Goal: Task Accomplishment & Management: Manage account settings

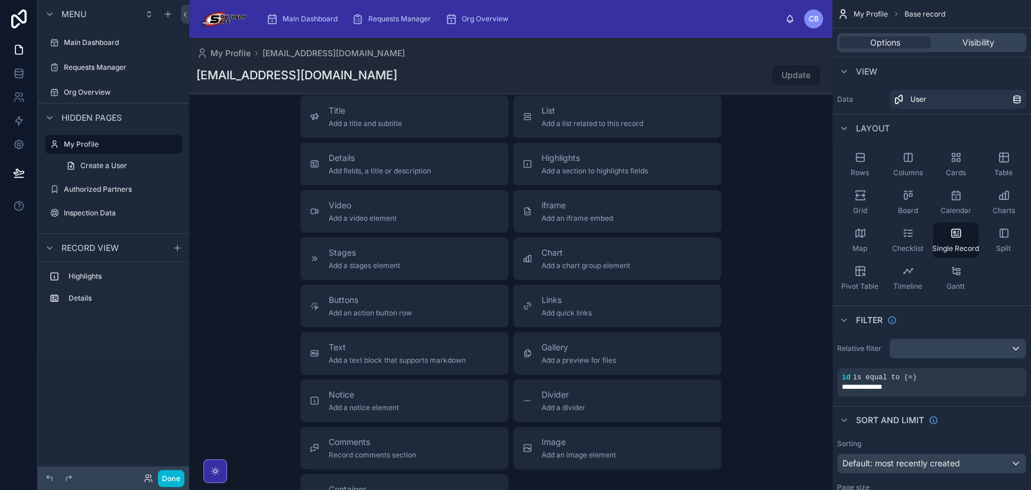
scroll to position [241, 0]
click at [177, 241] on div "scrollable content" at bounding box center [177, 248] width 14 height 14
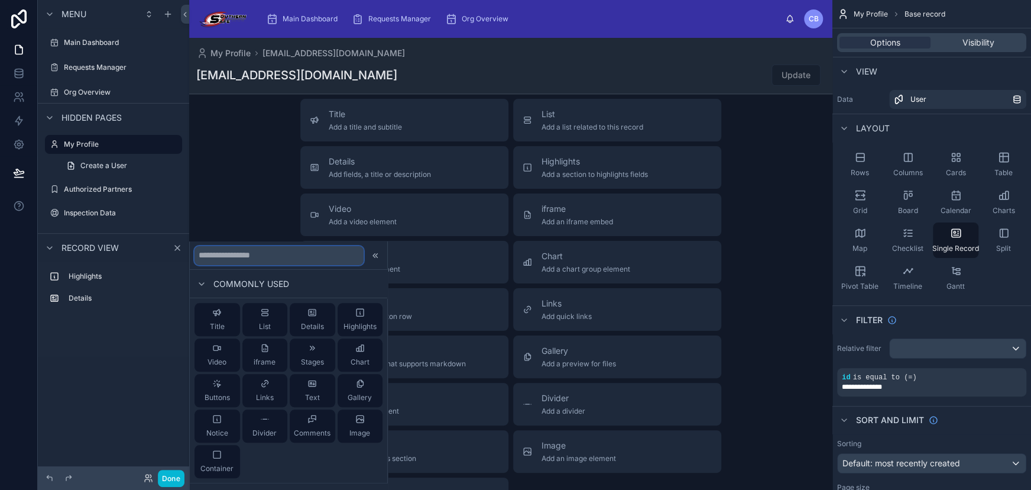
click at [271, 250] on input "text" at bounding box center [279, 255] width 169 height 19
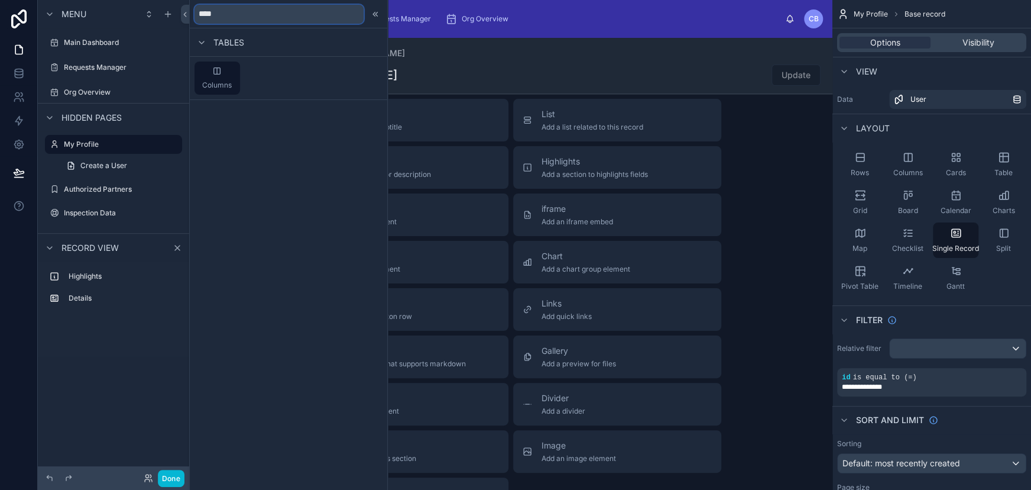
type input "*****"
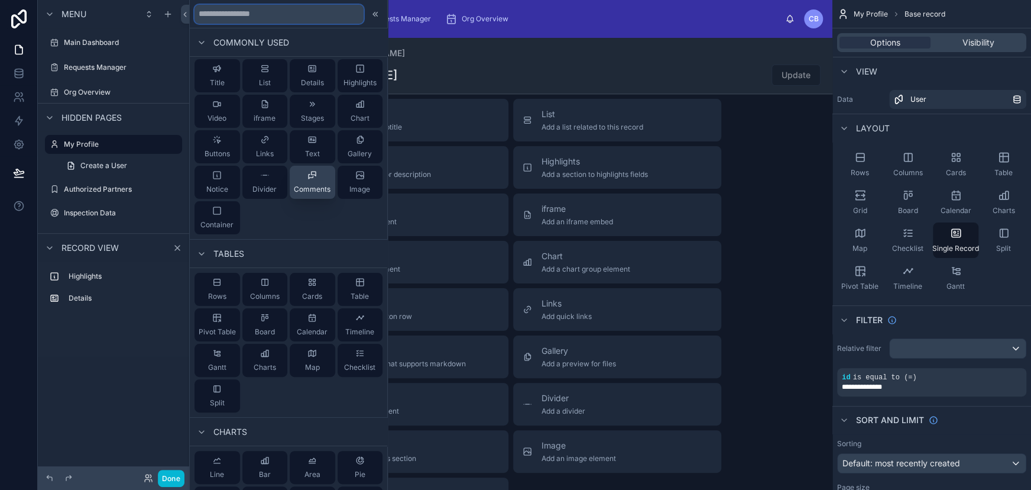
scroll to position [9, 0]
click at [795, 306] on div at bounding box center [510, 206] width 643 height 818
click at [644, 358] on div "Gallery Add a preview for files" at bounding box center [617, 357] width 189 height 24
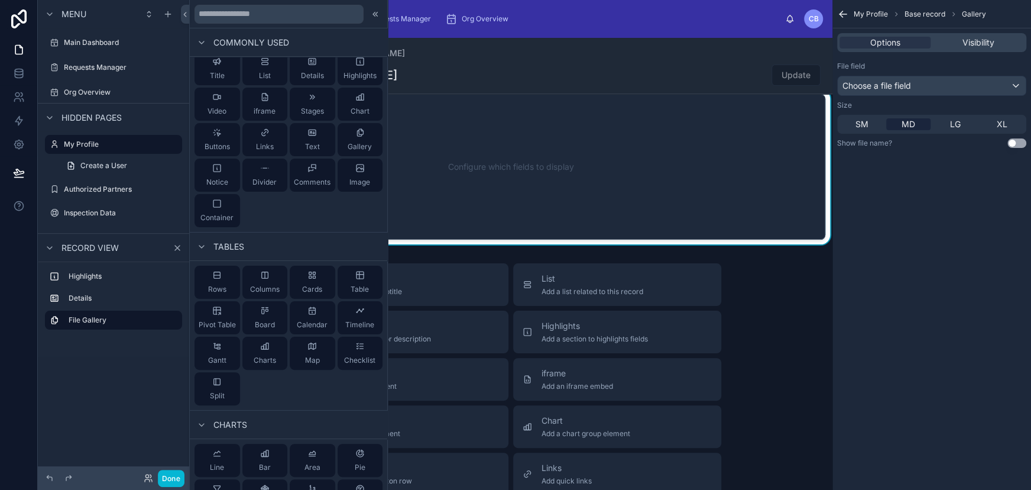
scroll to position [143, 0]
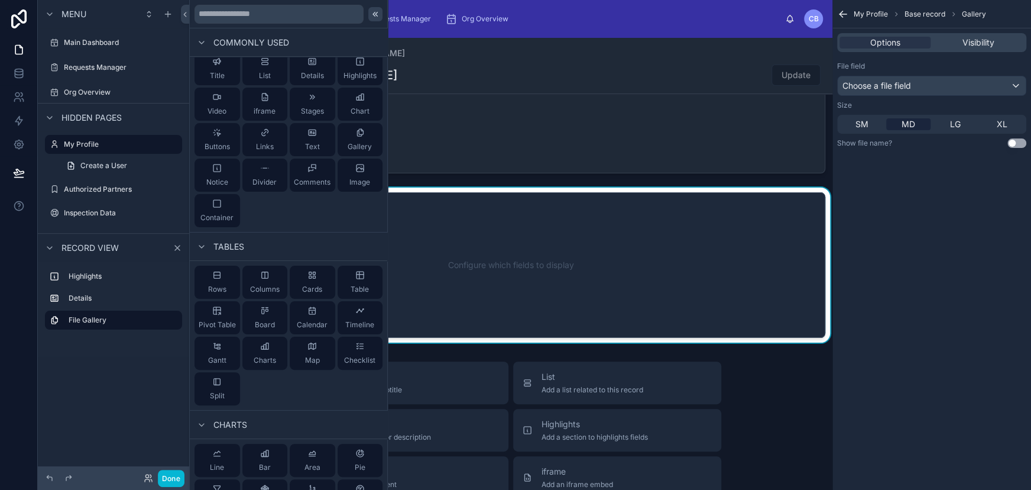
click at [371, 16] on icon at bounding box center [375, 13] width 9 height 9
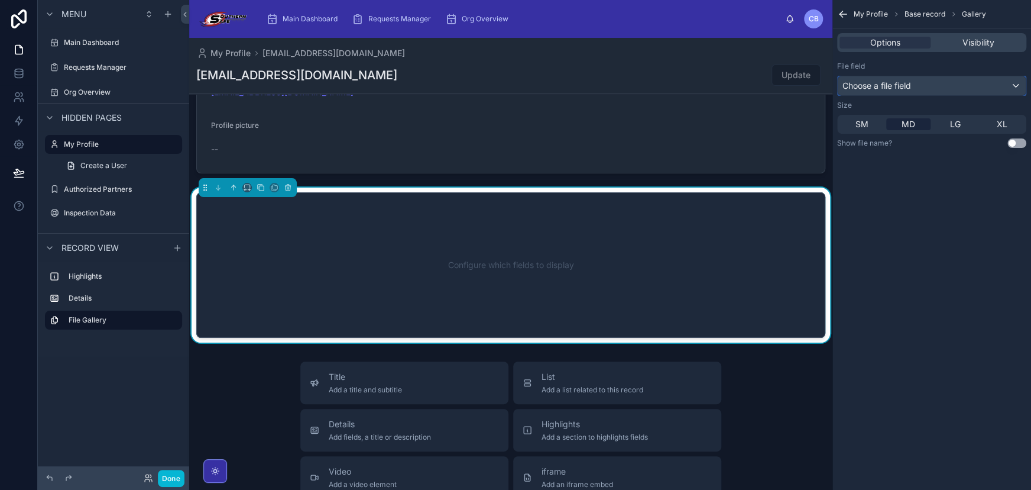
click at [895, 88] on span "Choose a file field" at bounding box center [877, 85] width 69 height 10
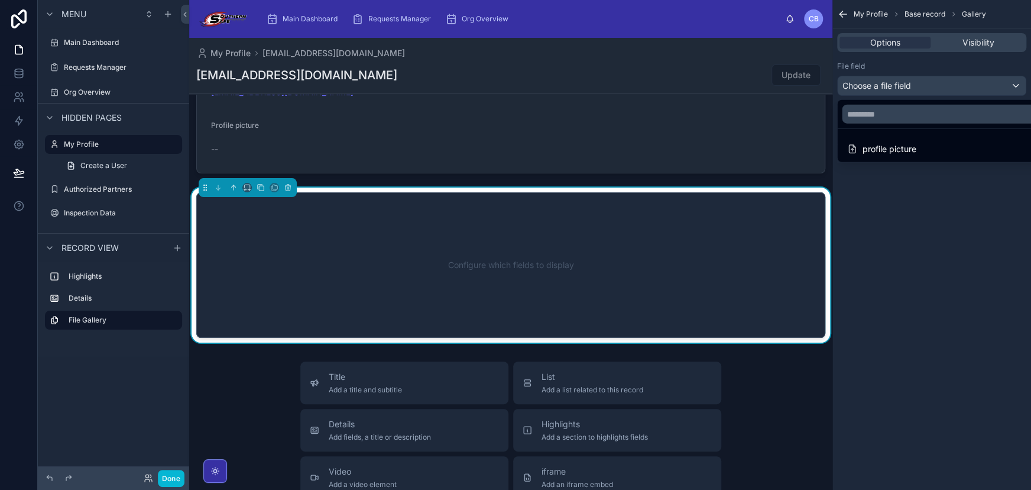
click at [917, 64] on div "scrollable content" at bounding box center [515, 245] width 1031 height 490
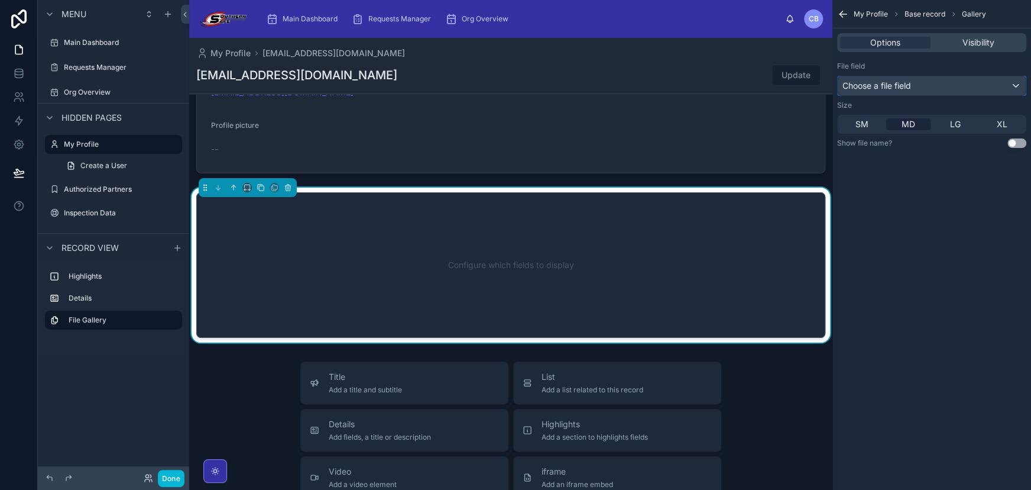
click at [982, 82] on div "Choose a file field" at bounding box center [932, 85] width 188 height 19
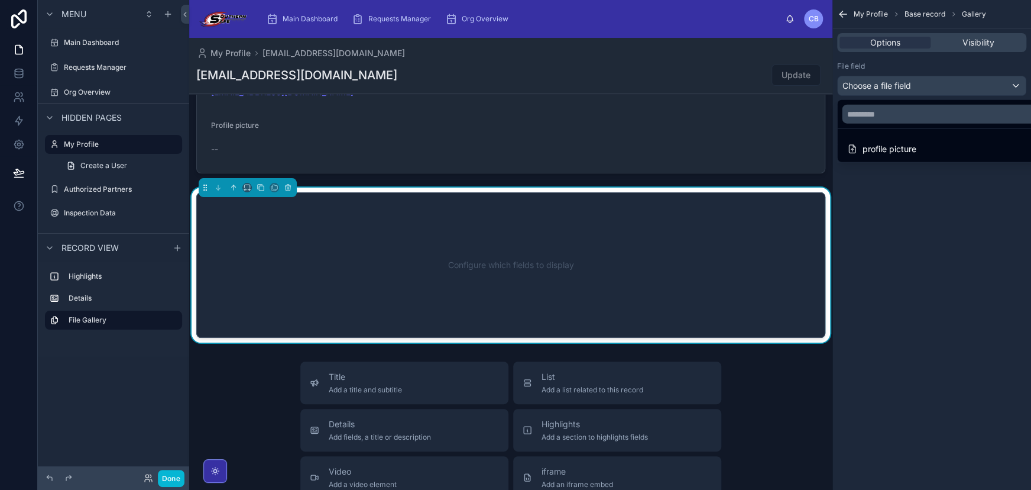
click at [982, 82] on div "scrollable content" at bounding box center [515, 245] width 1031 height 490
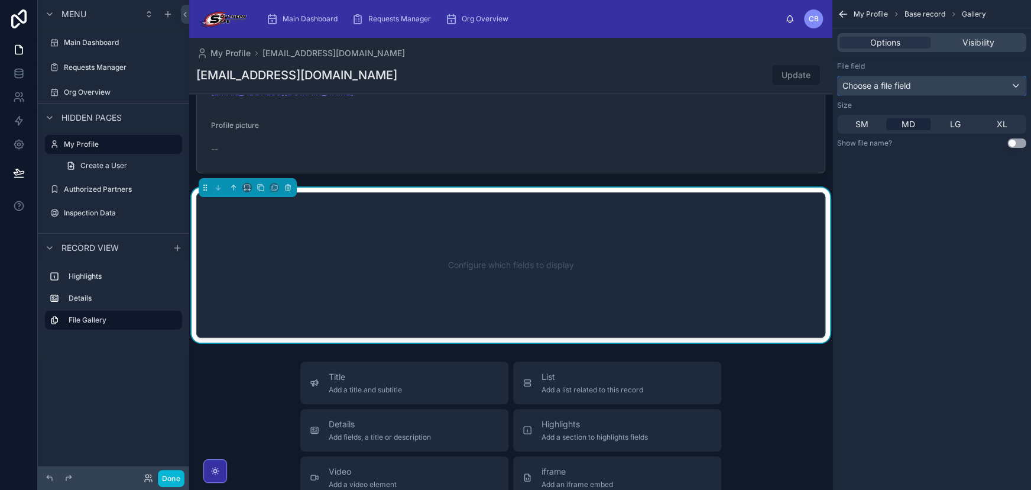
click at [926, 80] on div "Choose a file field" at bounding box center [932, 85] width 188 height 19
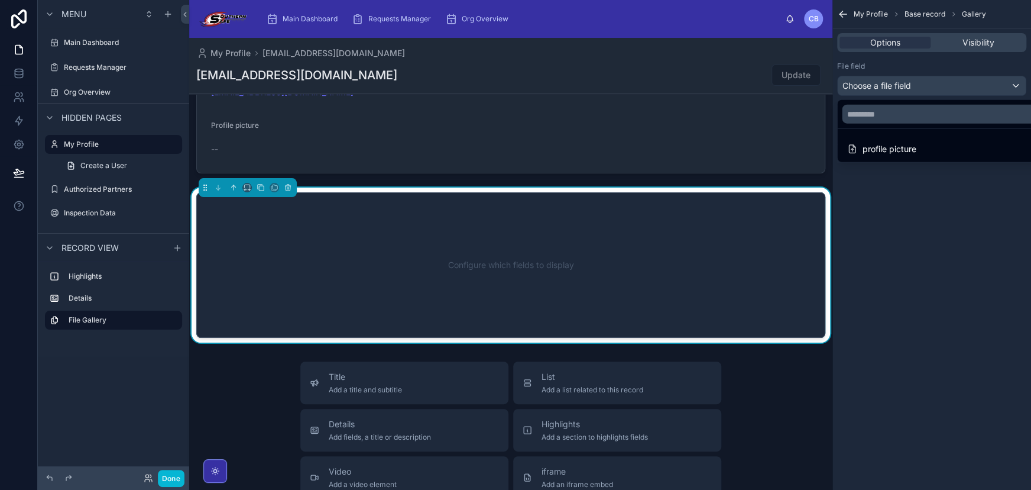
click at [926, 80] on div "scrollable content" at bounding box center [515, 245] width 1031 height 490
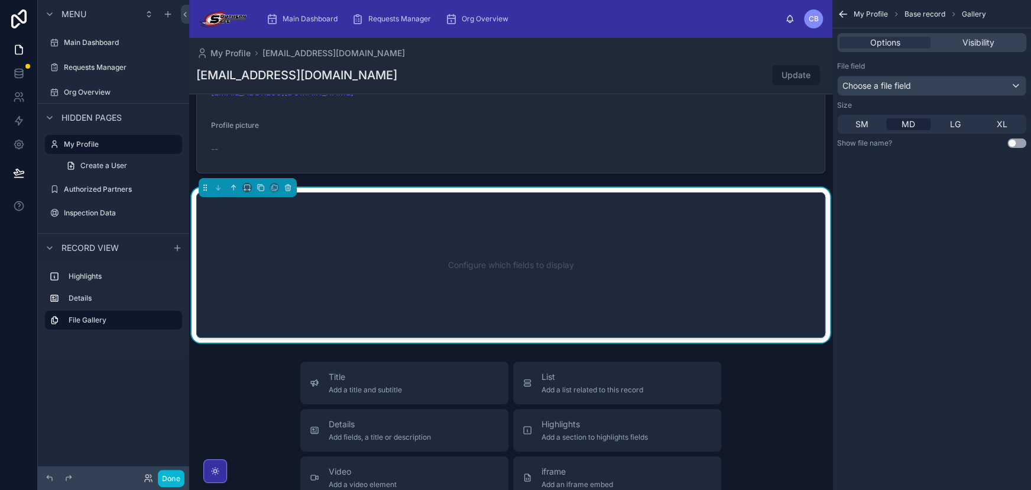
click at [518, 209] on div "Configure which fields to display" at bounding box center [510, 264] width 629 height 145
click at [889, 83] on span "Choose a file field" at bounding box center [877, 85] width 69 height 10
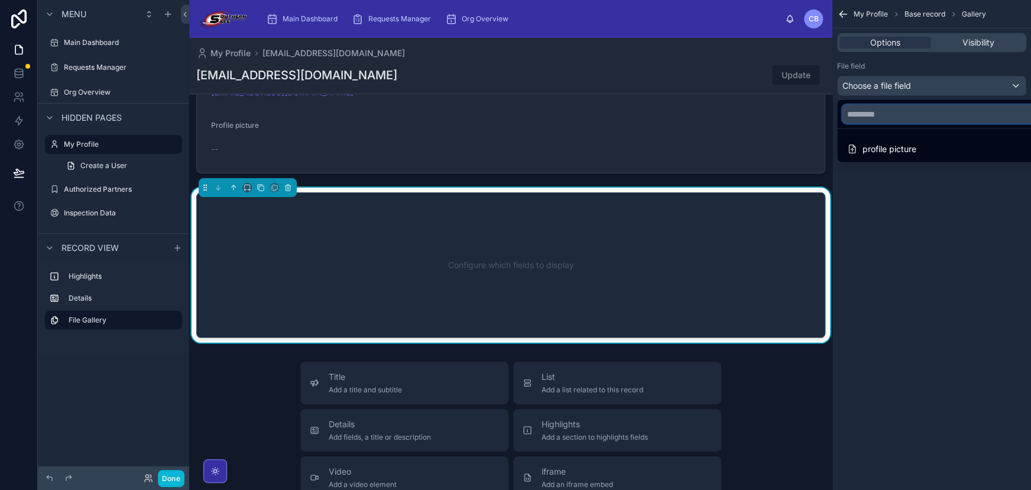
click at [891, 112] on input "text" at bounding box center [945, 114] width 206 height 19
click at [911, 64] on div "scrollable content" at bounding box center [515, 245] width 1031 height 490
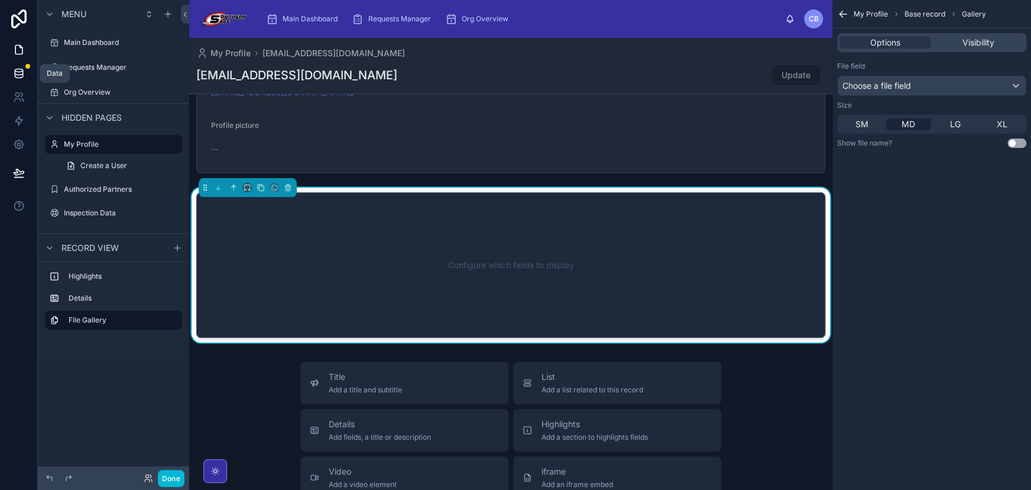
click at [18, 68] on icon at bounding box center [19, 73] width 12 height 12
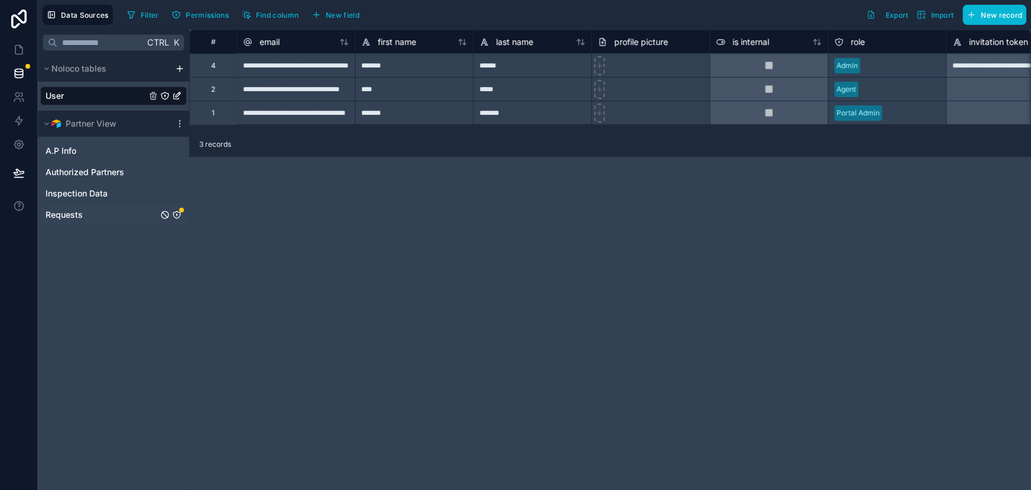
click at [177, 213] on icon "Requests" at bounding box center [176, 214] width 9 height 9
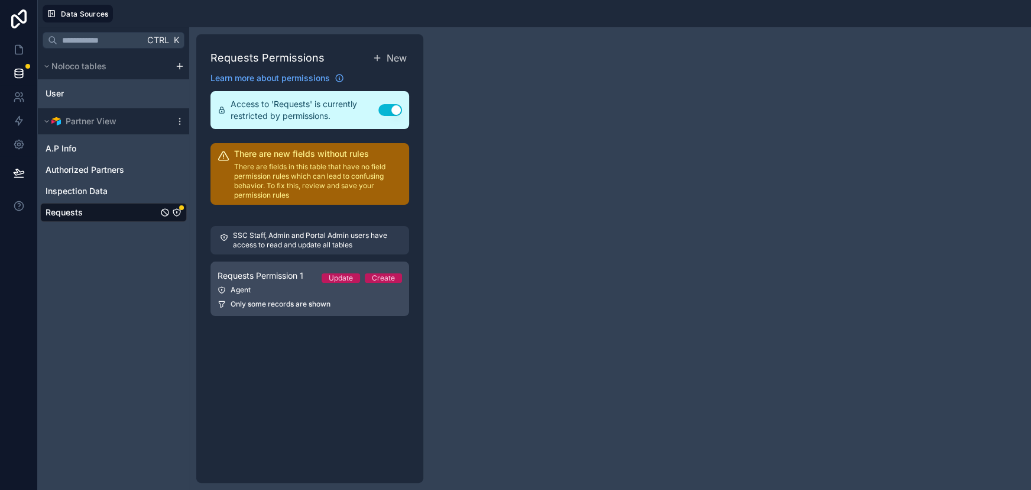
click at [298, 280] on span "Requests Permission 1" at bounding box center [261, 276] width 86 height 12
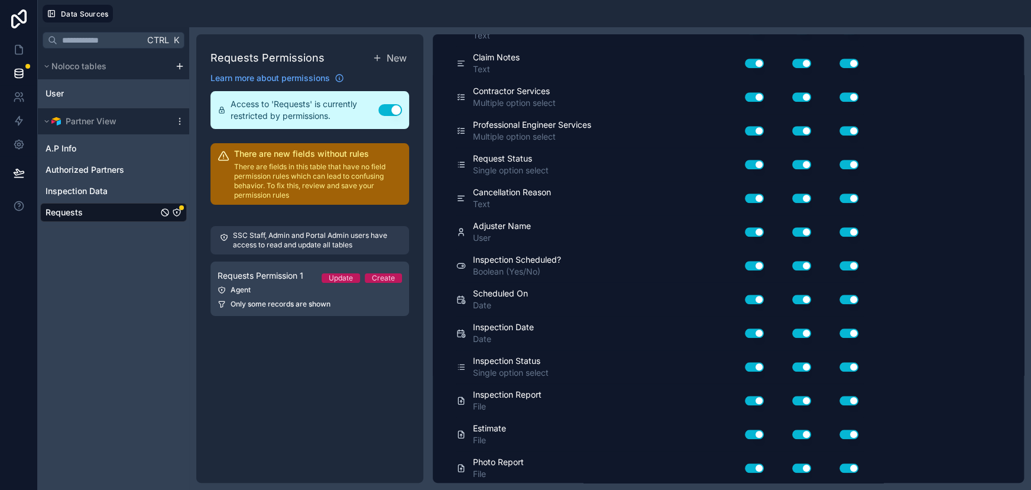
scroll to position [829, 0]
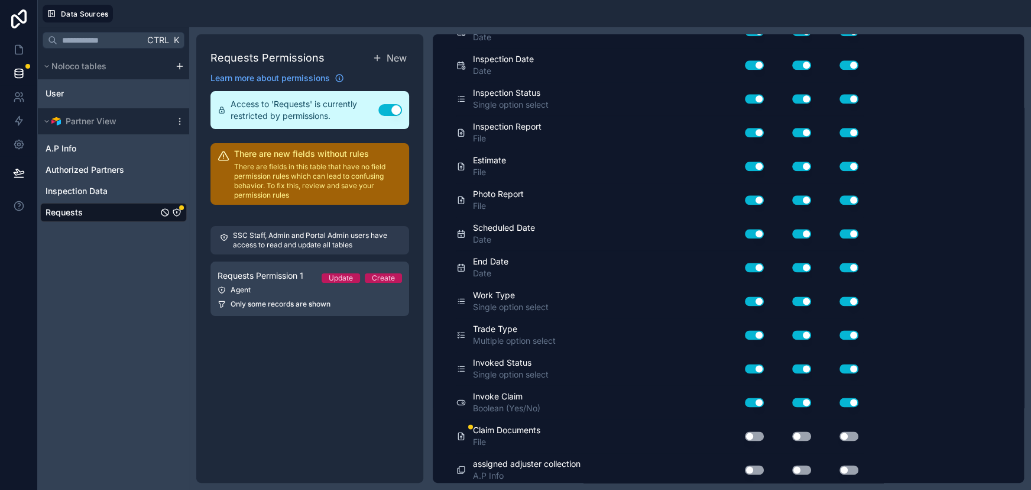
click at [843, 431] on button "Use setting" at bounding box center [849, 435] width 19 height 9
click at [803, 434] on button "Use setting" at bounding box center [801, 435] width 19 height 9
click at [756, 432] on button "Use setting" at bounding box center [754, 435] width 19 height 9
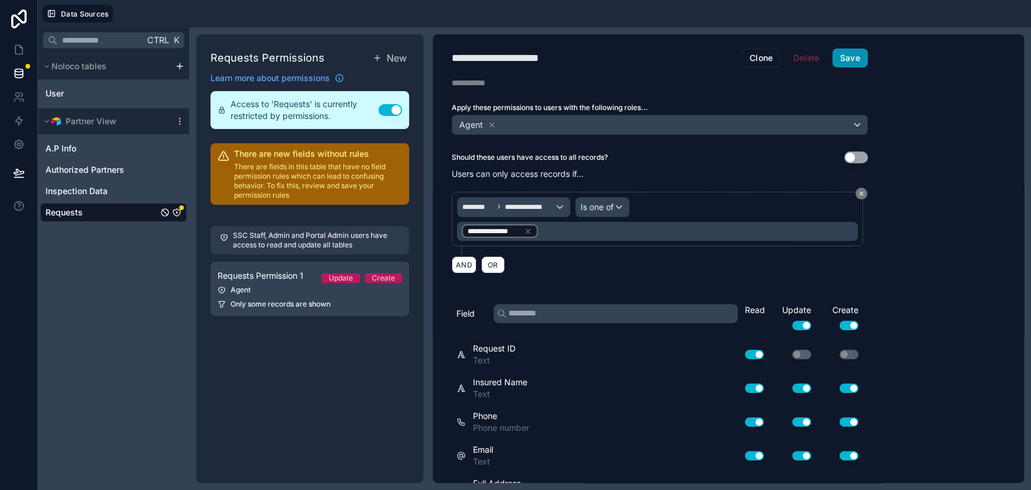
click at [849, 66] on button "Save" at bounding box center [850, 57] width 35 height 19
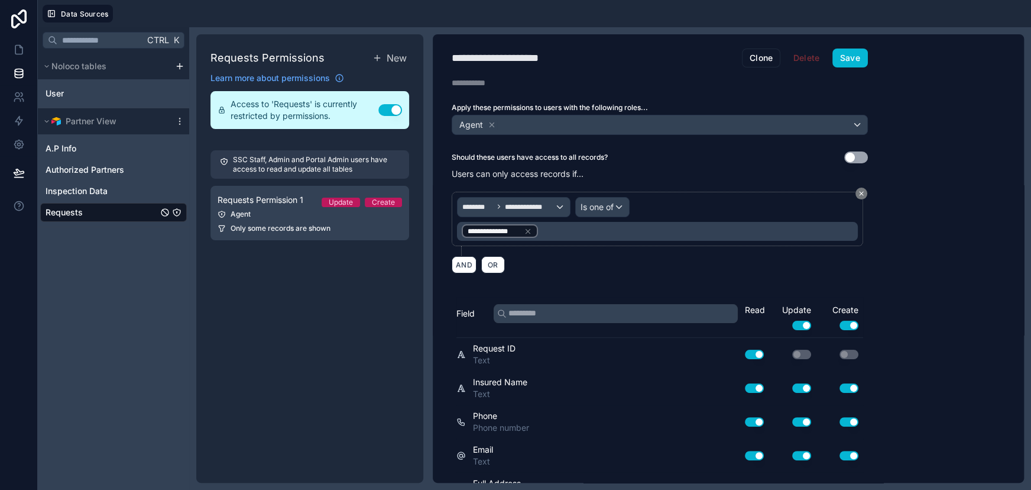
click at [119, 211] on link "Requests" at bounding box center [102, 212] width 112 height 12
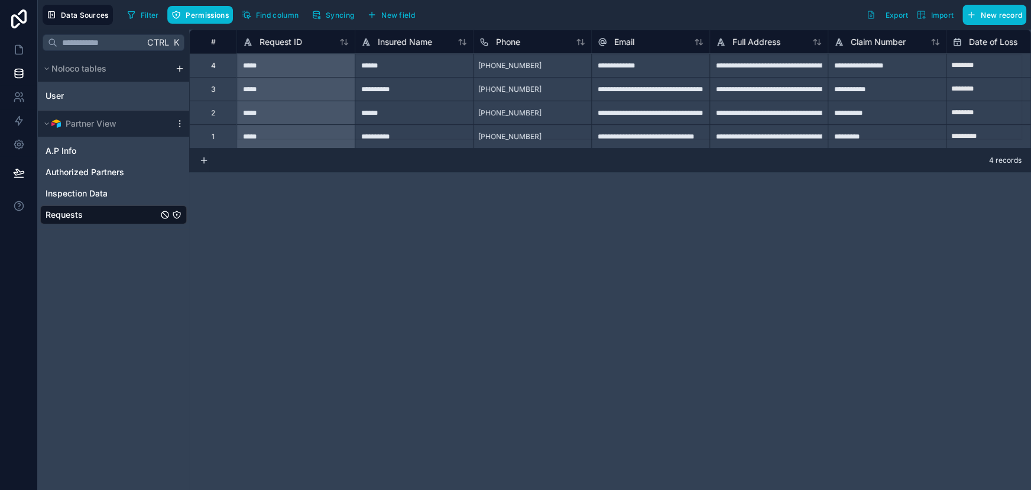
click at [308, 12] on div "Filter Permissions Find column Syncing New field" at bounding box center [273, 15] width 302 height 20
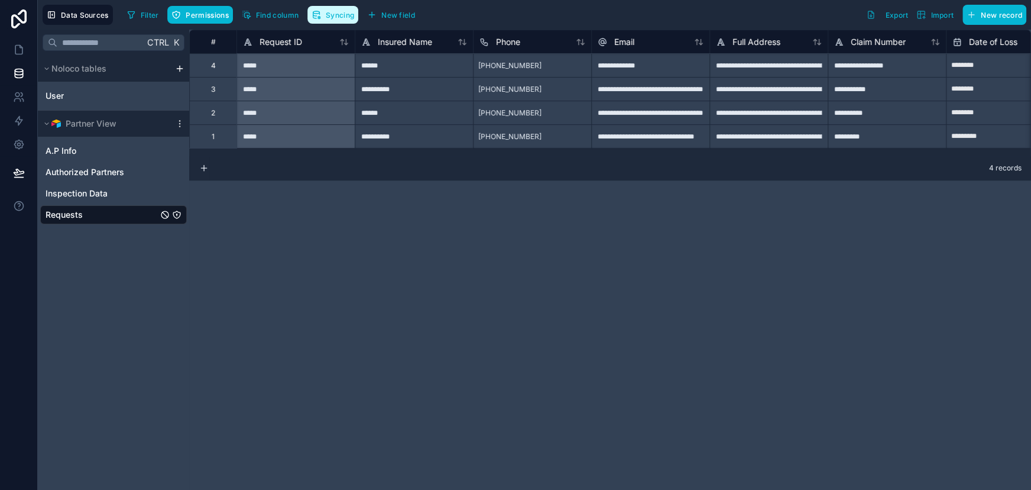
click at [333, 11] on span "Syncing" at bounding box center [340, 15] width 28 height 9
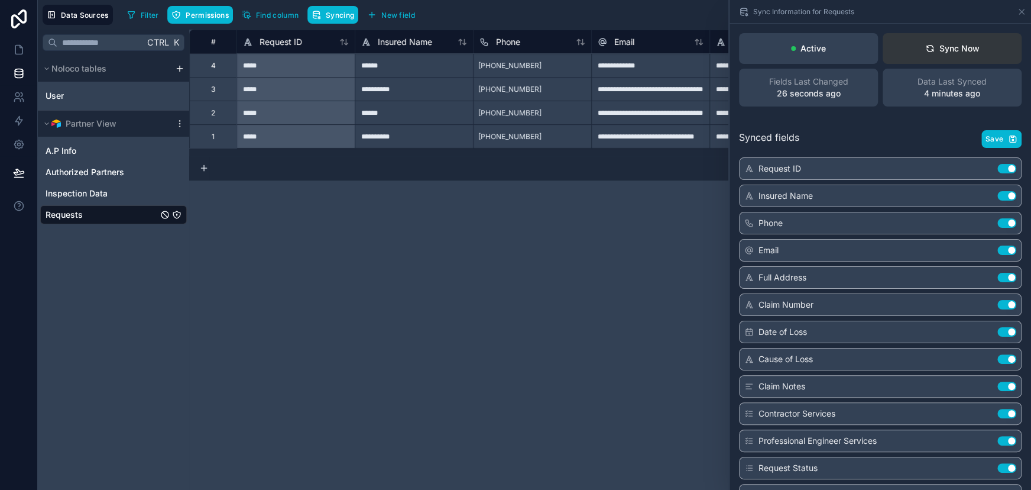
click at [926, 44] on icon at bounding box center [930, 48] width 9 height 9
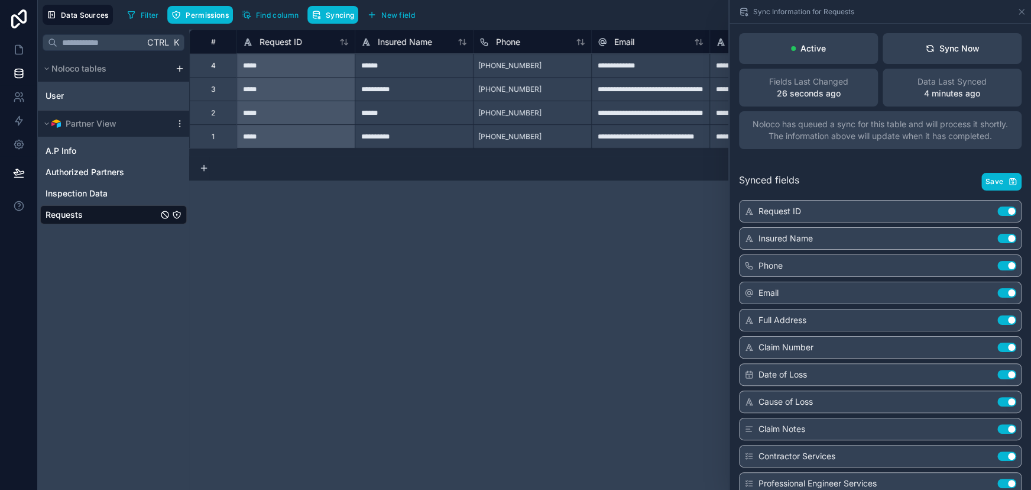
click at [460, 226] on div "**********" at bounding box center [610, 260] width 842 height 460
click at [18, 51] on icon at bounding box center [19, 50] width 12 height 12
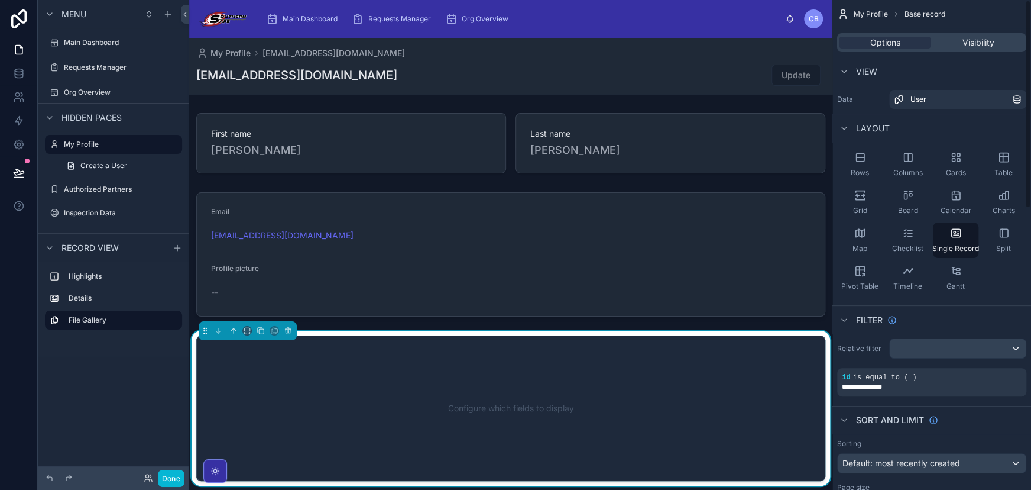
click at [583, 416] on div "Configure which fields to display" at bounding box center [511, 408] width 590 height 106
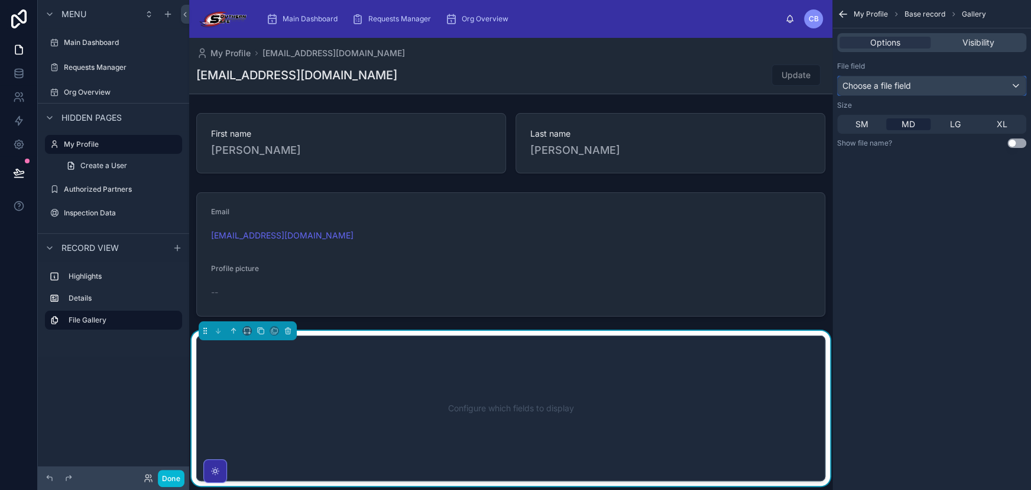
click at [890, 79] on div "Choose a file field" at bounding box center [932, 85] width 188 height 19
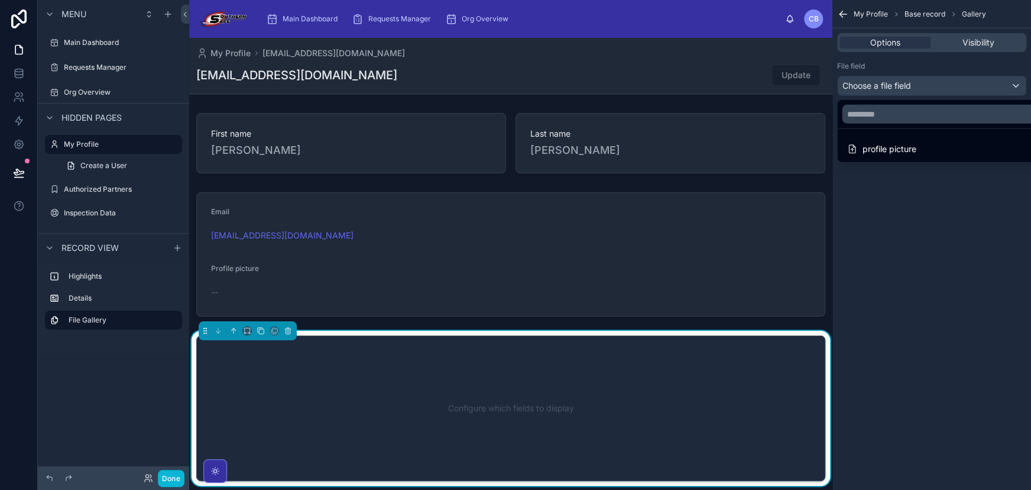
click at [890, 64] on div "scrollable content" at bounding box center [515, 245] width 1031 height 490
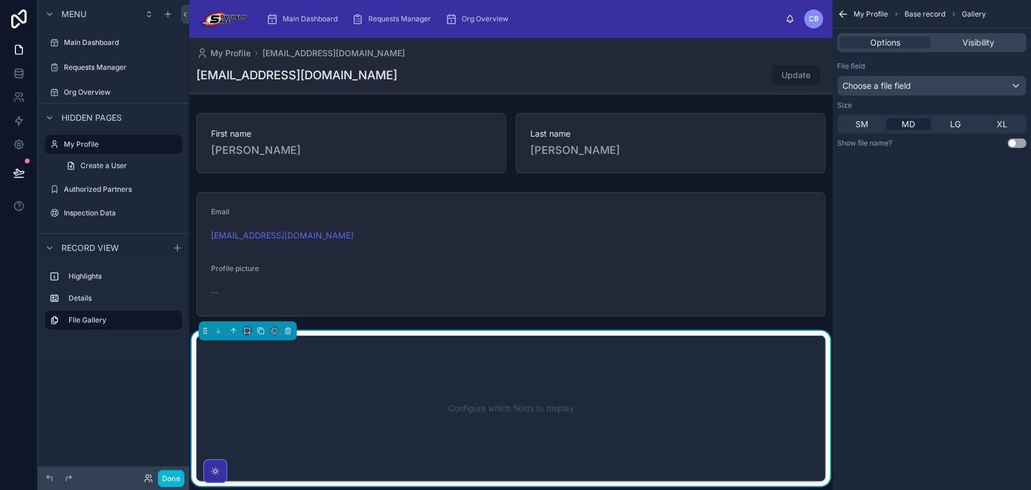
click at [705, 325] on div "First name Cameron Last name Bradley Email admin2@southernsafeconstruction.com …" at bounding box center [510, 296] width 643 height 377
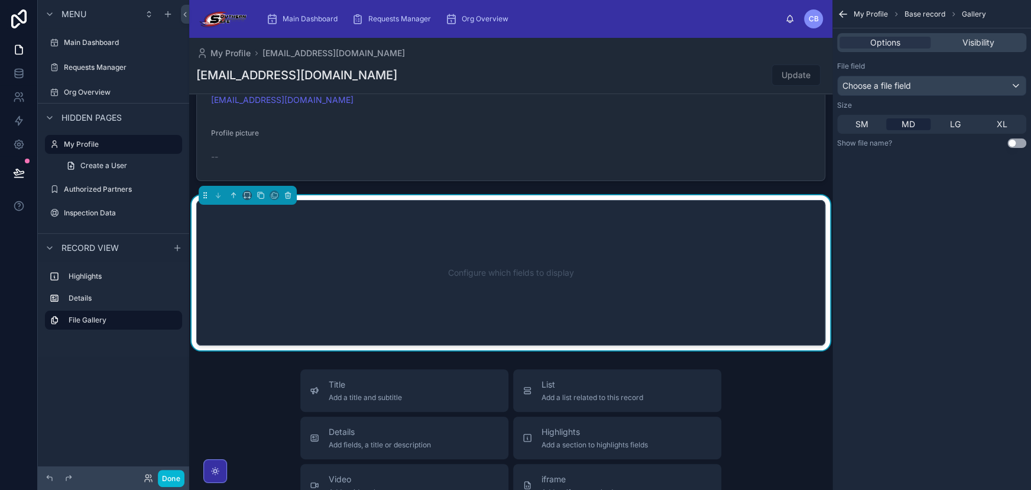
scroll to position [155, 0]
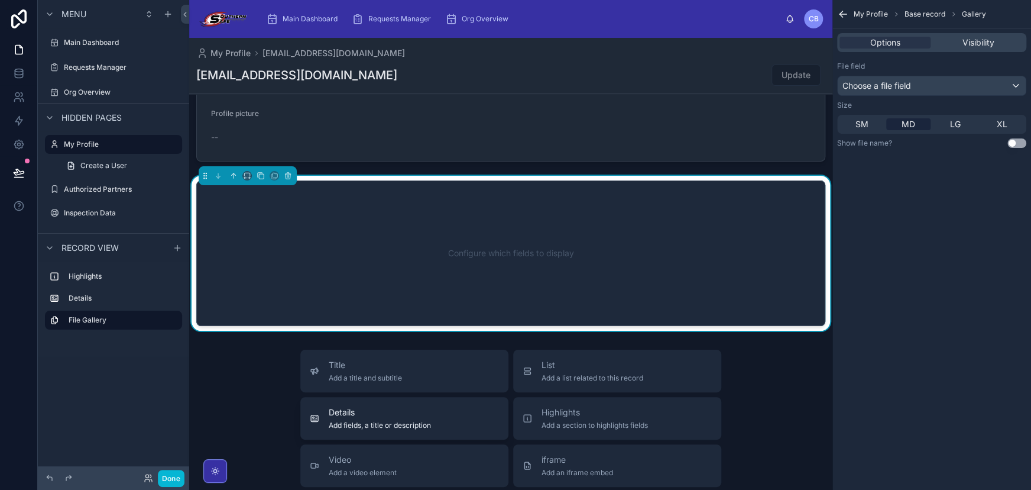
click at [387, 407] on span "Details" at bounding box center [380, 412] width 102 height 12
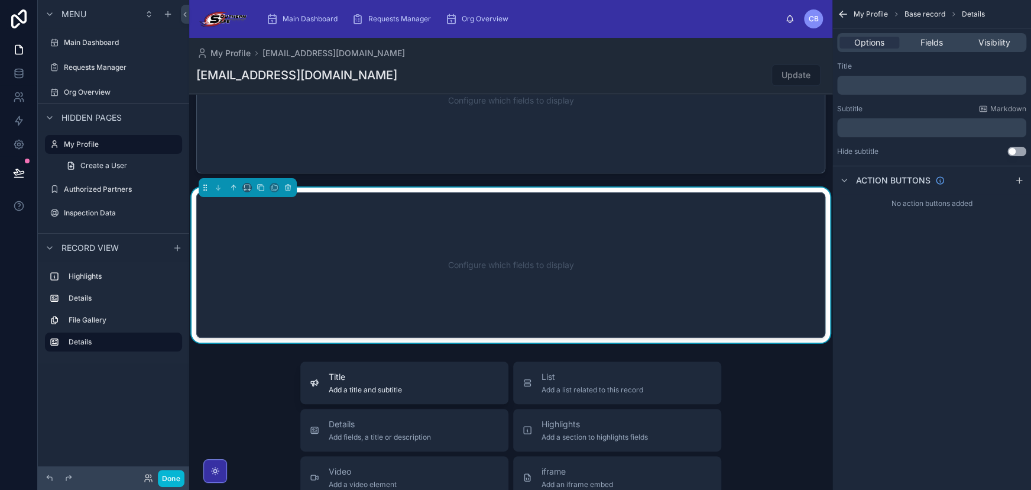
scroll to position [308, 0]
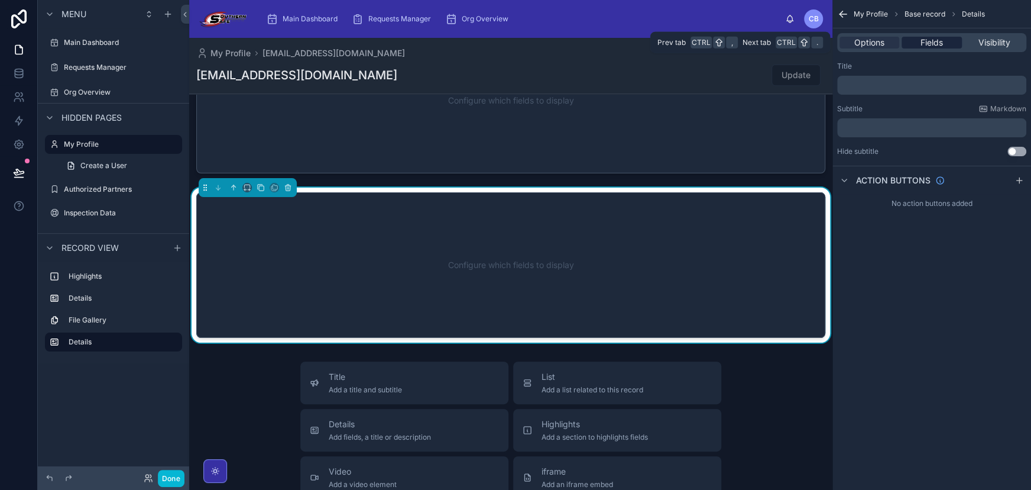
click at [950, 40] on div "Fields" at bounding box center [932, 43] width 60 height 12
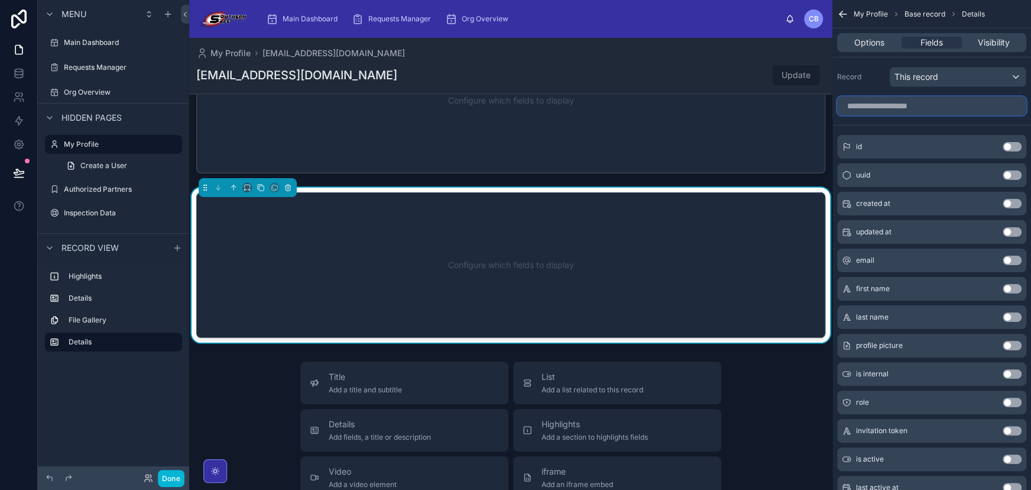
click at [886, 105] on input "scrollable content" at bounding box center [931, 105] width 189 height 19
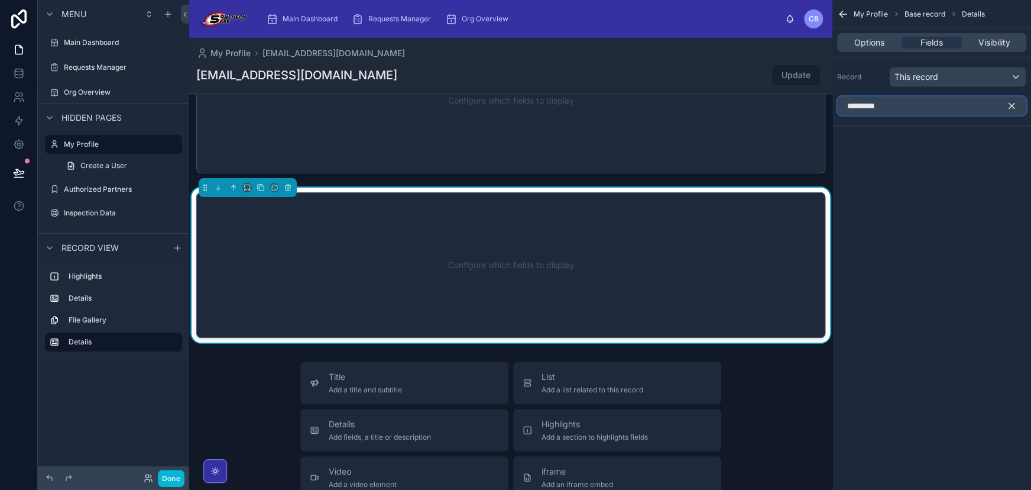
type input "*********"
click at [1014, 103] on icon "scrollable content" at bounding box center [1011, 105] width 5 height 5
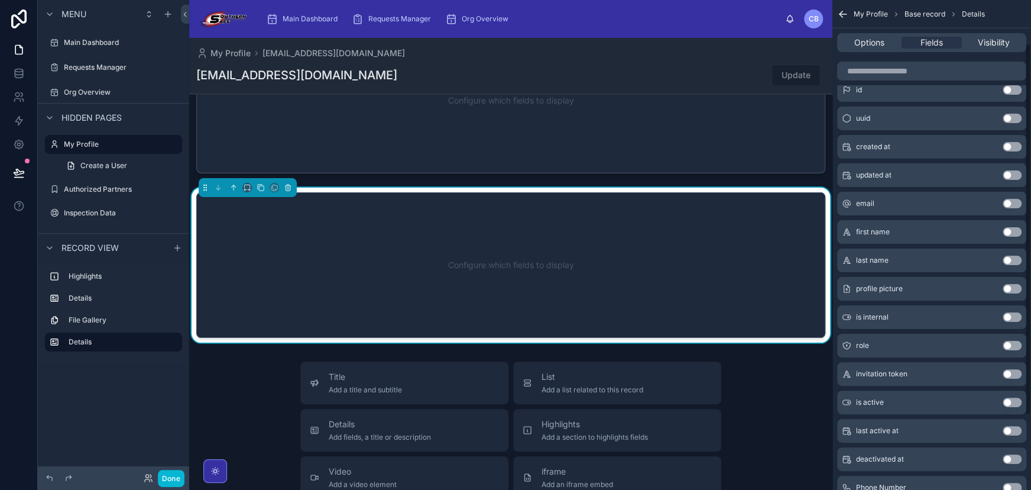
scroll to position [0, 0]
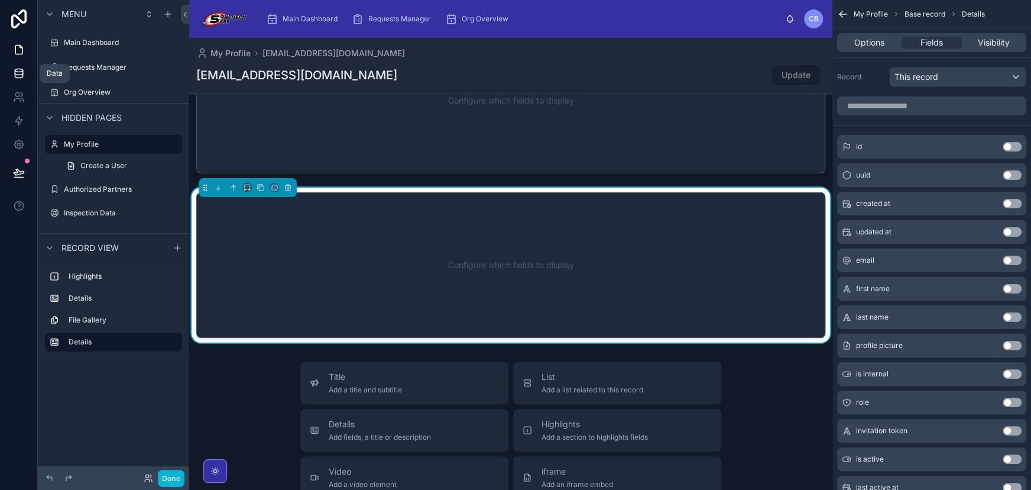
click at [17, 64] on link at bounding box center [18, 74] width 37 height 24
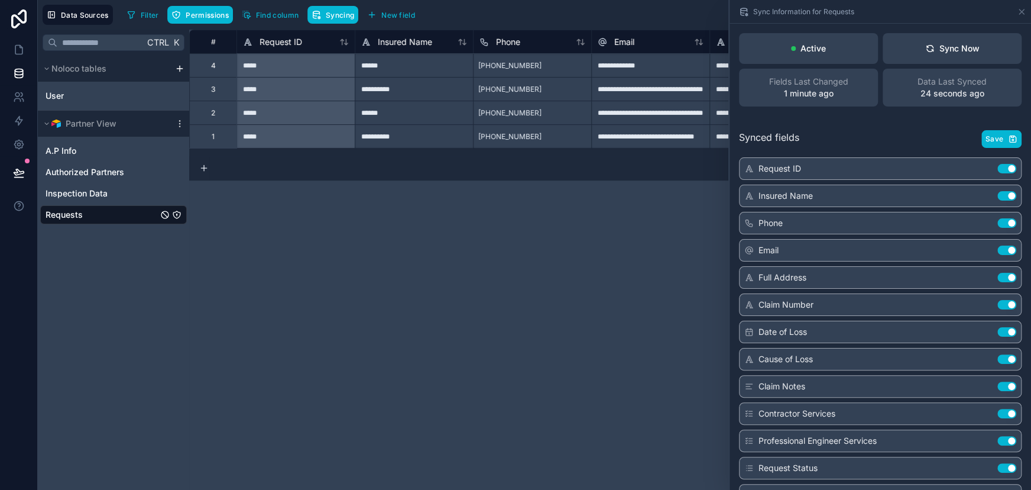
click at [575, 195] on div "**********" at bounding box center [610, 260] width 842 height 460
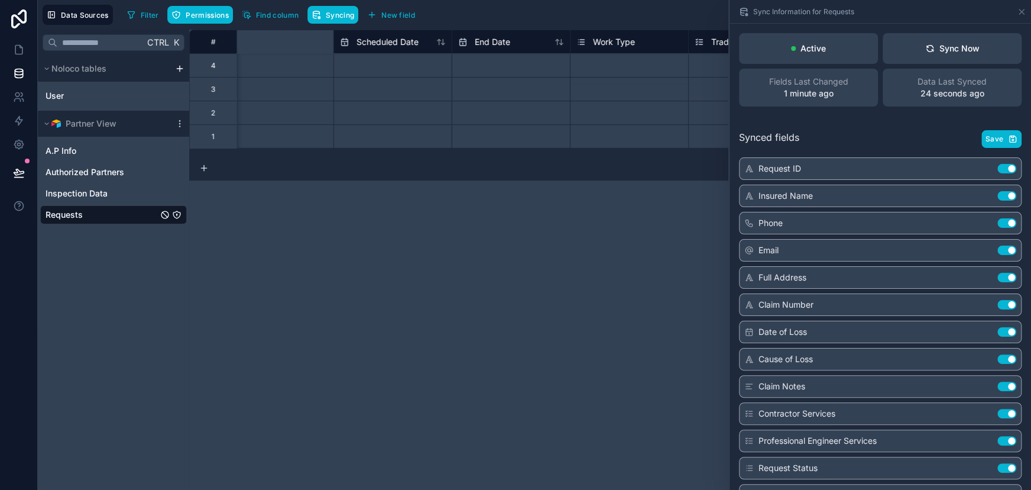
scroll to position [0, 2991]
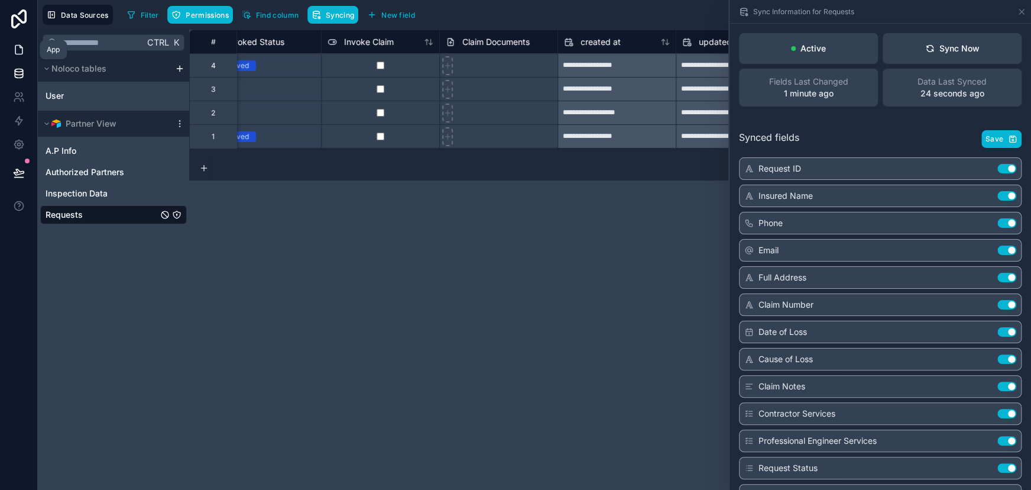
click at [18, 50] on icon at bounding box center [19, 50] width 12 height 12
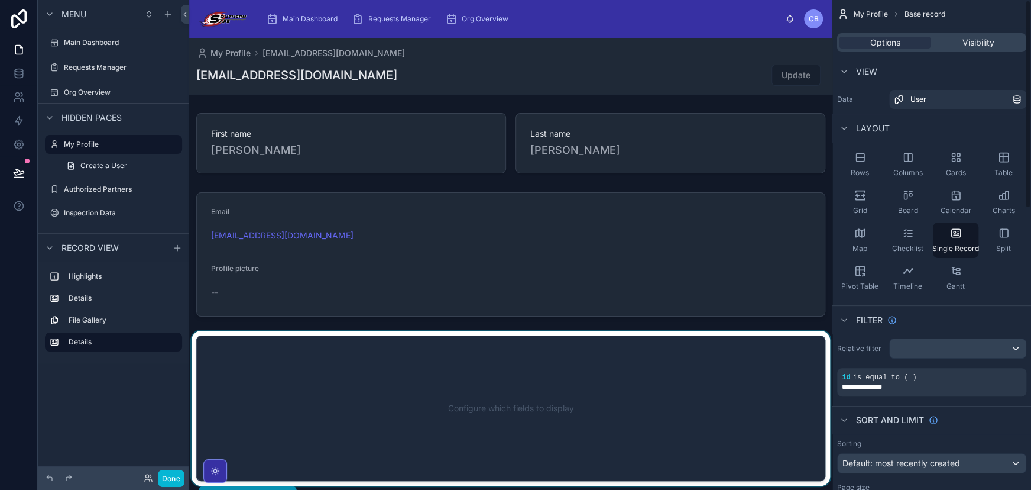
click at [674, 385] on div at bounding box center [510, 408] width 643 height 155
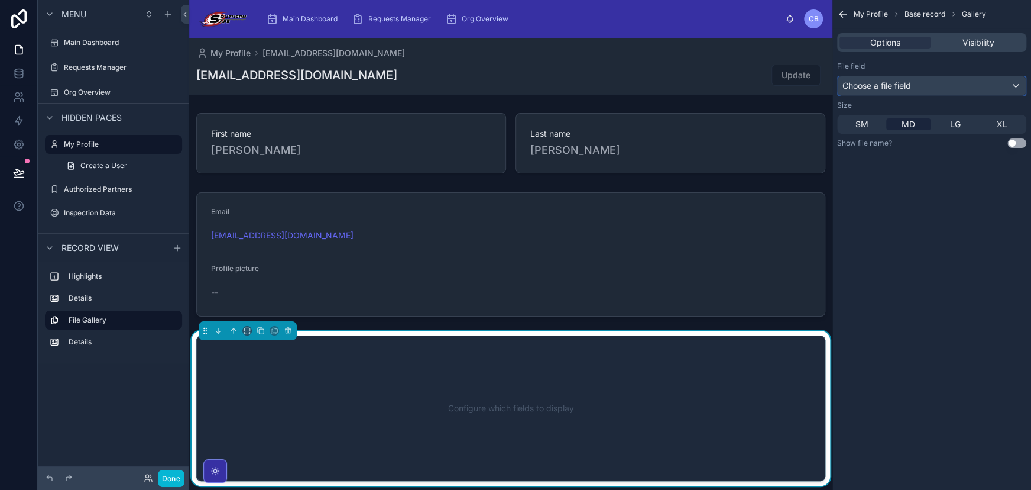
click at [912, 92] on div "Choose a file field" at bounding box center [932, 85] width 188 height 19
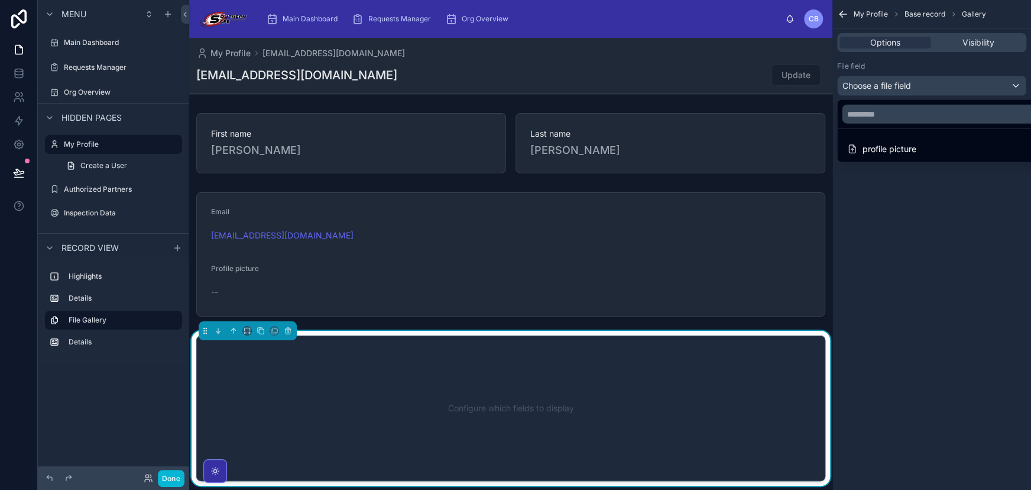
click at [868, 214] on div "scrollable content" at bounding box center [515, 245] width 1031 height 490
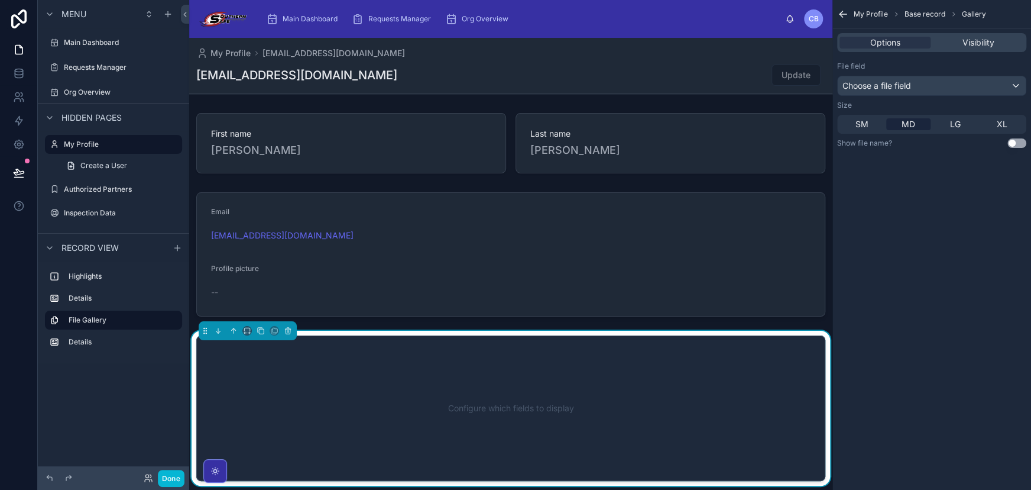
click at [750, 345] on div "Configure which fields to display" at bounding box center [510, 407] width 629 height 145
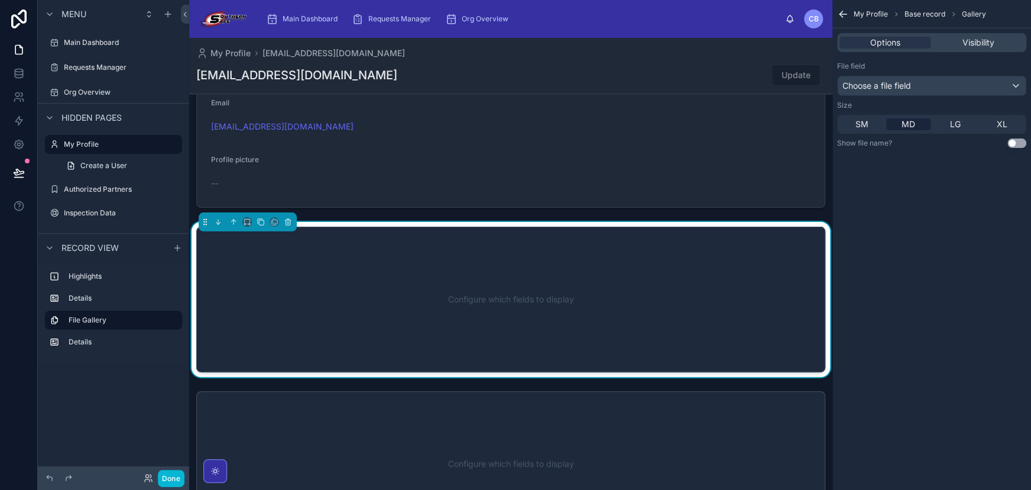
scroll to position [216, 0]
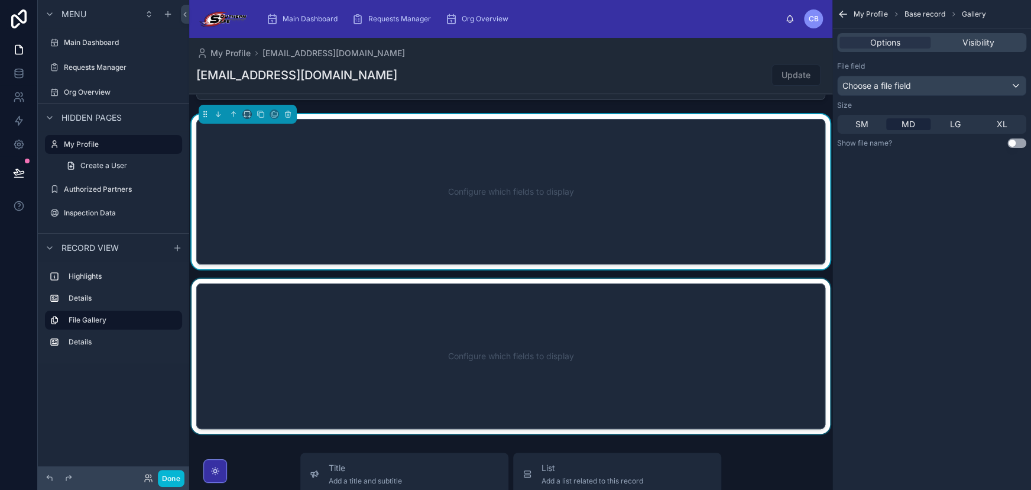
click at [605, 418] on div at bounding box center [510, 356] width 643 height 155
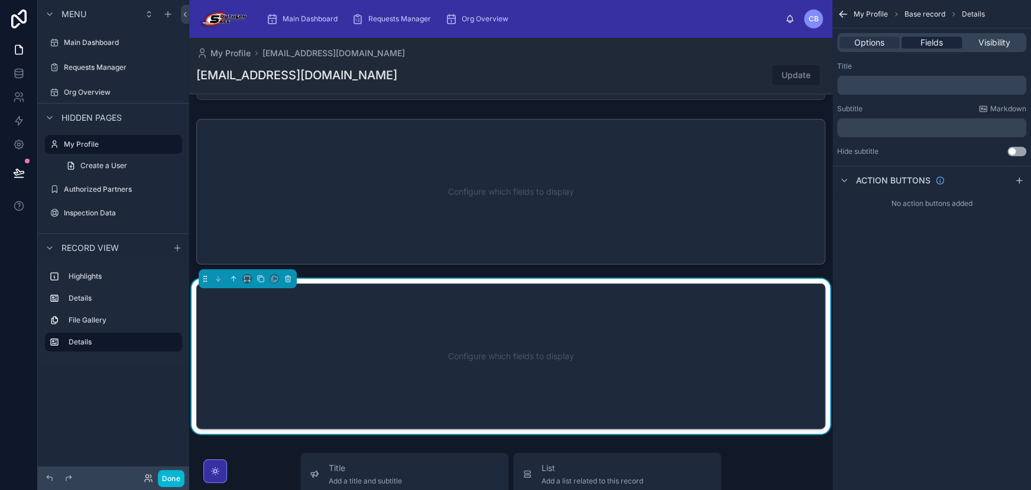
click at [922, 47] on span "Fields" at bounding box center [932, 43] width 22 height 12
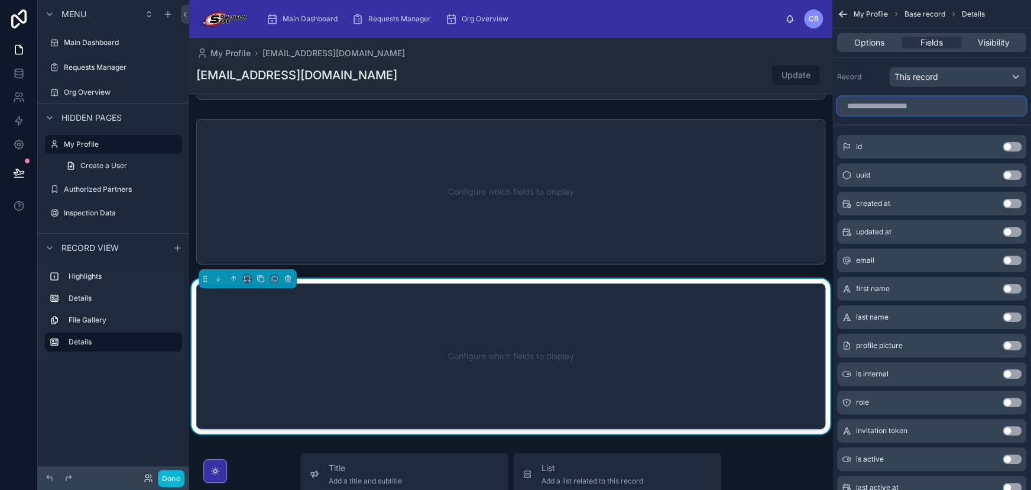
click at [899, 96] on input "scrollable content" at bounding box center [931, 105] width 189 height 19
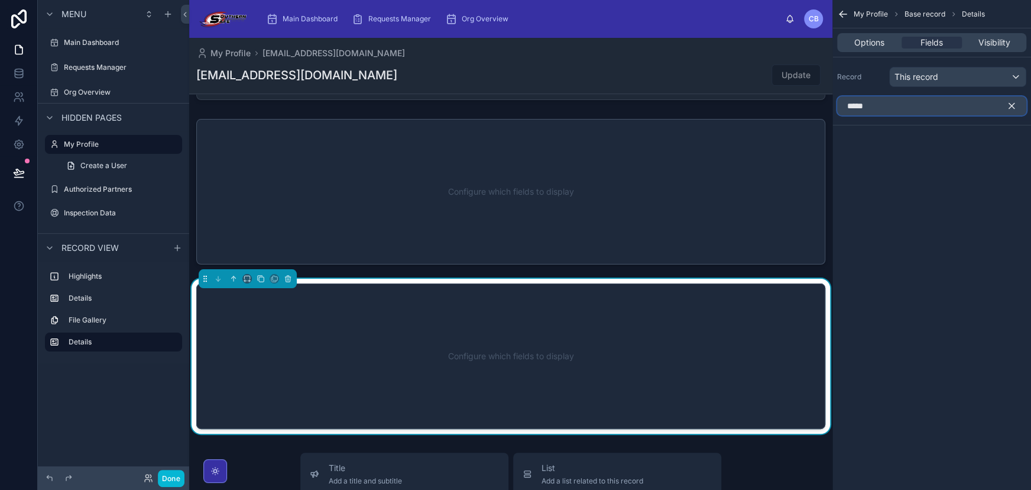
type input "*****"
click at [1011, 101] on icon "scrollable content" at bounding box center [1012, 106] width 11 height 11
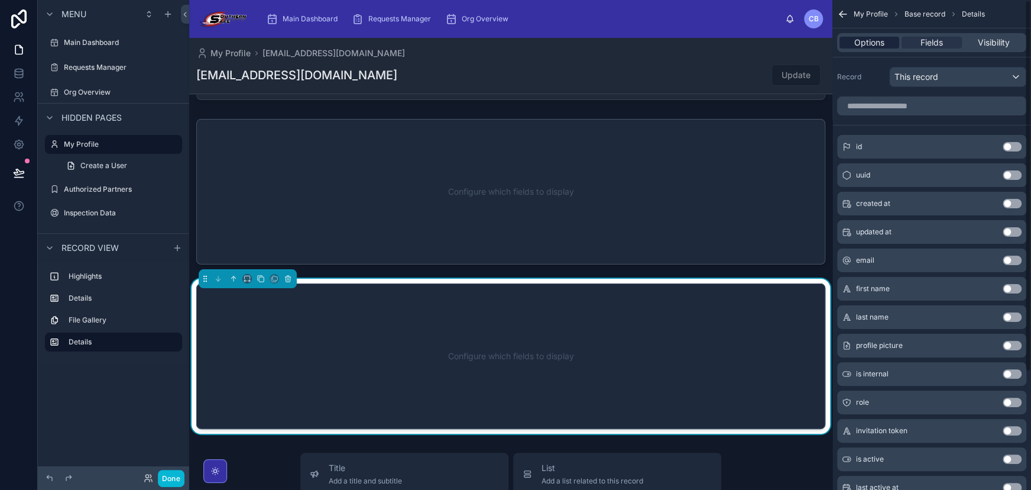
click at [857, 37] on span "Options" at bounding box center [870, 43] width 30 height 12
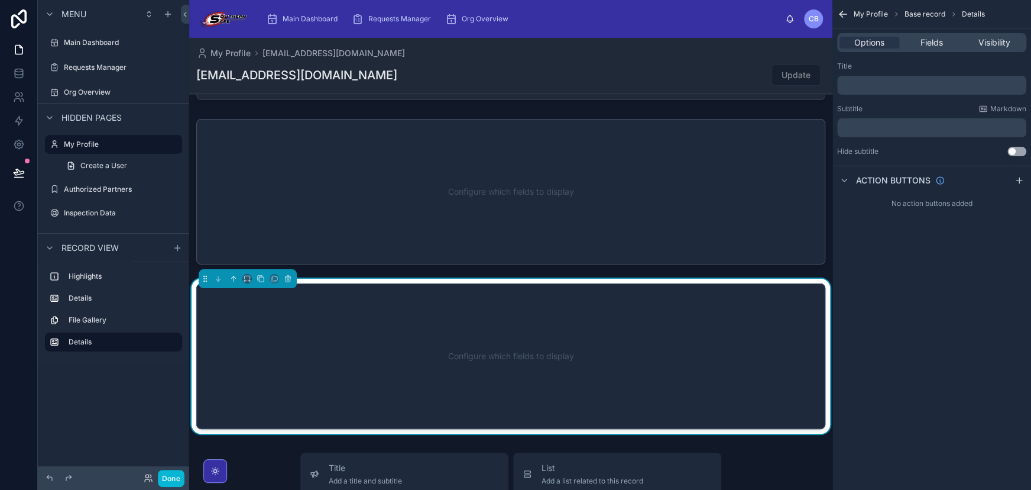
click at [491, 277] on div "First name Cameron Last name Bradley Email admin2@southernsafeconstruction.com …" at bounding box center [510, 163] width 643 height 542
click at [99, 313] on div "File Gallery" at bounding box center [123, 320] width 109 height 14
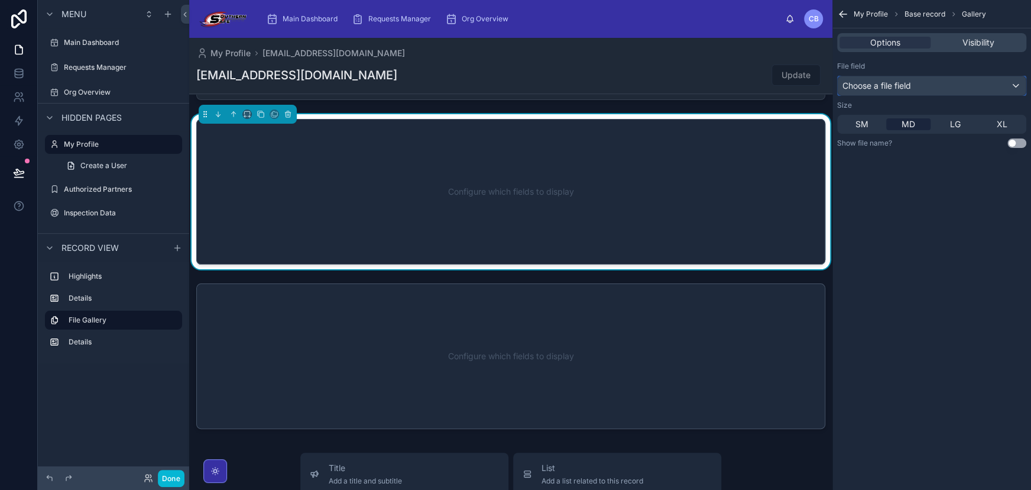
click at [897, 76] on button "Choose a file field" at bounding box center [931, 86] width 189 height 20
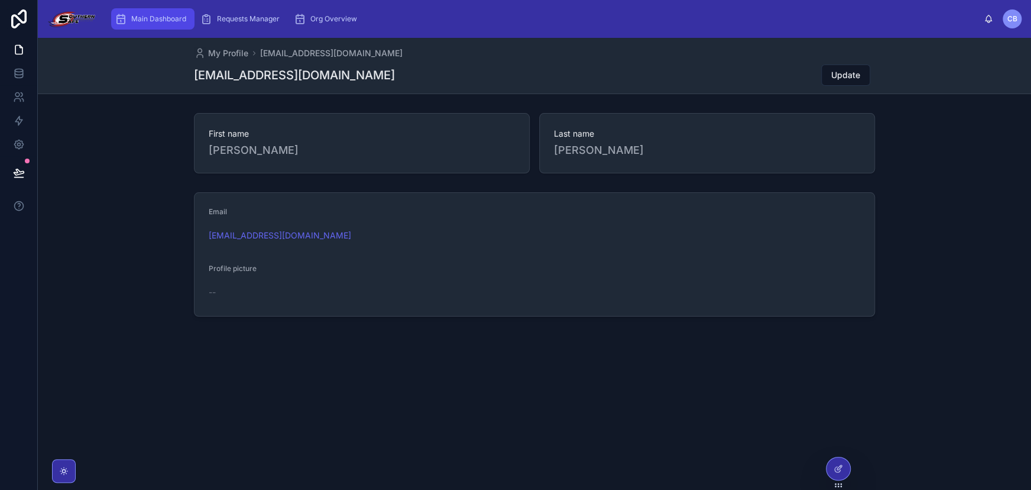
click at [156, 21] on span "Main Dashboard" at bounding box center [158, 18] width 55 height 9
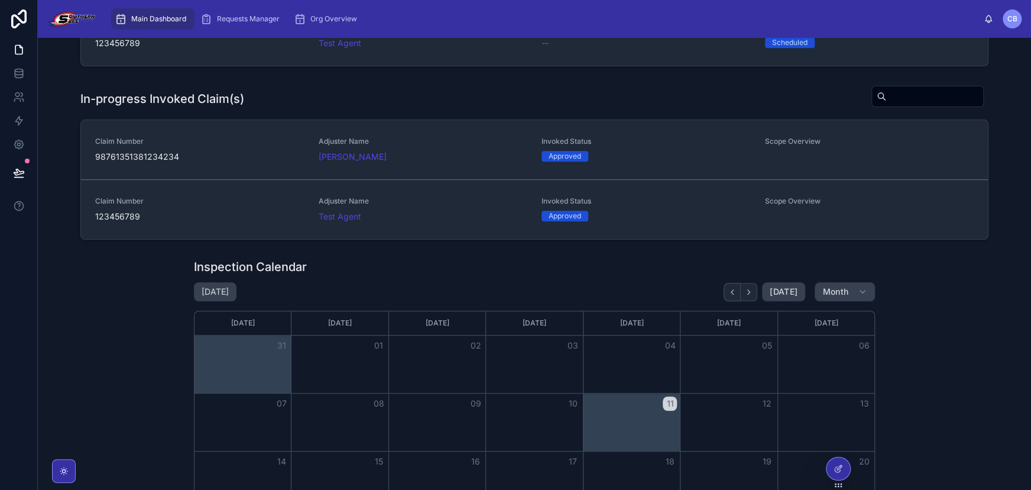
scroll to position [374, 0]
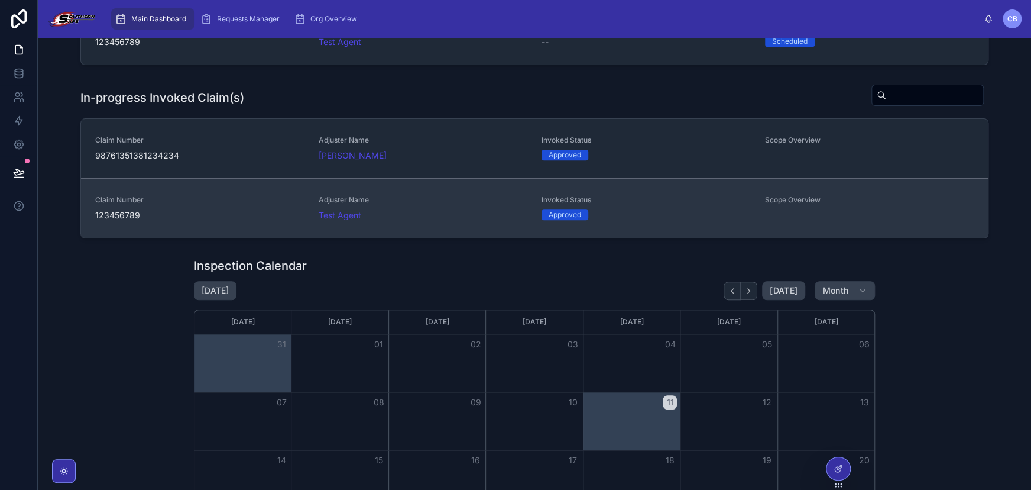
click at [287, 196] on span "Claim Number" at bounding box center [199, 199] width 209 height 9
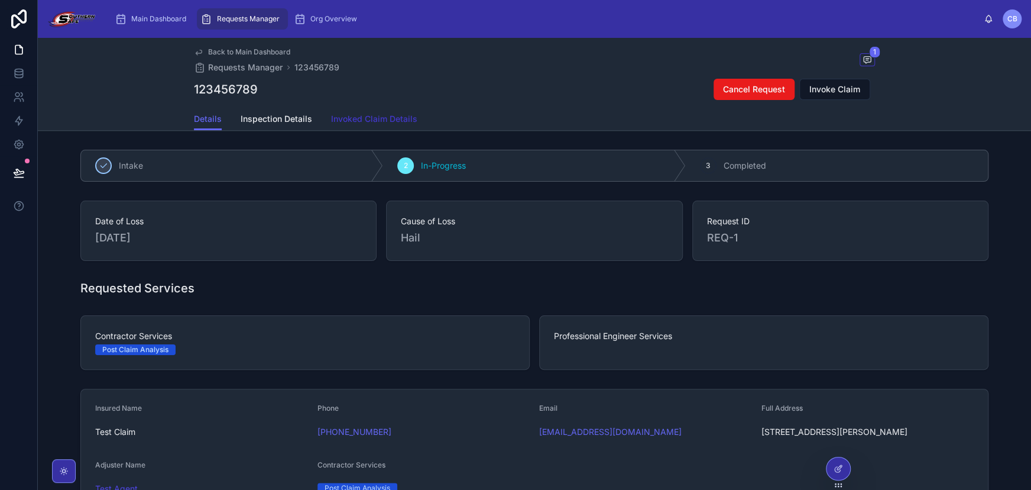
click at [374, 111] on link "Invoked Claim Details" at bounding box center [374, 120] width 86 height 24
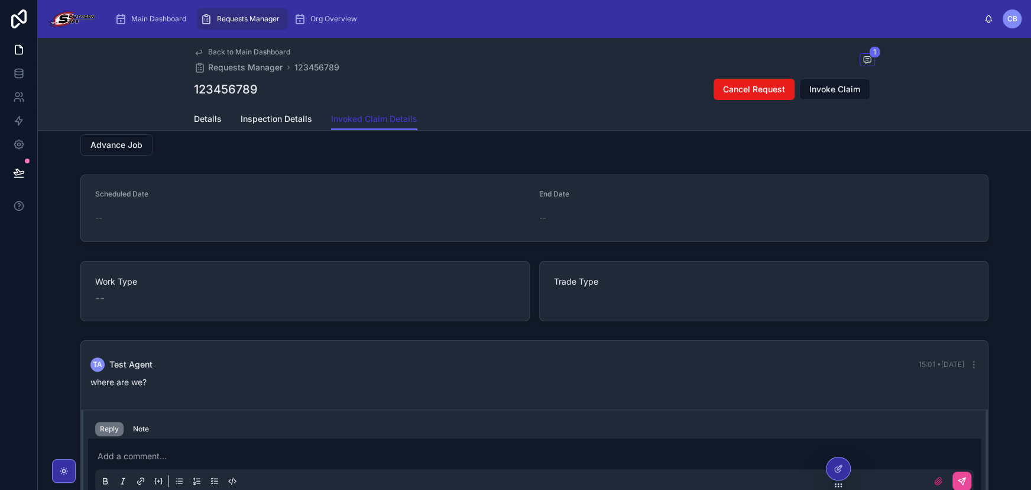
scroll to position [65, 0]
click at [844, 461] on div at bounding box center [839, 468] width 24 height 22
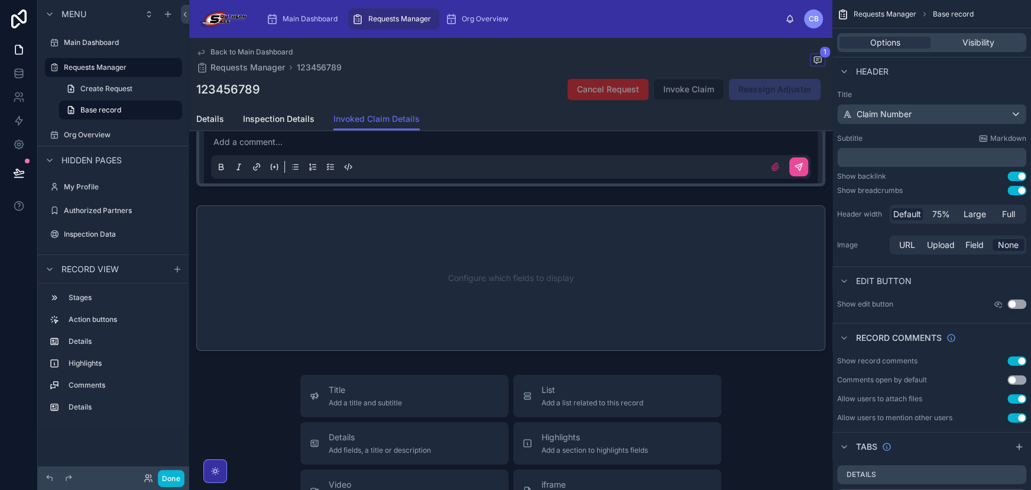
scroll to position [408, 0]
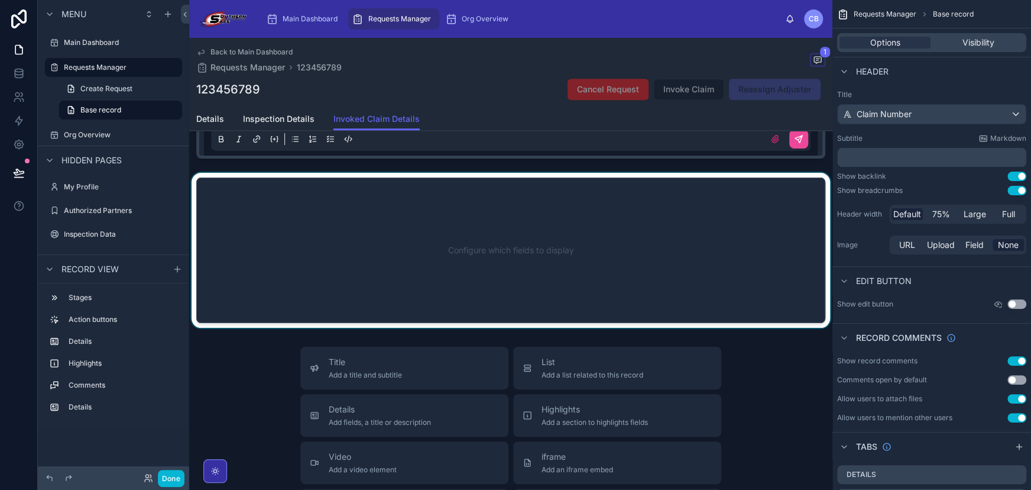
click at [549, 230] on div at bounding box center [510, 250] width 643 height 155
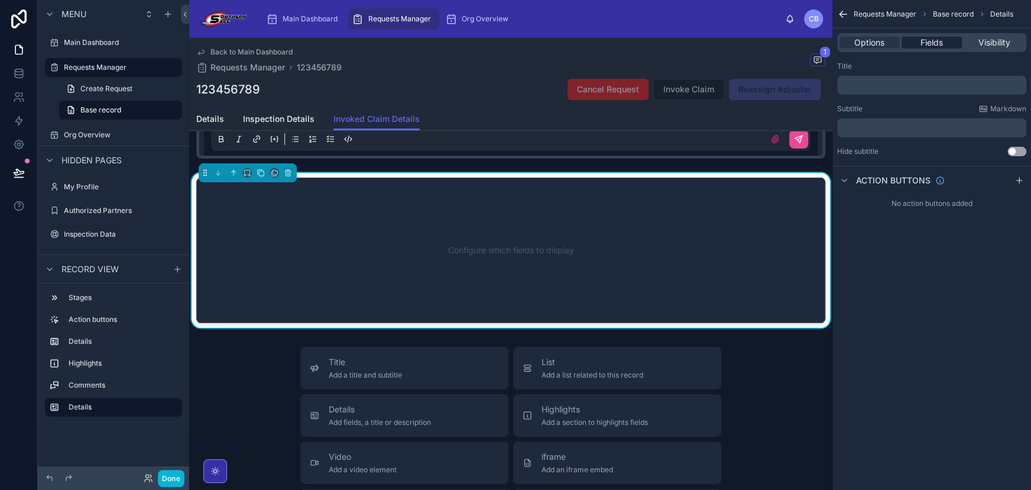
click at [929, 44] on span "Fields" at bounding box center [932, 43] width 22 height 12
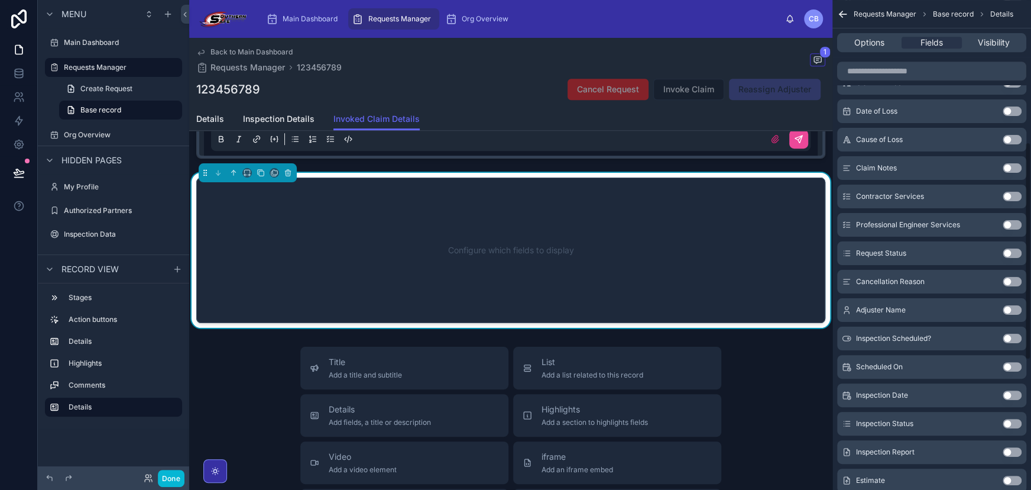
scroll to position [319, 0]
click at [875, 72] on input "scrollable content" at bounding box center [931, 71] width 189 height 19
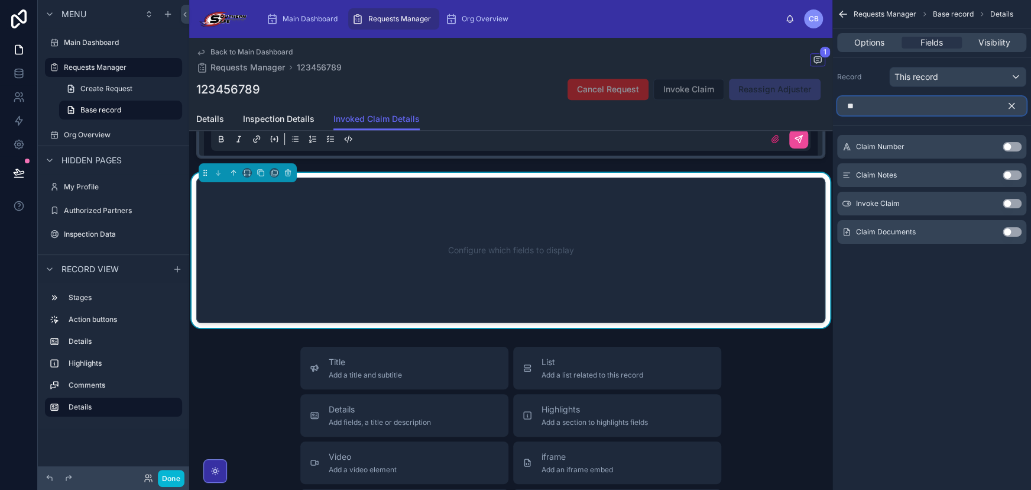
scroll to position [0, 0]
type input "*****"
click at [1019, 231] on button "Use setting" at bounding box center [1012, 231] width 19 height 9
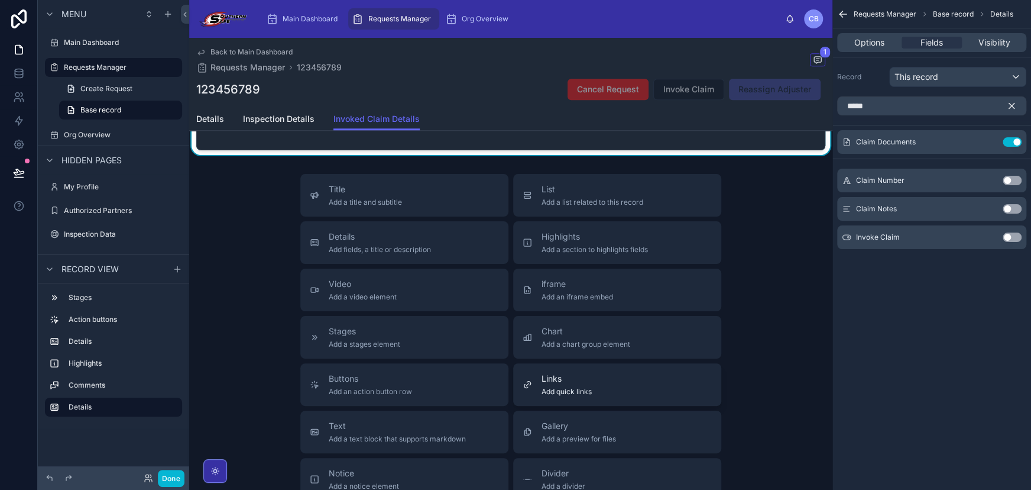
scroll to position [527, 0]
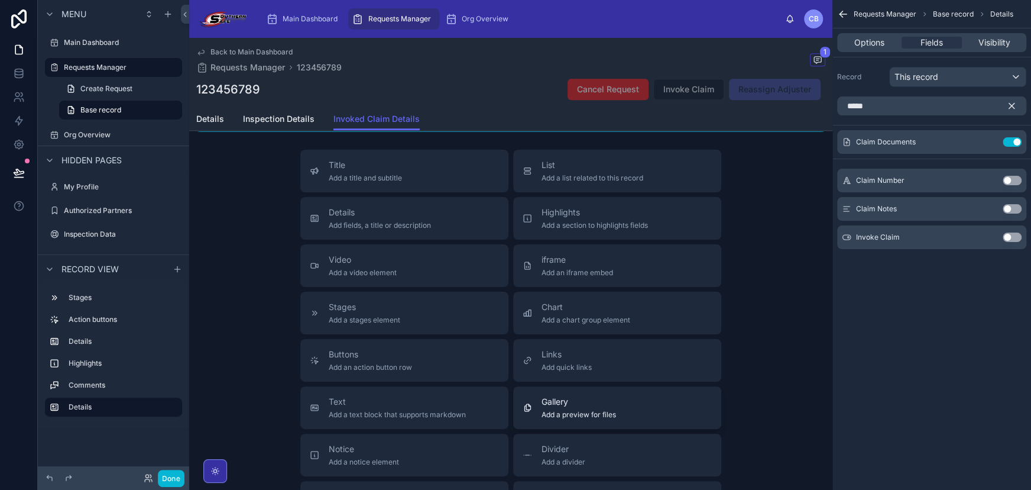
click at [585, 407] on span "Gallery" at bounding box center [579, 402] width 75 height 12
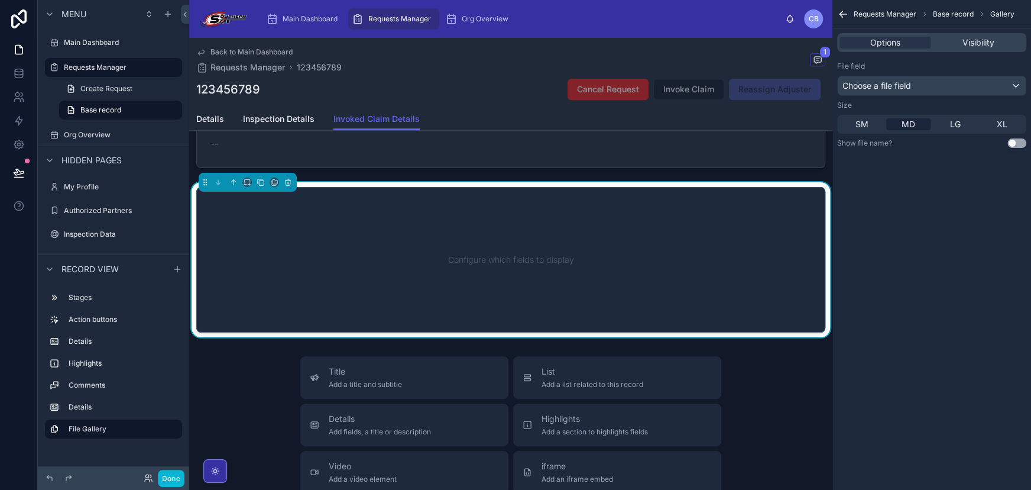
scroll to position [485, 0]
click at [653, 225] on div "Configure which fields to display" at bounding box center [511, 259] width 590 height 106
click at [887, 70] on div "File field" at bounding box center [931, 66] width 189 height 9
click at [878, 84] on span "Choose a file field" at bounding box center [877, 85] width 69 height 10
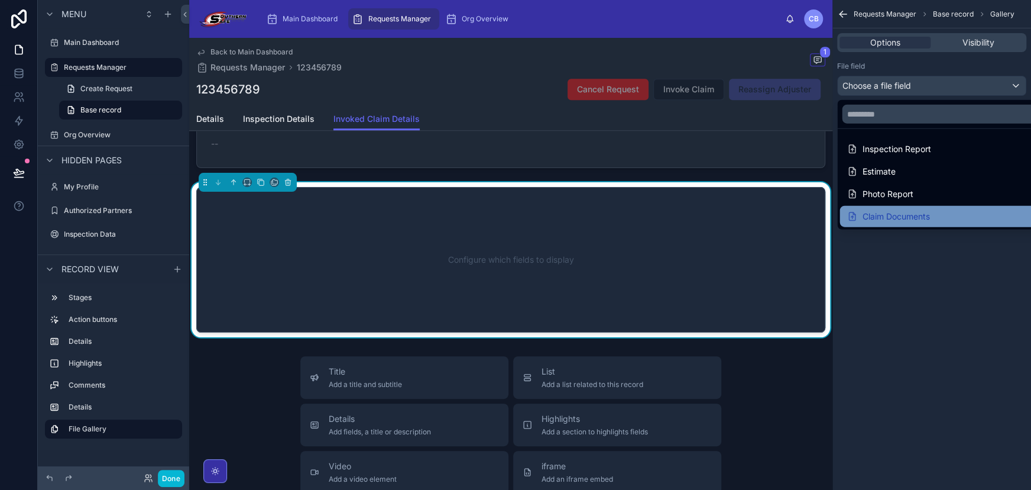
click at [908, 214] on div "Claim Documents" at bounding box center [888, 216] width 83 height 14
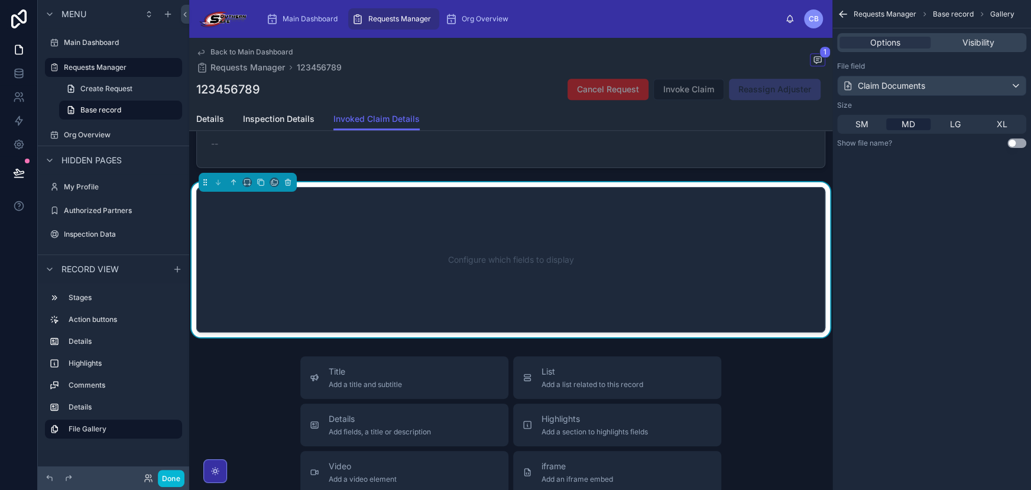
click at [168, 479] on button "Done" at bounding box center [171, 478] width 27 height 17
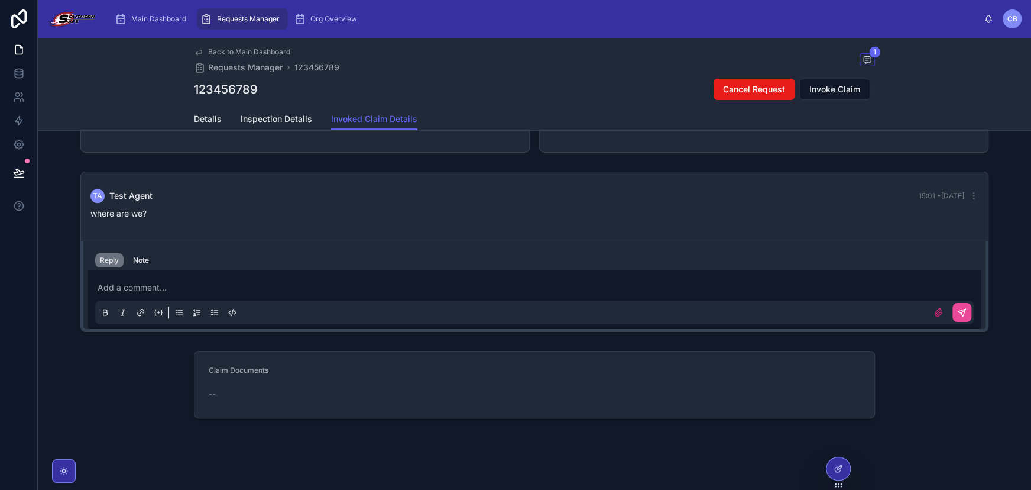
scroll to position [266, 0]
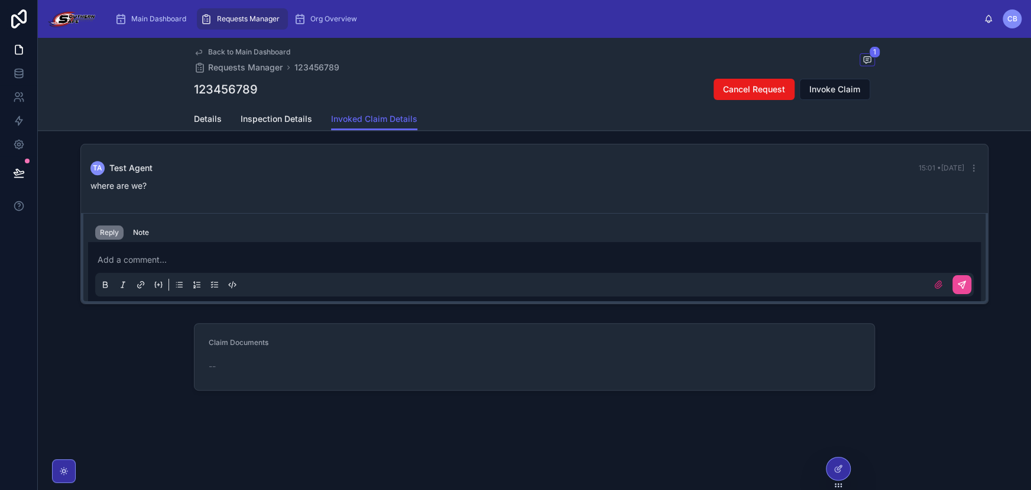
click at [319, 352] on div "Claim Documents --" at bounding box center [287, 357] width 156 height 38
click at [287, 345] on div "Claim Documents" at bounding box center [287, 345] width 156 height 14
click at [834, 466] on icon at bounding box center [838, 468] width 9 height 9
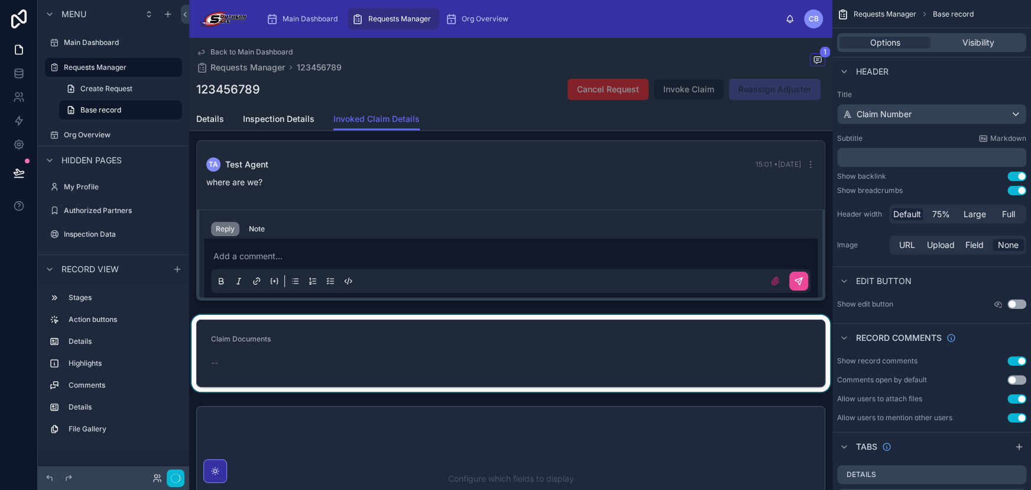
click at [408, 339] on div at bounding box center [510, 353] width 643 height 77
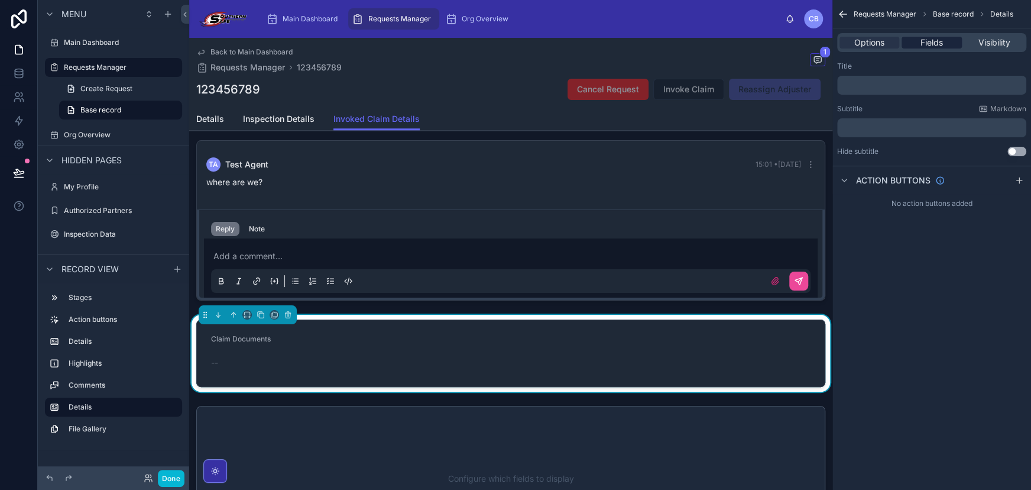
click at [940, 38] on span "Fields" at bounding box center [932, 43] width 22 height 12
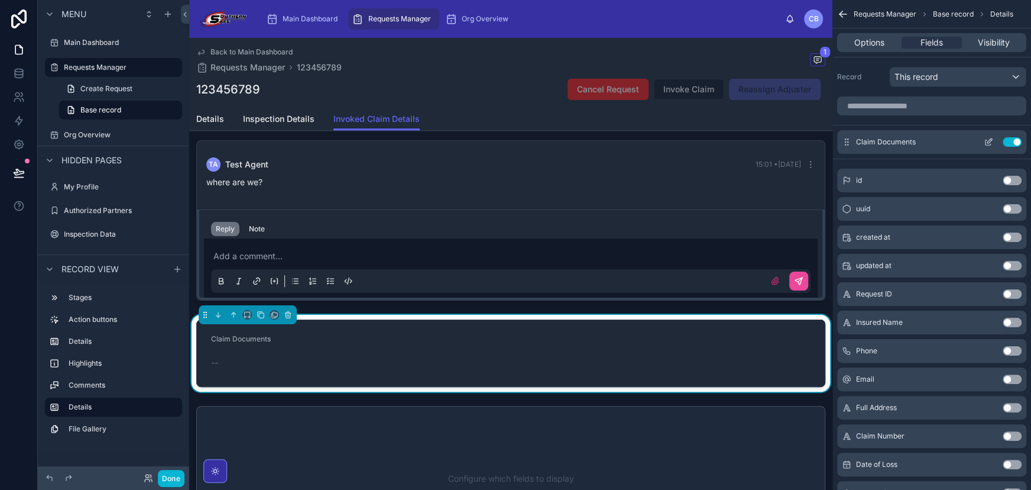
click at [989, 137] on icon "scrollable content" at bounding box center [988, 141] width 9 height 9
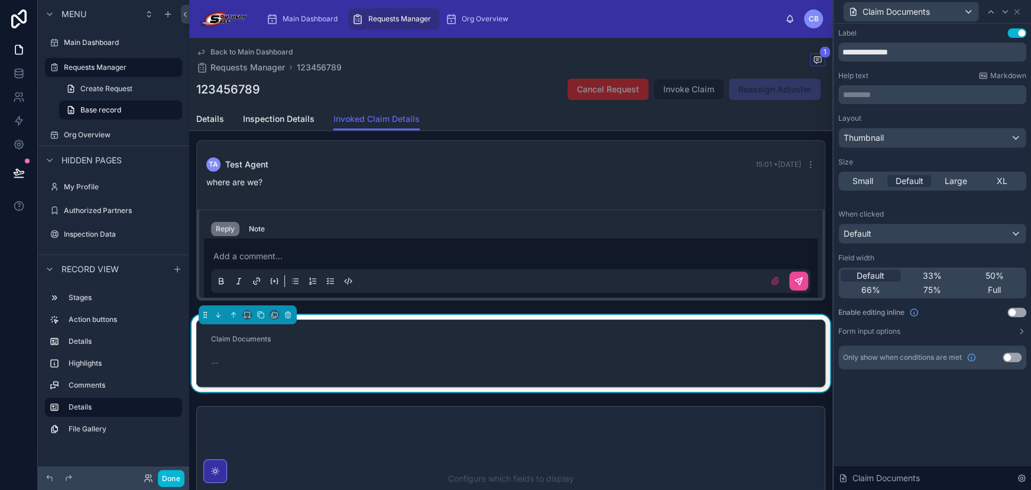
click at [1018, 306] on div "Layout Thumbnail Size Small Default Large XL When clicked Default Field width D…" at bounding box center [933, 225] width 188 height 222
click at [1017, 306] on div "Layout Thumbnail Size Small Default Large XL When clicked Default Field width D…" at bounding box center [933, 225] width 188 height 222
click at [1012, 308] on button "Use setting" at bounding box center [1017, 312] width 19 height 9
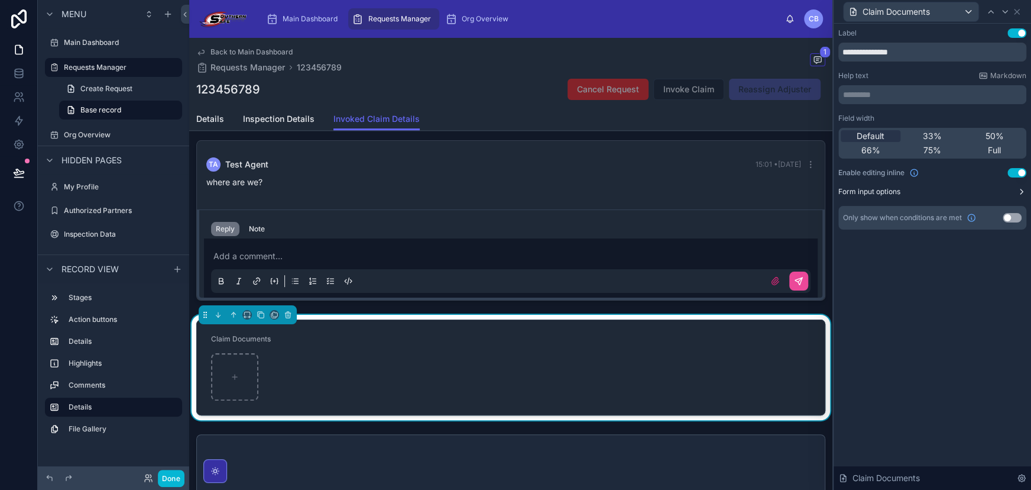
click at [1002, 190] on button "Form input options" at bounding box center [933, 191] width 188 height 9
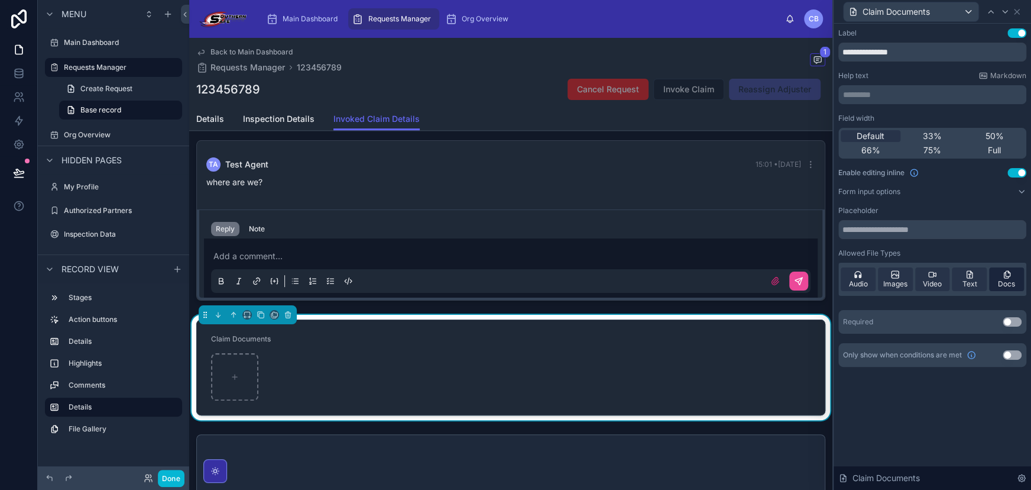
click at [1004, 274] on icon at bounding box center [1006, 275] width 4 height 5
click at [1023, 279] on div "Docs" at bounding box center [1006, 279] width 35 height 24
click at [1019, 12] on icon at bounding box center [1016, 11] width 9 height 9
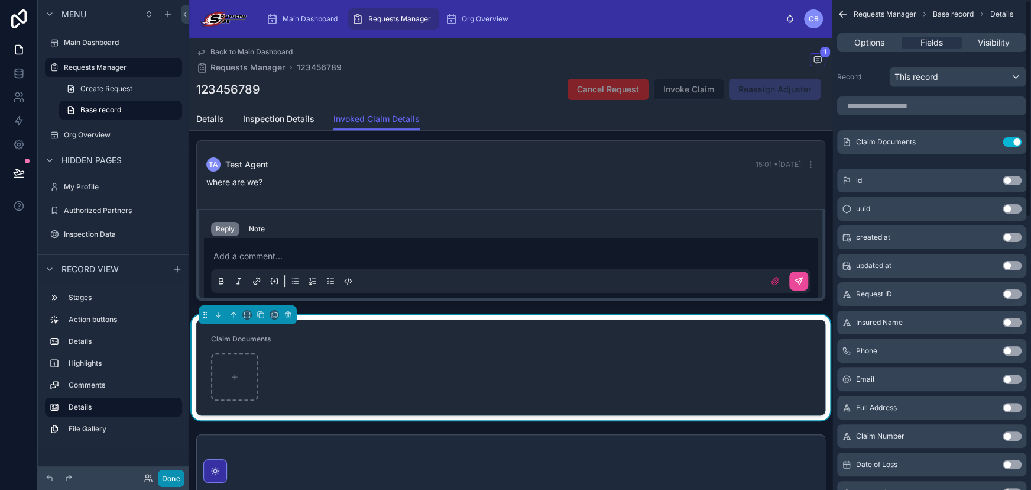
click at [173, 471] on button "Done" at bounding box center [171, 478] width 27 height 17
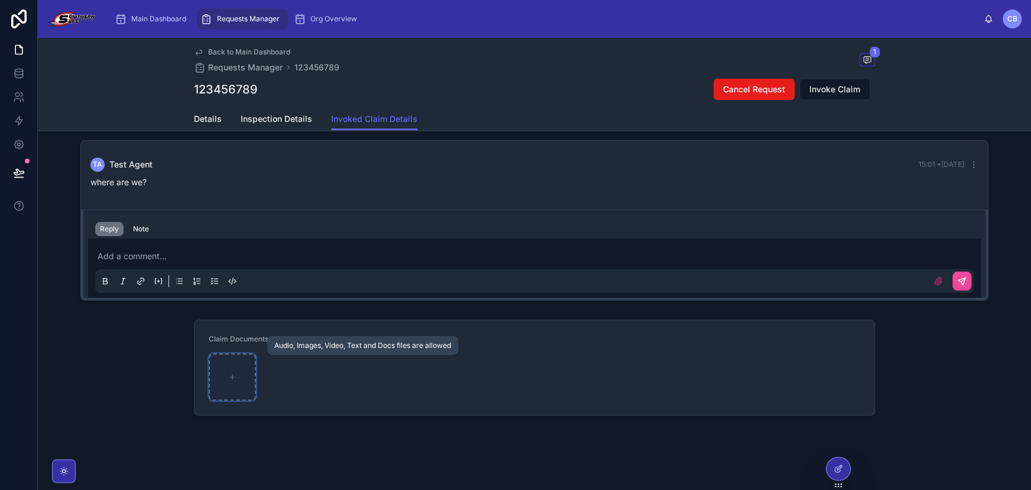
click at [228, 381] on icon at bounding box center [232, 377] width 8 height 8
type input "**********"
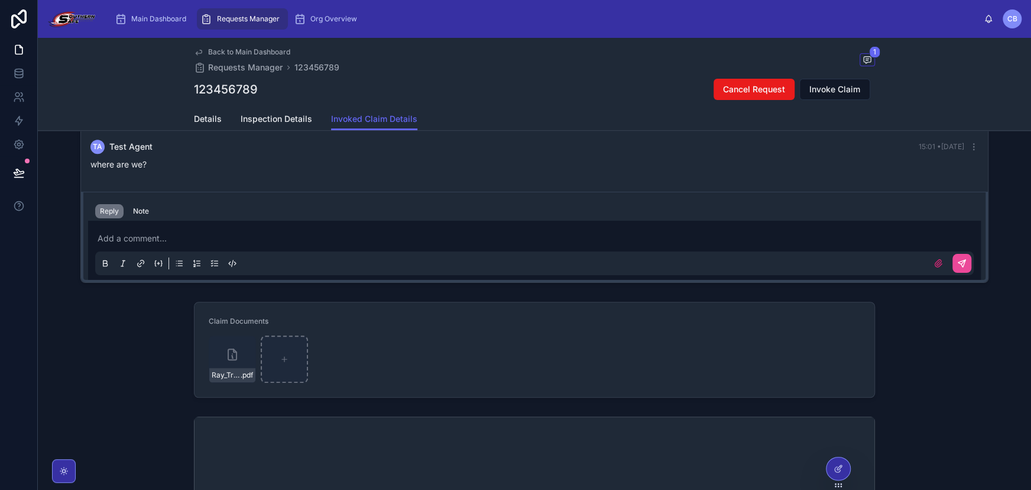
scroll to position [273, 0]
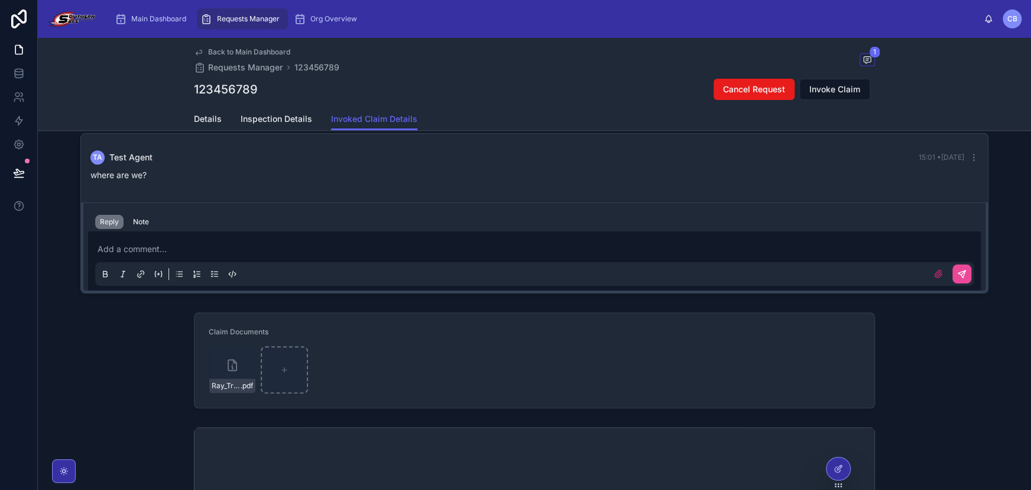
click at [419, 122] on div "Details Inspection Details Invoked Claim Details" at bounding box center [534, 119] width 681 height 22
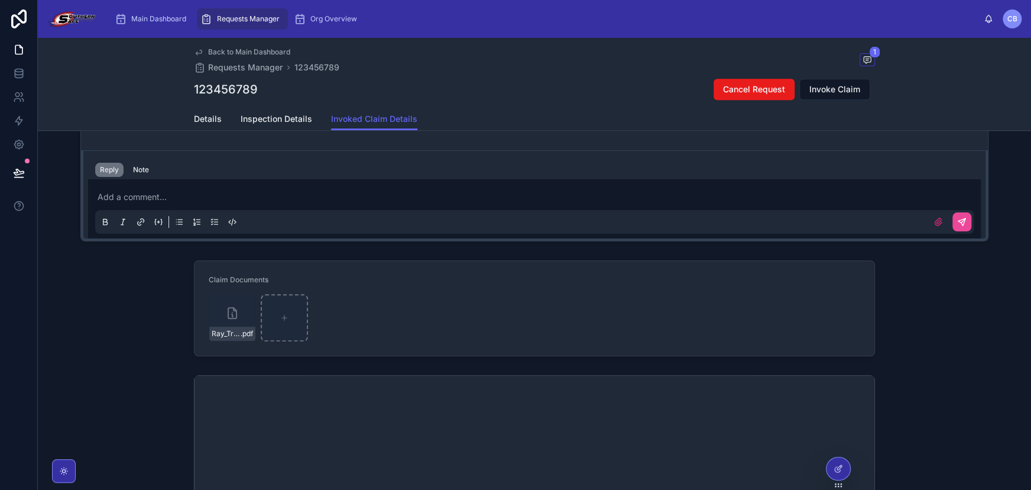
scroll to position [344, 0]
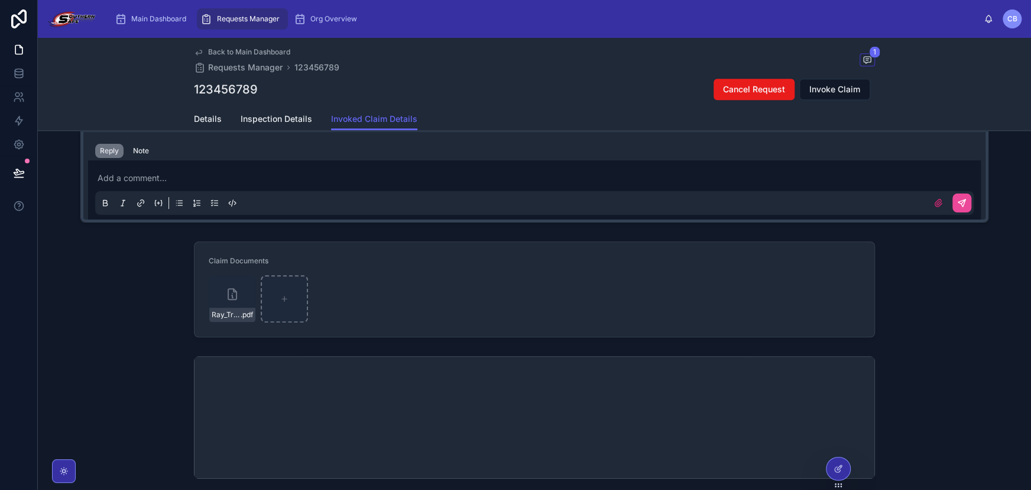
click at [425, 286] on form "Claim Documents Ray_TrujilloCompletedSSC_Inspector_SLA_v2 .pdf" at bounding box center [535, 289] width 680 height 95
click at [832, 471] on div at bounding box center [839, 468] width 24 height 22
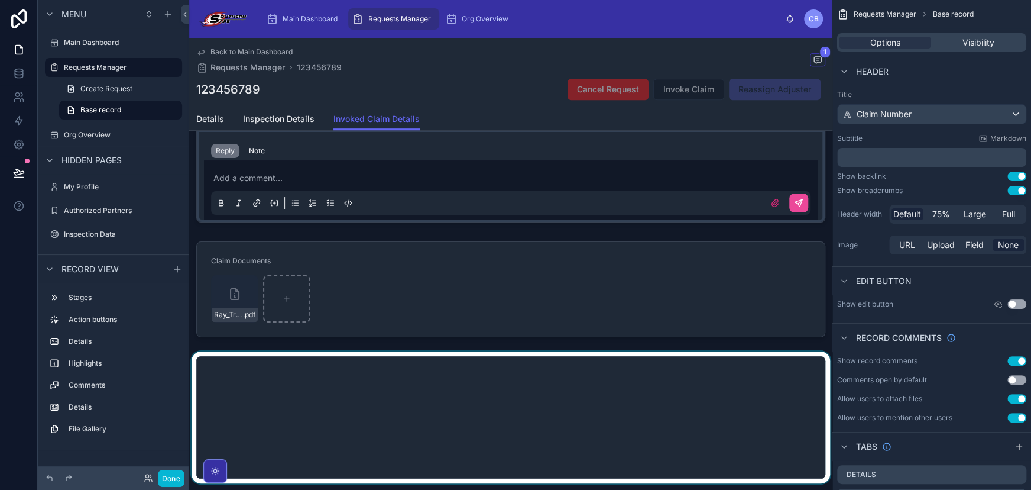
click at [240, 393] on div at bounding box center [510, 417] width 643 height 132
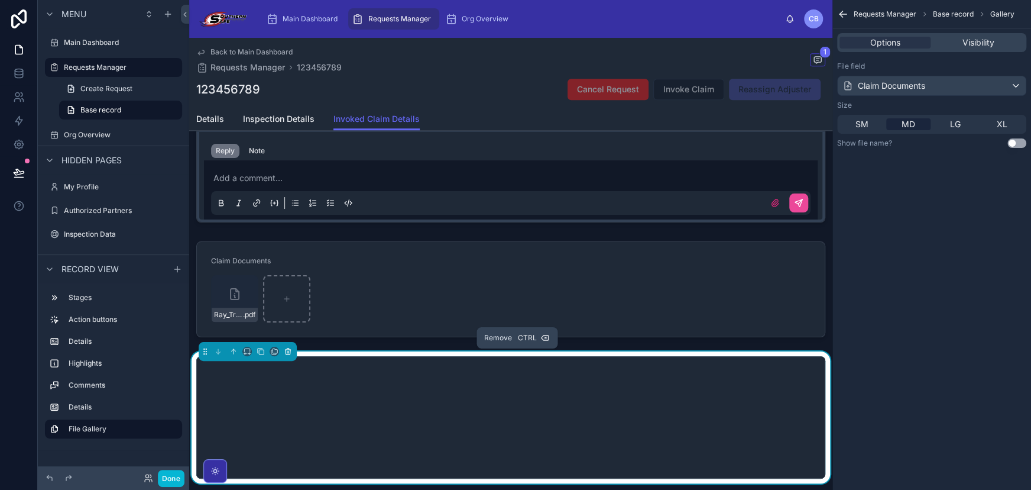
click at [289, 354] on icon at bounding box center [288, 352] width 5 height 5
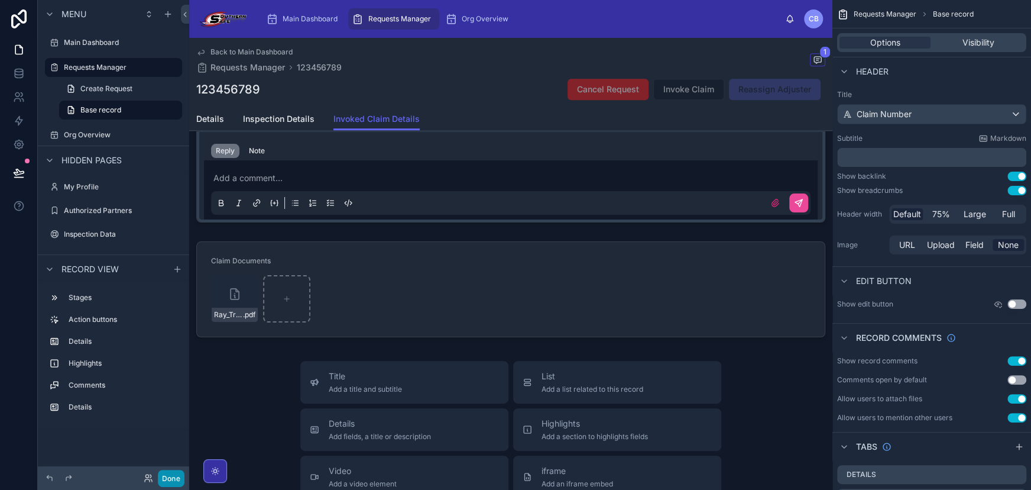
click at [164, 475] on button "Done" at bounding box center [171, 478] width 27 height 17
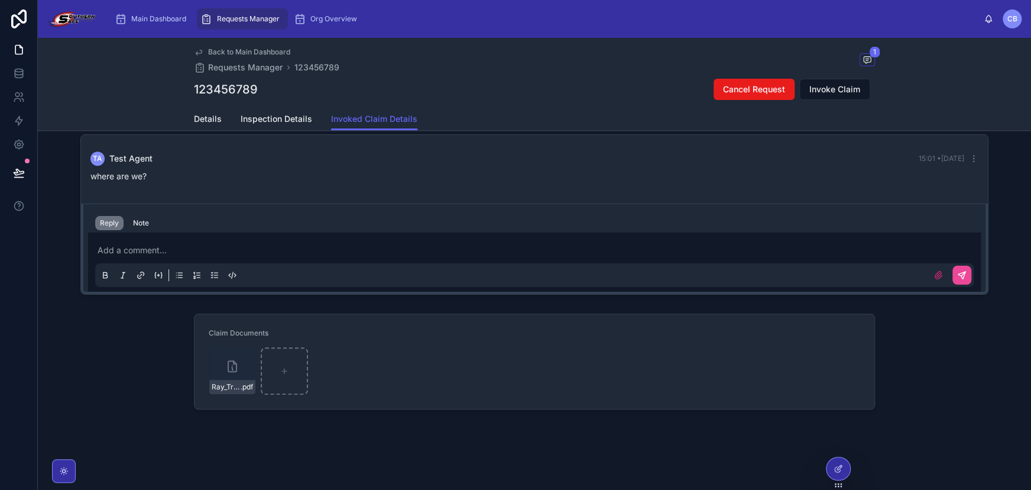
scroll to position [276, 0]
click at [444, 116] on div "Details Inspection Details Invoked Claim Details" at bounding box center [534, 119] width 681 height 22
click at [946, 358] on div "Claim Documents Ray_TrujilloCompletedSSC_Inspector_SLA_v2 .pdf" at bounding box center [535, 361] width 994 height 105
click at [214, 361] on div "Ray_TrujilloCompletedSSC_Inspector_SLA_v2 .pdf" at bounding box center [232, 370] width 47 height 47
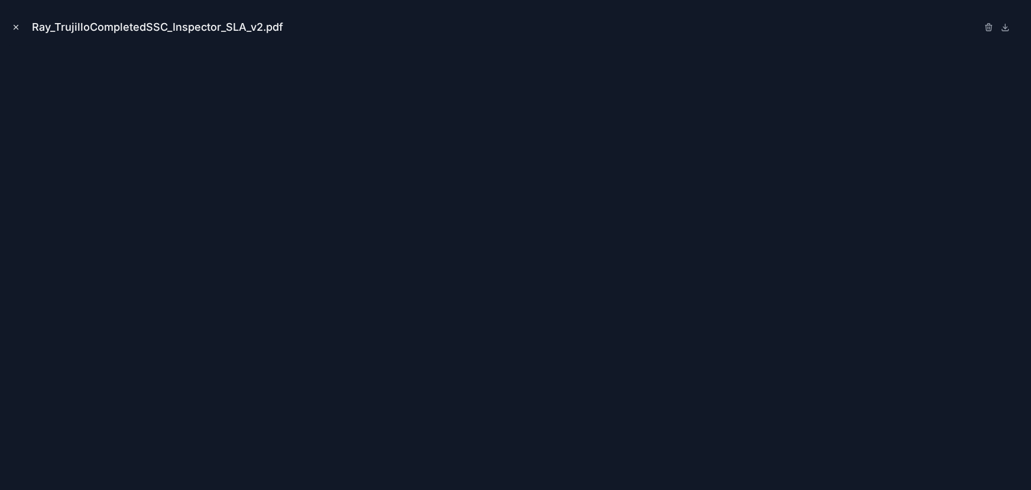
click at [14, 25] on icon "Close modal" at bounding box center [16, 27] width 4 height 4
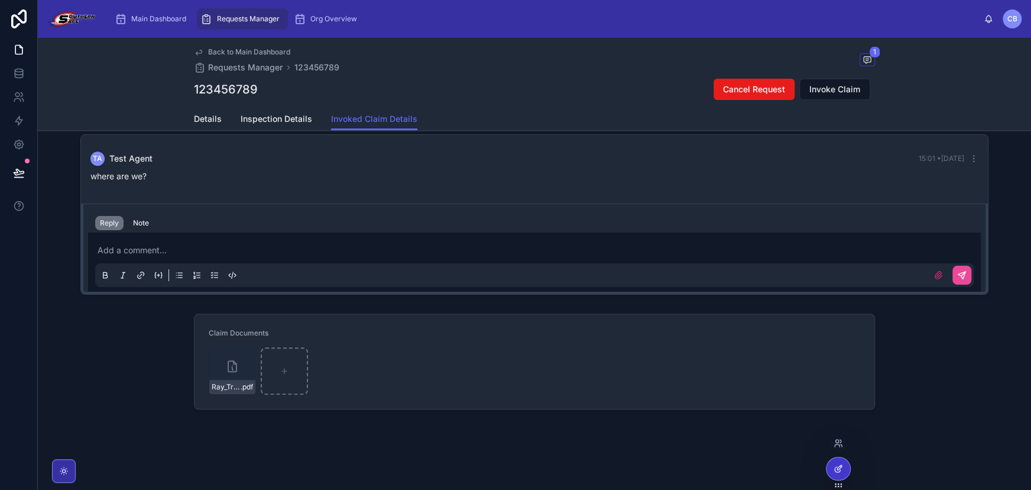
click at [834, 462] on div at bounding box center [839, 468] width 24 height 22
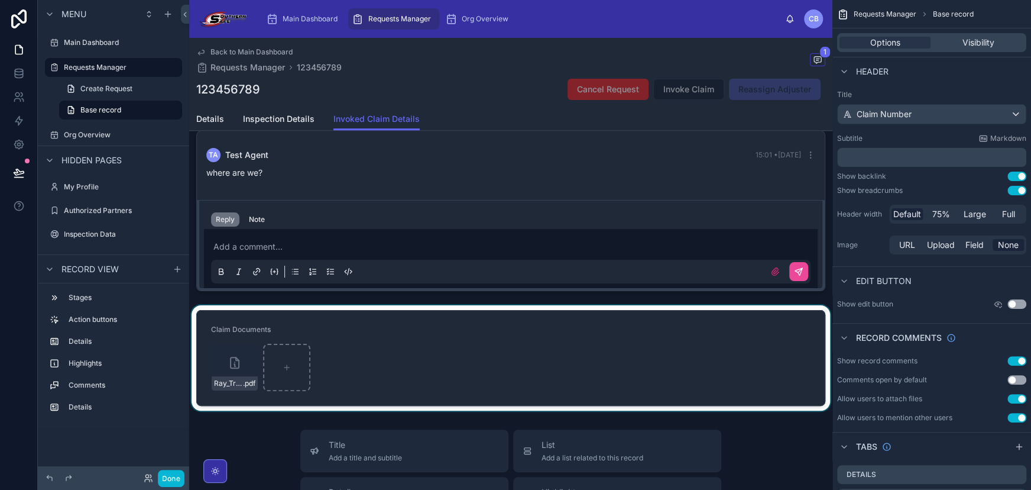
click at [313, 315] on div at bounding box center [510, 357] width 643 height 105
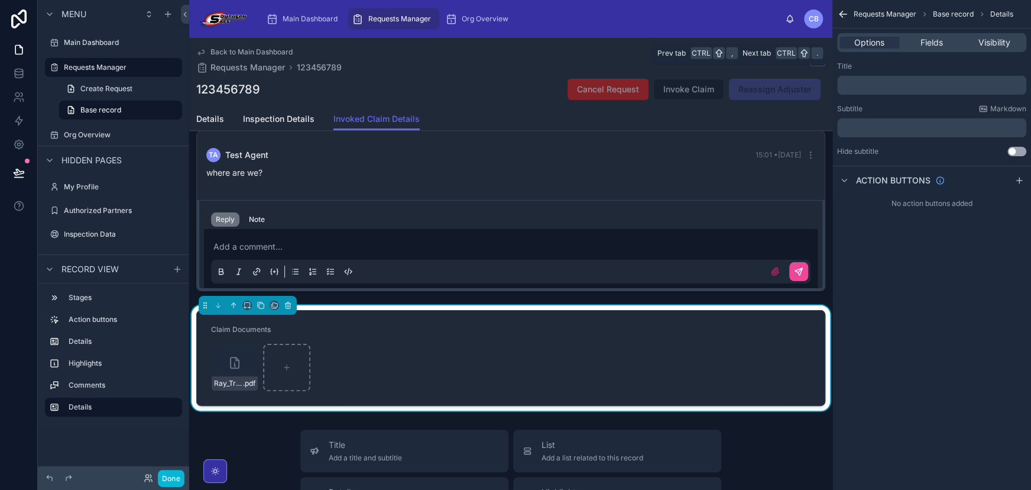
click at [933, 35] on div "Options Fields Visibility" at bounding box center [931, 42] width 189 height 19
click at [930, 38] on span "Fields" at bounding box center [932, 43] width 22 height 12
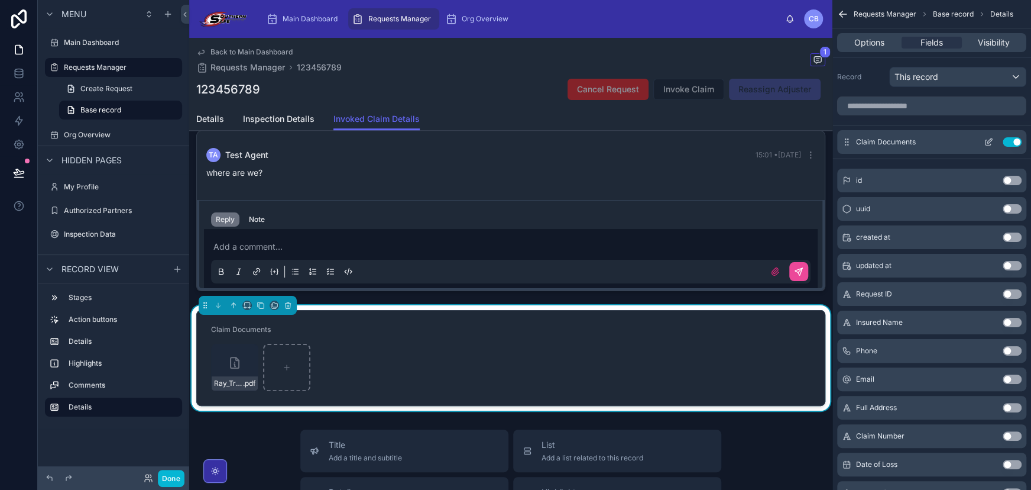
click at [990, 137] on icon "scrollable content" at bounding box center [988, 141] width 9 height 9
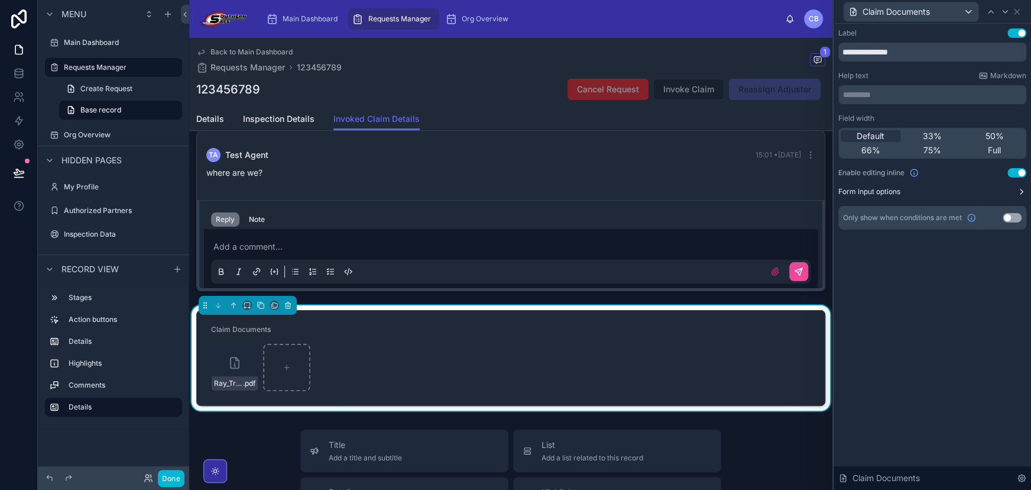
click at [912, 190] on button "Form input options" at bounding box center [933, 191] width 188 height 9
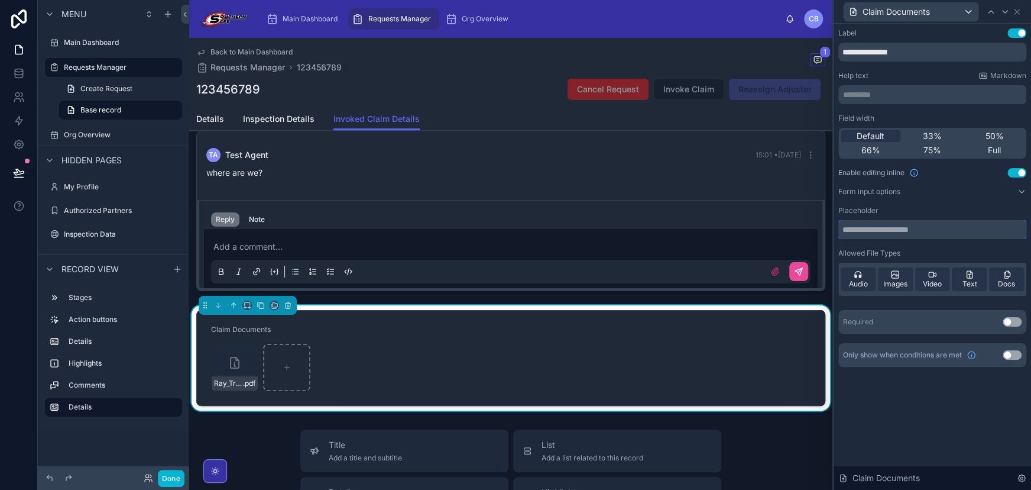
click at [914, 229] on input "text" at bounding box center [933, 229] width 188 height 19
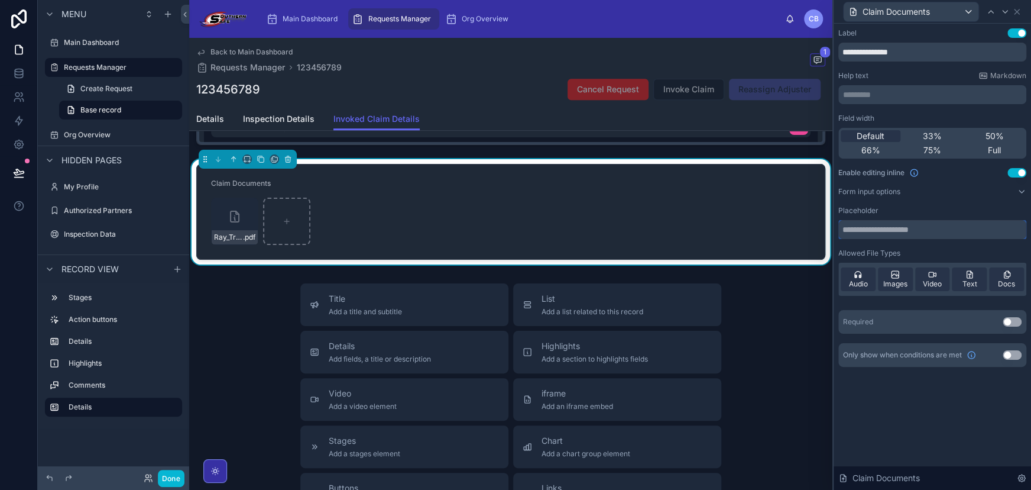
scroll to position [422, 0]
click at [583, 360] on span "Add a section to highlights fields" at bounding box center [595, 358] width 106 height 9
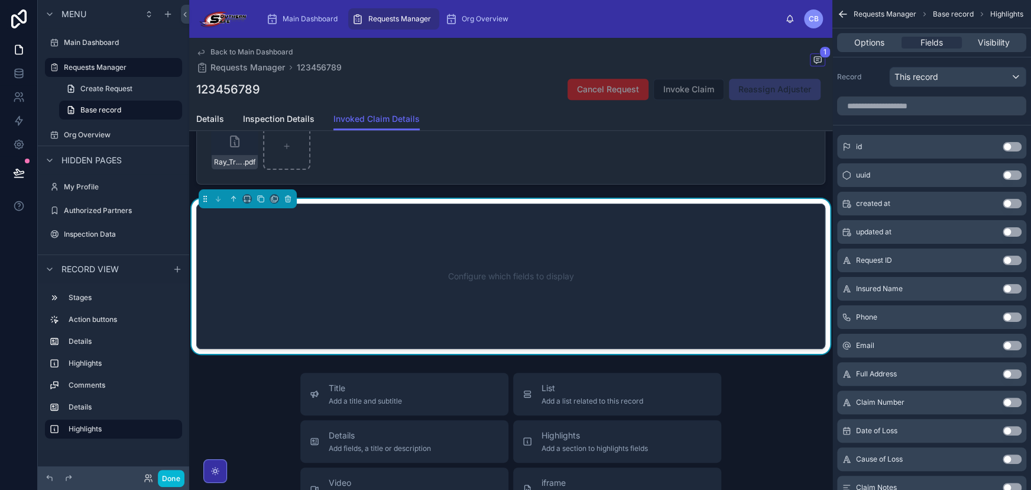
scroll to position [513, 0]
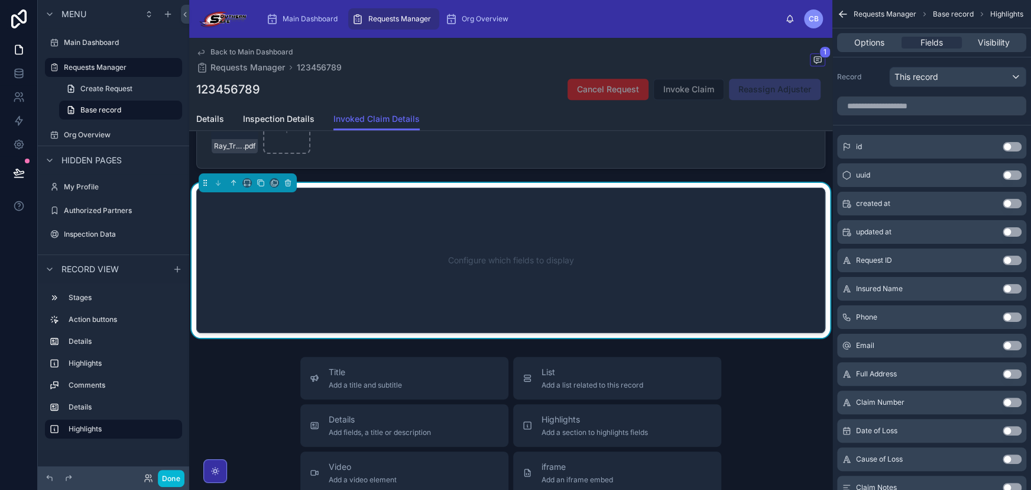
click at [642, 311] on div "Configure which fields to display" at bounding box center [511, 260] width 590 height 106
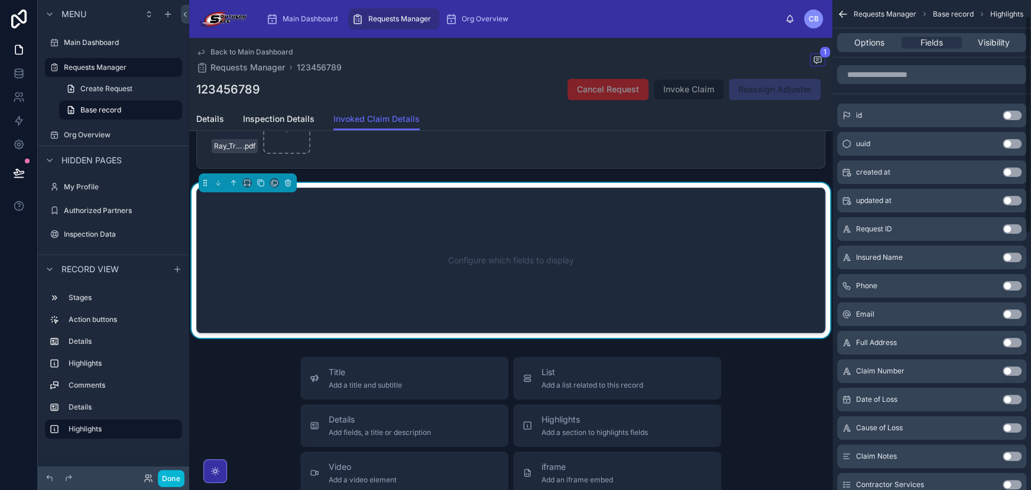
scroll to position [0, 0]
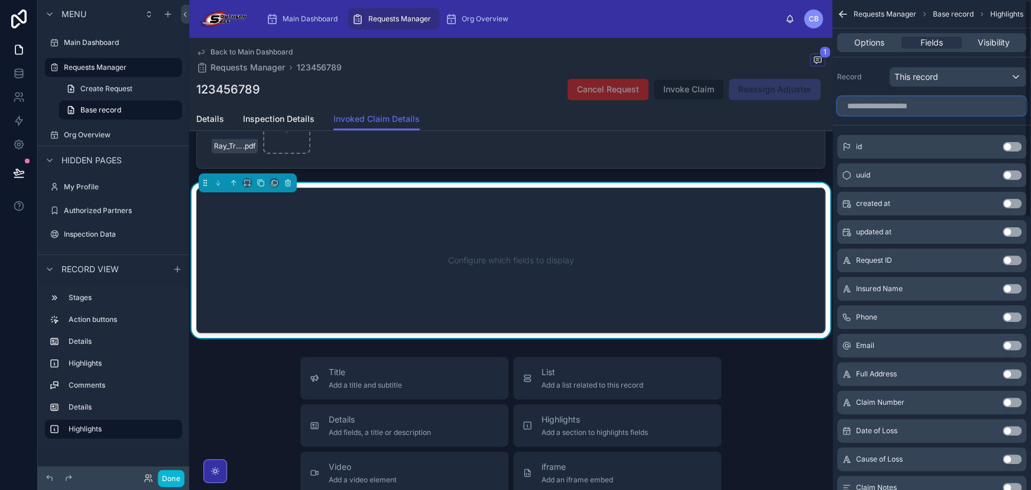
click at [894, 109] on input "scrollable content" at bounding box center [931, 105] width 189 height 19
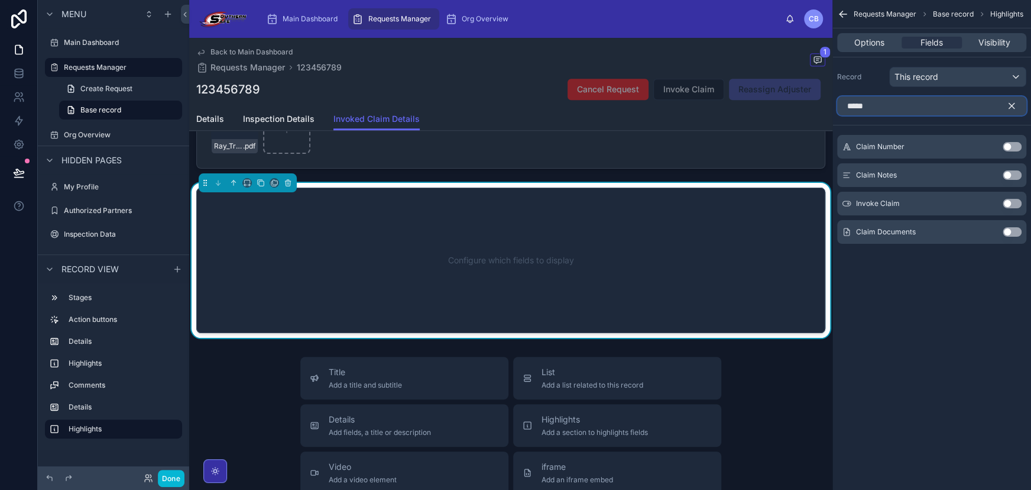
type input "*****"
click at [1011, 234] on button "Use setting" at bounding box center [1012, 231] width 19 height 9
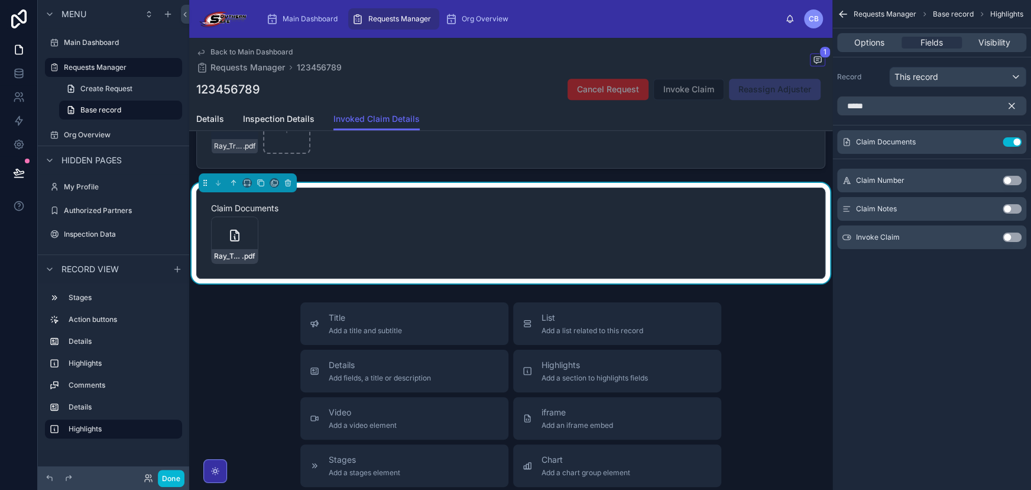
click at [270, 230] on div "Ray_TrujilloCompletedSSC_Inspector_SLA_v2 .pdf" at bounding box center [511, 239] width 600 height 47
click at [985, 139] on icon "scrollable content" at bounding box center [988, 141] width 9 height 9
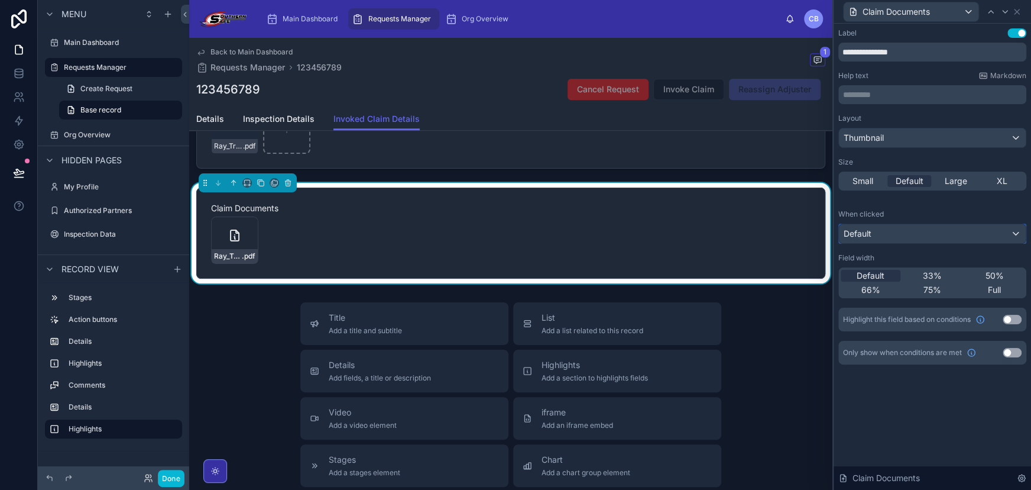
click at [917, 228] on div "Default" at bounding box center [932, 233] width 187 height 19
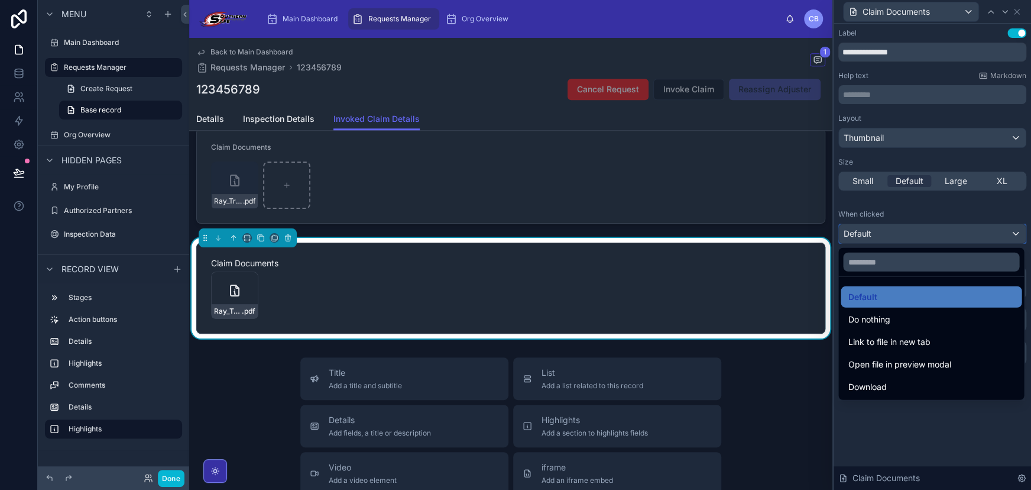
scroll to position [440, 0]
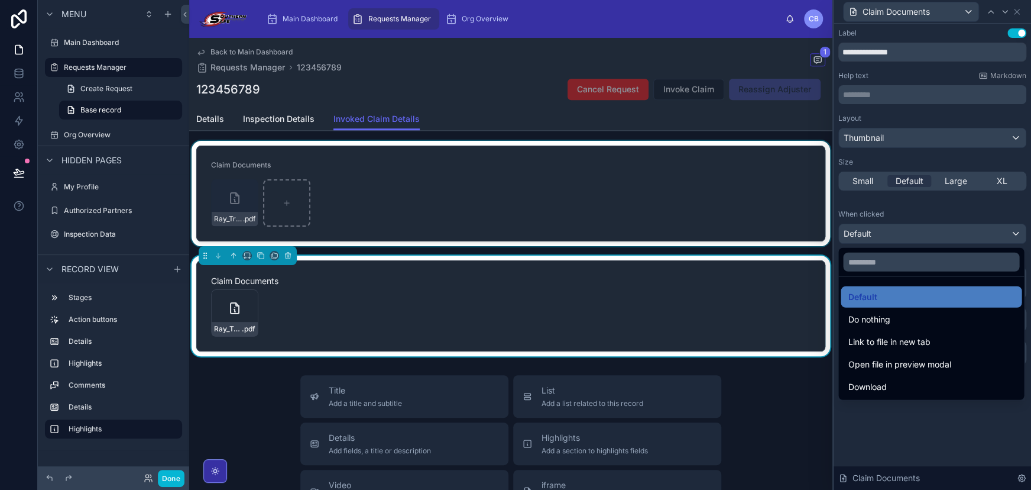
click at [449, 220] on div at bounding box center [510, 193] width 643 height 105
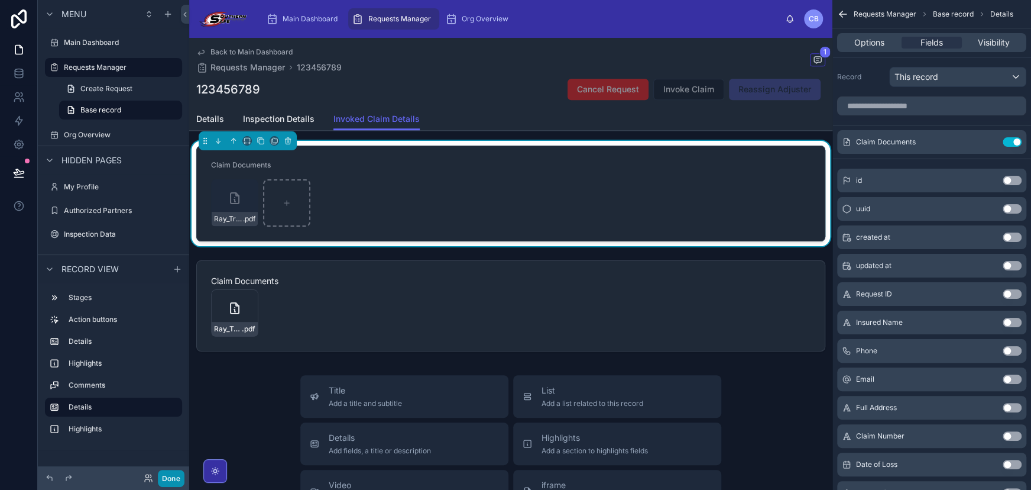
click at [177, 475] on button "Done" at bounding box center [171, 478] width 27 height 17
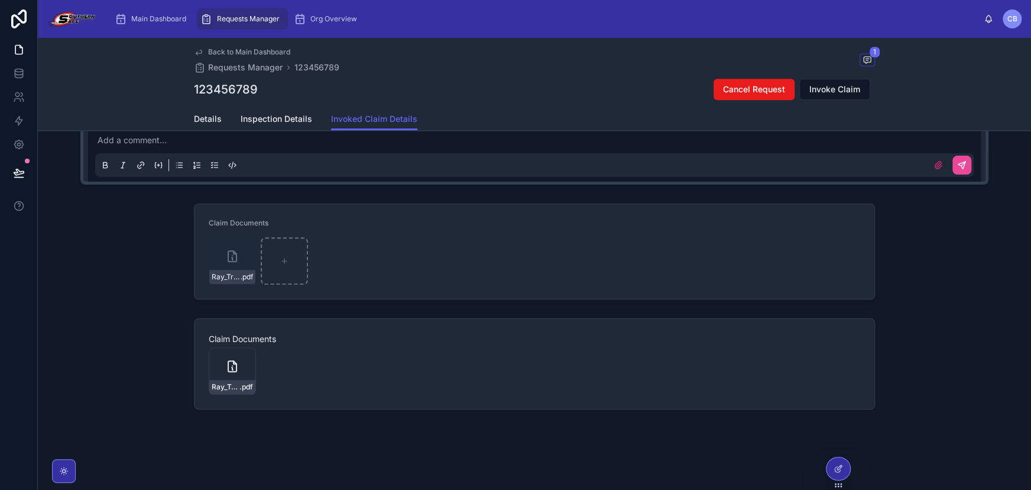
scroll to position [385, 0]
click at [212, 263] on div "Ray_TrujilloCompletedSSC_Inspector_SLA_v2 .pdf" at bounding box center [232, 260] width 47 height 47
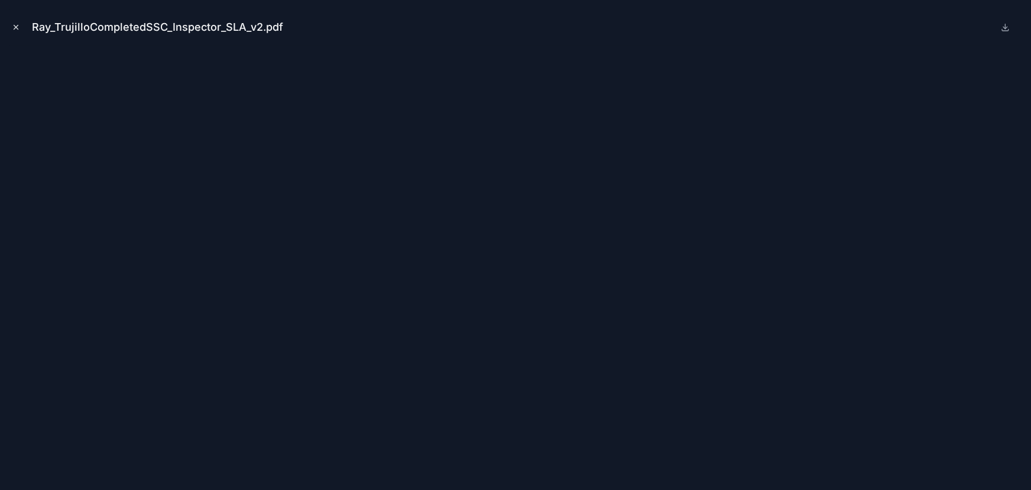
click at [18, 33] on button "Close modal" at bounding box center [15, 27] width 13 height 13
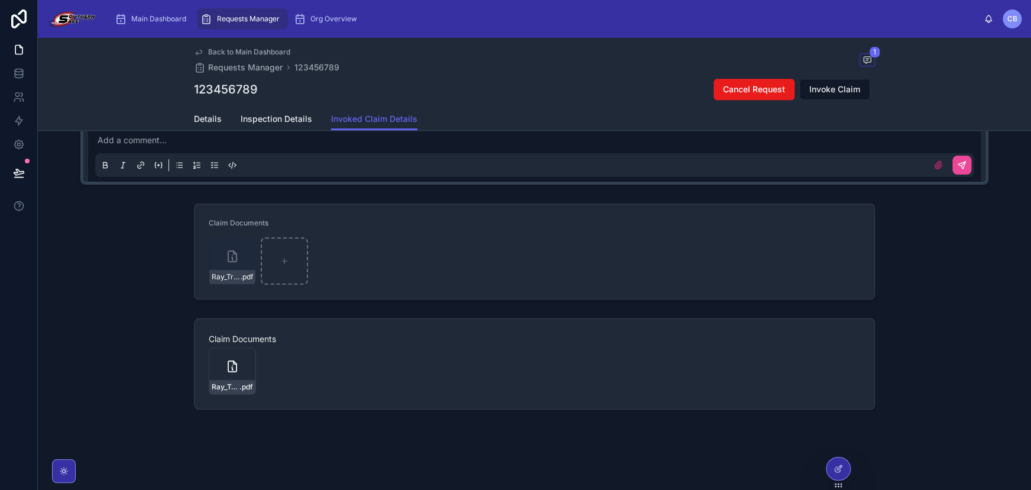
click at [331, 256] on div "Ray_TrujilloCompletedSSC_Inspector_SLA_v2 .pdf" at bounding box center [287, 260] width 156 height 47
click at [836, 466] on icon at bounding box center [838, 468] width 9 height 9
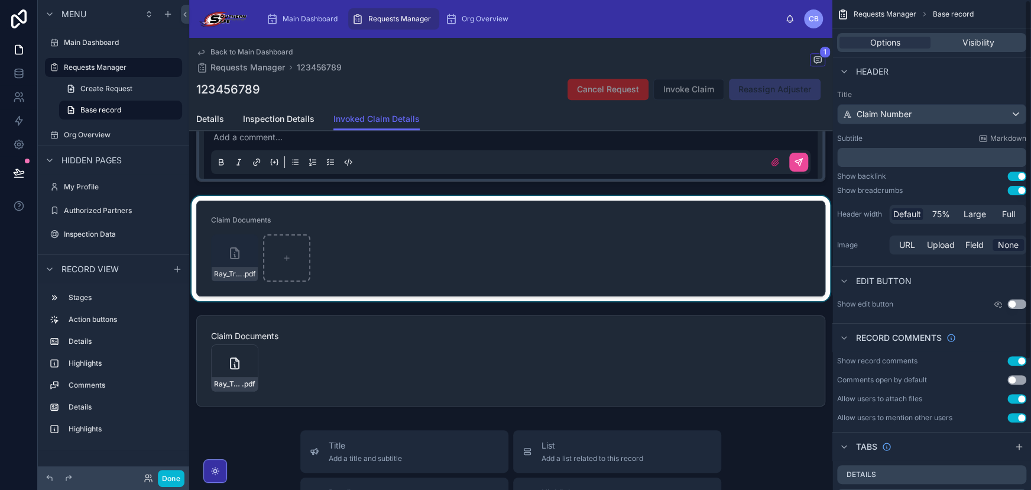
click at [570, 235] on div at bounding box center [510, 248] width 643 height 105
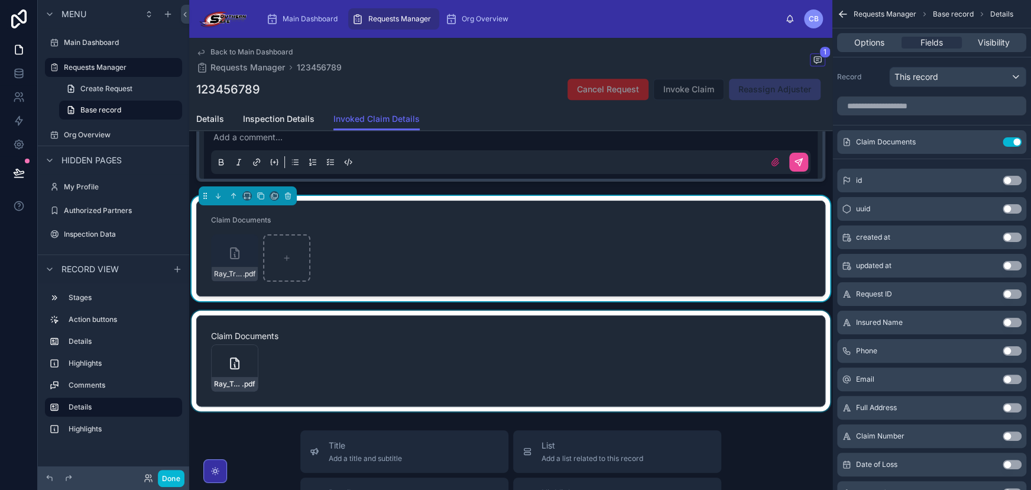
click at [339, 357] on div at bounding box center [510, 360] width 643 height 101
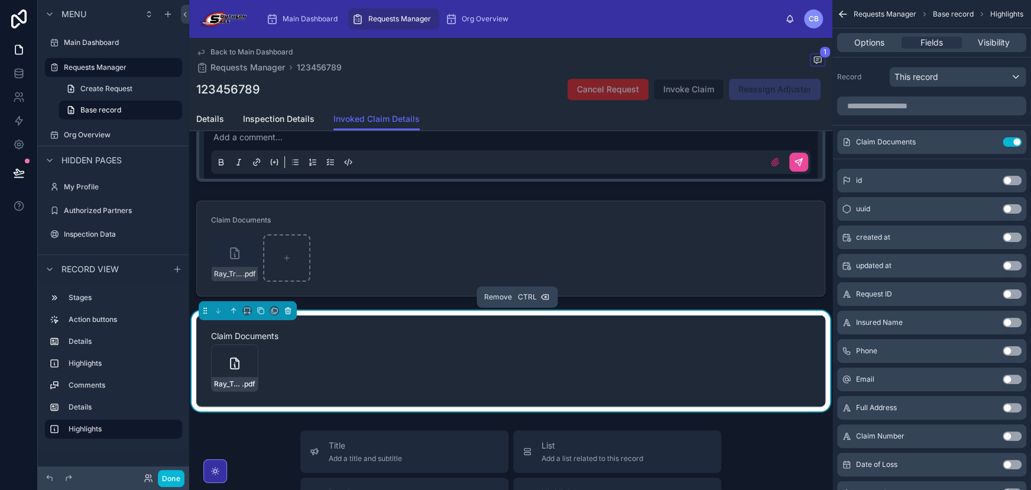
click at [288, 310] on icon at bounding box center [288, 310] width 8 height 8
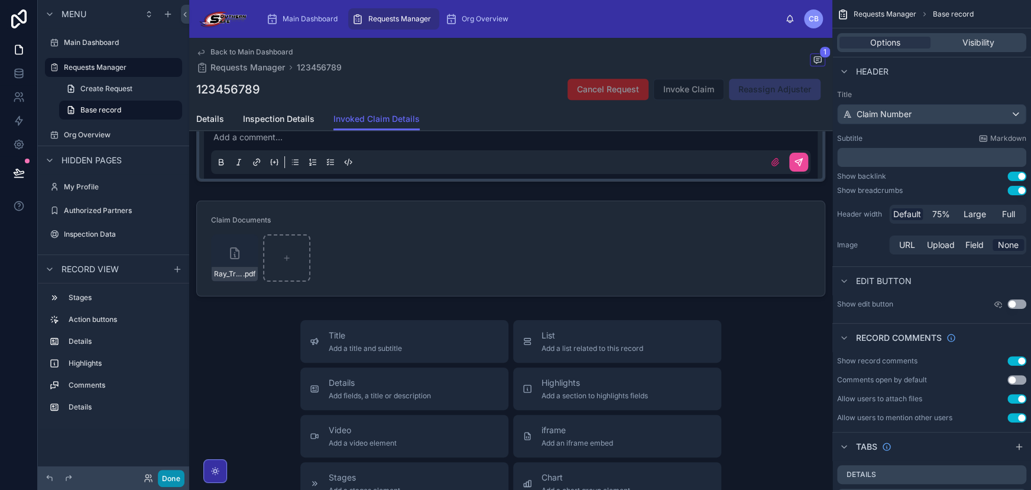
click at [172, 477] on button "Done" at bounding box center [171, 478] width 27 height 17
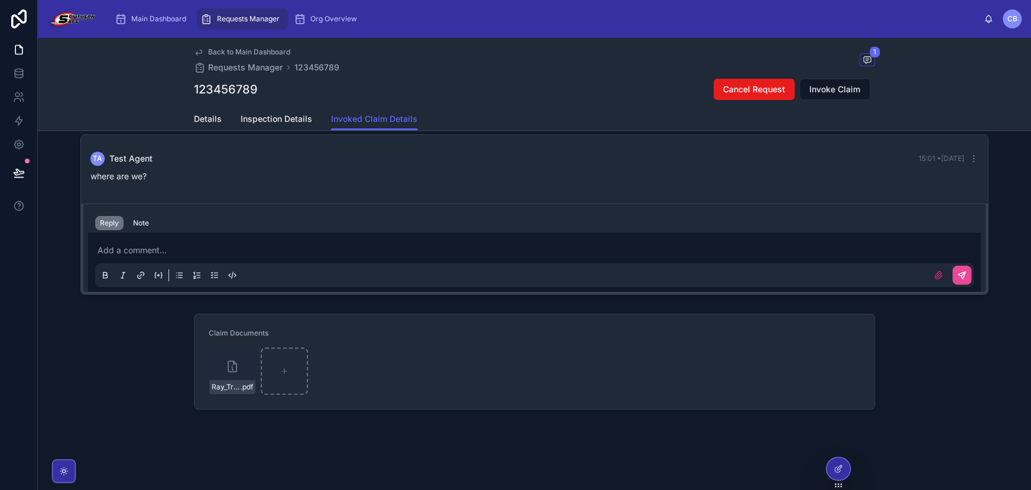
scroll to position [276, 0]
click at [90, 88] on div "Back to Main Dashboard Requests Manager 123456789 1 123456789 Cancel Request In…" at bounding box center [535, 84] width 994 height 93
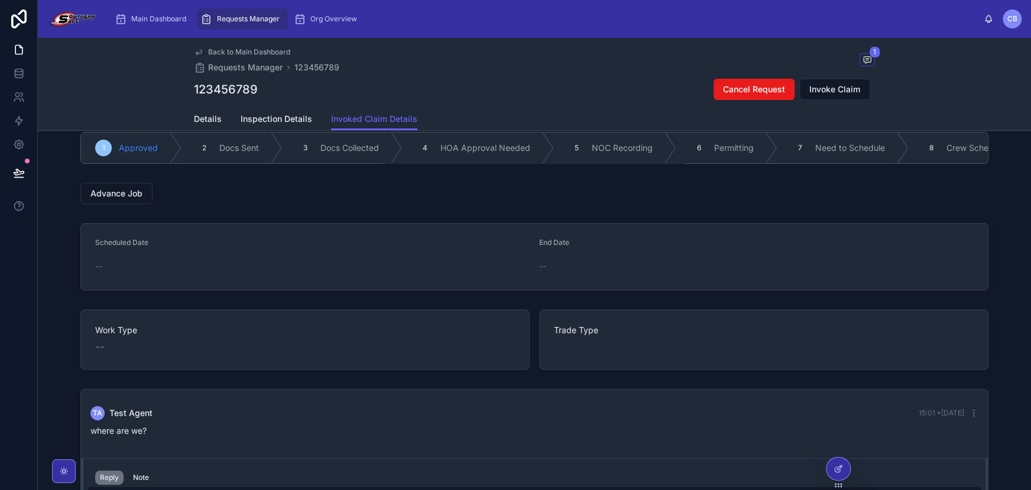
scroll to position [17, 0]
click at [355, 337] on span "Work Type" at bounding box center [305, 331] width 420 height 12
click at [183, 354] on div "--" at bounding box center [305, 347] width 420 height 17
click at [650, 339] on div "Trade Type" at bounding box center [764, 332] width 420 height 14
click at [368, 273] on div "--" at bounding box center [312, 267] width 435 height 12
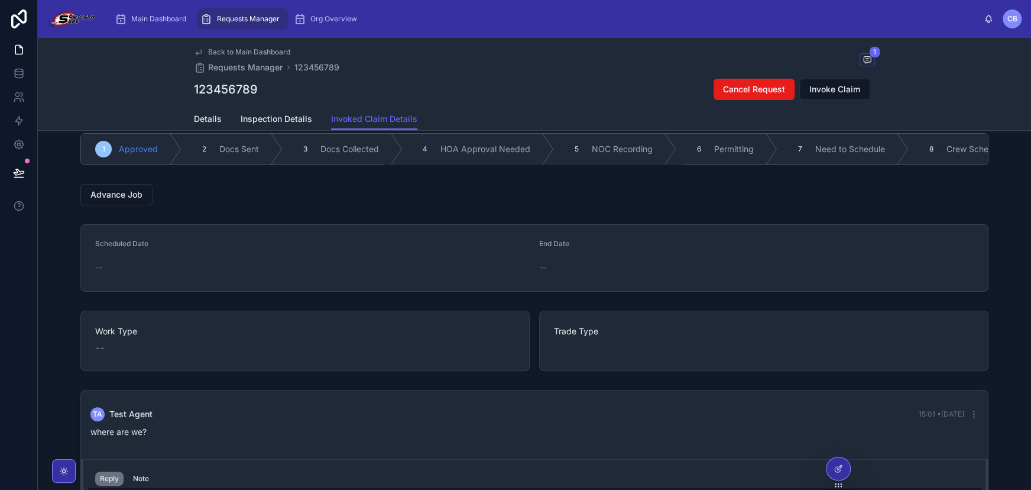
click at [368, 273] on div "--" at bounding box center [312, 267] width 435 height 12
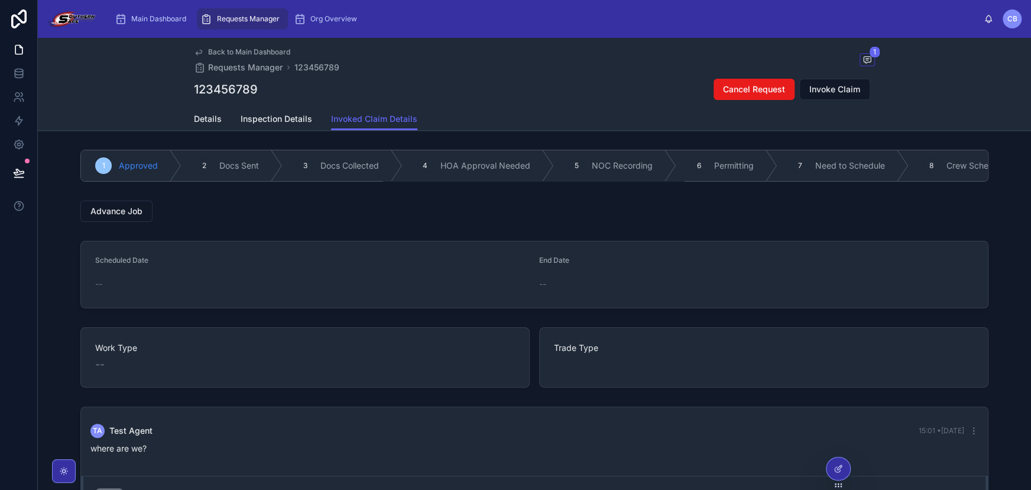
scroll to position [0, 0]
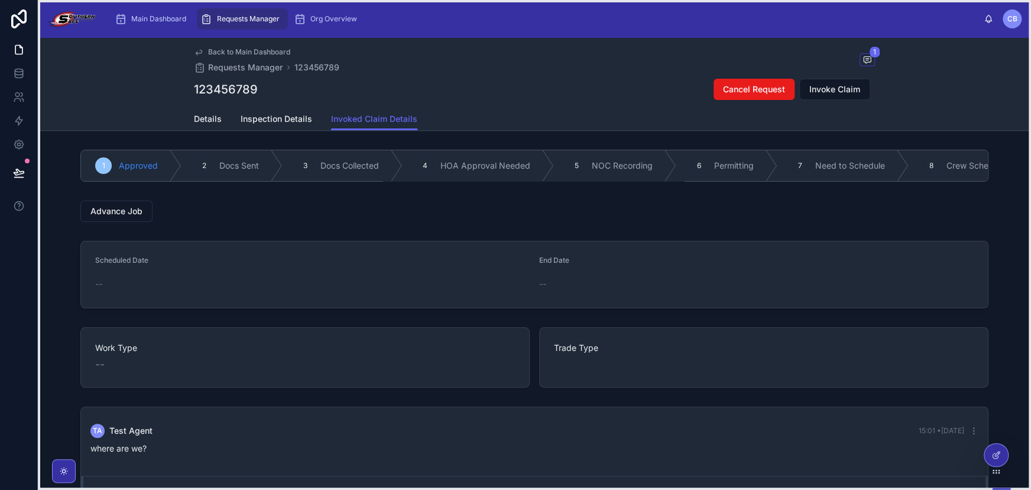
drag, startPoint x: 839, startPoint y: 483, endPoint x: 996, endPoint y: 470, distance: 158.5
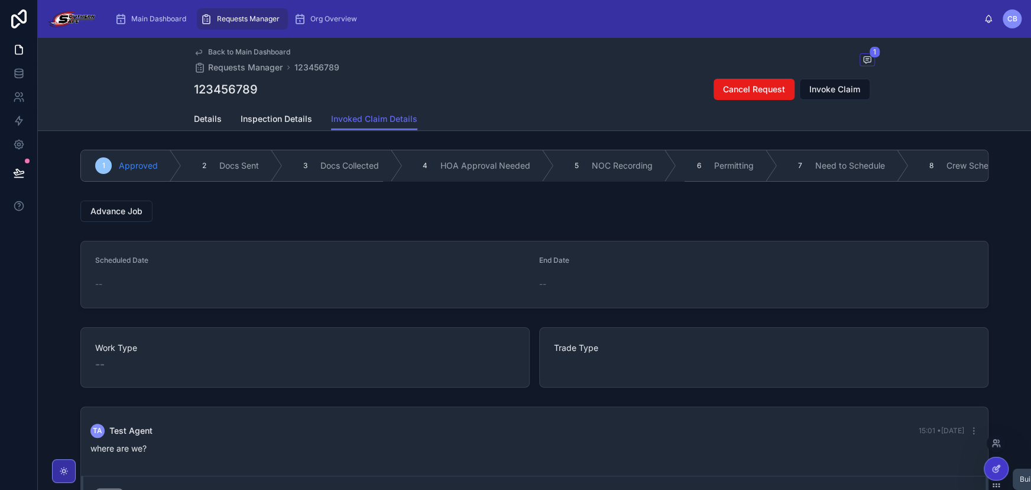
click at [996, 467] on icon at bounding box center [996, 468] width 9 height 9
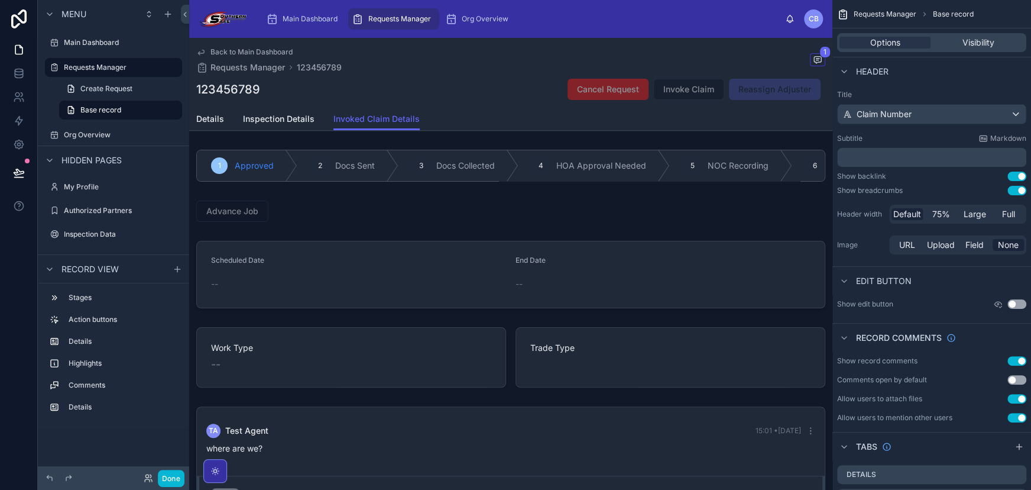
click at [668, 79] on div "Invoke Claim" at bounding box center [688, 89] width 71 height 21
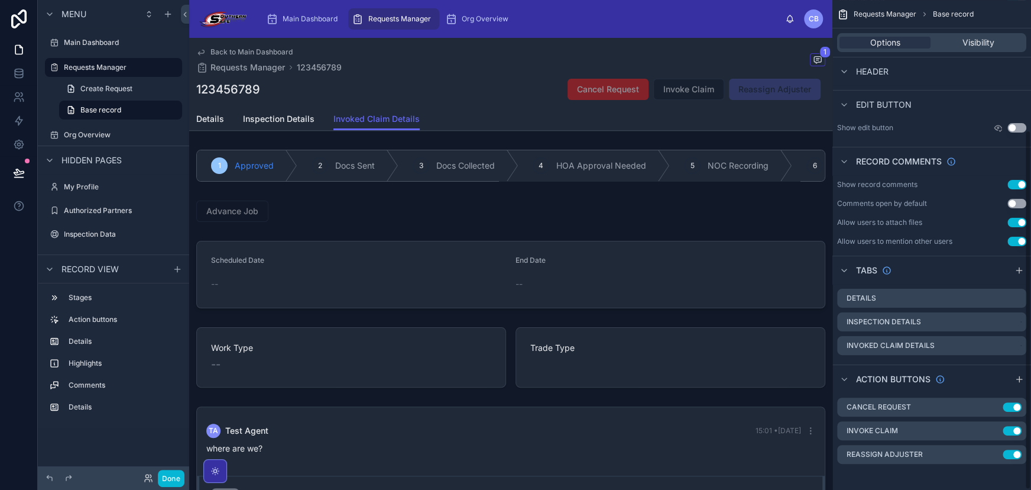
scroll to position [177, 0]
click at [992, 428] on icon "scrollable content" at bounding box center [994, 428] width 5 height 5
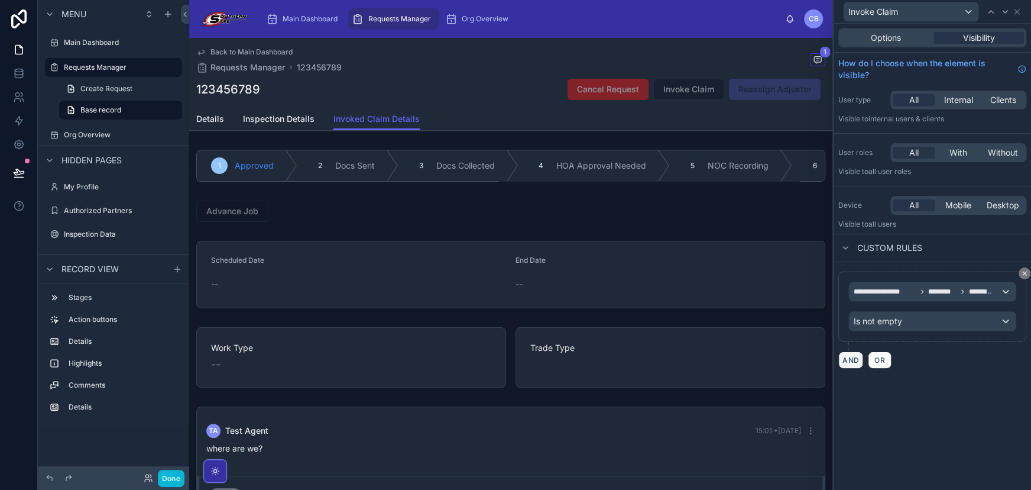
click at [844, 358] on button "AND" at bounding box center [851, 359] width 25 height 17
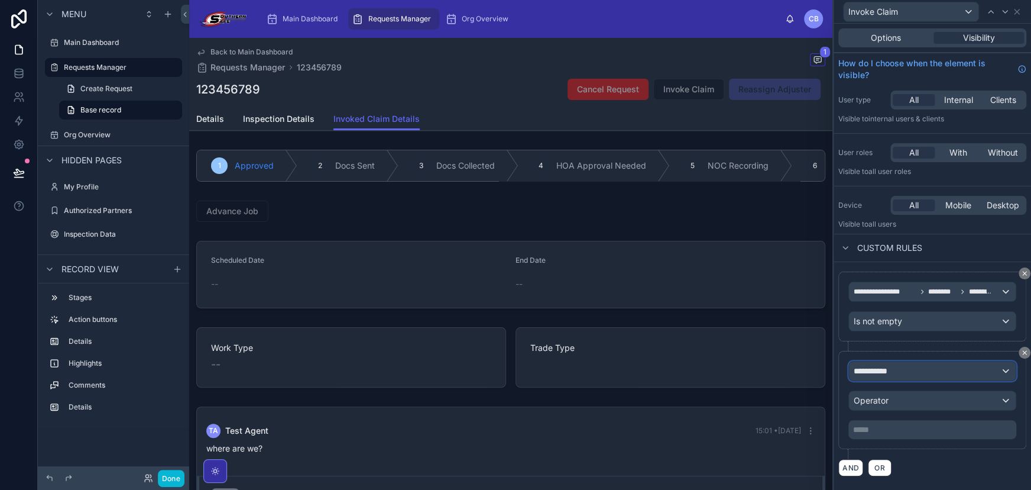
click at [883, 375] on span "**********" at bounding box center [876, 371] width 44 height 12
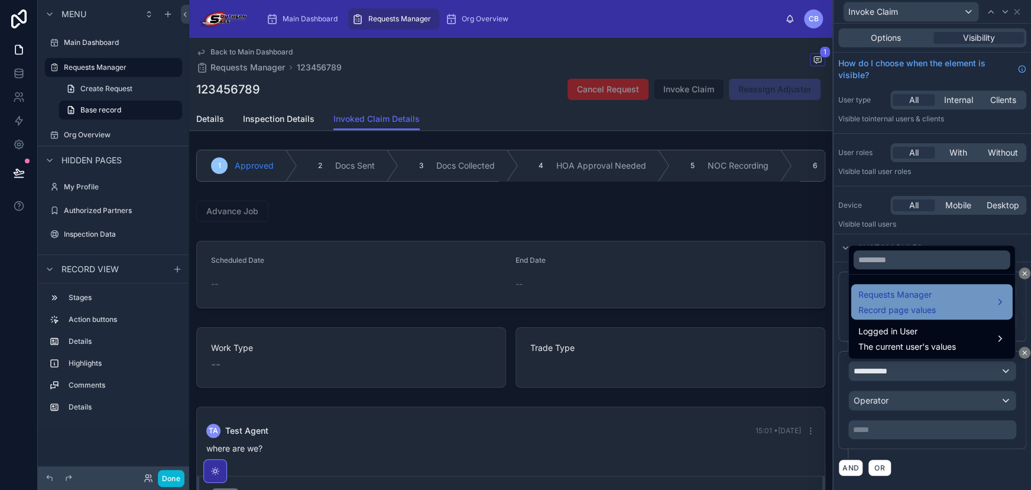
click at [882, 302] on div "Requests Manager Record page values" at bounding box center [897, 301] width 77 height 28
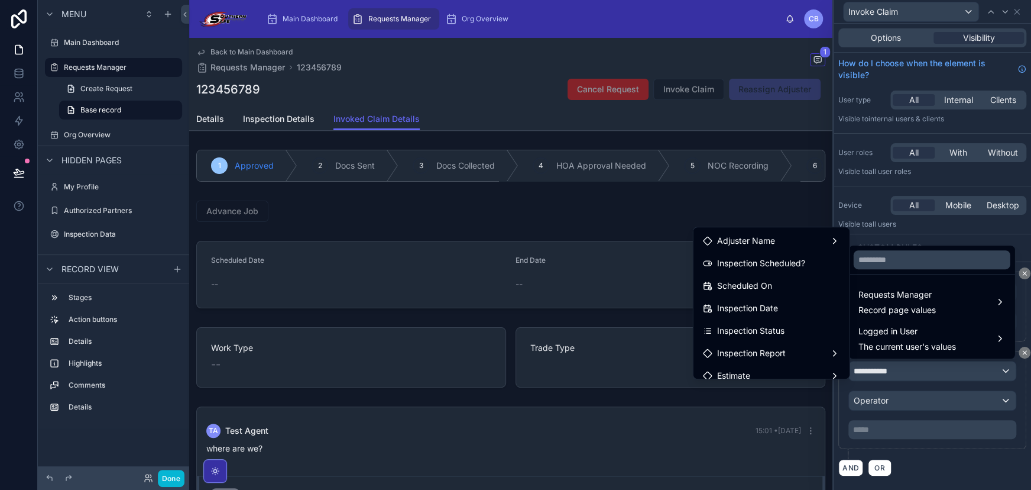
scroll to position [316, 0]
click at [892, 252] on input "text" at bounding box center [932, 259] width 157 height 19
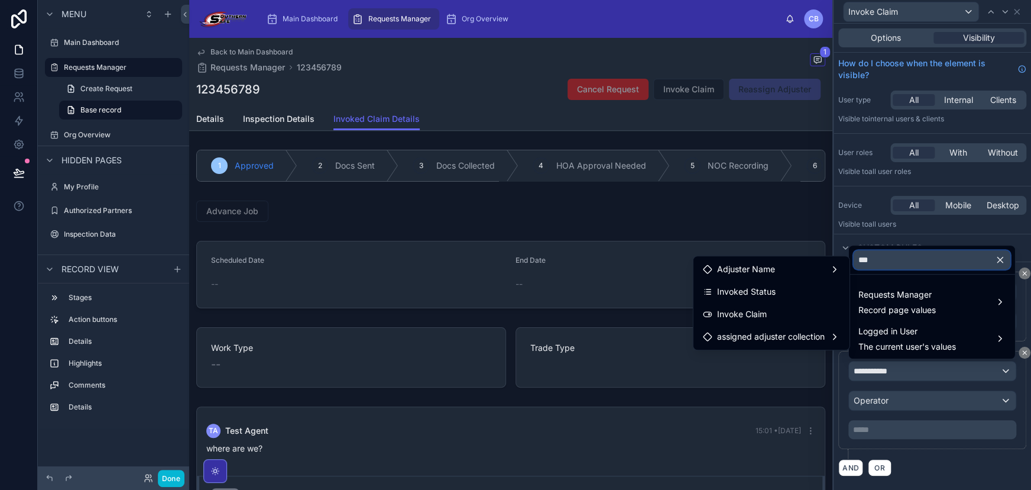
scroll to position [0, 0]
type input "***"
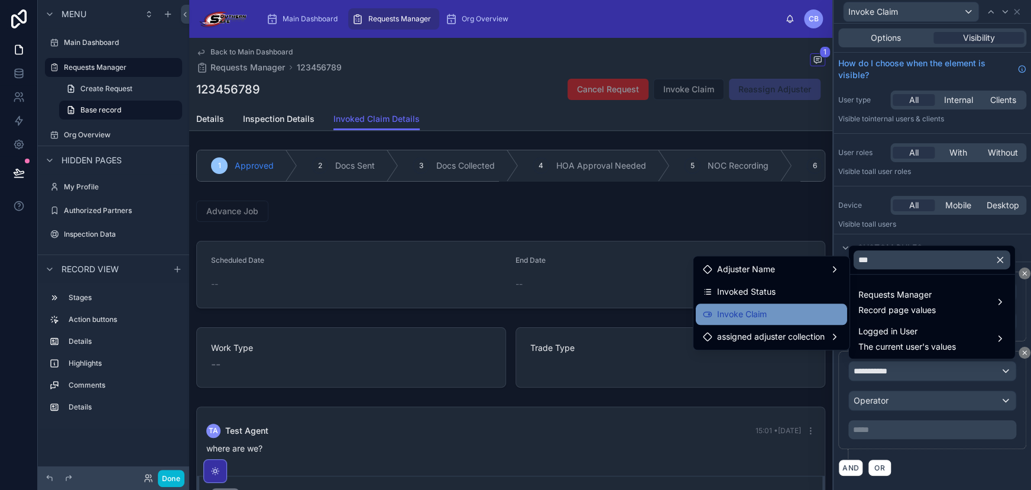
drag, startPoint x: 763, startPoint y: 300, endPoint x: 763, endPoint y: 308, distance: 7.7
click at [763, 308] on ul "Adjuster Name Invoked Status Invoke Claim assigned adjuster collection" at bounding box center [772, 302] width 156 height 93
click at [763, 308] on span "Invoke Claim" at bounding box center [742, 314] width 50 height 14
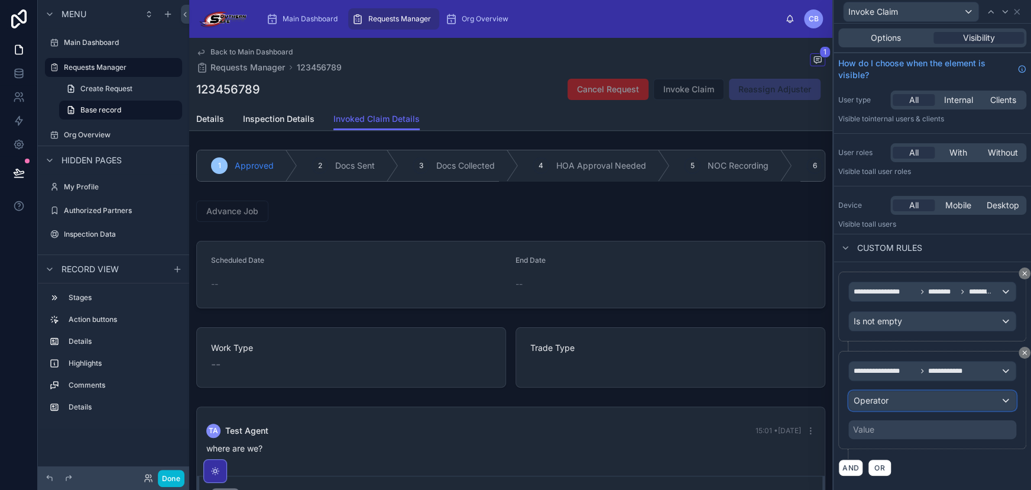
click at [872, 391] on div "Operator" at bounding box center [932, 400] width 167 height 19
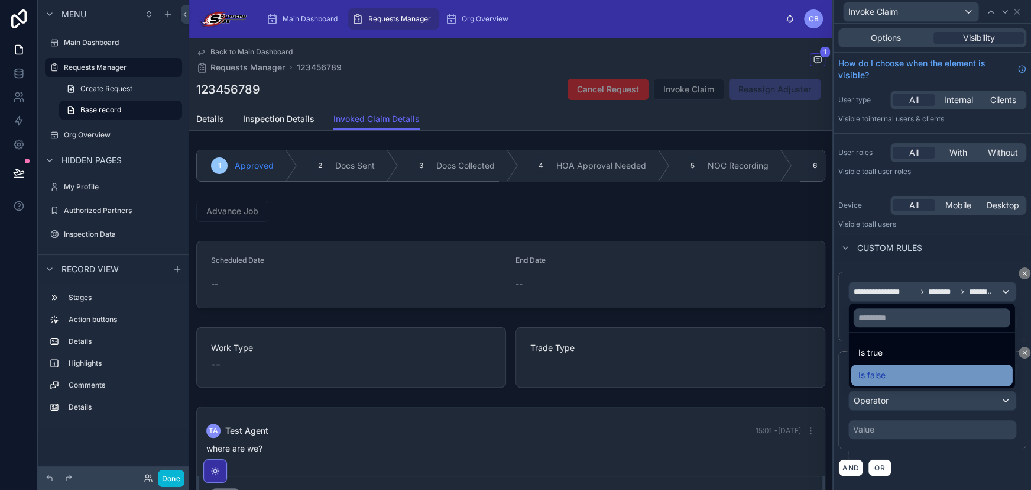
click at [875, 371] on span "Is false" at bounding box center [872, 375] width 27 height 14
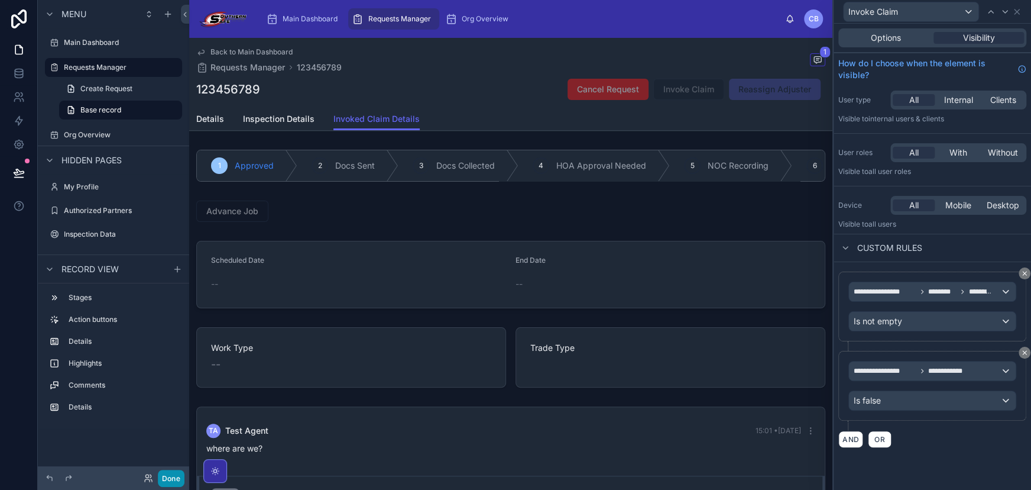
click at [177, 471] on button "Done" at bounding box center [171, 478] width 27 height 17
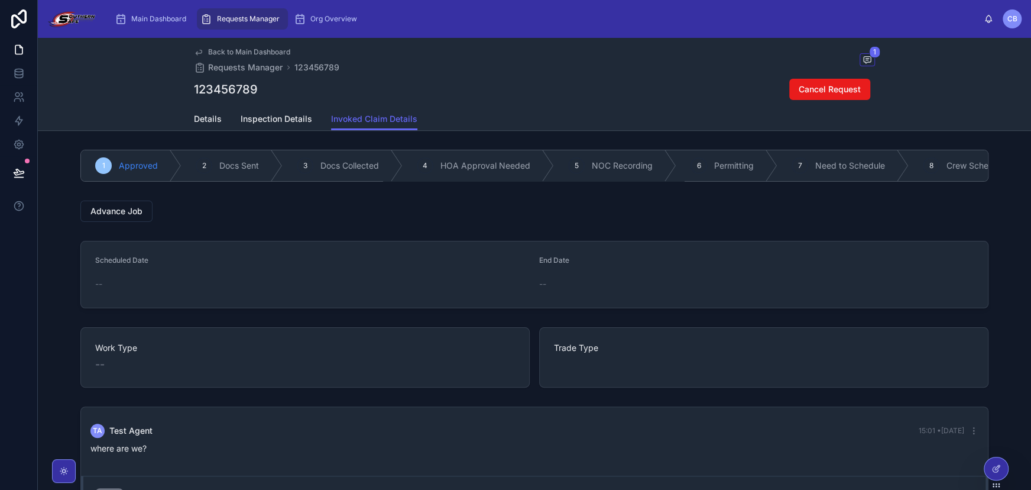
click at [552, 85] on div "123456789 Cancel Request" at bounding box center [534, 89] width 681 height 22
click at [432, 36] on div "Main Dashboard Requests Manager Org Overview [PERSON_NAME]" at bounding box center [535, 19] width 994 height 38
click at [207, 115] on span "Details" at bounding box center [208, 119] width 28 height 12
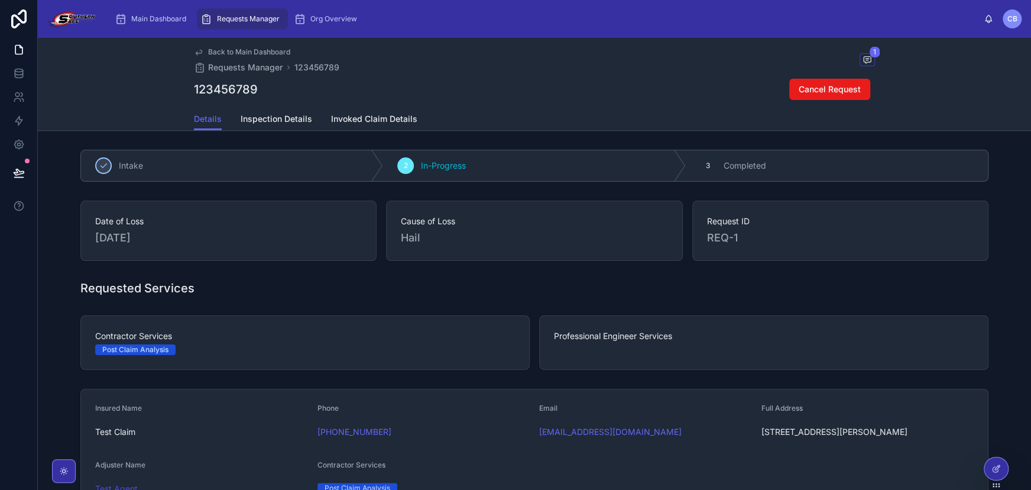
click at [446, 83] on div "123456789 Cancel Request" at bounding box center [534, 89] width 681 height 22
click at [332, 121] on span "Invoked Claim Details" at bounding box center [374, 119] width 86 height 12
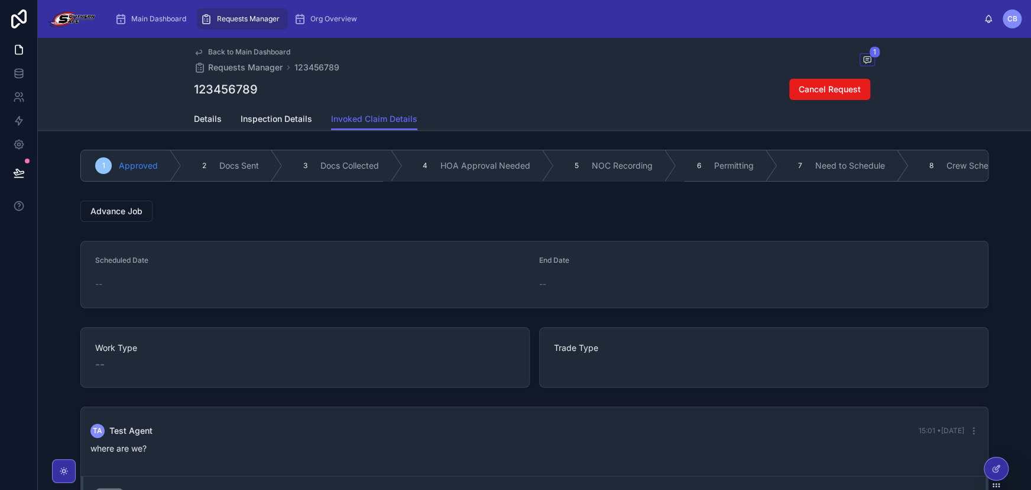
click at [293, 204] on div "Advance Job" at bounding box center [535, 211] width 994 height 31
click at [105, 213] on span "Advance Job" at bounding box center [116, 211] width 52 height 12
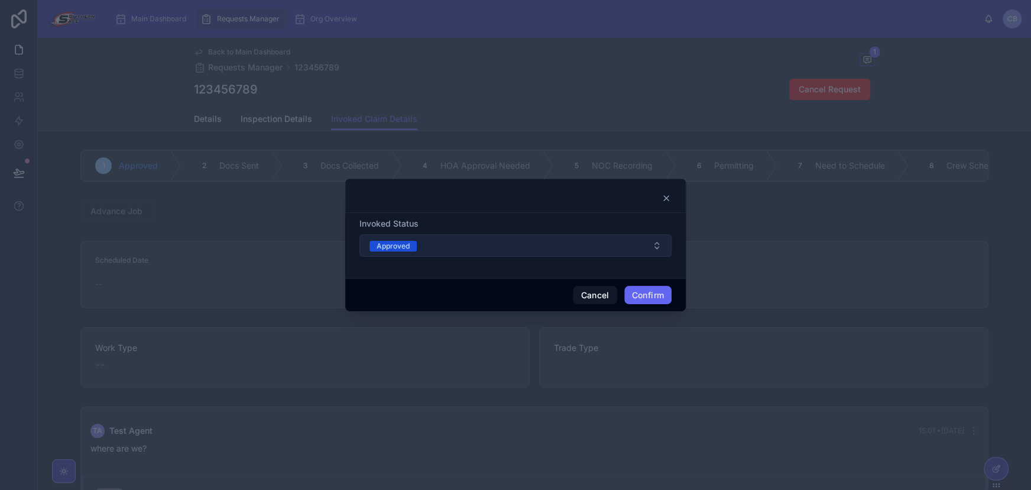
click at [473, 245] on button "Approved" at bounding box center [516, 245] width 312 height 22
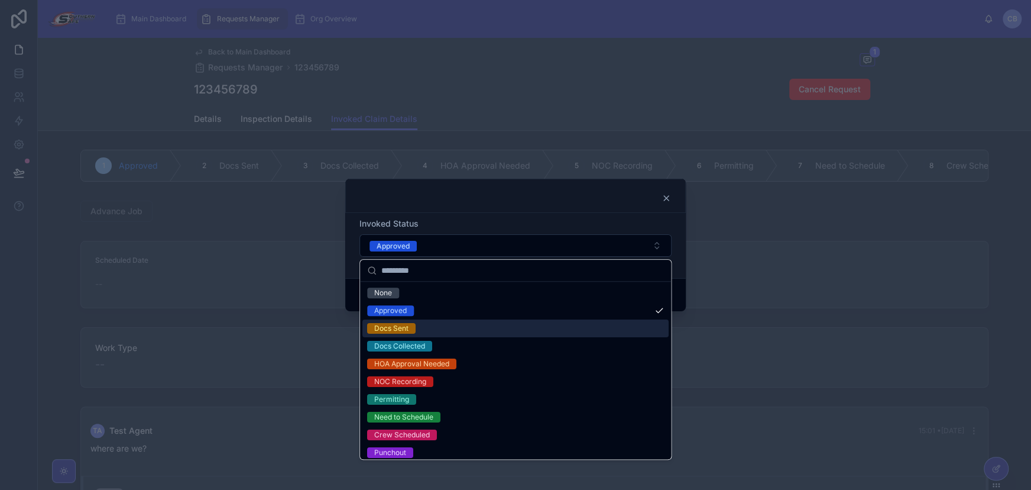
click at [465, 332] on div "Docs Sent" at bounding box center [516, 328] width 306 height 18
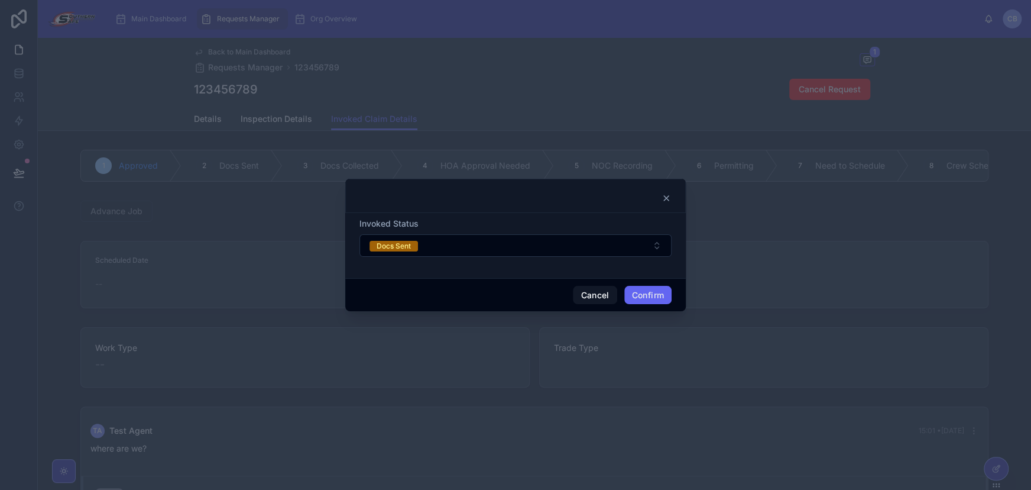
click at [664, 196] on icon at bounding box center [666, 198] width 5 height 5
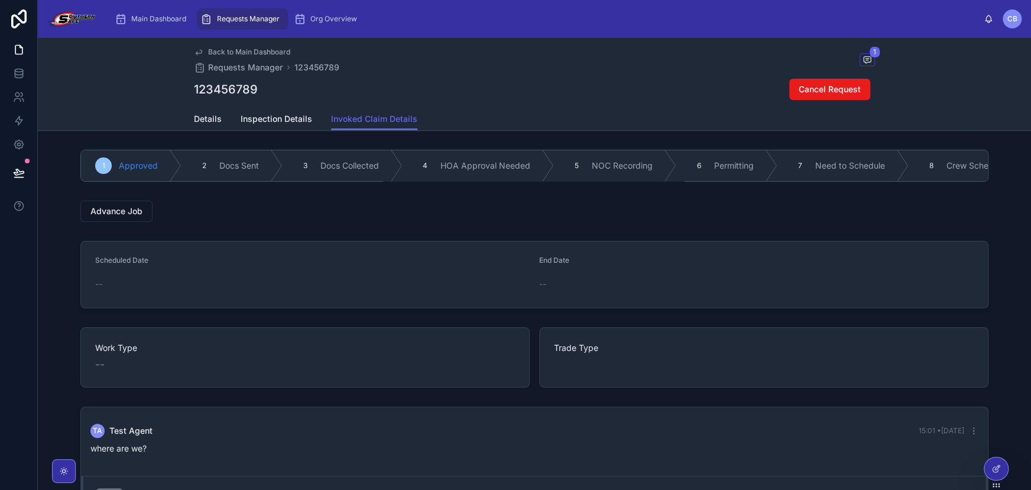
click at [552, 84] on div "123456789 Cancel Request" at bounding box center [534, 89] width 681 height 22
click at [216, 134] on div "Back to Main Dashboard Requests Manager 123456789 1 123456789 Cancel Request In…" at bounding box center [535, 400] width 994 height 724
click at [199, 122] on span "Details" at bounding box center [208, 119] width 28 height 12
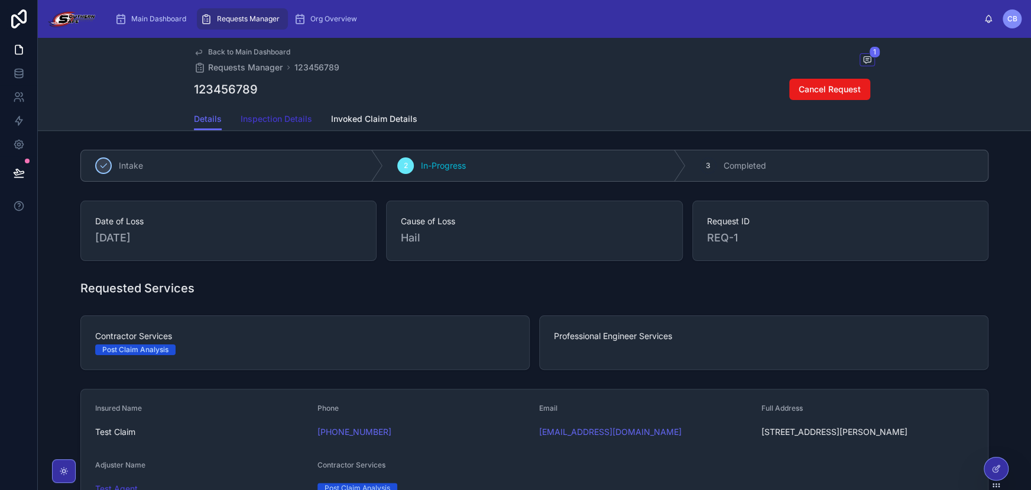
click at [274, 118] on span "Inspection Details" at bounding box center [277, 119] width 72 height 12
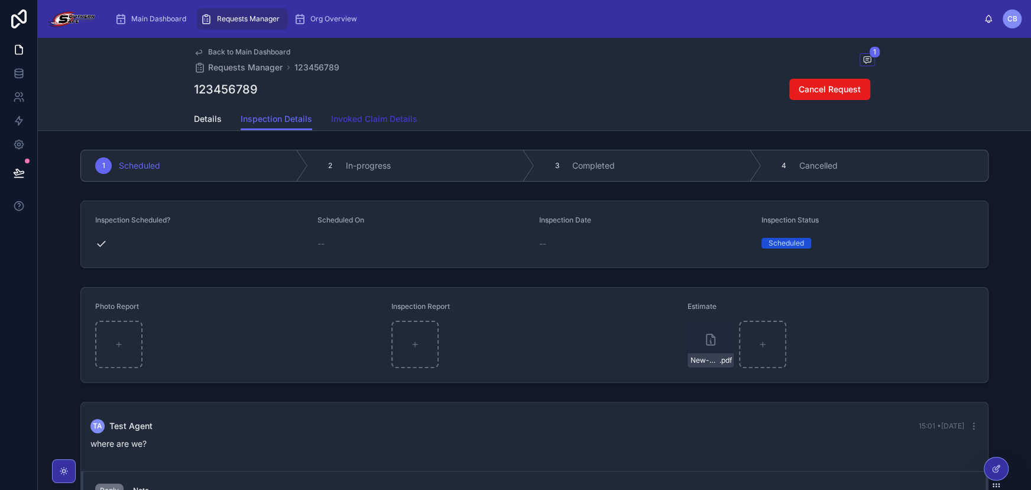
click at [367, 121] on span "Invoked Claim Details" at bounding box center [374, 119] width 86 height 12
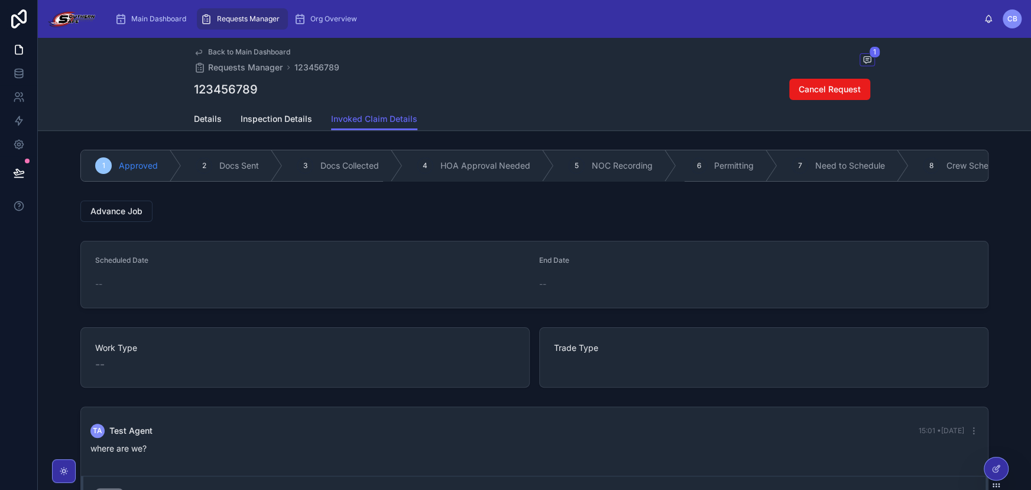
click at [434, 96] on div "123456789 Cancel Request" at bounding box center [534, 89] width 681 height 22
click at [460, 92] on div "123456789 Cancel Request" at bounding box center [534, 89] width 681 height 22
click at [428, 84] on div "123456789 Cancel Request" at bounding box center [534, 89] width 681 height 22
click at [145, 18] on span "Main Dashboard" at bounding box center [158, 18] width 55 height 9
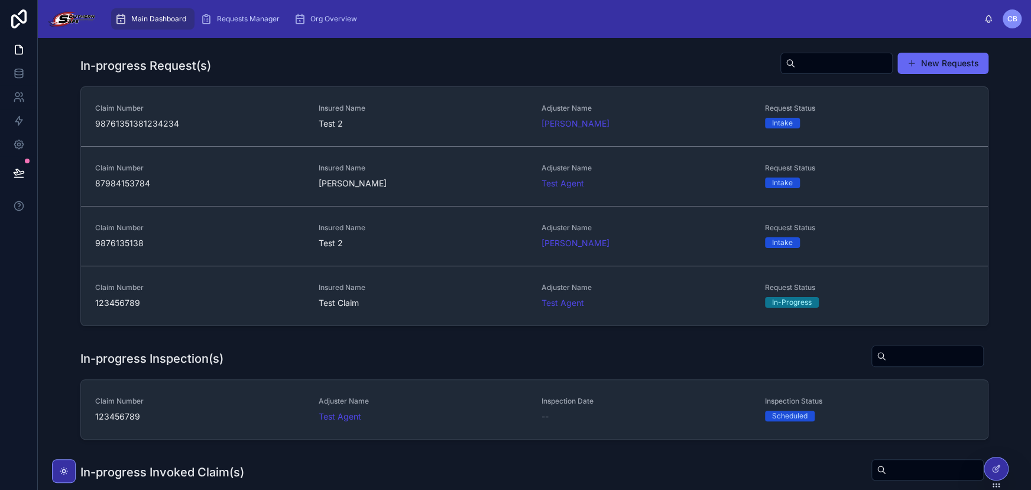
click at [583, 366] on div "In-progress Inspection(s)" at bounding box center [534, 358] width 908 height 27
click at [551, 15] on div "Main Dashboard Requests Manager Org Overview" at bounding box center [544, 19] width 879 height 26
click at [609, 33] on div "Main Dashboard Requests Manager Org Overview [PERSON_NAME]" at bounding box center [535, 19] width 994 height 38
click at [907, 65] on span at bounding box center [911, 63] width 9 height 9
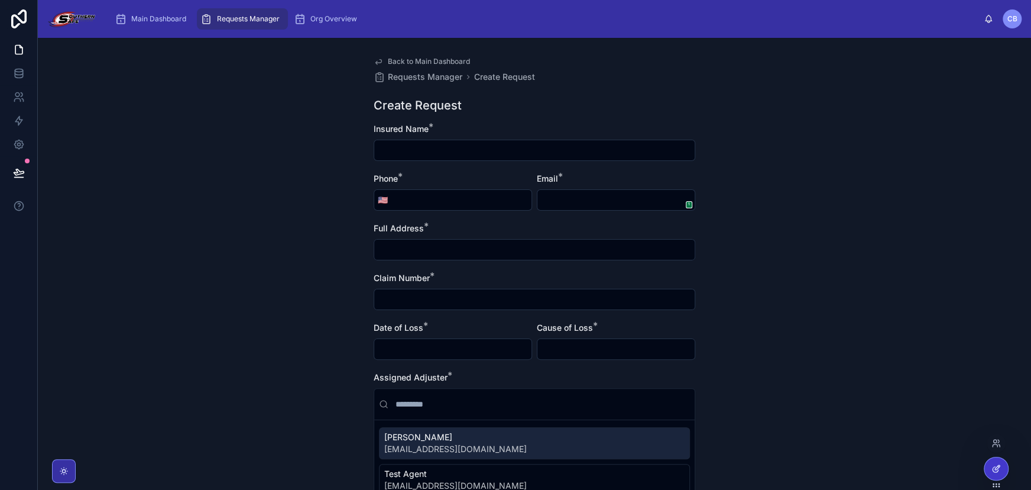
click at [999, 468] on icon at bounding box center [996, 468] width 9 height 9
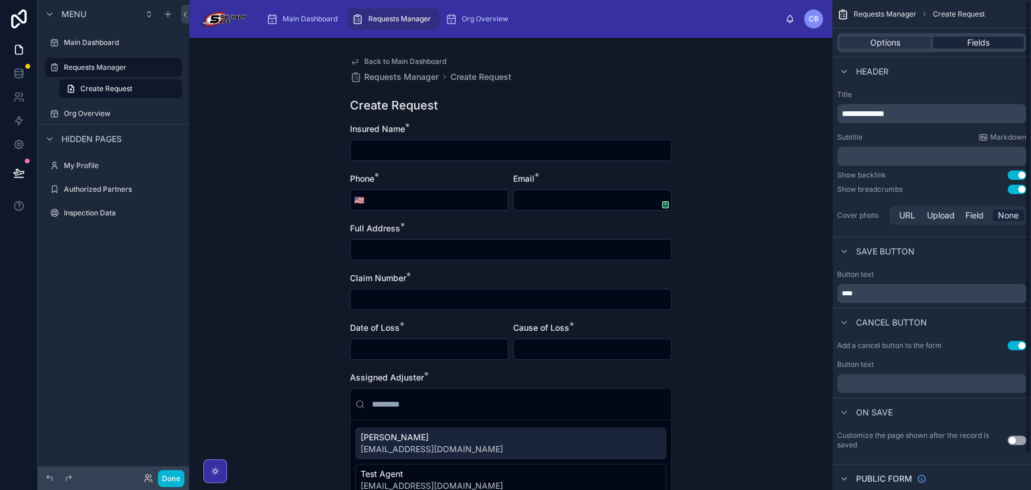
click at [951, 43] on div "Fields" at bounding box center [978, 43] width 91 height 12
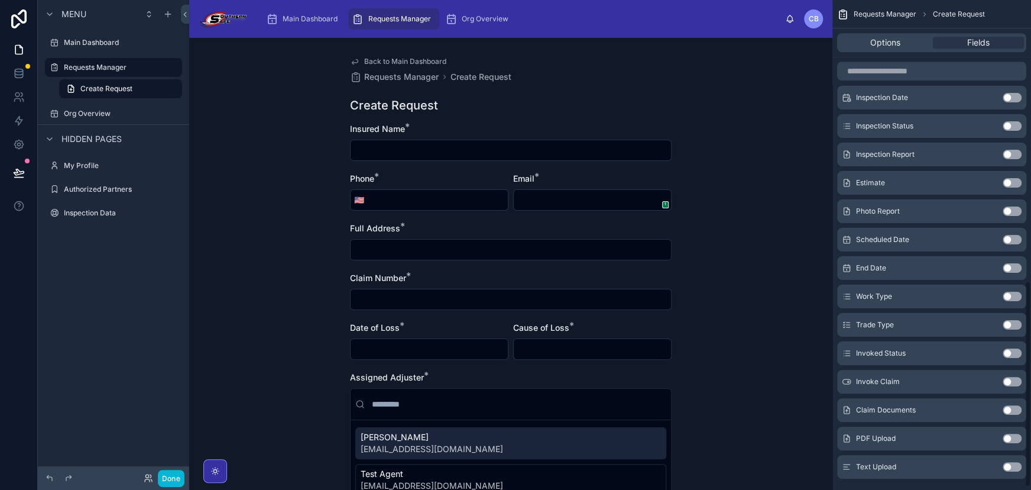
scroll to position [672, 0]
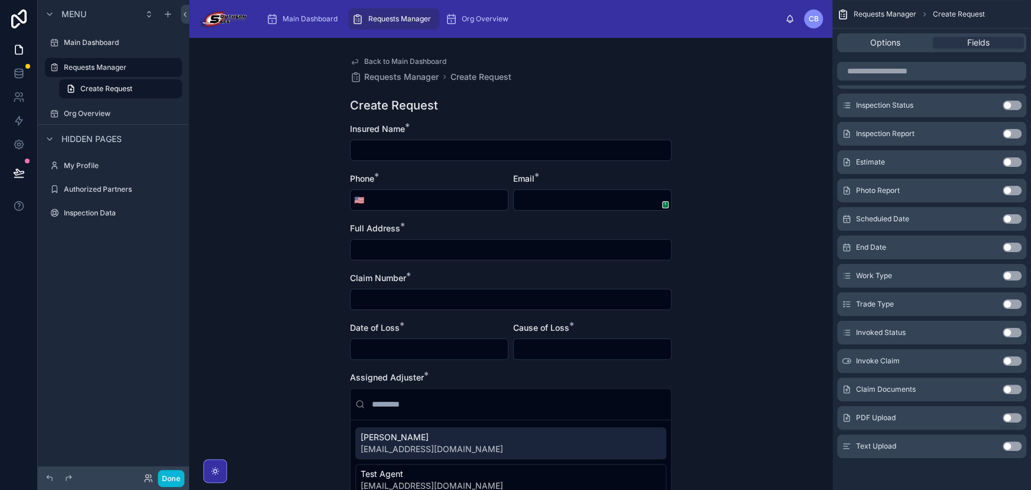
click at [779, 208] on div "Back to Main Dashboard Requests Manager Create Request Create Request Insured N…" at bounding box center [510, 264] width 643 height 452
click at [24, 141] on link at bounding box center [18, 144] width 37 height 24
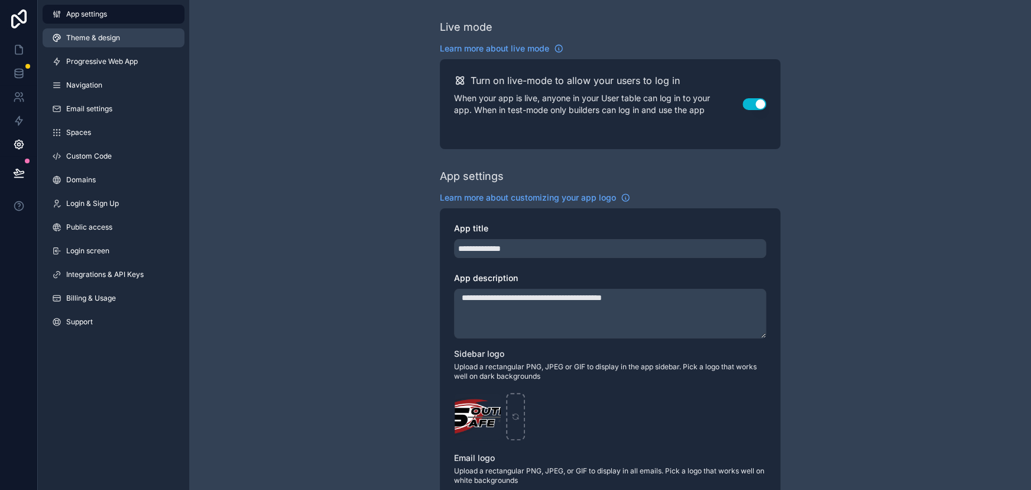
click at [101, 41] on span "Theme & design" at bounding box center [93, 37] width 54 height 9
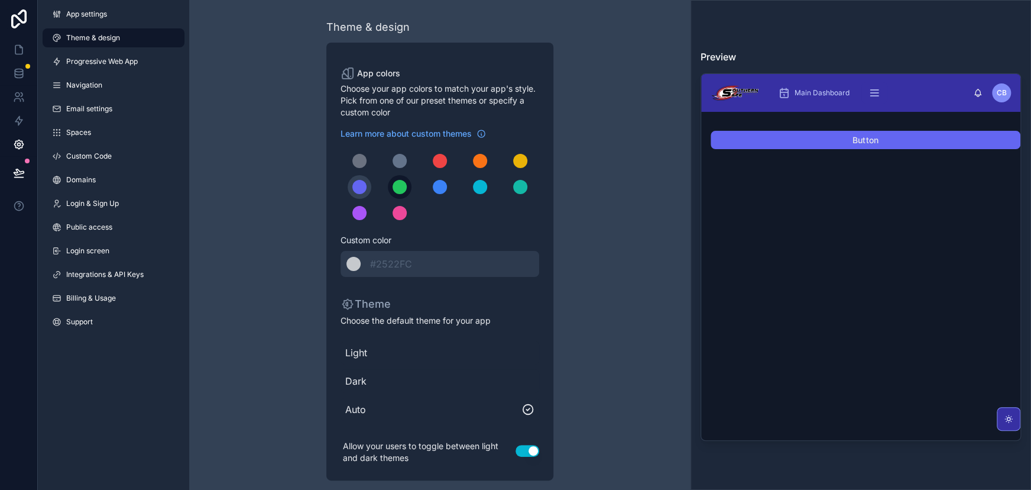
click at [401, 185] on div "scrollable content" at bounding box center [400, 187] width 14 height 14
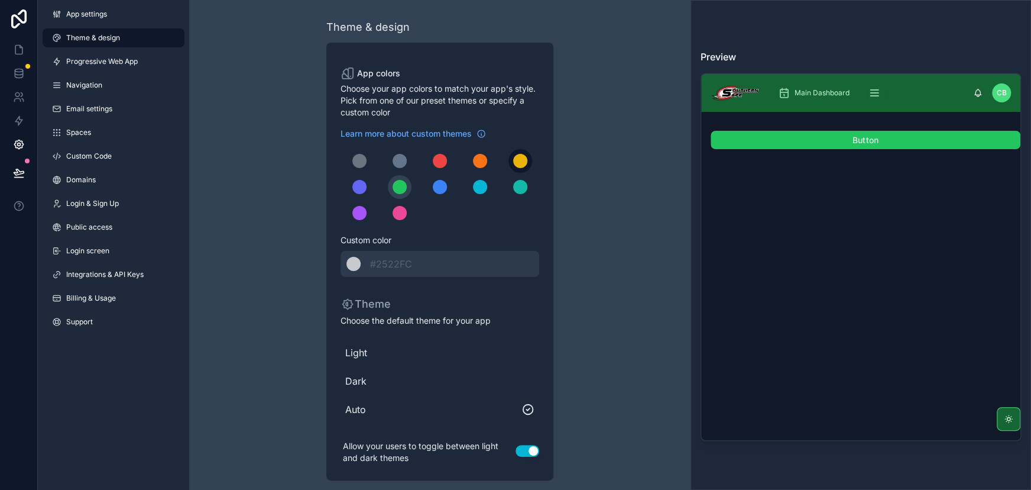
click at [518, 165] on div "scrollable content" at bounding box center [520, 161] width 14 height 14
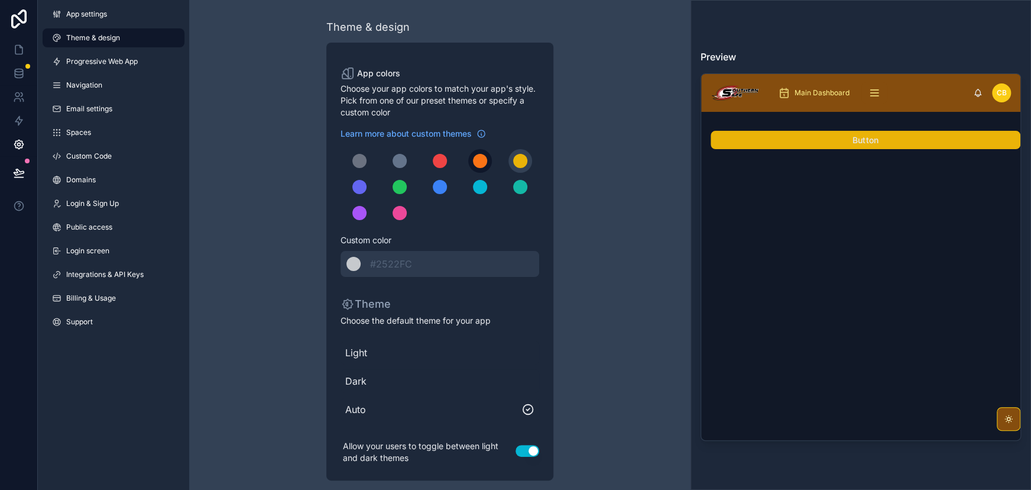
click at [479, 161] on div "scrollable content" at bounding box center [480, 161] width 14 height 14
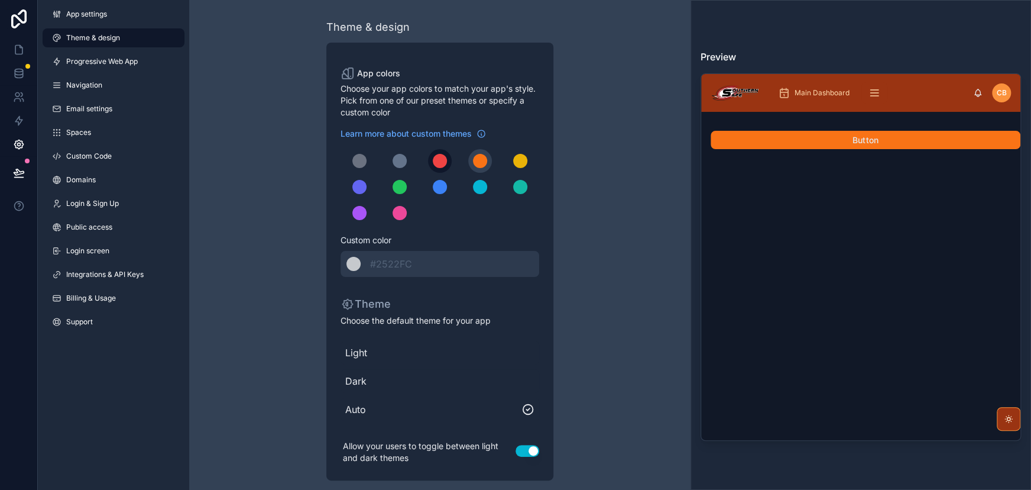
click at [438, 160] on div "scrollable content" at bounding box center [440, 161] width 14 height 14
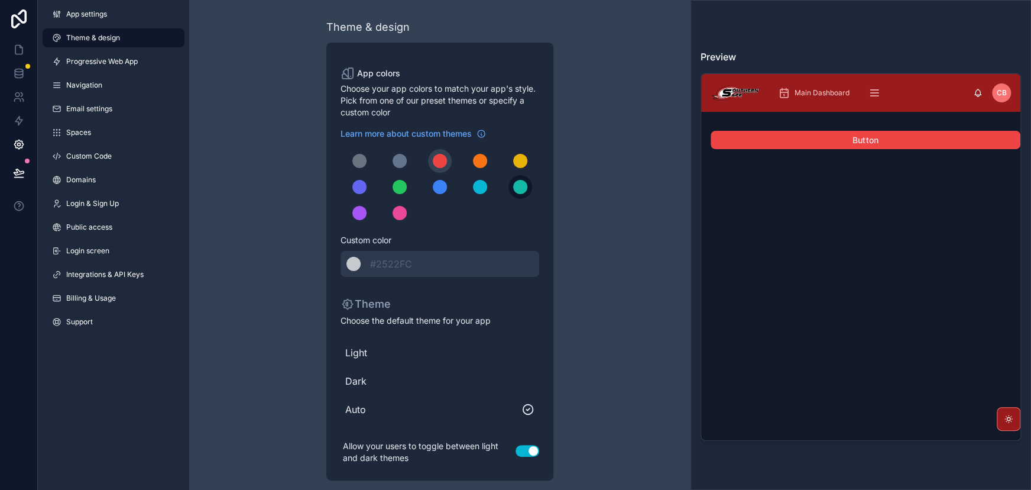
click at [513, 189] on div "scrollable content" at bounding box center [520, 187] width 14 height 14
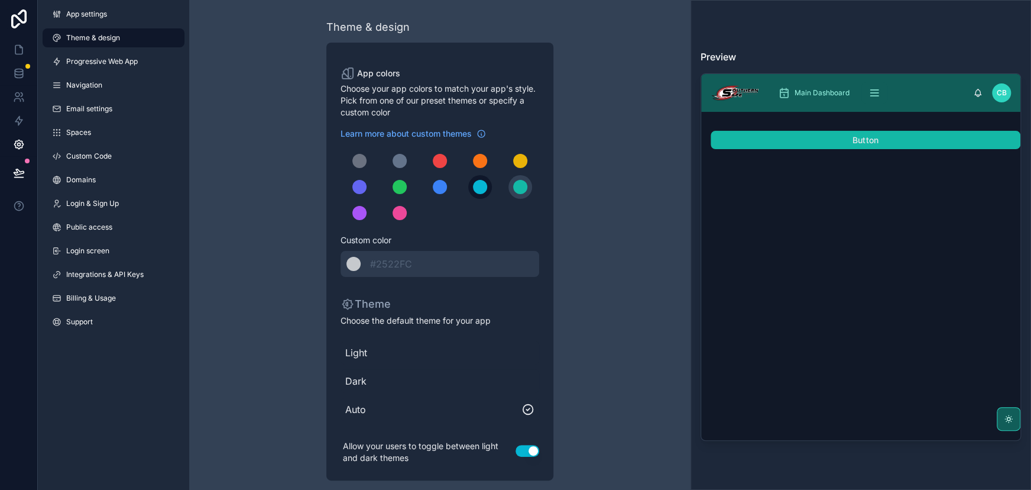
click at [484, 189] on div "scrollable content" at bounding box center [480, 187] width 14 height 14
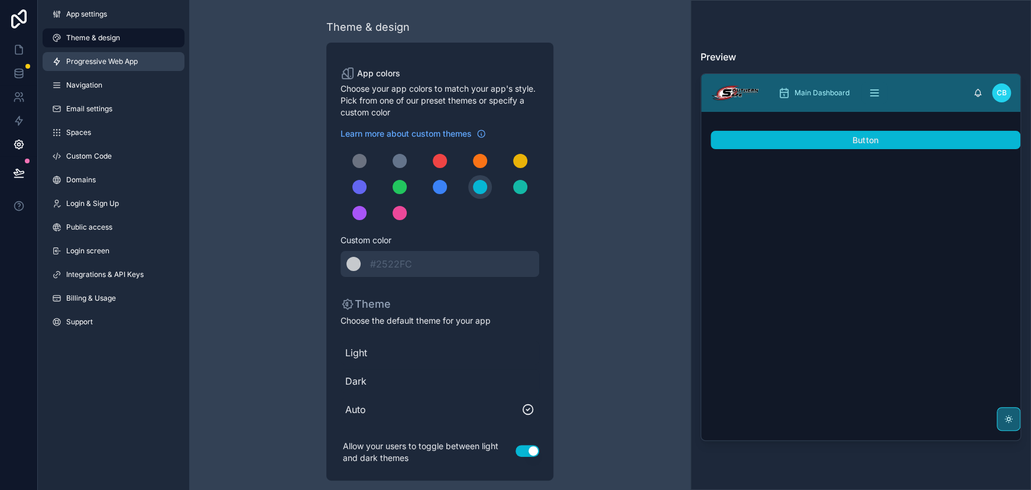
click at [83, 58] on span "Progressive Web App" at bounding box center [102, 61] width 72 height 9
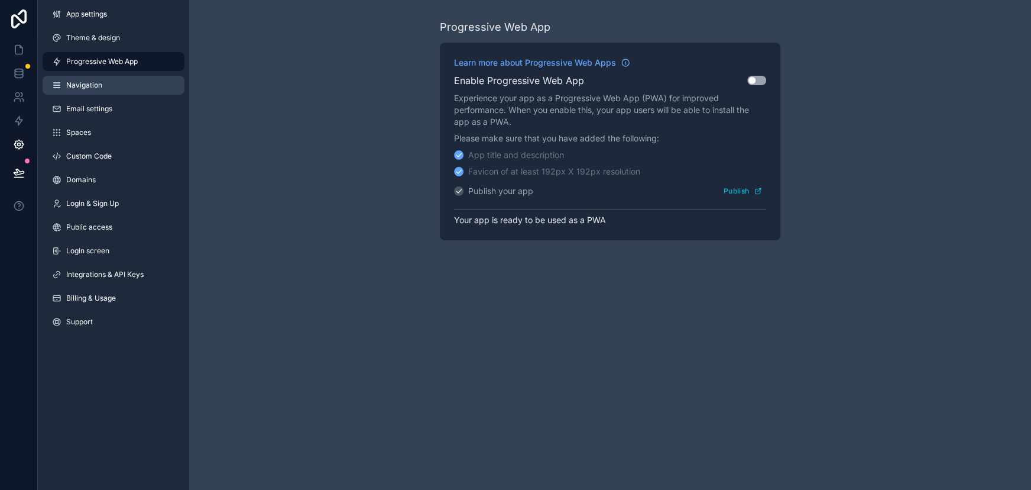
click at [90, 85] on span "Navigation" at bounding box center [84, 84] width 36 height 9
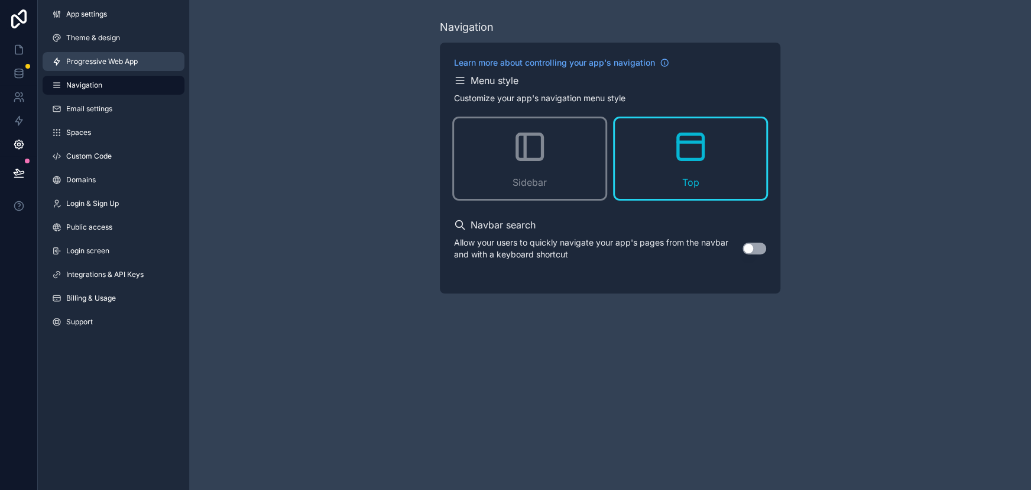
click at [93, 65] on span "Progressive Web App" at bounding box center [102, 61] width 72 height 9
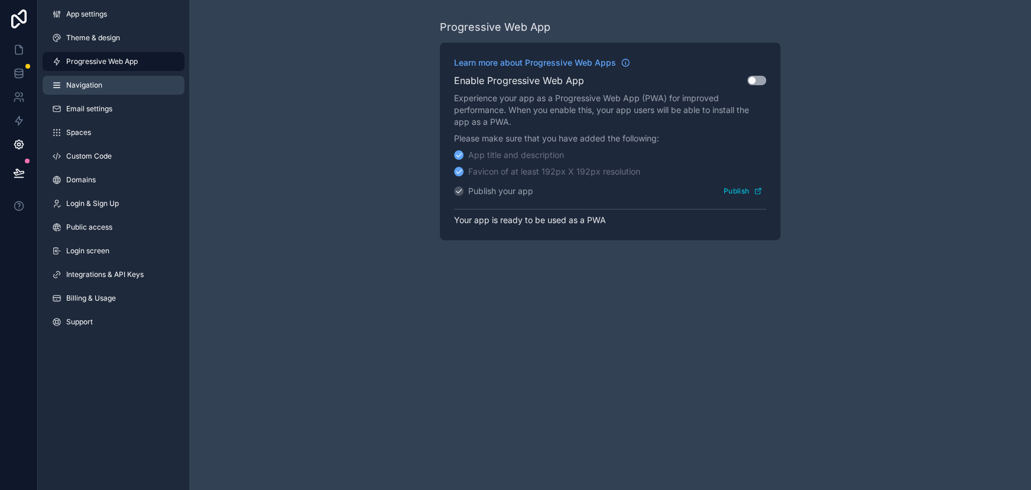
click at [102, 89] on link "Navigation" at bounding box center [114, 85] width 142 height 19
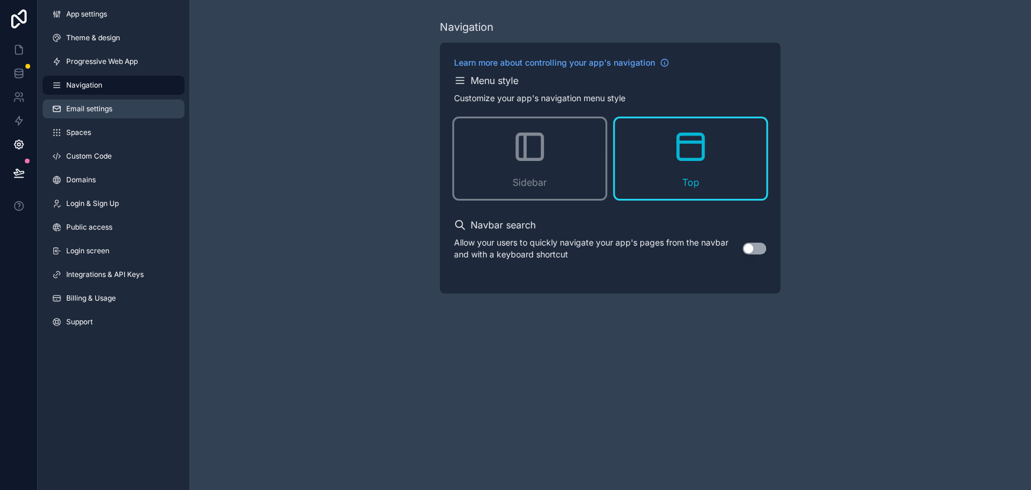
click at [118, 108] on link "Email settings" at bounding box center [114, 108] width 142 height 19
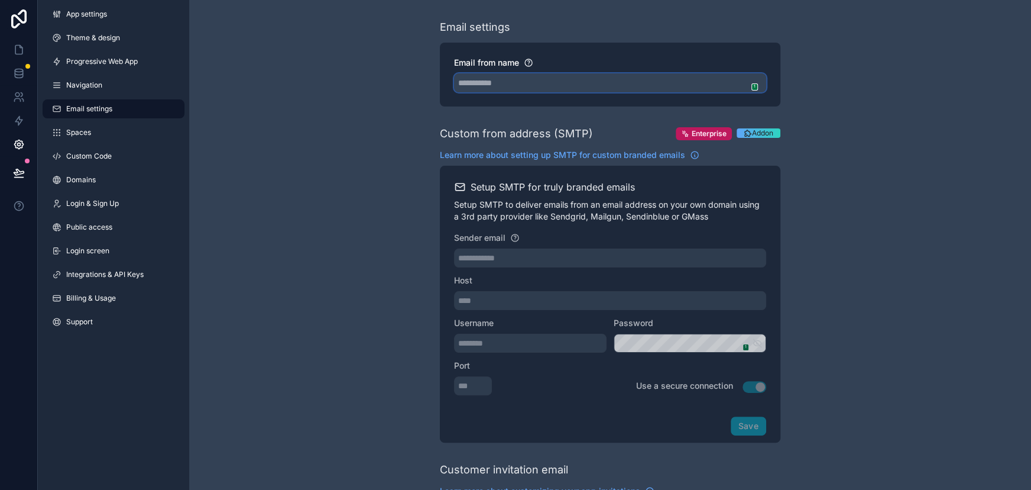
click at [475, 88] on input "Email from name" at bounding box center [610, 82] width 312 height 19
click at [423, 118] on div "**********" at bounding box center [610, 483] width 842 height 967
click at [508, 90] on input "Email from name" at bounding box center [610, 82] width 312 height 19
click at [513, 106] on div "**********" at bounding box center [610, 493] width 341 height 948
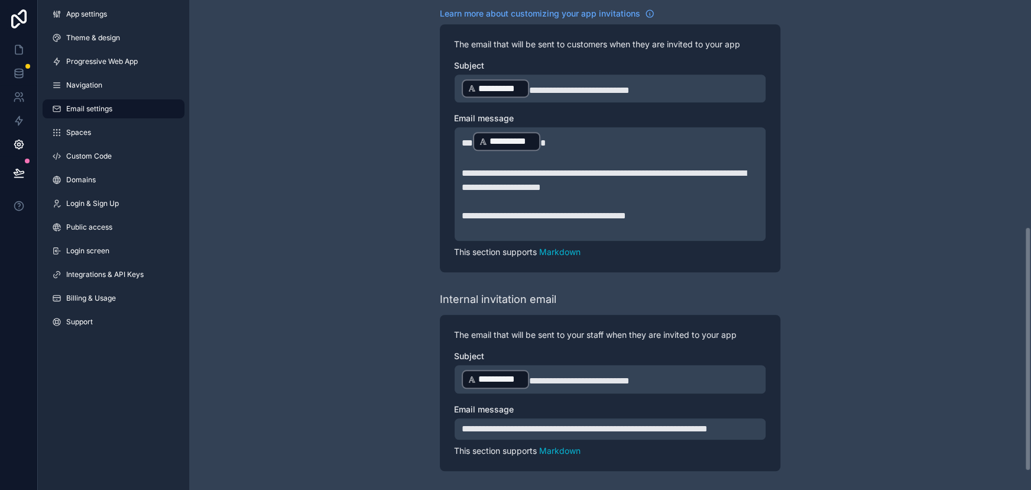
scroll to position [490, 0]
click at [130, 148] on link "Custom Code" at bounding box center [114, 156] width 142 height 19
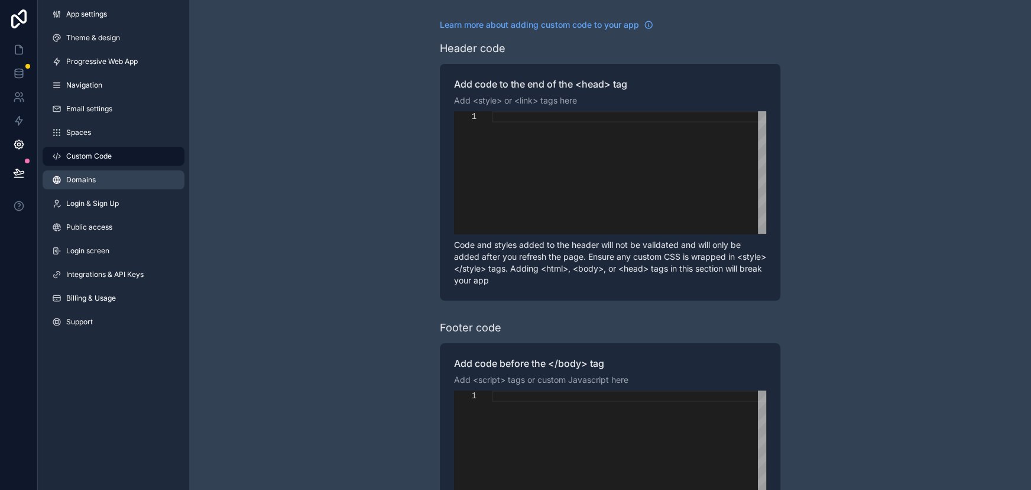
click at [118, 180] on link "Domains" at bounding box center [114, 179] width 142 height 19
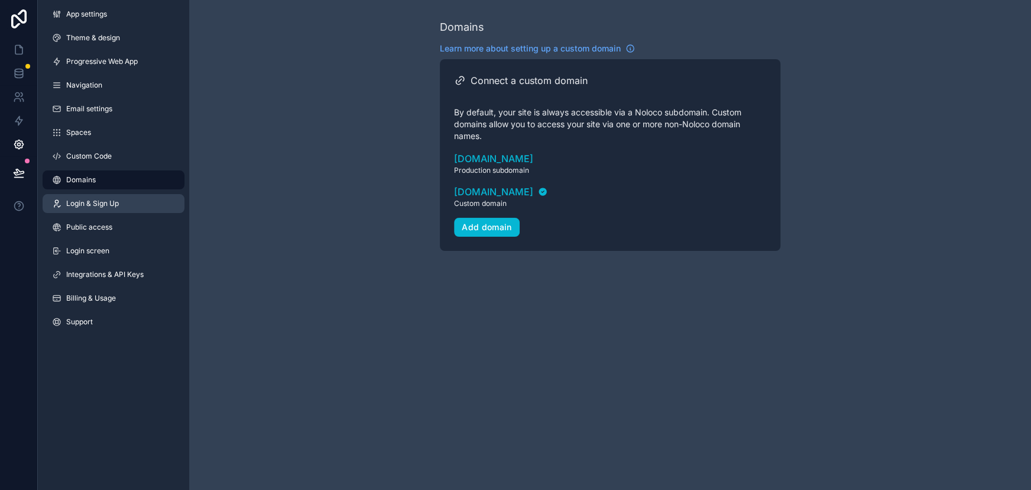
click at [130, 208] on link "Login & Sign Up" at bounding box center [114, 203] width 142 height 19
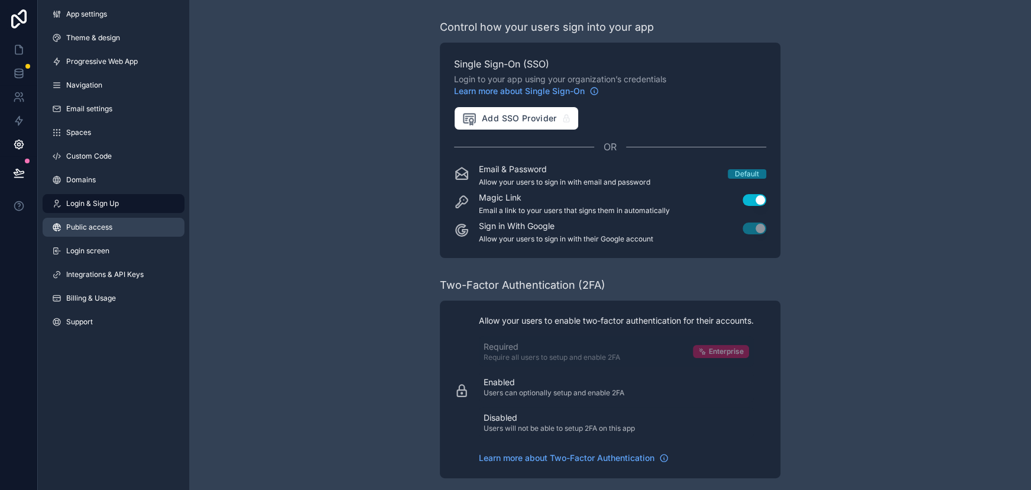
click at [131, 225] on link "Public access" at bounding box center [114, 227] width 142 height 19
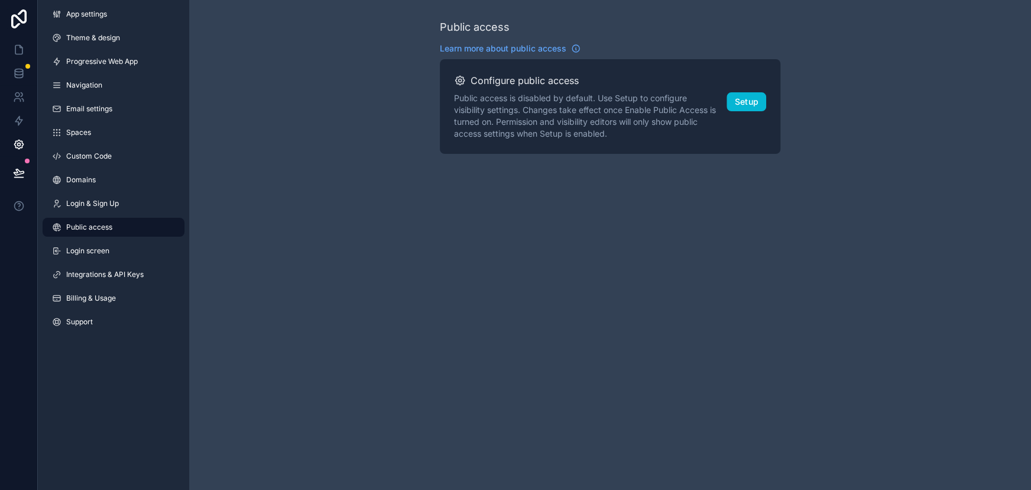
click at [132, 238] on div "App settings Theme & design Progressive Web App Navigation Email settings Space…" at bounding box center [113, 170] width 151 height 341
click at [132, 244] on link "Login screen" at bounding box center [114, 250] width 142 height 19
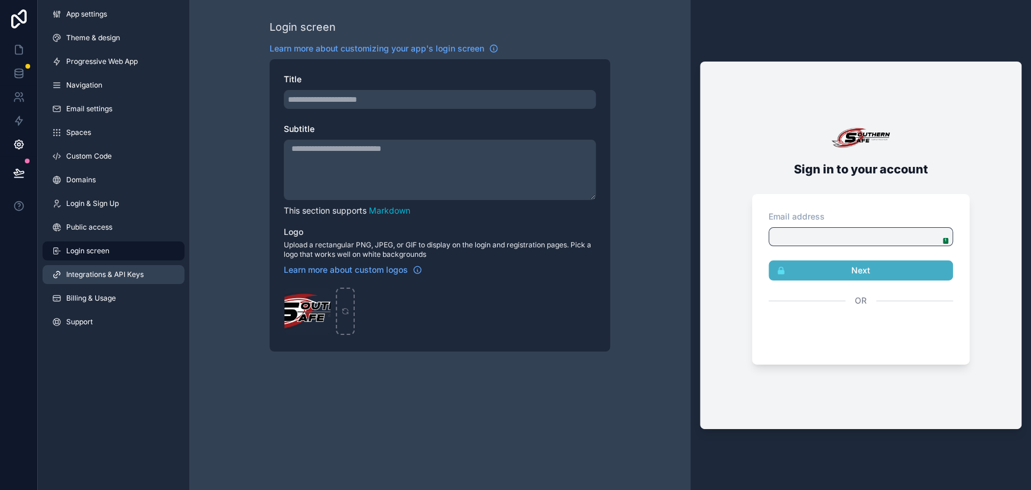
click at [73, 271] on span "Integrations & API Keys" at bounding box center [104, 274] width 77 height 9
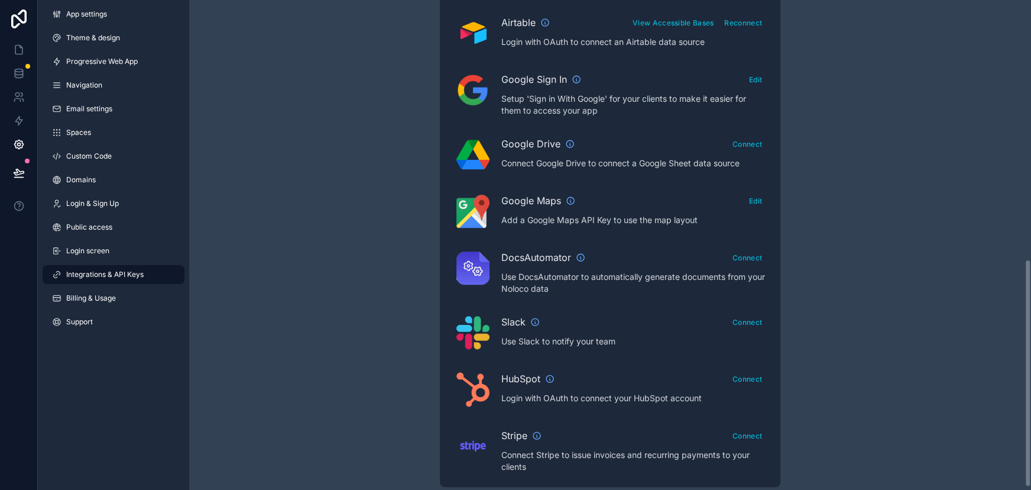
scroll to position [563, 0]
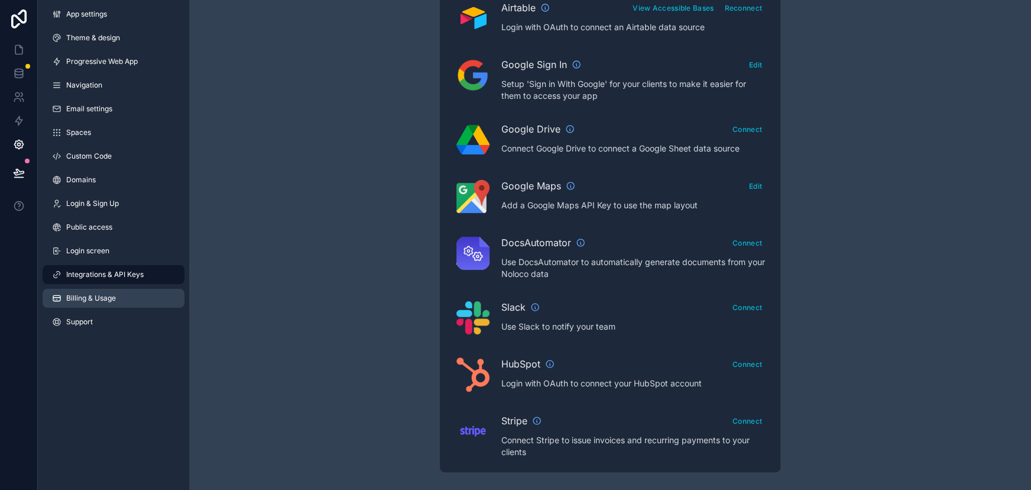
click at [124, 293] on link "Billing & Usage" at bounding box center [114, 298] width 142 height 19
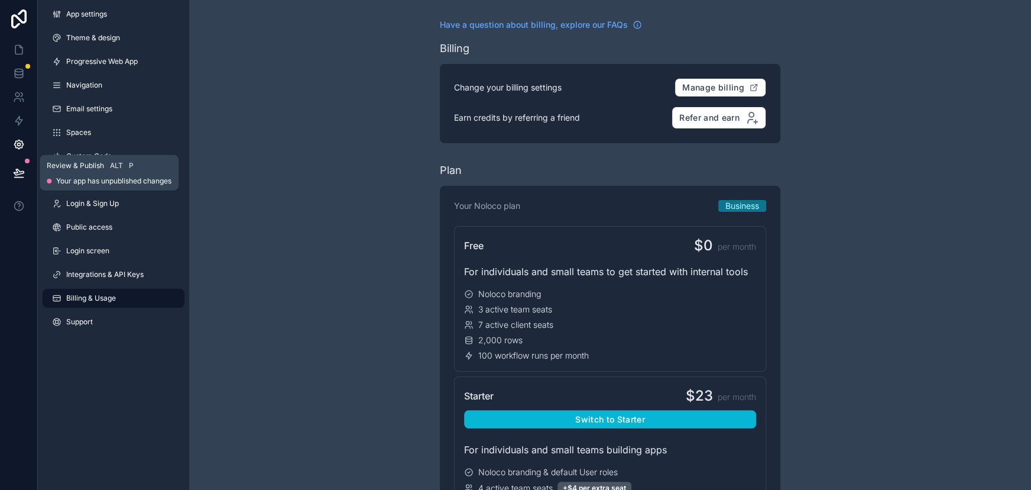
click at [27, 174] on button at bounding box center [19, 172] width 26 height 33
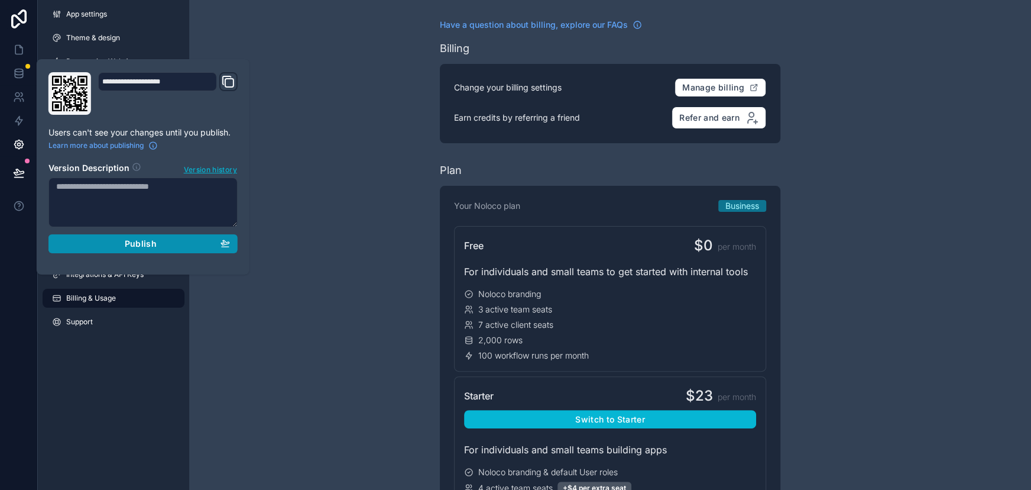
click at [168, 247] on div "Publish" at bounding box center [143, 243] width 174 height 11
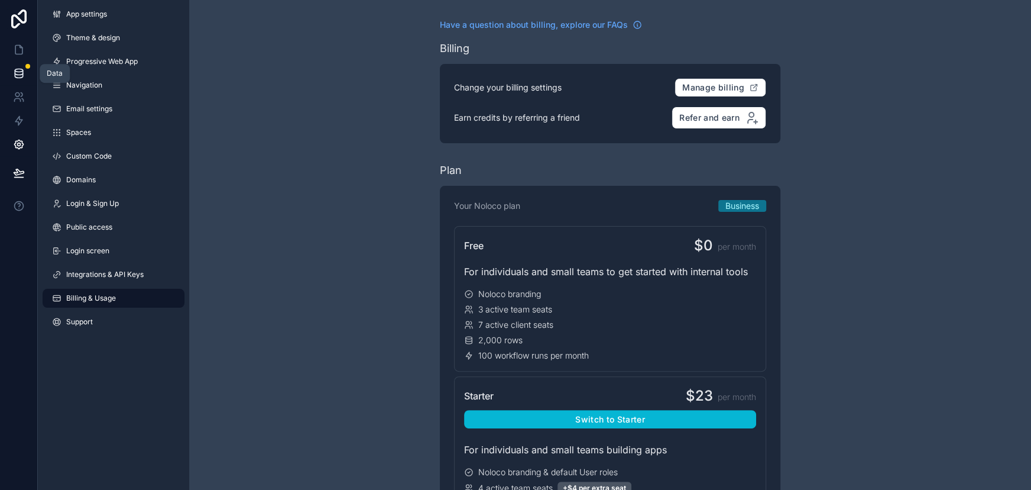
click at [19, 76] on icon at bounding box center [19, 73] width 12 height 12
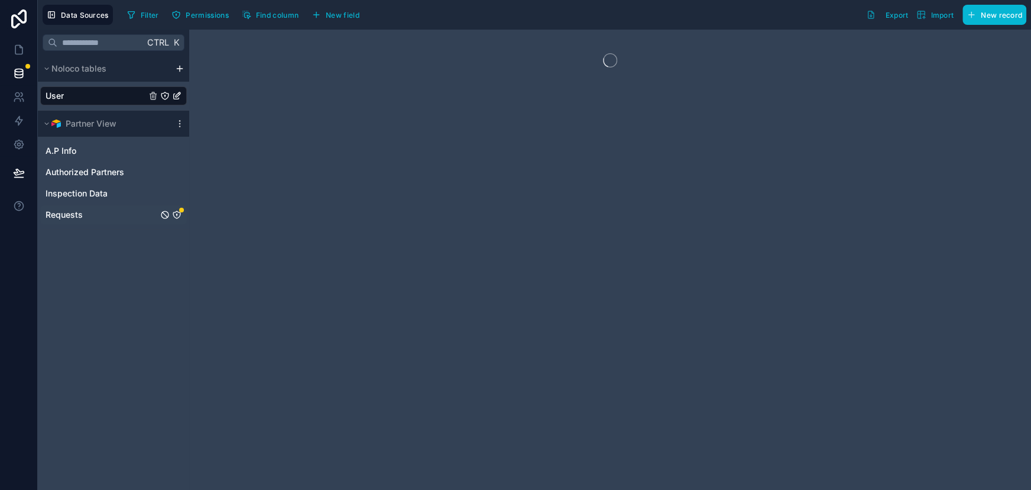
click at [177, 212] on icon "Requests" at bounding box center [176, 214] width 9 height 9
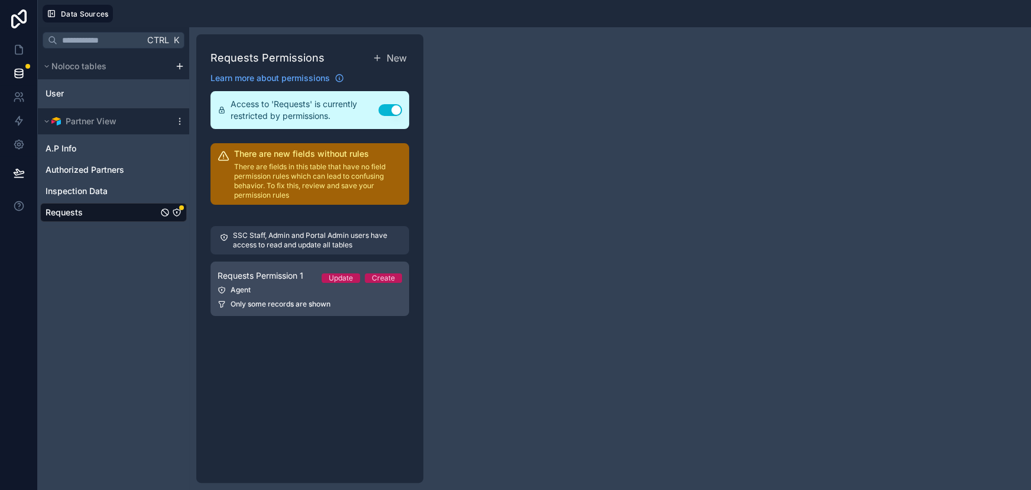
click at [302, 281] on div "Requests Permission 1 Update Create" at bounding box center [310, 275] width 185 height 14
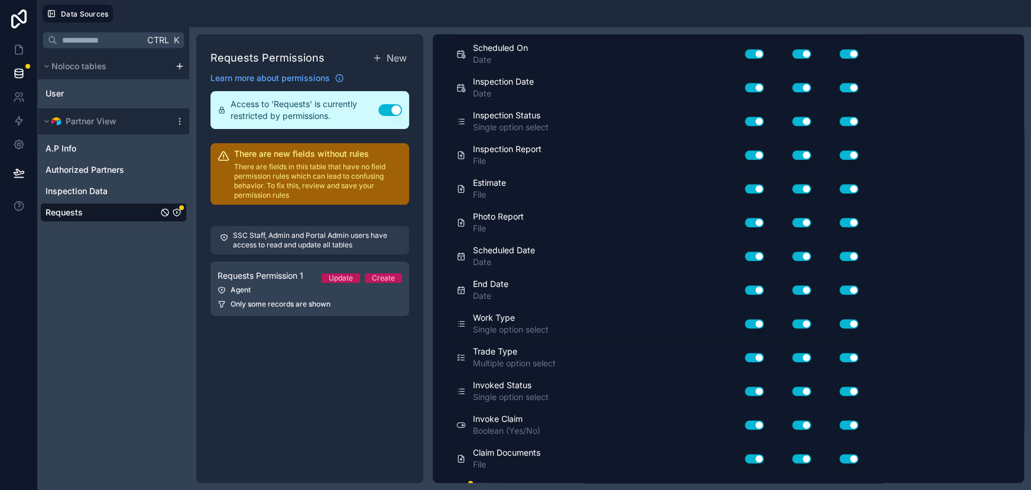
scroll to position [897, 0]
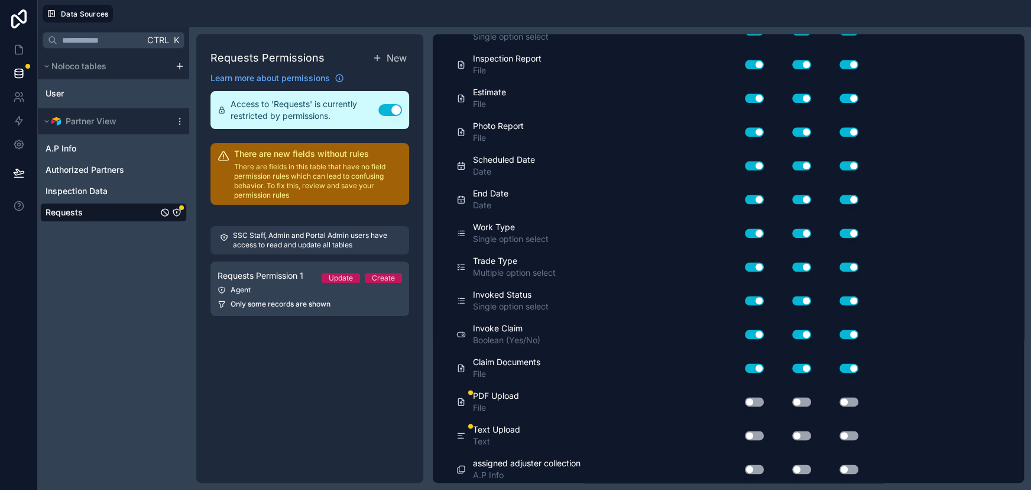
click at [759, 397] on button "Use setting" at bounding box center [754, 401] width 19 height 9
click at [756, 432] on button "Use setting" at bounding box center [754, 435] width 19 height 9
drag, startPoint x: 790, startPoint y: 403, endPoint x: 801, endPoint y: 402, distance: 10.8
click at [792, 403] on div "Use setting" at bounding box center [792, 401] width 47 height 19
click at [801, 400] on button "Use setting" at bounding box center [801, 401] width 19 height 9
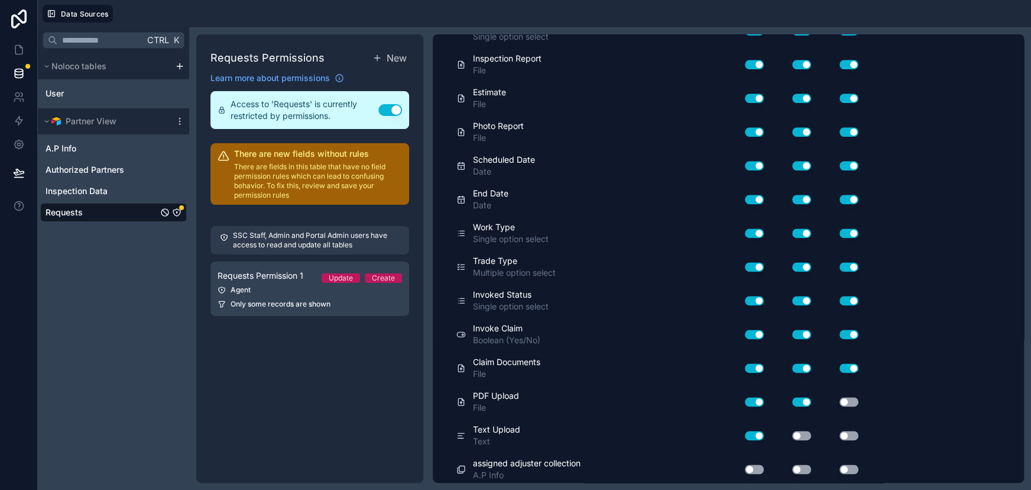
click at [802, 431] on button "Use setting" at bounding box center [801, 435] width 19 height 9
drag, startPoint x: 839, startPoint y: 396, endPoint x: 846, endPoint y: 402, distance: 8.8
click at [840, 397] on div "Use setting" at bounding box center [839, 401] width 47 height 9
click at [850, 399] on button "Use setting" at bounding box center [849, 401] width 19 height 9
click at [844, 431] on button "Use setting" at bounding box center [849, 435] width 19 height 9
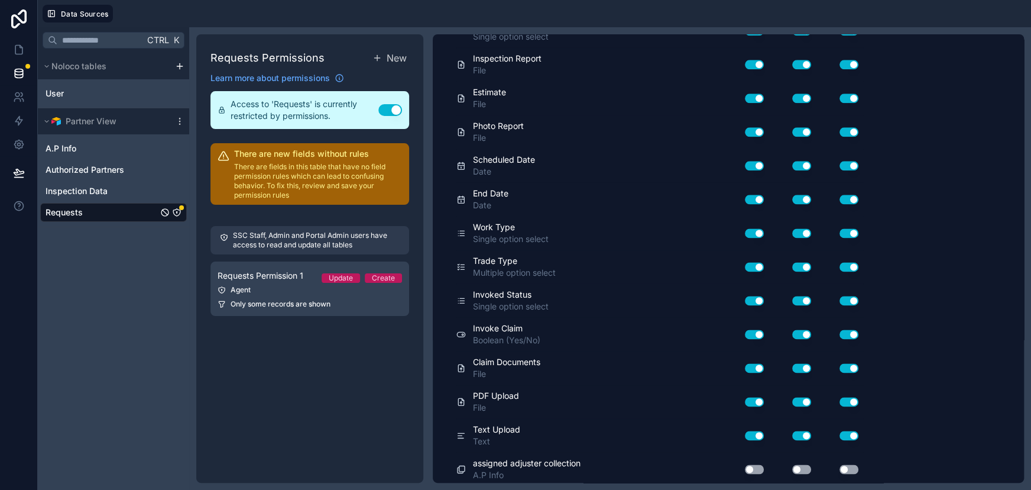
click at [846, 432] on button "Use setting" at bounding box center [849, 435] width 19 height 9
click at [758, 464] on button "Use setting" at bounding box center [754, 468] width 19 height 9
click at [856, 431] on button "Use setting" at bounding box center [849, 435] width 19 height 9
click at [804, 464] on button "Use setting" at bounding box center [801, 468] width 19 height 9
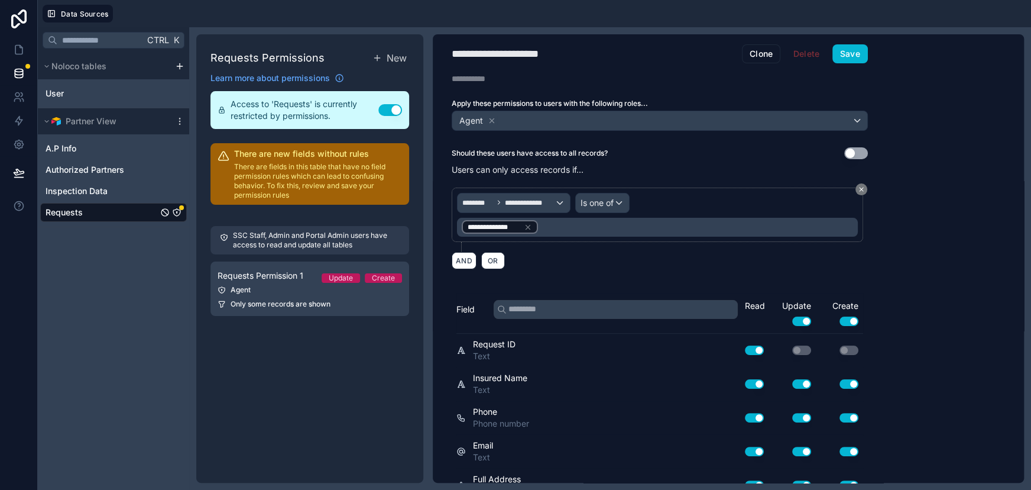
scroll to position [0, 0]
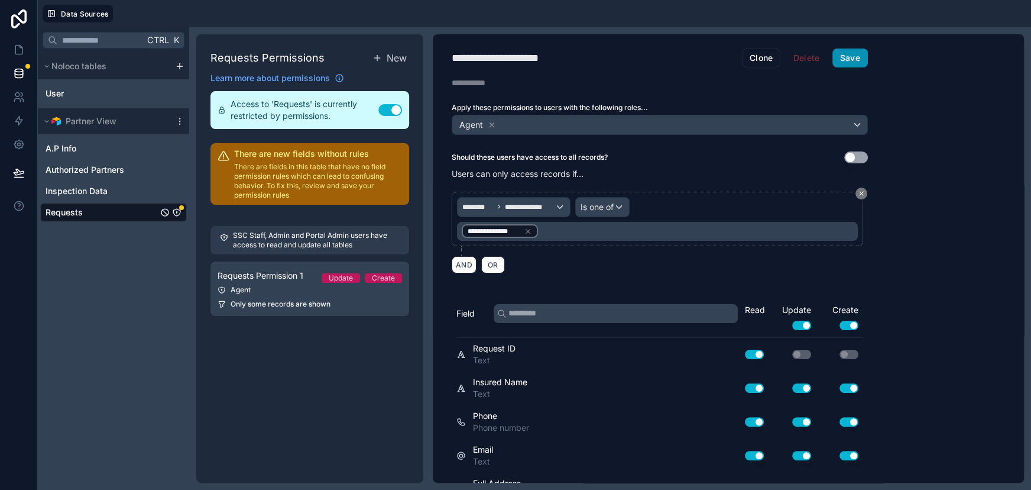
click at [853, 60] on button "Save" at bounding box center [850, 57] width 35 height 19
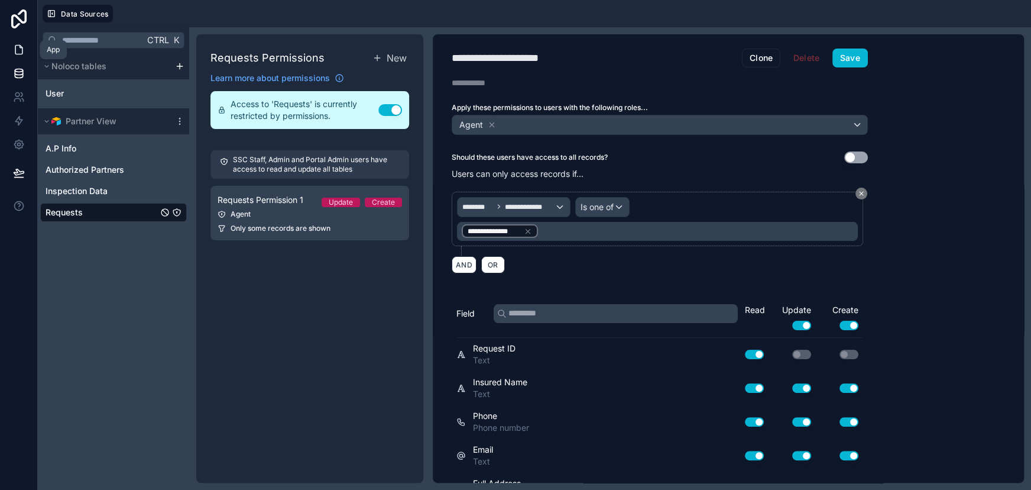
click at [23, 53] on icon at bounding box center [19, 50] width 12 height 12
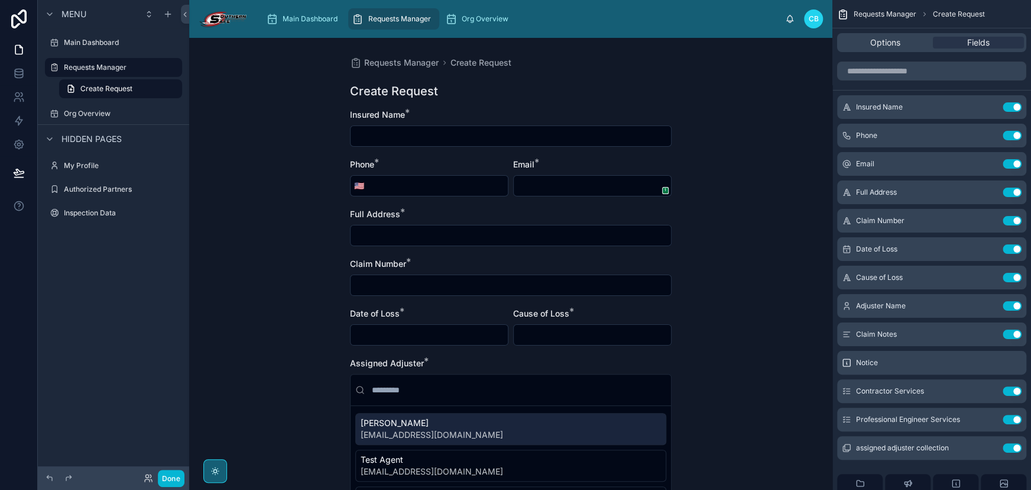
click at [694, 96] on div "Requests Manager Create Request Create Request Insured Name * Phone * 🇺🇸 Email …" at bounding box center [510, 264] width 643 height 452
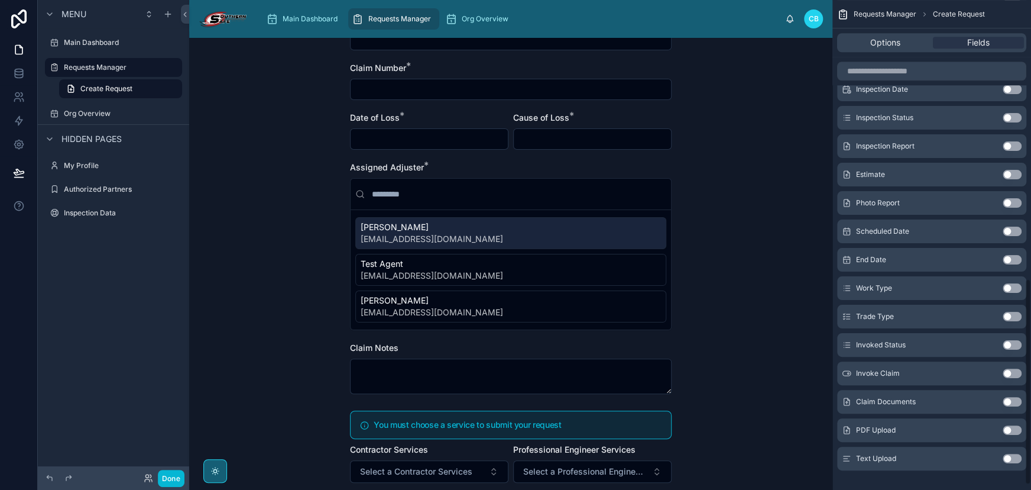
scroll to position [672, 0]
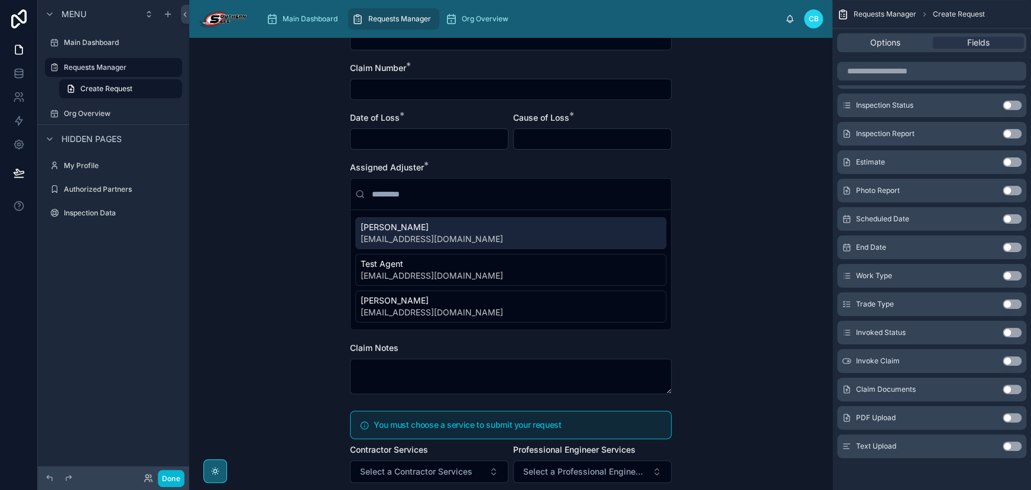
click at [1011, 413] on button "Use setting" at bounding box center [1012, 417] width 19 height 9
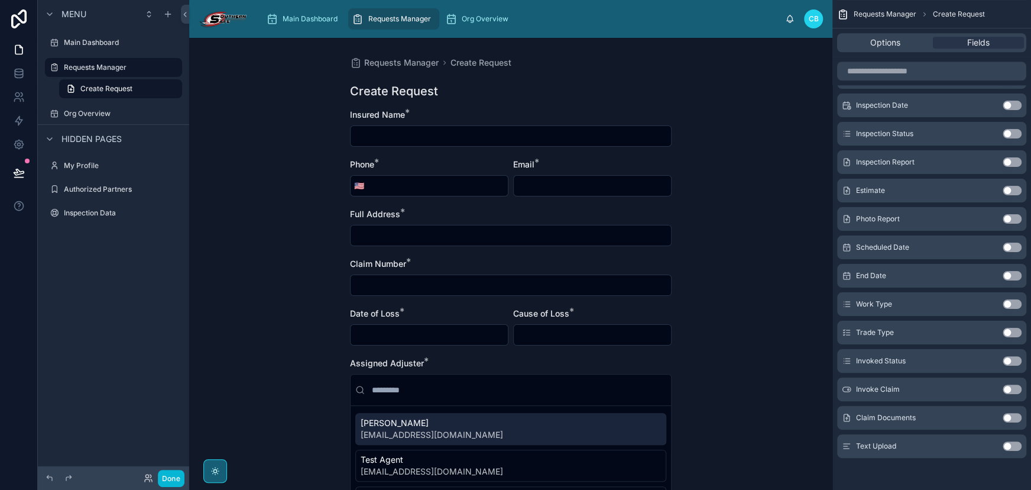
click at [1009, 445] on button "Use setting" at bounding box center [1012, 445] width 19 height 9
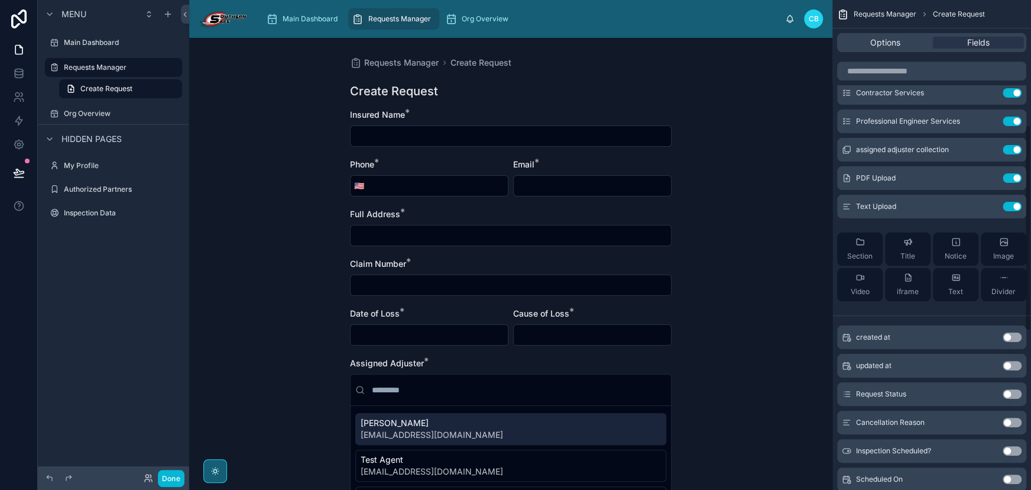
scroll to position [296, 0]
click at [978, 67] on input "scrollable content" at bounding box center [931, 71] width 189 height 19
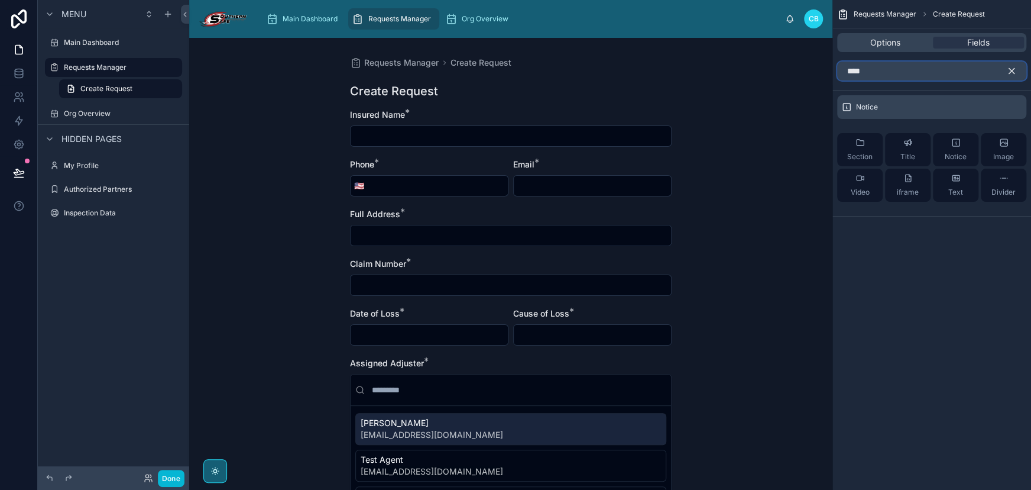
type input "****"
drag, startPoint x: 745, startPoint y: 163, endPoint x: 754, endPoint y: 167, distance: 9.8
click at [747, 163] on div "Requests Manager Create Request Create Request Insured Name * Phone * 🇺🇸 Email …" at bounding box center [510, 264] width 643 height 452
click at [686, 125] on div "Requests Manager Create Request Create Request Insured Name * Phone * 🇺🇸 Email …" at bounding box center [510, 264] width 643 height 452
click at [19, 78] on icon at bounding box center [19, 73] width 12 height 12
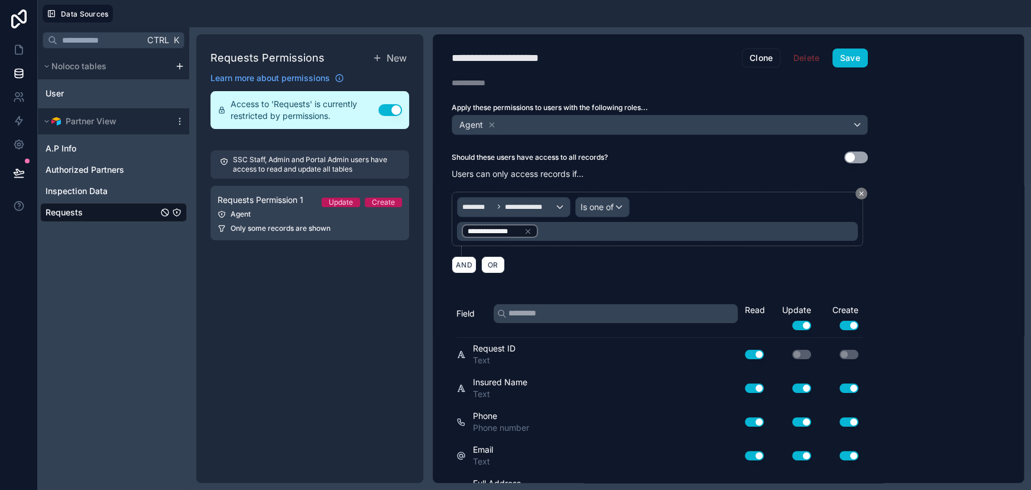
click at [129, 206] on div "Requests" at bounding box center [113, 212] width 147 height 19
click at [130, 207] on link "Requests" at bounding box center [102, 212] width 112 height 12
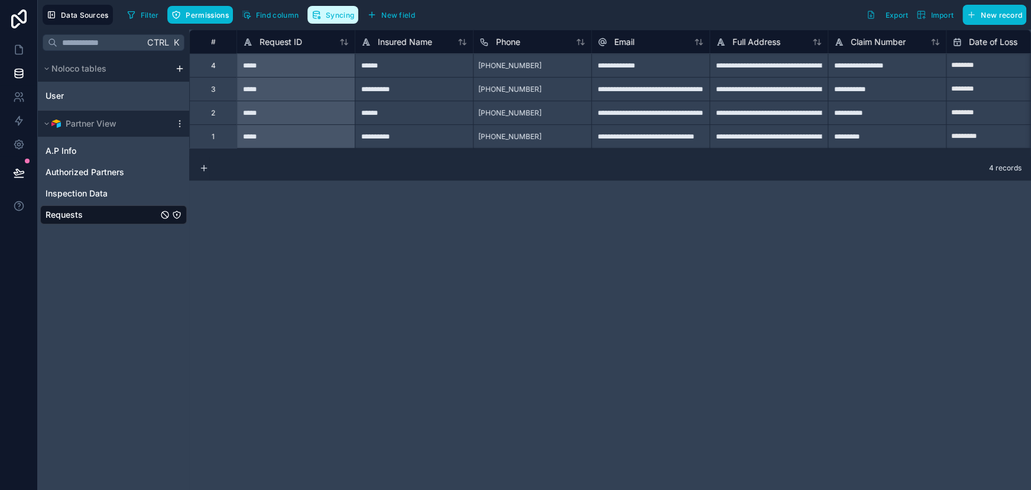
click at [336, 15] on span "Syncing" at bounding box center [340, 15] width 28 height 9
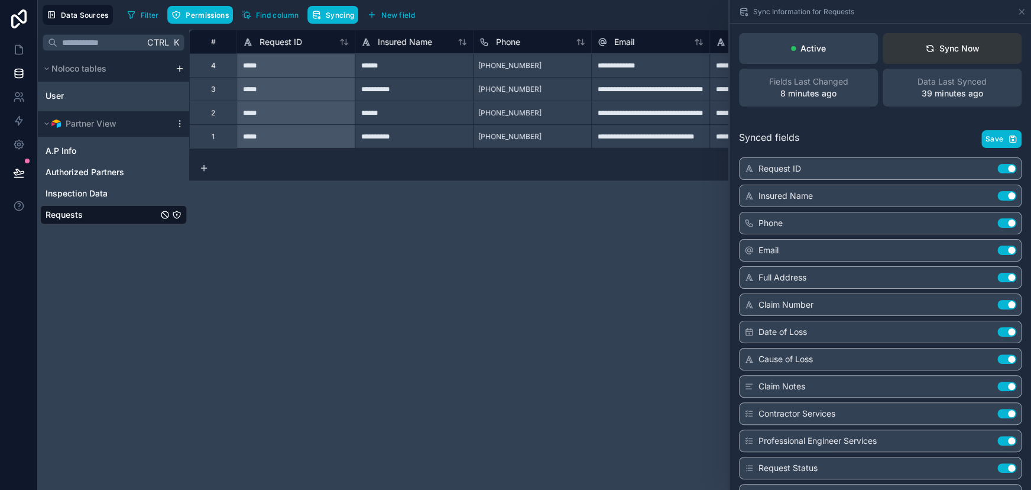
click at [944, 53] on div "Sync Now" at bounding box center [953, 49] width 54 height 12
click at [21, 55] on icon at bounding box center [19, 50] width 12 height 12
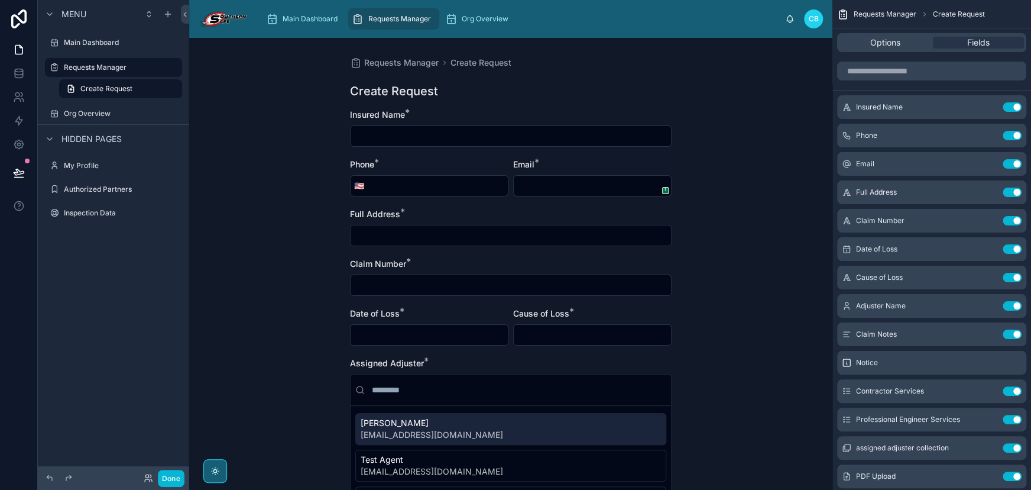
click at [700, 73] on div "Requests Manager Create Request Create Request Insured Name * Phone * 🇺🇸 Email …" at bounding box center [510, 264] width 643 height 452
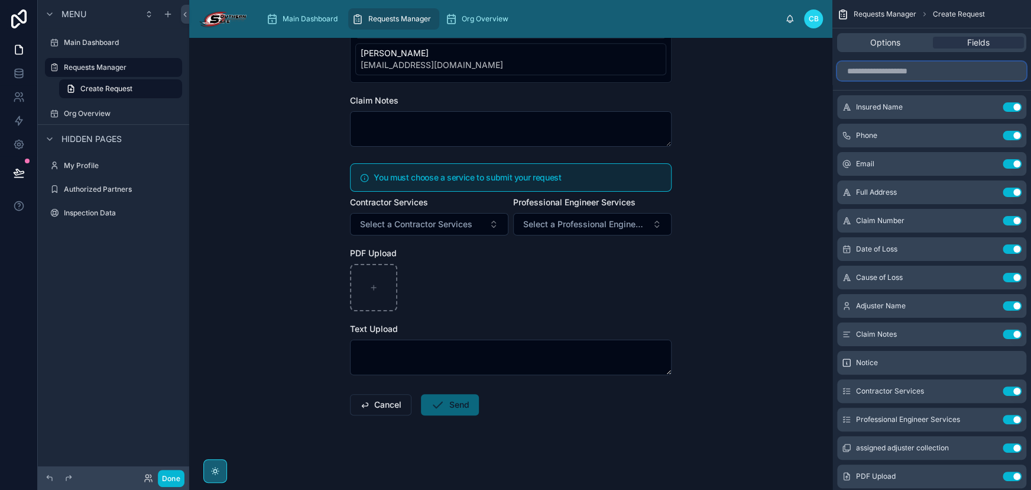
click at [930, 75] on input "scrollable content" at bounding box center [931, 71] width 189 height 19
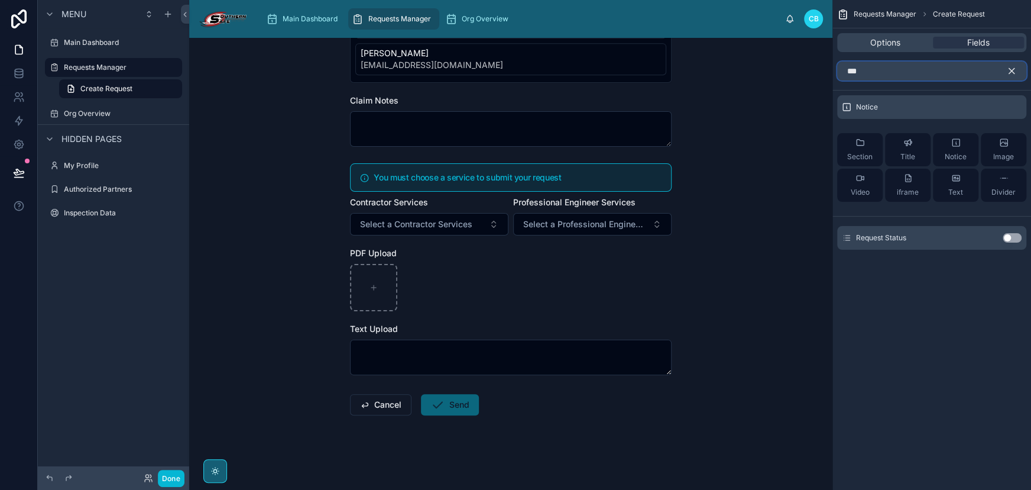
type input "***"
click at [1011, 67] on icon "scrollable content" at bounding box center [1012, 71] width 11 height 11
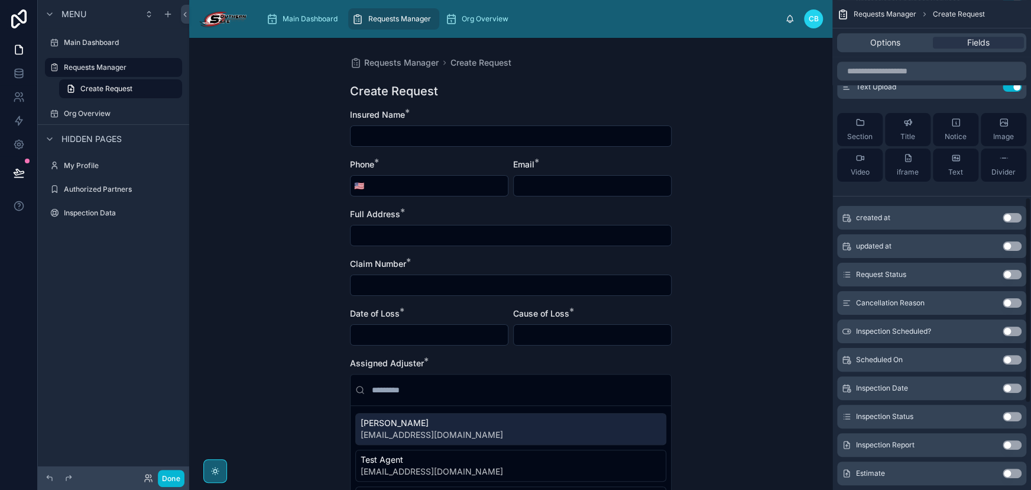
scroll to position [403, 0]
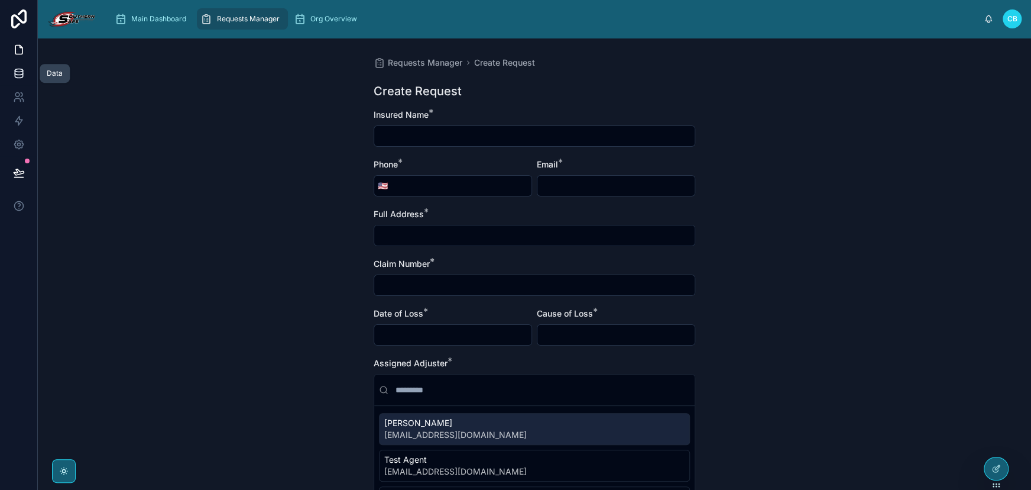
click at [20, 79] on icon at bounding box center [19, 73] width 12 height 12
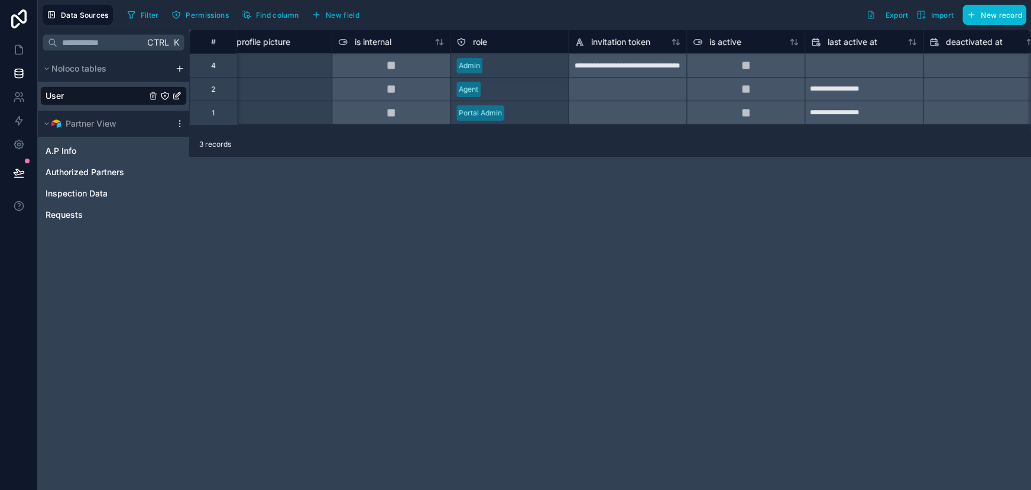
scroll to position [0, 369]
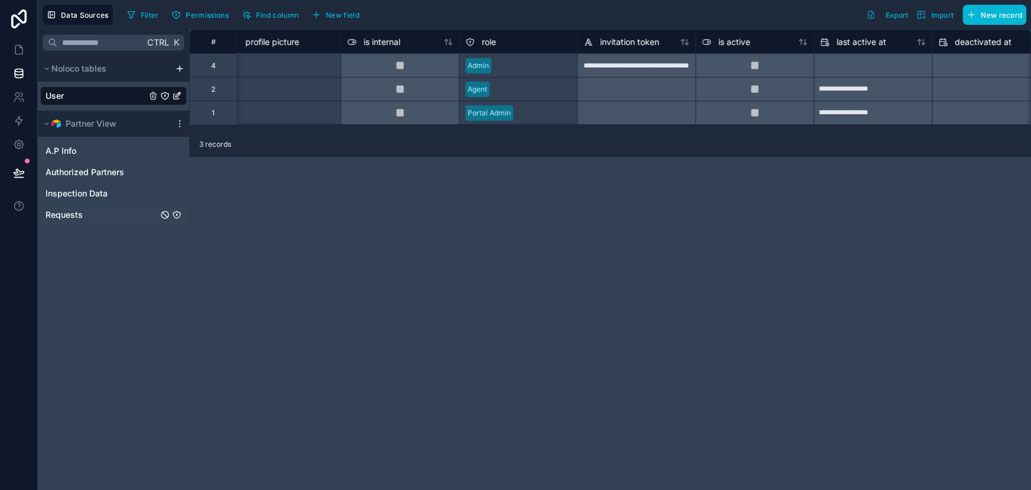
click at [114, 215] on link "Requests" at bounding box center [102, 215] width 112 height 12
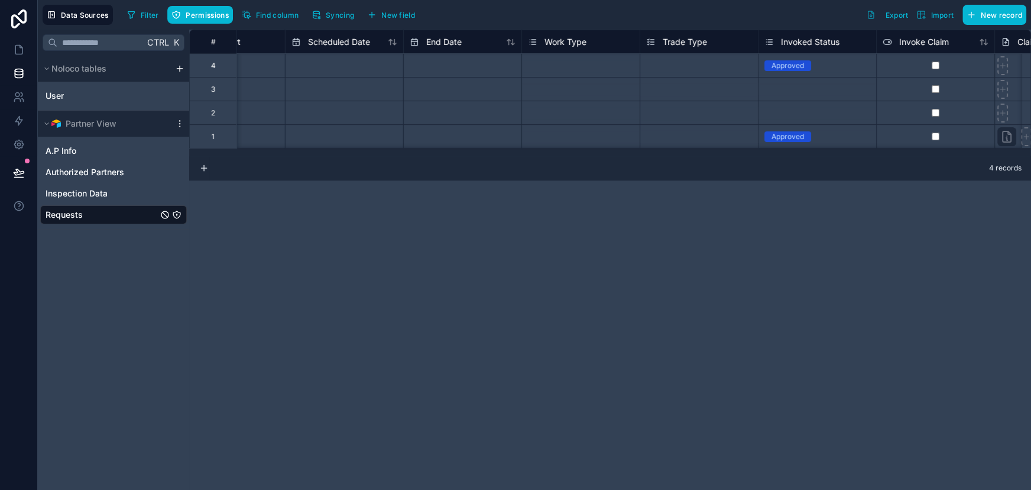
scroll to position [0, 2355]
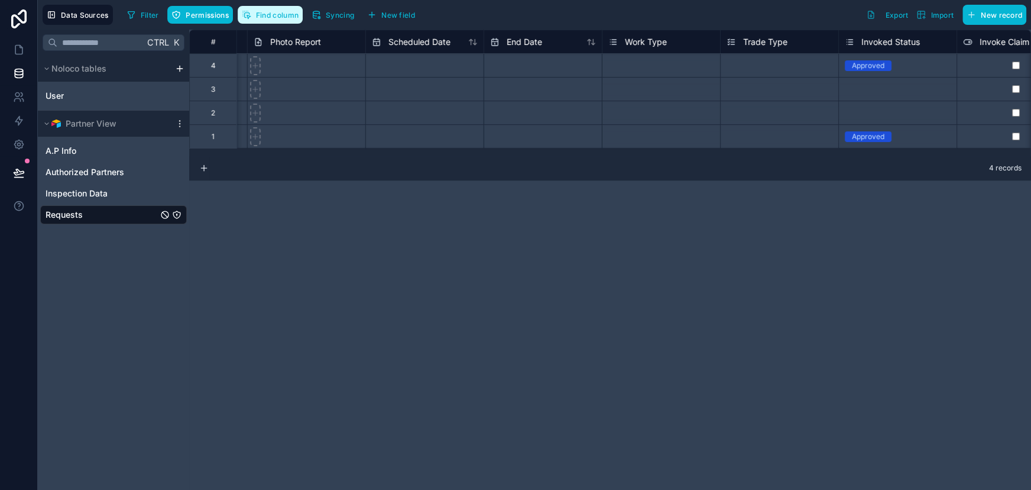
click at [267, 20] on button "Find column" at bounding box center [270, 15] width 65 height 18
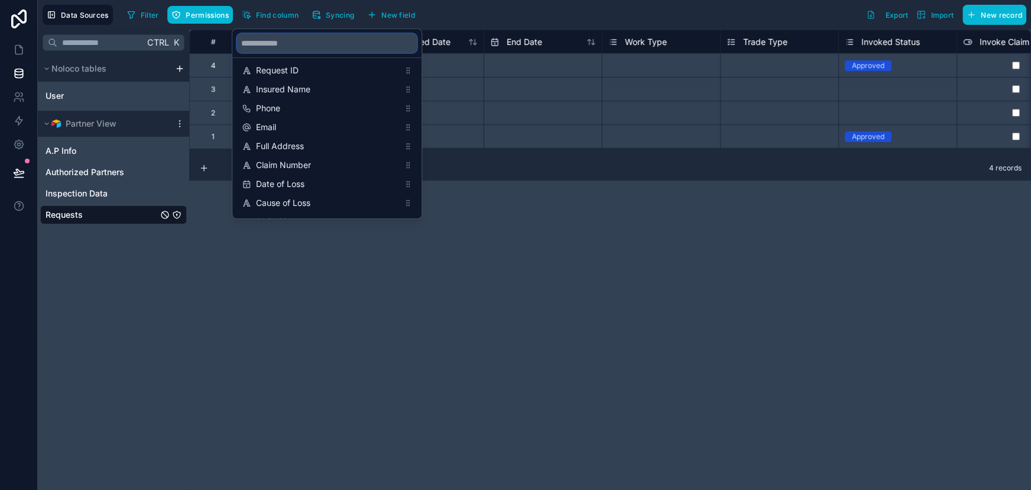
click at [287, 40] on input "scrollable content" at bounding box center [327, 43] width 180 height 19
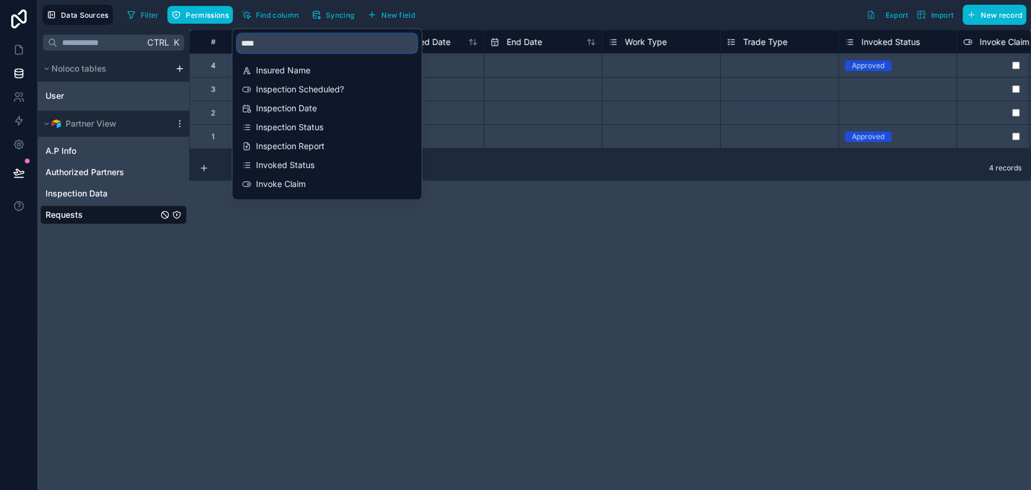
type input "*****"
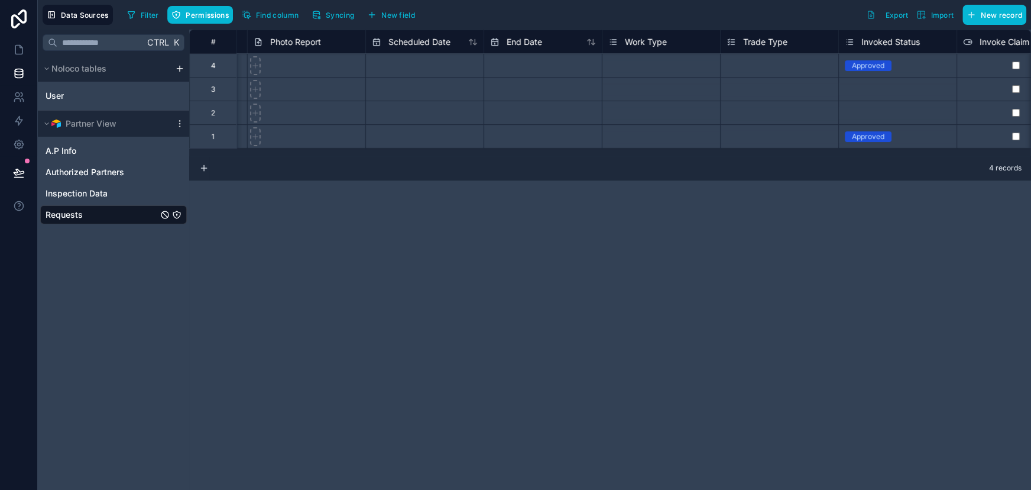
click at [358, 247] on div "# Inspection Report Estimate Photo Report Scheduled Date End Date Work Type Tra…" at bounding box center [610, 260] width 842 height 460
click at [25, 54] on link at bounding box center [18, 50] width 37 height 24
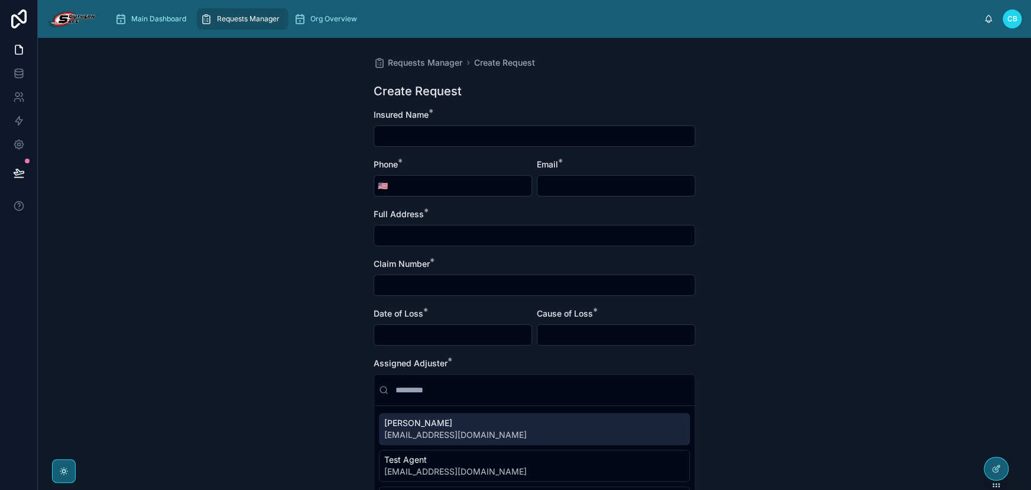
click at [646, 83] on div "Create Request" at bounding box center [535, 91] width 322 height 17
click at [999, 461] on div at bounding box center [997, 468] width 24 height 22
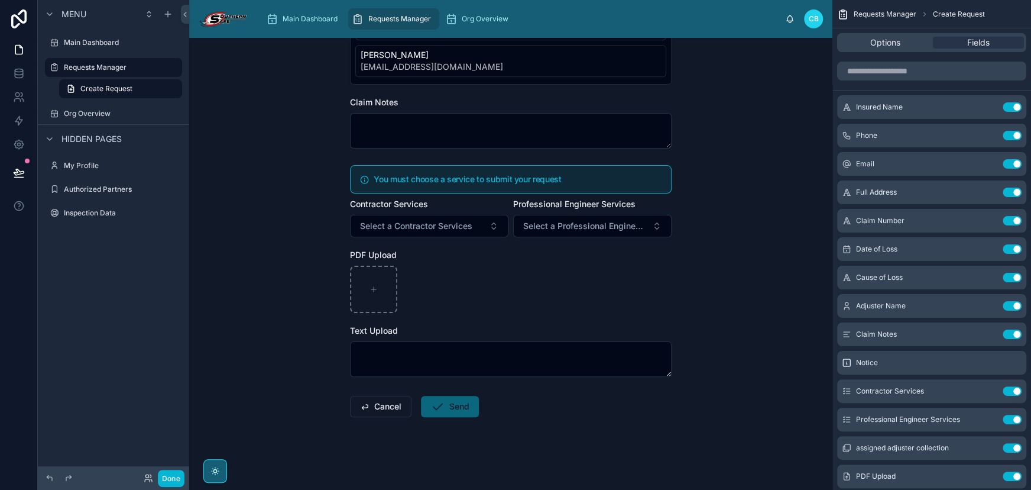
scroll to position [443, 0]
click at [737, 321] on div "Requests Manager Create Request Create Request Insured Name * Phone * 🇺🇸 Email …" at bounding box center [510, 264] width 643 height 452
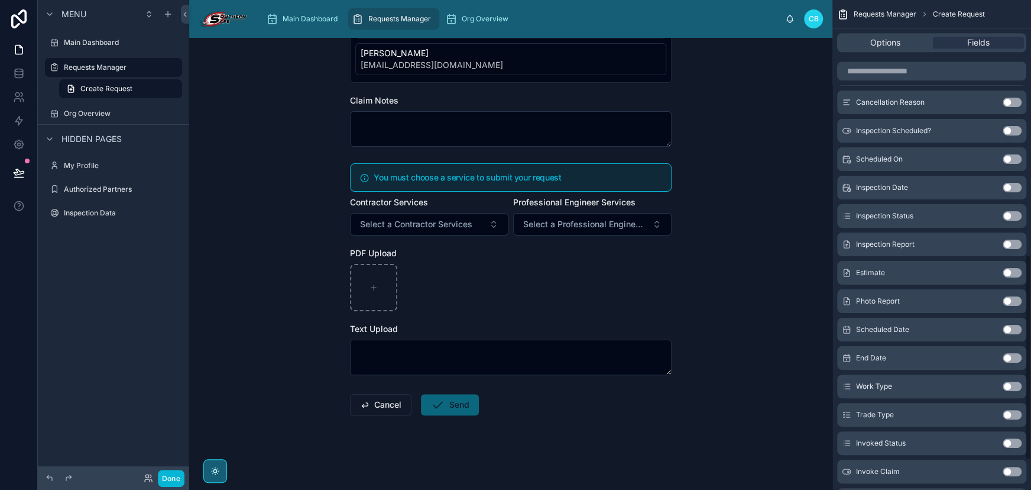
scroll to position [242, 0]
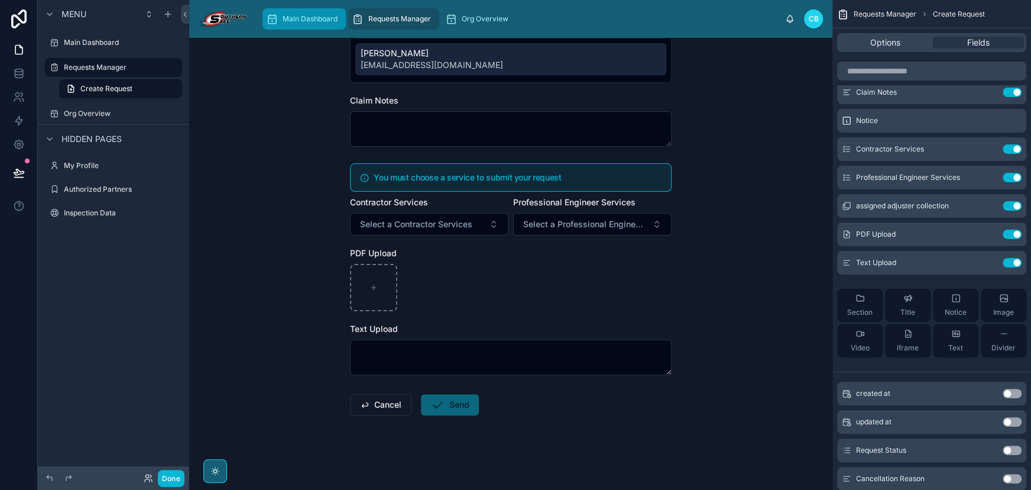
click at [289, 20] on span "Main Dashboard" at bounding box center [310, 18] width 55 height 9
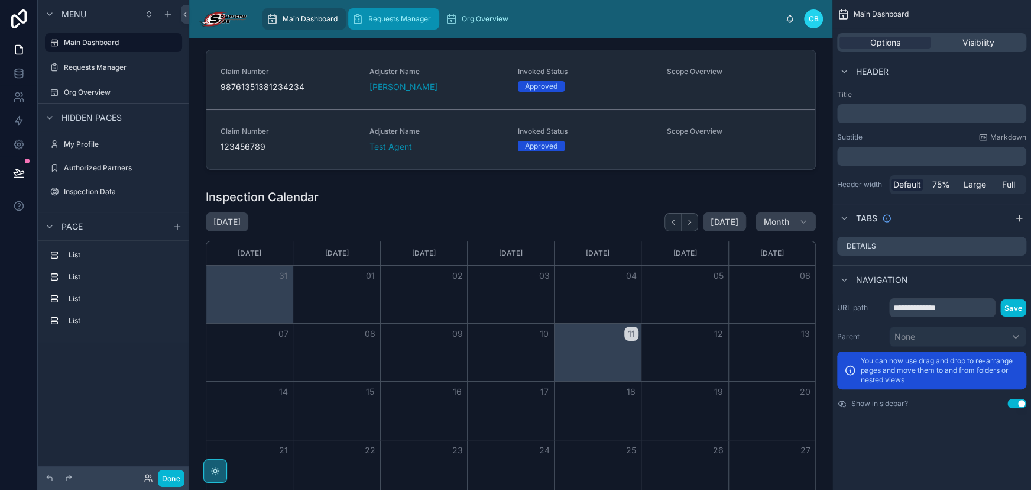
scroll to position [703, 0]
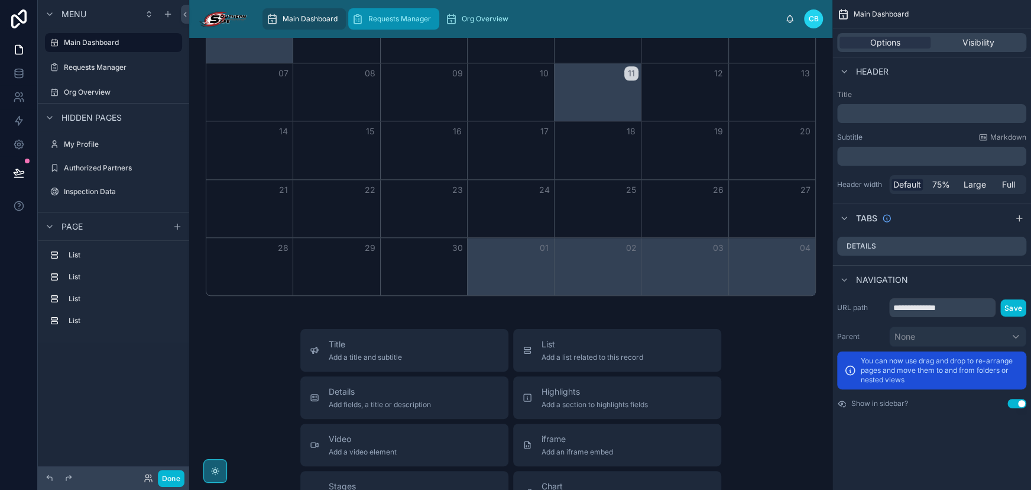
click at [380, 18] on span "Requests Manager" at bounding box center [399, 18] width 63 height 9
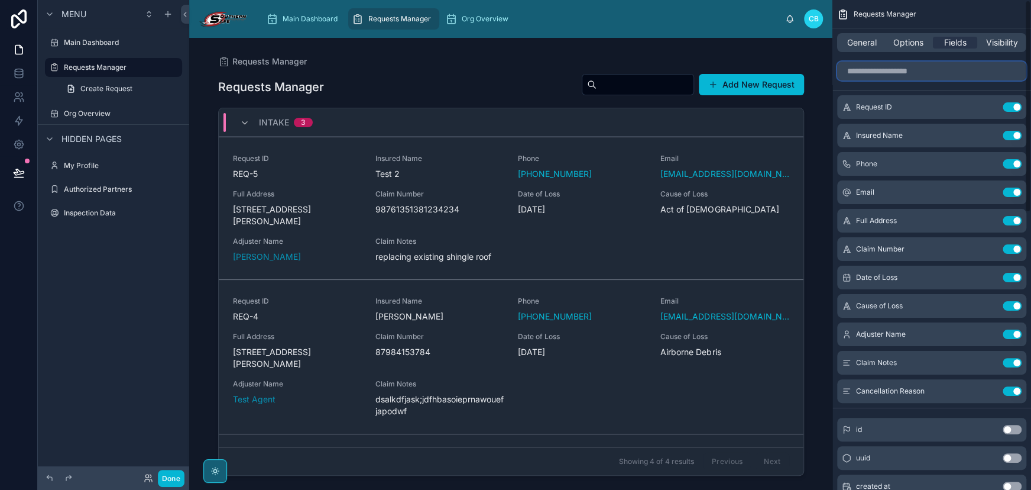
click at [903, 75] on input "scrollable content" at bounding box center [931, 71] width 189 height 19
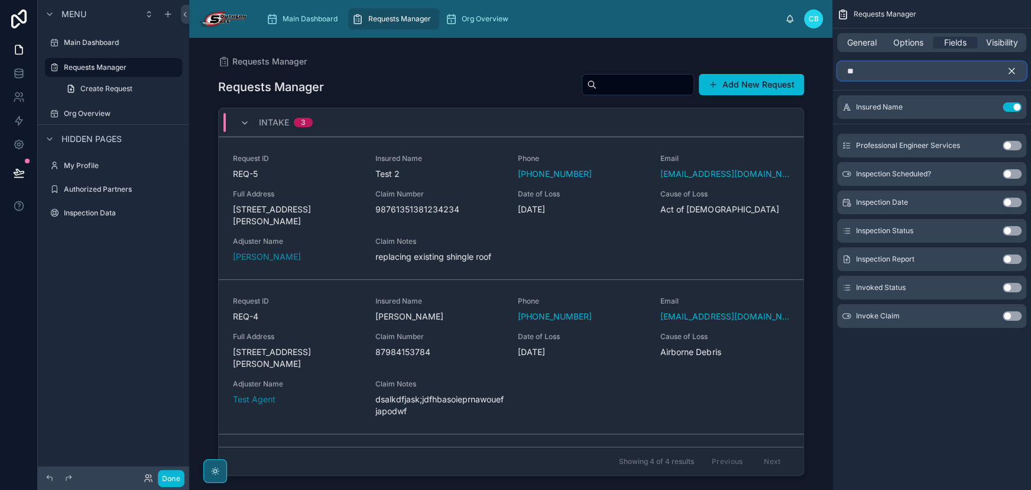
type input "*"
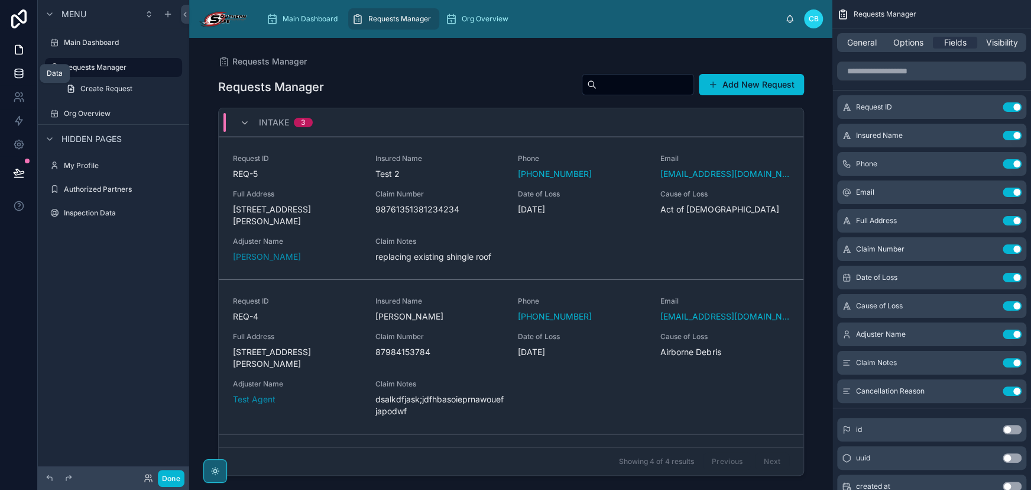
click at [27, 69] on link at bounding box center [18, 74] width 37 height 24
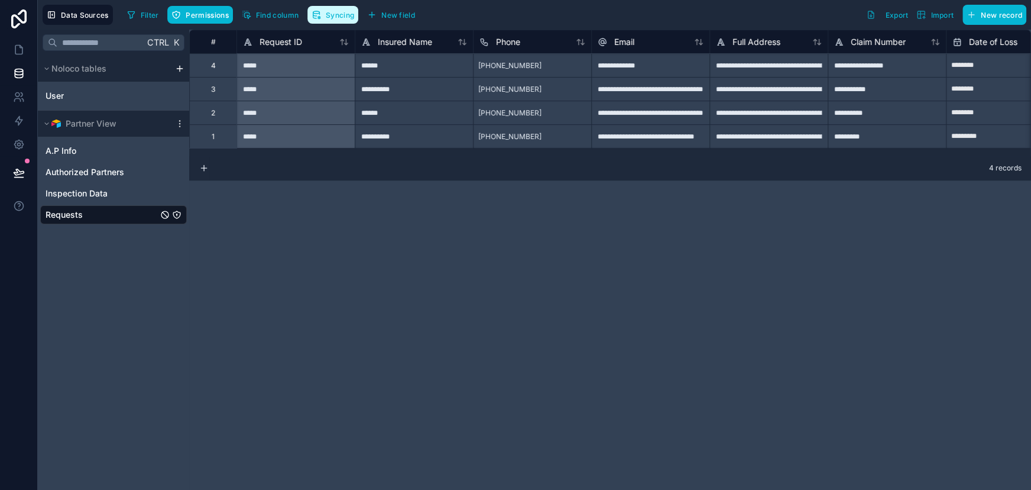
click at [340, 19] on button "Syncing" at bounding box center [333, 15] width 51 height 18
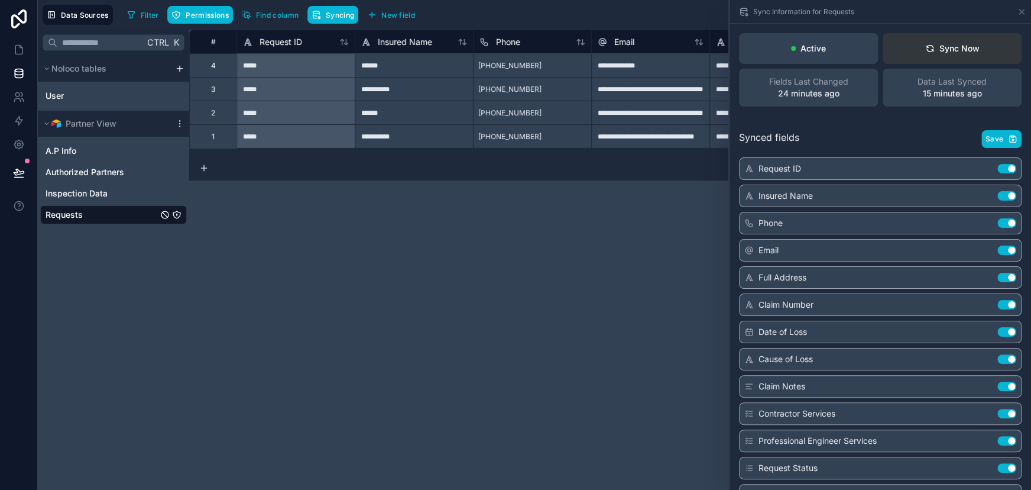
click at [979, 43] on button "Sync Now" at bounding box center [952, 48] width 139 height 31
click at [986, 138] on span "Save" at bounding box center [995, 138] width 18 height 9
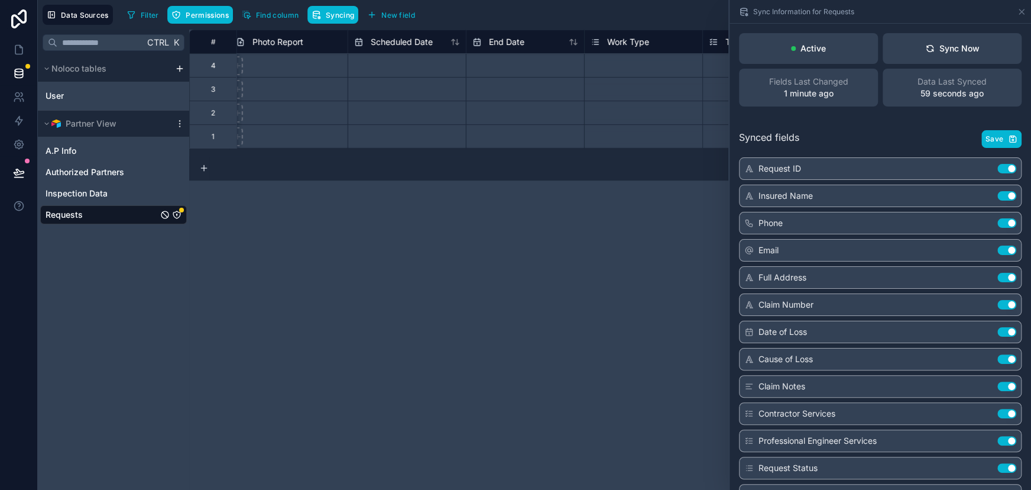
scroll to position [0, 2389]
click at [1023, 7] on icon at bounding box center [1021, 11] width 9 height 9
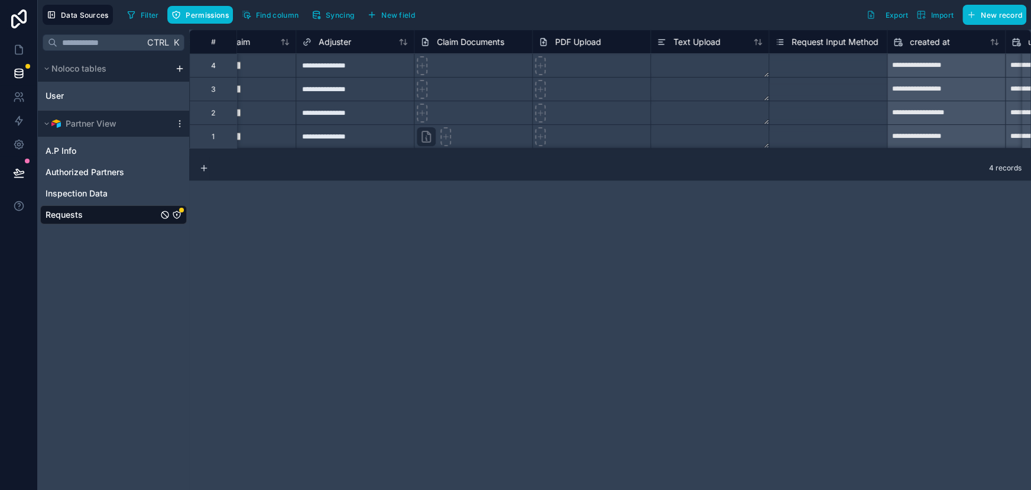
scroll to position [0, 3188]
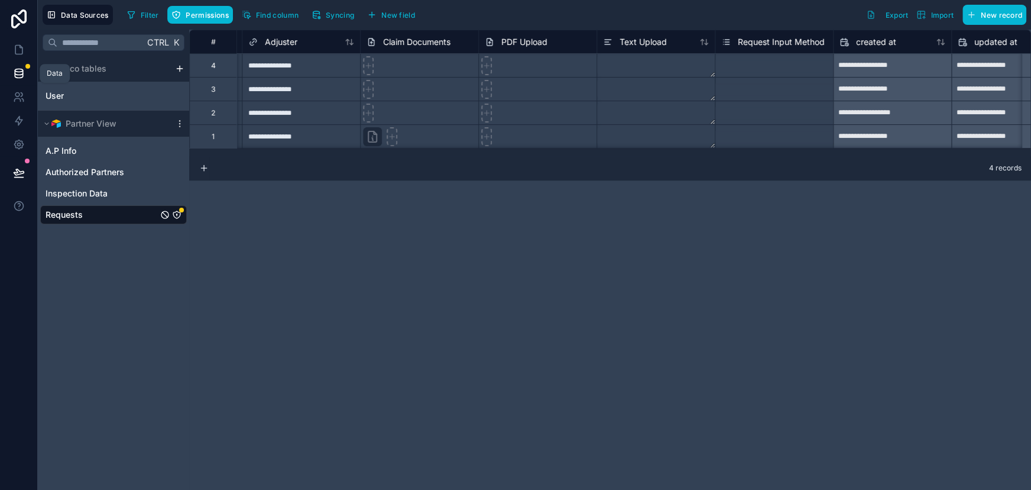
click at [17, 74] on icon at bounding box center [19, 73] width 12 height 12
click at [174, 210] on icon "Requests" at bounding box center [176, 214] width 9 height 9
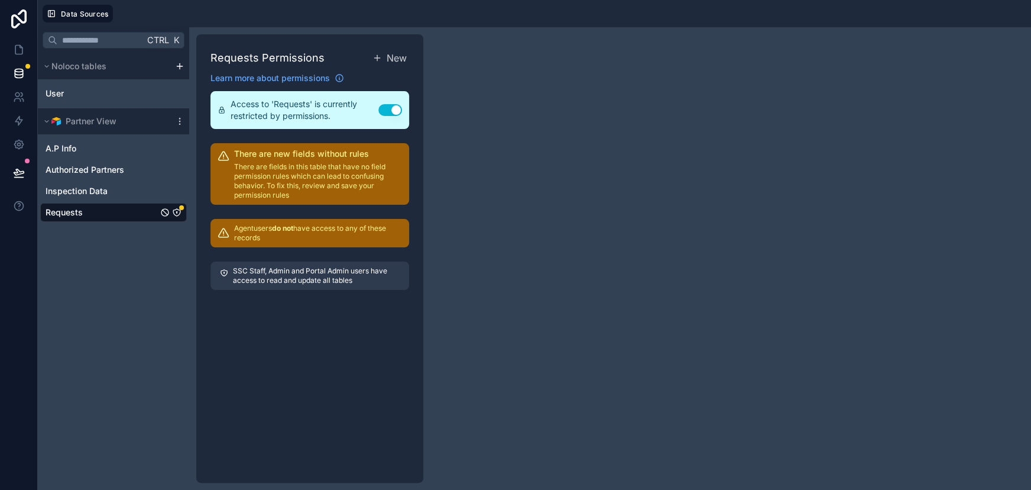
click at [179, 212] on icon "Requests" at bounding box center [176, 212] width 9 height 9
click at [177, 213] on icon "Requests" at bounding box center [176, 212] width 9 height 9
click at [273, 194] on p "There are fields in this table that have no field permission rules which can le…" at bounding box center [318, 181] width 168 height 38
click at [277, 235] on p "Agent users do not have access to any of these records" at bounding box center [318, 233] width 168 height 19
click at [285, 275] on p "SSC Staff, Admin and Portal Admin users have access to read and update all tabl…" at bounding box center [316, 275] width 167 height 19
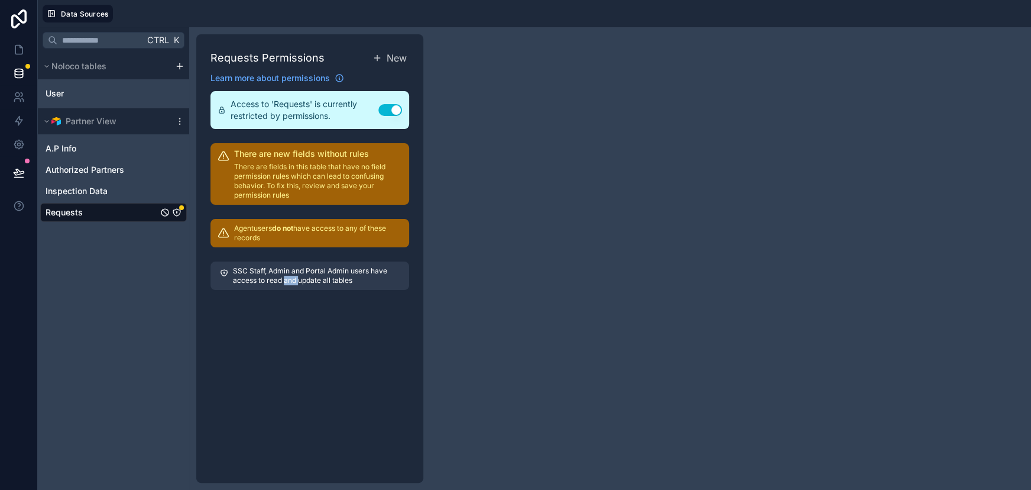
click at [285, 275] on p "SSC Staff, Admin and Portal Admin users have access to read and update all tabl…" at bounding box center [316, 275] width 167 height 19
click at [341, 101] on span "Access to 'Requests' is currently restricted by permissions." at bounding box center [305, 110] width 148 height 24
click at [385, 108] on button "Use setting" at bounding box center [390, 110] width 24 height 12
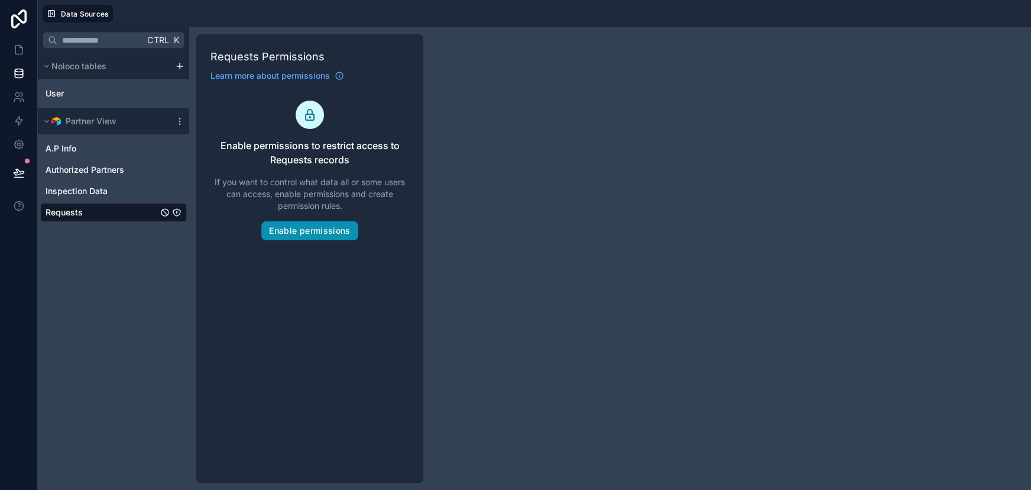
click at [304, 223] on button "Enable permissions" at bounding box center [309, 230] width 96 height 19
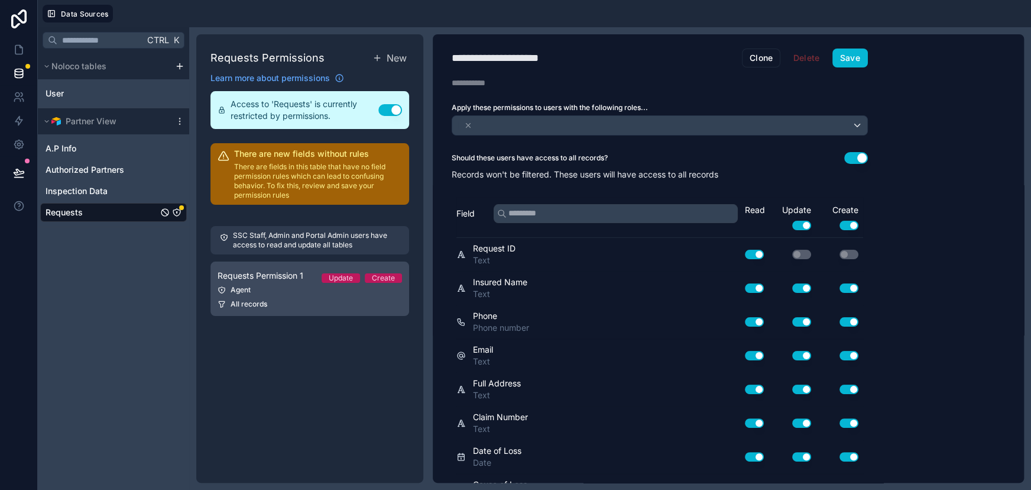
click at [289, 285] on div "Agent" at bounding box center [310, 289] width 185 height 9
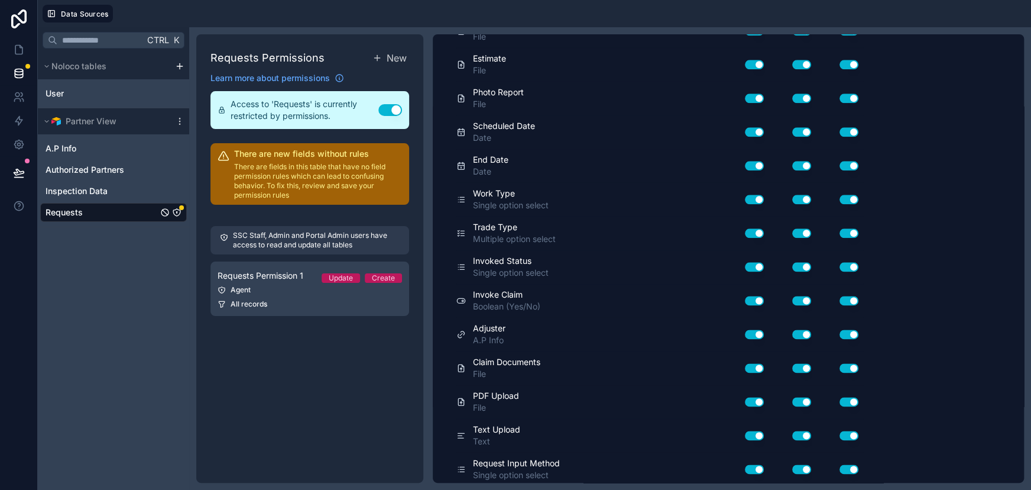
scroll to position [863, 0]
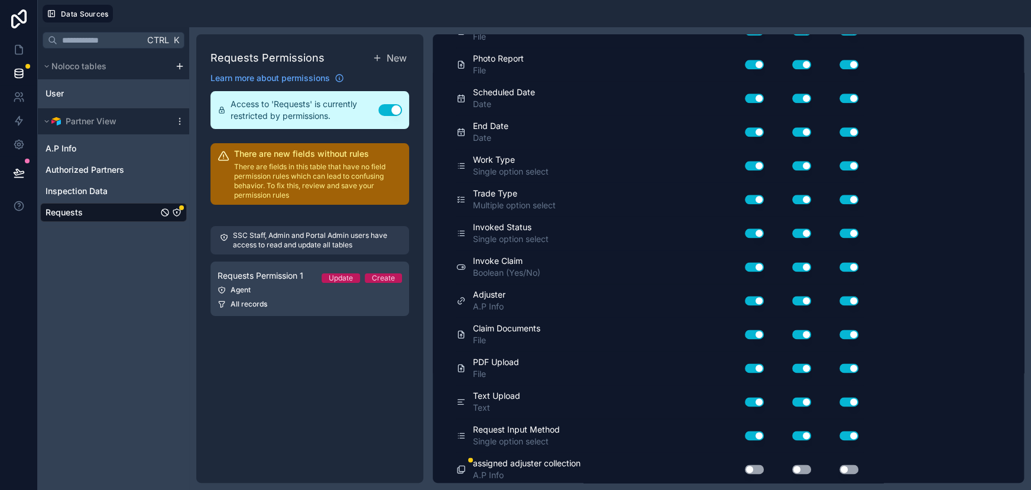
click at [751, 464] on button "Use setting" at bounding box center [754, 468] width 19 height 9
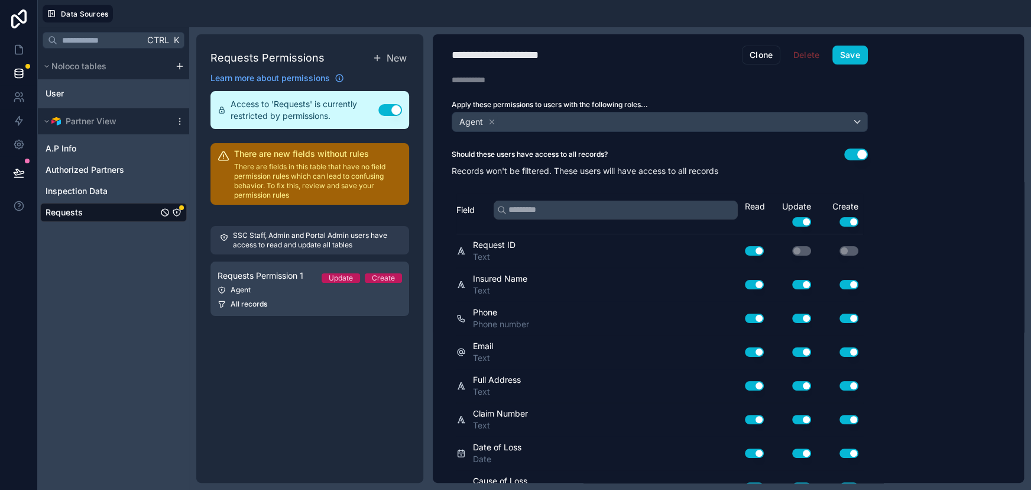
scroll to position [0, 0]
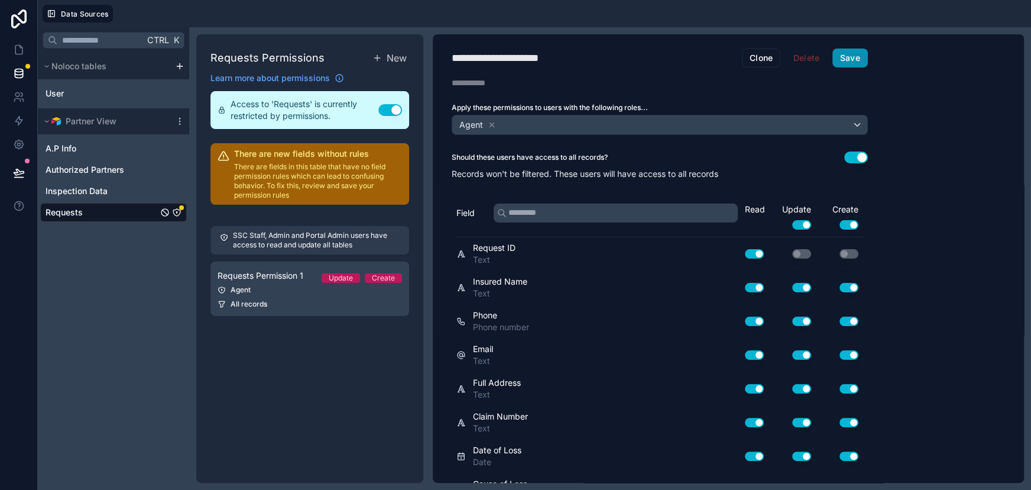
click at [852, 63] on button "Save" at bounding box center [850, 57] width 35 height 19
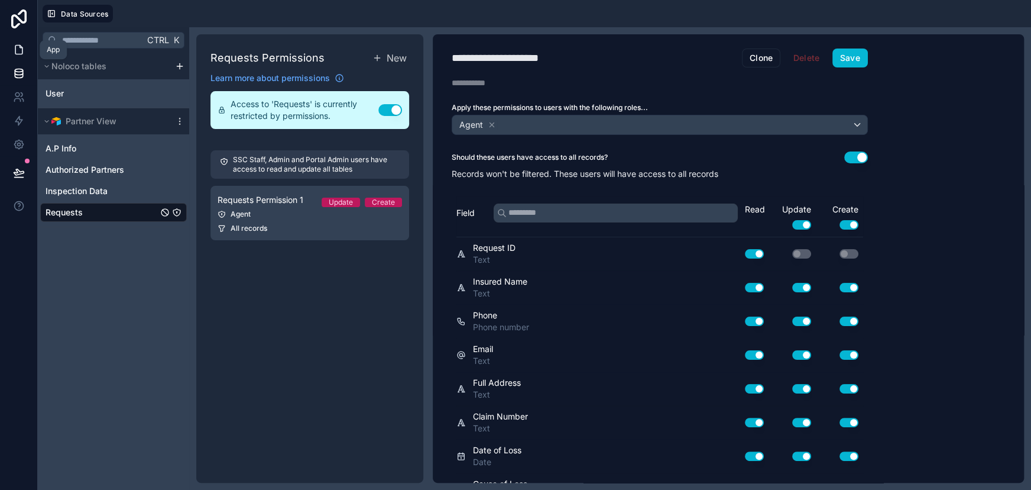
click at [14, 48] on icon at bounding box center [19, 50] width 12 height 12
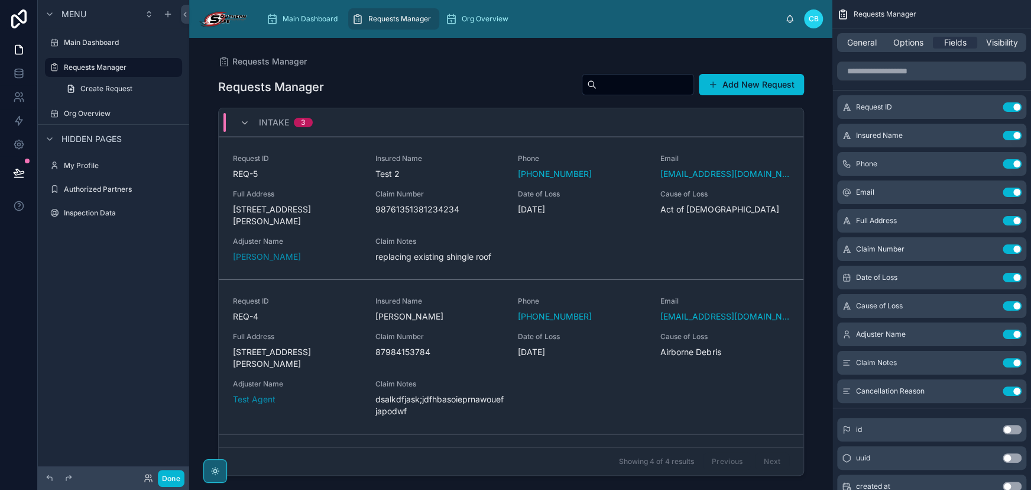
click at [758, 88] on div at bounding box center [511, 257] width 605 height 438
click at [758, 88] on button "Add New Request" at bounding box center [751, 84] width 105 height 21
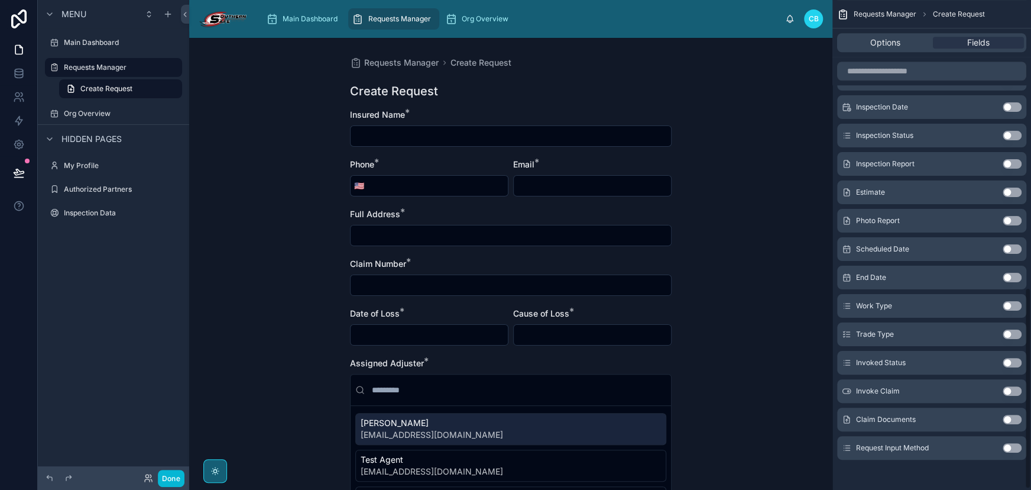
scroll to position [700, 0]
click at [1011, 446] on button "Use setting" at bounding box center [1012, 445] width 19 height 9
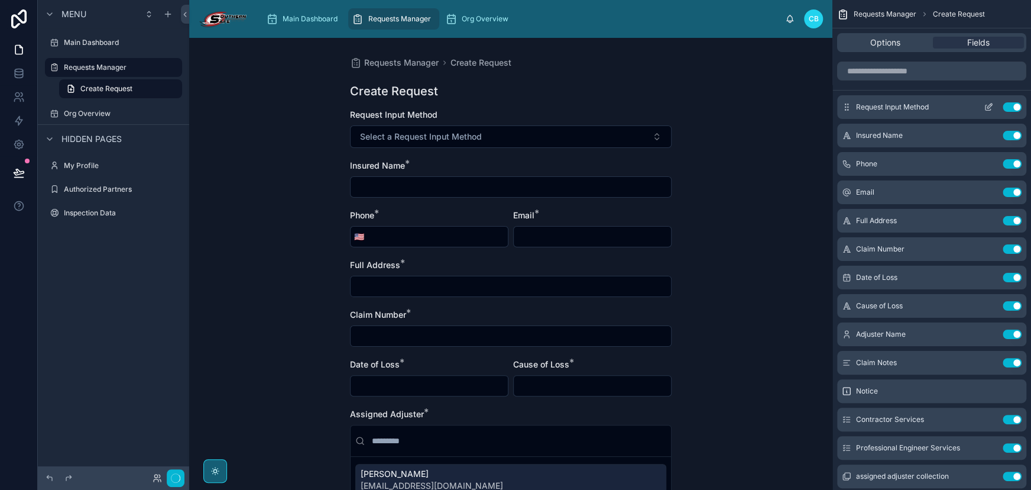
scroll to position [0, 0]
click at [907, 107] on span "Request Input Method" at bounding box center [892, 106] width 73 height 9
click at [994, 108] on button "scrollable content" at bounding box center [988, 106] width 19 height 9
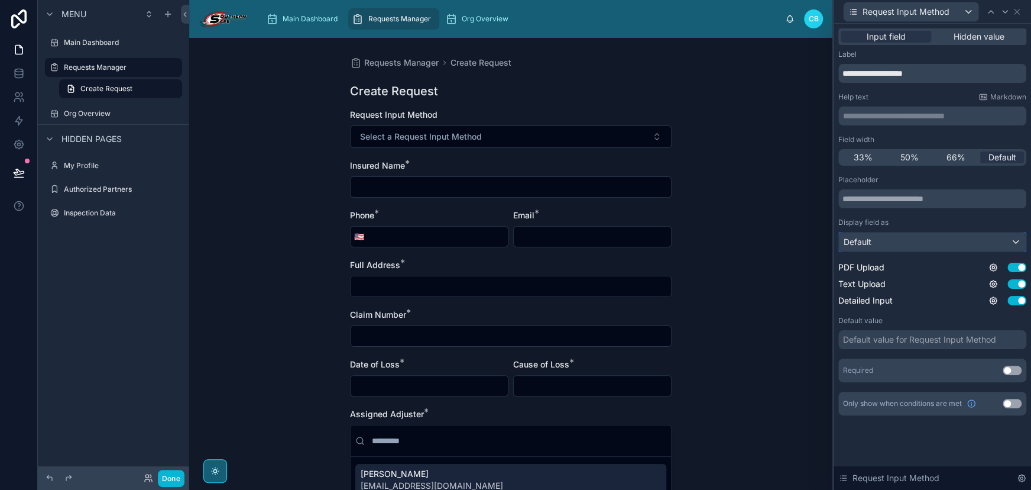
click at [944, 237] on div "Default" at bounding box center [932, 241] width 187 height 19
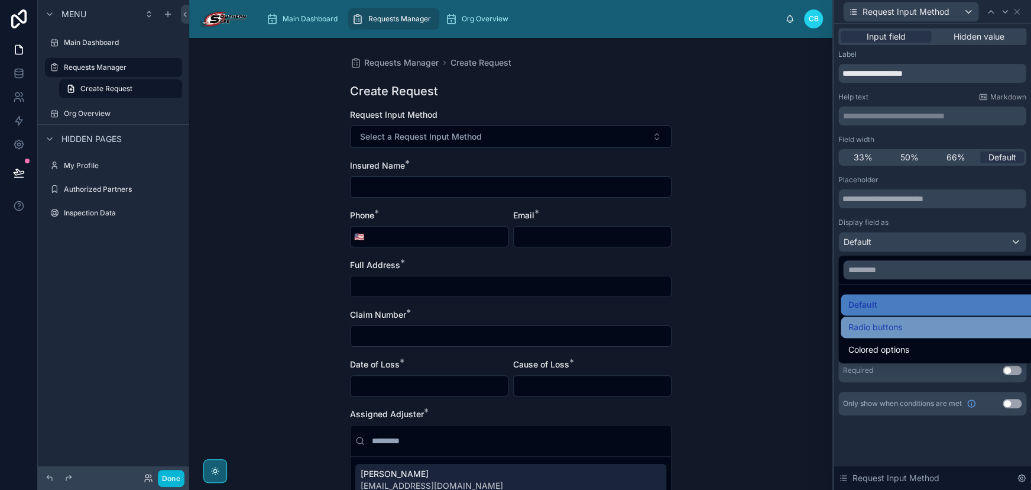
click at [944, 329] on div "Radio buttons" at bounding box center [945, 327] width 195 height 14
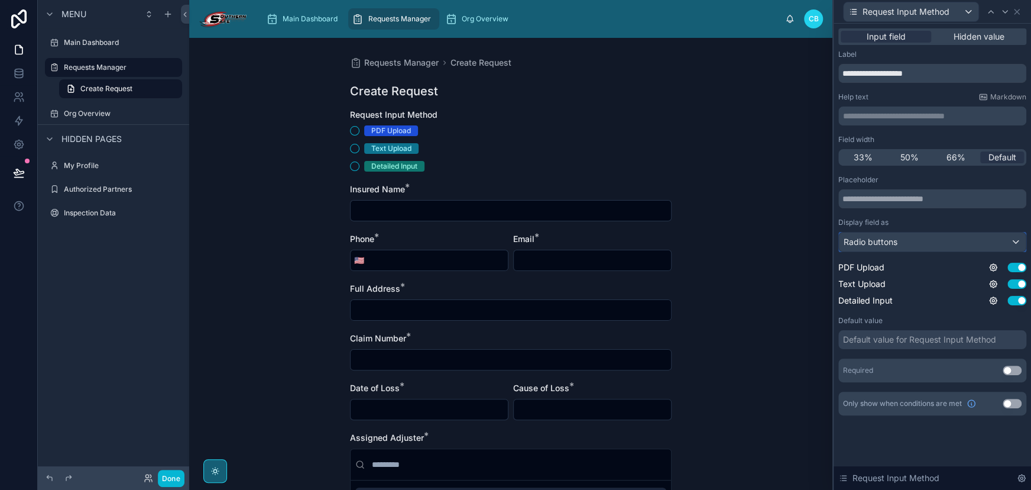
click at [927, 248] on div "Radio buttons" at bounding box center [932, 241] width 187 height 19
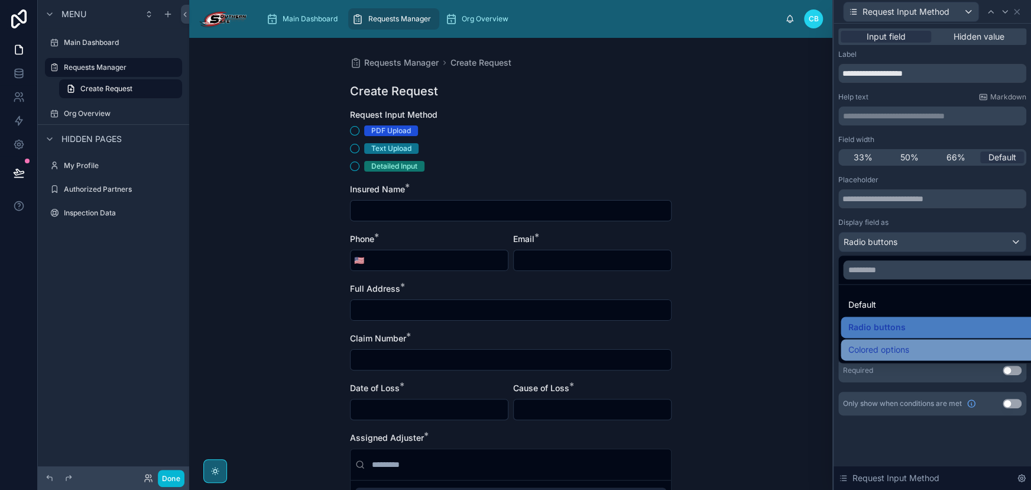
click at [923, 346] on div "Colored options" at bounding box center [945, 349] width 195 height 14
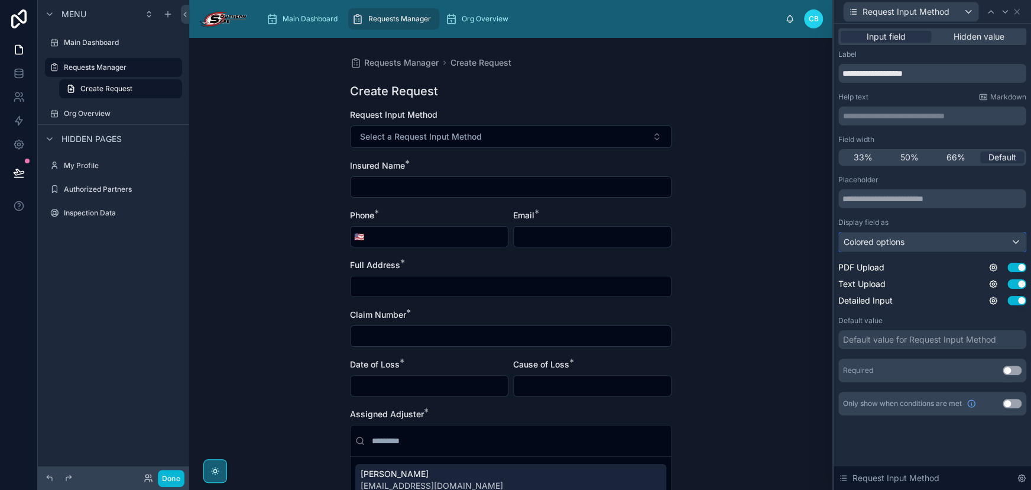
click at [917, 244] on div "Colored options" at bounding box center [932, 241] width 187 height 19
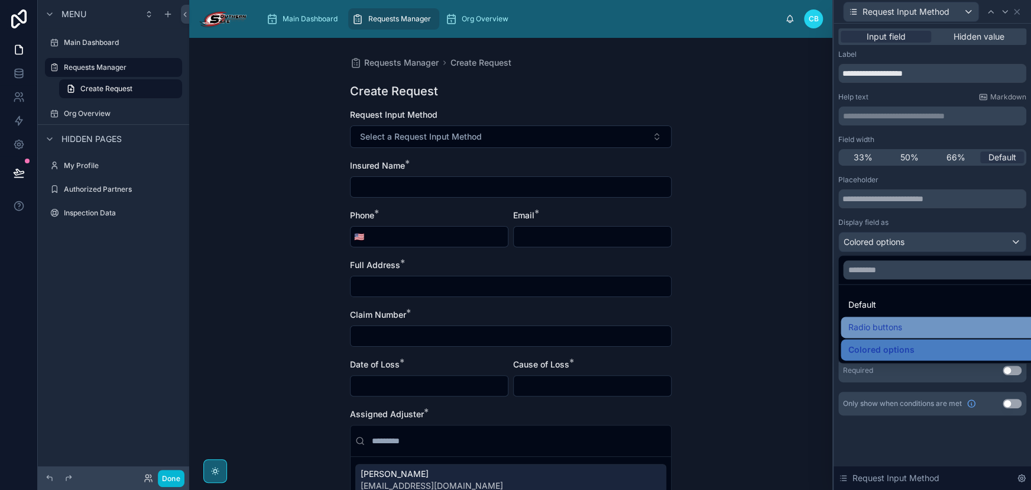
click at [914, 320] on div "Radio buttons" at bounding box center [945, 327] width 195 height 14
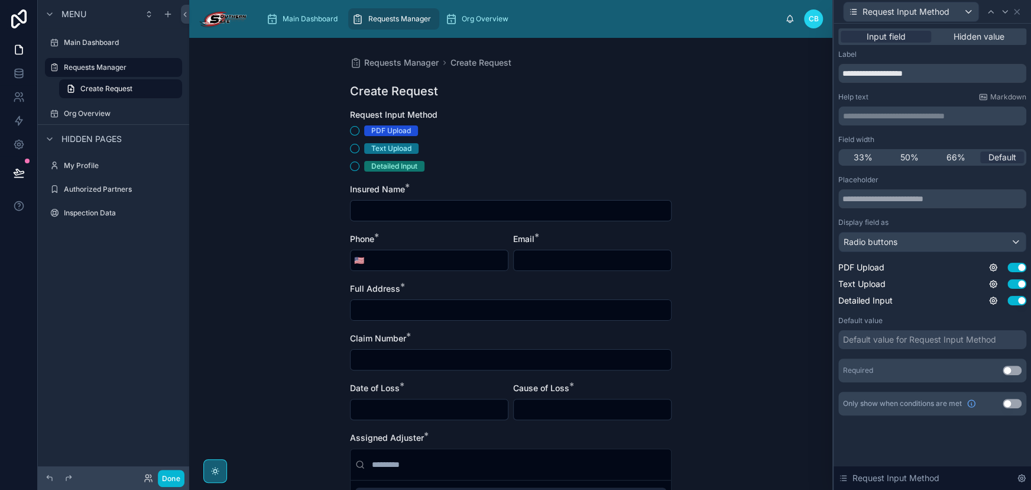
click at [923, 226] on div "Display field as" at bounding box center [933, 222] width 188 height 9
drag, startPoint x: 993, startPoint y: 266, endPoint x: 993, endPoint y: 211, distance: 55.0
click at [993, 211] on div "Placeholder Display field as Radio buttons PDF Upload Use setting Text Upload U…" at bounding box center [933, 240] width 188 height 131
click at [1015, 370] on button "Use setting" at bounding box center [1012, 369] width 19 height 9
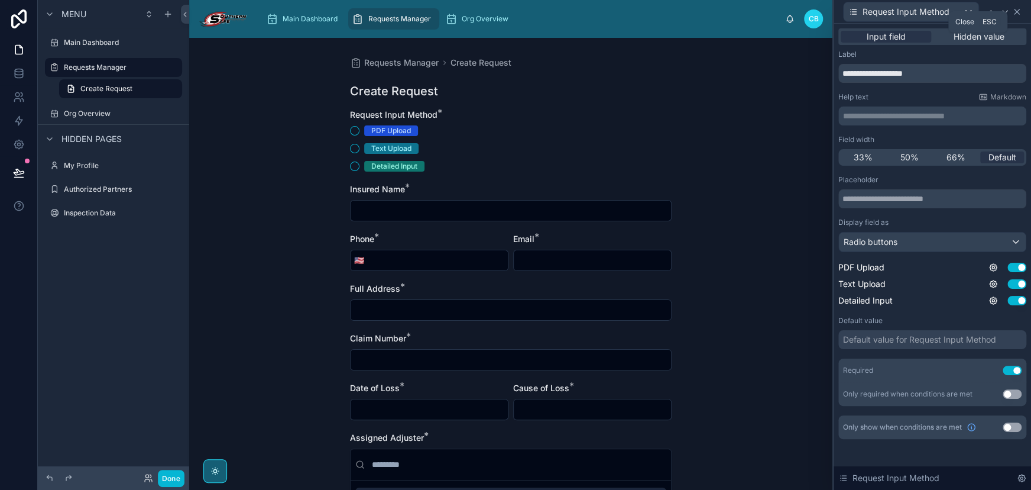
click at [1017, 12] on icon at bounding box center [1017, 11] width 5 height 5
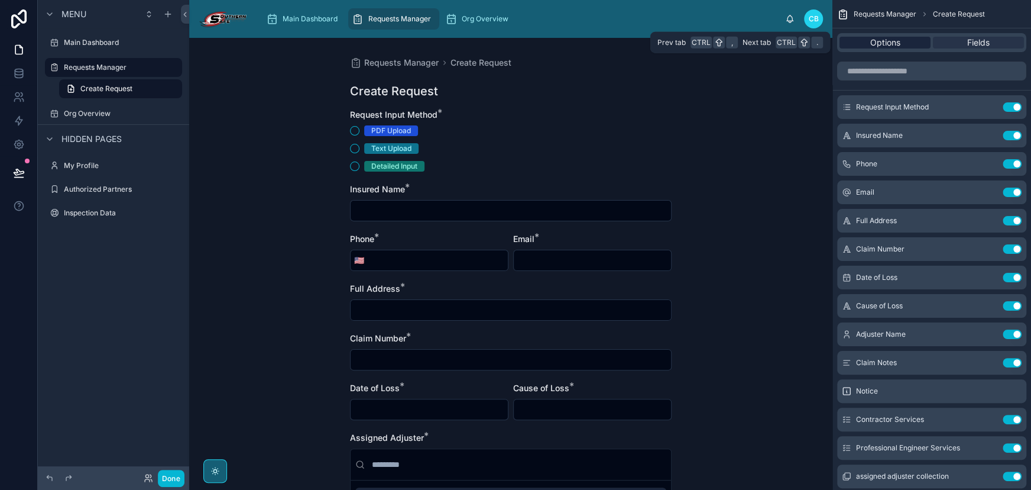
click at [893, 43] on span "Options" at bounding box center [886, 43] width 30 height 12
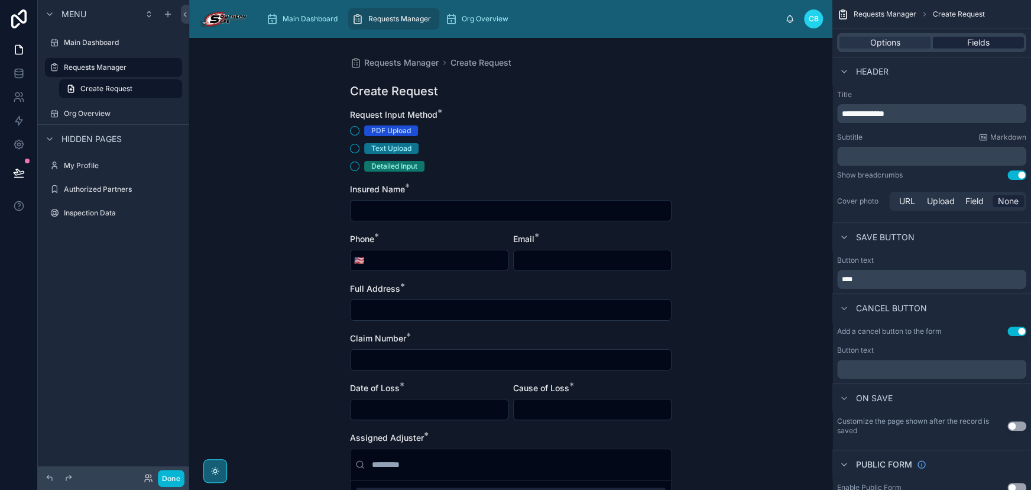
click at [948, 45] on div "Fields" at bounding box center [978, 43] width 91 height 12
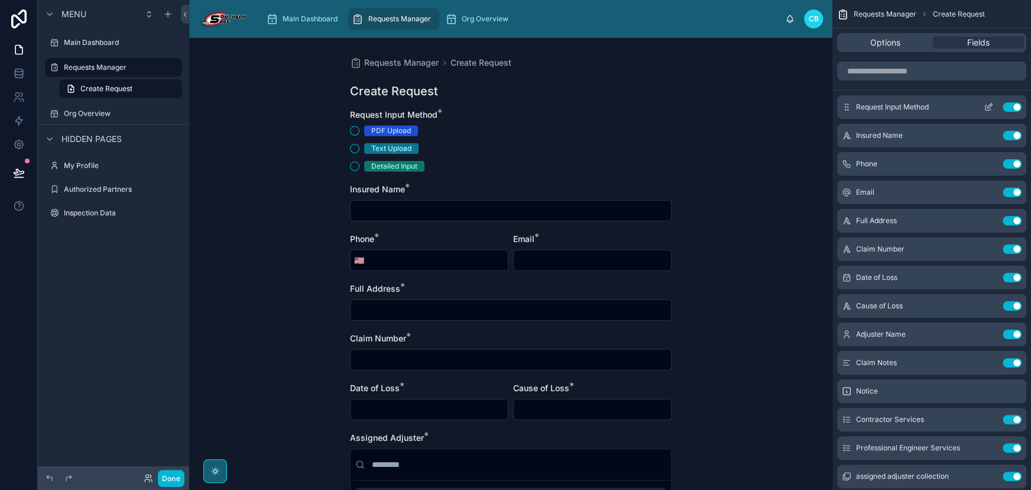
click at [982, 108] on button "scrollable content" at bounding box center [988, 106] width 19 height 9
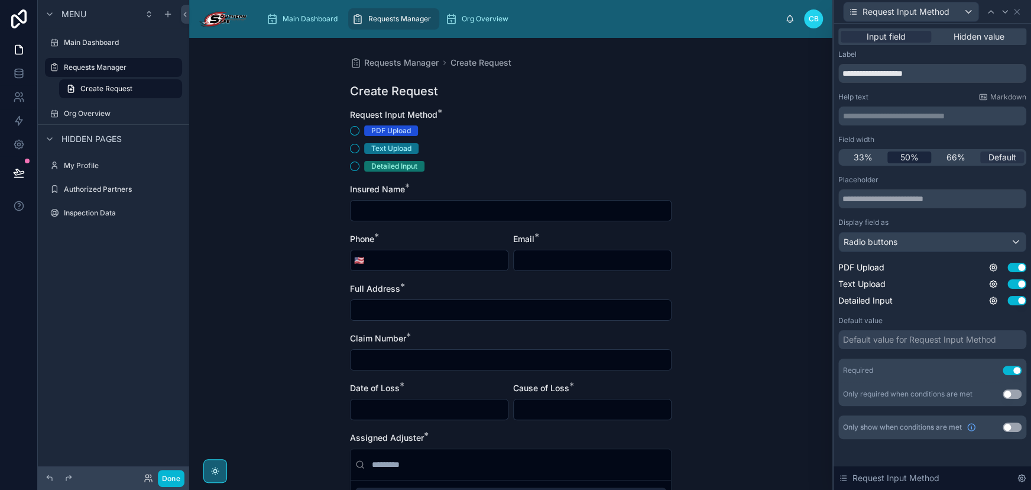
click at [907, 151] on span "50%" at bounding box center [909, 157] width 18 height 12
drag, startPoint x: 617, startPoint y: 157, endPoint x: 655, endPoint y: 156, distance: 38.5
click at [1013, 10] on icon at bounding box center [1016, 11] width 9 height 9
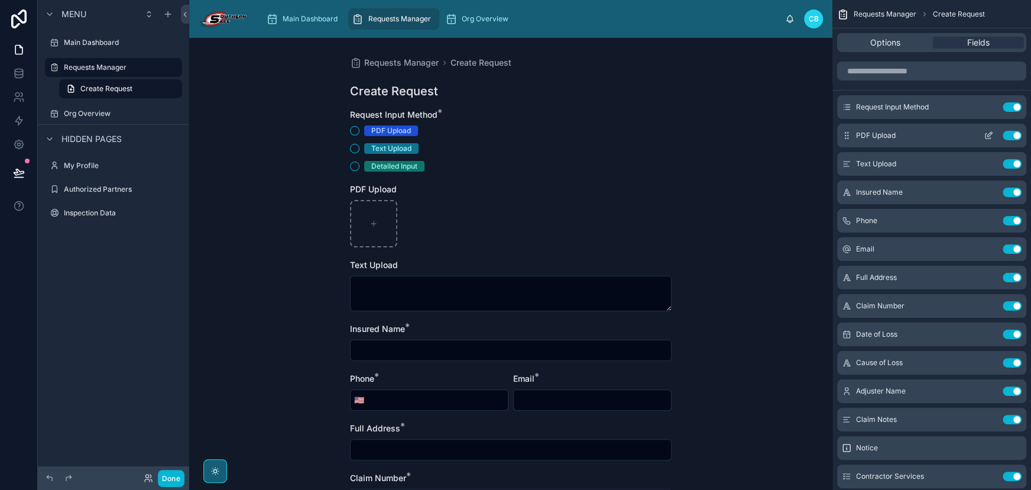
click at [983, 134] on button "scrollable content" at bounding box center [988, 135] width 19 height 9
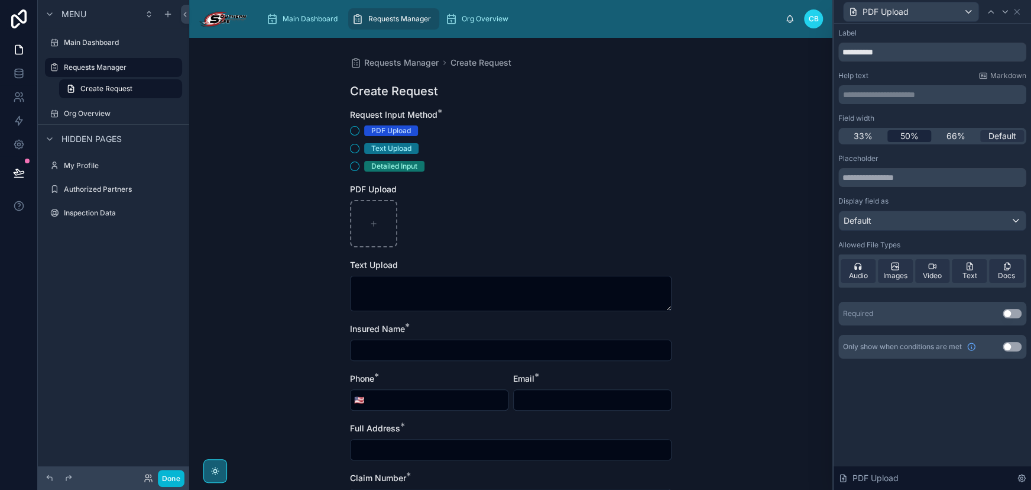
click at [918, 137] on div "50%" at bounding box center [910, 136] width 44 height 12
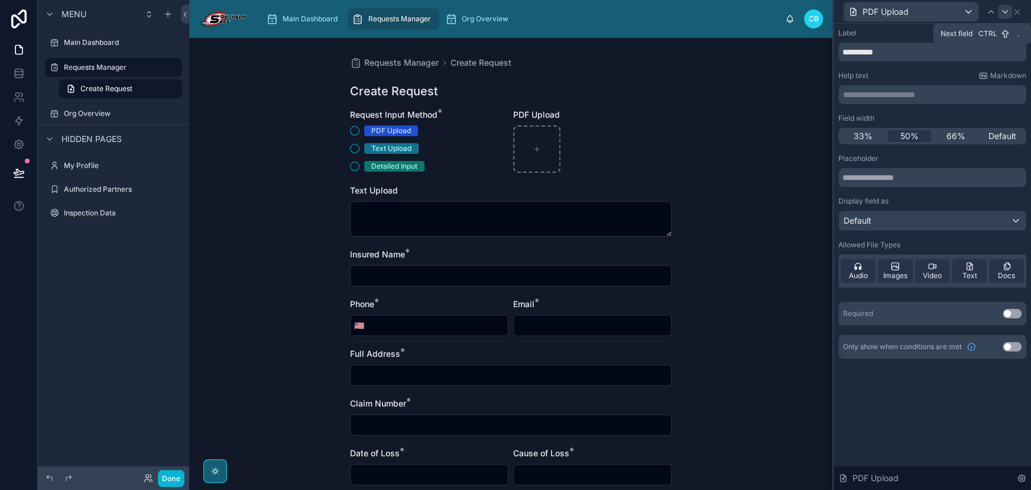
click at [1008, 14] on icon at bounding box center [1005, 11] width 9 height 9
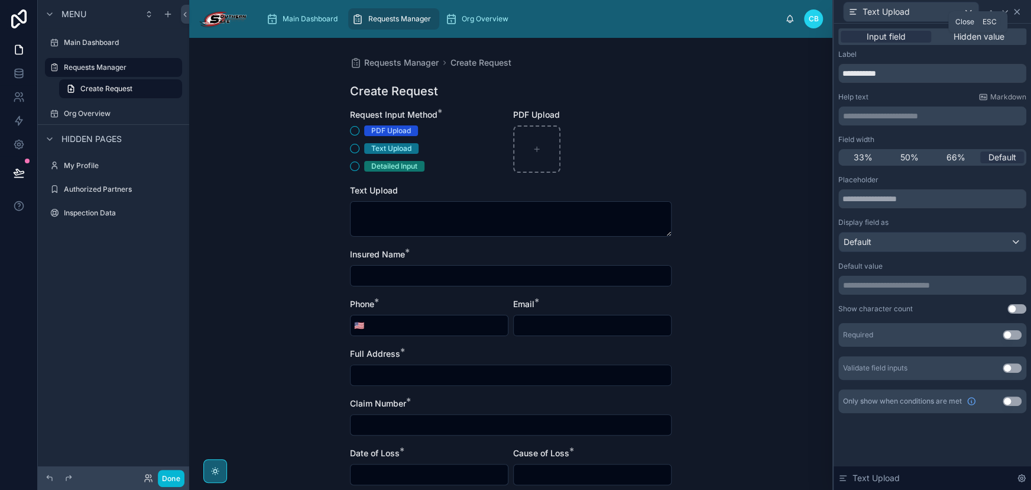
click at [1018, 12] on icon at bounding box center [1016, 11] width 9 height 9
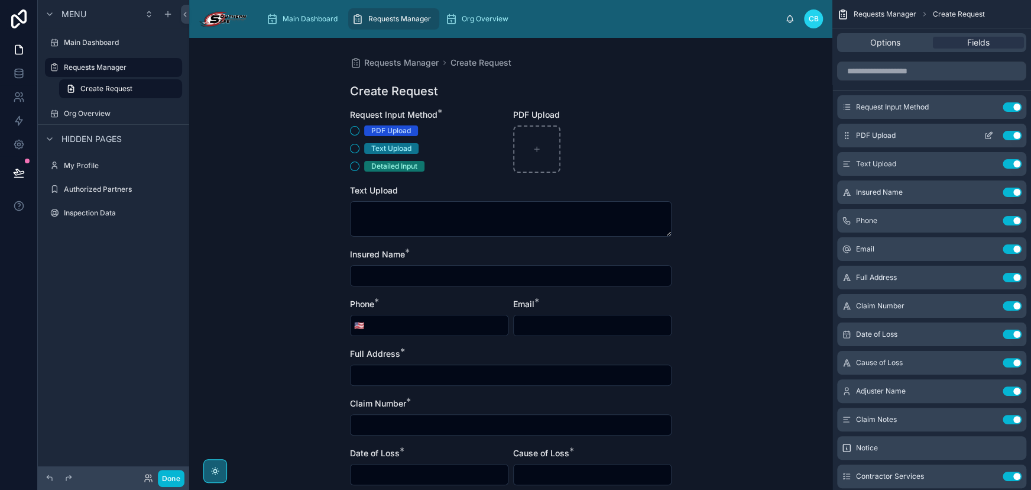
click at [984, 136] on icon "scrollable content" at bounding box center [988, 135] width 9 height 9
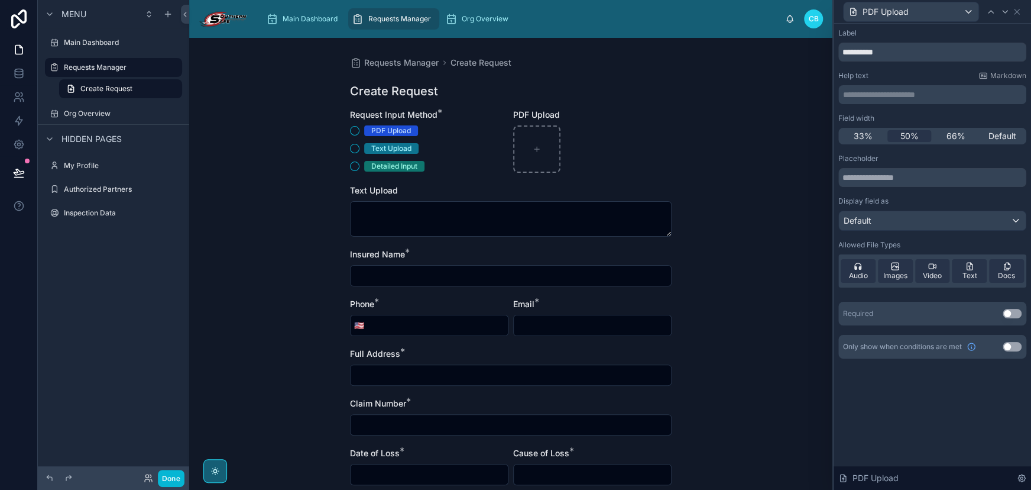
click at [1005, 313] on button "Use setting" at bounding box center [1012, 313] width 19 height 9
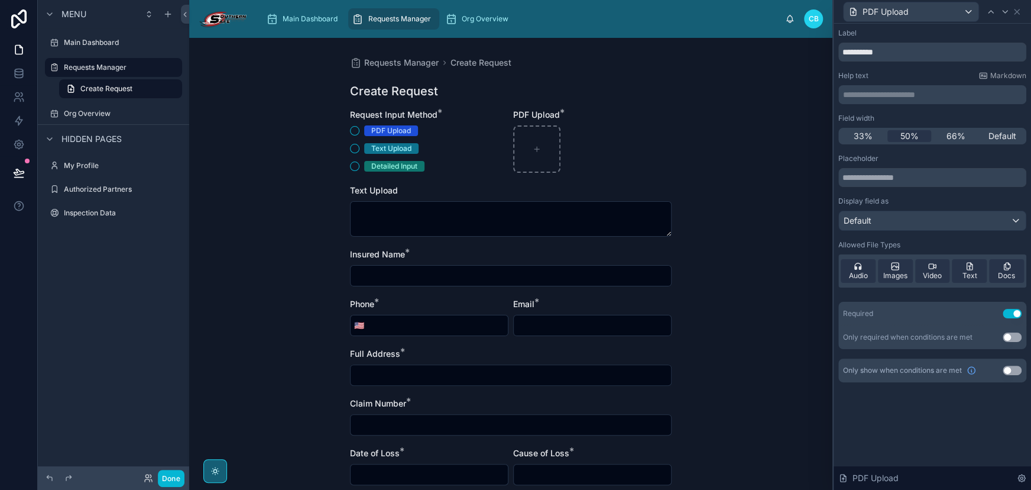
click at [1015, 370] on button "Use setting" at bounding box center [1012, 369] width 19 height 9
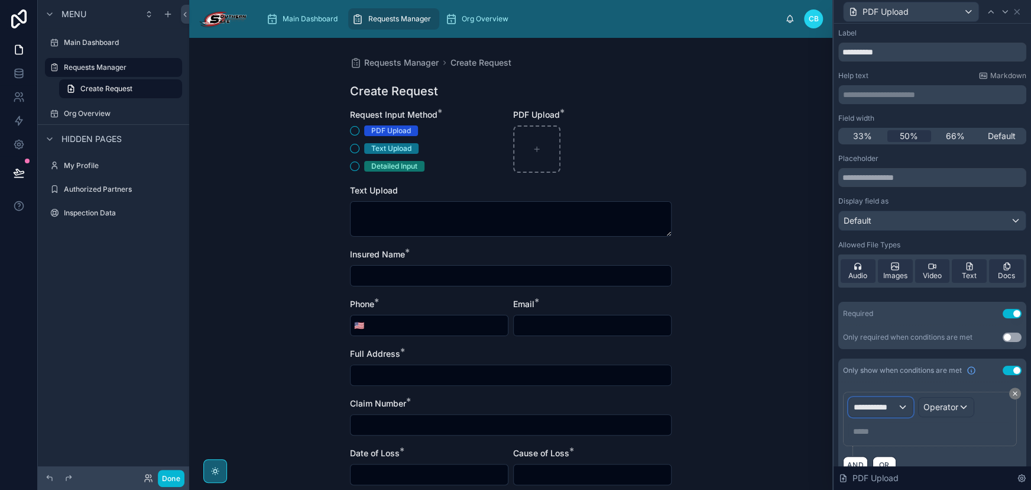
click at [895, 413] on div "**********" at bounding box center [881, 406] width 64 height 19
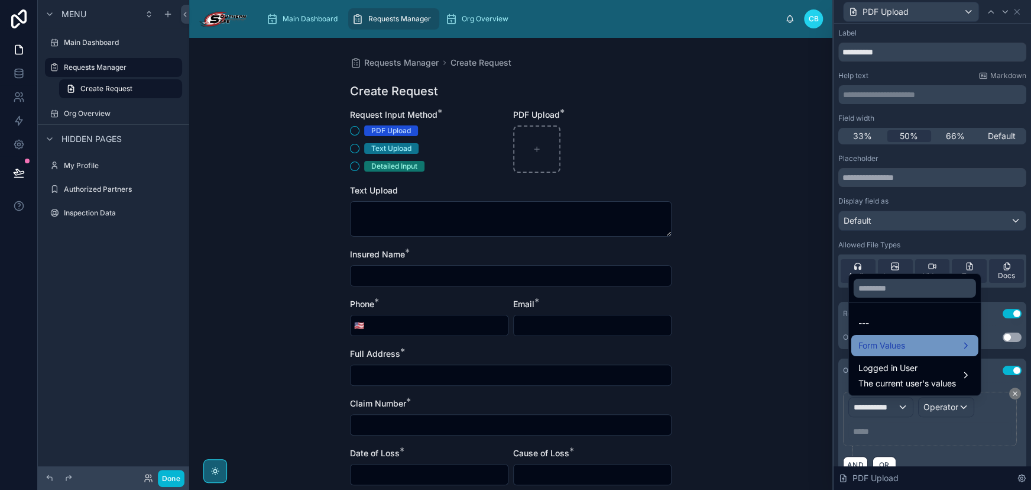
click at [900, 345] on span "Form Values" at bounding box center [882, 345] width 47 height 14
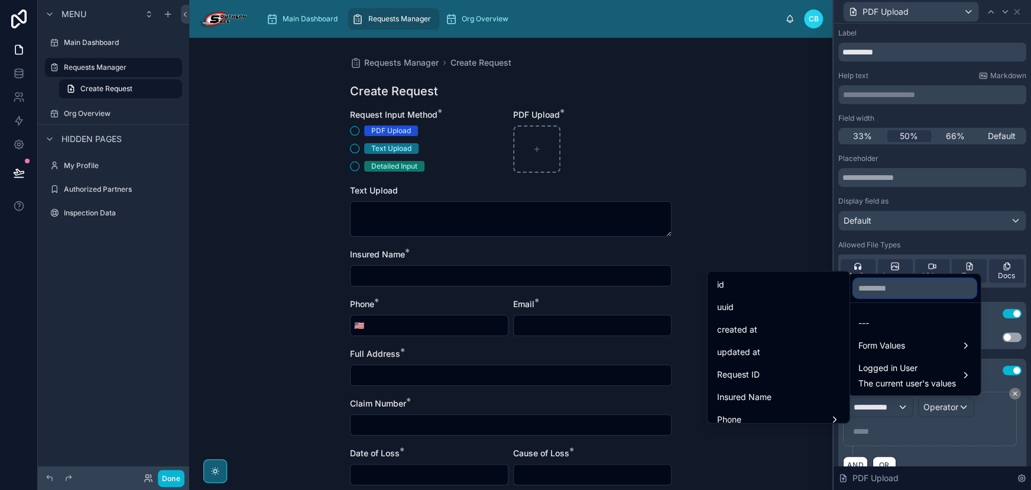
click at [875, 282] on input "text" at bounding box center [915, 288] width 122 height 19
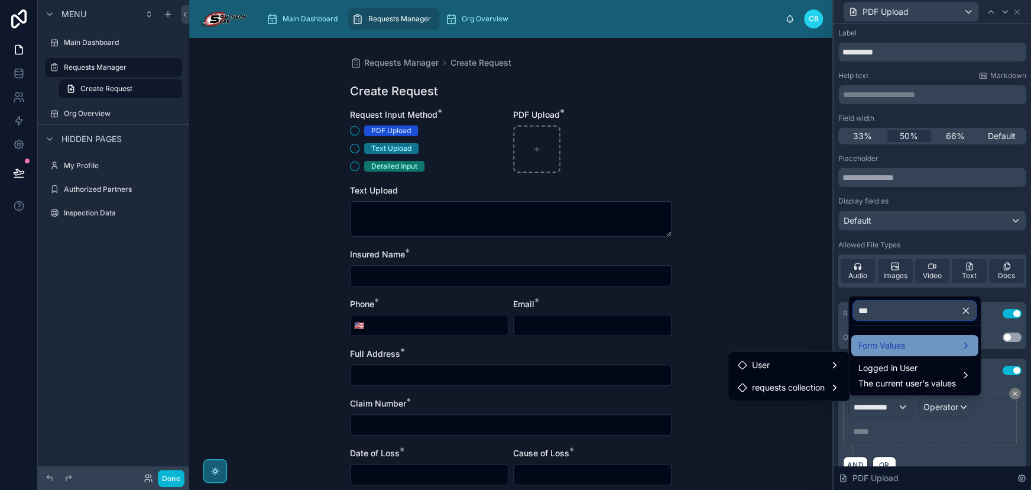
type input "***"
click at [892, 344] on span "Form Values" at bounding box center [882, 345] width 47 height 14
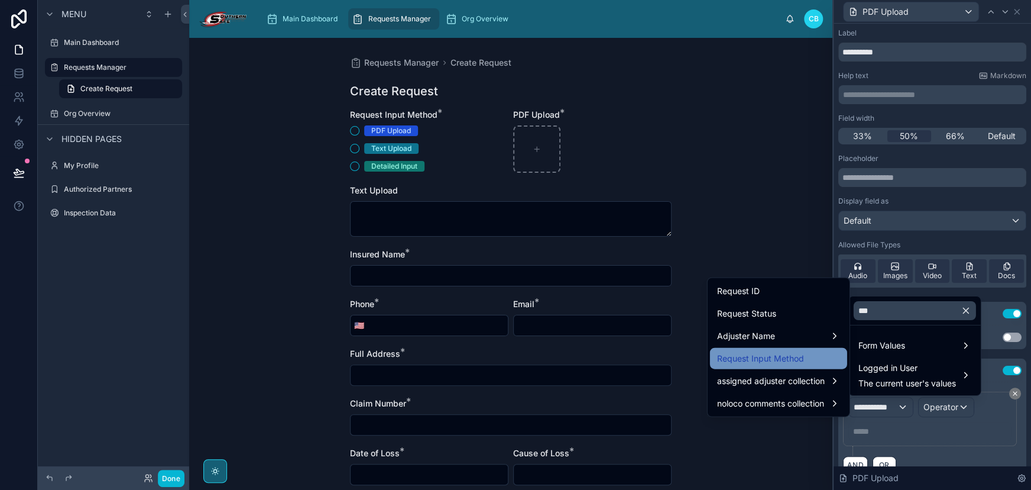
click at [805, 361] on div "Request Input Method" at bounding box center [778, 358] width 123 height 14
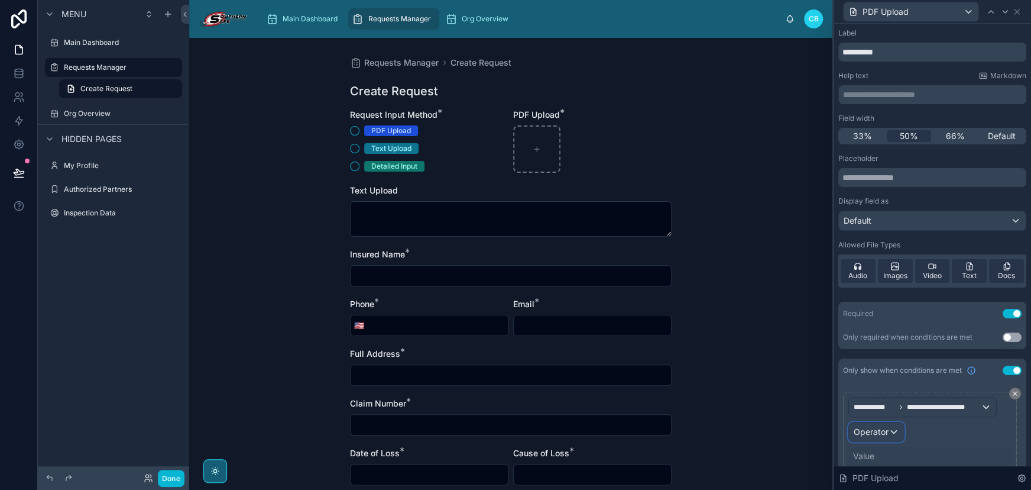
click at [879, 429] on span "Operator" at bounding box center [871, 431] width 35 height 10
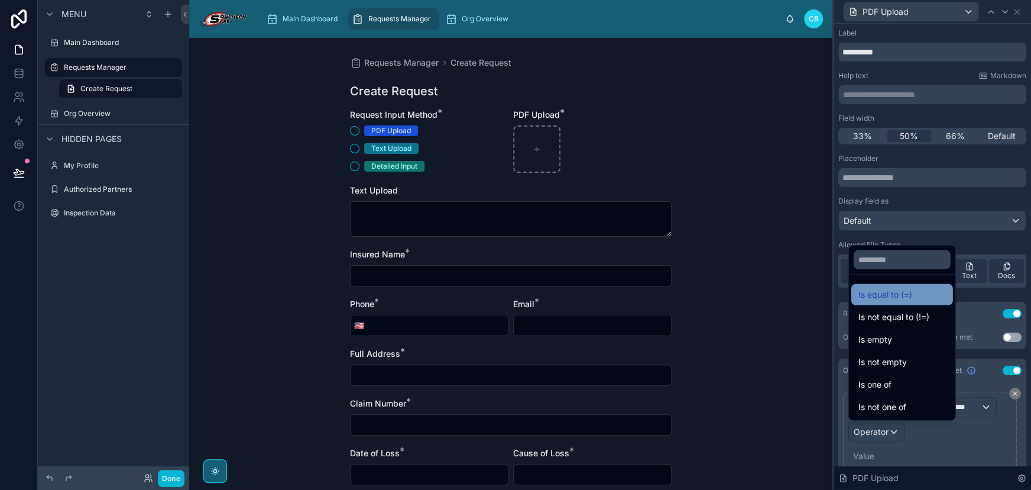
click at [869, 298] on span "Is equal to (=)" at bounding box center [886, 294] width 54 height 14
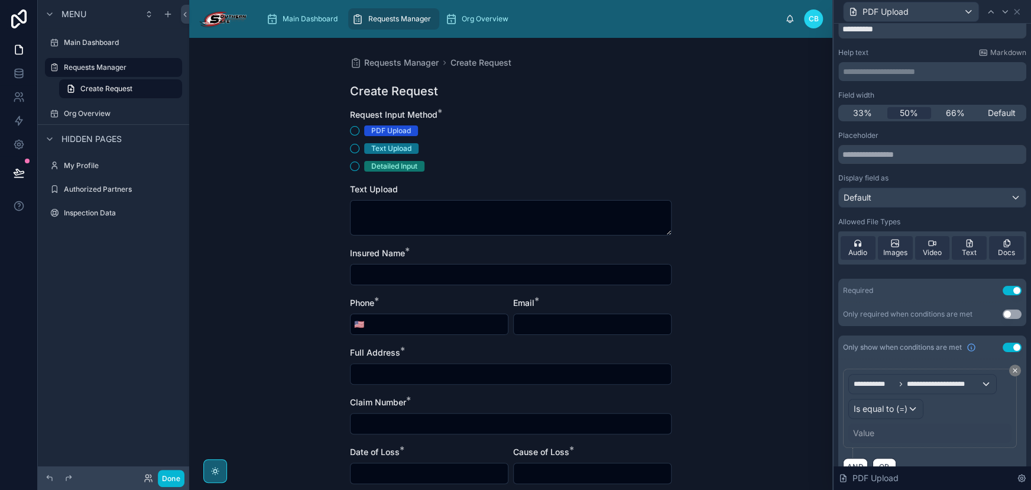
scroll to position [45, 0]
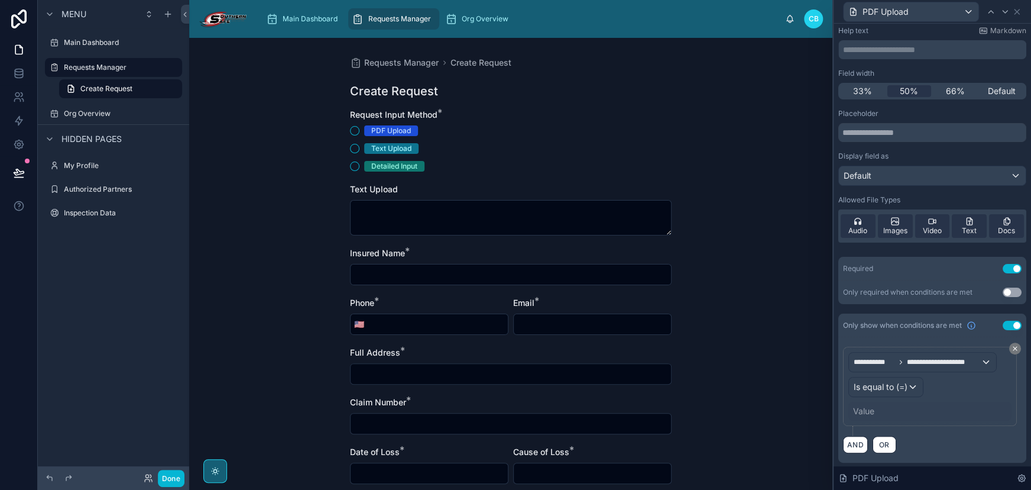
click at [867, 405] on div "Value" at bounding box center [863, 411] width 21 height 12
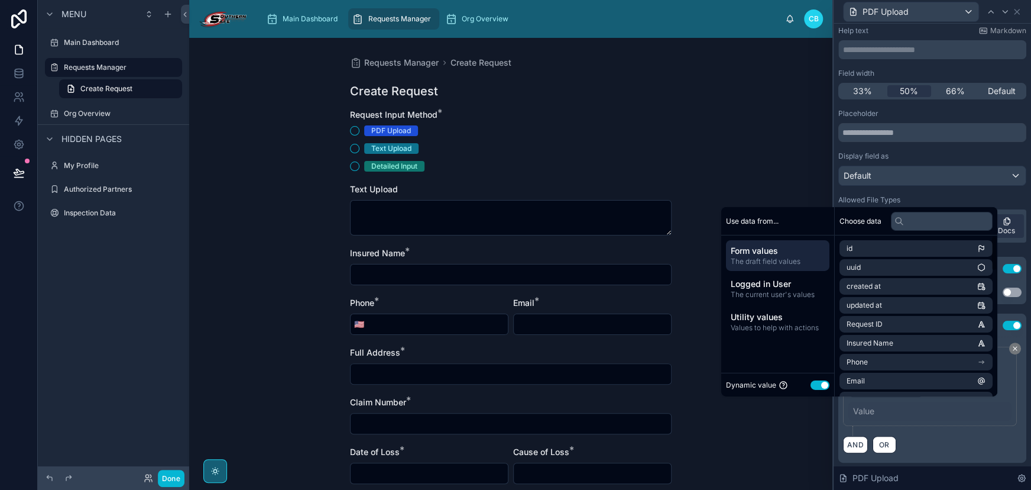
click at [818, 387] on button "Use setting" at bounding box center [820, 384] width 19 height 9
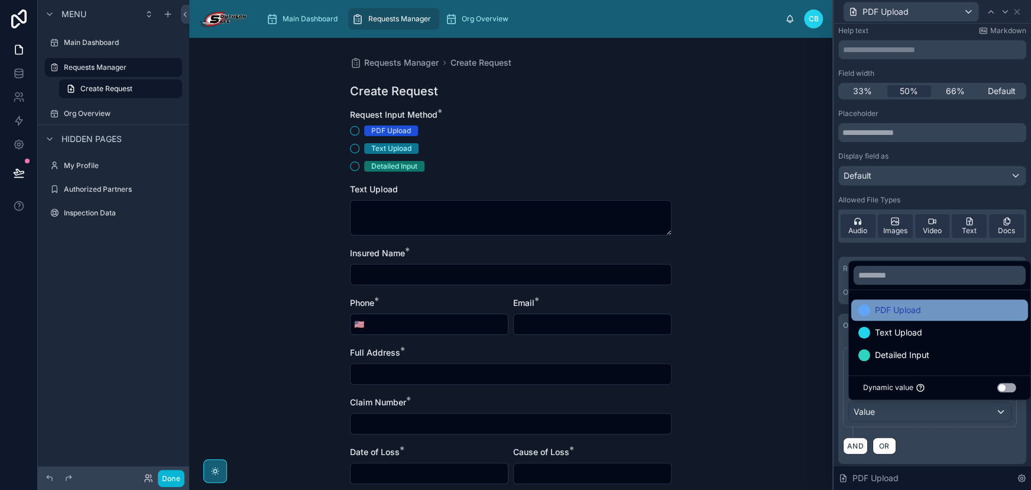
click at [893, 310] on span "PDF Upload" at bounding box center [898, 310] width 46 height 14
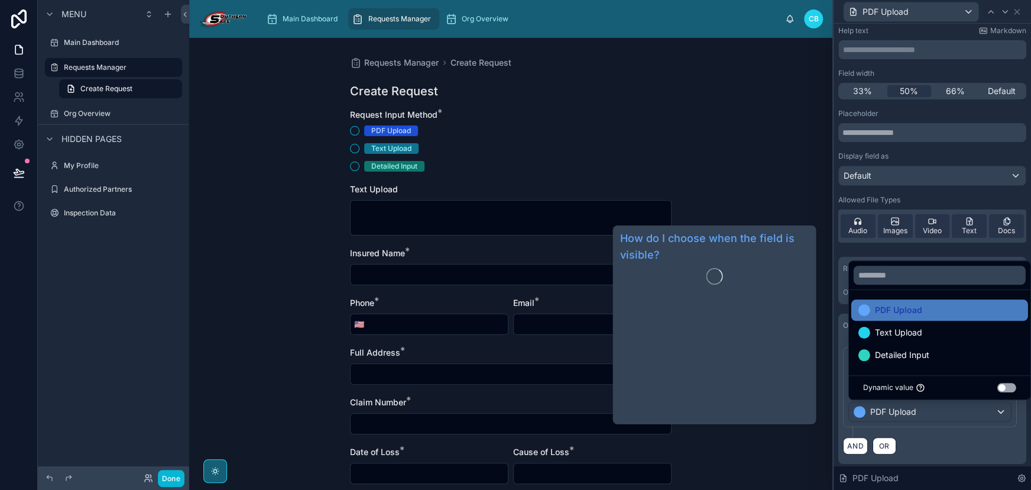
scroll to position [0, 0]
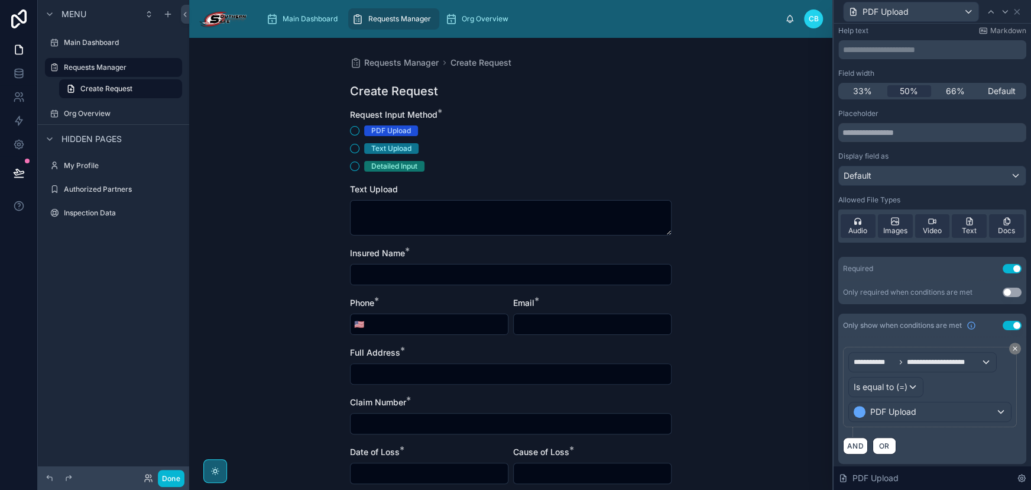
click at [839, 309] on div "**********" at bounding box center [933, 223] width 188 height 480
click at [1002, 13] on icon at bounding box center [1005, 11] width 9 height 9
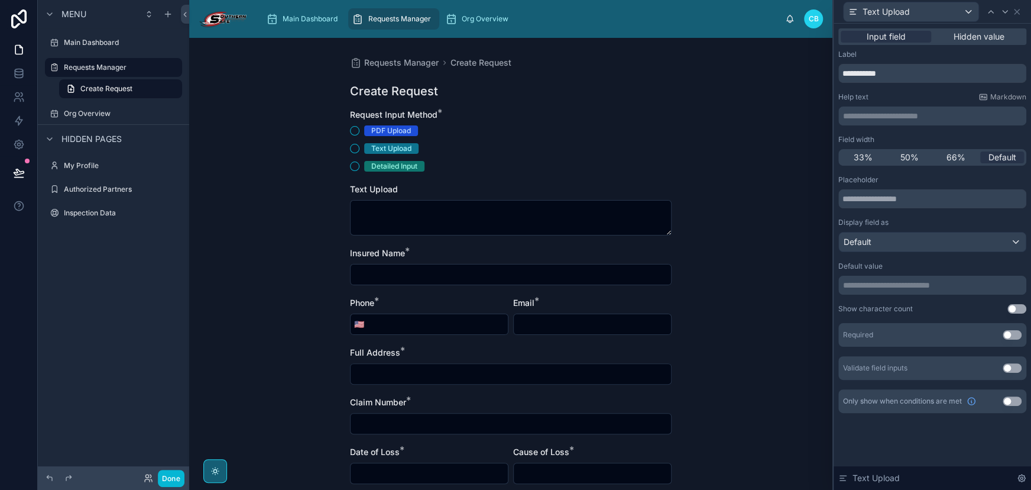
click at [1007, 333] on button "Use setting" at bounding box center [1012, 334] width 19 height 9
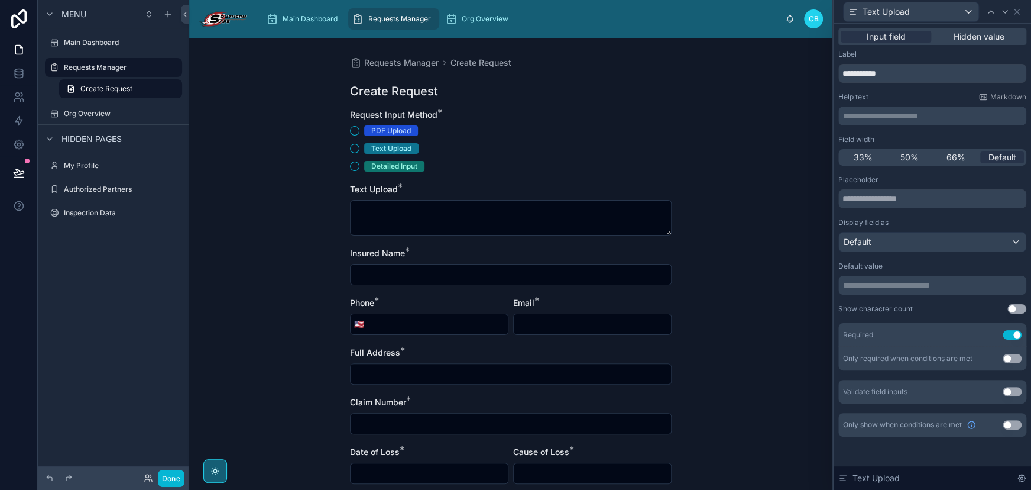
click at [1010, 423] on button "Use setting" at bounding box center [1012, 424] width 19 height 9
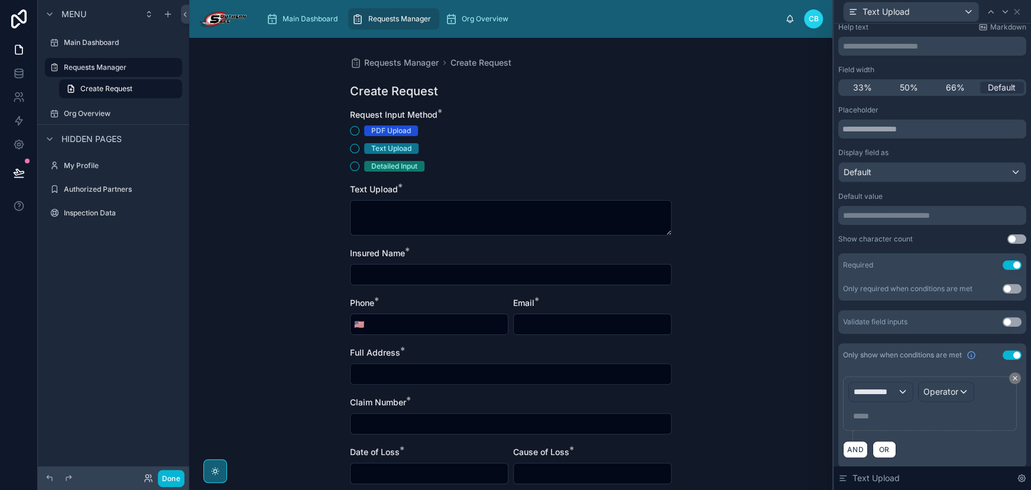
scroll to position [75, 0]
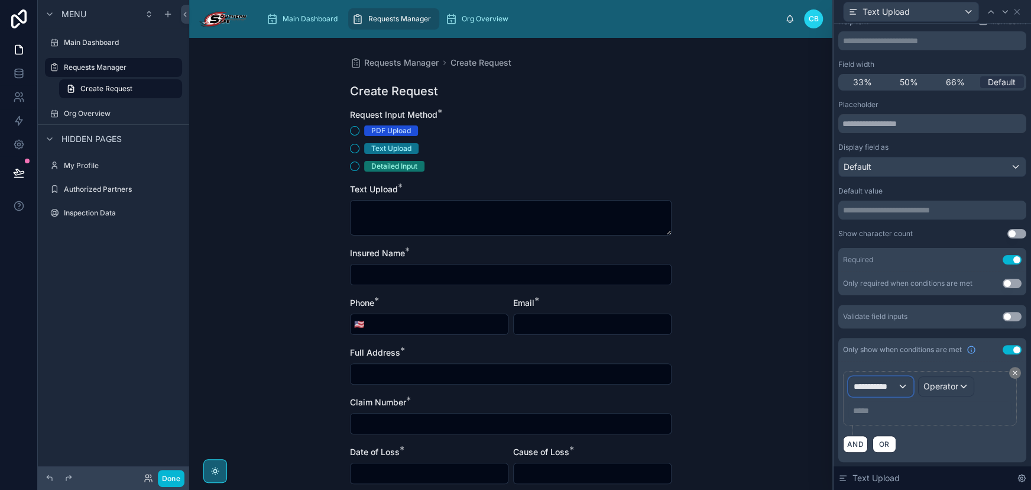
click at [901, 381] on div "**********" at bounding box center [881, 386] width 64 height 19
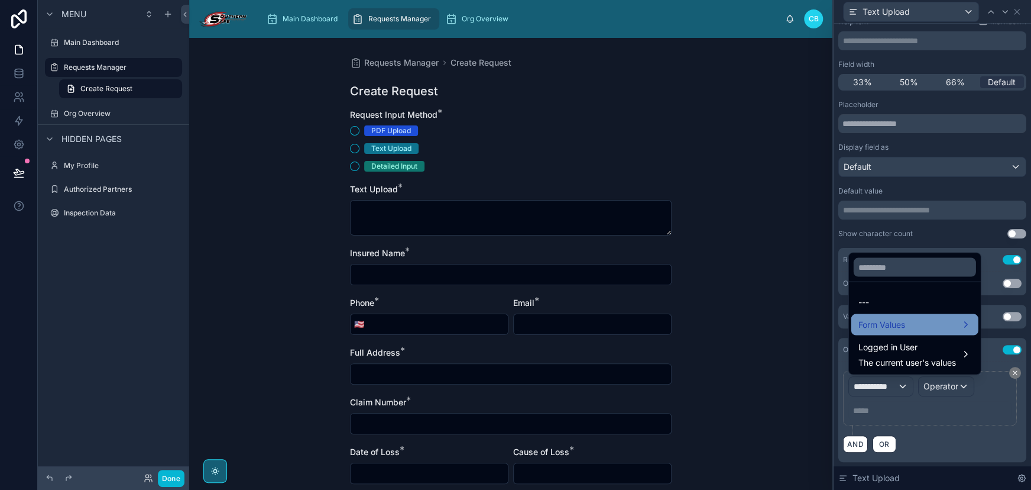
click at [898, 321] on span "Form Values" at bounding box center [882, 324] width 47 height 14
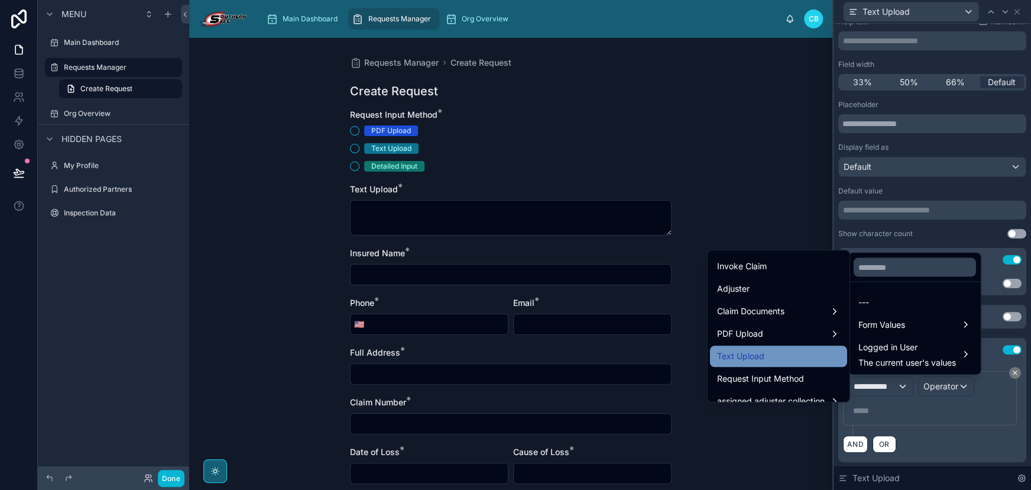
scroll to position [705, 0]
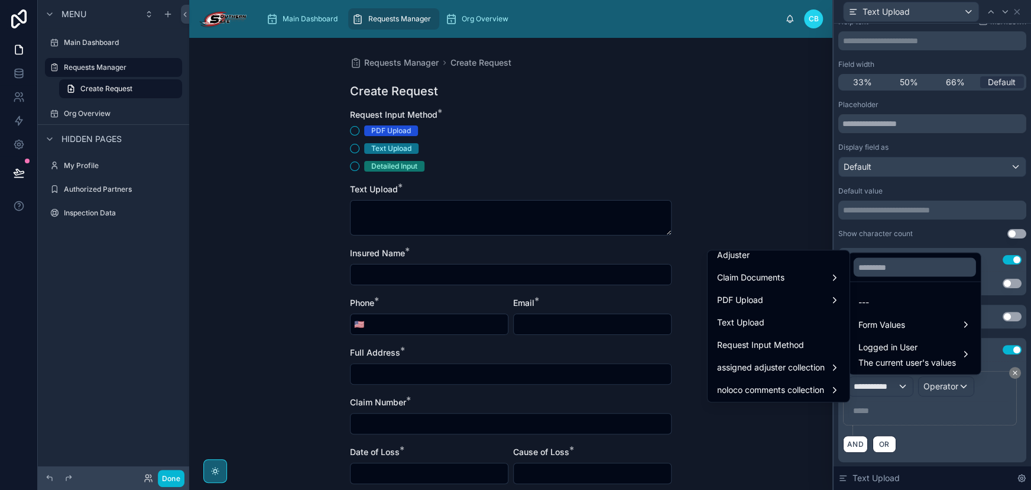
click at [787, 338] on span "Request Input Method" at bounding box center [760, 345] width 87 height 14
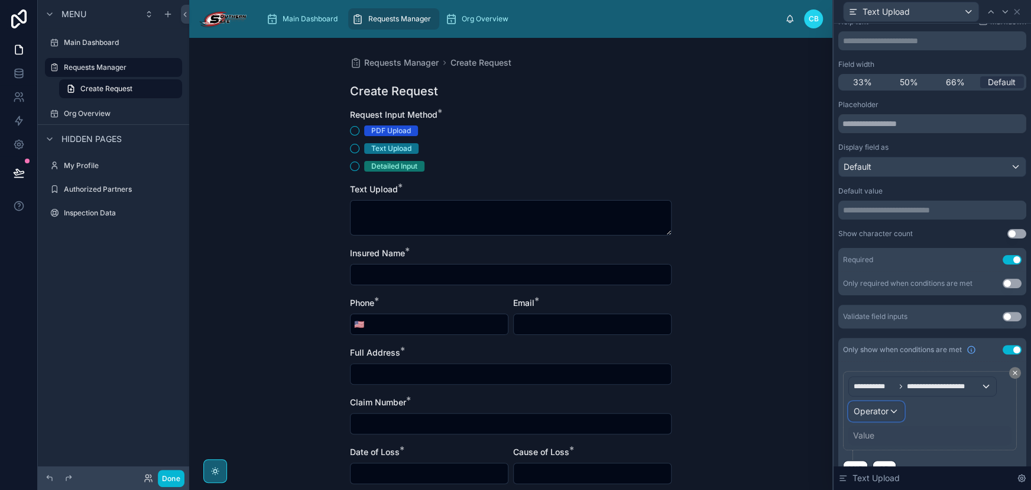
click at [869, 408] on span "Operator" at bounding box center [871, 411] width 35 height 10
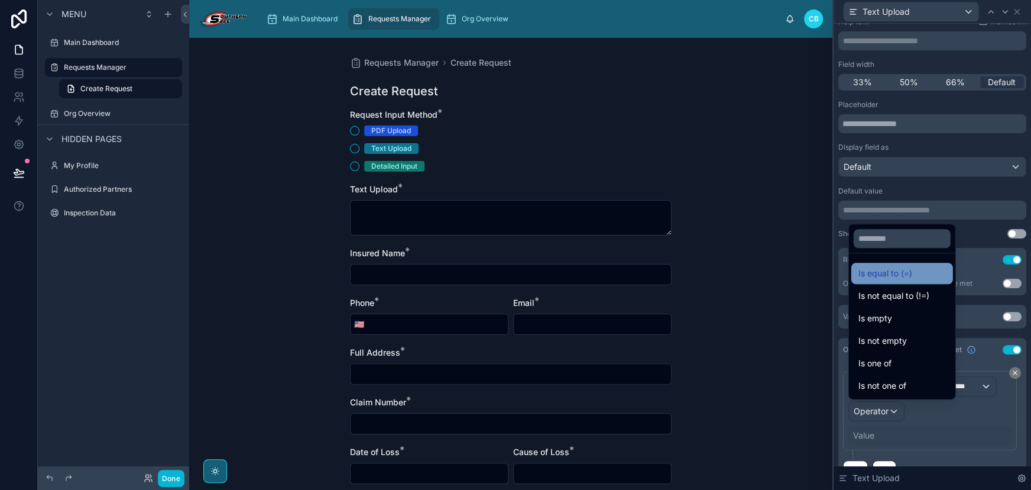
click at [859, 277] on span "Is equal to (=)" at bounding box center [886, 273] width 54 height 14
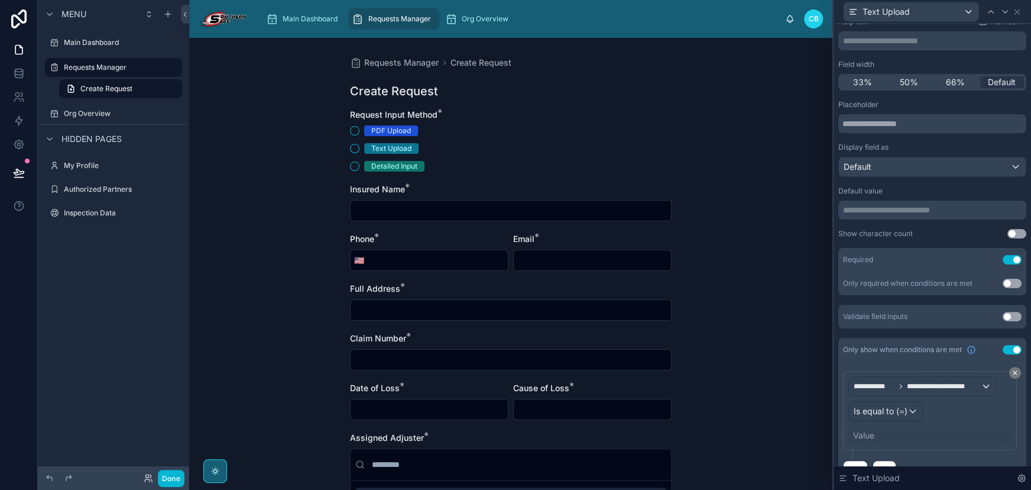
click at [860, 440] on div "Value" at bounding box center [863, 435] width 21 height 12
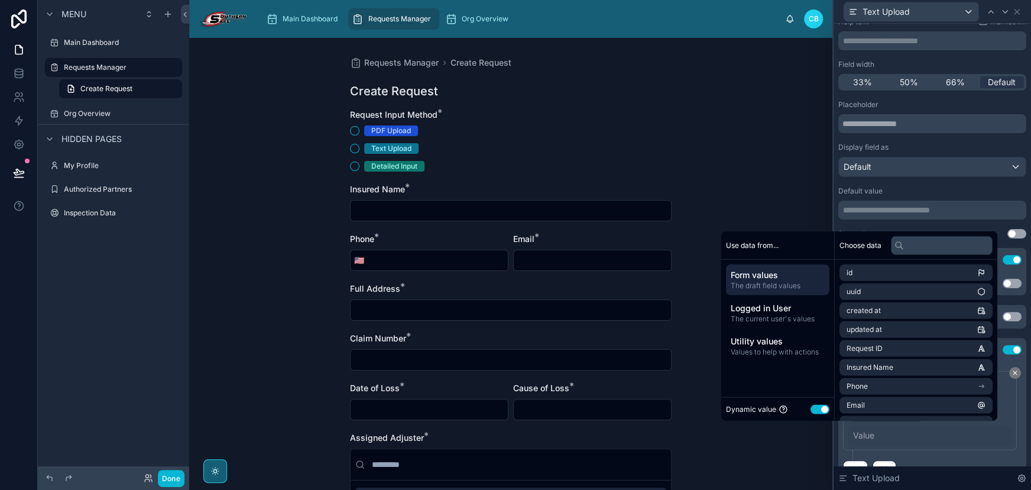
click at [856, 432] on div "Value" at bounding box center [863, 435] width 21 height 12
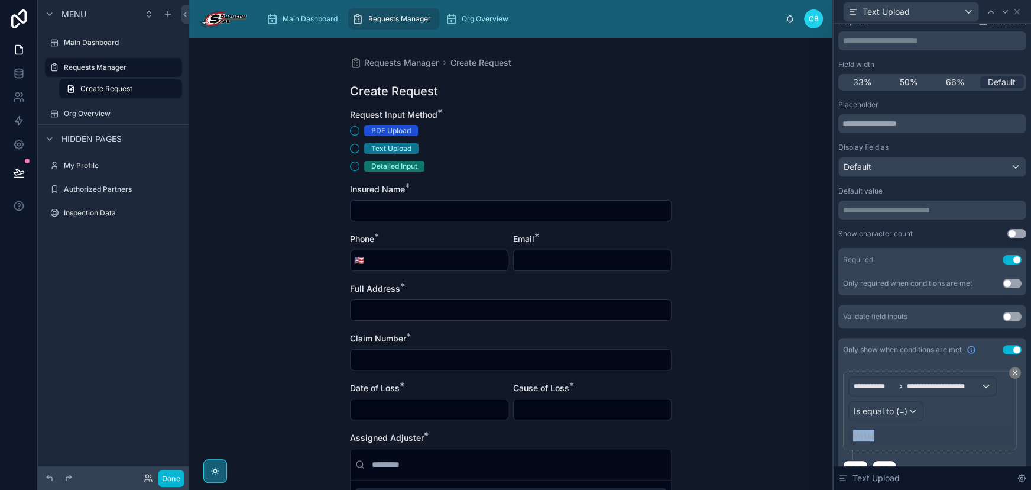
click at [855, 431] on div "Value" at bounding box center [863, 435] width 21 height 12
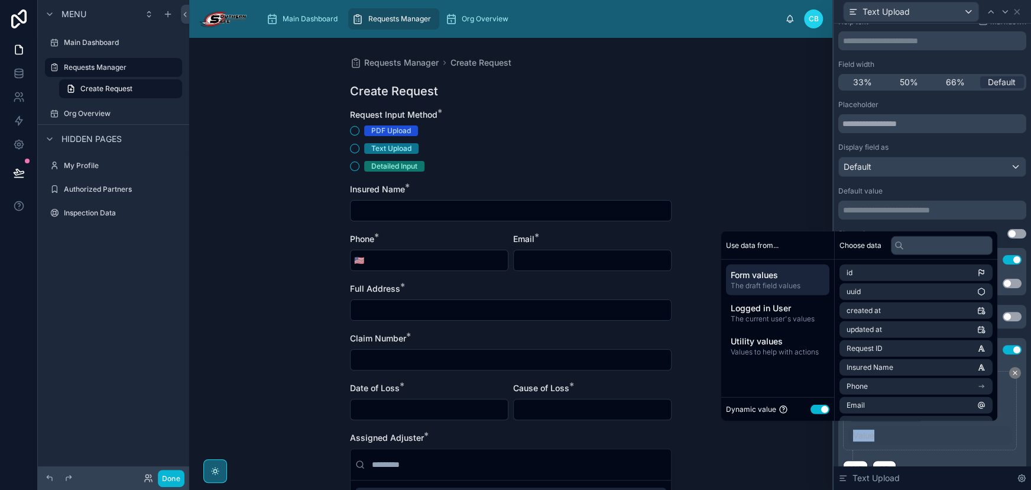
click at [811, 406] on button "Use setting" at bounding box center [820, 408] width 19 height 9
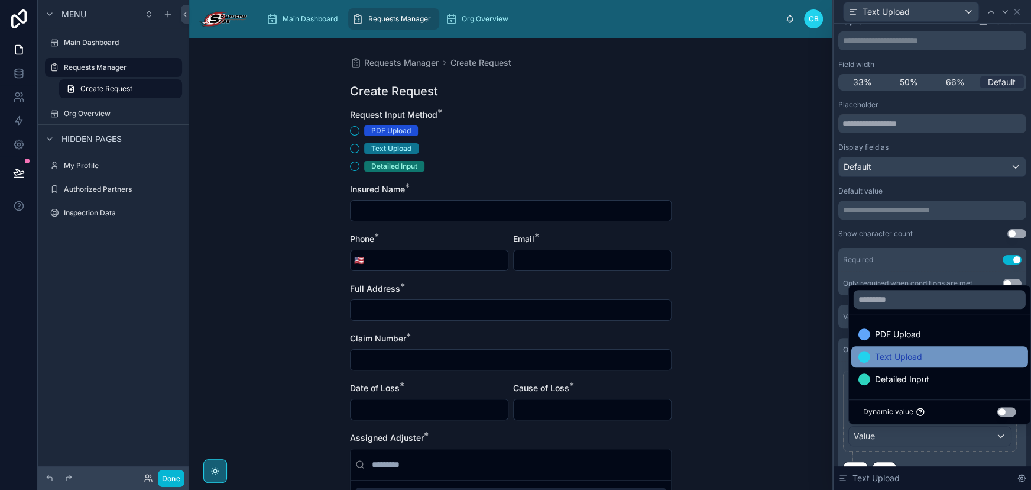
click at [894, 354] on span "Text Upload" at bounding box center [898, 357] width 47 height 14
click at [923, 237] on div "Show character count Use setting" at bounding box center [933, 233] width 188 height 9
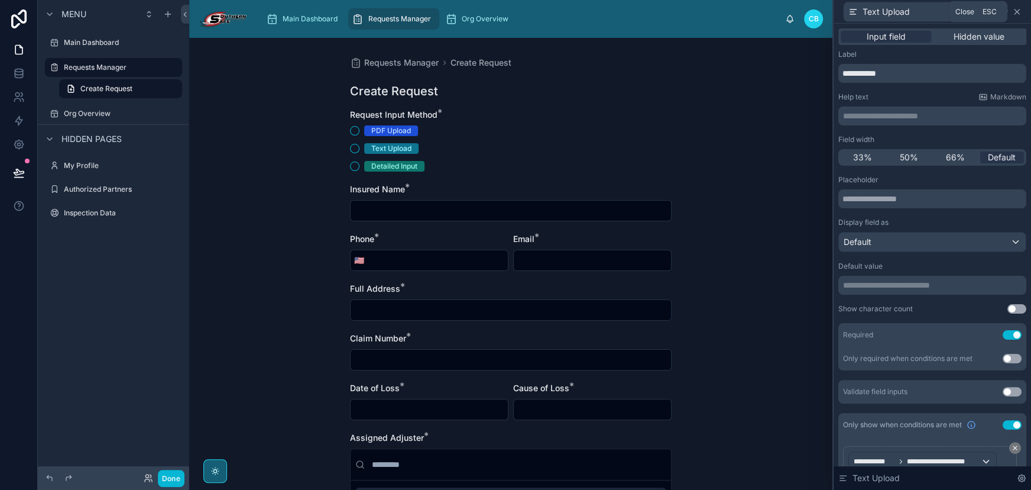
click at [1014, 11] on icon at bounding box center [1016, 11] width 9 height 9
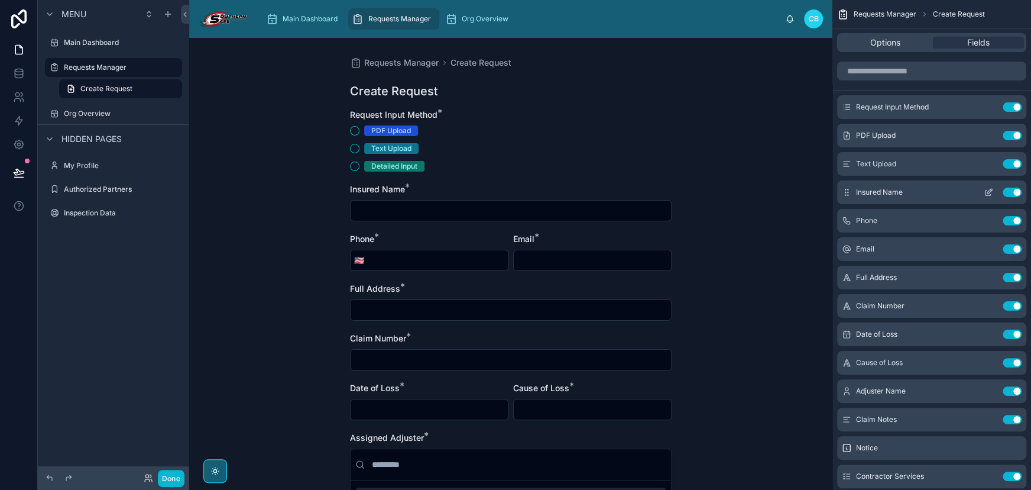
click at [987, 190] on icon "scrollable content" at bounding box center [988, 191] width 9 height 9
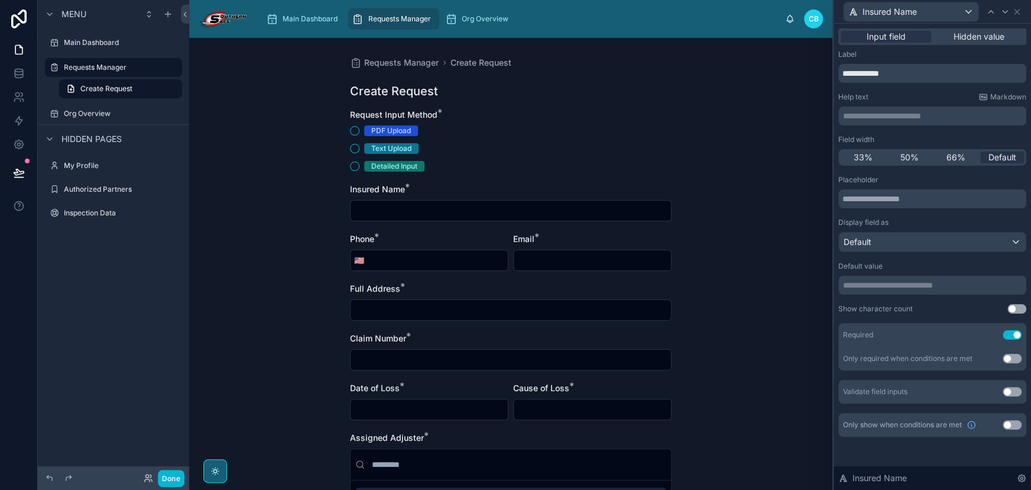
click at [1009, 425] on button "Use setting" at bounding box center [1012, 424] width 19 height 9
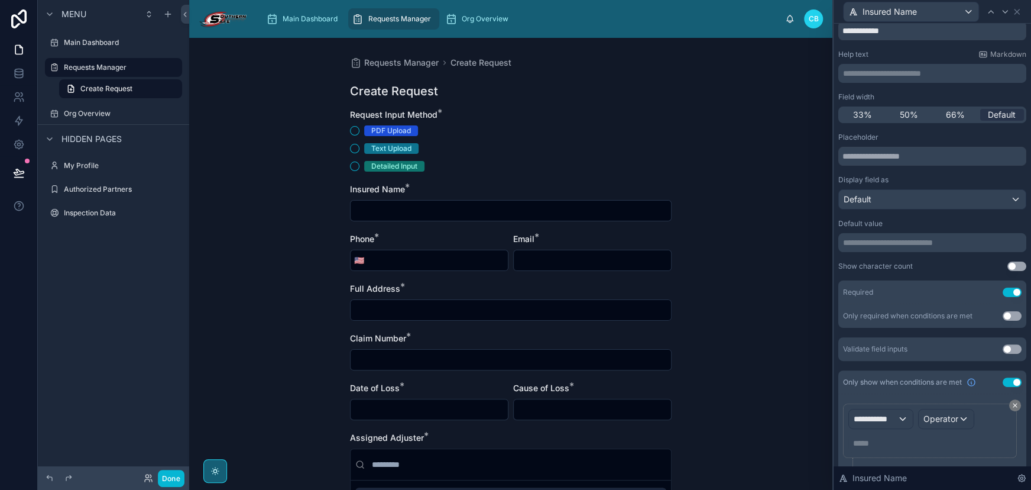
scroll to position [75, 0]
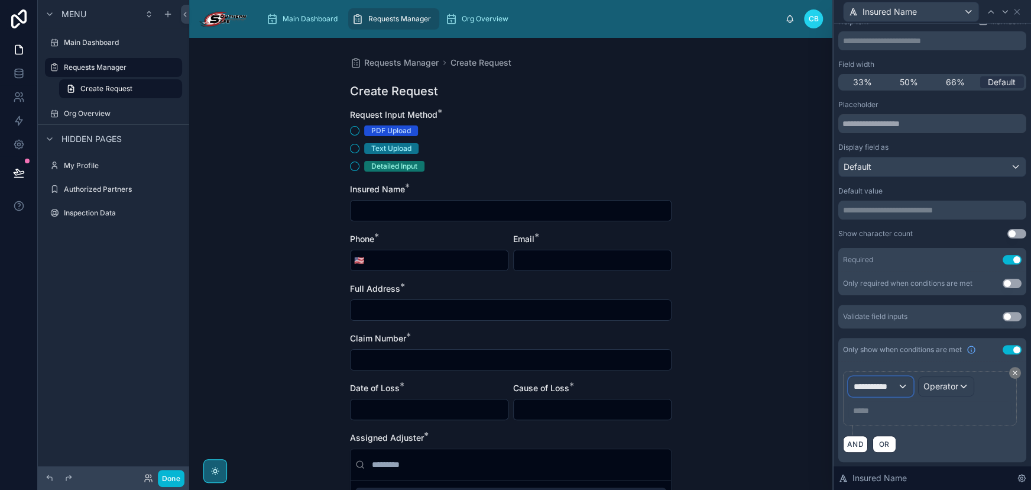
click at [892, 385] on span "**********" at bounding box center [876, 386] width 44 height 12
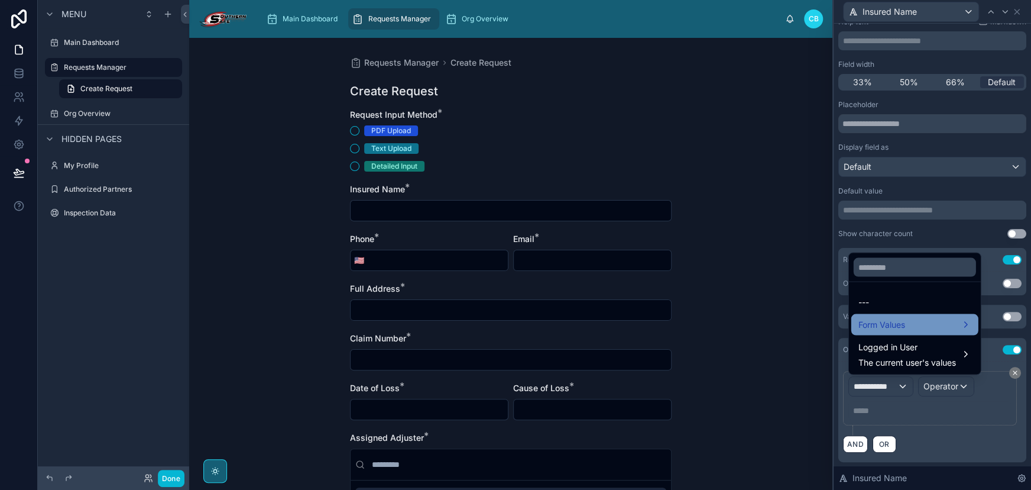
click at [918, 323] on div "Form Values" at bounding box center [915, 324] width 113 height 14
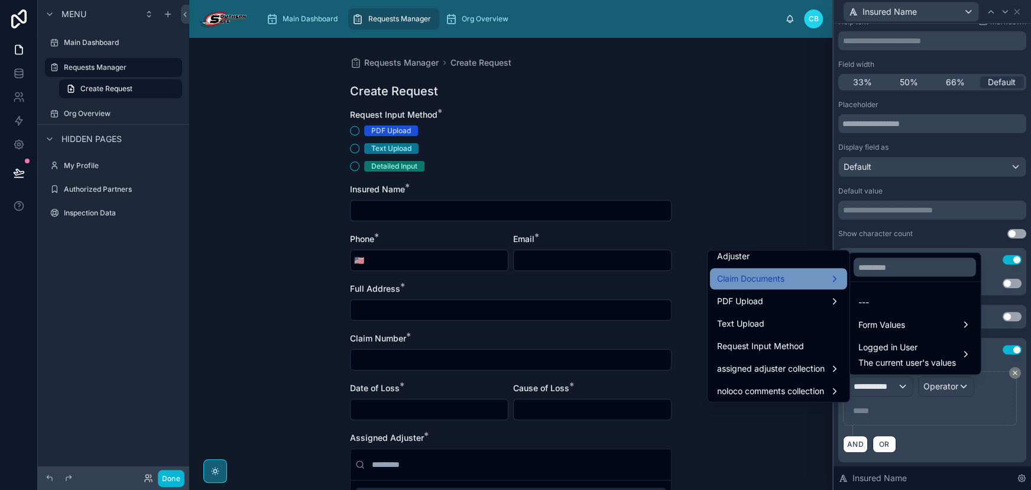
scroll to position [705, 0]
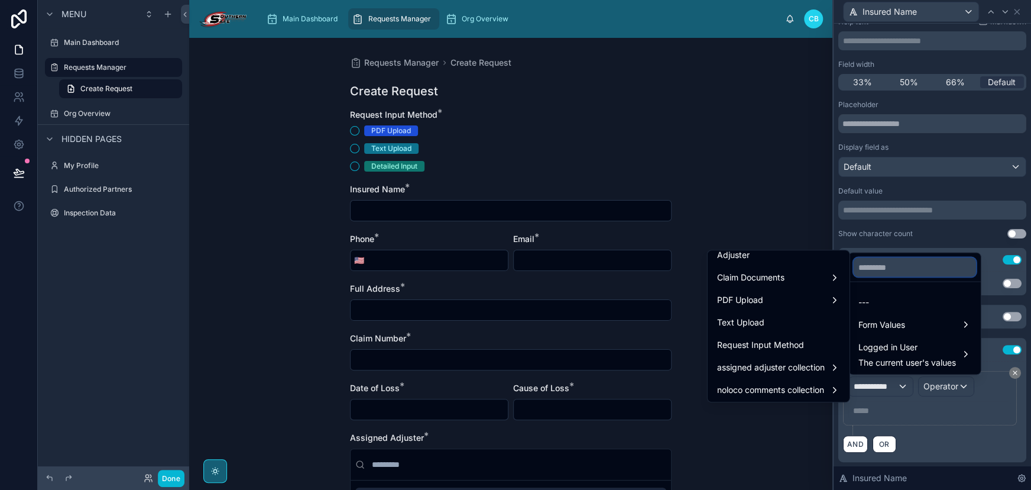
click at [911, 271] on input "text" at bounding box center [915, 266] width 122 height 19
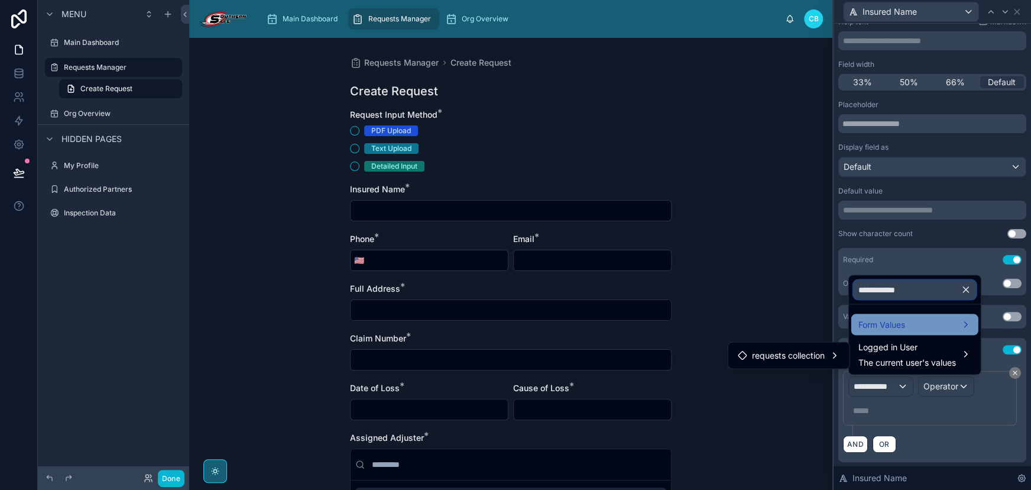
type input "**********"
click at [905, 327] on span "Form Values" at bounding box center [882, 324] width 47 height 14
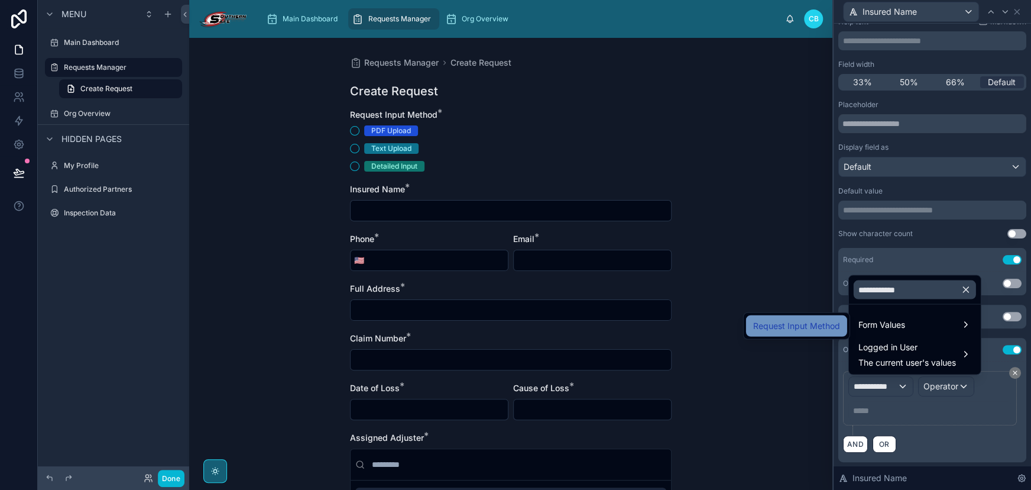
click at [816, 332] on span "Request Input Method" at bounding box center [796, 326] width 87 height 14
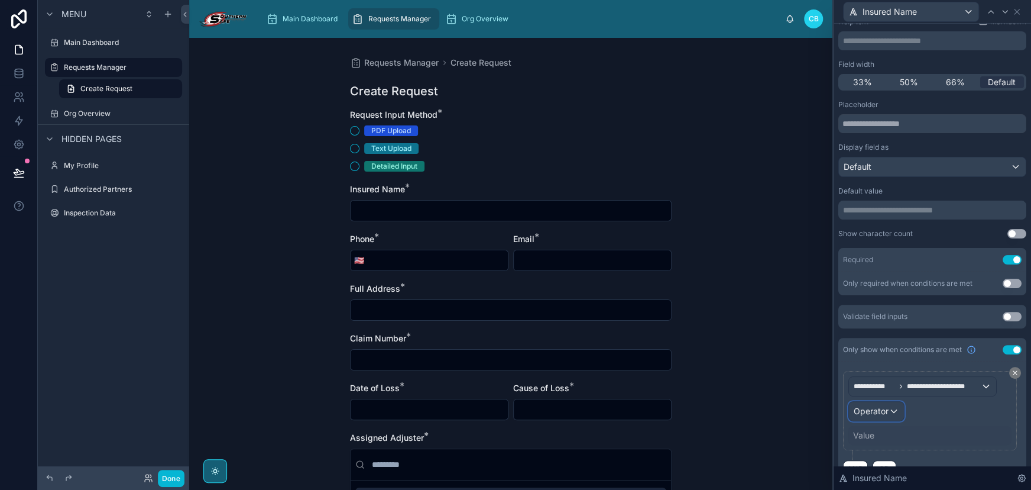
click at [879, 408] on span "Operator" at bounding box center [871, 411] width 35 height 10
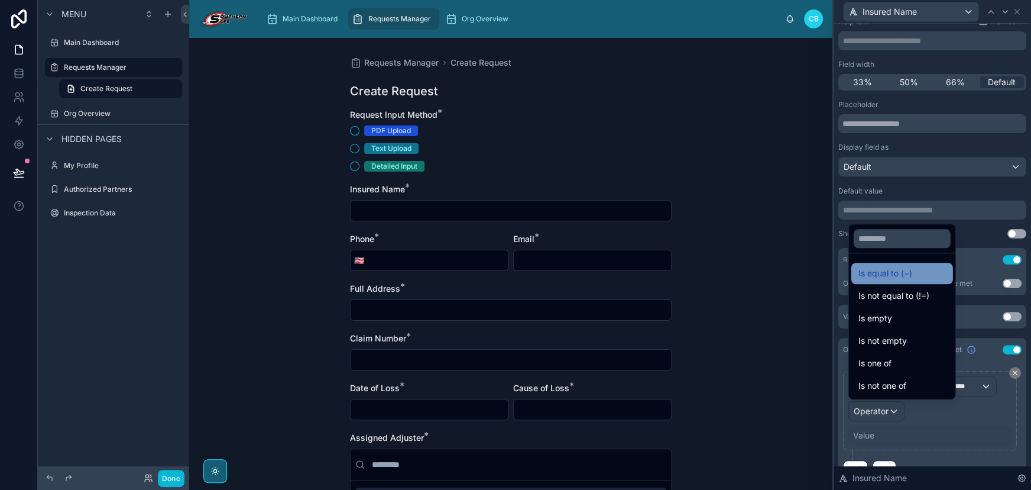
click at [886, 279] on span "Is equal to (=)" at bounding box center [886, 273] width 54 height 14
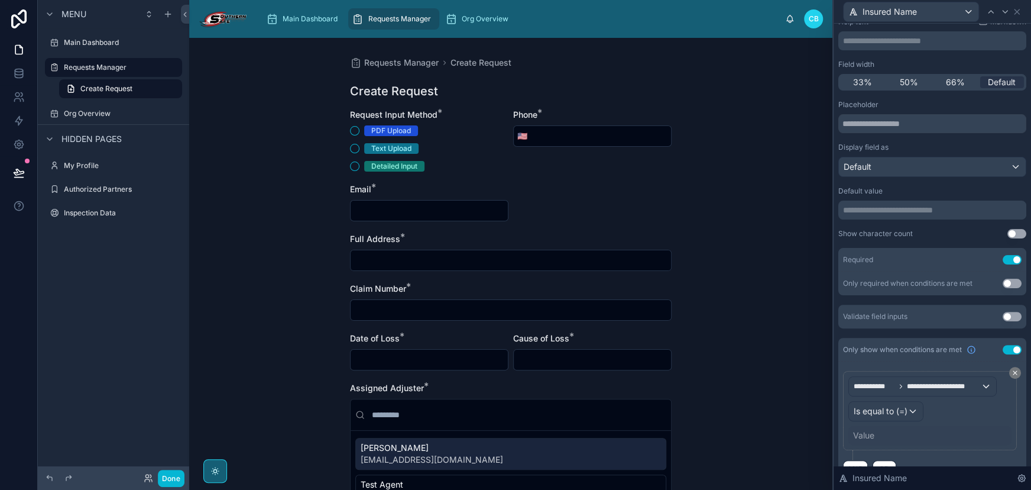
click at [887, 438] on div "Value" at bounding box center [930, 435] width 163 height 19
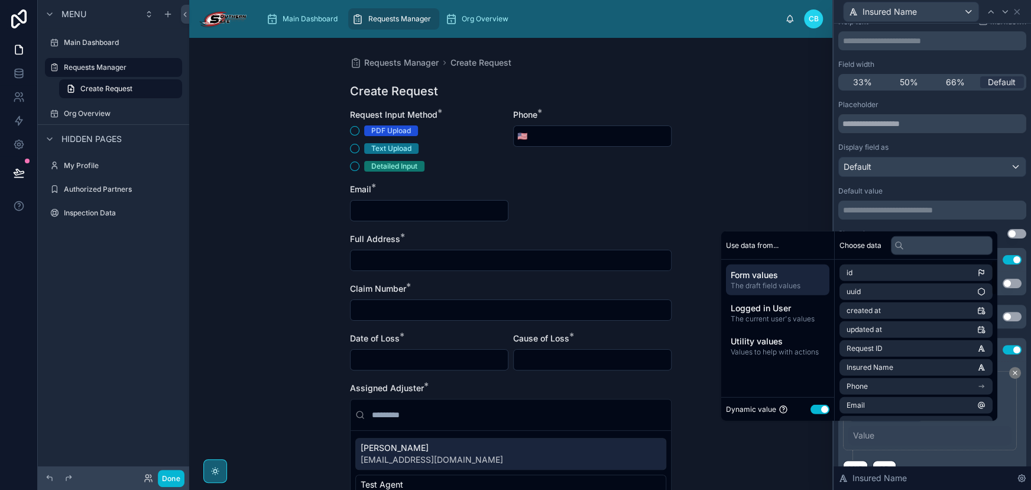
click at [812, 408] on button "Use setting" at bounding box center [820, 408] width 19 height 9
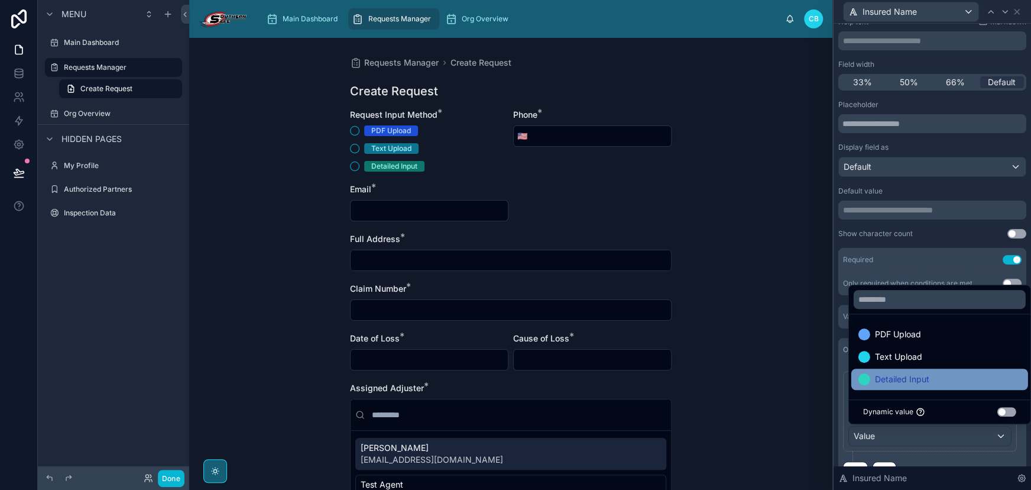
click at [882, 371] on div "Detailed Input" at bounding box center [940, 378] width 177 height 21
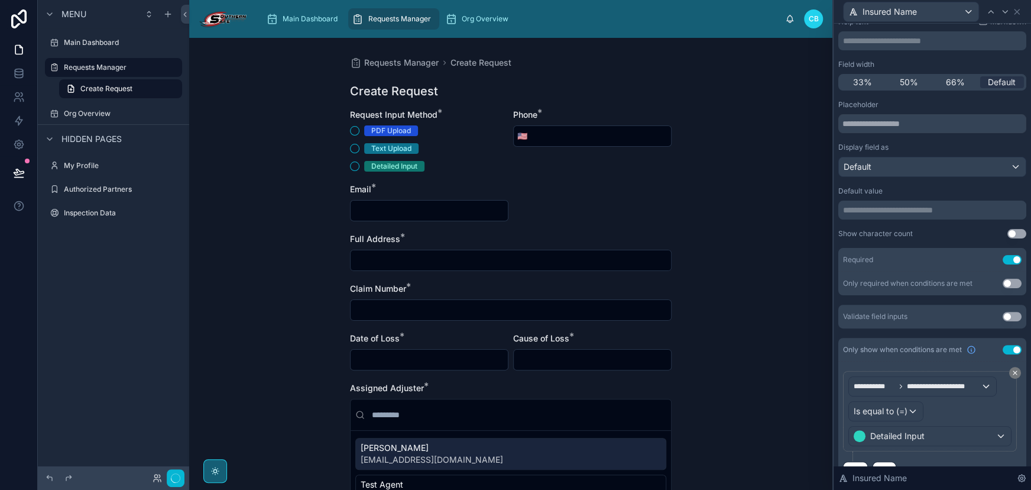
click at [836, 329] on div "**********" at bounding box center [933, 233] width 198 height 568
click at [1003, 15] on icon at bounding box center [1005, 11] width 9 height 9
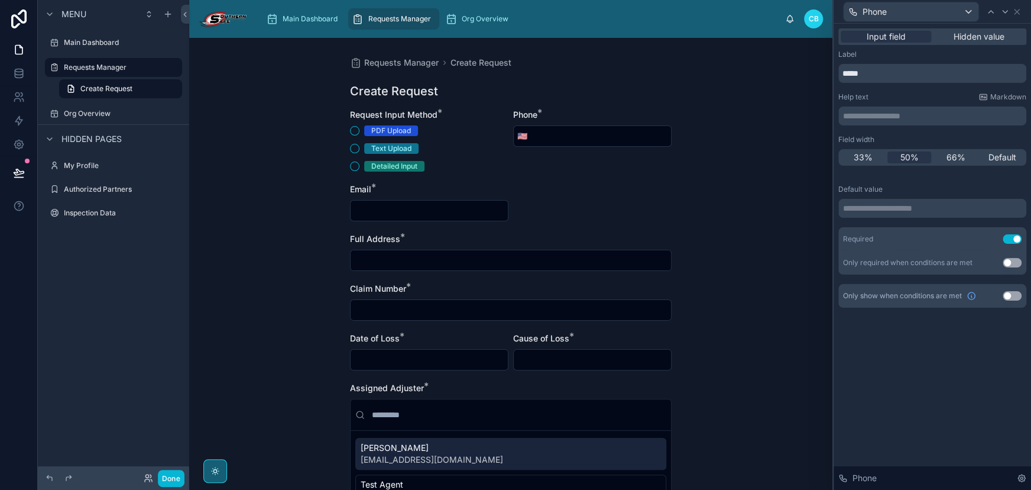
click at [1009, 295] on button "Use setting" at bounding box center [1012, 295] width 19 height 9
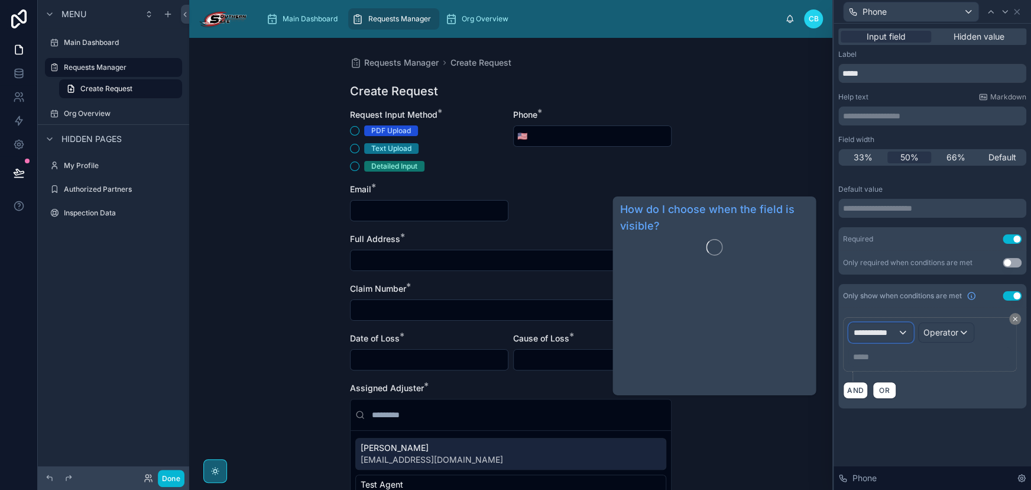
click at [866, 323] on div "**********" at bounding box center [881, 332] width 64 height 19
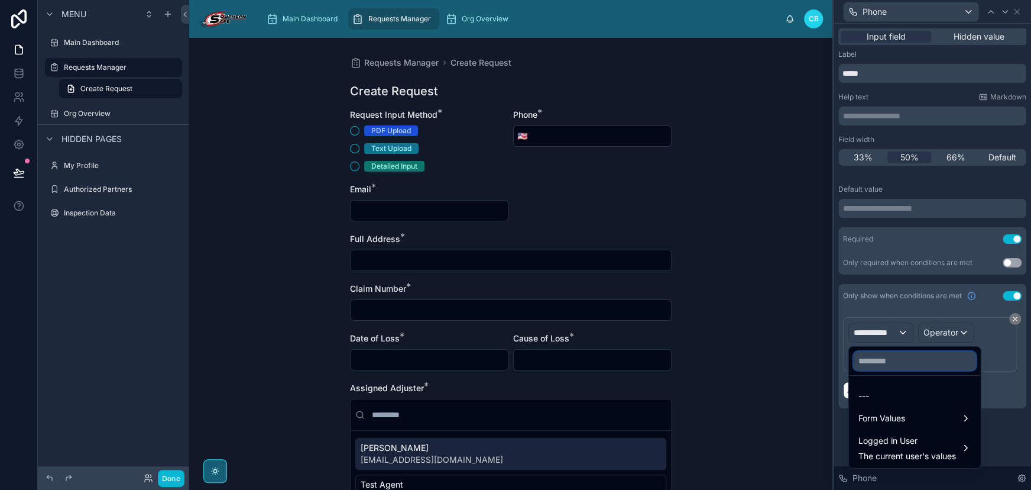
click at [871, 358] on input "text" at bounding box center [915, 360] width 122 height 19
paste input "**********"
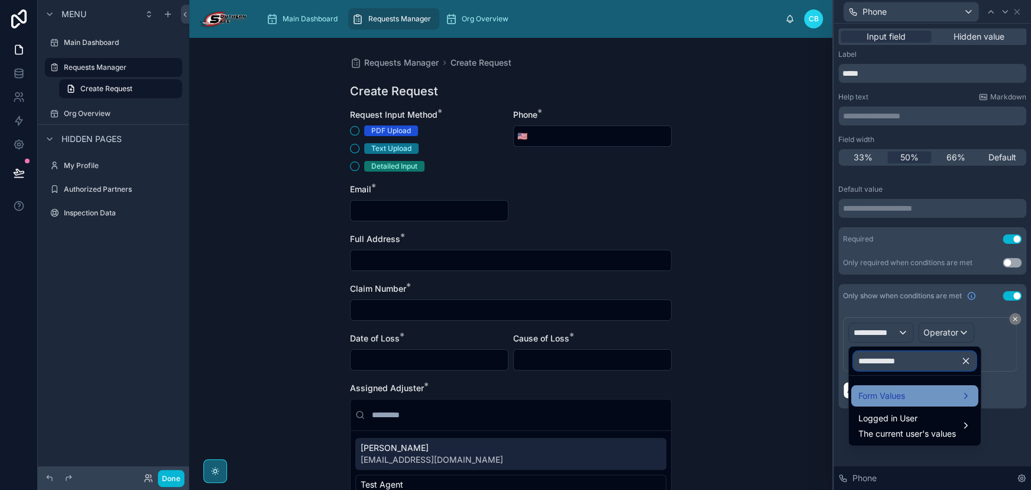
type input "**********"
click at [871, 396] on span "Form Values" at bounding box center [882, 396] width 47 height 14
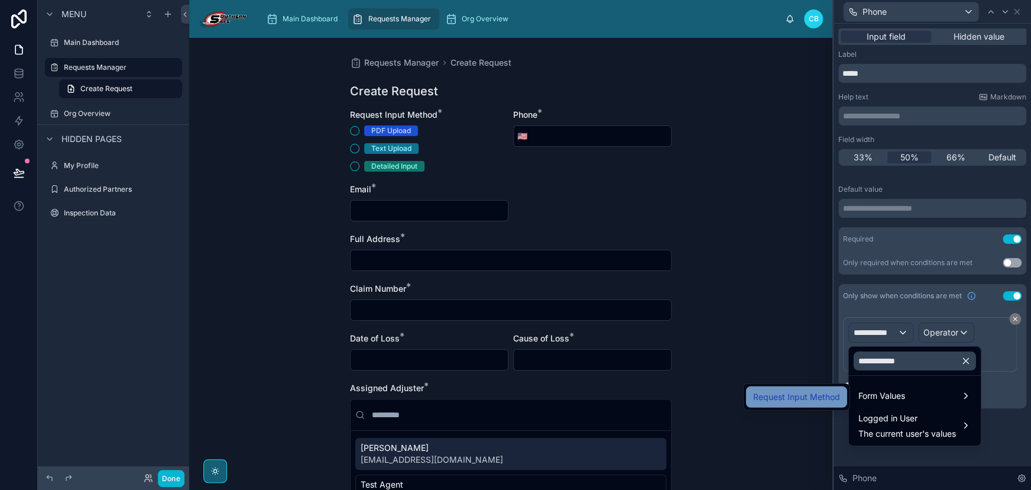
click at [816, 395] on span "Request Input Method" at bounding box center [796, 397] width 87 height 14
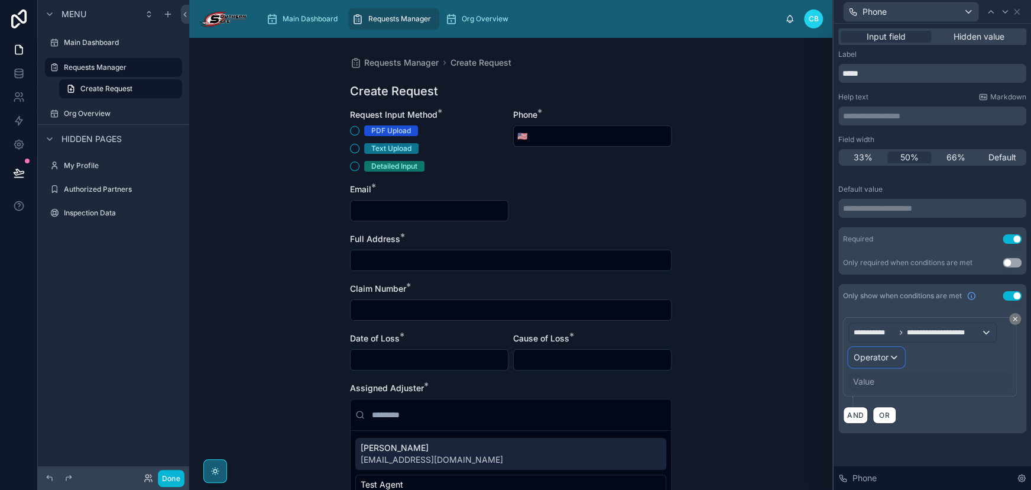
click at [873, 349] on div "Operator" at bounding box center [876, 357] width 55 height 19
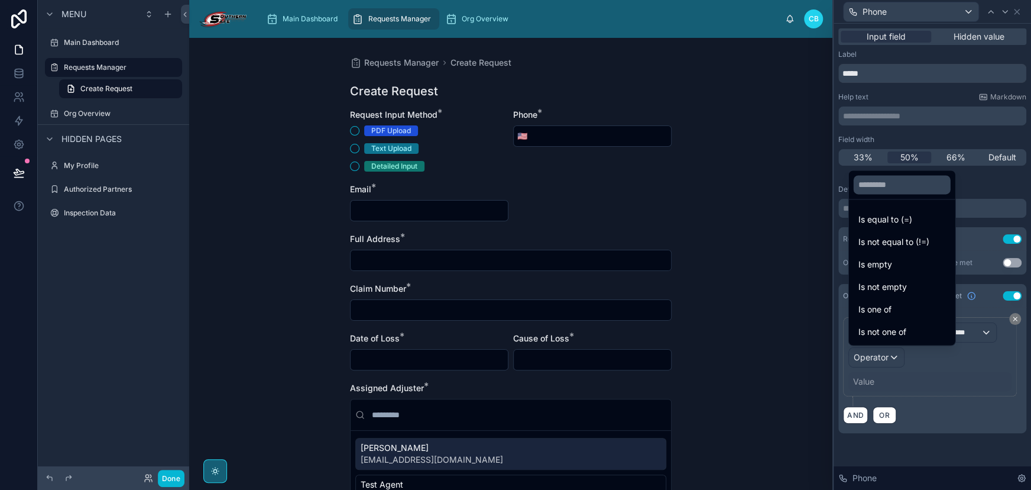
drag, startPoint x: 892, startPoint y: 220, endPoint x: 892, endPoint y: 235, distance: 14.8
click at [892, 221] on span "Is equal to (=)" at bounding box center [886, 219] width 54 height 14
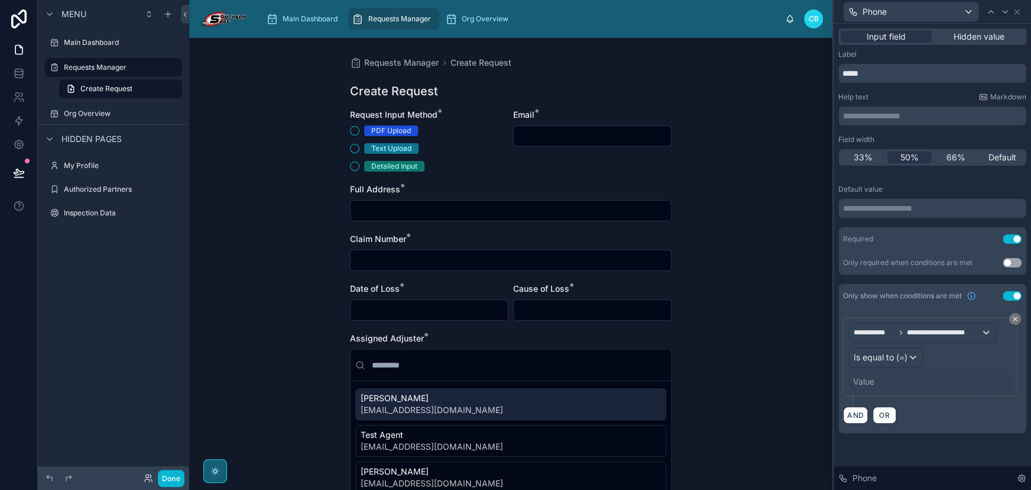
click at [879, 379] on div "Value" at bounding box center [930, 381] width 163 height 19
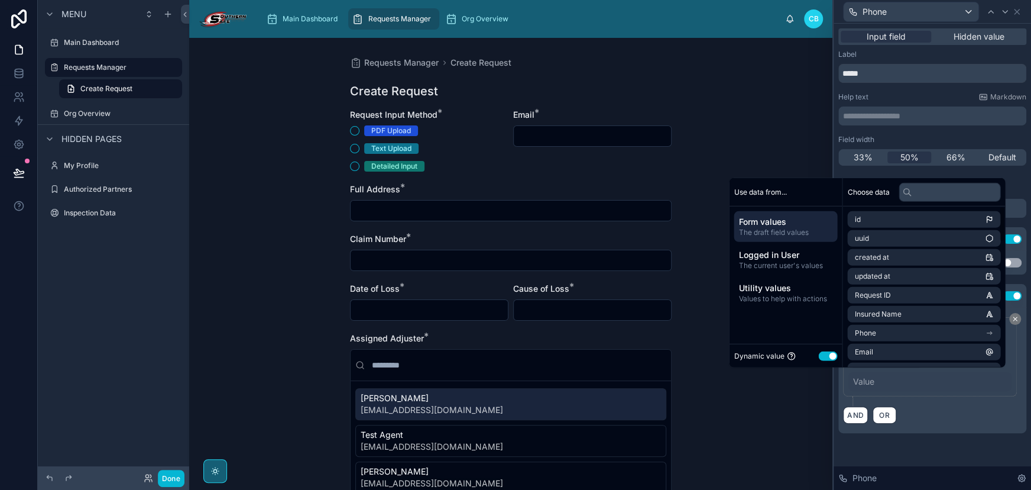
click at [819, 359] on button "Use setting" at bounding box center [827, 355] width 19 height 9
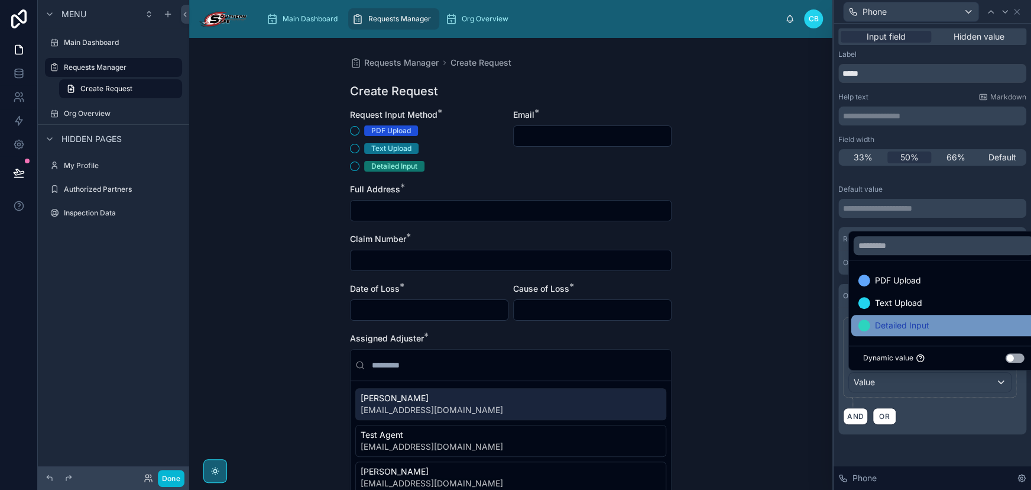
click at [922, 321] on span "Detailed Input" at bounding box center [902, 325] width 54 height 14
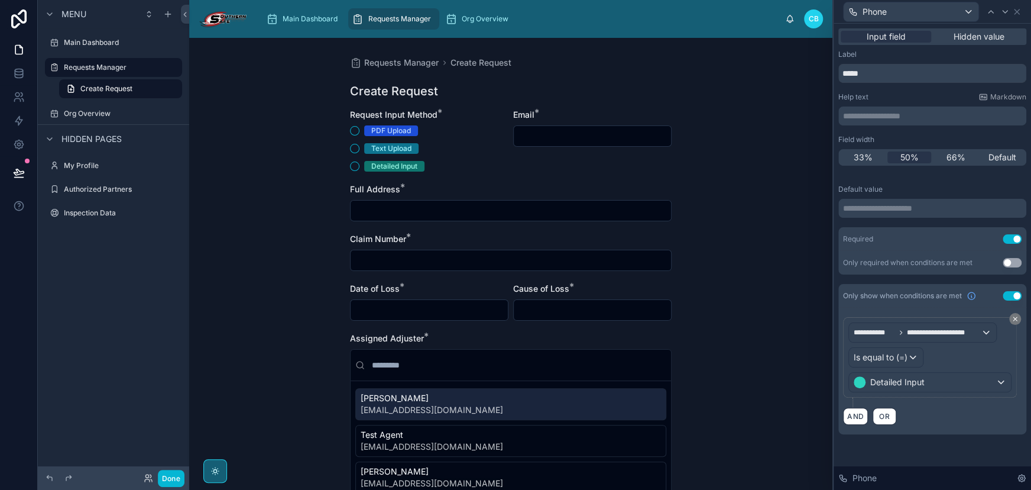
click at [959, 175] on div "**********" at bounding box center [933, 224] width 188 height 99
click at [1001, 13] on icon at bounding box center [1005, 11] width 9 height 9
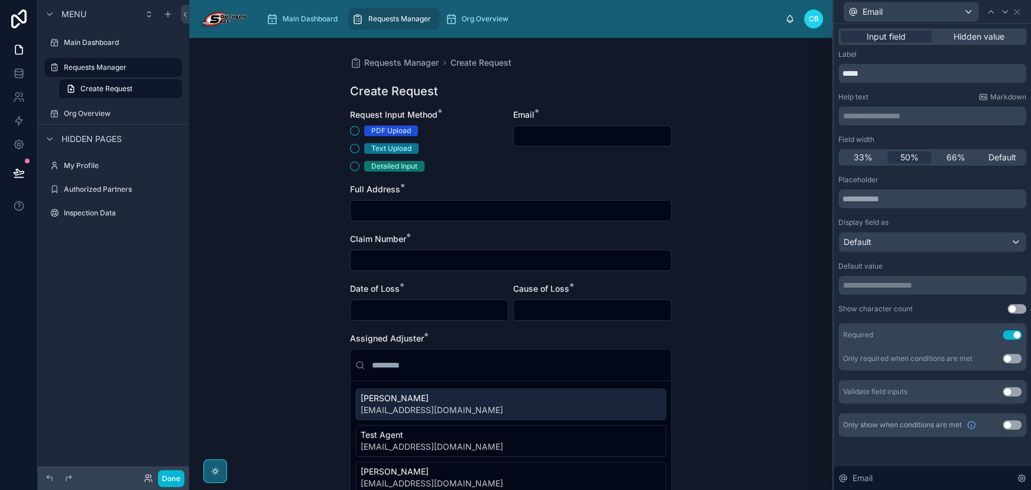
click at [1005, 424] on button "Use setting" at bounding box center [1012, 424] width 19 height 9
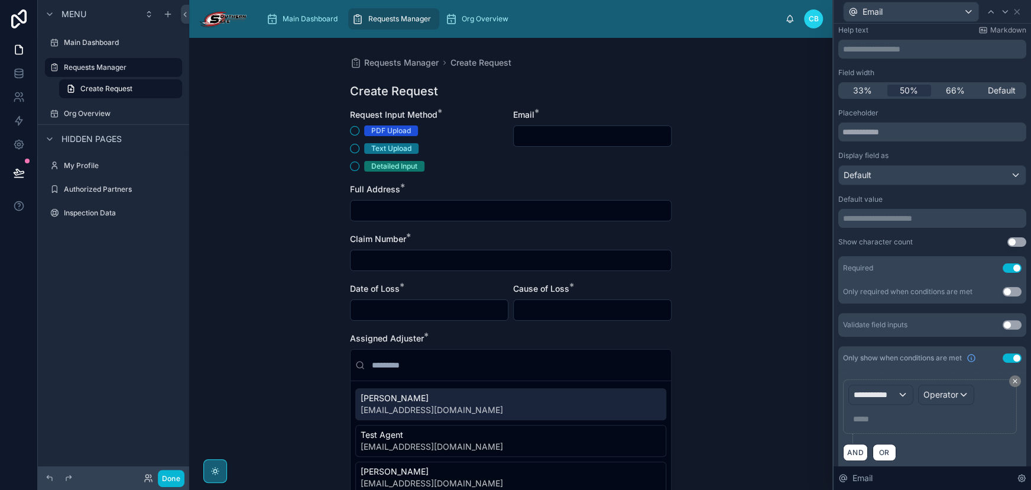
scroll to position [75, 0]
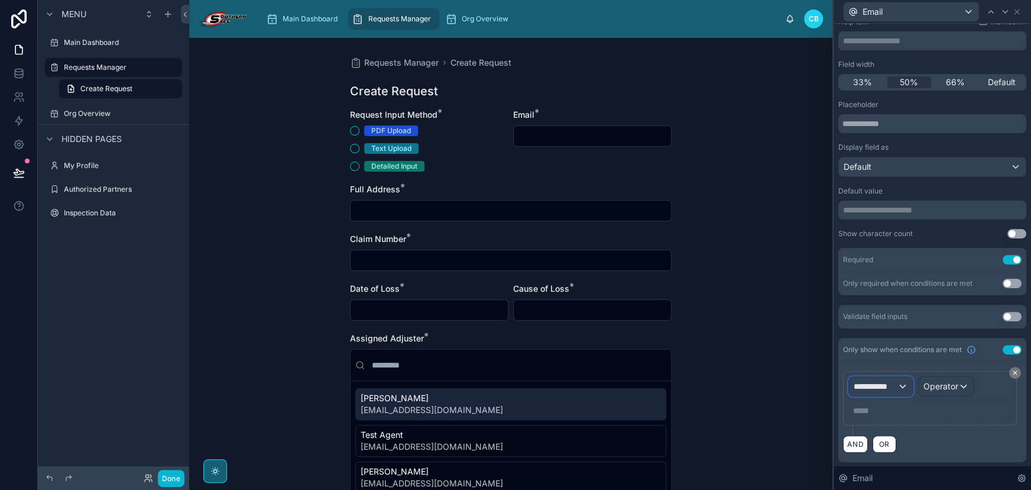
click at [892, 383] on span "**********" at bounding box center [876, 386] width 44 height 12
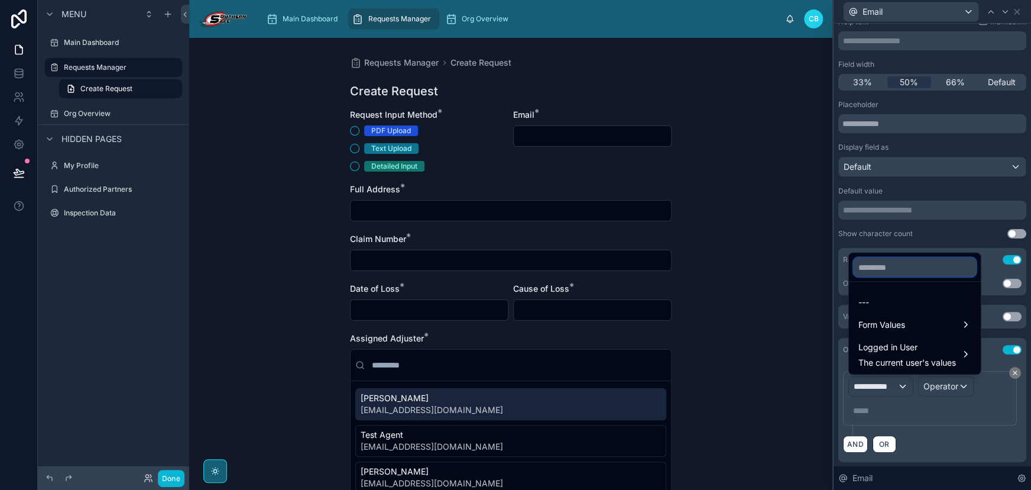
click at [879, 274] on input "text" at bounding box center [915, 266] width 122 height 19
paste input "**********"
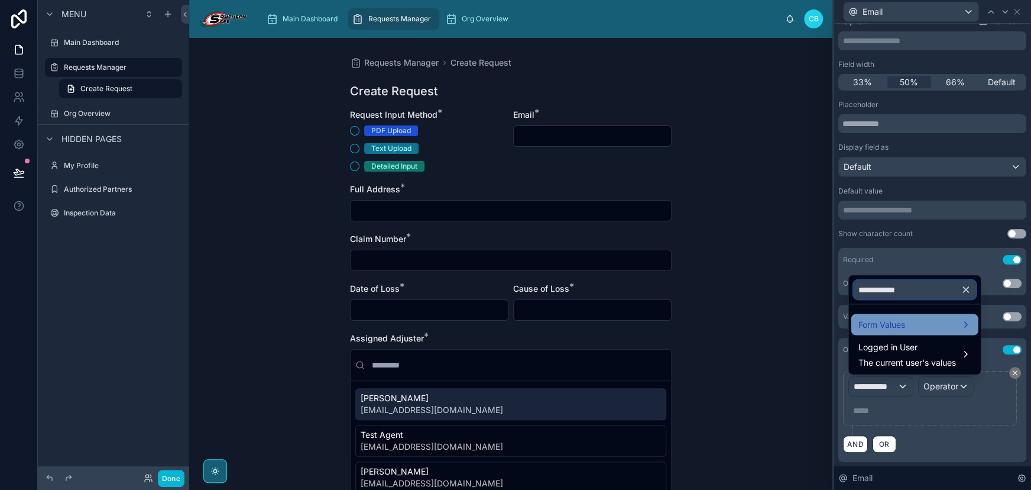
type input "**********"
click at [879, 323] on span "Form Values" at bounding box center [882, 324] width 47 height 14
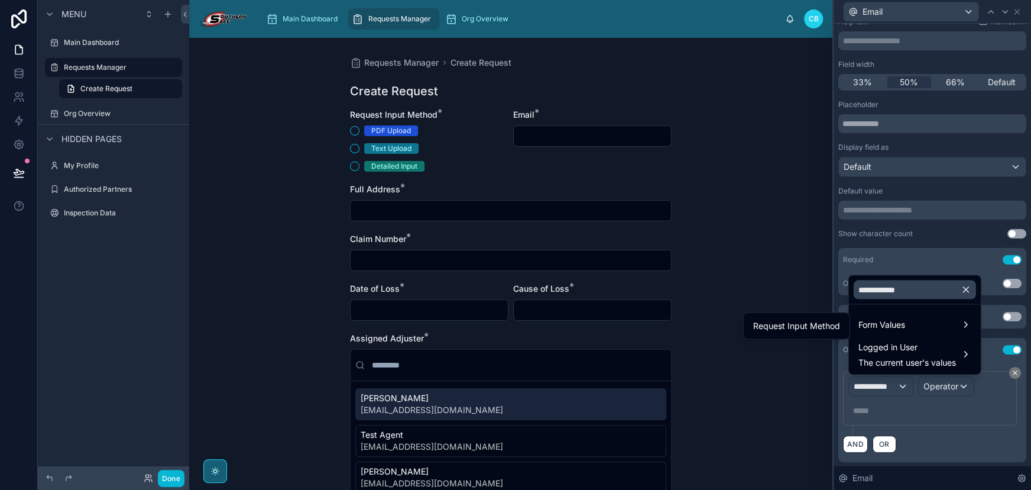
click at [797, 332] on div "Request Input Method" at bounding box center [796, 325] width 101 height 21
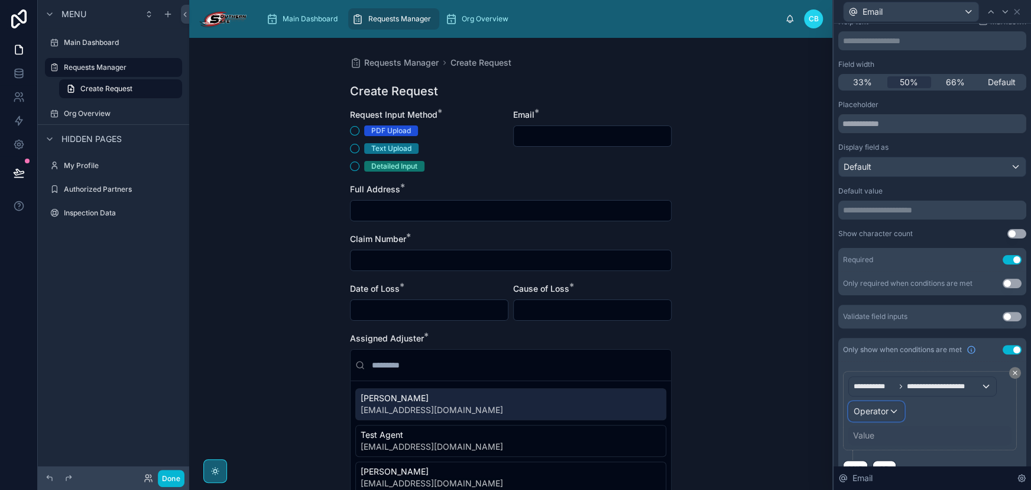
click at [888, 404] on div "Operator" at bounding box center [876, 411] width 55 height 19
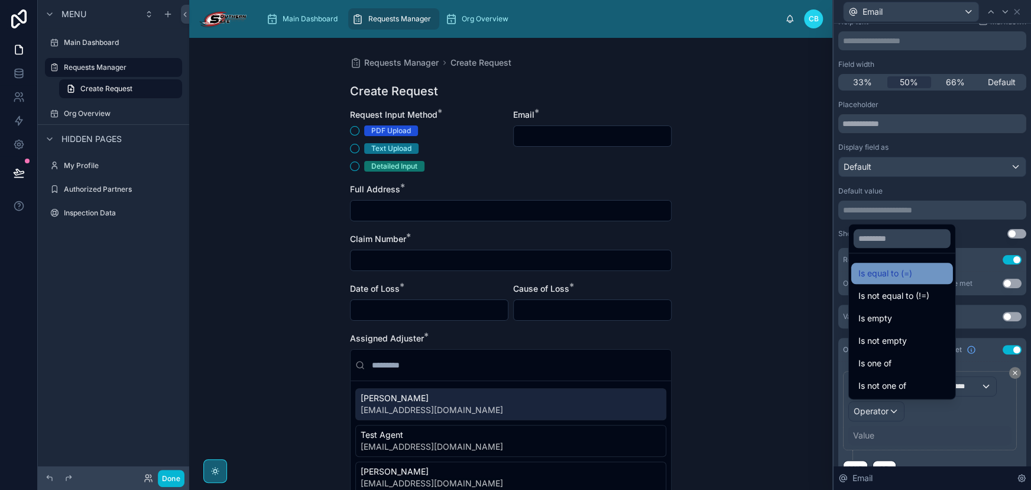
click at [892, 277] on span "Is equal to (=)" at bounding box center [886, 273] width 54 height 14
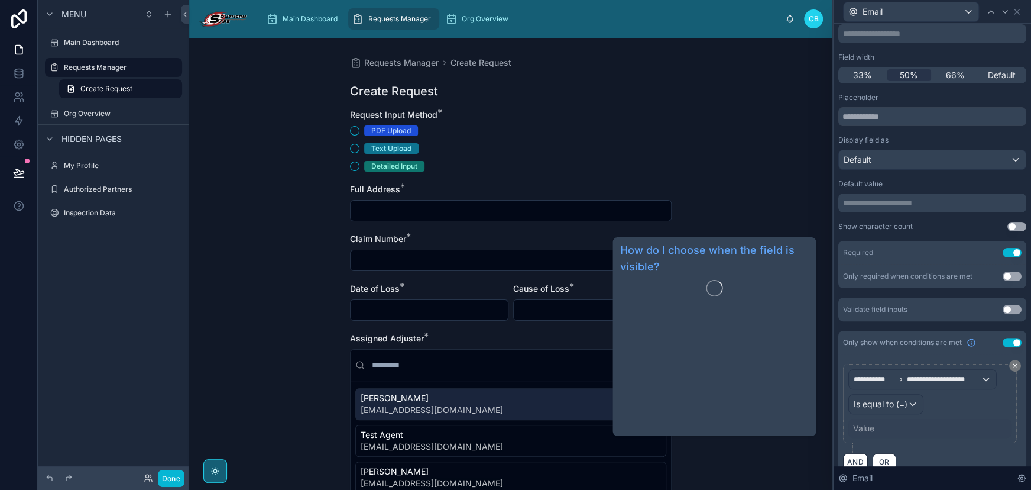
scroll to position [99, 0]
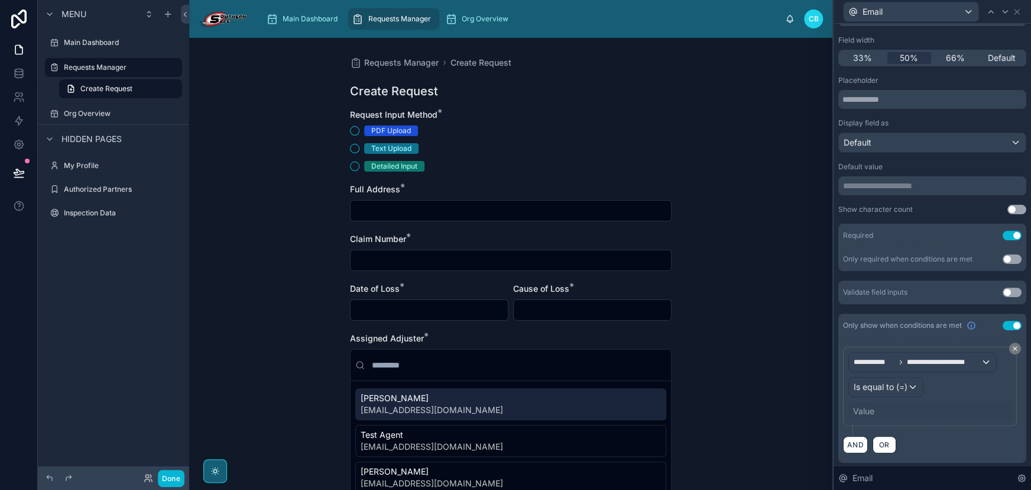
click at [878, 404] on div "Value" at bounding box center [930, 411] width 163 height 19
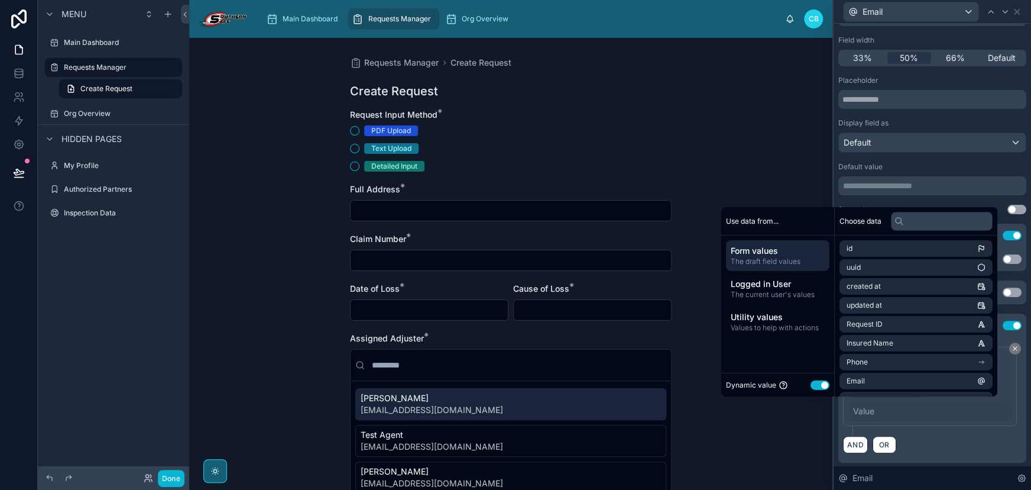
click at [811, 381] on button "Use setting" at bounding box center [820, 384] width 19 height 9
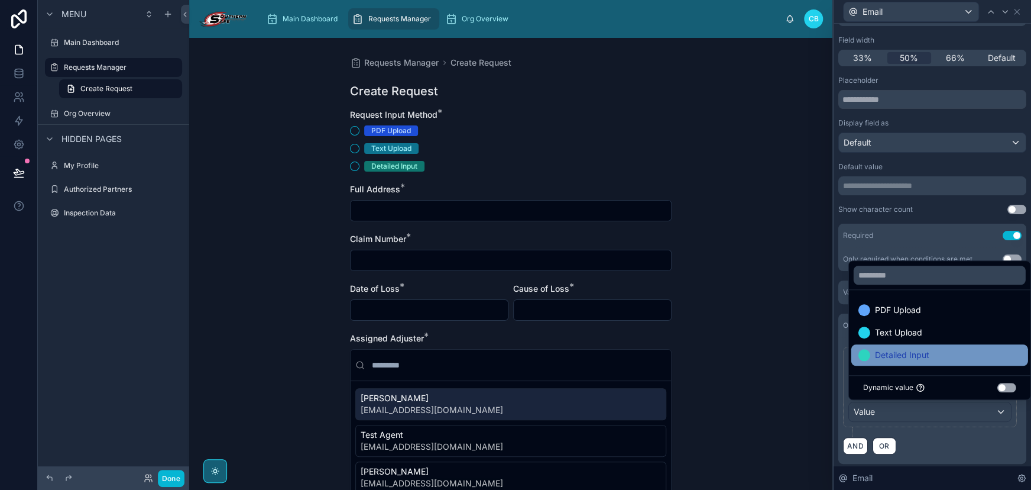
click at [886, 351] on span "Detailed Input" at bounding box center [902, 355] width 54 height 14
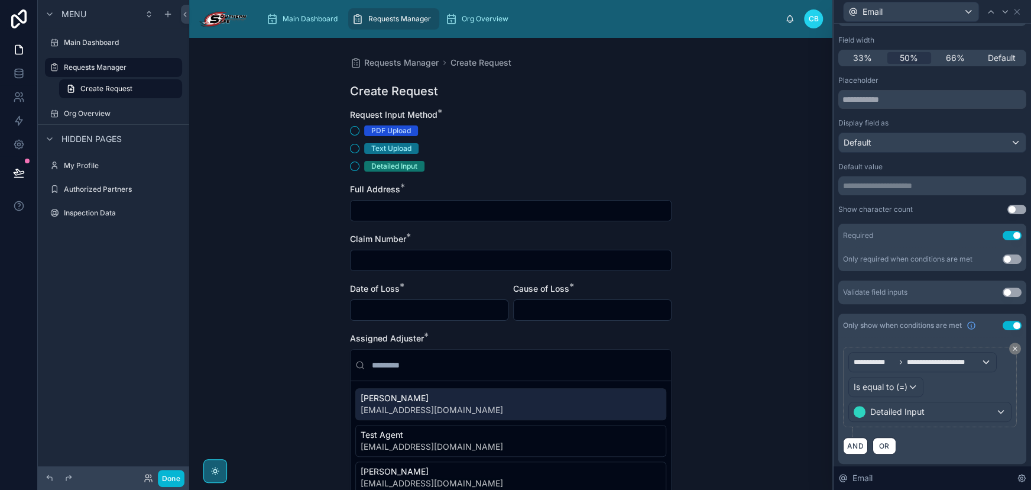
click at [933, 208] on div "Show character count Use setting" at bounding box center [933, 209] width 188 height 9
click at [1005, 10] on icon at bounding box center [1005, 11] width 9 height 9
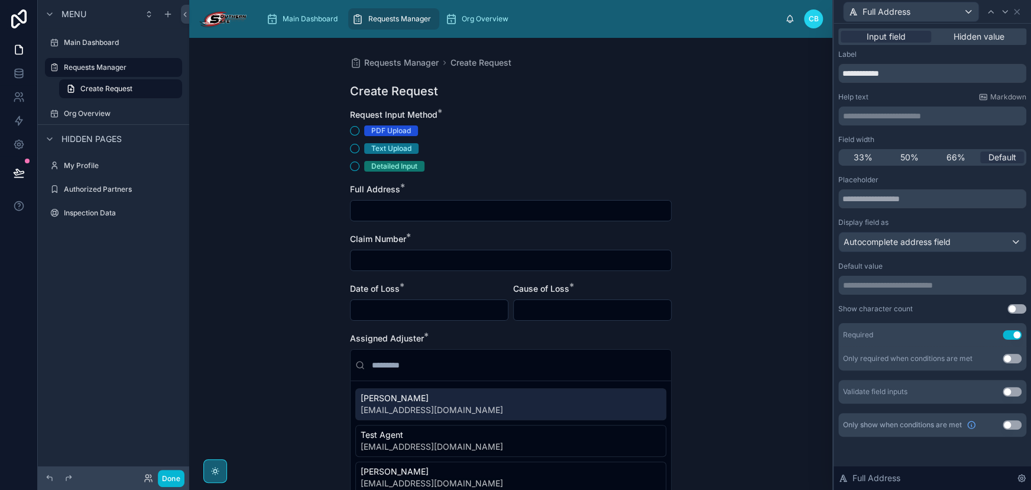
click at [1017, 426] on button "Use setting" at bounding box center [1012, 424] width 19 height 9
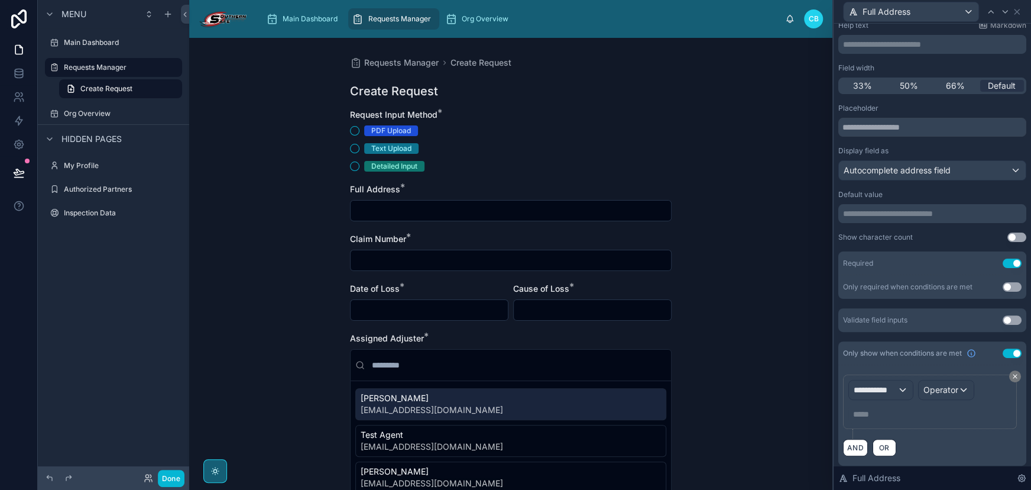
scroll to position [75, 0]
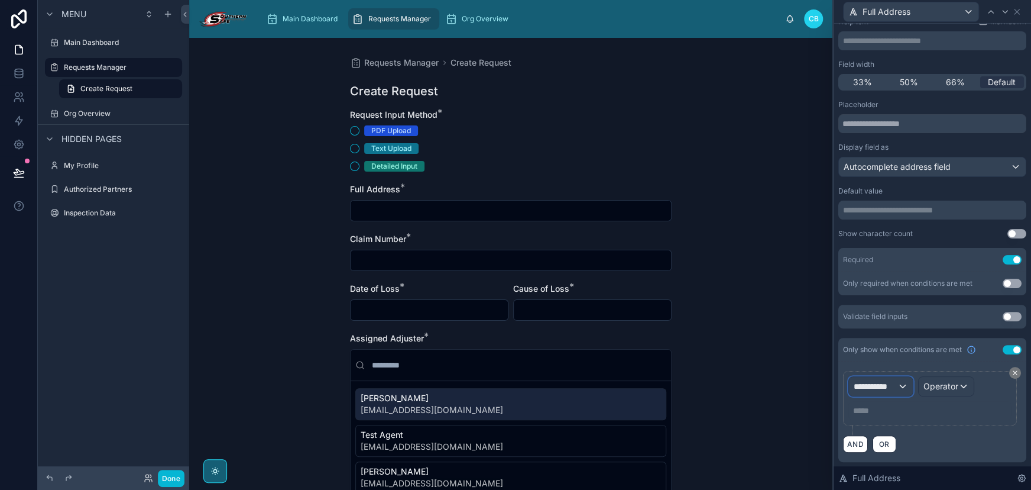
click at [892, 386] on span "**********" at bounding box center [876, 386] width 44 height 12
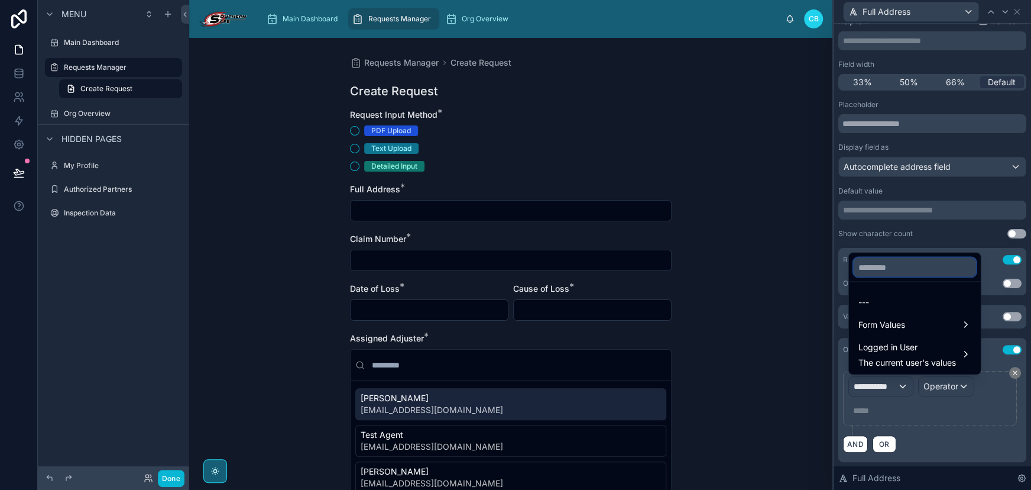
click at [925, 273] on input "text" at bounding box center [915, 266] width 122 height 19
paste input "**********"
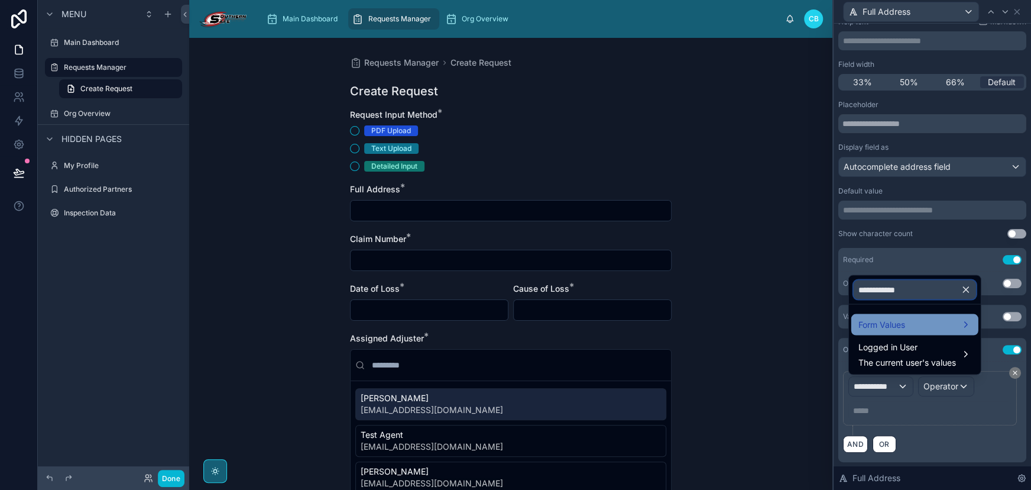
type input "**********"
click at [860, 322] on span "Form Values" at bounding box center [882, 324] width 47 height 14
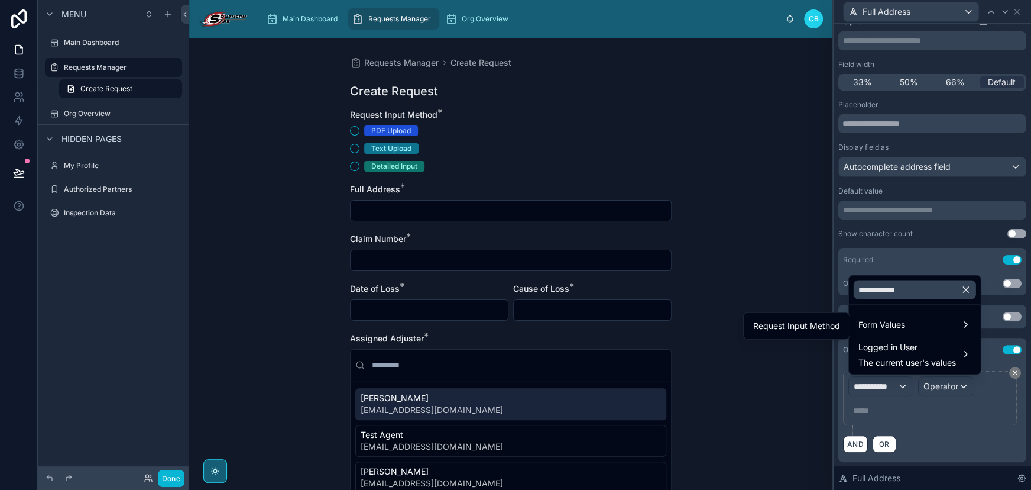
click at [788, 326] on span "Request Input Method" at bounding box center [796, 326] width 87 height 14
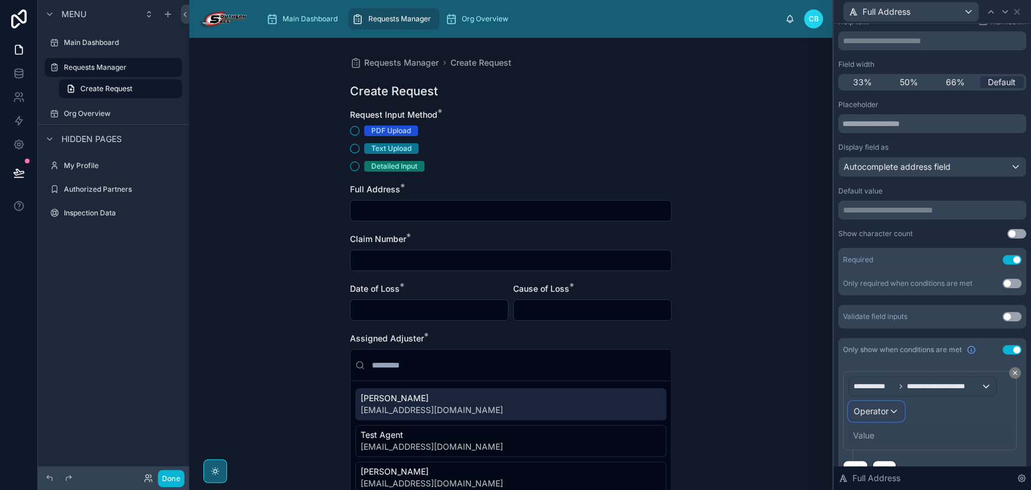
click at [885, 403] on div "Operator" at bounding box center [876, 411] width 55 height 19
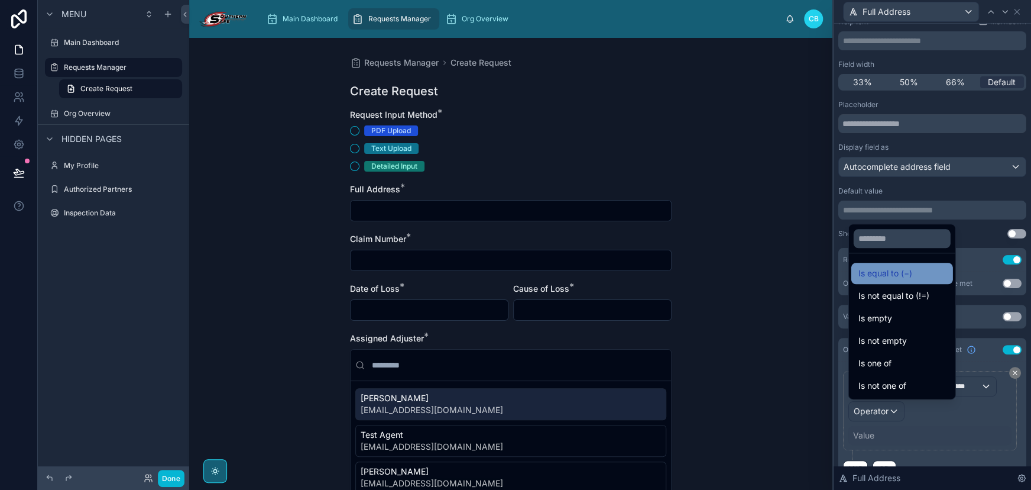
click at [873, 274] on span "Is equal to (=)" at bounding box center [886, 273] width 54 height 14
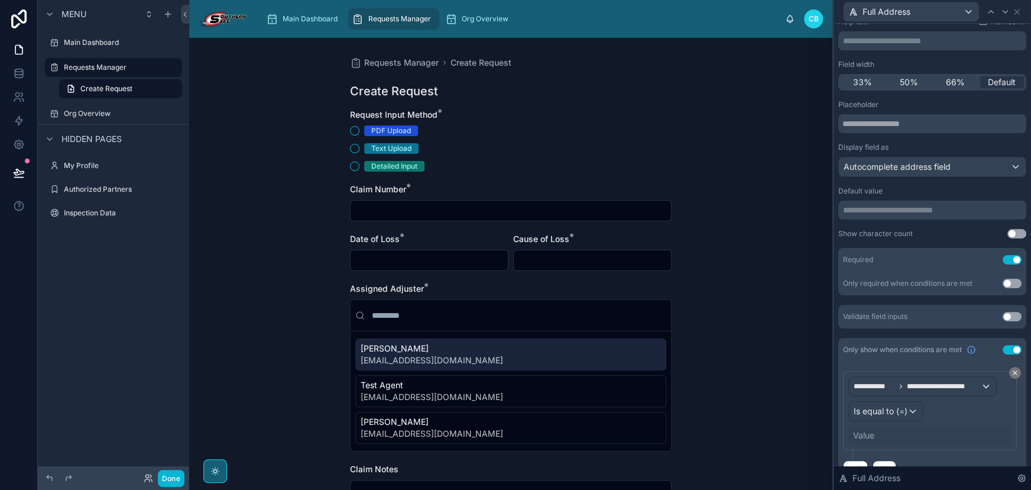
click at [873, 431] on div "Value" at bounding box center [863, 435] width 21 height 12
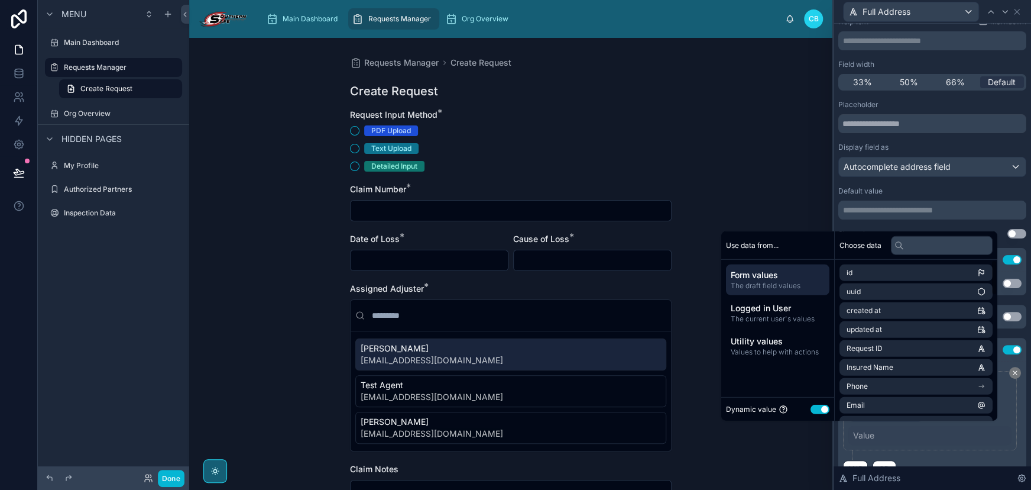
click at [814, 407] on button "Use setting" at bounding box center [820, 408] width 19 height 9
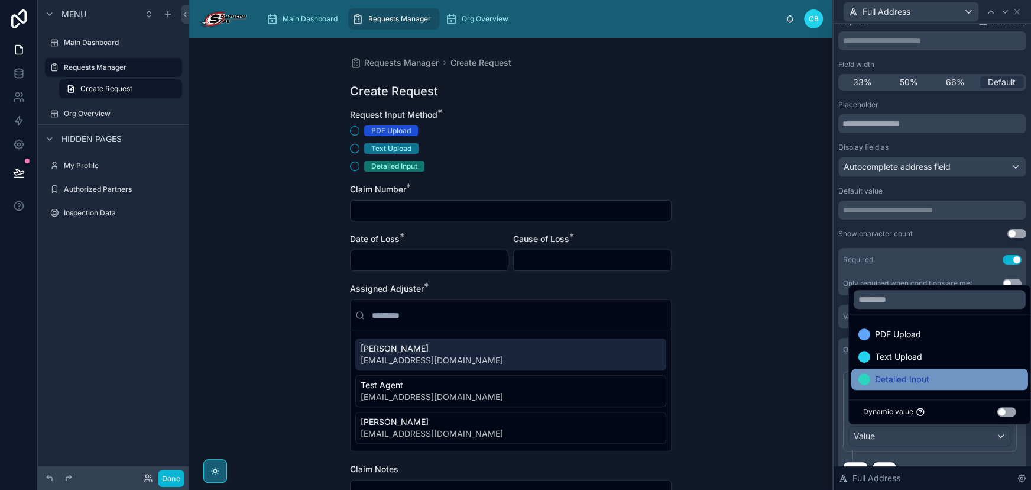
click at [887, 377] on span "Detailed Input" at bounding box center [902, 379] width 54 height 14
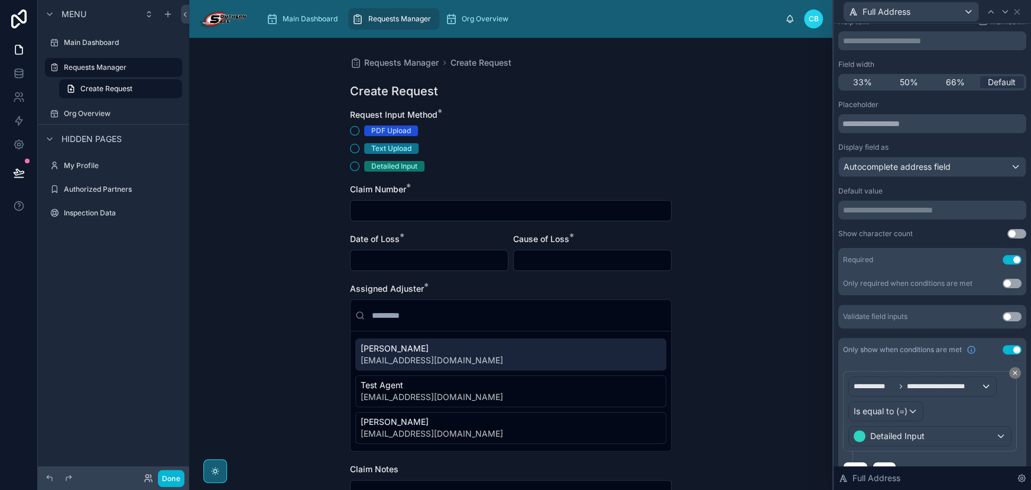
click at [943, 229] on div "Show character count Use setting" at bounding box center [933, 233] width 188 height 9
click at [1001, 15] on icon at bounding box center [1005, 11] width 9 height 9
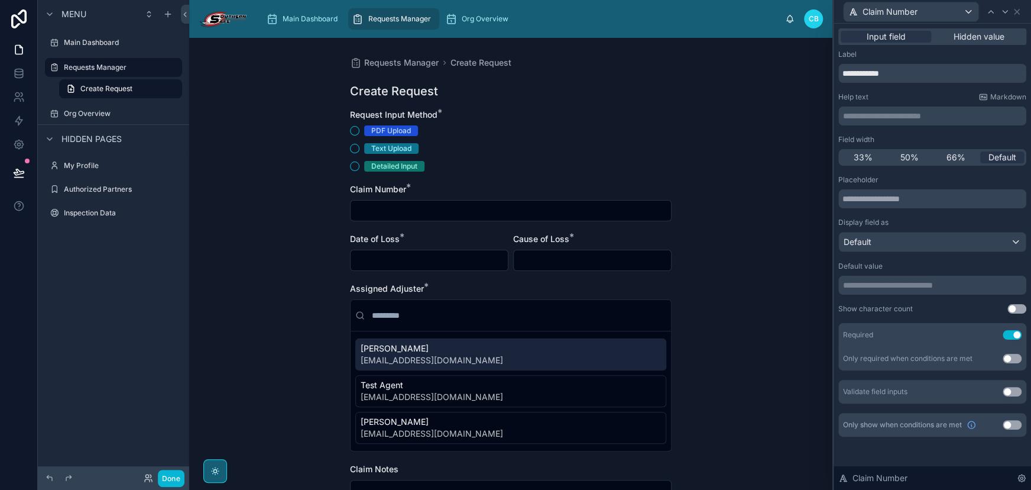
click at [1005, 423] on button "Use setting" at bounding box center [1012, 424] width 19 height 9
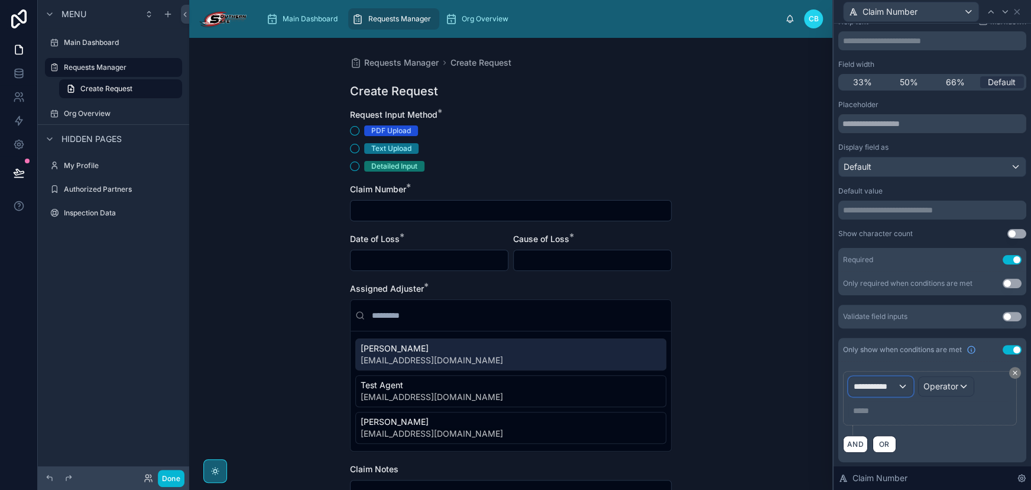
click at [881, 386] on span "**********" at bounding box center [876, 386] width 44 height 12
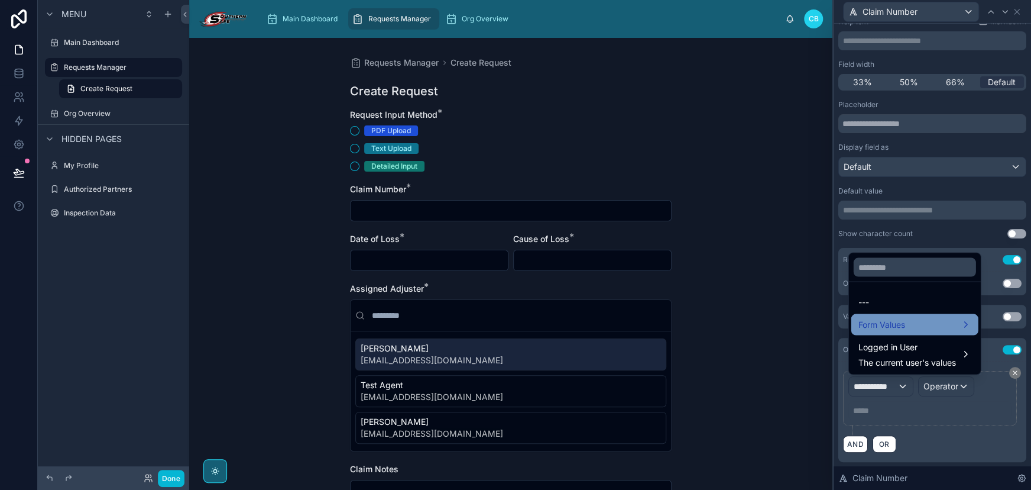
click at [894, 323] on span "Form Values" at bounding box center [882, 324] width 47 height 14
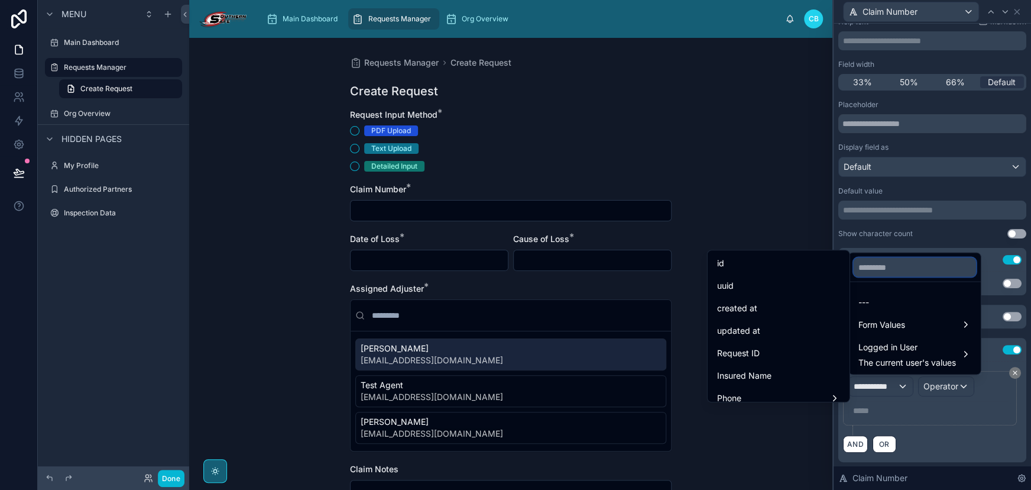
click at [891, 266] on input "text" at bounding box center [915, 266] width 122 height 19
paste input "**********"
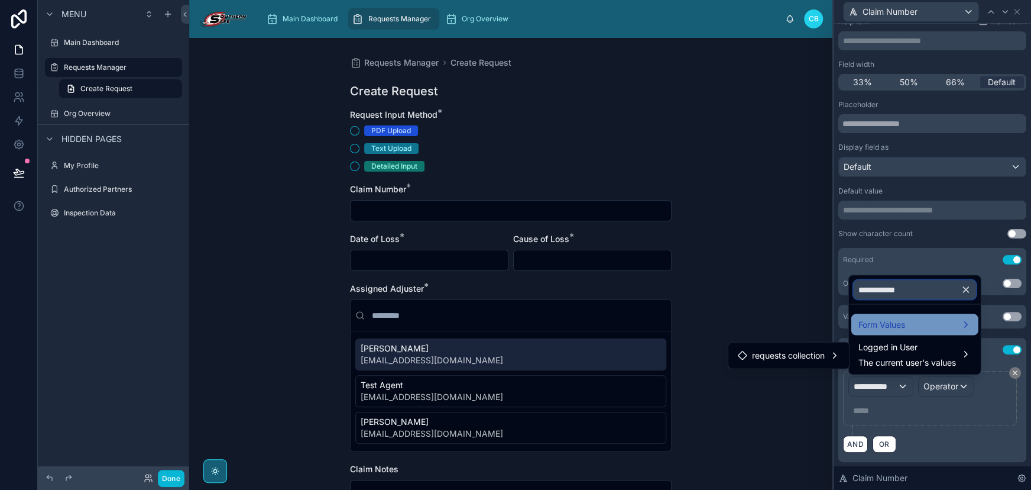
type input "**********"
click at [866, 320] on span "Form Values" at bounding box center [882, 324] width 47 height 14
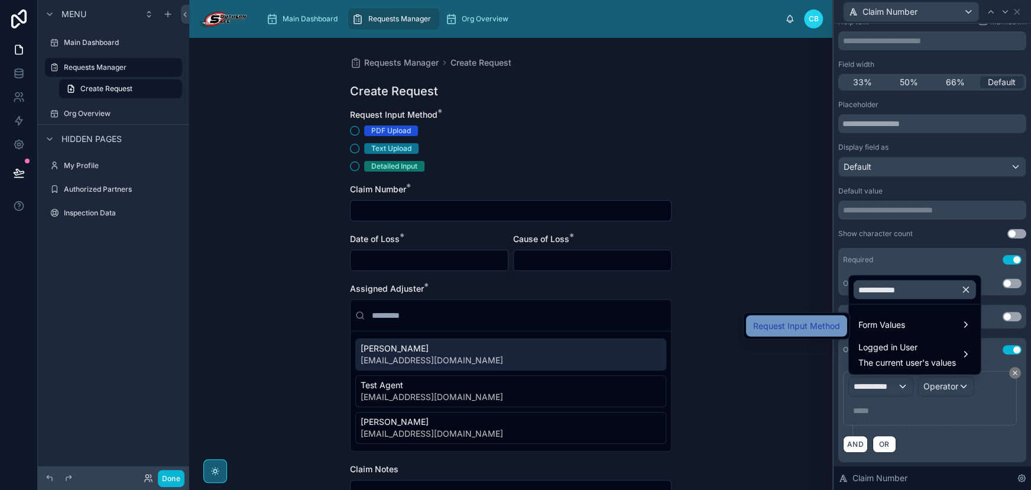
click at [805, 332] on div "Request Input Method" at bounding box center [796, 325] width 101 height 21
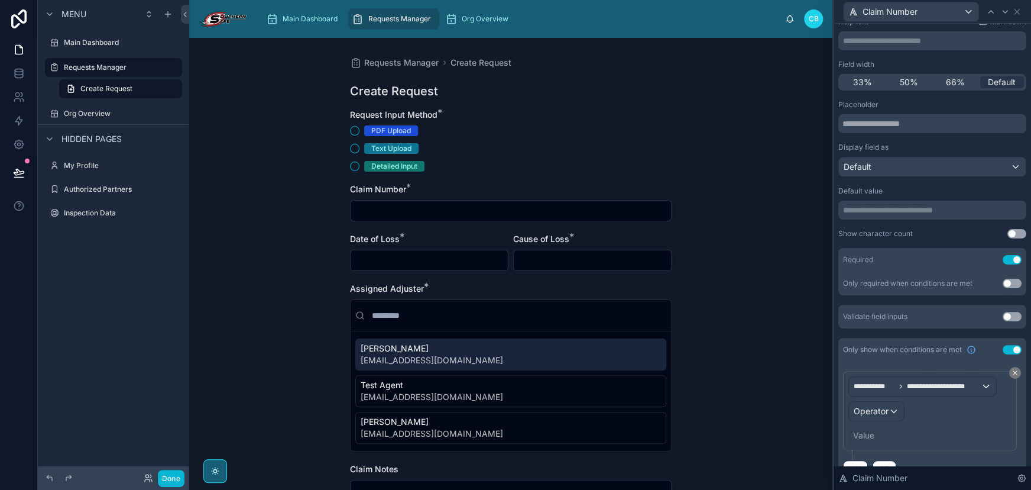
click at [899, 440] on div "Value" at bounding box center [930, 435] width 163 height 19
click at [890, 427] on div "Value" at bounding box center [930, 435] width 163 height 19
click at [884, 432] on div "Value" at bounding box center [930, 435] width 163 height 19
click at [881, 429] on div "Value" at bounding box center [930, 435] width 163 height 19
click at [878, 410] on span "Operator" at bounding box center [871, 411] width 35 height 10
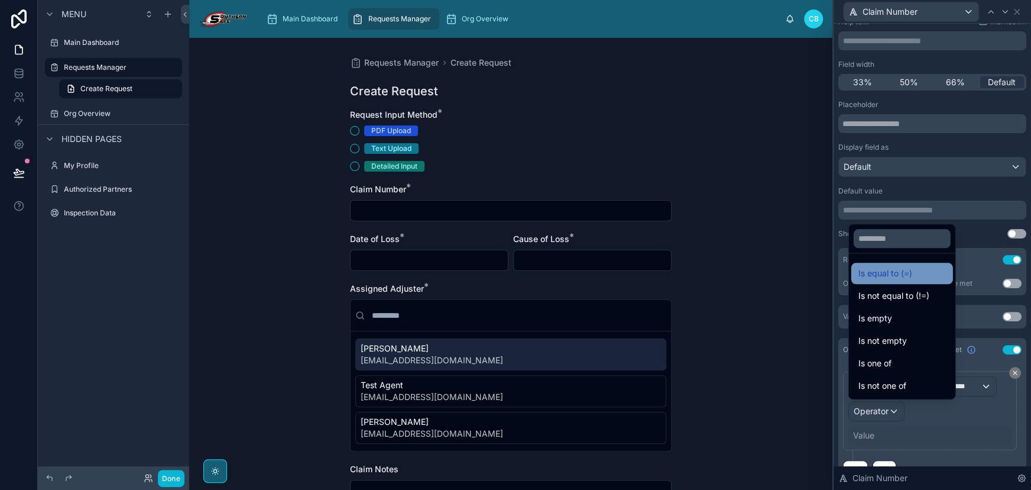
click at [886, 276] on span "Is equal to (=)" at bounding box center [886, 273] width 54 height 14
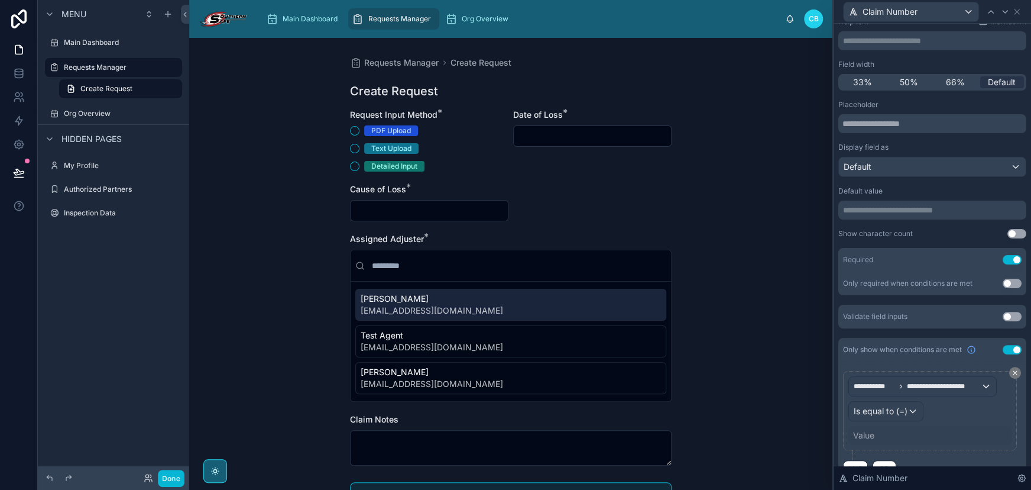
click at [892, 431] on div "Value" at bounding box center [930, 435] width 163 height 19
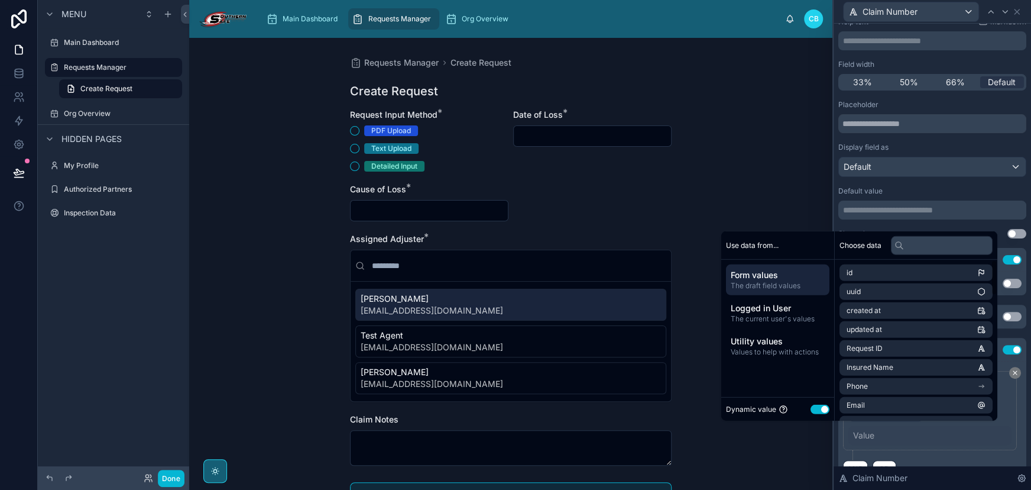
click at [815, 404] on button "Use setting" at bounding box center [820, 408] width 19 height 9
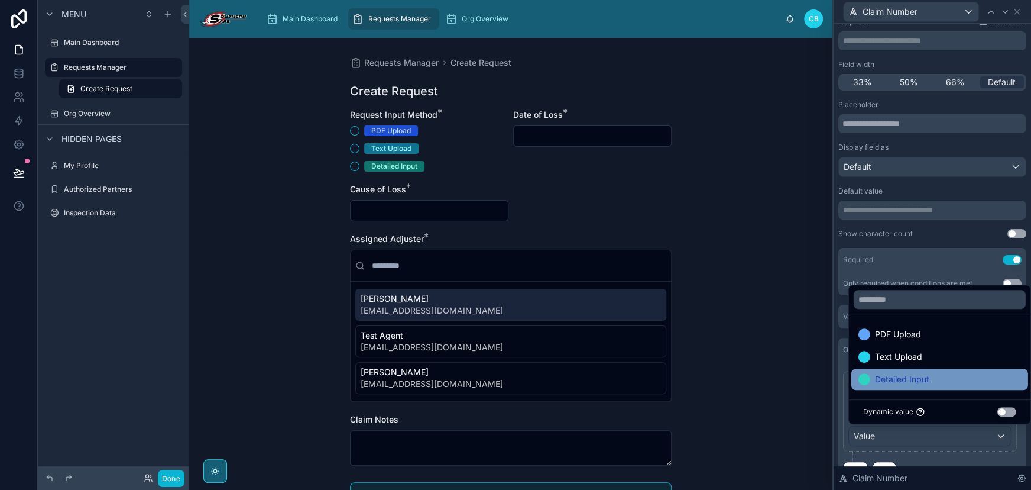
click at [895, 382] on span "Detailed Input" at bounding box center [902, 379] width 54 height 14
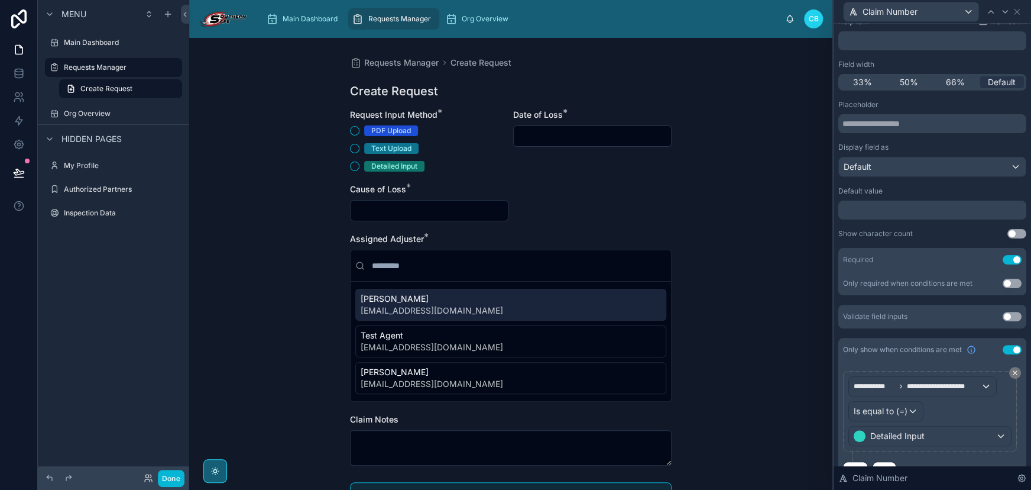
click at [945, 219] on div "﻿" at bounding box center [933, 209] width 188 height 19
click at [946, 226] on div "**********" at bounding box center [933, 214] width 188 height 228
click at [1001, 16] on icon at bounding box center [1005, 11] width 9 height 9
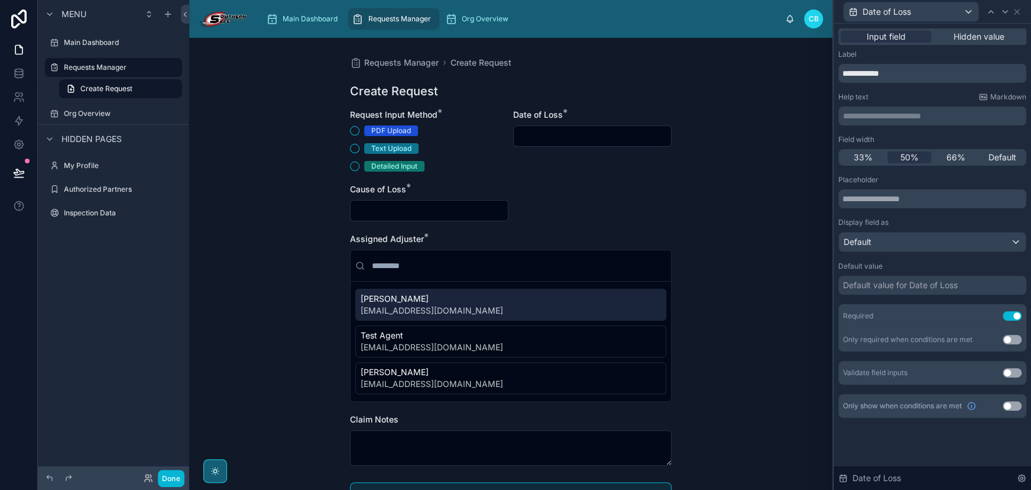
click at [1011, 403] on button "Use setting" at bounding box center [1012, 405] width 19 height 9
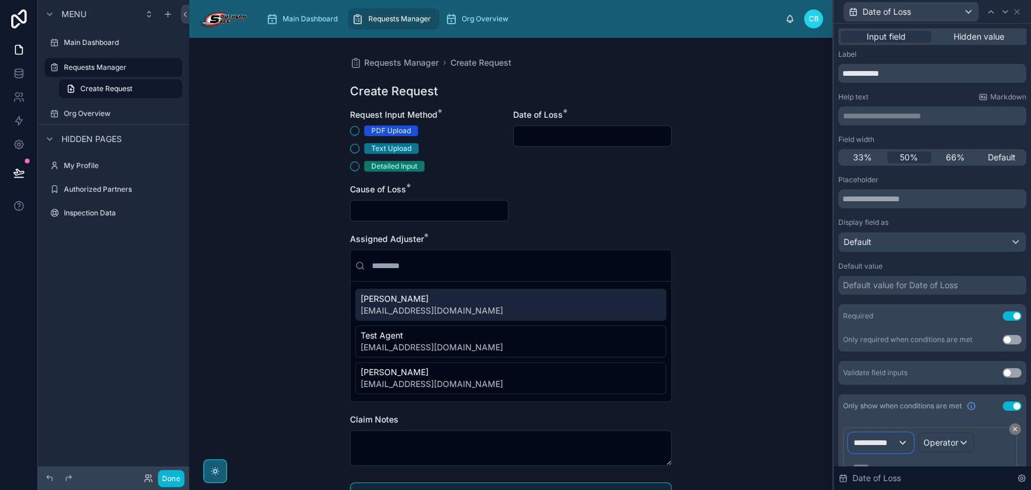
click at [887, 443] on span "**********" at bounding box center [876, 442] width 44 height 12
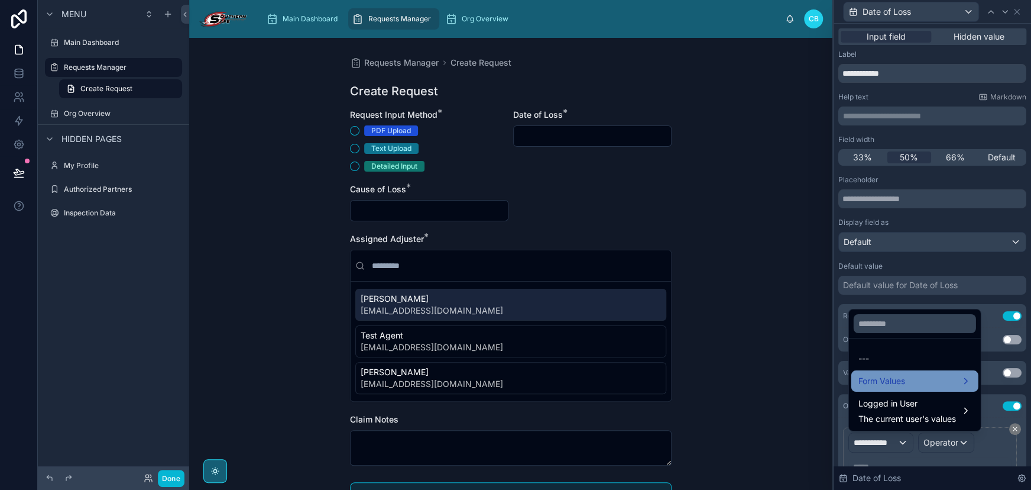
click at [900, 377] on span "Form Values" at bounding box center [882, 381] width 47 height 14
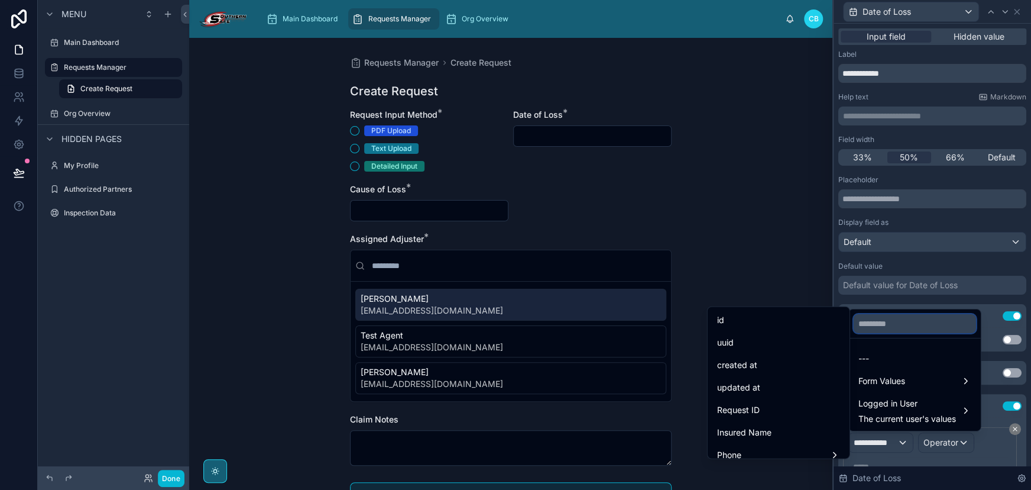
click at [885, 331] on input "text" at bounding box center [915, 323] width 122 height 19
paste input "**********"
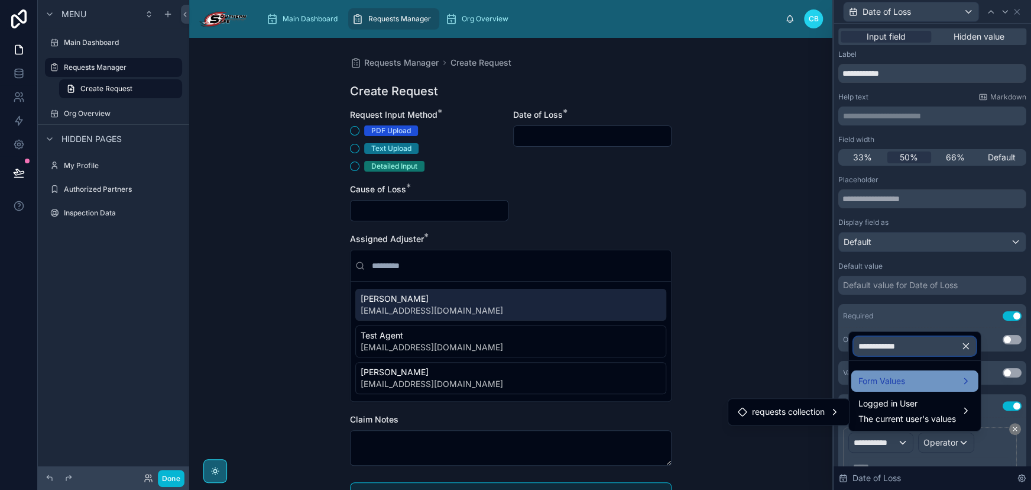
type input "**********"
click at [861, 382] on span "Form Values" at bounding box center [882, 381] width 47 height 14
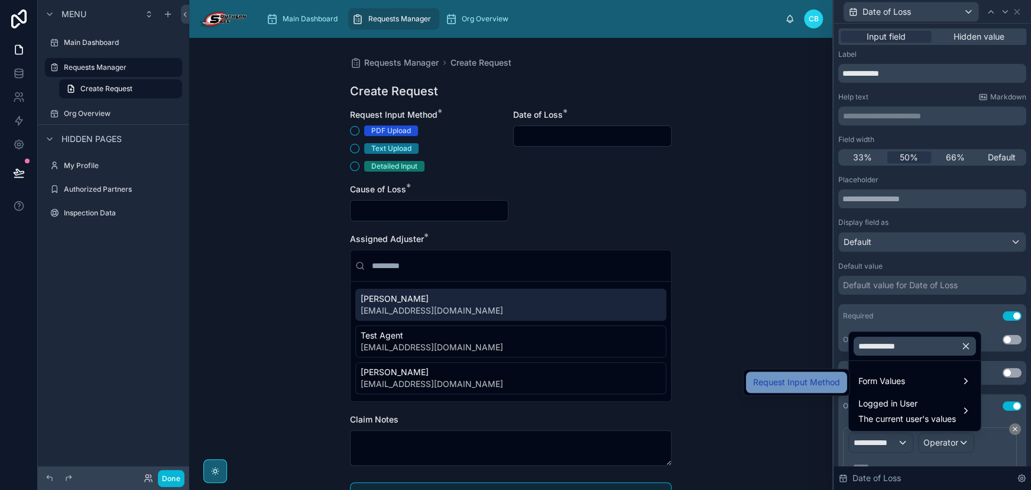
click at [816, 380] on span "Request Input Method" at bounding box center [796, 382] width 87 height 14
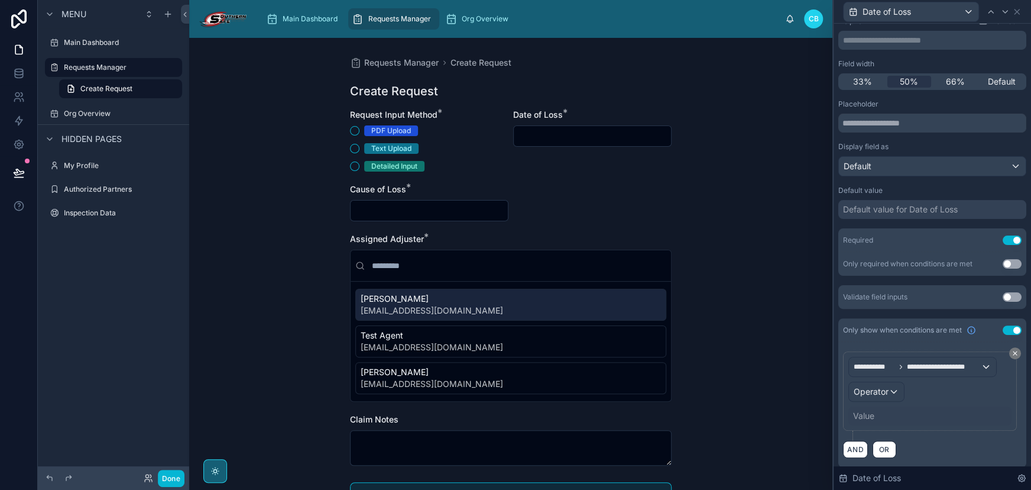
scroll to position [80, 0]
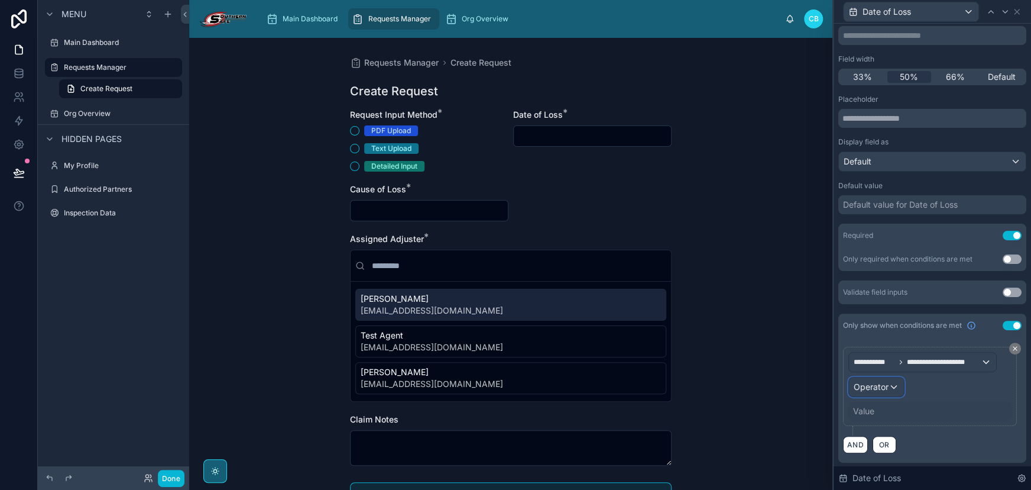
click at [874, 390] on span "Operator" at bounding box center [871, 386] width 35 height 10
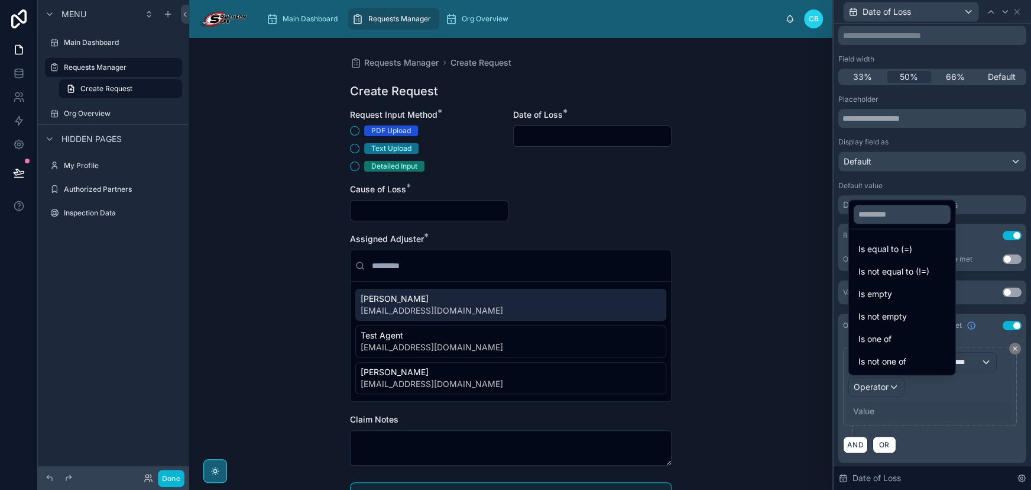
drag, startPoint x: 884, startPoint y: 247, endPoint x: 877, endPoint y: 279, distance: 32.0
click at [883, 247] on span "Is equal to (=)" at bounding box center [886, 249] width 54 height 14
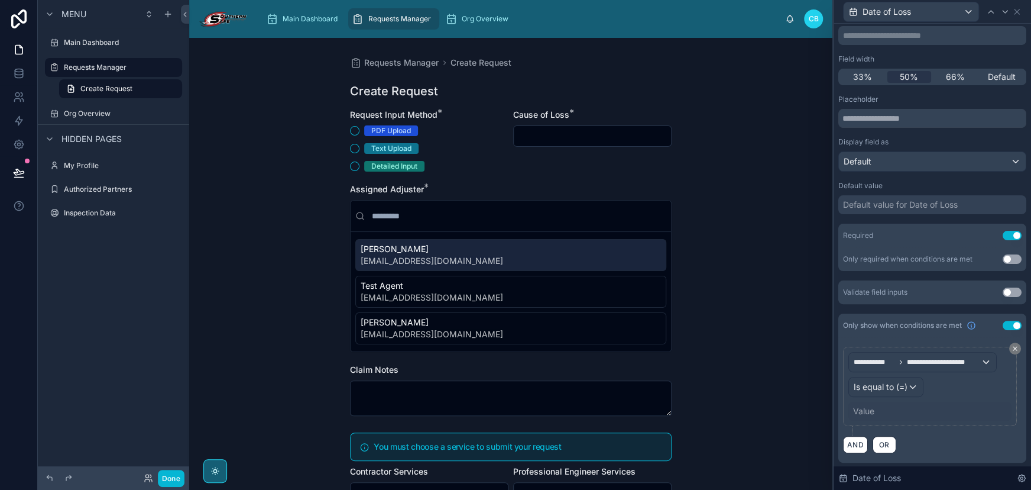
click at [871, 415] on div "Value" at bounding box center [863, 411] width 21 height 12
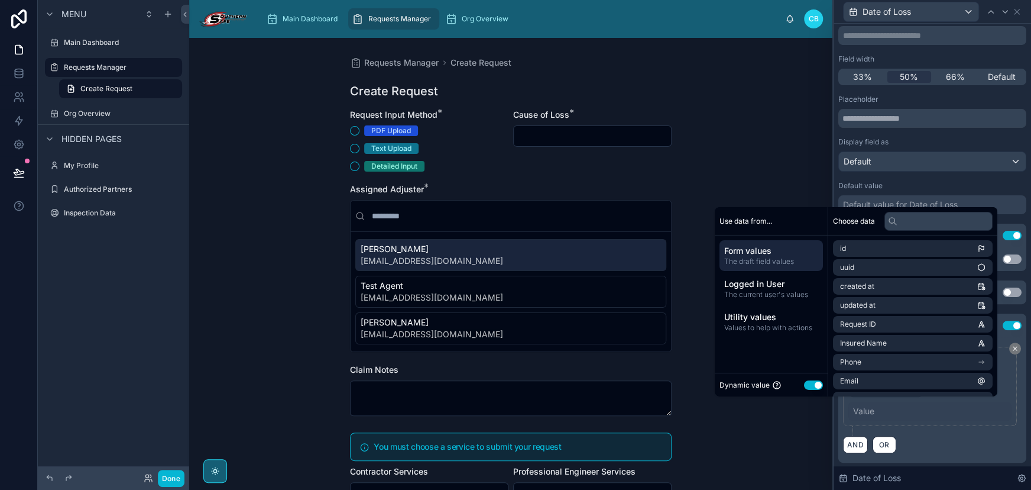
click at [858, 408] on div "Value" at bounding box center [863, 411] width 21 height 12
click at [815, 381] on button "Use setting" at bounding box center [820, 384] width 19 height 9
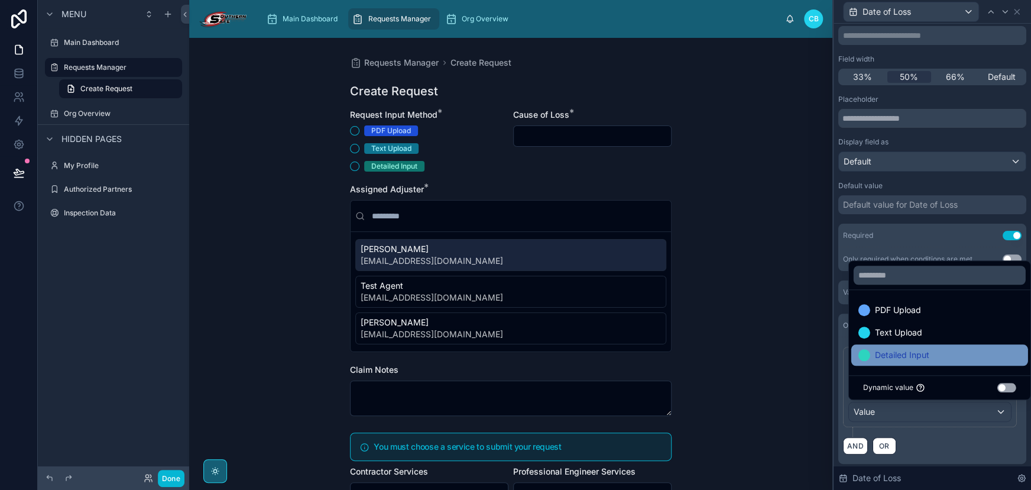
click at [891, 351] on span "Detailed Input" at bounding box center [902, 355] width 54 height 14
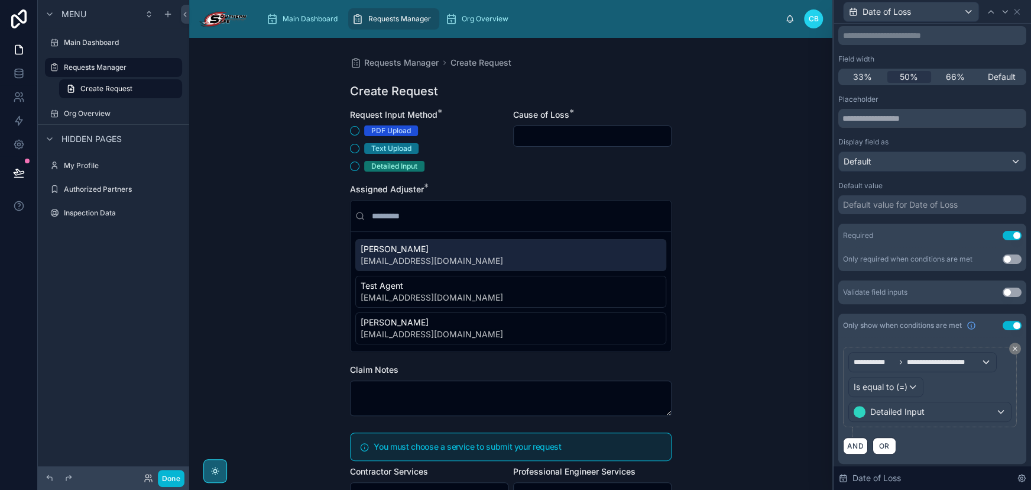
click at [931, 183] on div "Default value" at bounding box center [933, 185] width 188 height 9
click at [1005, 10] on icon at bounding box center [1005, 11] width 9 height 9
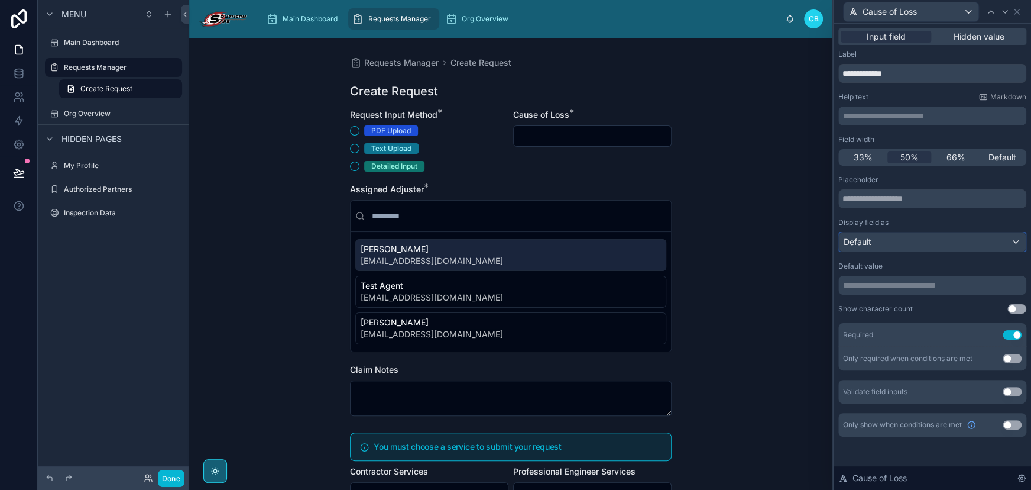
click at [985, 239] on div "Default" at bounding box center [932, 241] width 187 height 19
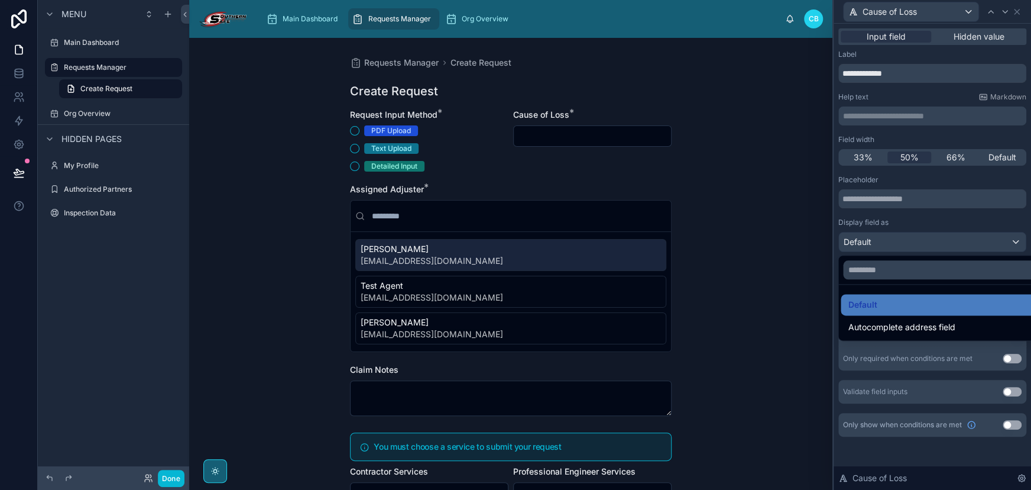
click at [949, 225] on div at bounding box center [933, 245] width 198 height 490
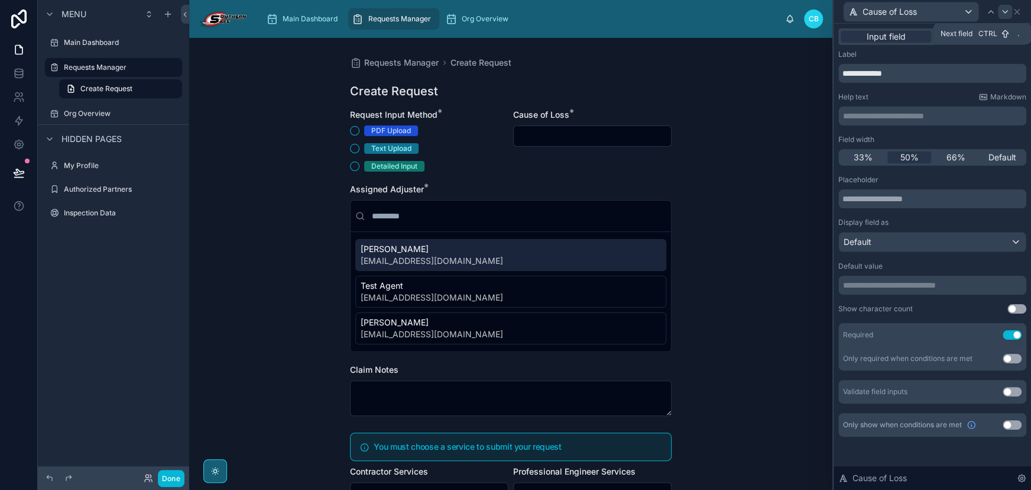
click at [1005, 7] on icon at bounding box center [1005, 11] width 9 height 9
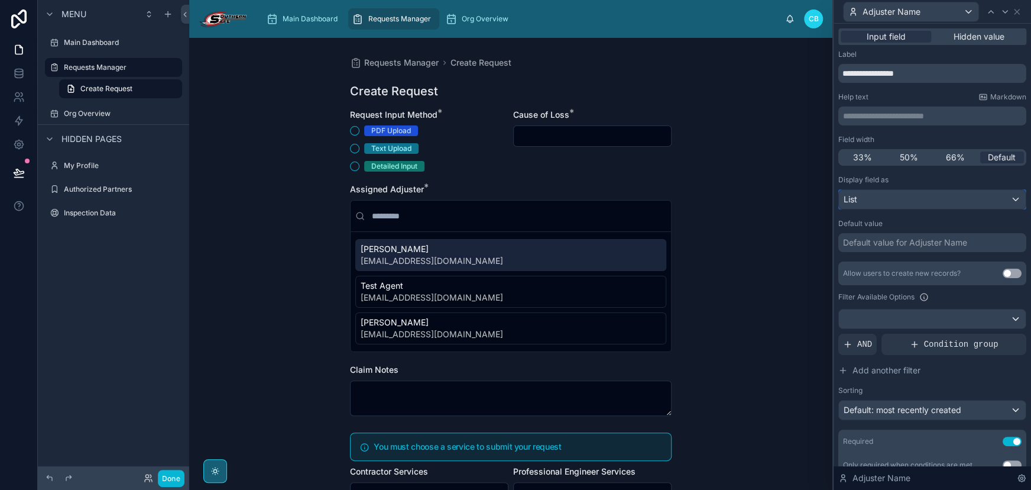
click at [981, 205] on div "List" at bounding box center [932, 199] width 187 height 19
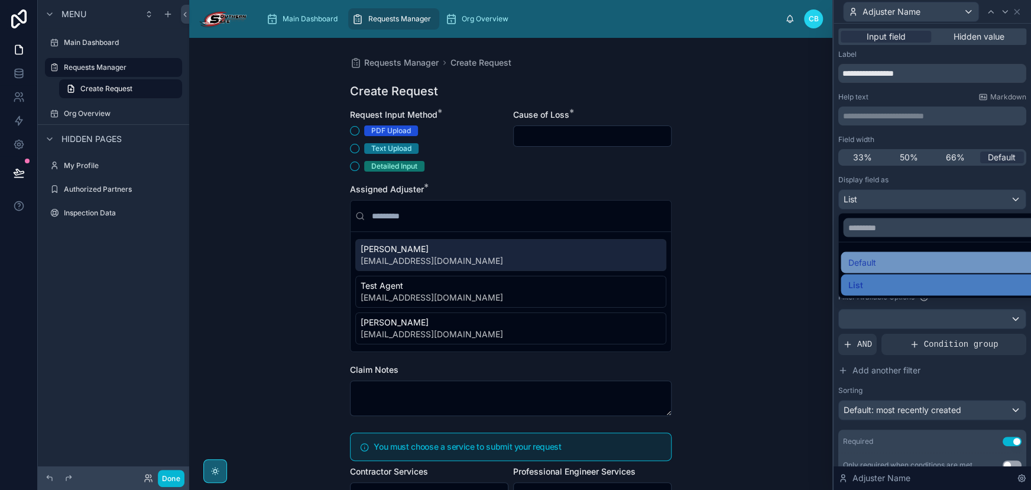
click at [952, 258] on div "Default" at bounding box center [941, 262] width 187 height 14
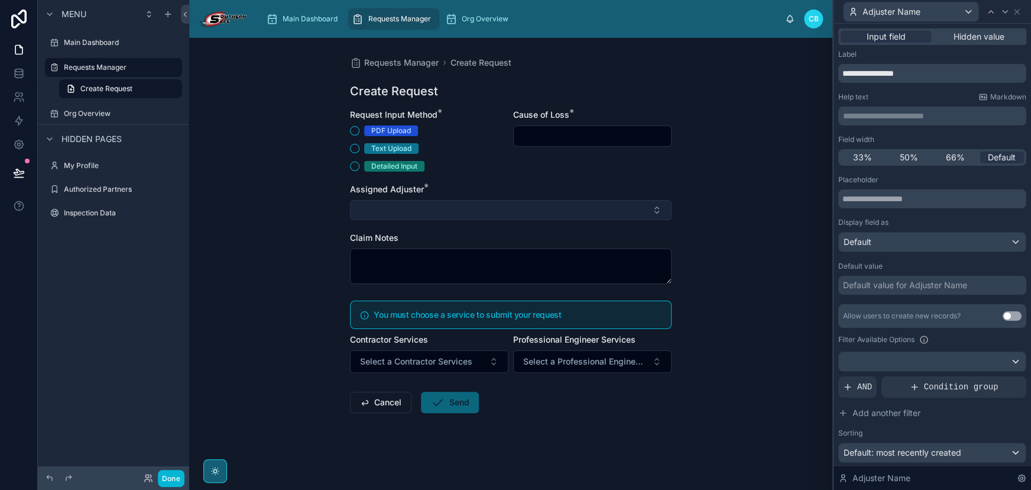
click at [642, 203] on button "Select Button" at bounding box center [511, 210] width 322 height 20
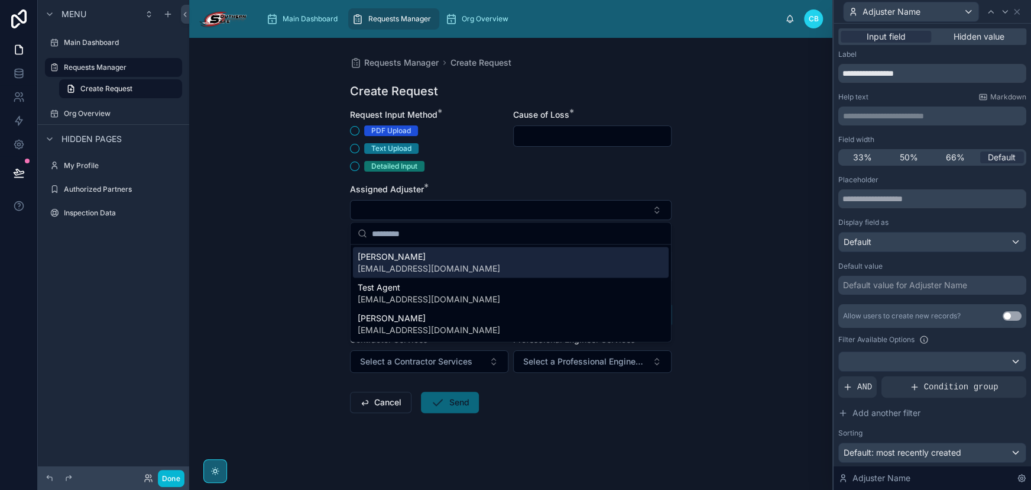
click at [686, 203] on div "Requests Manager Create Request Create Request Request Input Method * PDF Uploa…" at bounding box center [510, 264] width 643 height 452
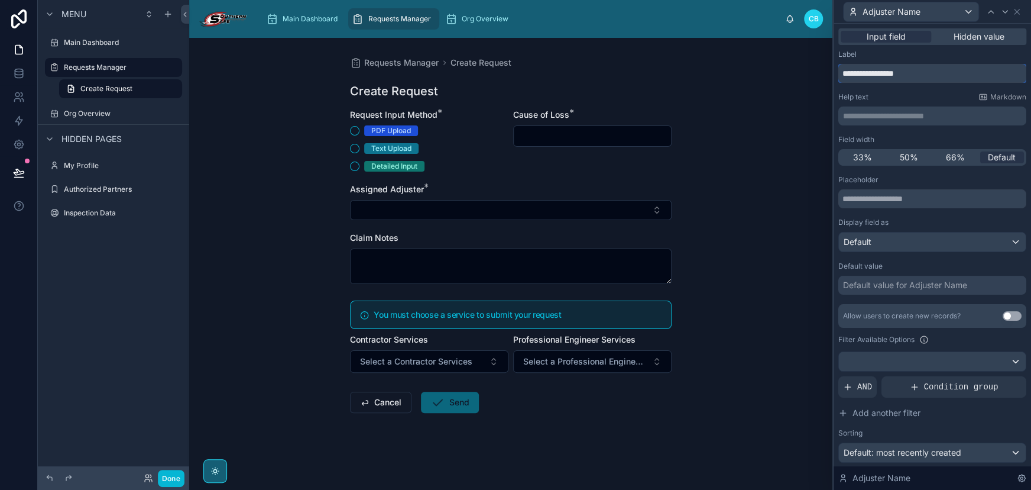
drag, startPoint x: 875, startPoint y: 70, endPoint x: 868, endPoint y: 70, distance: 7.1
click at [868, 70] on input "**********" at bounding box center [933, 73] width 188 height 19
click at [869, 70] on input "**********" at bounding box center [933, 73] width 188 height 19
drag, startPoint x: 869, startPoint y: 70, endPoint x: 876, endPoint y: 70, distance: 6.5
click at [876, 70] on input "**********" at bounding box center [933, 73] width 188 height 19
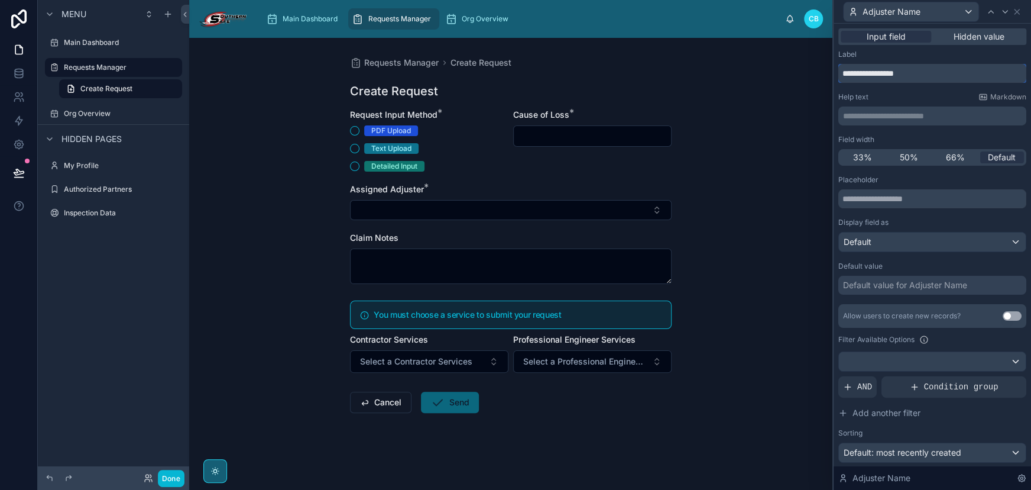
click at [876, 70] on input "**********" at bounding box center [933, 73] width 188 height 19
type input "**********"
click at [886, 96] on div "Help text Markdown" at bounding box center [933, 96] width 188 height 9
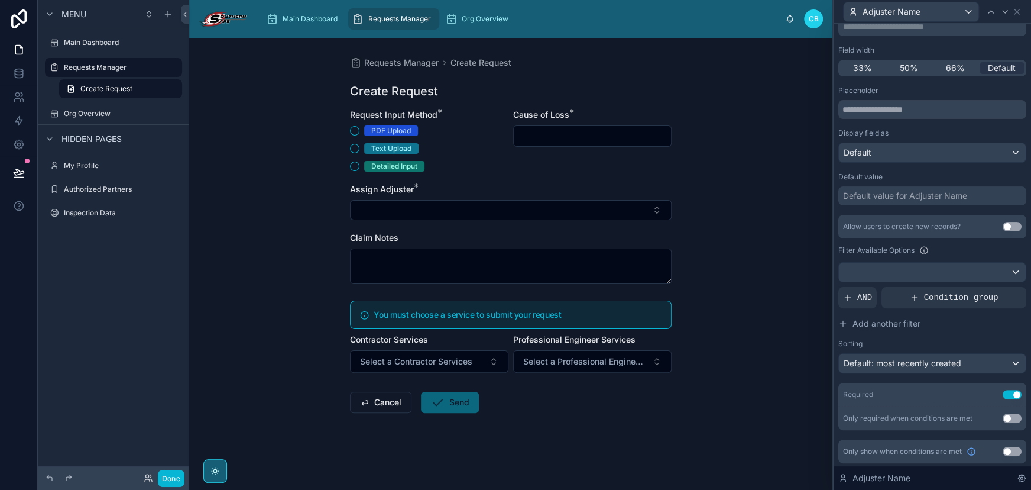
scroll to position [90, 0]
click at [695, 202] on div "Requests Manager Create Request Create Request Request Input Method * PDF Uploa…" at bounding box center [510, 264] width 643 height 452
click at [630, 257] on textarea at bounding box center [511, 265] width 322 height 35
click at [630, 243] on div "Claim Notes" at bounding box center [511, 258] width 322 height 52
click at [624, 149] on div "Cause of Loss *" at bounding box center [592, 140] width 158 height 63
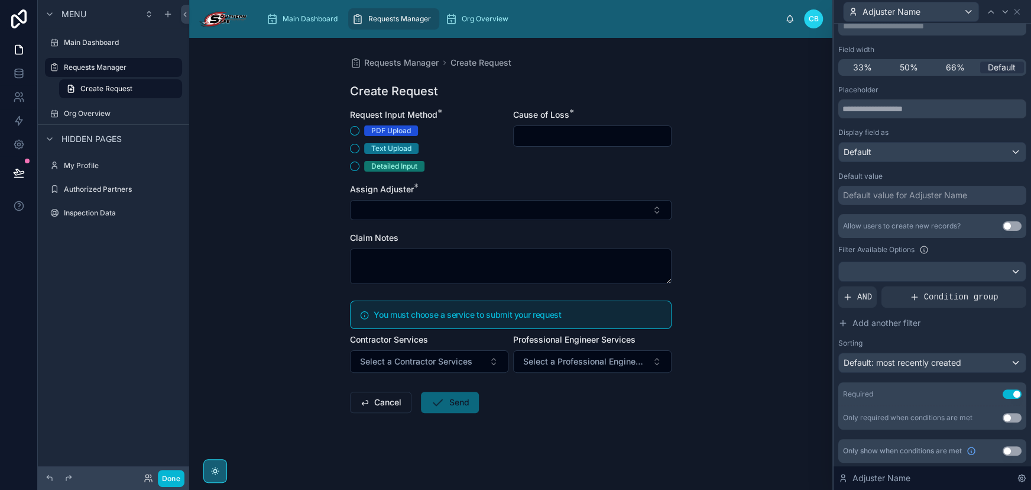
click at [638, 130] on div at bounding box center [592, 135] width 158 height 21
click at [986, 17] on div at bounding box center [991, 12] width 14 height 14
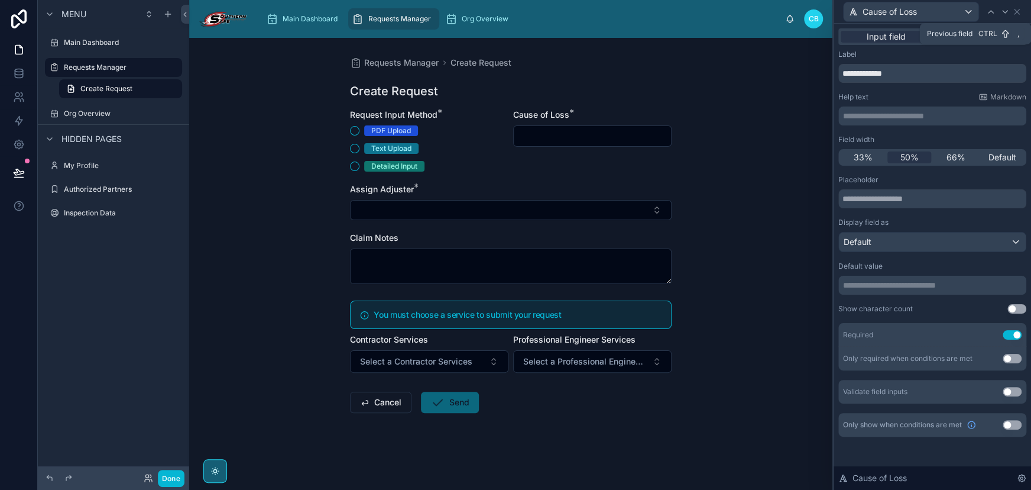
click at [989, 14] on icon at bounding box center [990, 11] width 9 height 9
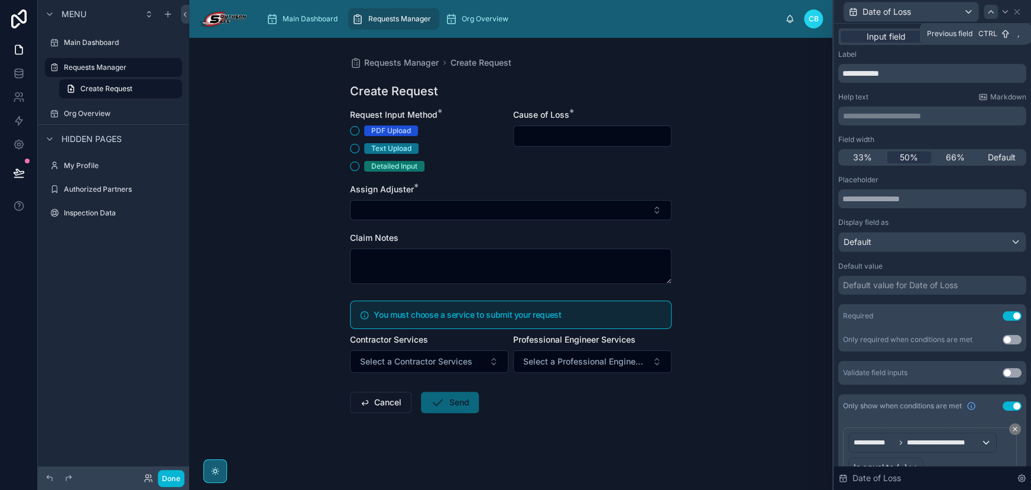
click at [996, 13] on div at bounding box center [991, 12] width 14 height 14
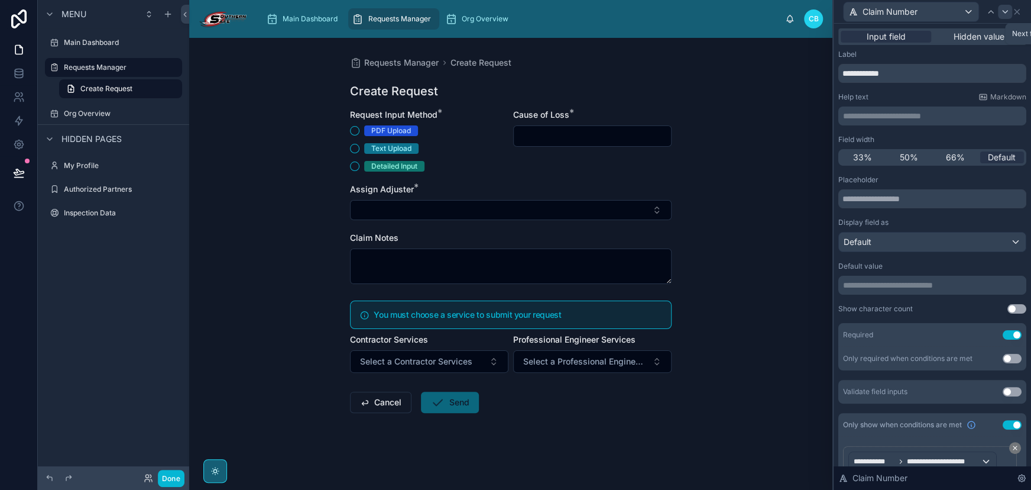
click at [1001, 13] on icon at bounding box center [1005, 11] width 9 height 9
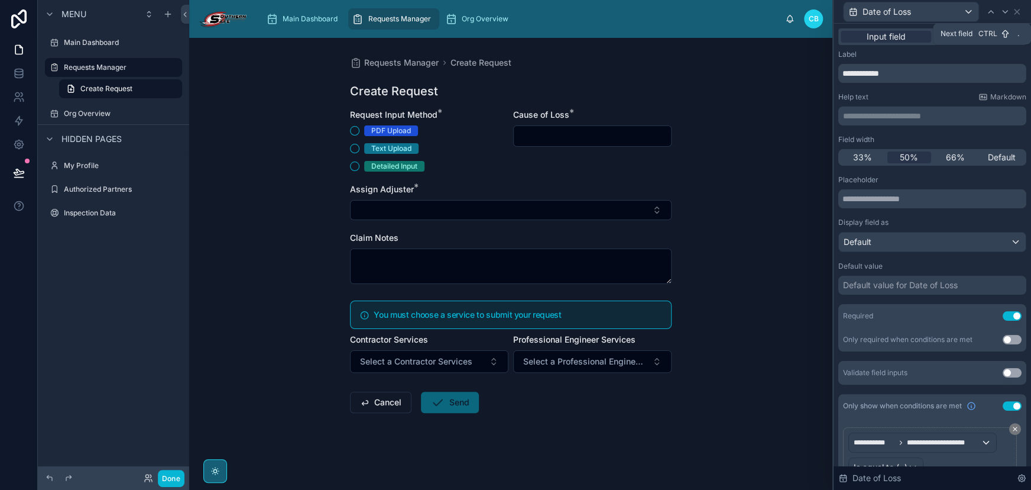
click at [1001, 13] on icon at bounding box center [1005, 11] width 9 height 9
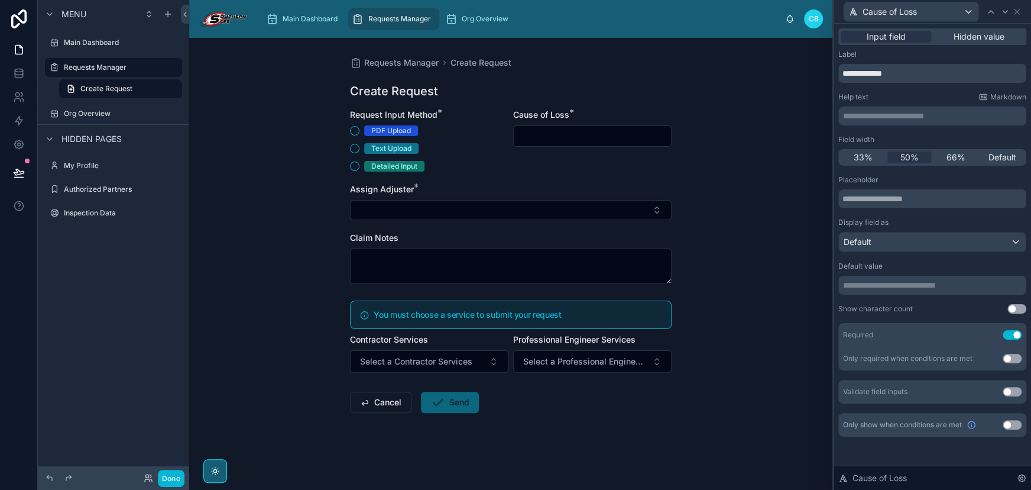
click at [1010, 425] on button "Use setting" at bounding box center [1012, 424] width 19 height 9
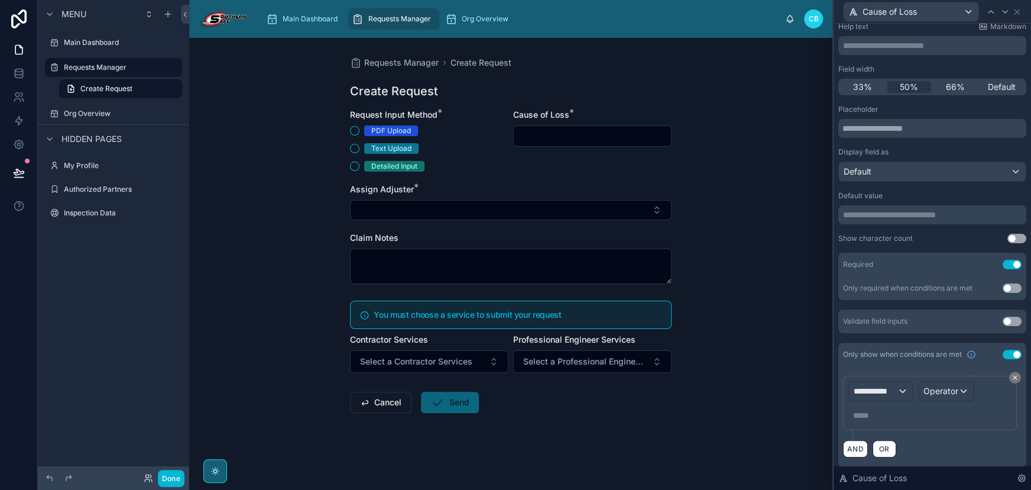
scroll to position [75, 0]
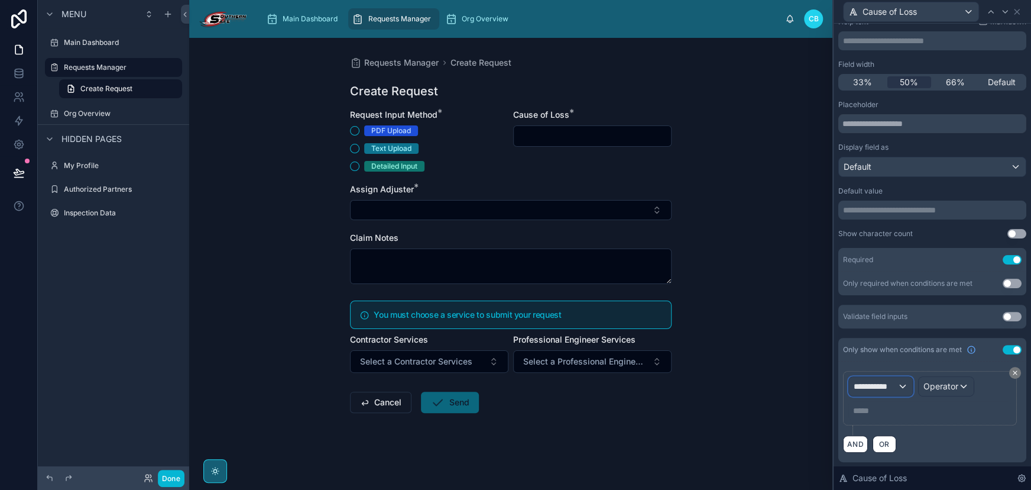
click at [892, 380] on span "**********" at bounding box center [876, 386] width 44 height 12
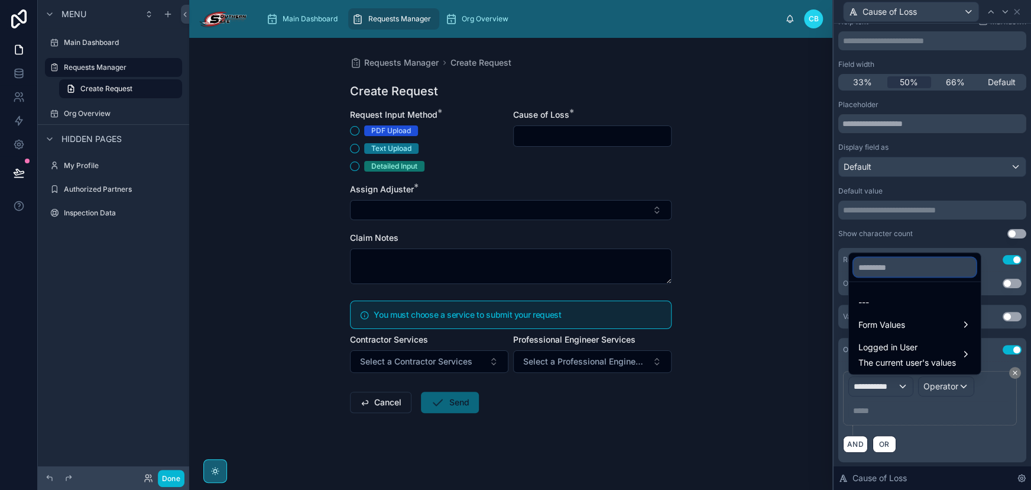
click at [899, 270] on input "text" at bounding box center [915, 266] width 122 height 19
paste input "**********"
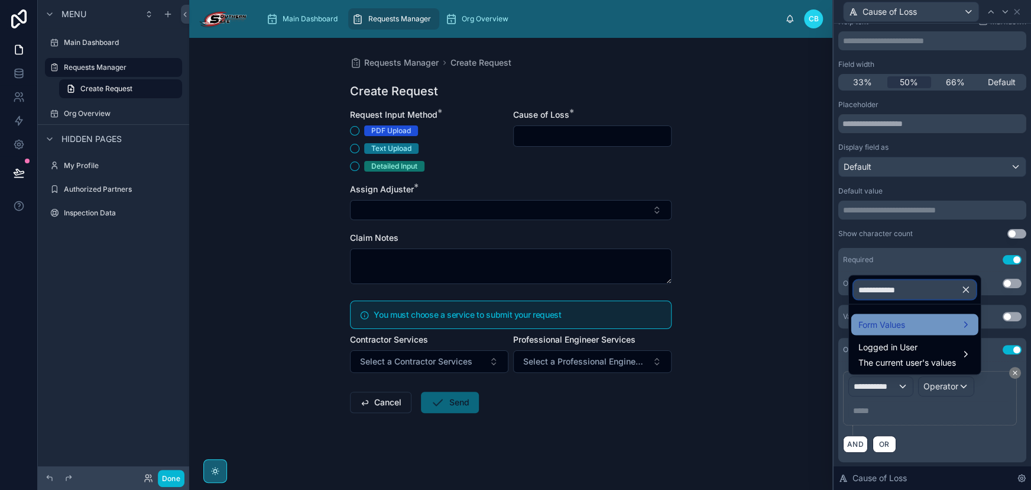
type input "**********"
click at [881, 323] on span "Form Values" at bounding box center [882, 324] width 47 height 14
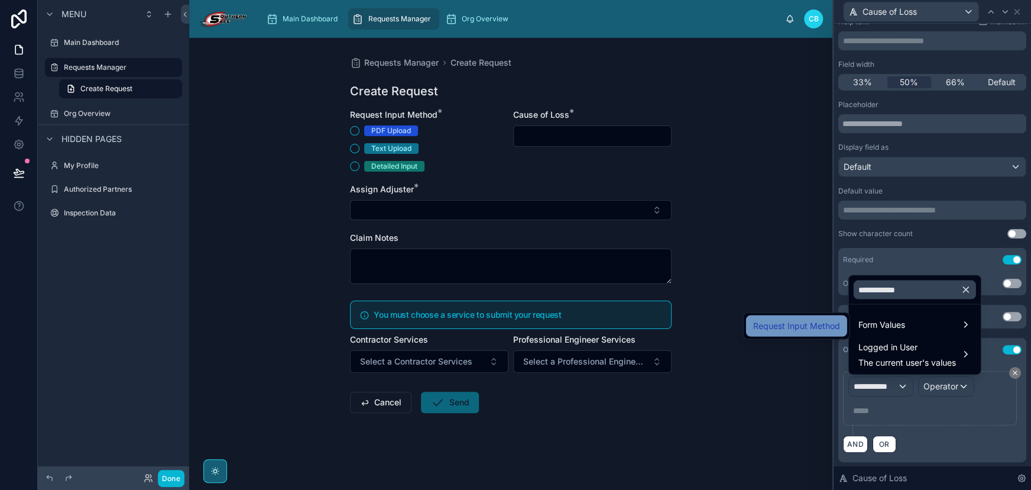
click at [835, 325] on span "Request Input Method" at bounding box center [796, 326] width 87 height 14
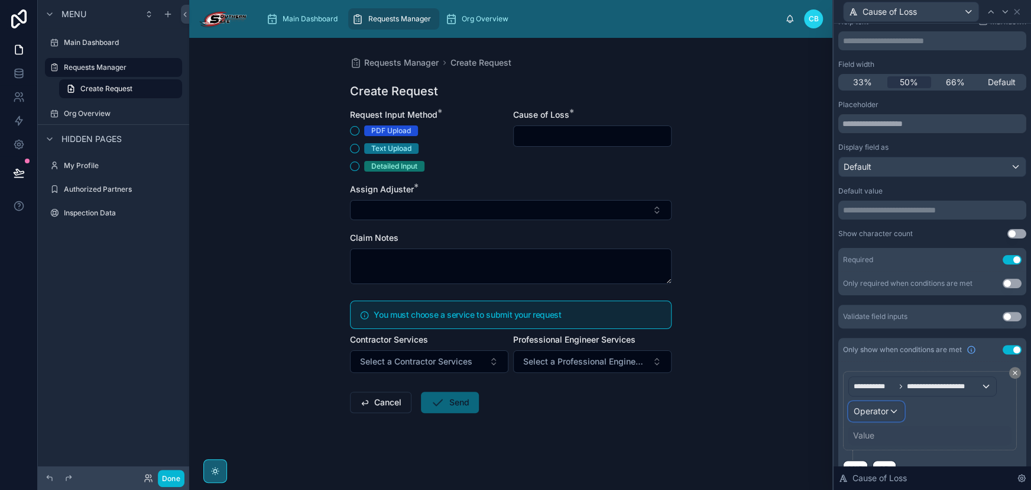
click at [889, 406] on div "Operator" at bounding box center [876, 411] width 55 height 19
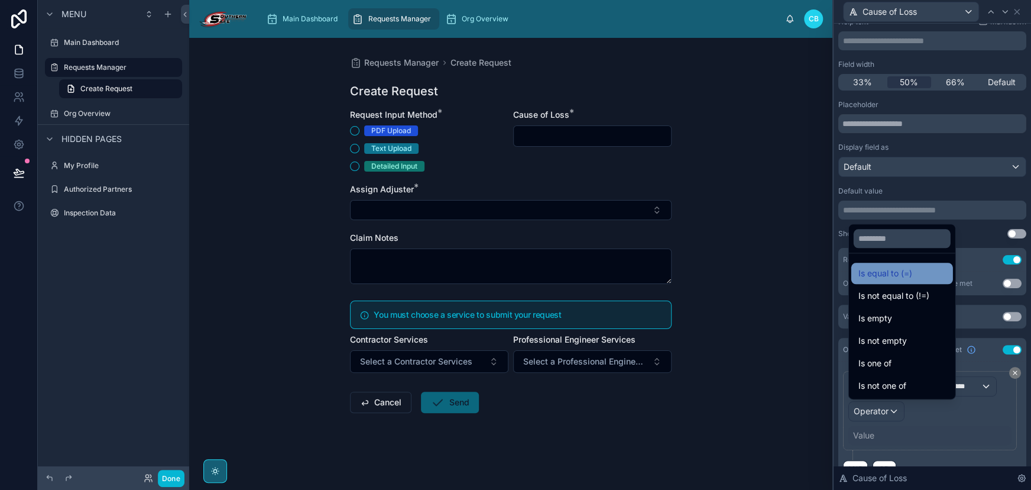
click at [881, 276] on span "Is equal to (=)" at bounding box center [886, 273] width 54 height 14
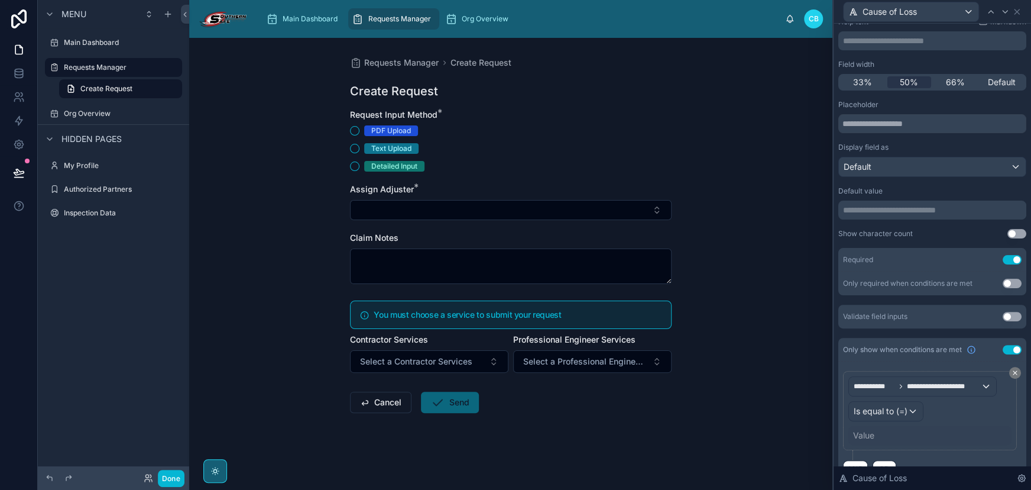
click at [878, 436] on div "Value" at bounding box center [930, 435] width 163 height 19
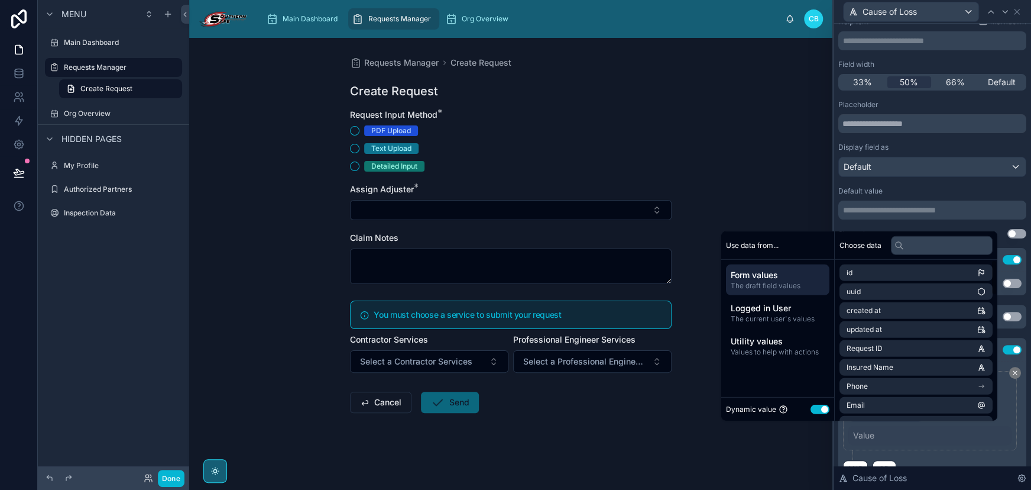
click at [811, 405] on button "Use setting" at bounding box center [820, 408] width 19 height 9
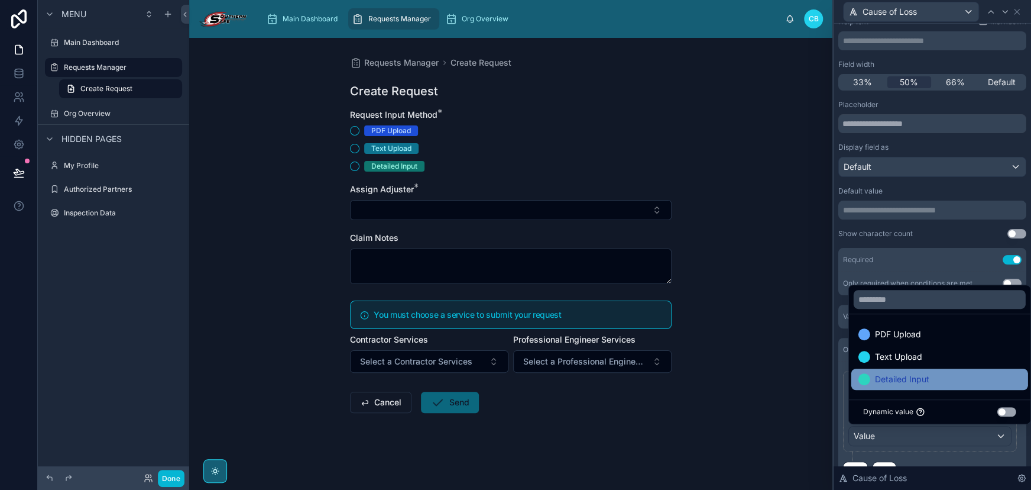
click at [881, 377] on span "Detailed Input" at bounding box center [902, 379] width 54 height 14
click at [833, 367] on div "**********" at bounding box center [932, 245] width 199 height 490
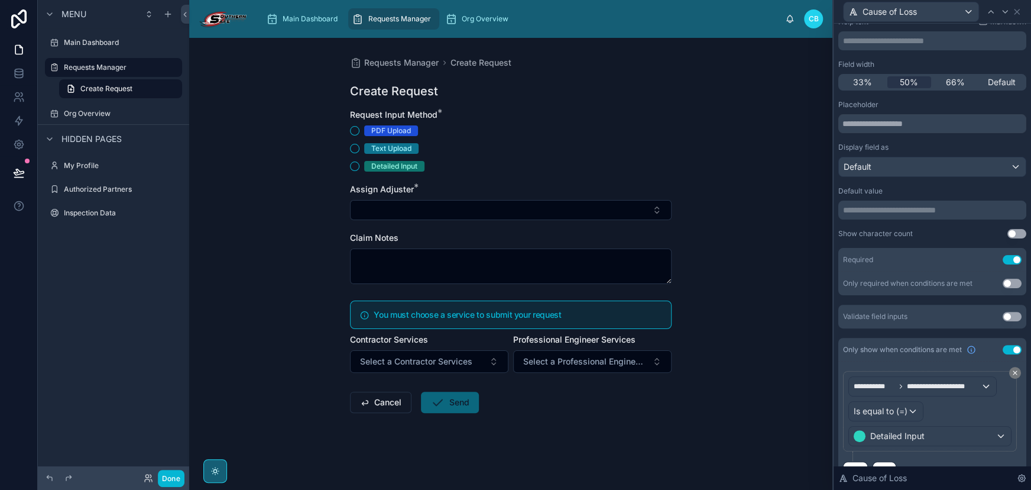
click at [736, 331] on div "Requests Manager Create Request Create Request Request Input Method * PDF Uploa…" at bounding box center [510, 264] width 643 height 452
click at [562, 271] on textarea at bounding box center [511, 265] width 322 height 35
click at [1002, 12] on icon at bounding box center [1005, 11] width 9 height 9
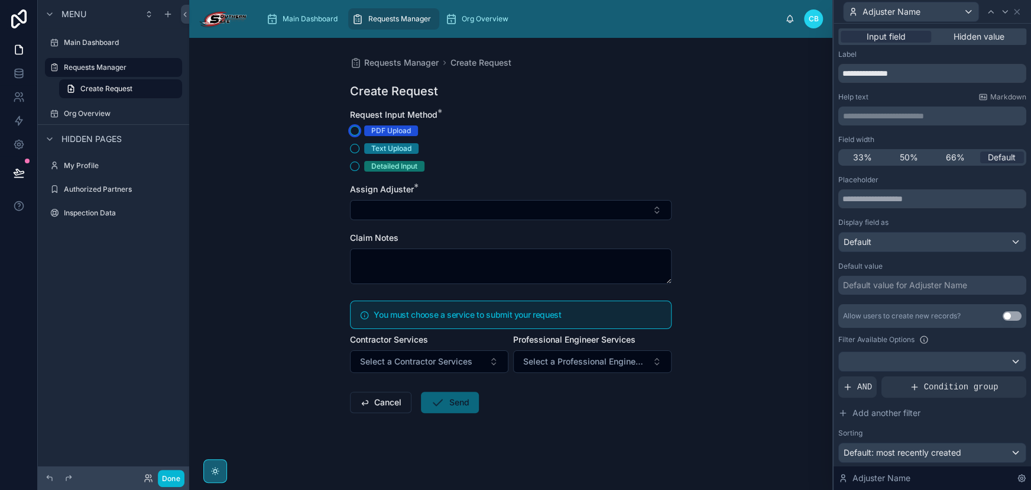
click at [357, 128] on button "PDF Upload" at bounding box center [354, 130] width 9 height 9
click at [354, 148] on button "Text Upload" at bounding box center [354, 148] width 9 height 9
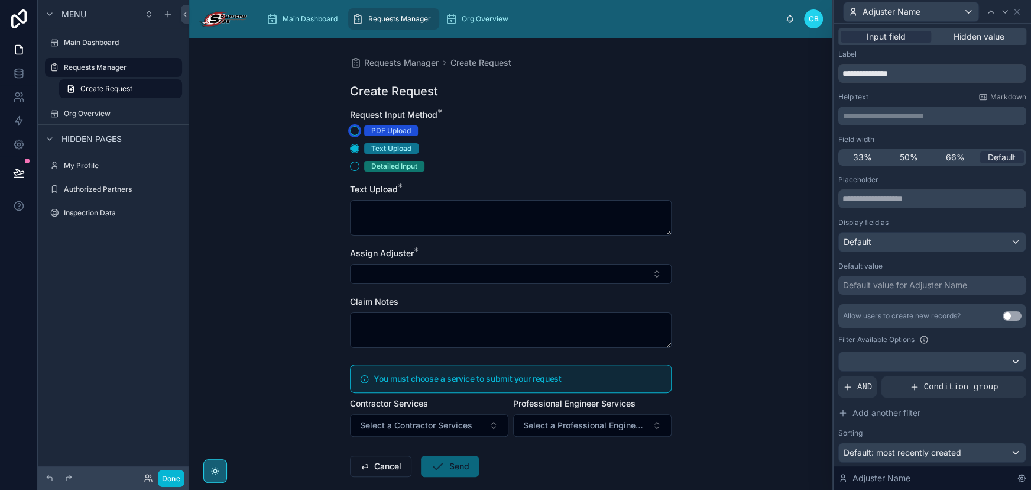
click at [352, 129] on button "PDF Upload" at bounding box center [354, 130] width 9 height 9
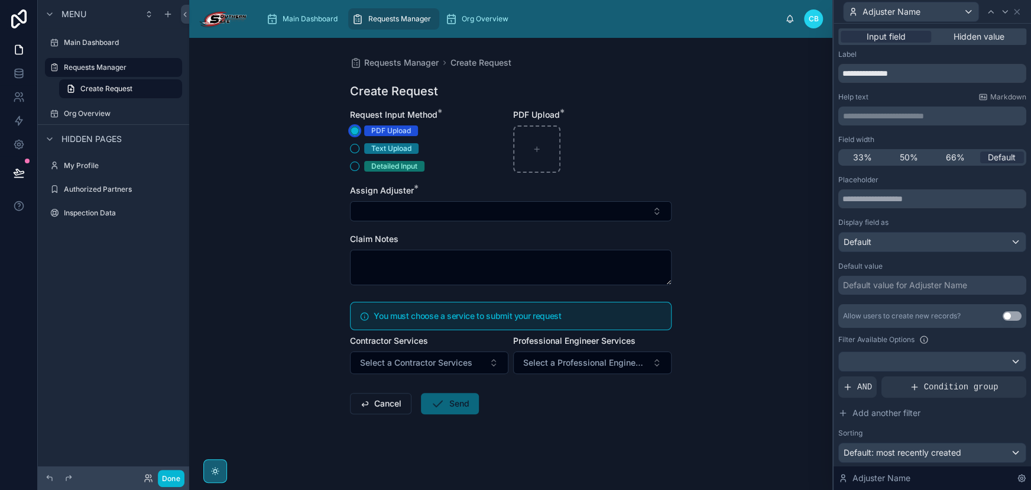
click at [355, 130] on circle "button" at bounding box center [354, 130] width 7 height 7
click at [370, 131] on span "PDF Upload" at bounding box center [391, 130] width 54 height 11
click at [360, 131] on button "PDF Upload" at bounding box center [354, 130] width 9 height 9
click at [1004, 12] on icon at bounding box center [1005, 12] width 5 height 2
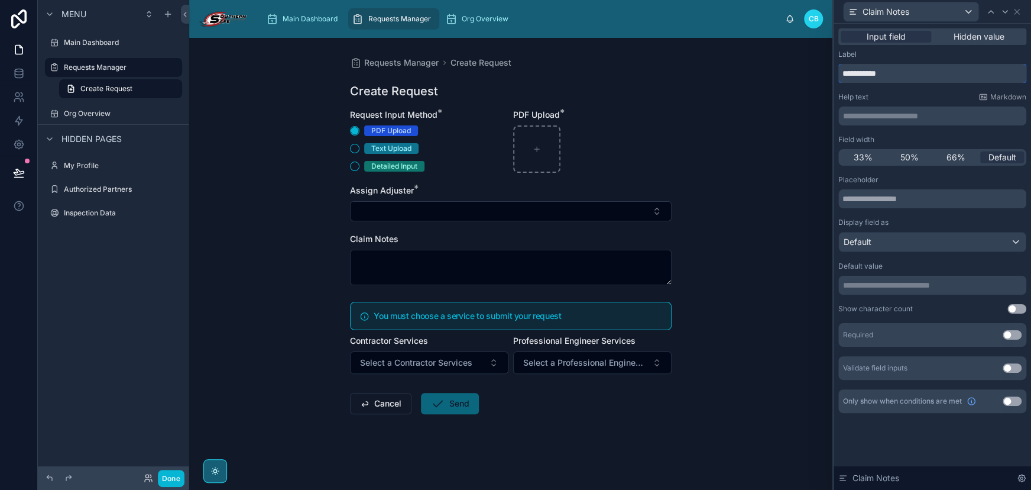
click at [844, 70] on input "**********" at bounding box center [933, 73] width 188 height 19
type input "**********"
click at [690, 151] on div "Requests Manager Create Request Create Request Request Input Method * PDF Uploa…" at bounding box center [510, 264] width 643 height 452
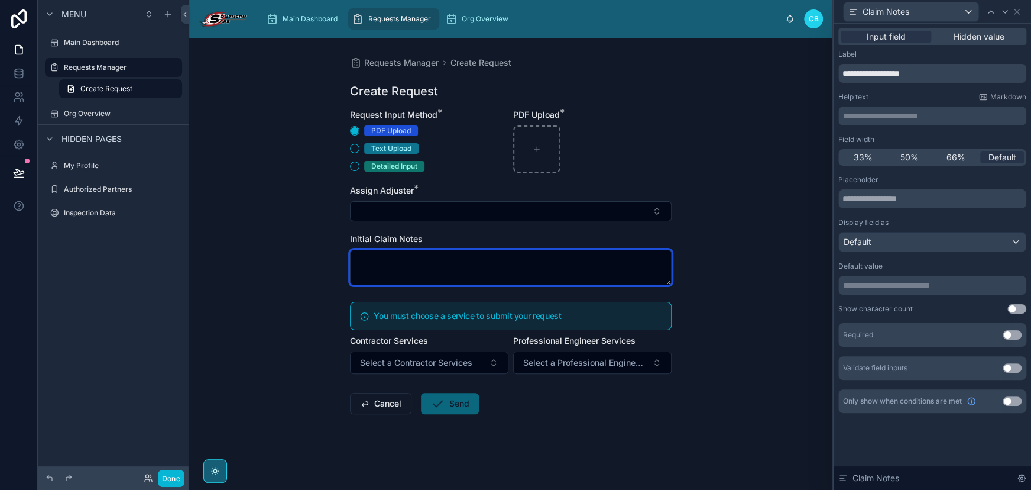
click at [639, 266] on textarea at bounding box center [511, 267] width 322 height 35
click at [692, 237] on div "Requests Manager Create Request Create Request Request Input Method * PDF Uploa…" at bounding box center [510, 264] width 643 height 452
click at [616, 260] on textarea at bounding box center [511, 267] width 322 height 35
click at [732, 300] on div "Requests Manager Create Request Create Request Request Input Method * PDF Uploa…" at bounding box center [510, 264] width 643 height 452
click at [603, 317] on h5 "You must choose a service to submit your request" at bounding box center [518, 316] width 288 height 8
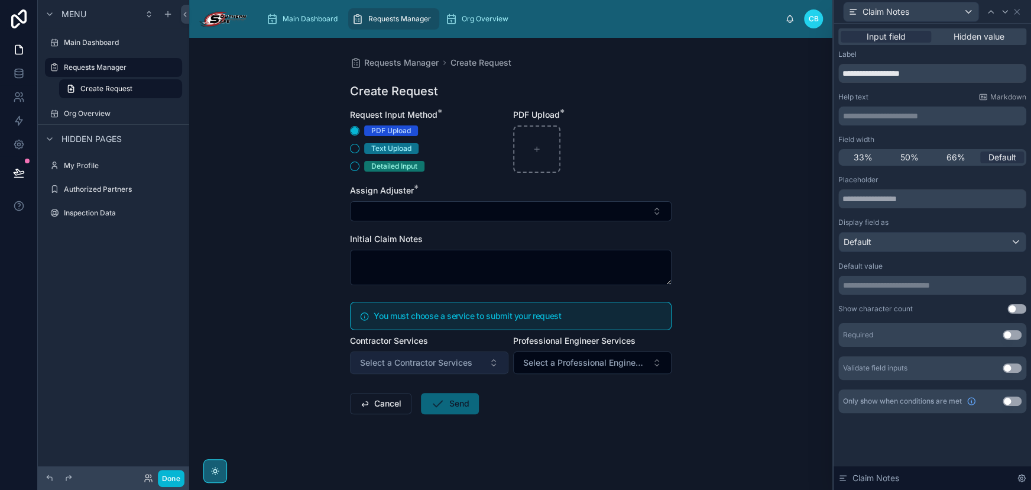
click at [477, 357] on button "Select a Contractor Services" at bounding box center [429, 362] width 158 height 22
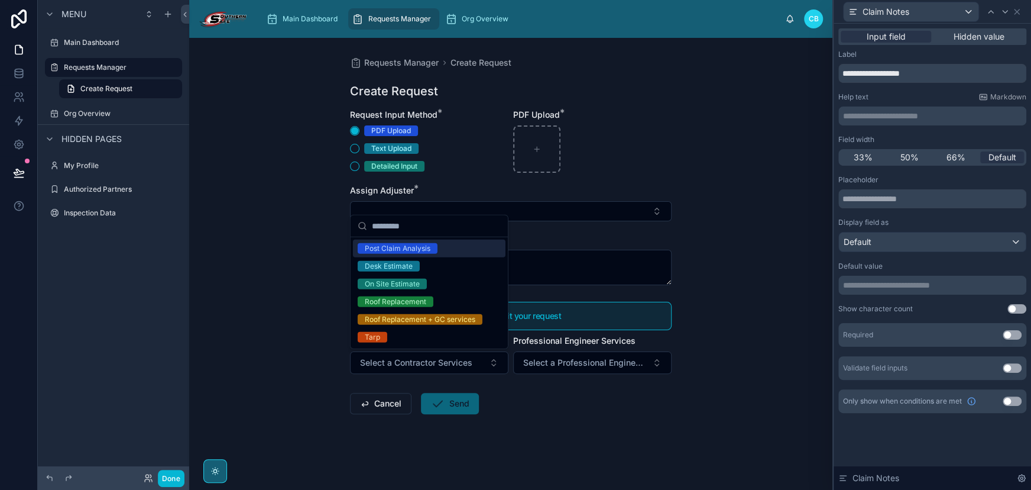
click at [533, 396] on form "Request Input Method * PDF Upload Text Upload Detailed Input PDF Upload * Assig…" at bounding box center [511, 299] width 322 height 381
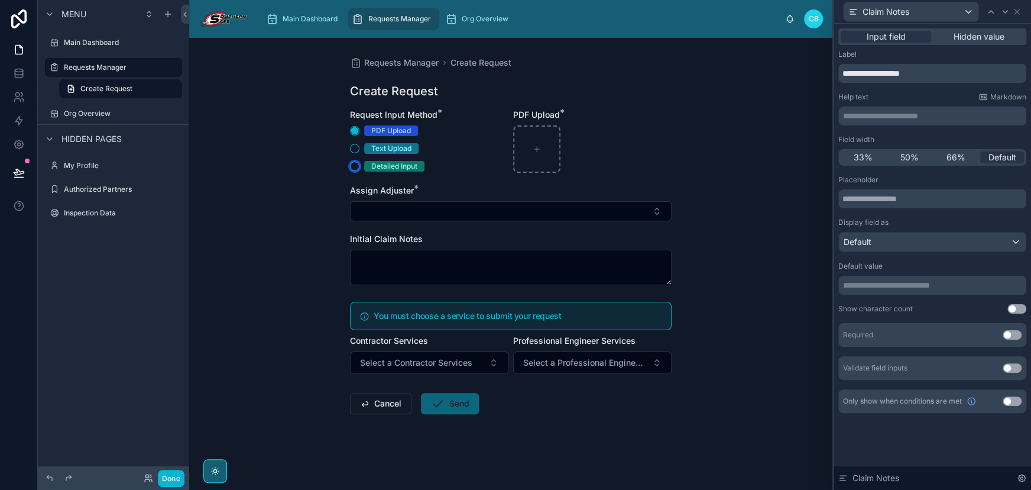
click at [354, 167] on button "Detailed Input" at bounding box center [354, 165] width 9 height 9
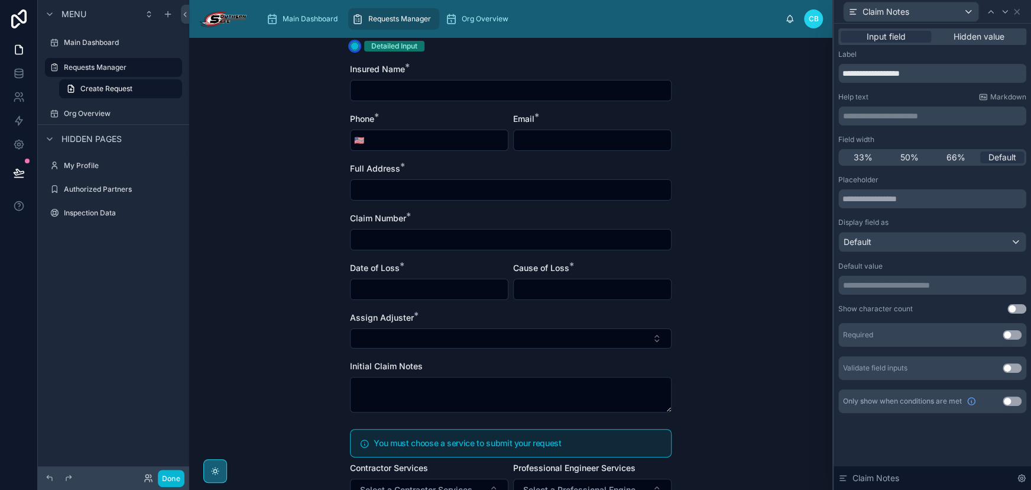
scroll to position [85, 0]
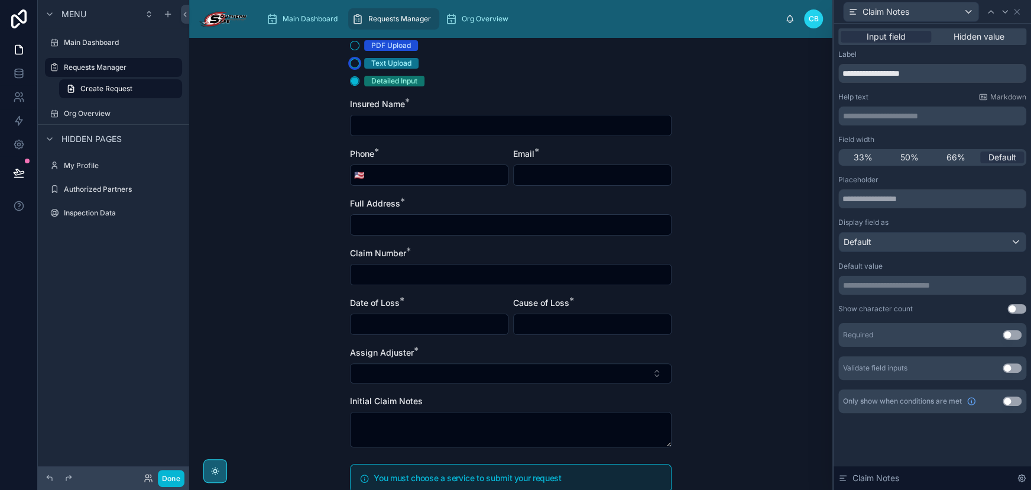
click at [353, 64] on button "Text Upload" at bounding box center [354, 63] width 9 height 9
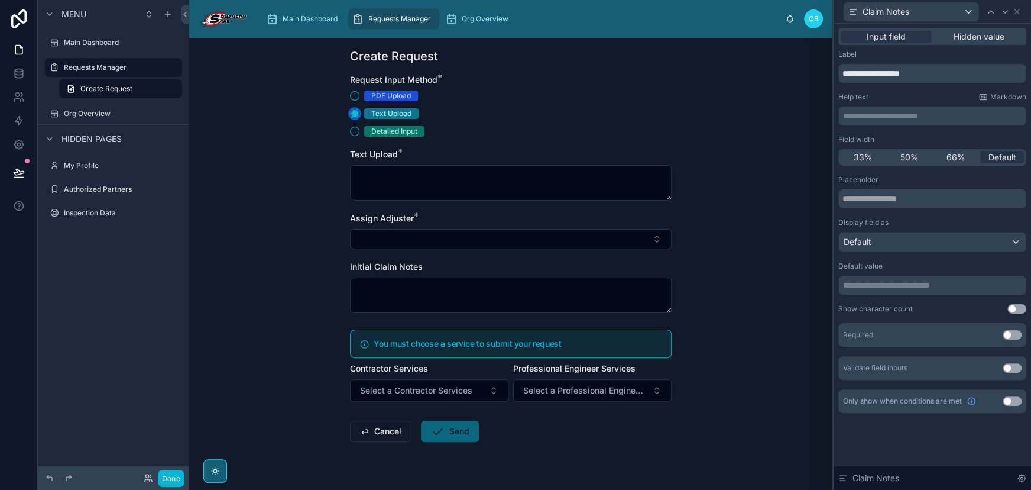
scroll to position [8, 0]
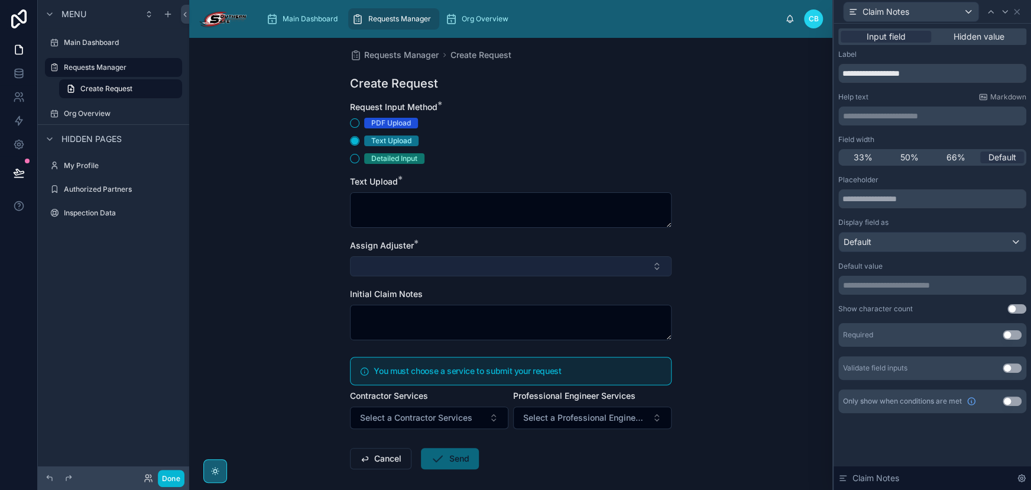
click at [435, 266] on button "Select Button" at bounding box center [511, 266] width 322 height 20
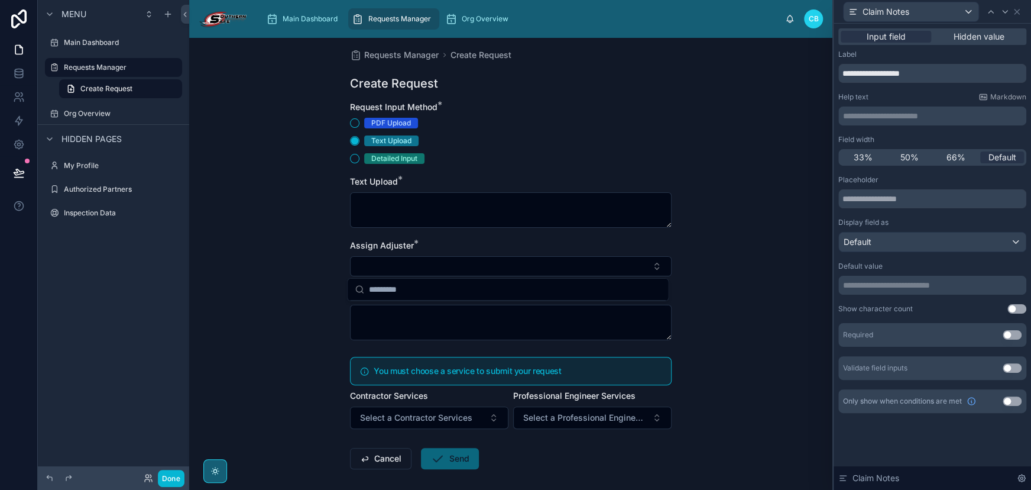
click at [434, 243] on div "Assign Adjuster *" at bounding box center [511, 246] width 322 height 12
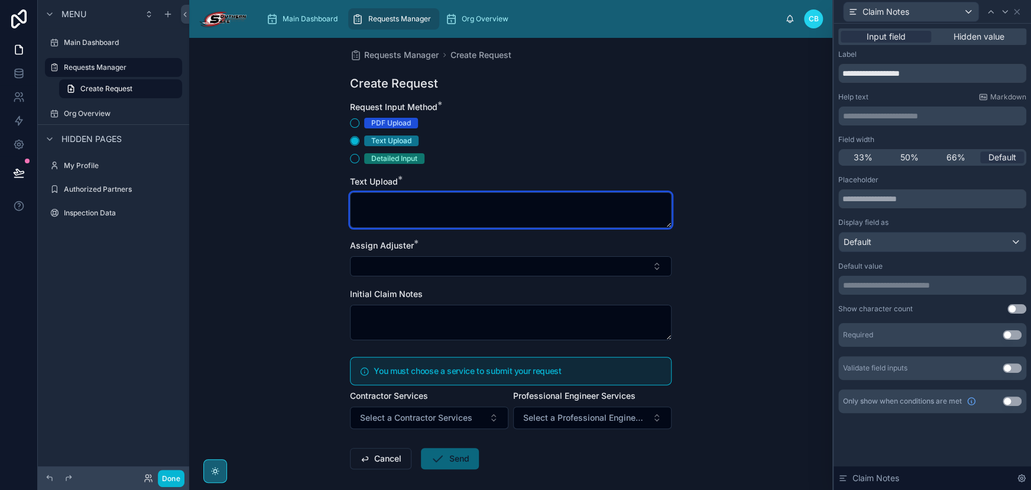
click at [425, 221] on textarea at bounding box center [511, 209] width 322 height 35
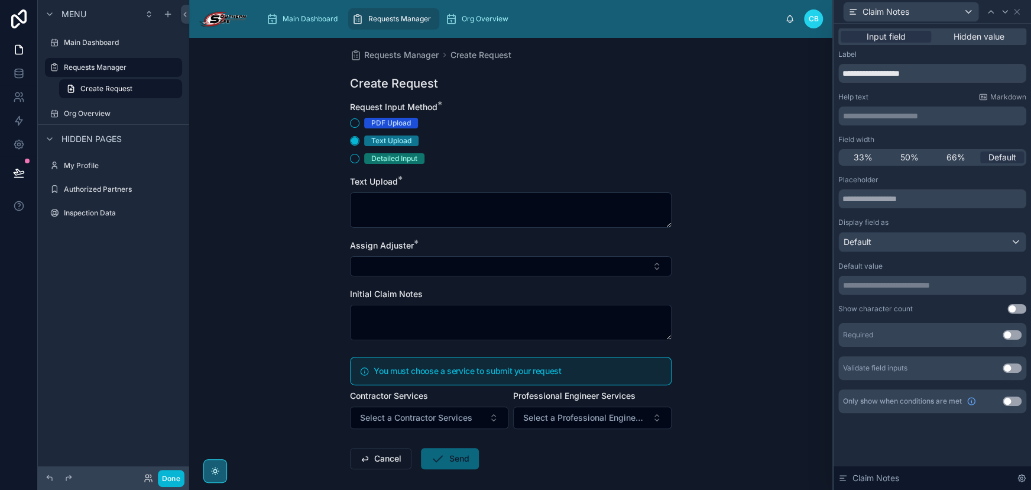
click at [427, 240] on div "Assign Adjuster *" at bounding box center [511, 246] width 322 height 12
click at [429, 300] on div "Initial Claim Notes" at bounding box center [511, 314] width 322 height 52
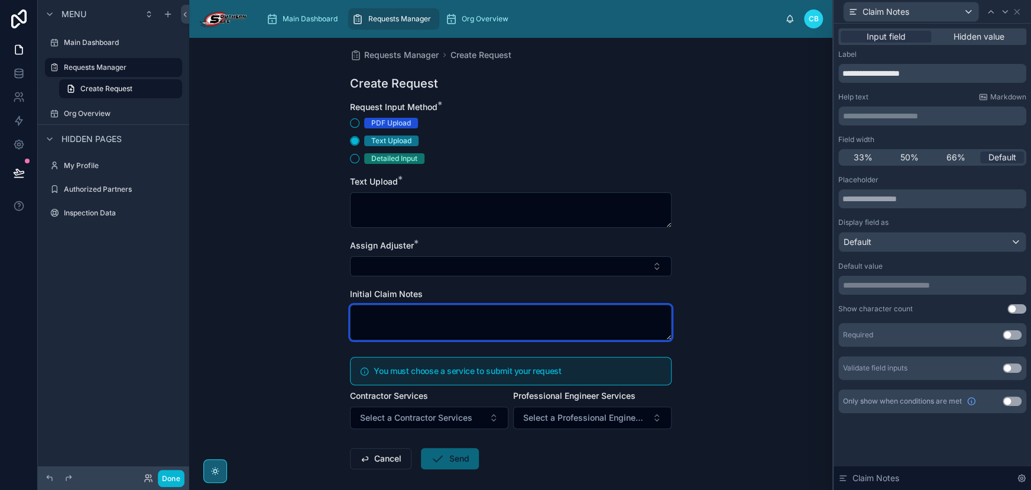
click at [429, 313] on textarea at bounding box center [511, 322] width 322 height 35
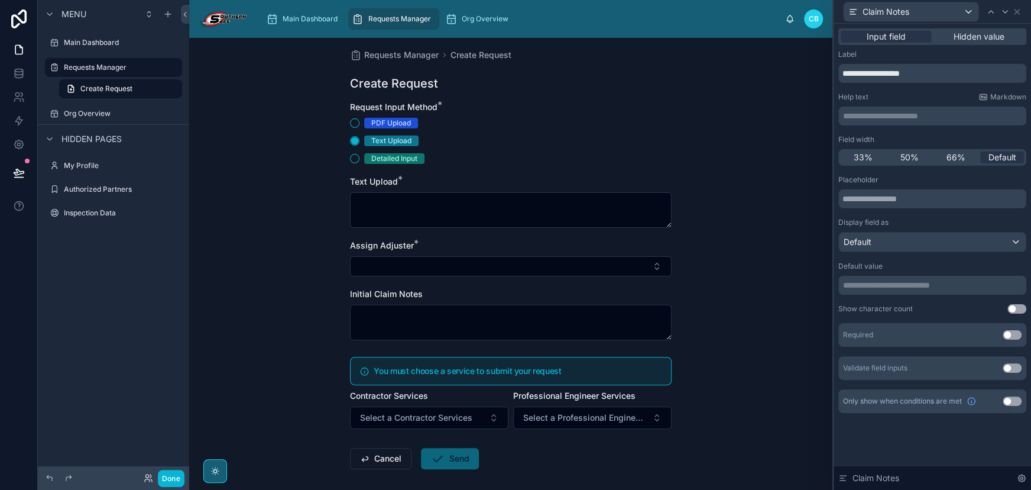
click at [432, 238] on form "Request Input Method * PDF Upload Text Upload Detailed Input Text Upload * Assi…" at bounding box center [511, 323] width 322 height 444
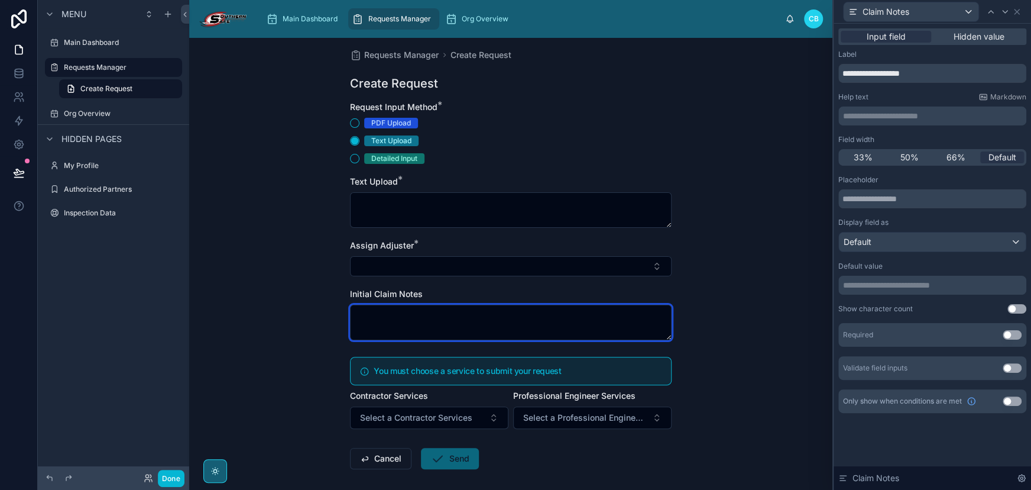
click at [430, 314] on textarea at bounding box center [511, 322] width 322 height 35
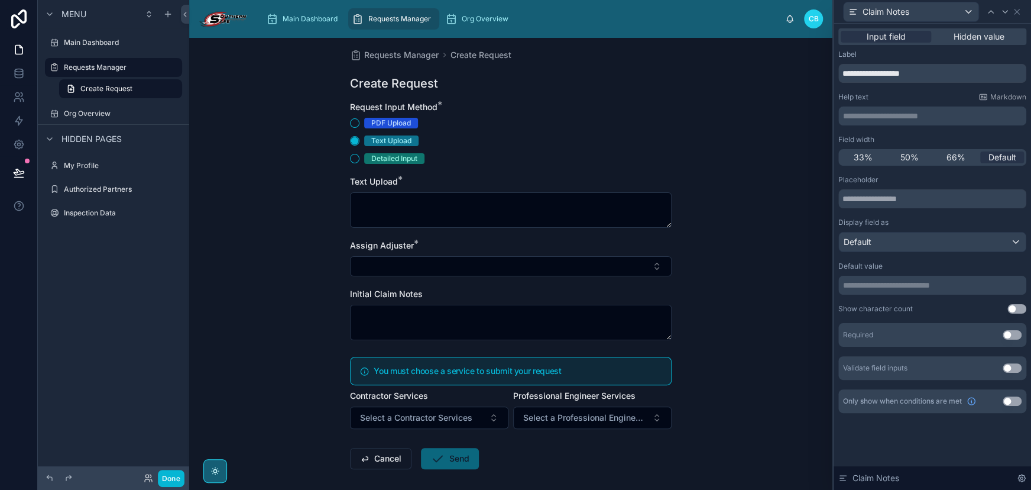
click at [1011, 396] on button "Use setting" at bounding box center [1012, 400] width 19 height 9
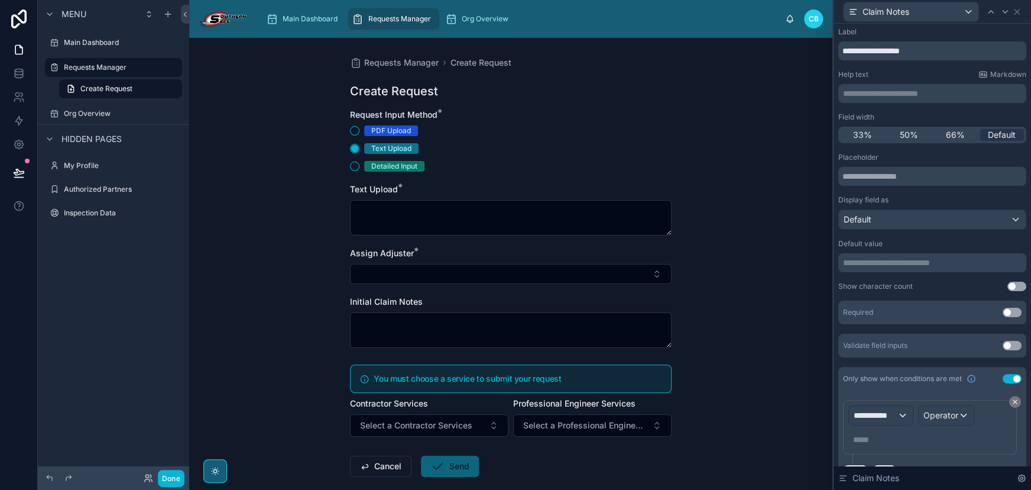
scroll to position [51, 0]
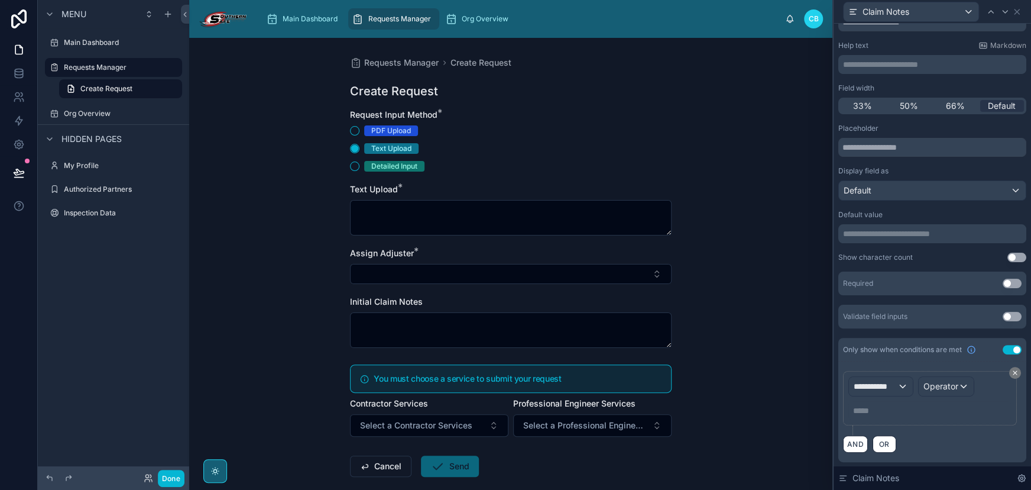
click at [1005, 351] on button "Use setting" at bounding box center [1012, 349] width 19 height 9
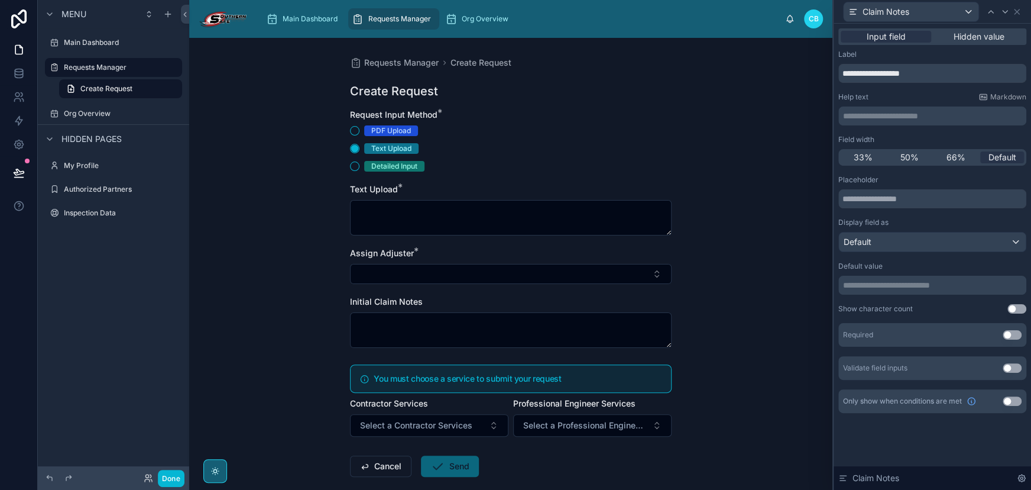
click at [681, 277] on div "Requests Manager Create Request Create Request Request Input Method * PDF Uploa…" at bounding box center [510, 264] width 643 height 452
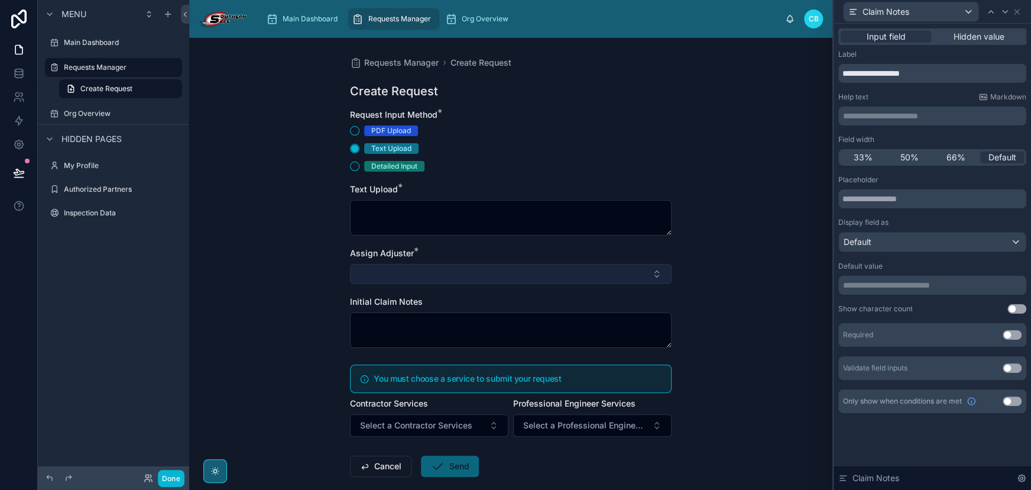
click at [508, 267] on button "Select Button" at bounding box center [511, 274] width 322 height 20
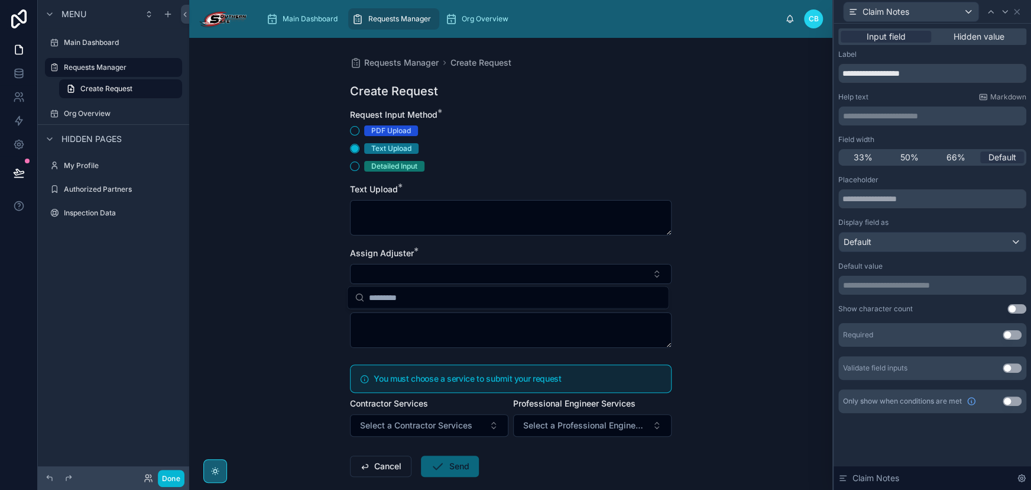
click at [509, 251] on div "Assign Adjuster *" at bounding box center [511, 253] width 322 height 12
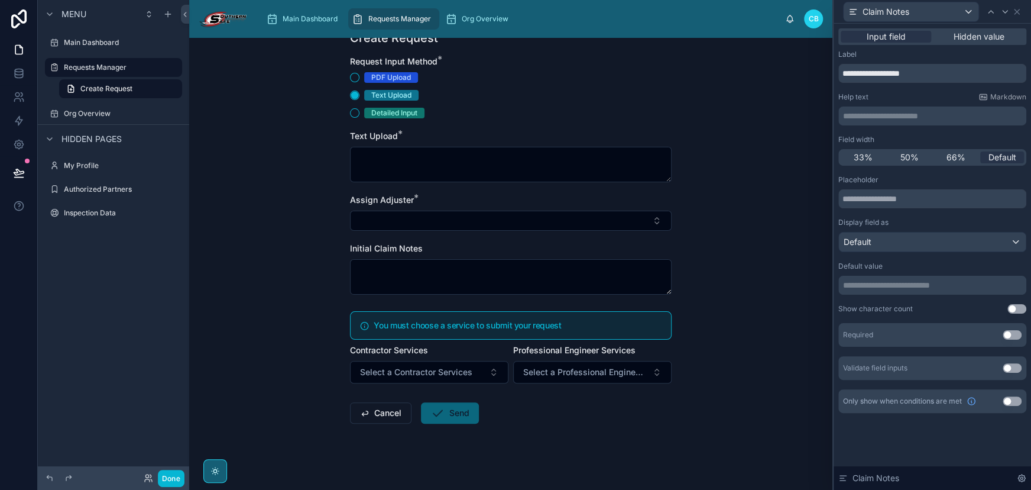
scroll to position [62, 0]
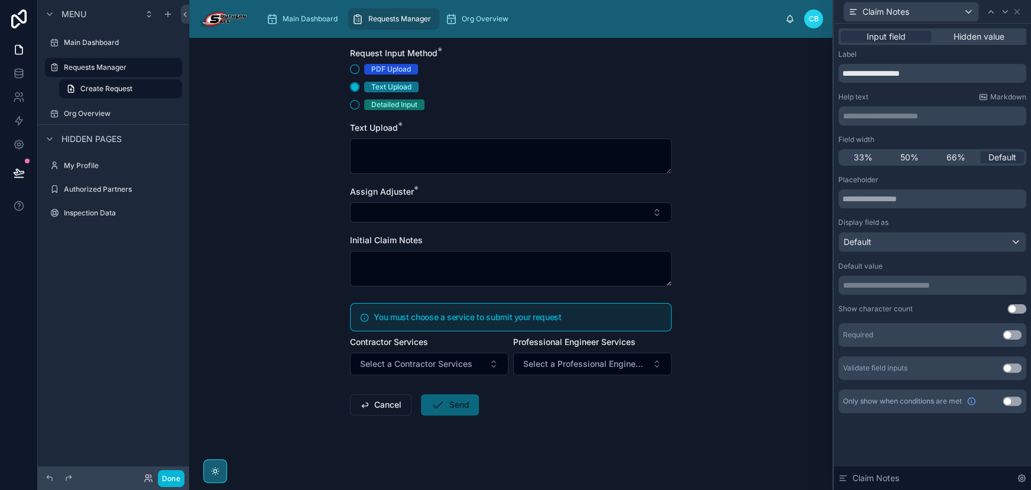
click at [497, 339] on div "Contractor Services" at bounding box center [429, 342] width 158 height 12
click at [503, 347] on div "Contractor Services Select a Contractor Services" at bounding box center [429, 355] width 158 height 39
click at [487, 316] on h5 "You must choose a service to submit your request" at bounding box center [518, 317] width 288 height 8
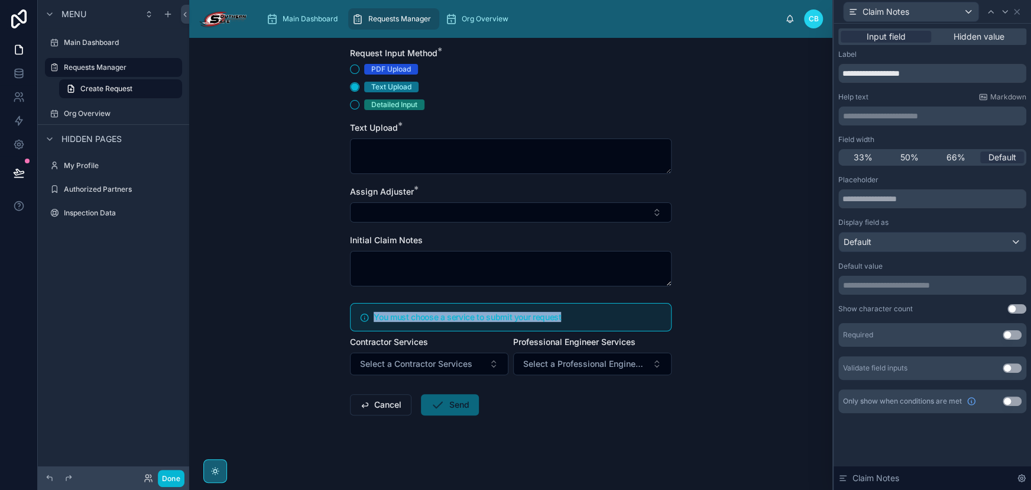
click at [487, 316] on h5 "You must choose a service to submit your request" at bounding box center [518, 317] width 288 height 8
click at [484, 339] on div "Contractor Services" at bounding box center [429, 342] width 158 height 12
click at [465, 404] on span "Send" at bounding box center [450, 407] width 58 height 12
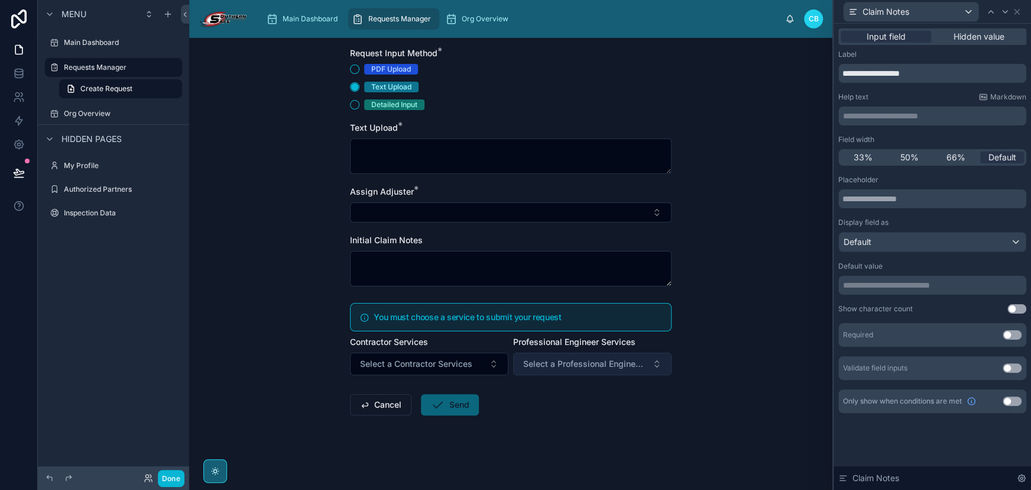
click at [534, 360] on span "Select a Professional Engineer Services" at bounding box center [585, 364] width 124 height 12
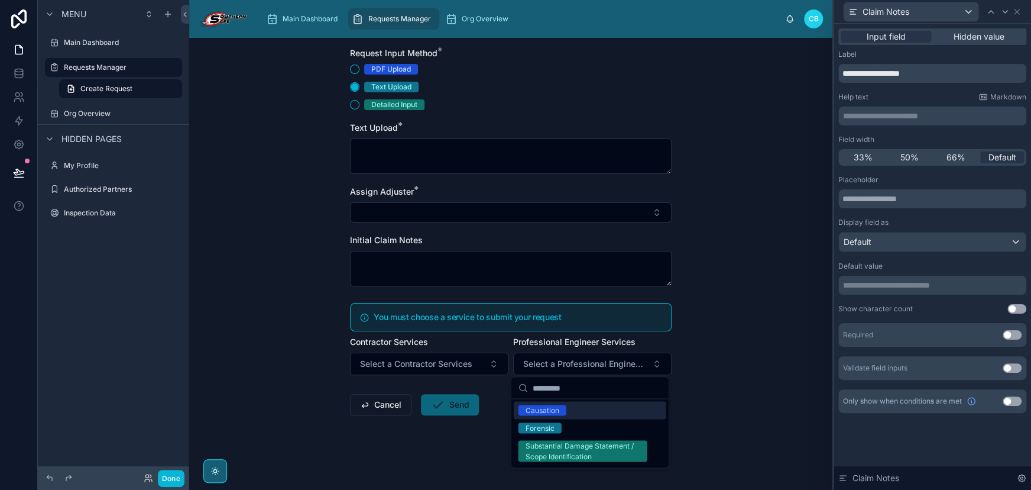
click at [485, 339] on div "Contractor Services" at bounding box center [429, 342] width 158 height 12
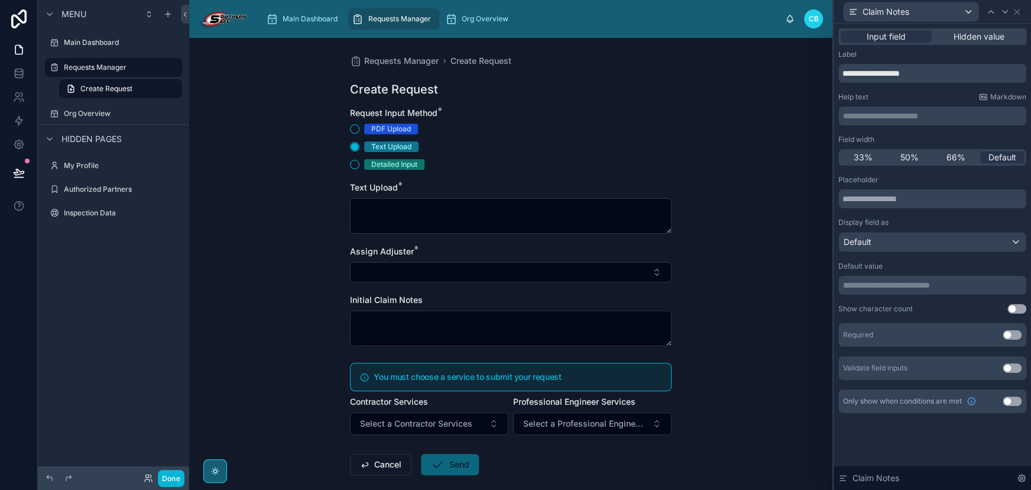
scroll to position [0, 0]
click at [568, 166] on form "Request Input Method * PDF Upload Text Upload Detailed Input Text Upload * Assi…" at bounding box center [511, 331] width 322 height 444
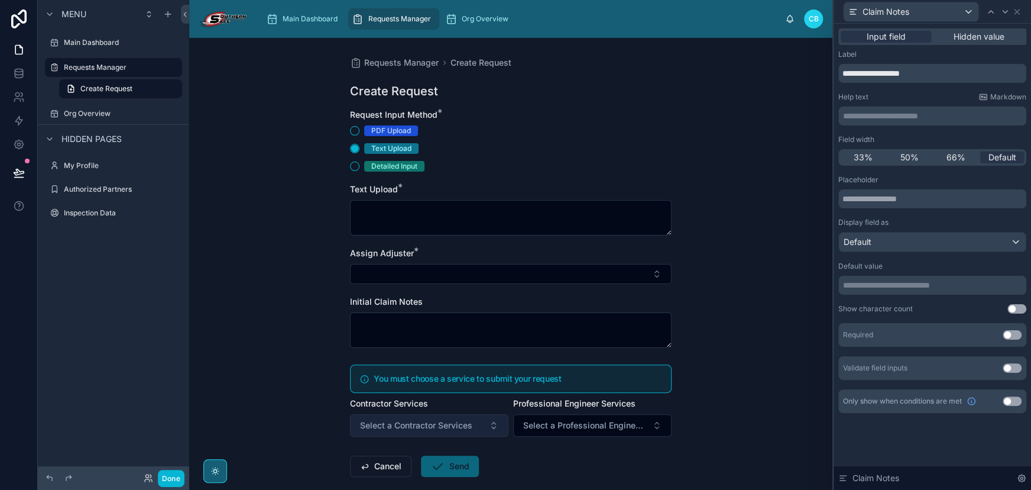
click at [451, 422] on span "Select a Contractor Services" at bounding box center [416, 425] width 112 height 12
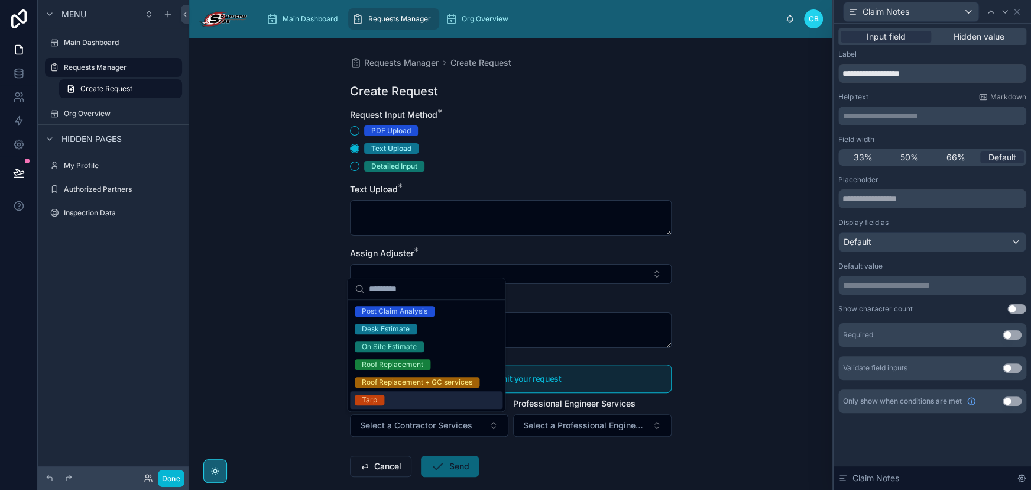
click at [310, 351] on div "Requests Manager Create Request Create Request Request Input Method * PDF Uploa…" at bounding box center [510, 264] width 643 height 452
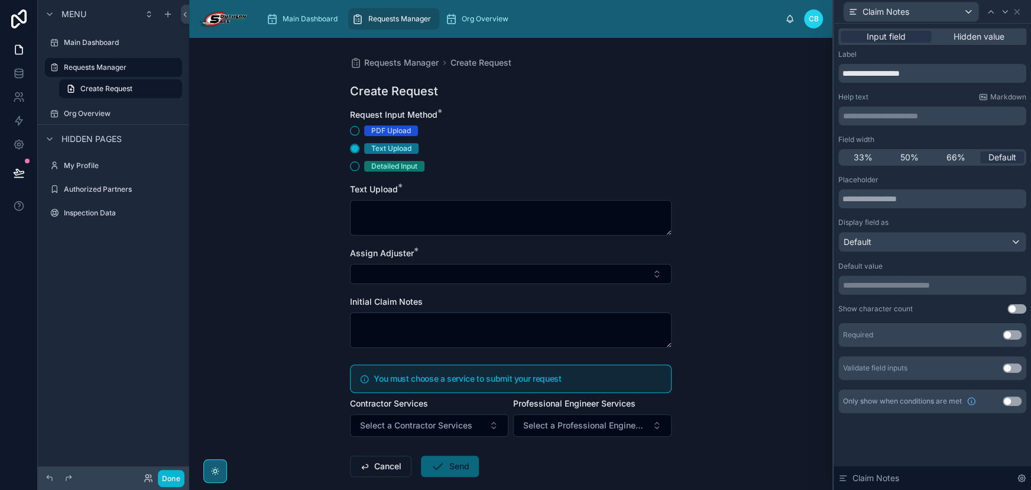
click at [300, 35] on div "Main Dashboard Requests Manager Org Overview [PERSON_NAME]" at bounding box center [510, 19] width 643 height 38
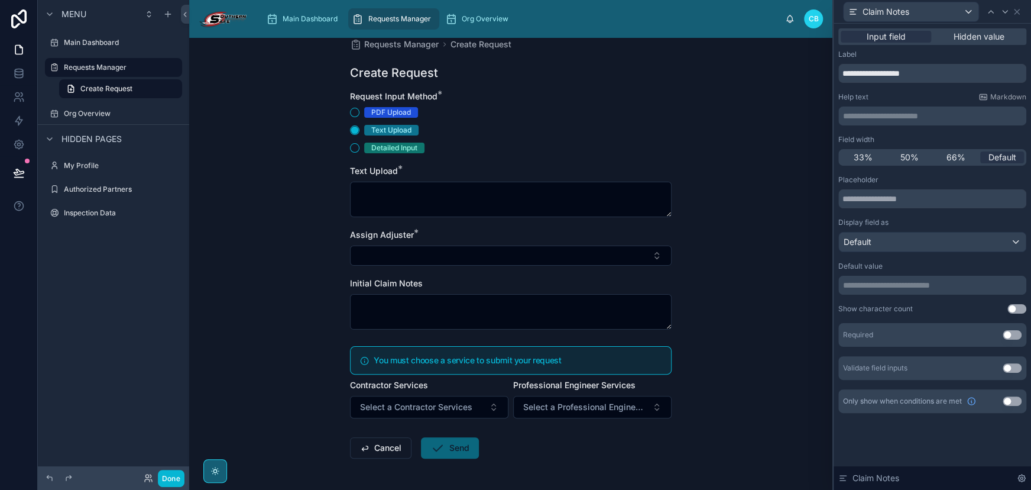
scroll to position [62, 0]
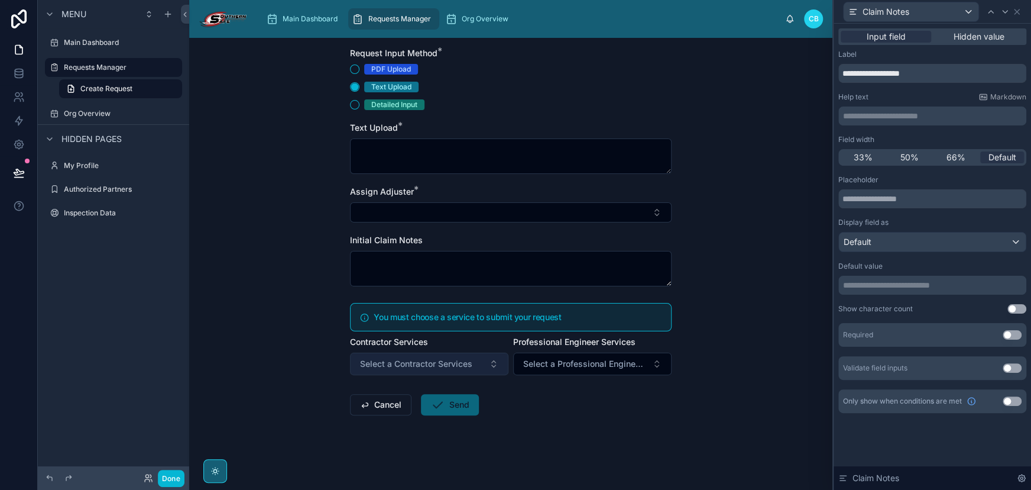
click at [455, 365] on span "Select a Contractor Services" at bounding box center [416, 364] width 112 height 12
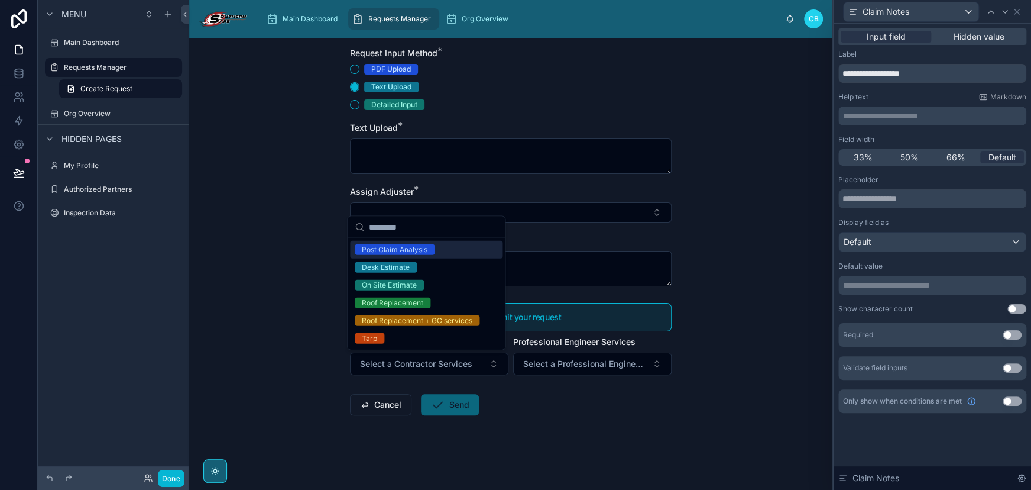
click at [730, 260] on div "Requests Manager Create Request Create Request Request Input Method * PDF Uploa…" at bounding box center [510, 264] width 643 height 452
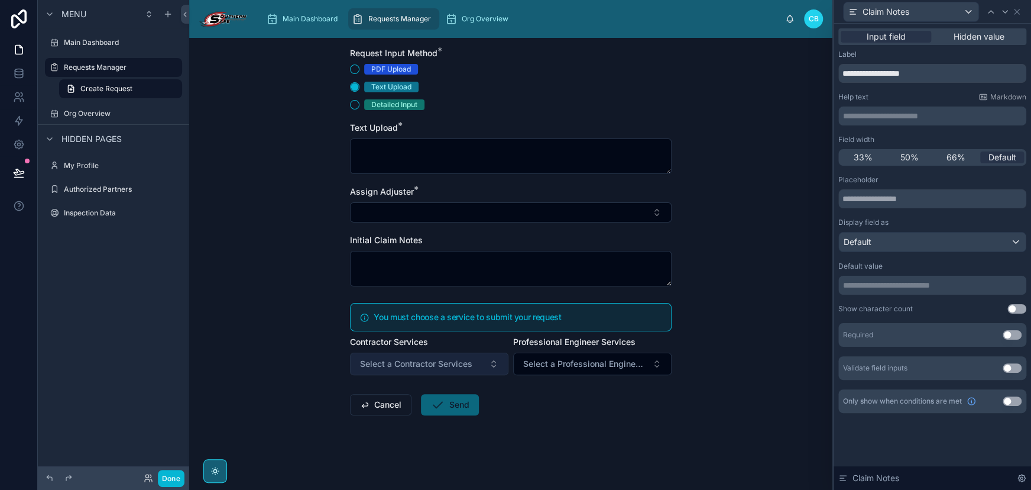
click at [455, 355] on button "Select a Contractor Services" at bounding box center [429, 363] width 158 height 22
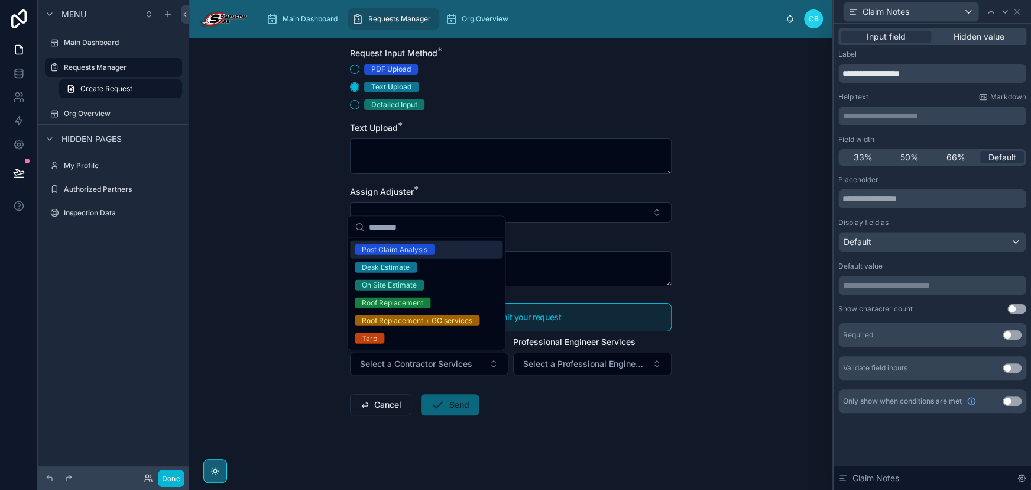
click at [515, 338] on span "Professional Engineer Services" at bounding box center [574, 341] width 122 height 10
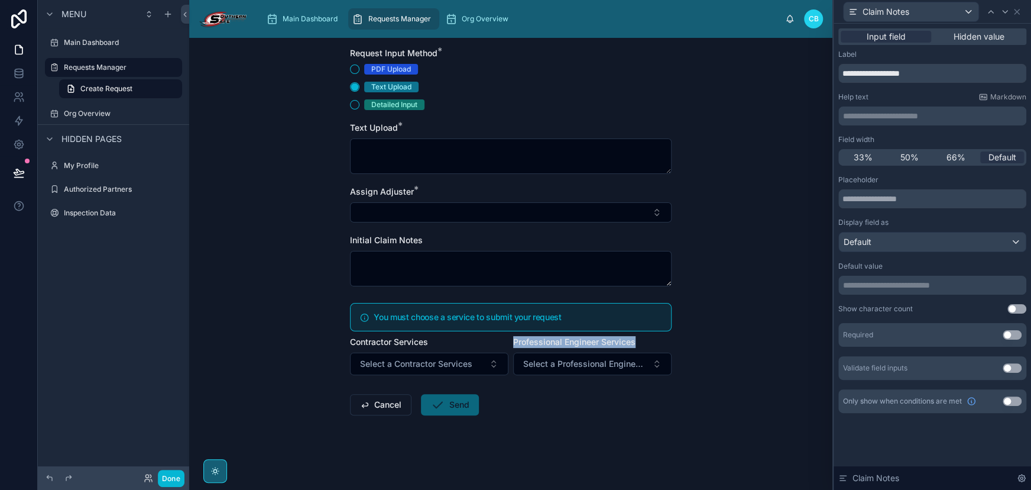
drag, startPoint x: 512, startPoint y: 339, endPoint x: 636, endPoint y: 341, distance: 123.6
click at [636, 341] on div "Professional Engineer Services" at bounding box center [592, 342] width 158 height 12
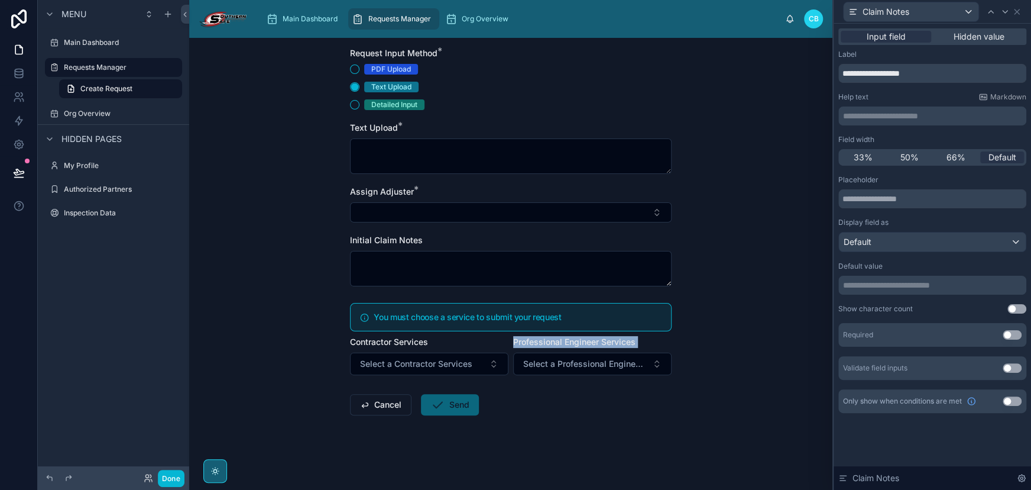
click at [636, 341] on div "Professional Engineer Services" at bounding box center [592, 342] width 158 height 12
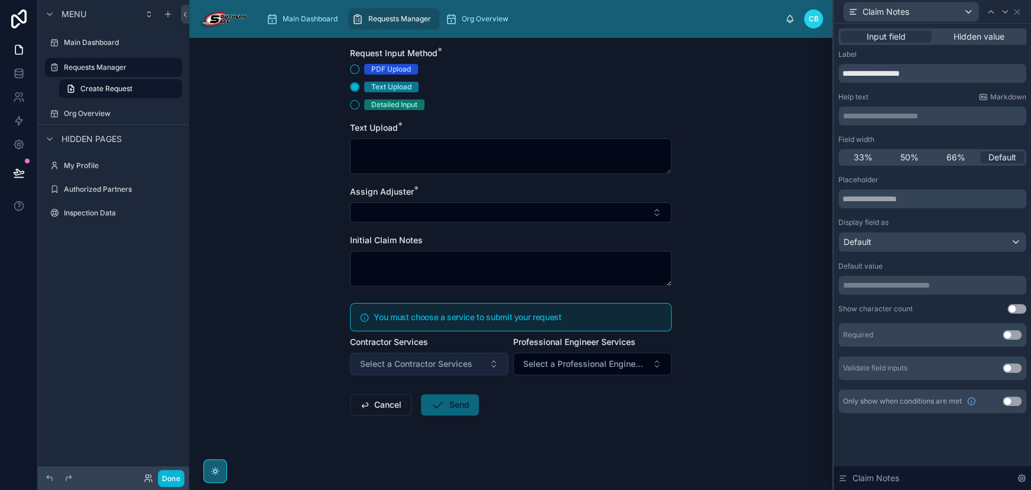
click at [454, 365] on span "Select a Contractor Services" at bounding box center [416, 364] width 112 height 12
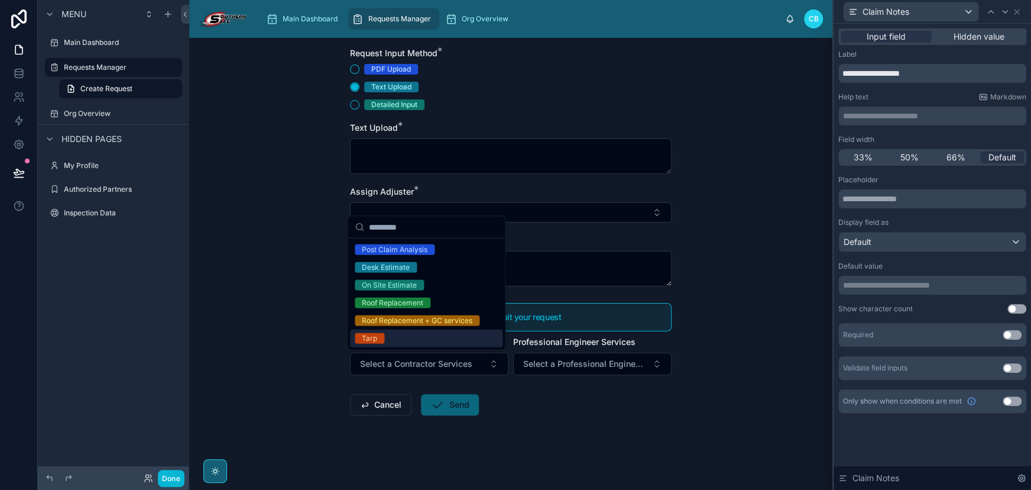
click at [525, 396] on form "Request Input Method * PDF Upload Text Upload Detailed Input Text Upload * Assi…" at bounding box center [511, 269] width 322 height 444
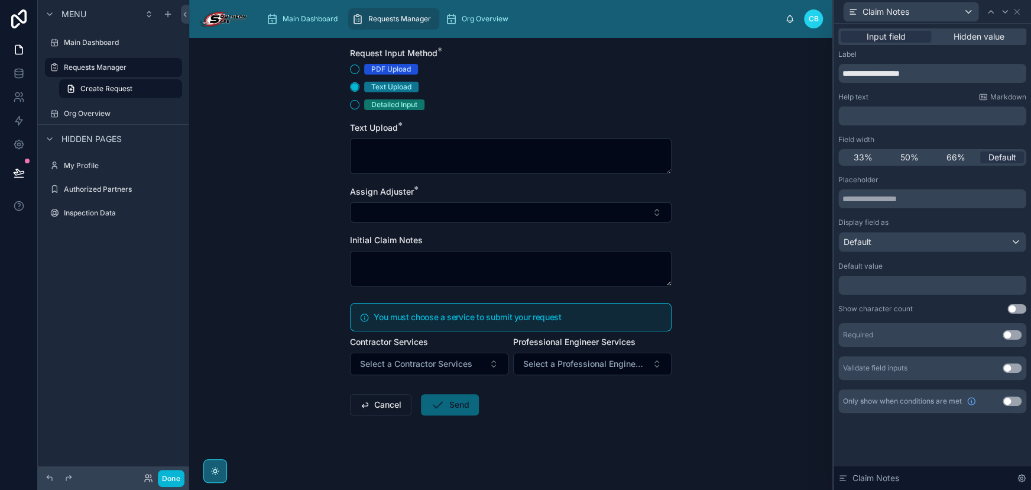
scroll to position [0, 0]
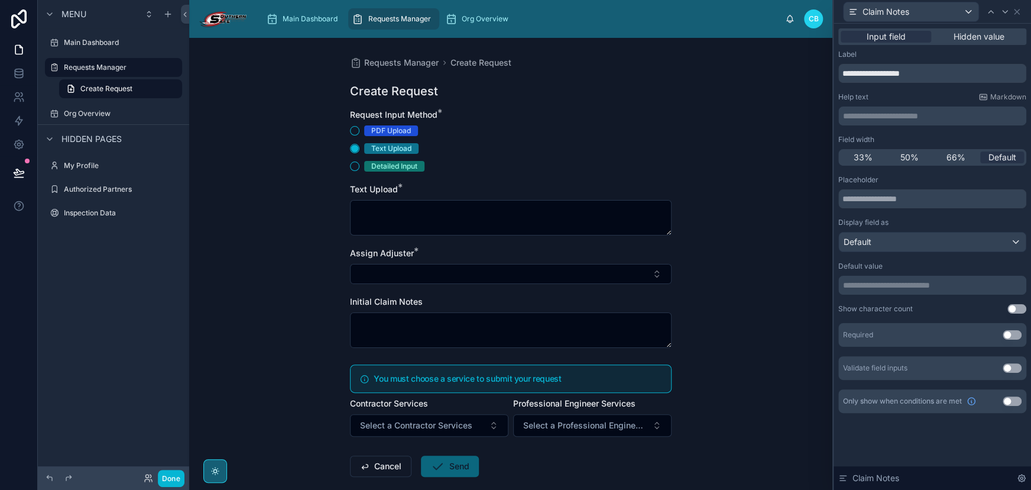
click at [727, 249] on div "Requests Manager Create Request Create Request Request Input Method * PDF Uploa…" at bounding box center [510, 264] width 643 height 452
click at [635, 149] on form "Request Input Method * PDF Upload Text Upload Detailed Input Text Upload * Assi…" at bounding box center [511, 331] width 322 height 444
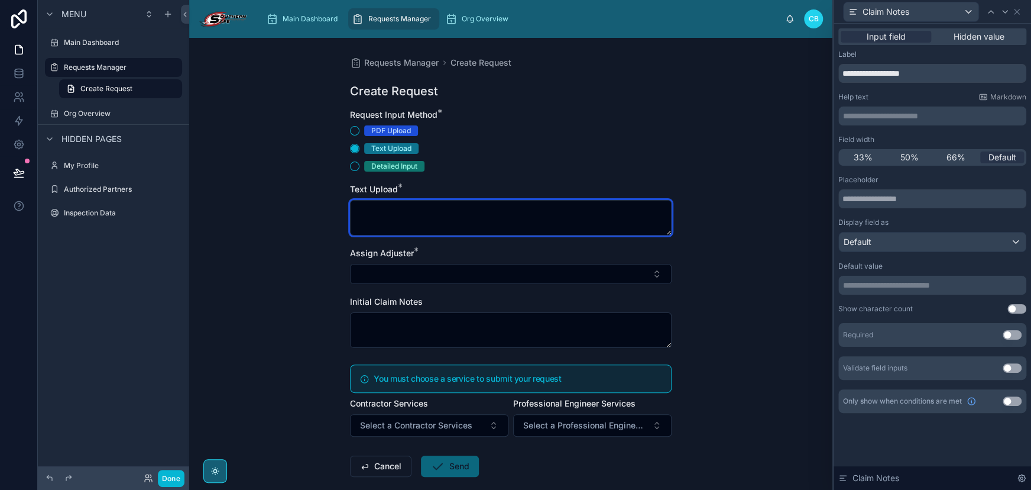
click at [620, 207] on textarea at bounding box center [511, 217] width 322 height 35
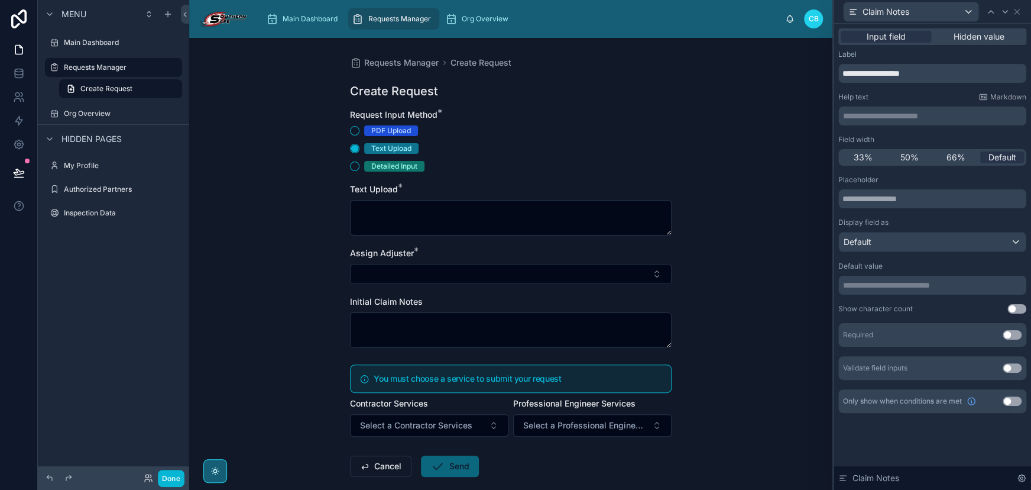
click at [616, 187] on div "Text Upload *" at bounding box center [511, 189] width 322 height 12
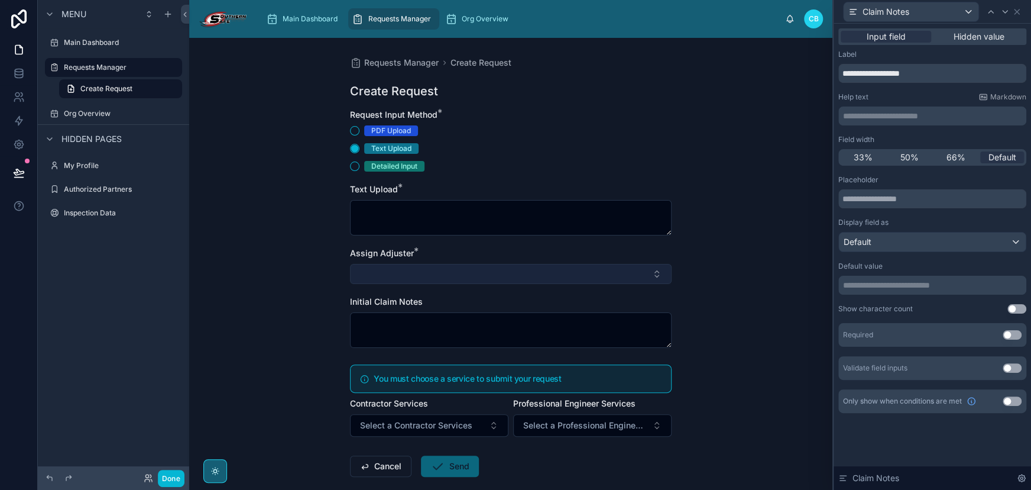
click at [636, 273] on button "Select Button" at bounding box center [511, 274] width 322 height 20
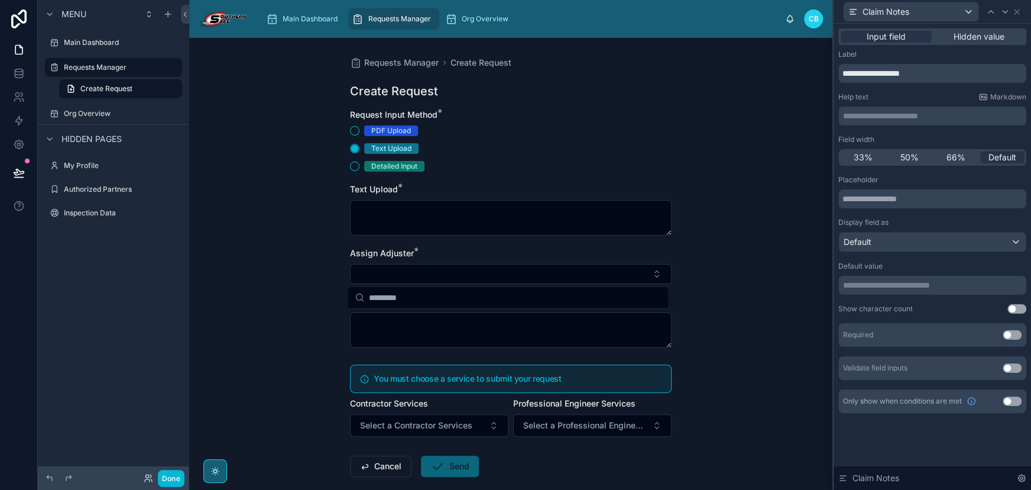
click at [636, 257] on div "Assign Adjuster *" at bounding box center [511, 253] width 322 height 12
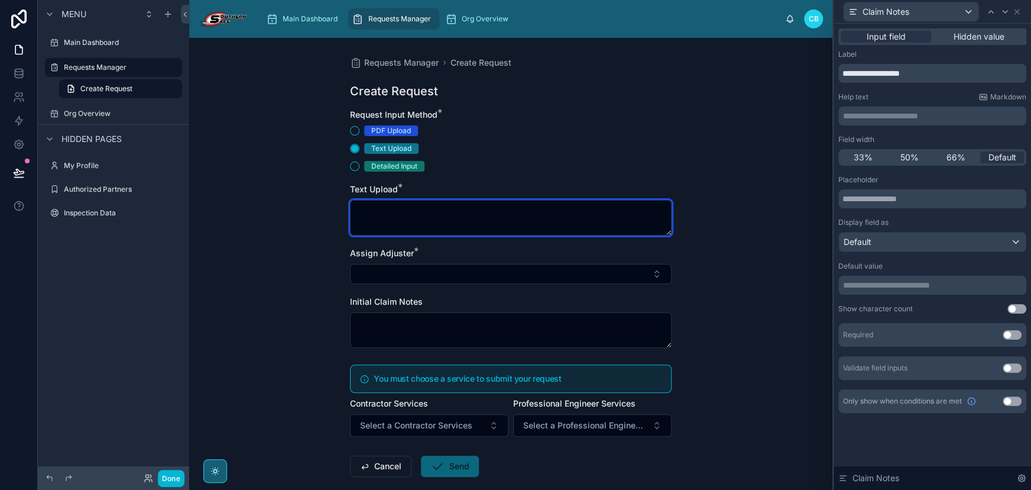
click at [608, 209] on textarea at bounding box center [511, 217] width 322 height 35
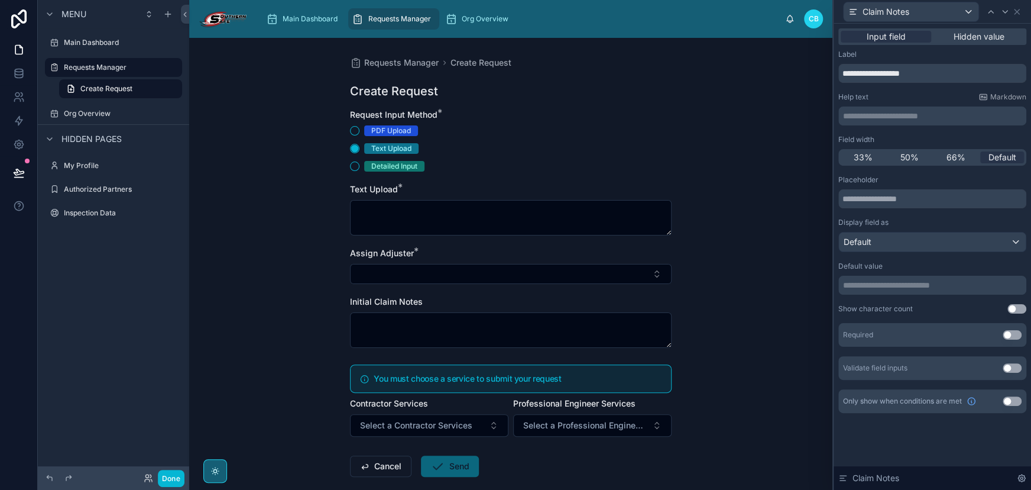
click at [607, 196] on div "Text Upload *" at bounding box center [511, 209] width 322 height 52
click at [610, 199] on div "Text Upload *" at bounding box center [511, 209] width 322 height 52
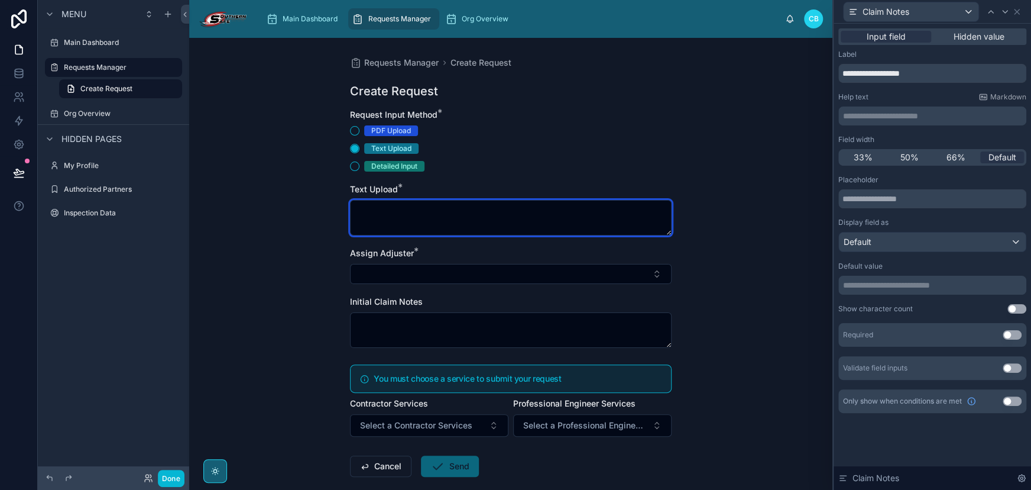
click at [609, 220] on textarea at bounding box center [511, 217] width 322 height 35
drag, startPoint x: 607, startPoint y: 200, endPoint x: 610, endPoint y: 229, distance: 29.1
click at [607, 202] on textarea at bounding box center [511, 217] width 322 height 35
click at [610, 228] on textarea at bounding box center [511, 217] width 322 height 35
click at [603, 200] on textarea at bounding box center [511, 217] width 322 height 35
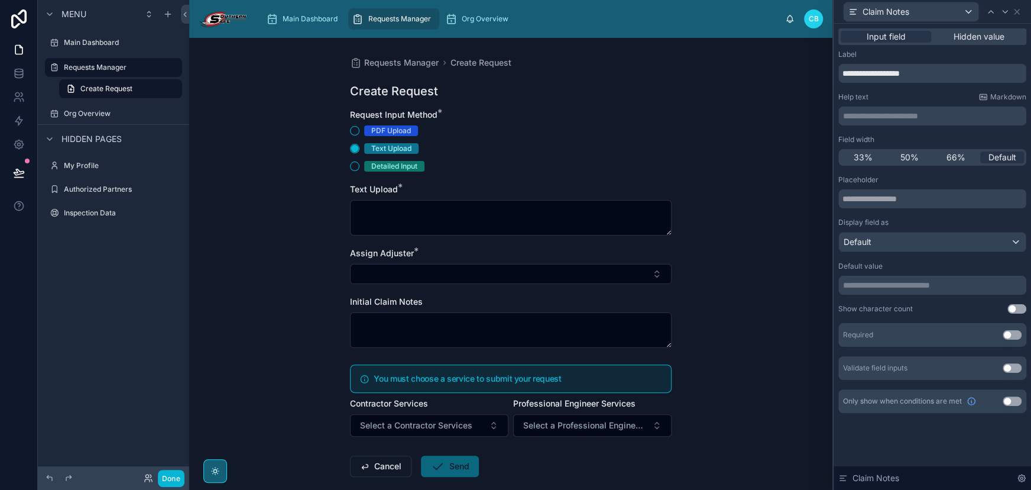
click at [607, 195] on div "Text Upload *" at bounding box center [511, 209] width 322 height 52
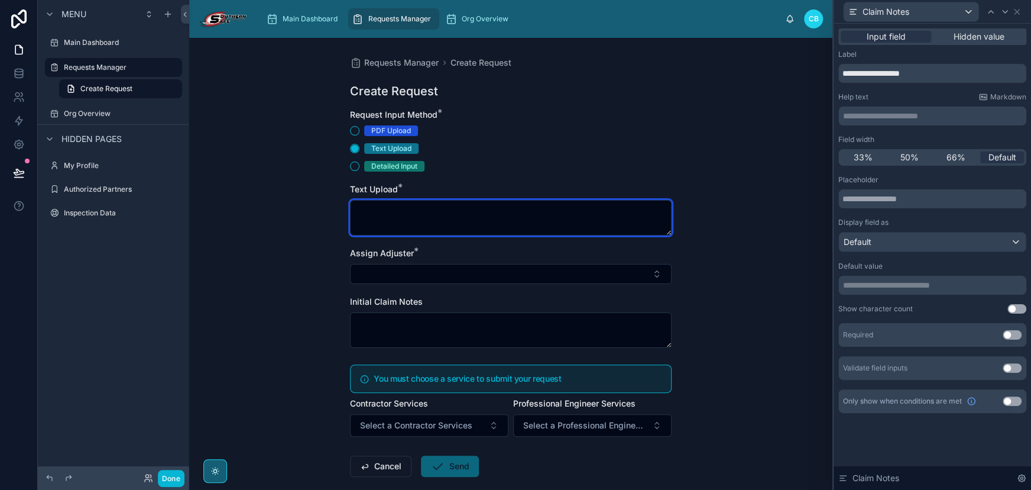
click at [609, 219] on textarea at bounding box center [511, 217] width 322 height 35
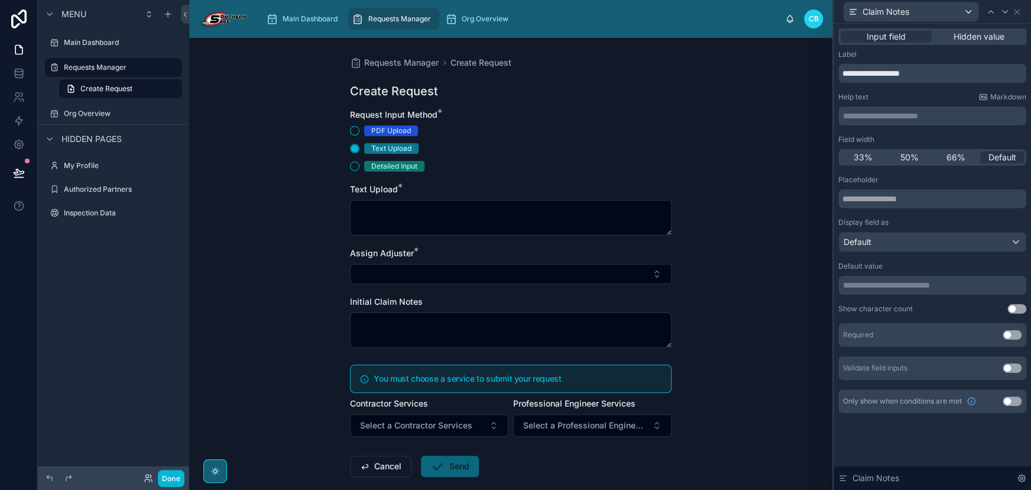
drag, startPoint x: 607, startPoint y: 186, endPoint x: 606, endPoint y: 193, distance: 7.1
click at [606, 189] on div "Text Upload *" at bounding box center [511, 189] width 322 height 12
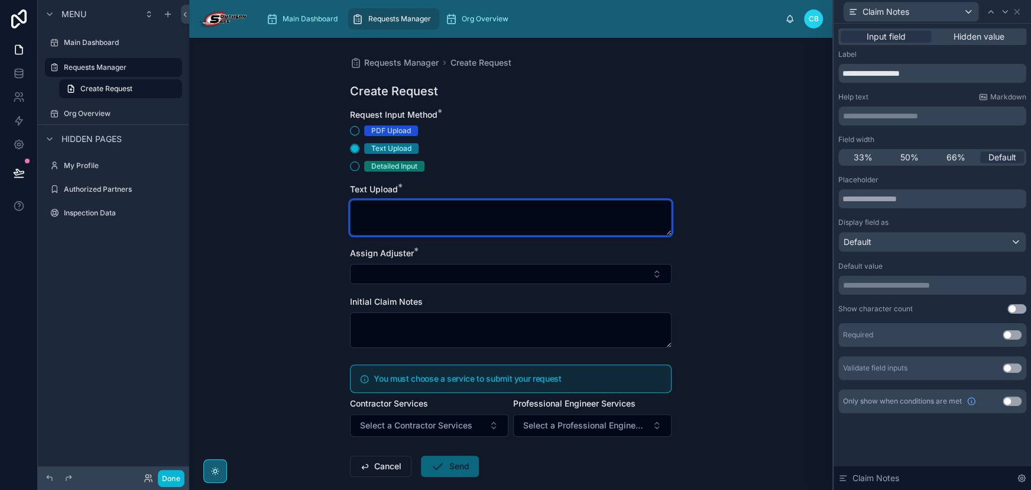
click at [608, 221] on textarea at bounding box center [511, 217] width 322 height 35
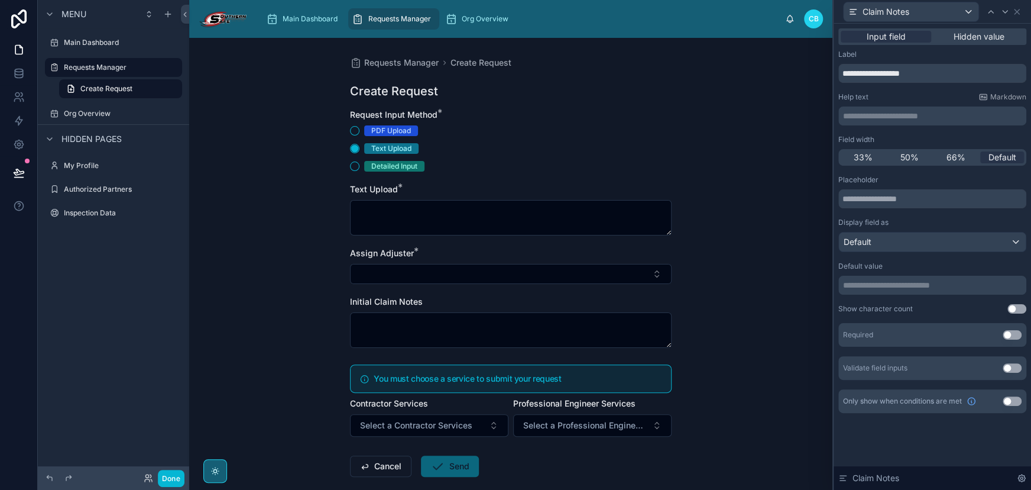
click at [590, 177] on form "Request Input Method * PDF Upload Text Upload Detailed Input Text Upload * Assi…" at bounding box center [511, 331] width 322 height 444
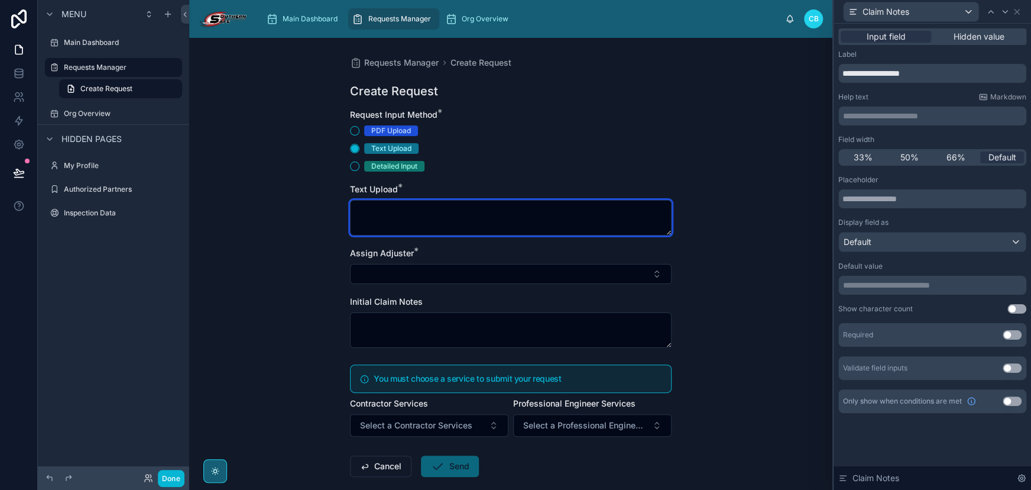
click at [594, 218] on textarea at bounding box center [511, 217] width 322 height 35
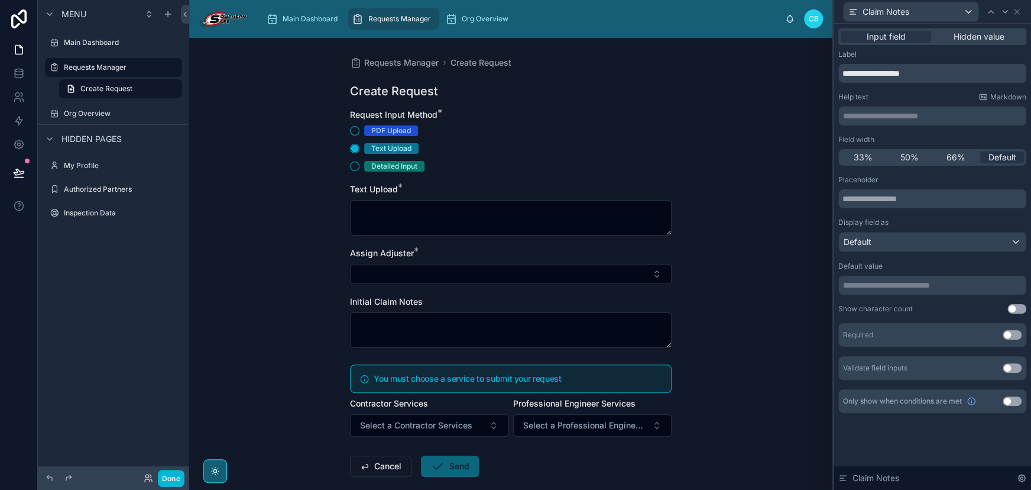
click at [600, 172] on form "Request Input Method * PDF Upload Text Upload Detailed Input Text Upload * Assi…" at bounding box center [511, 331] width 322 height 444
click at [470, 425] on span "Select a Contractor Services" at bounding box center [416, 425] width 112 height 12
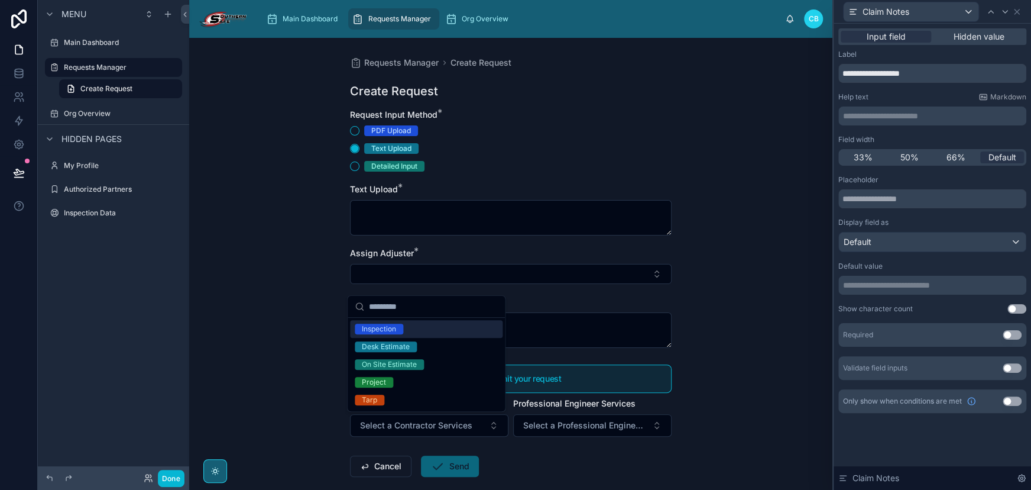
click at [461, 329] on div "Inspection" at bounding box center [426, 329] width 153 height 18
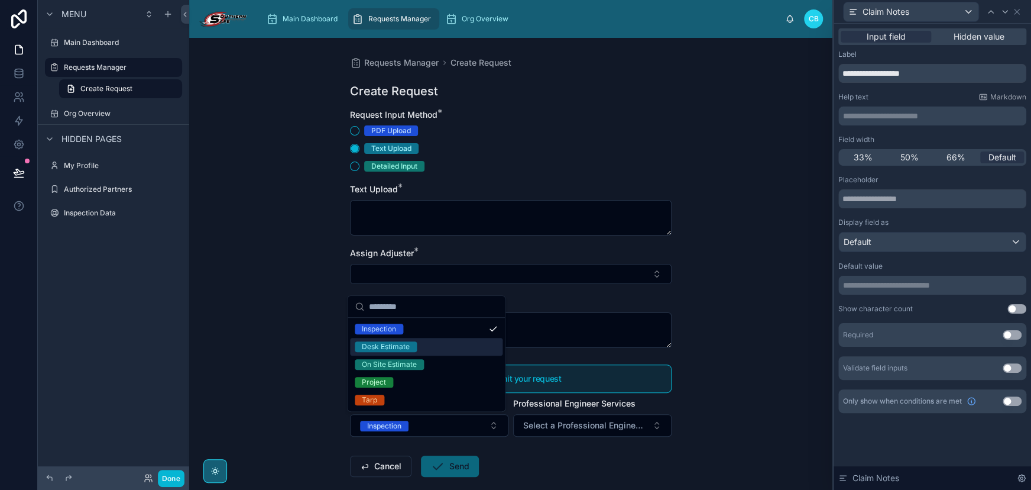
click at [465, 348] on div "Desk Estimate" at bounding box center [426, 347] width 153 height 18
drag, startPoint x: 463, startPoint y: 342, endPoint x: 461, endPoint y: 333, distance: 9.2
click at [463, 341] on div "Desk Estimate" at bounding box center [426, 347] width 153 height 18
click at [460, 329] on div "Inspection" at bounding box center [426, 329] width 153 height 18
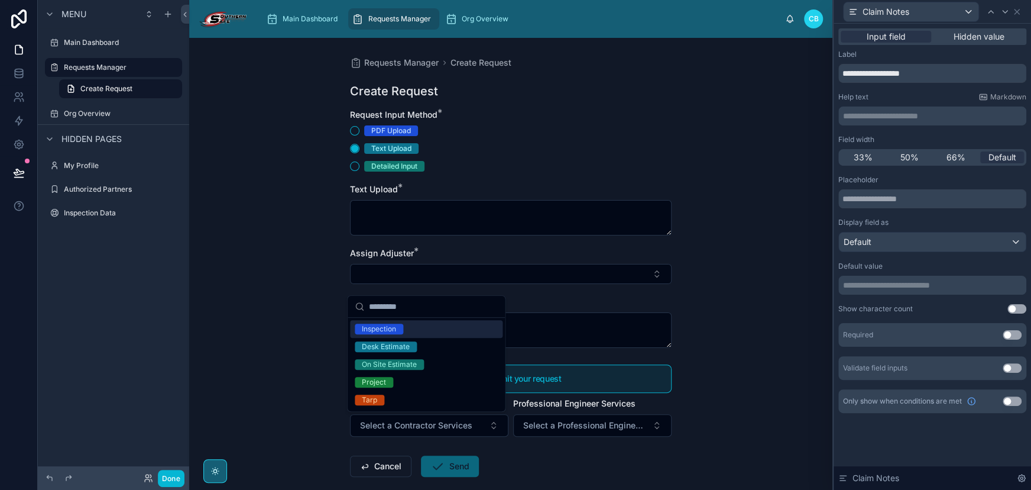
click at [570, 354] on form "Request Input Method * PDF Upload Text Upload Detailed Input Text Upload * Assi…" at bounding box center [511, 331] width 322 height 444
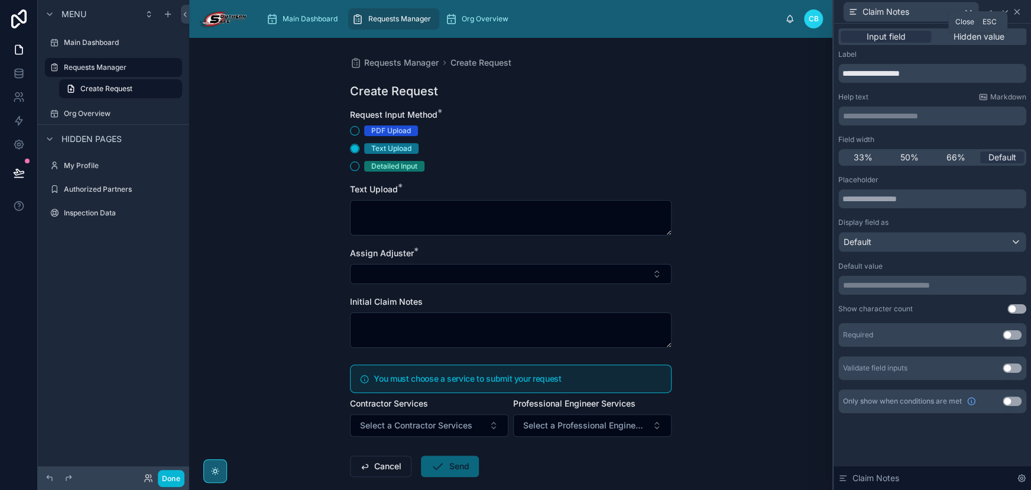
click at [1014, 7] on icon at bounding box center [1016, 11] width 9 height 9
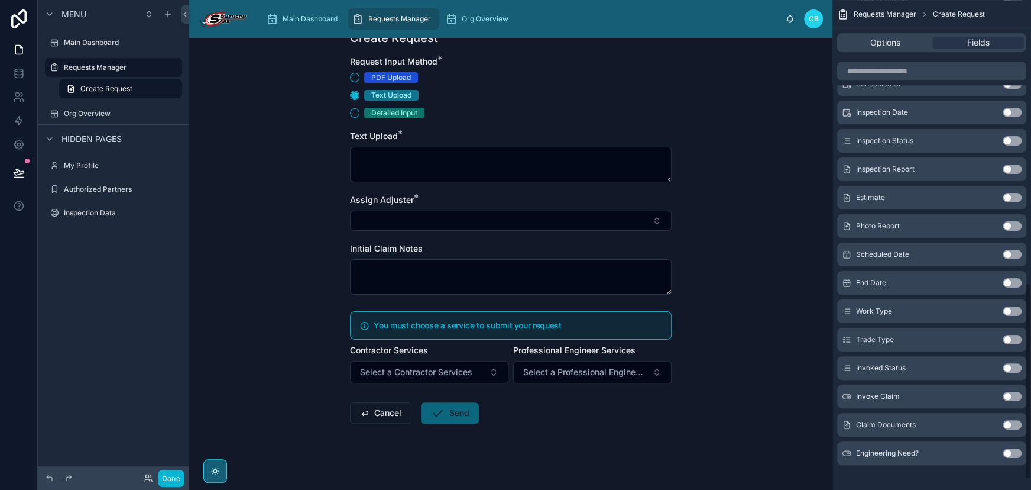
scroll to position [729, 0]
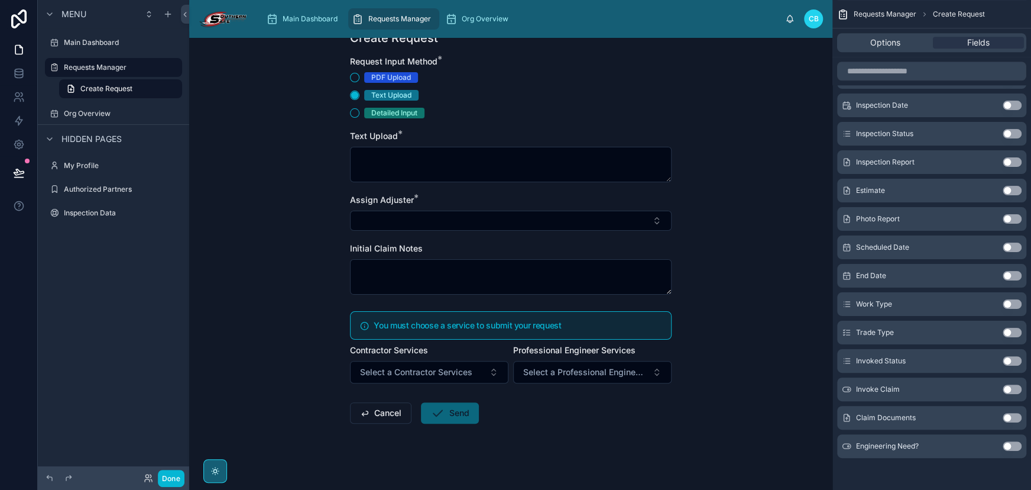
click at [1009, 445] on button "Use setting" at bounding box center [1012, 445] width 19 height 9
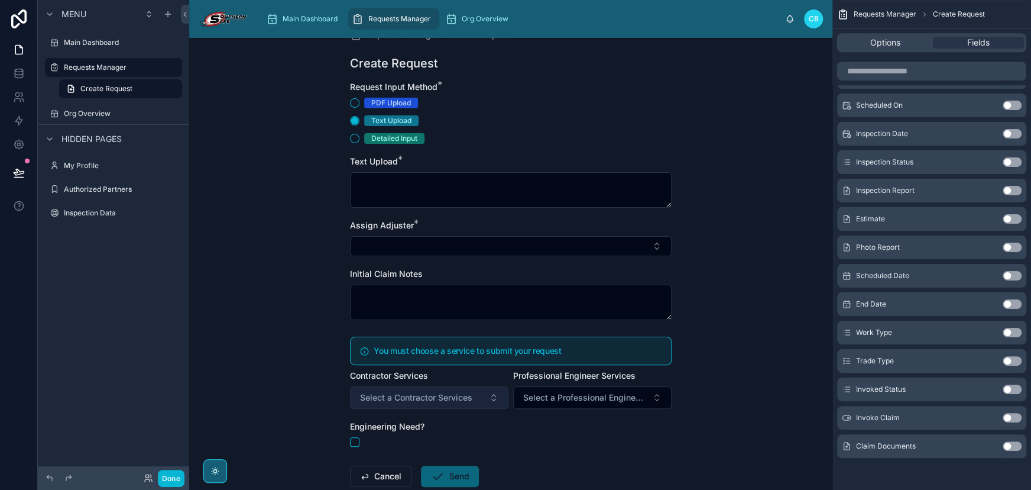
scroll to position [53, 0]
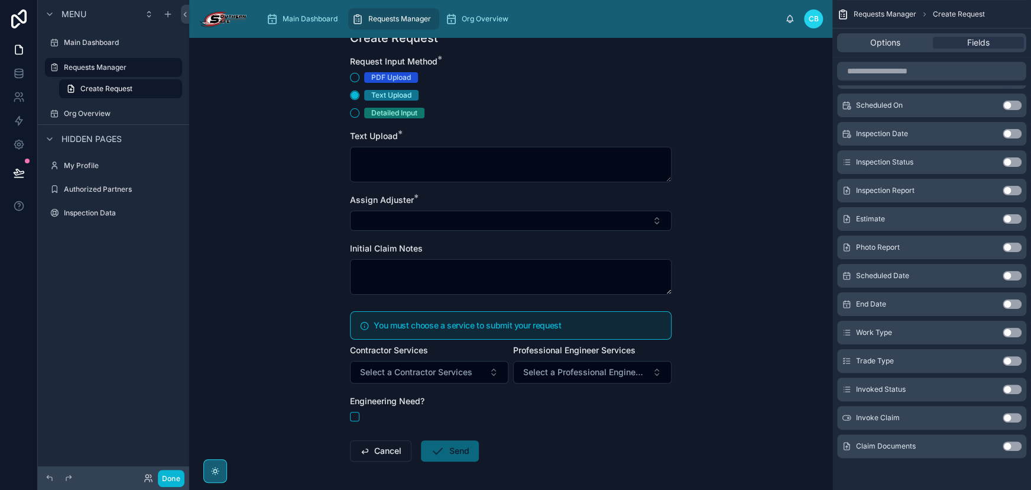
click at [546, 351] on span "Professional Engineer Services" at bounding box center [574, 350] width 122 height 10
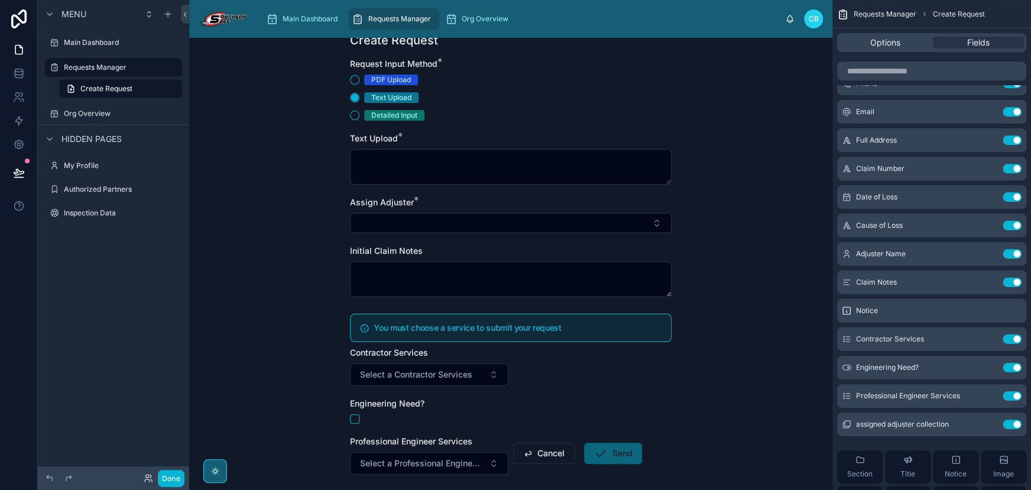
scroll to position [100, 0]
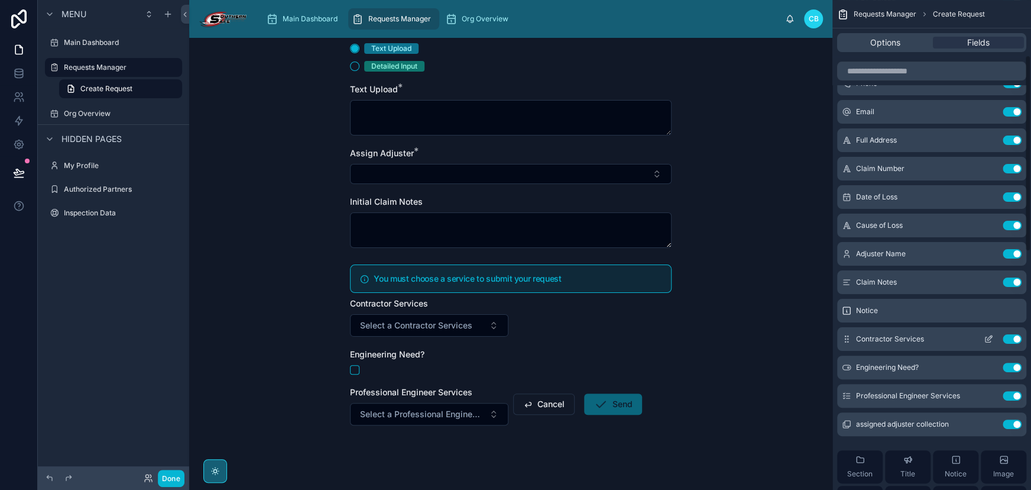
click at [986, 338] on icon "scrollable content" at bounding box center [988, 338] width 9 height 9
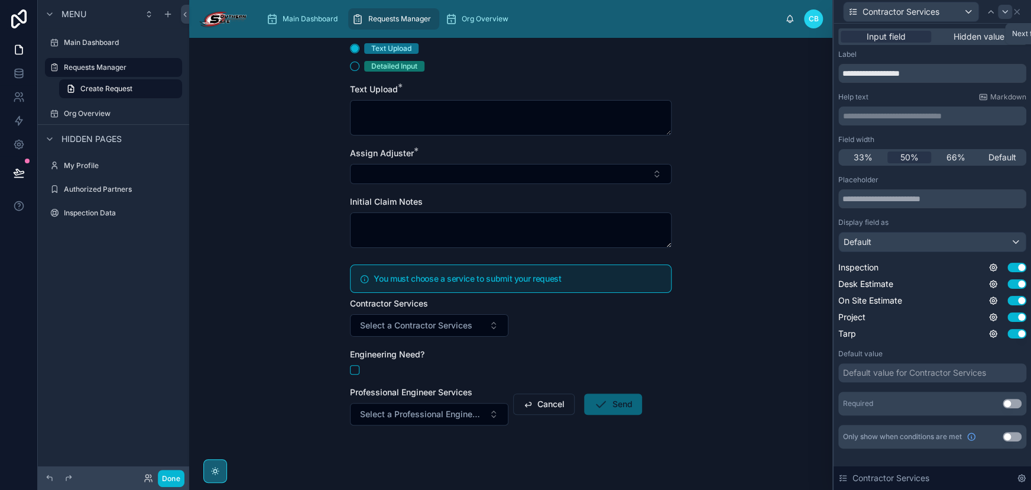
click at [1001, 14] on icon at bounding box center [1005, 11] width 9 height 9
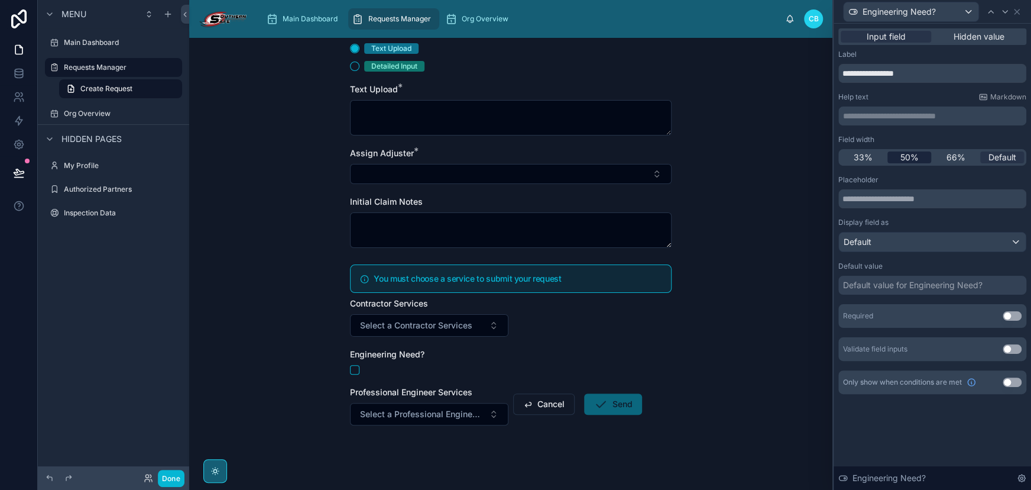
click at [914, 156] on span "50%" at bounding box center [909, 157] width 18 height 12
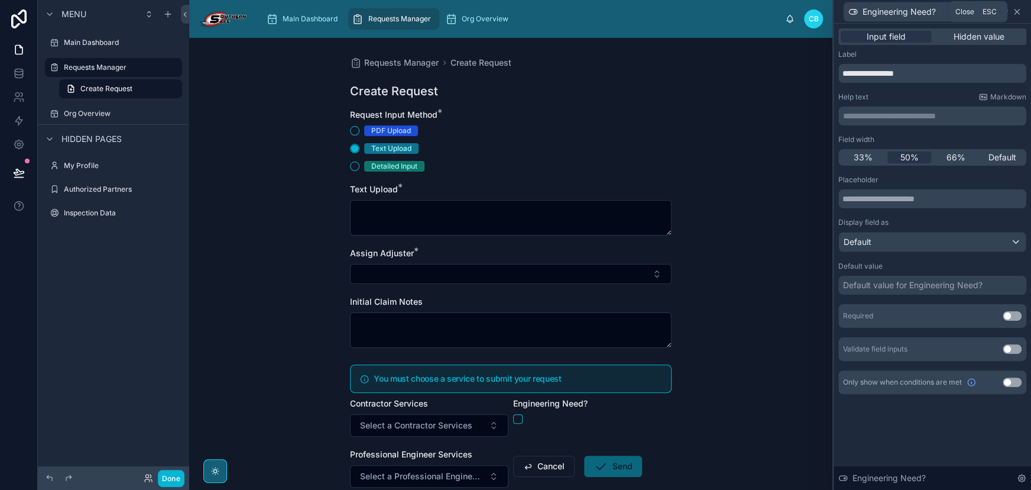
click at [1018, 10] on icon at bounding box center [1017, 11] width 5 height 5
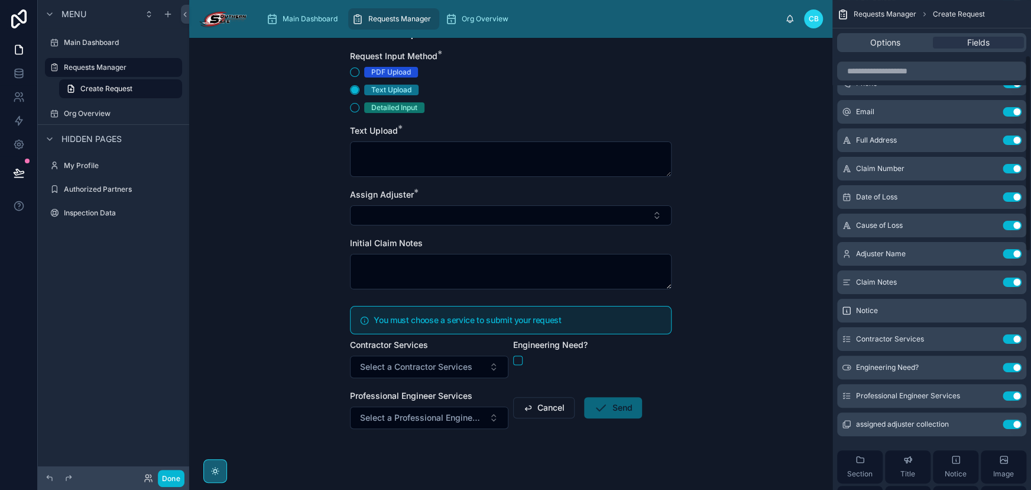
scroll to position [62, 0]
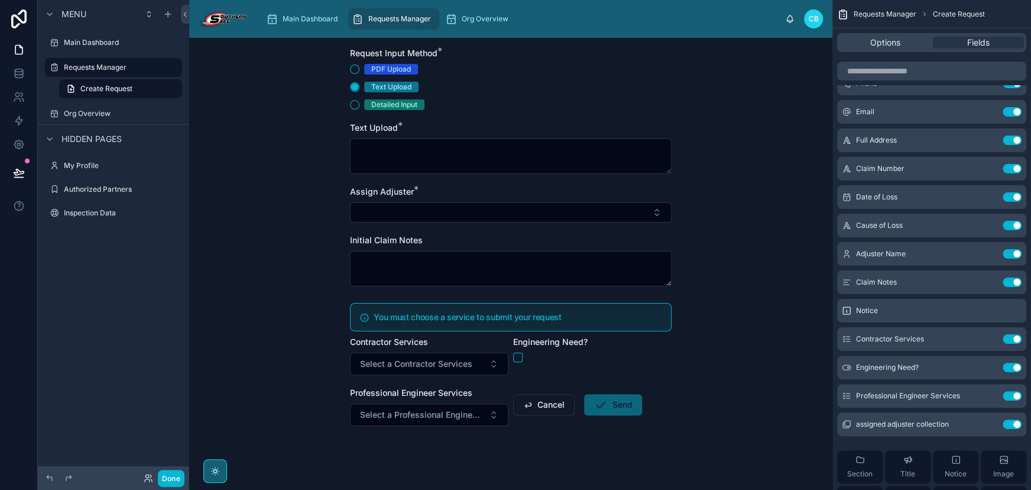
click at [433, 340] on div "Contractor Services" at bounding box center [429, 342] width 158 height 12
click at [986, 334] on icon "scrollable content" at bounding box center [988, 338] width 9 height 9
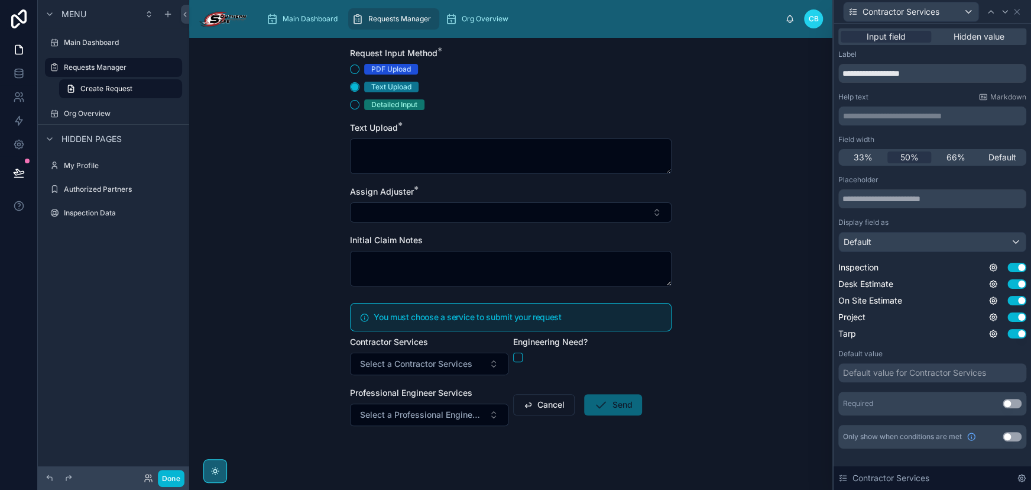
click at [1004, 405] on button "Use setting" at bounding box center [1012, 403] width 19 height 9
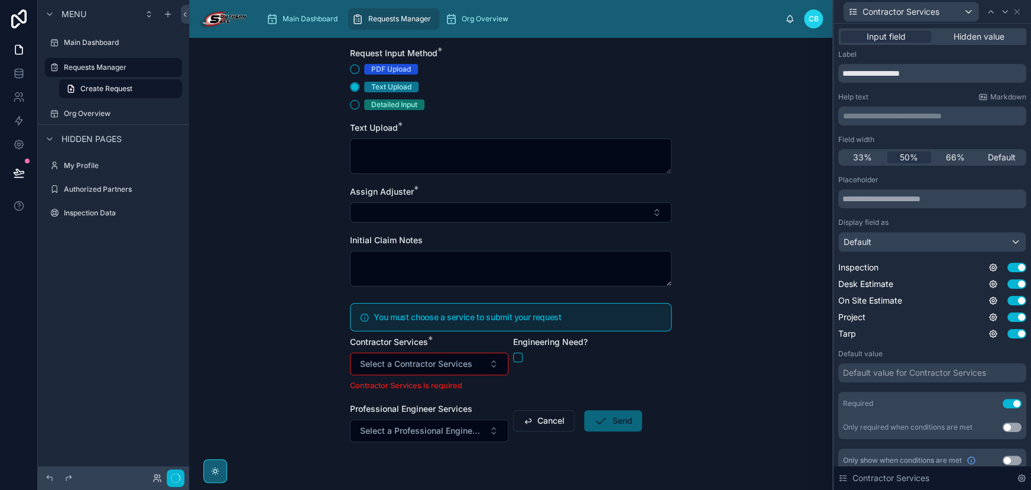
scroll to position [0, 0]
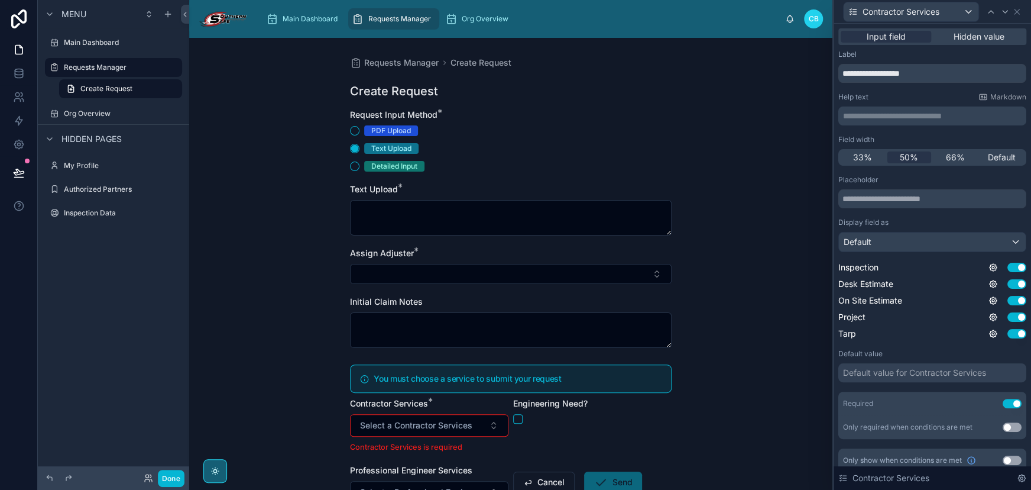
click at [914, 371] on div "Default value for Contractor Services" at bounding box center [914, 373] width 143 height 12
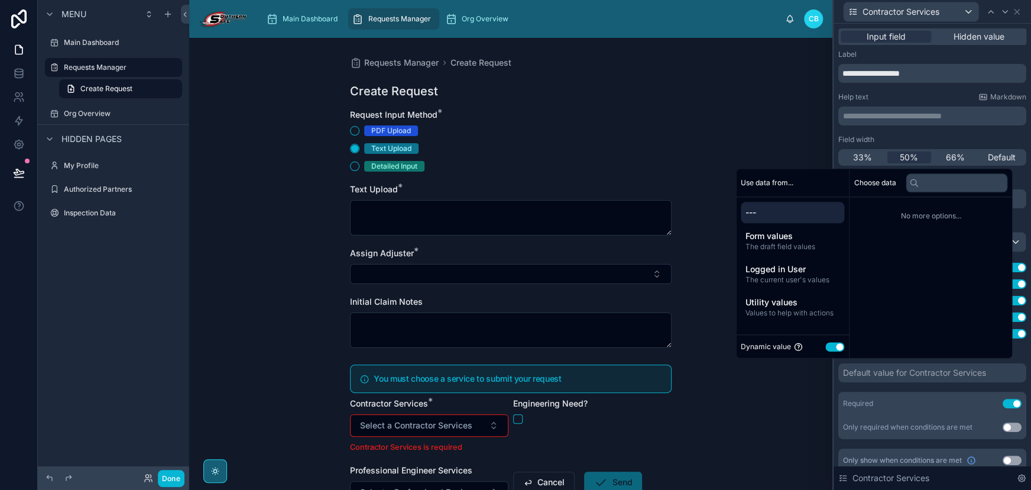
click at [928, 372] on div "Default value for Contractor Services" at bounding box center [914, 373] width 143 height 12
click at [928, 390] on div "Placeholder Display field as Default Inspection Use setting Desk Estimate Use s…" at bounding box center [933, 307] width 188 height 264
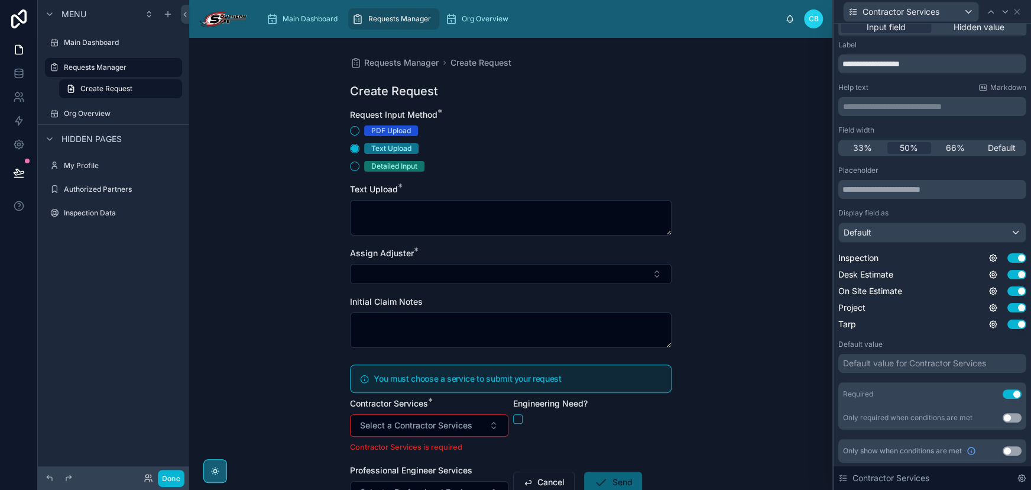
scroll to position [10, 0]
click at [923, 191] on input "text" at bounding box center [933, 188] width 188 height 19
type input "**********"
click at [477, 422] on span "All inspections come with a written" at bounding box center [422, 425] width 124 height 12
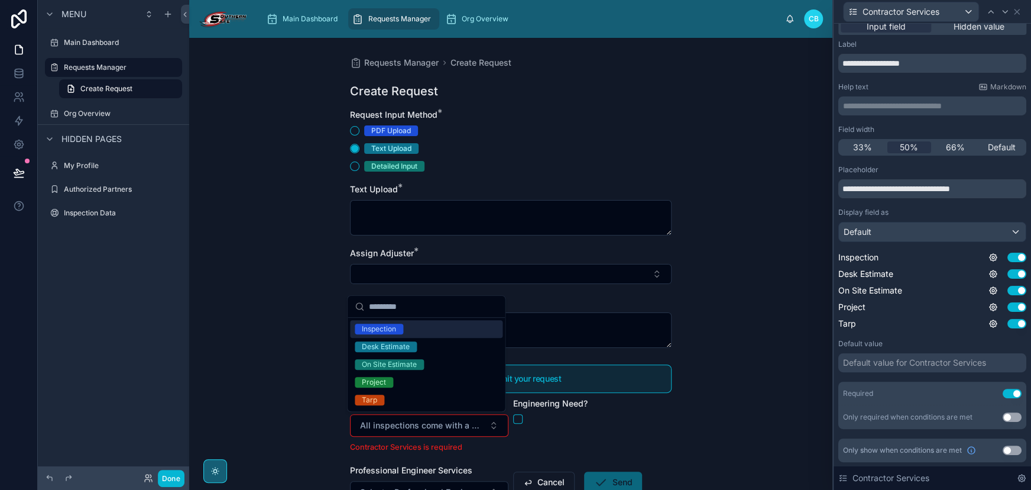
click at [565, 430] on div "Engineering Need?" at bounding box center [592, 424] width 158 height 55
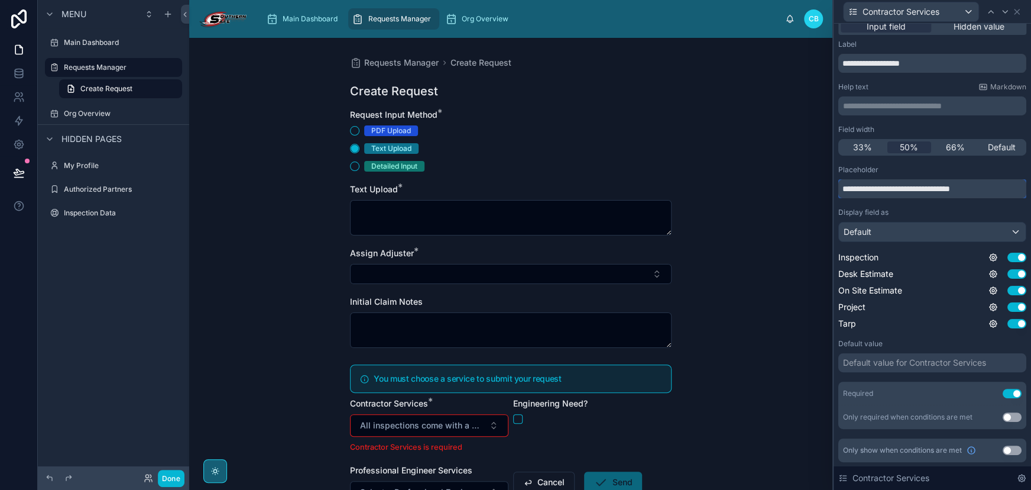
click at [983, 192] on input "**********" at bounding box center [933, 188] width 188 height 19
click at [904, 189] on input "text" at bounding box center [933, 188] width 188 height 19
click at [771, 347] on div "Requests Manager Create Request Create Request Request Input Method * PDF Uploa…" at bounding box center [510, 264] width 643 height 452
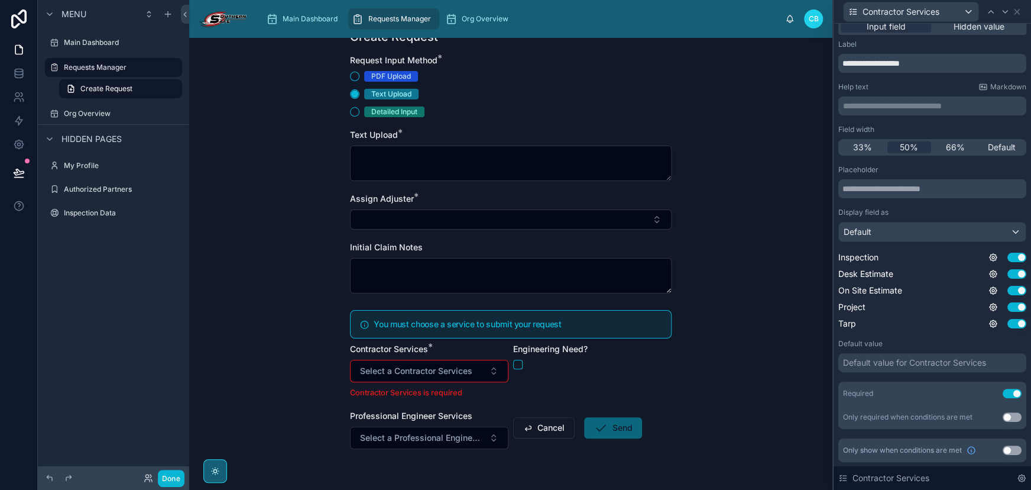
scroll to position [77, 0]
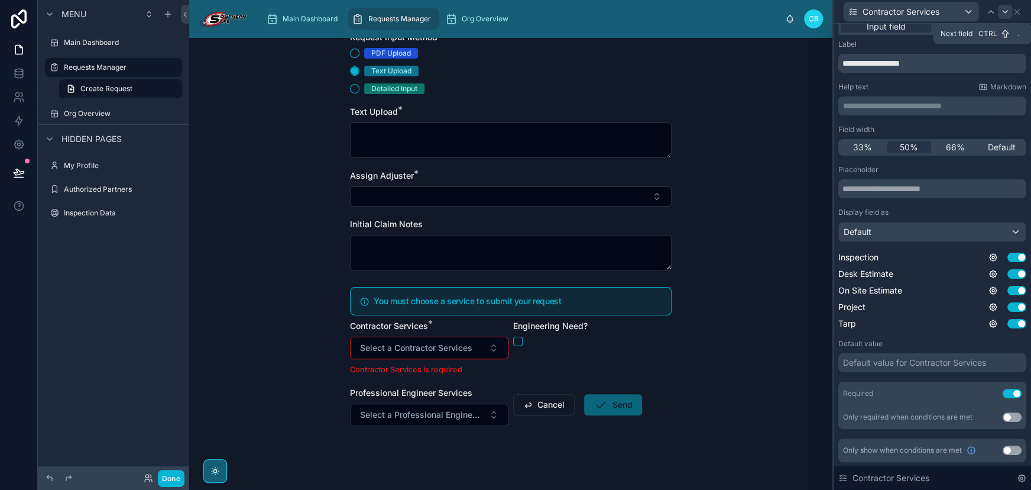
click at [1003, 9] on icon at bounding box center [1005, 11] width 9 height 9
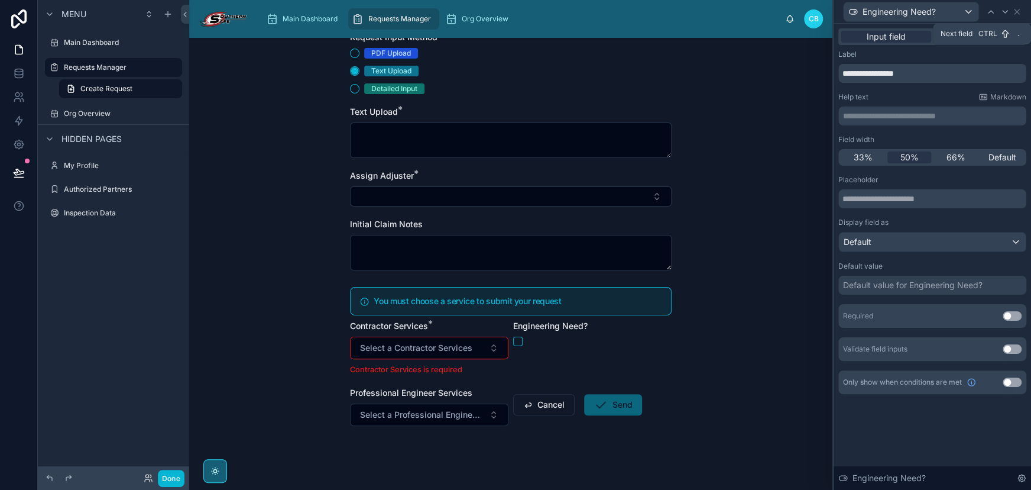
click at [1003, 9] on icon at bounding box center [1005, 11] width 9 height 9
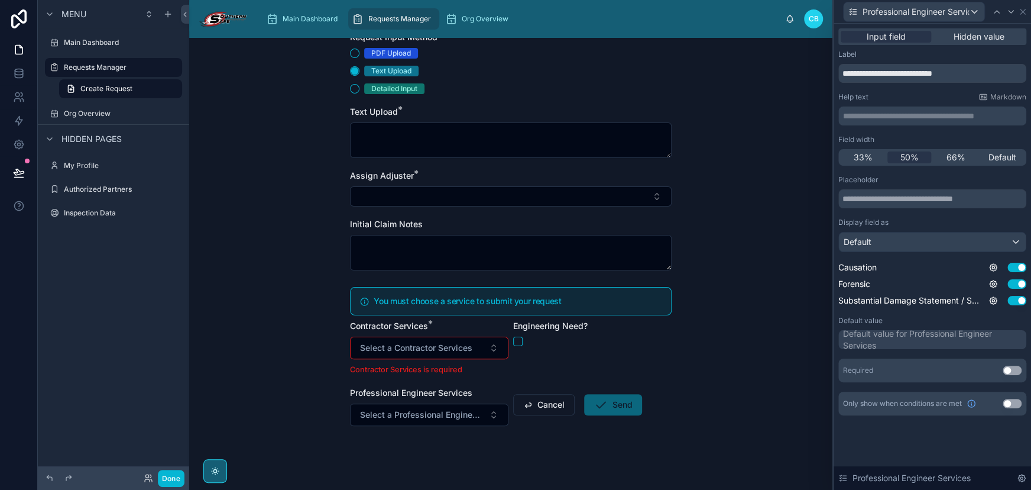
click at [1011, 365] on button "Use setting" at bounding box center [1012, 369] width 19 height 9
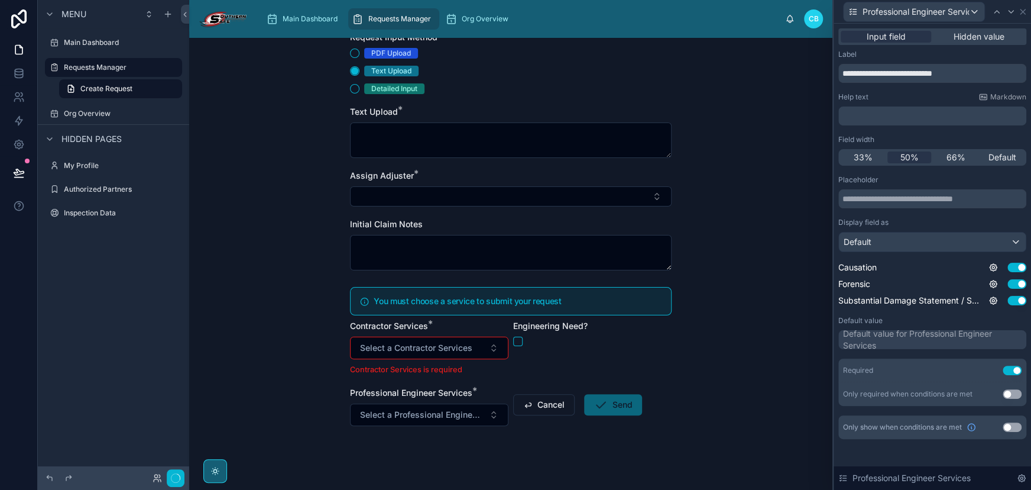
scroll to position [0, 0]
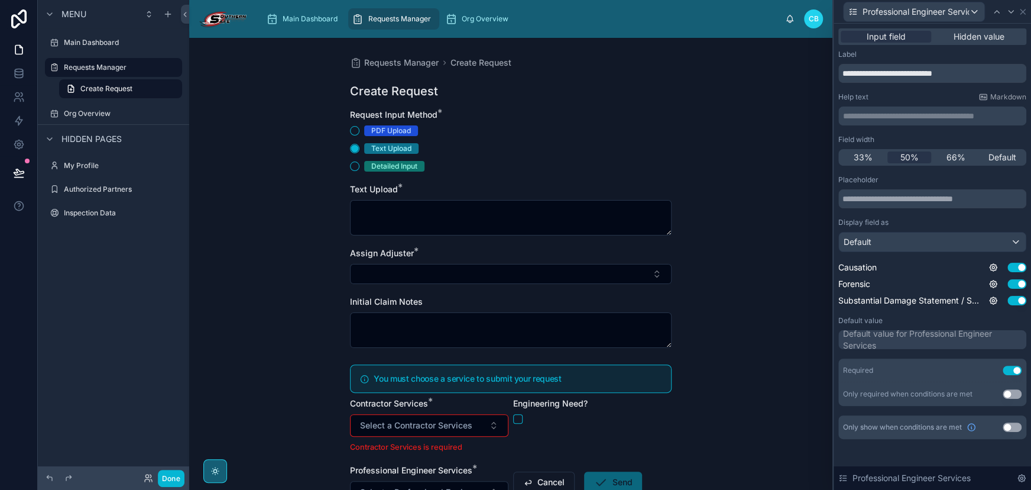
click at [1009, 422] on button "Use setting" at bounding box center [1012, 426] width 19 height 9
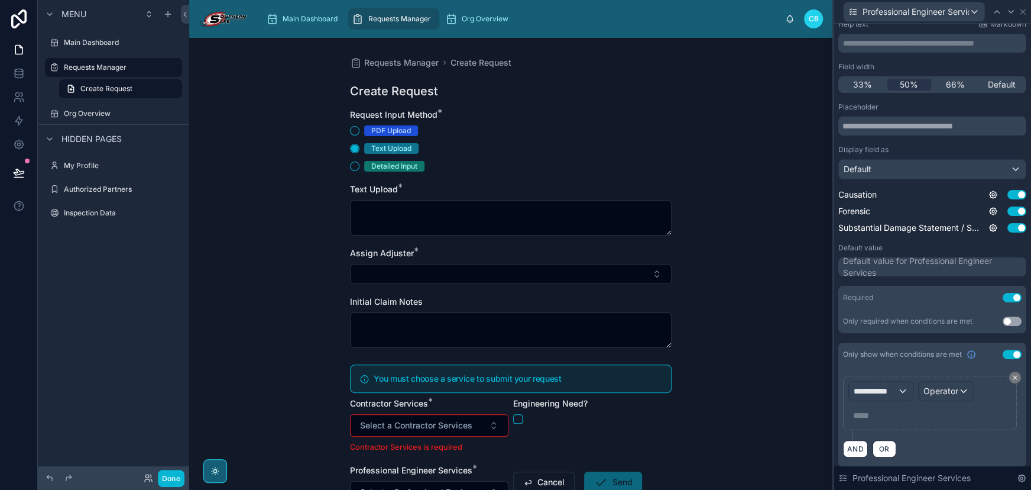
scroll to position [77, 0]
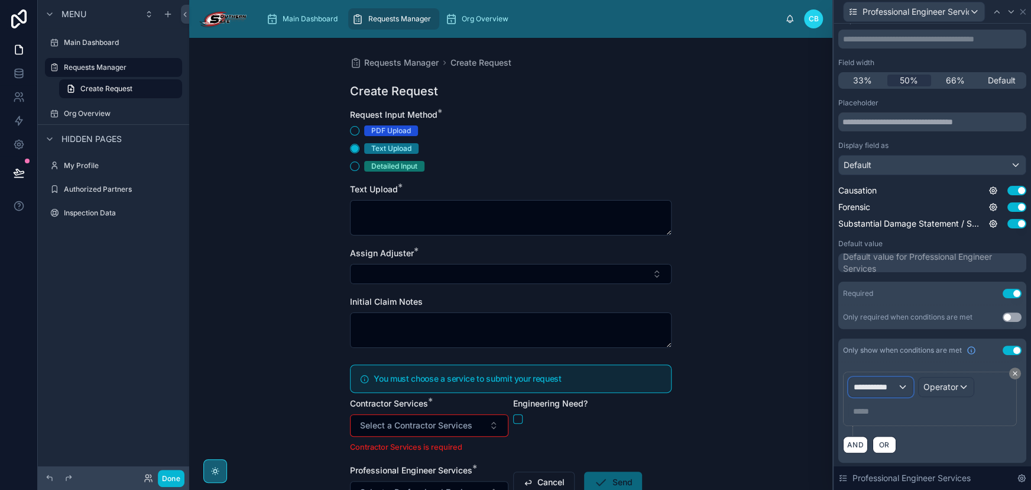
click at [868, 396] on button "**********" at bounding box center [881, 387] width 65 height 20
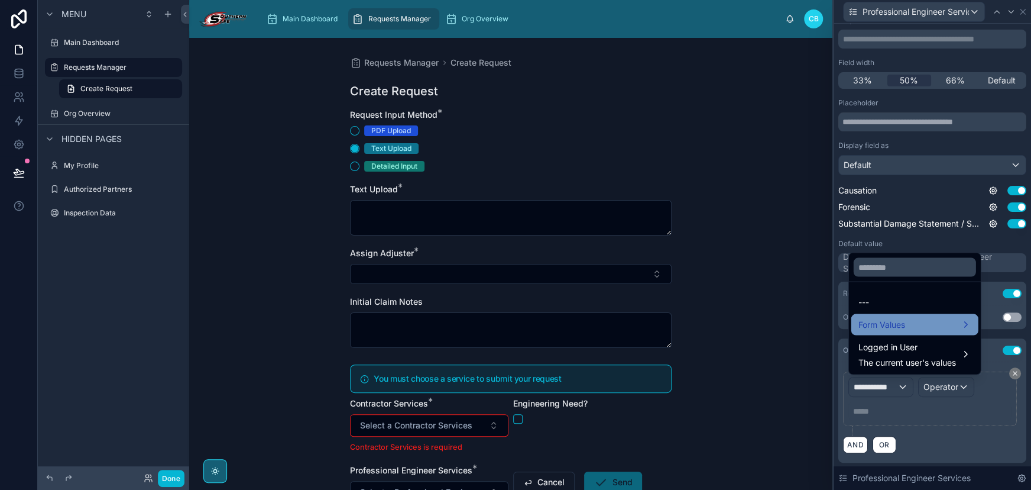
click at [894, 326] on span "Form Values" at bounding box center [882, 324] width 47 height 14
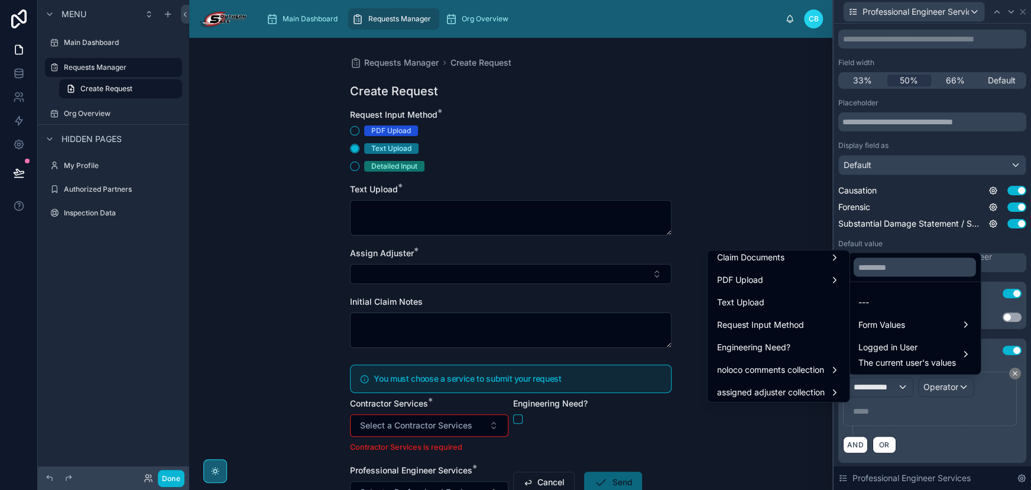
scroll to position [705, 0]
click at [758, 338] on span "Engineering Need?" at bounding box center [753, 345] width 73 height 14
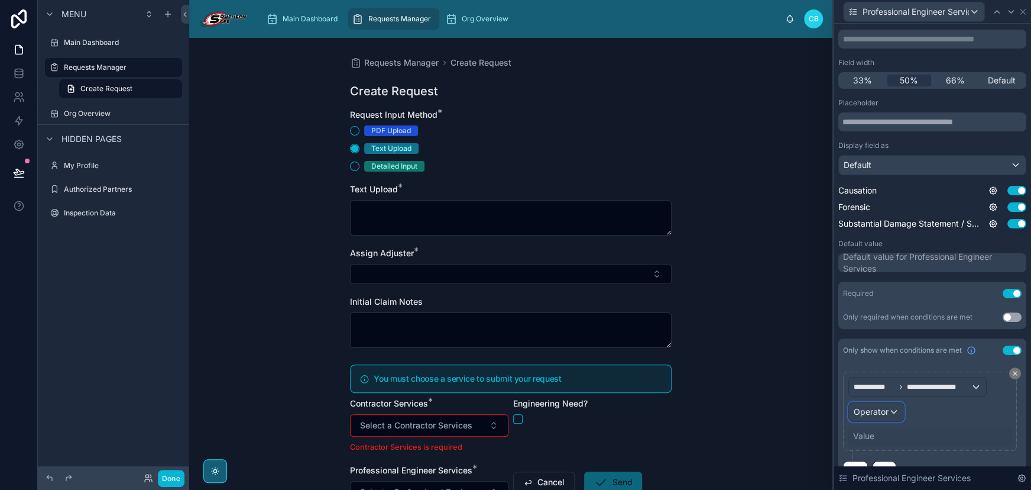
click at [859, 415] on span "Operator" at bounding box center [871, 412] width 35 height 12
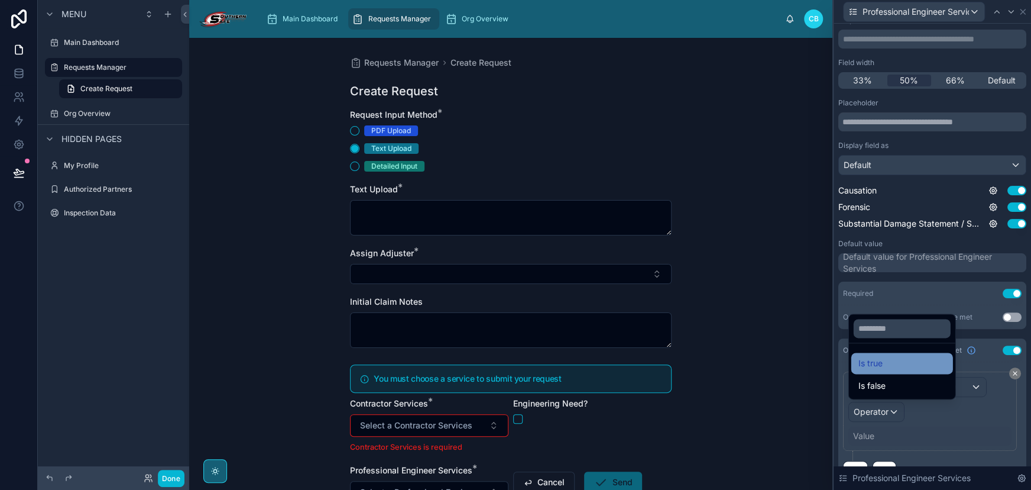
click at [866, 363] on span "Is true" at bounding box center [871, 363] width 24 height 14
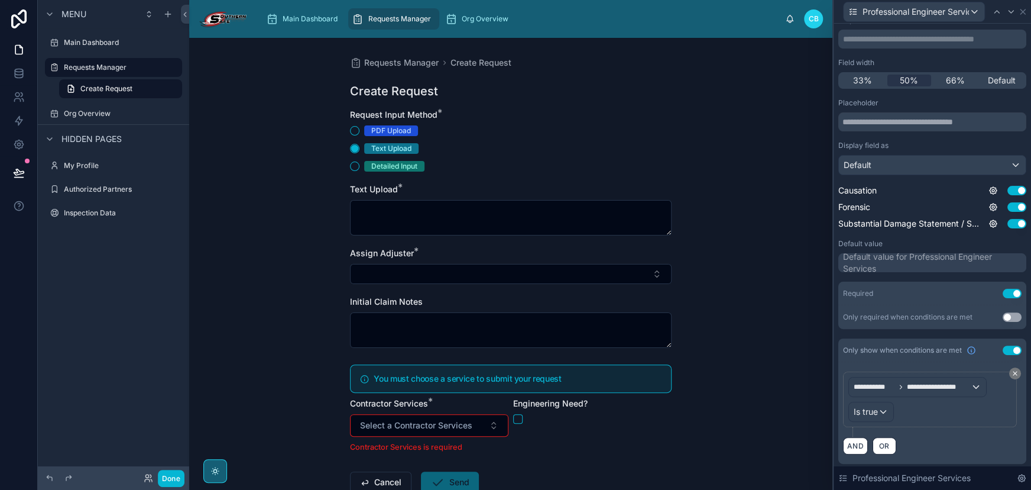
click at [755, 382] on div "Requests Manager Create Request Create Request Request Input Method * PDF Uploa…" at bounding box center [510, 264] width 643 height 452
click at [739, 353] on div "Requests Manager Create Request Create Request Request Input Method * PDF Uploa…" at bounding box center [510, 264] width 643 height 452
click at [591, 376] on h5 "You must choose a service to submit your request" at bounding box center [518, 378] width 288 height 8
click at [167, 474] on button "Done" at bounding box center [171, 478] width 27 height 17
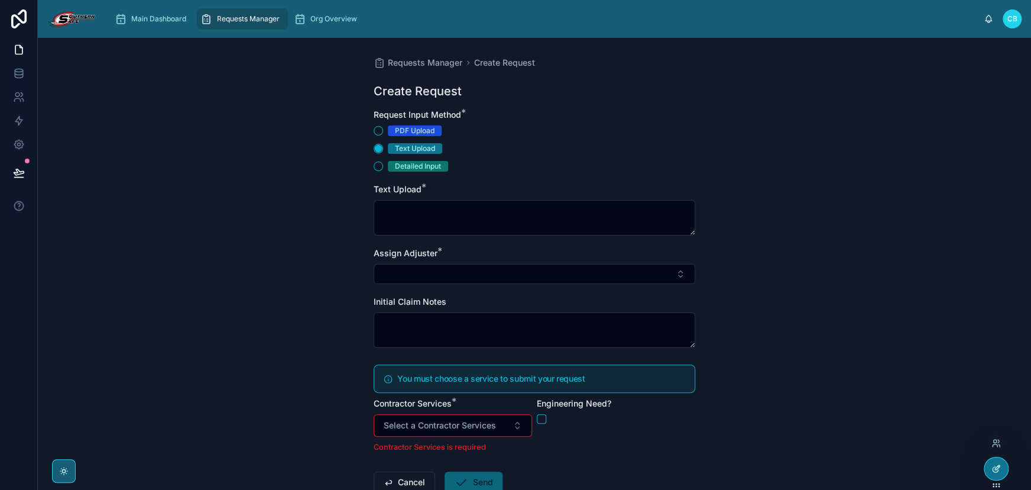
click at [994, 466] on icon at bounding box center [996, 468] width 9 height 9
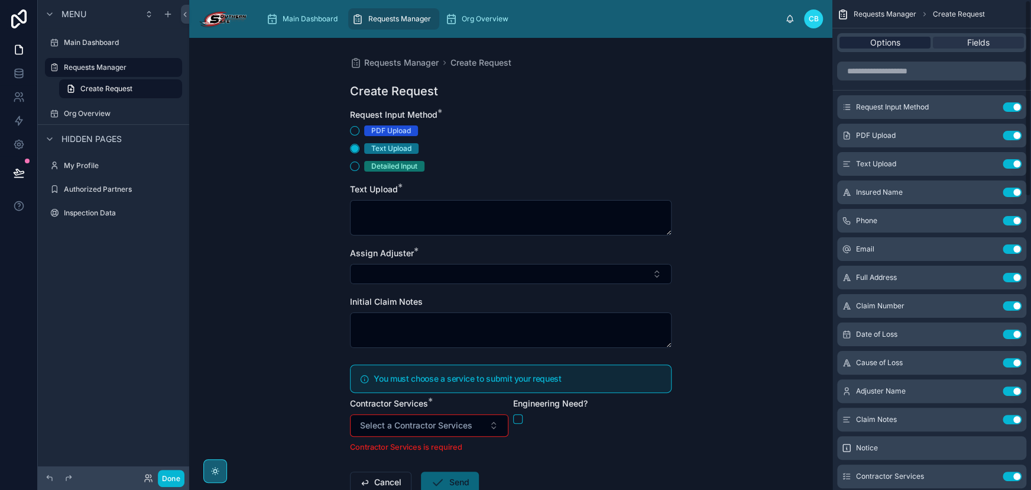
click at [871, 47] on span "Options" at bounding box center [886, 43] width 30 height 12
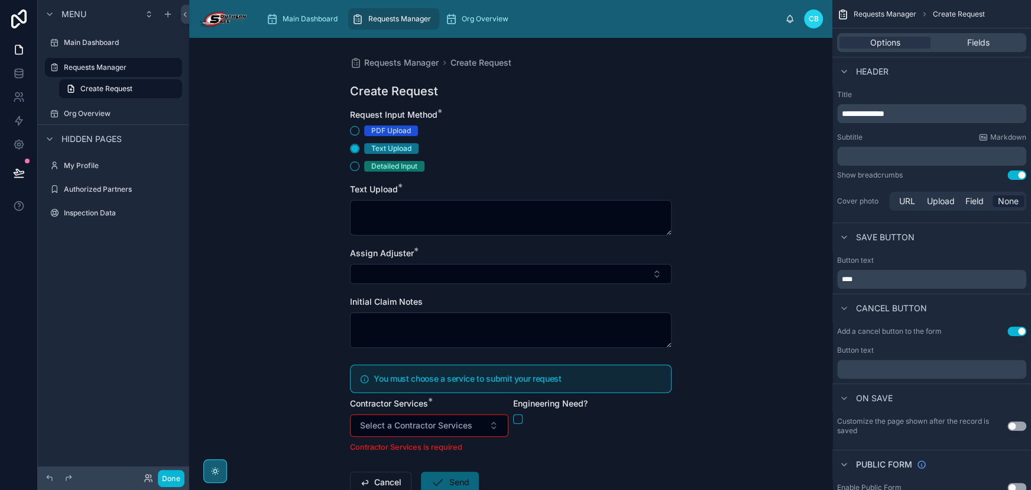
click at [734, 88] on div "Requests Manager Create Request Create Request Request Input Method * PDF Uploa…" at bounding box center [510, 264] width 643 height 452
click at [860, 112] on span "**********" at bounding box center [863, 113] width 43 height 8
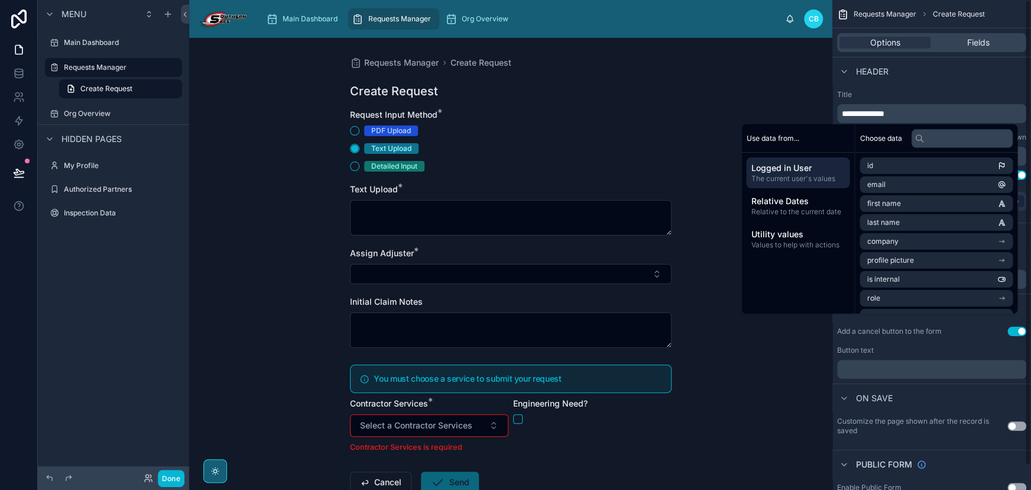
click at [870, 112] on span "**********" at bounding box center [863, 113] width 43 height 8
click at [775, 101] on div "Requests Manager Create a New Request Create a New Request Request Input Method…" at bounding box center [510, 264] width 643 height 452
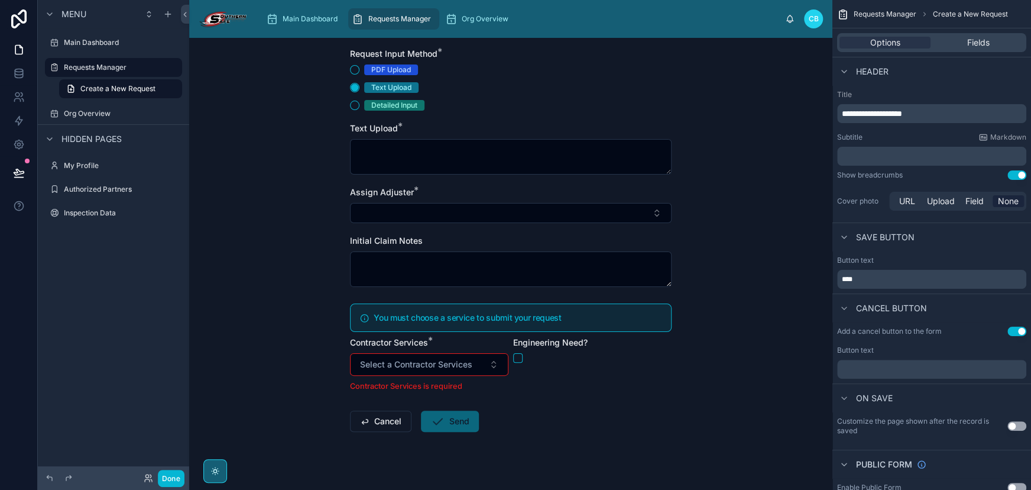
scroll to position [24, 0]
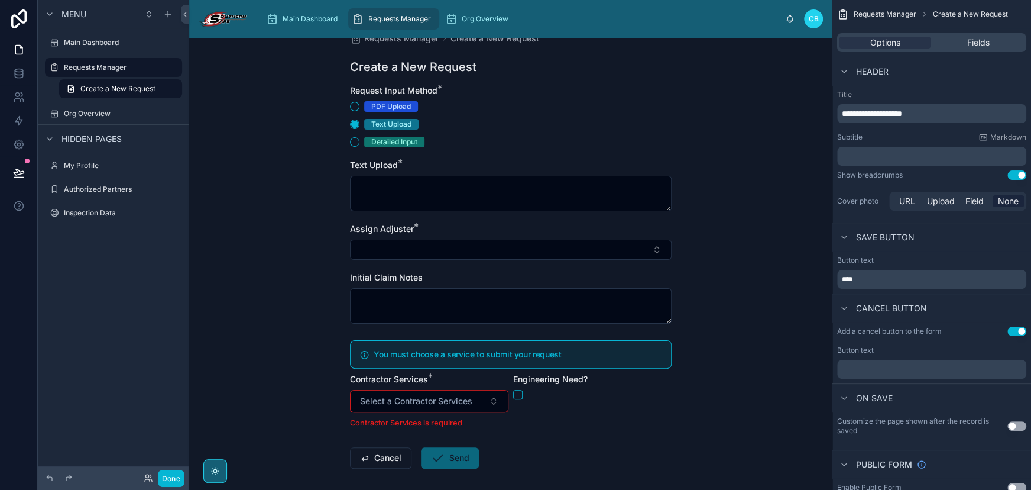
click at [1016, 173] on button "Use setting" at bounding box center [1017, 174] width 19 height 9
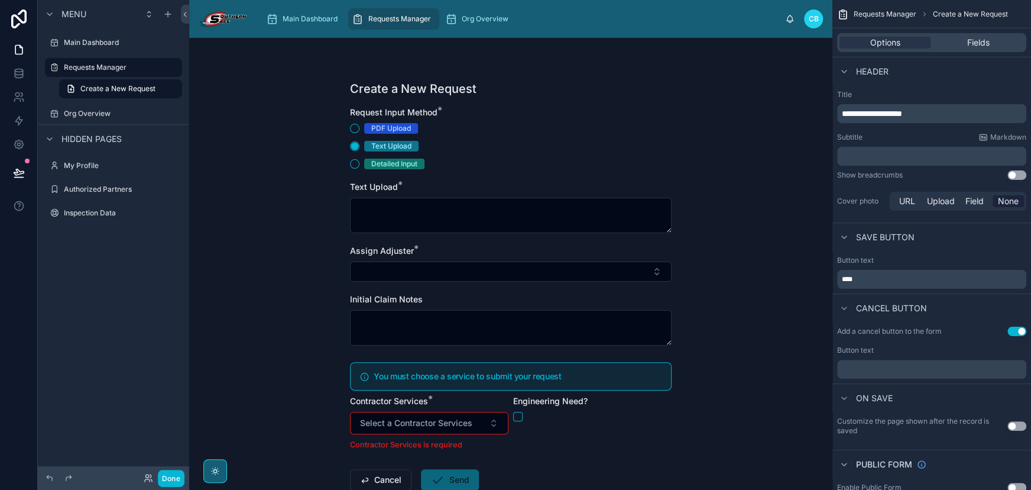
click at [1014, 174] on button "Use setting" at bounding box center [1017, 174] width 19 height 9
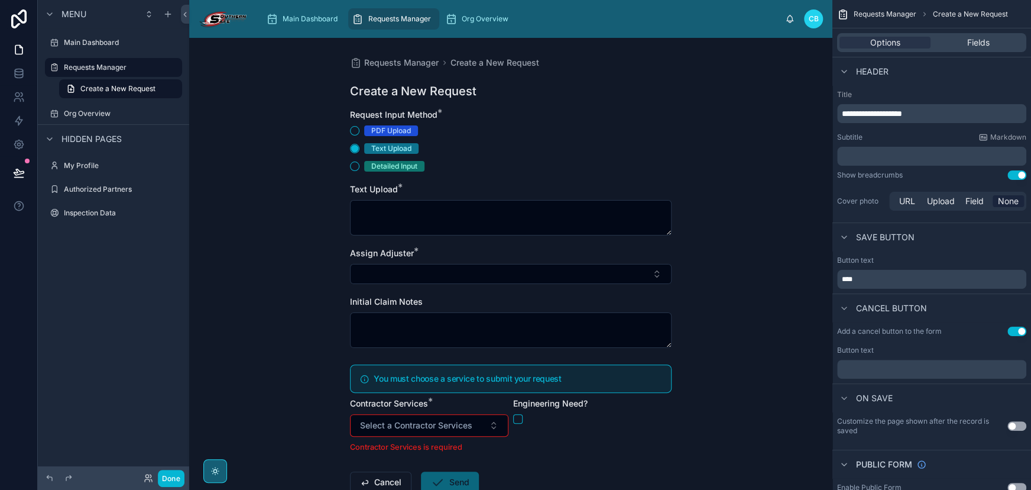
click at [732, 243] on div "Requests Manager Create a New Request Create a New Request Request Input Method…" at bounding box center [510, 264] width 643 height 452
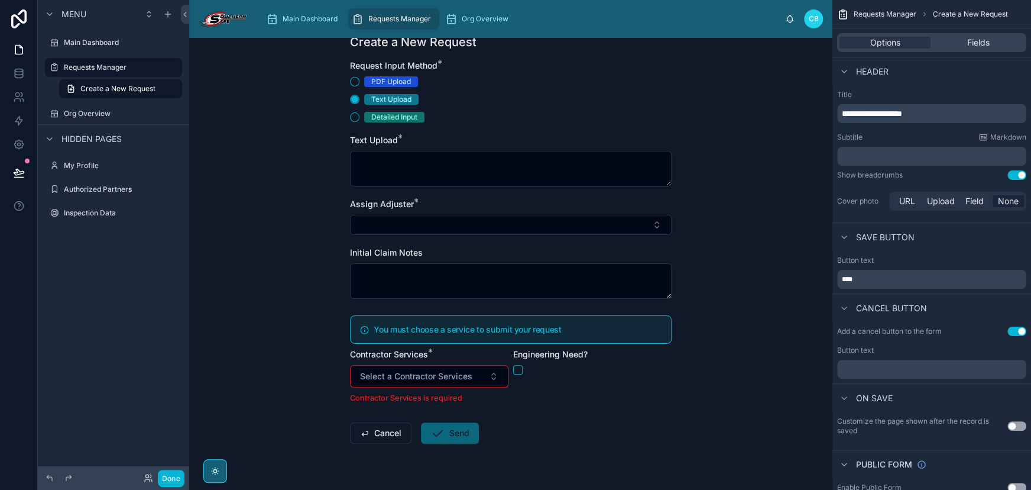
scroll to position [77, 0]
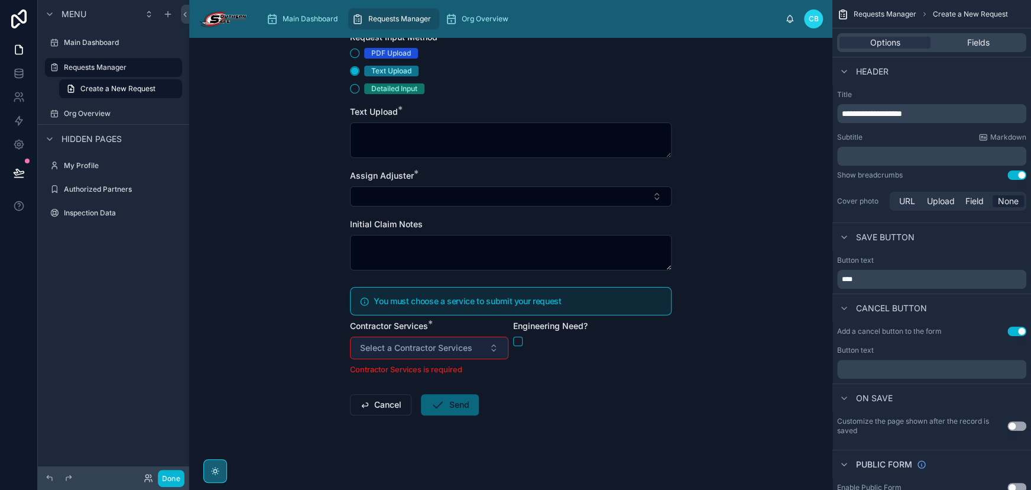
click at [486, 343] on button "Select a Contractor Services" at bounding box center [429, 347] width 158 height 22
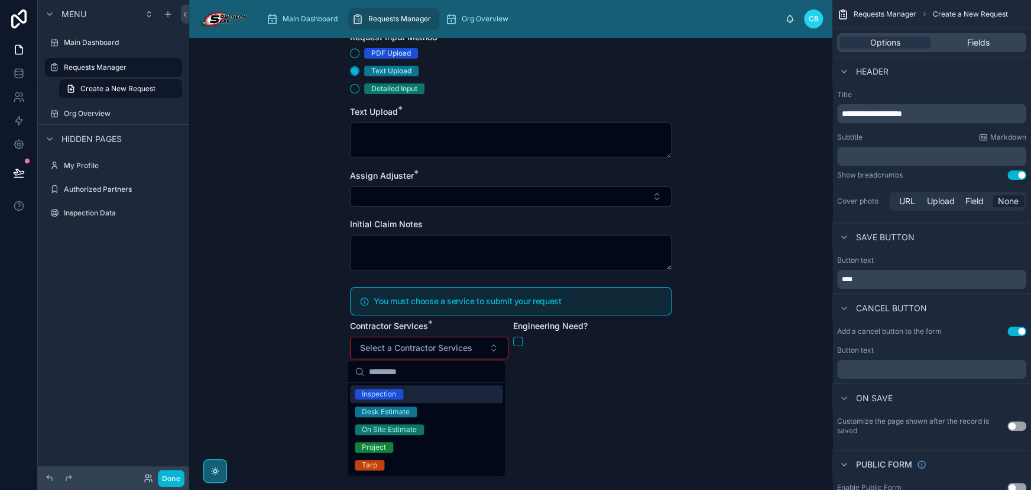
click at [598, 370] on div "Engineering Need?" at bounding box center [592, 347] width 158 height 55
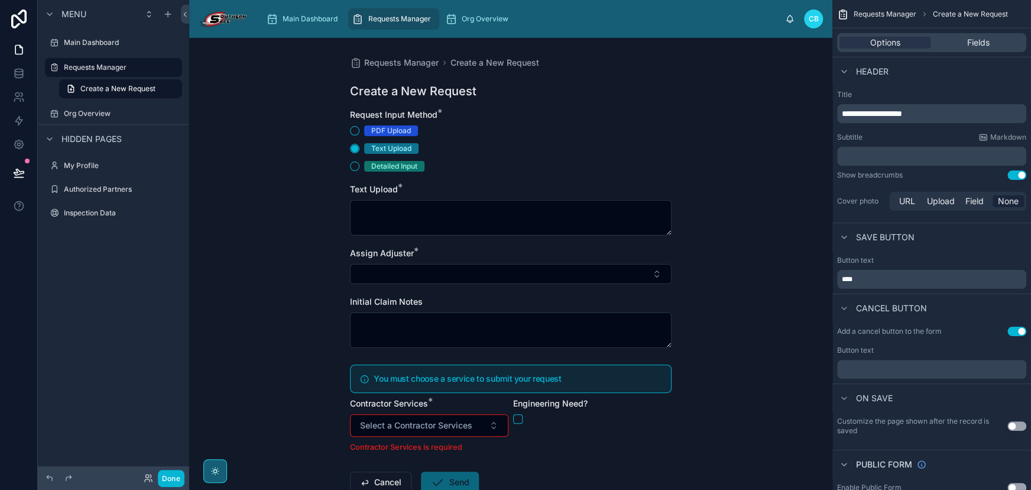
click at [746, 355] on div "Requests Manager Create a New Request Create a New Request Request Input Method…" at bounding box center [510, 264] width 643 height 452
click at [187, 15] on icon at bounding box center [185, 14] width 8 height 9
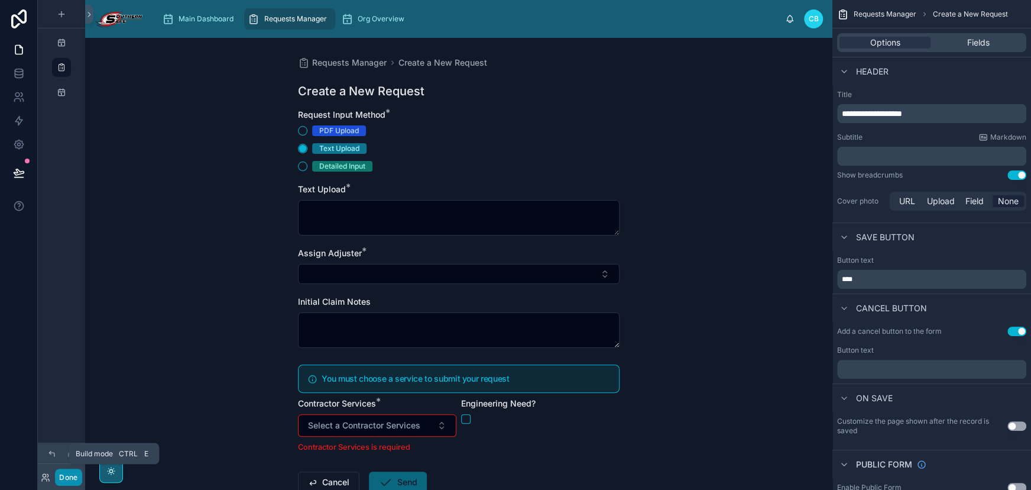
click at [70, 476] on button "Done" at bounding box center [68, 476] width 27 height 17
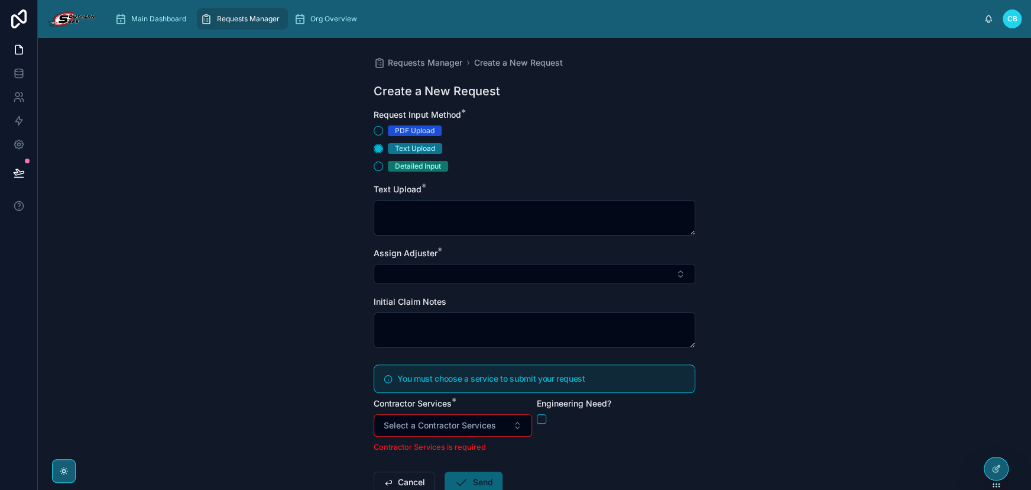
click at [479, 401] on div "Contractor Services *" at bounding box center [453, 403] width 158 height 12
click at [509, 420] on button "Select a Contractor Services" at bounding box center [453, 425] width 158 height 22
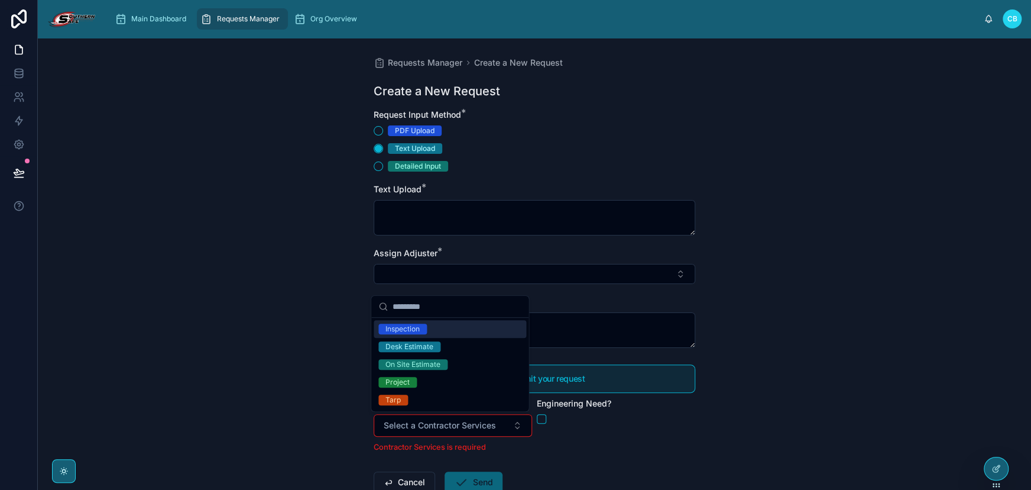
click at [593, 432] on div "Engineering Need?" at bounding box center [616, 424] width 158 height 55
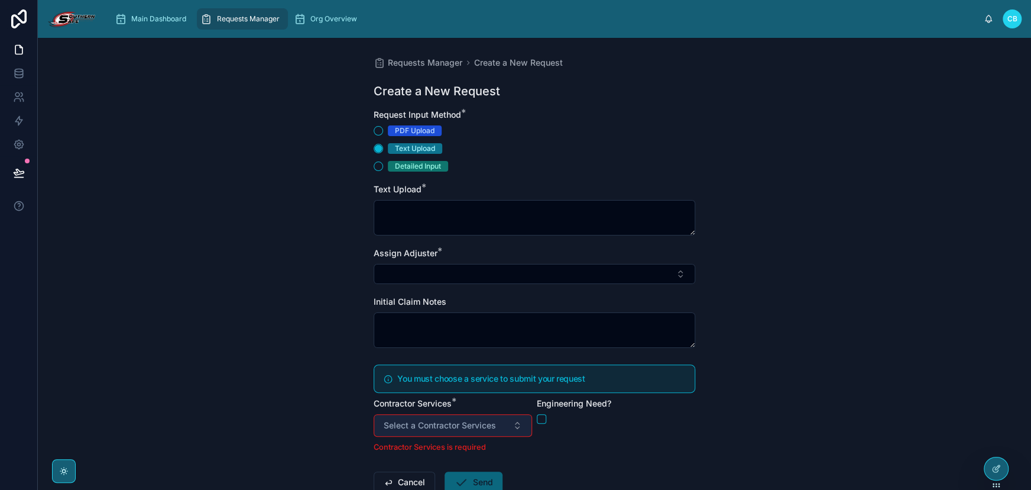
click at [500, 424] on button "Select a Contractor Services" at bounding box center [453, 425] width 158 height 22
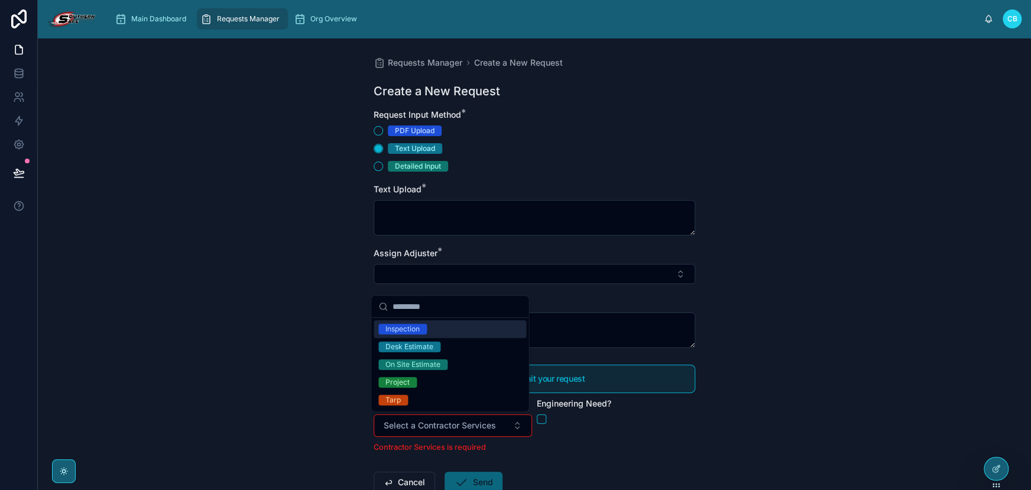
click at [545, 427] on div "Engineering Need?" at bounding box center [616, 424] width 158 height 55
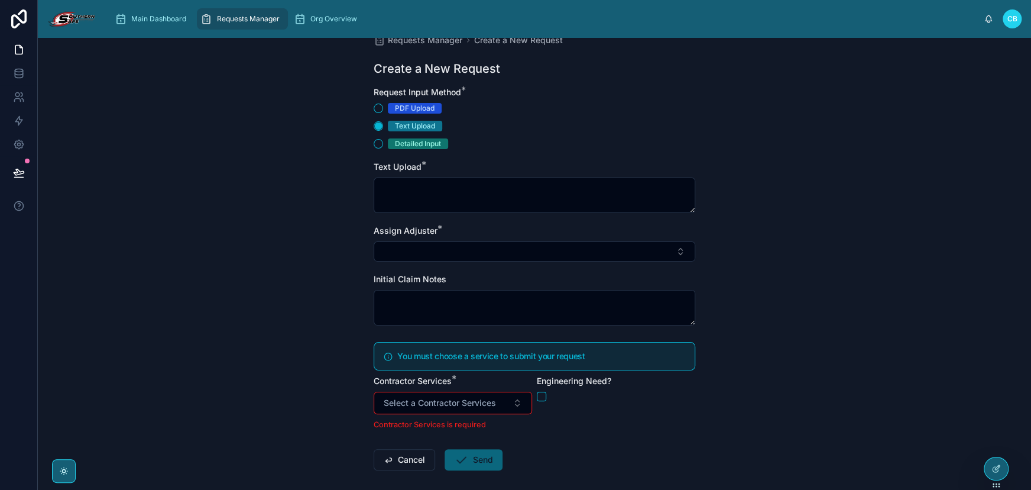
scroll to position [77, 0]
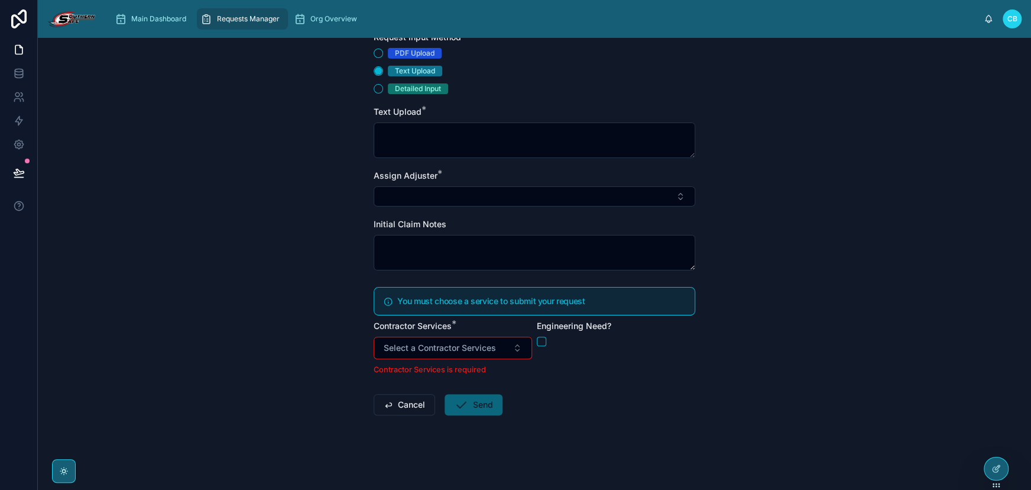
click at [384, 299] on icon at bounding box center [388, 301] width 9 height 9
click at [388, 300] on icon at bounding box center [388, 301] width 9 height 9
drag, startPoint x: 399, startPoint y: 299, endPoint x: 608, endPoint y: 307, distance: 208.9
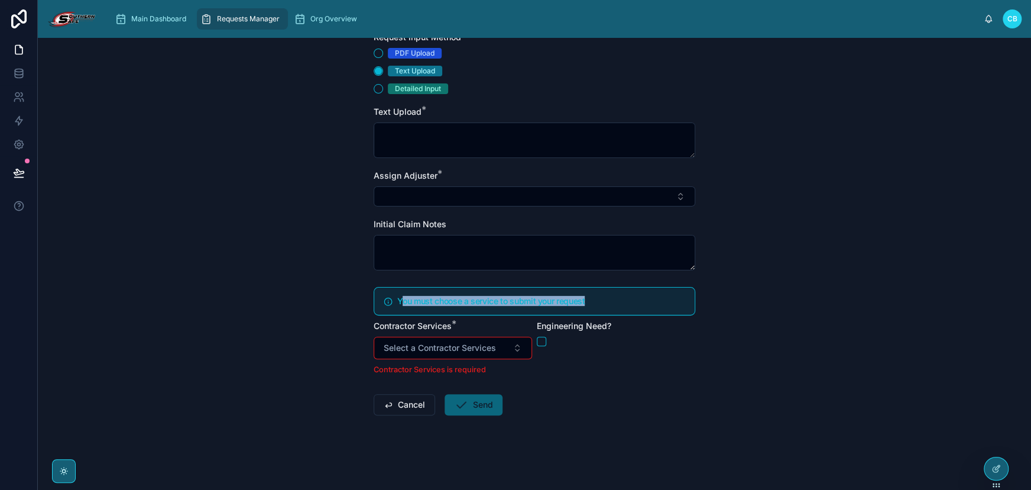
click at [608, 307] on div "You must choose a service to submit your request" at bounding box center [535, 301] width 322 height 28
click at [609, 307] on div "You must choose a service to submit your request" at bounding box center [535, 301] width 322 height 28
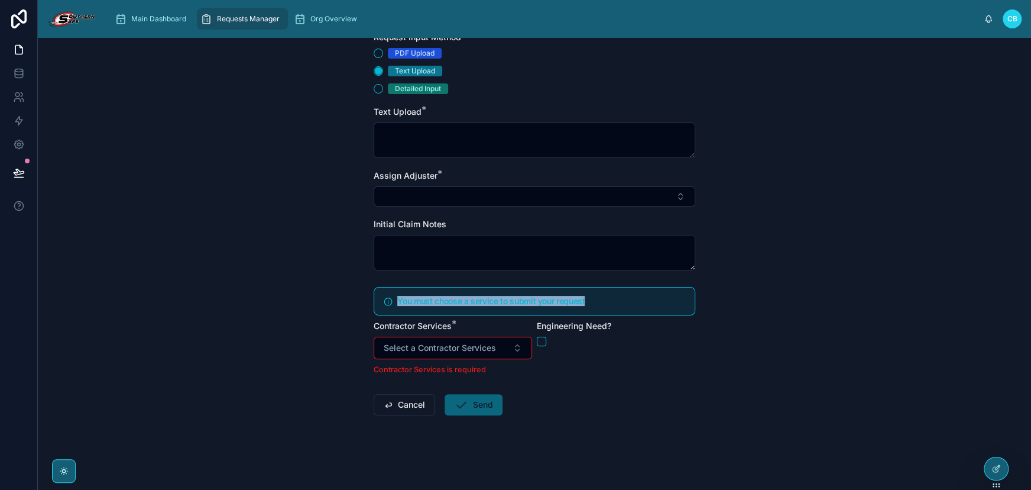
click at [609, 307] on div "You must choose a service to submit your request" at bounding box center [535, 301] width 322 height 28
click at [471, 402] on span "Send" at bounding box center [474, 407] width 58 height 12
click at [538, 399] on form "Request Input Method * PDF Upload Text Upload Detailed Input Text Upload * Assi…" at bounding box center [535, 261] width 322 height 460
click at [633, 415] on form "Request Input Method * PDF Upload Text Upload Detailed Input Text Upload * Assi…" at bounding box center [535, 261] width 322 height 460
click at [1010, 467] on div "Requests Manager Create a New Request Create a New Request Request Input Method…" at bounding box center [535, 264] width 994 height 452
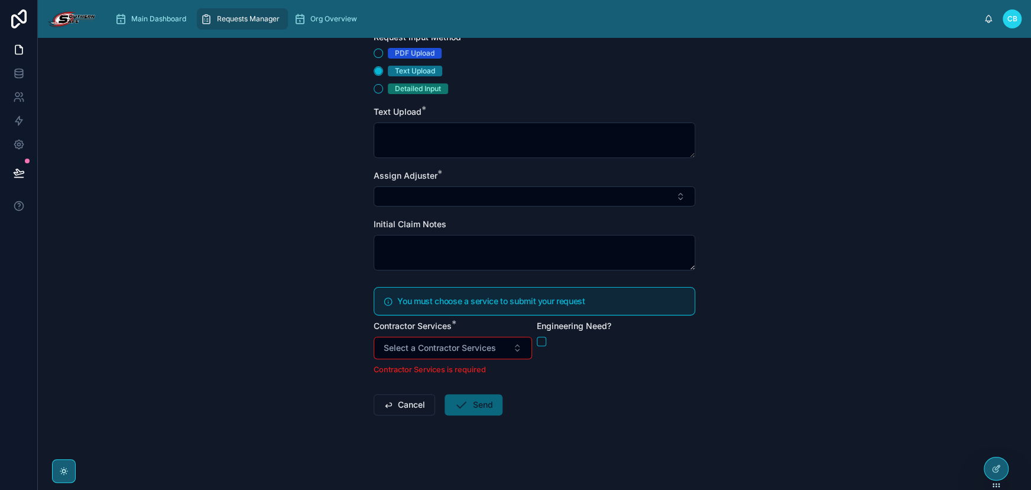
click at [1010, 467] on div "Requests Manager Create a New Request Create a New Request Request Input Method…" at bounding box center [535, 264] width 994 height 452
click at [998, 467] on icon at bounding box center [997, 467] width 5 height 5
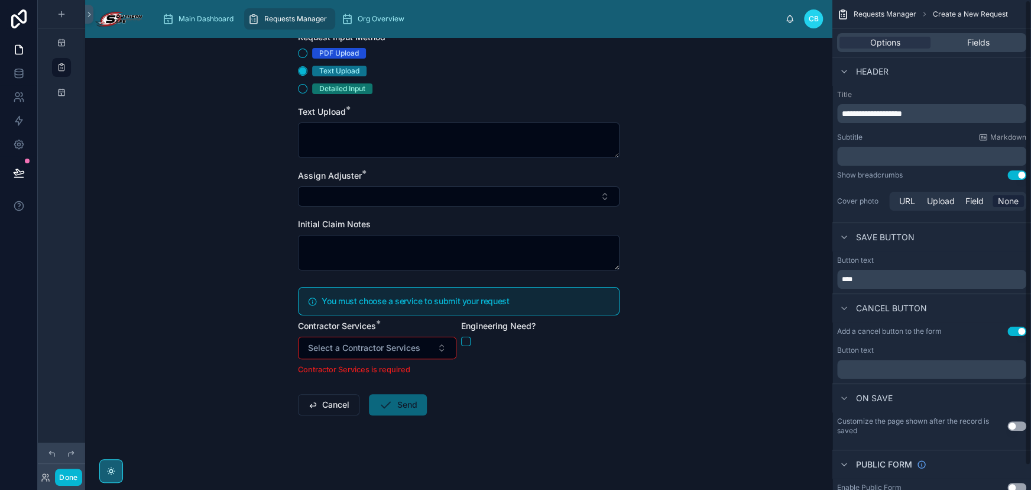
scroll to position [0, 0]
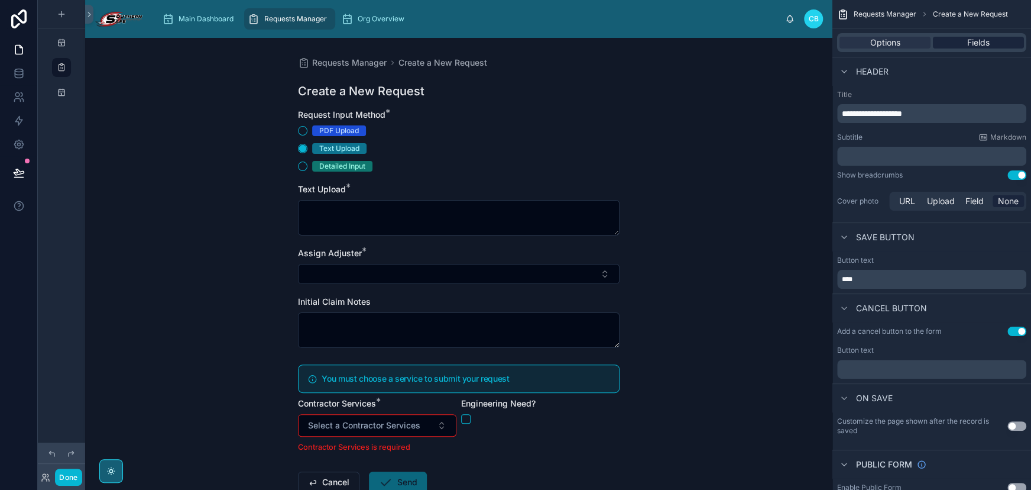
click at [982, 43] on span "Fields" at bounding box center [979, 43] width 22 height 12
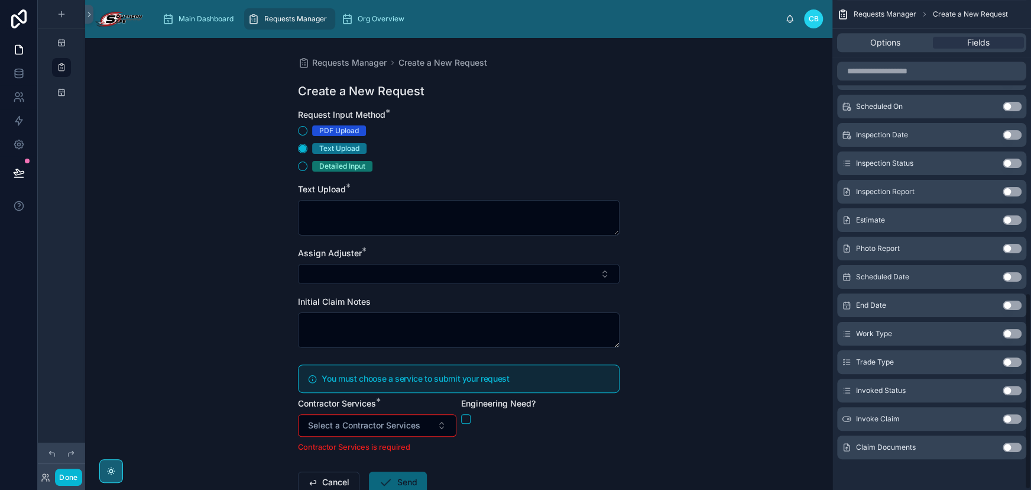
scroll to position [729, 0]
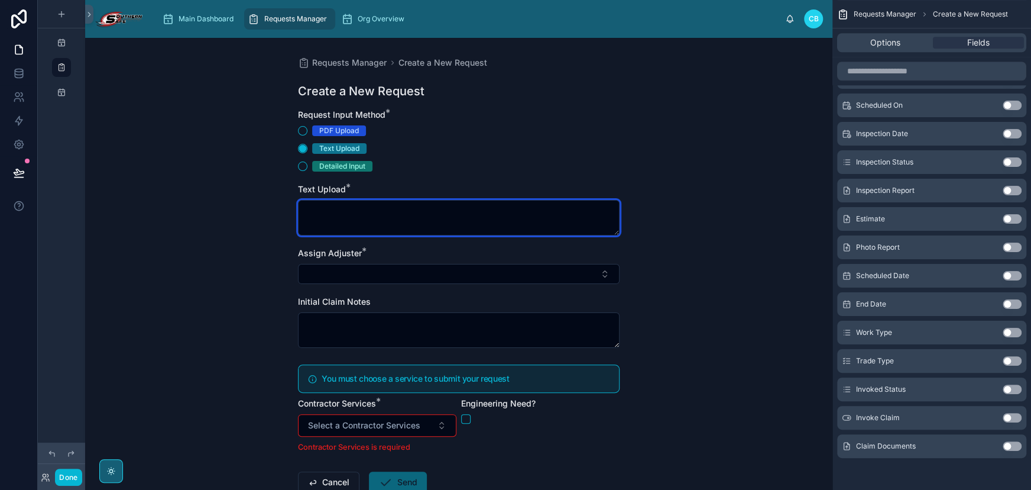
click at [513, 220] on textarea at bounding box center [459, 217] width 322 height 35
click at [505, 219] on textarea at bounding box center [459, 217] width 322 height 35
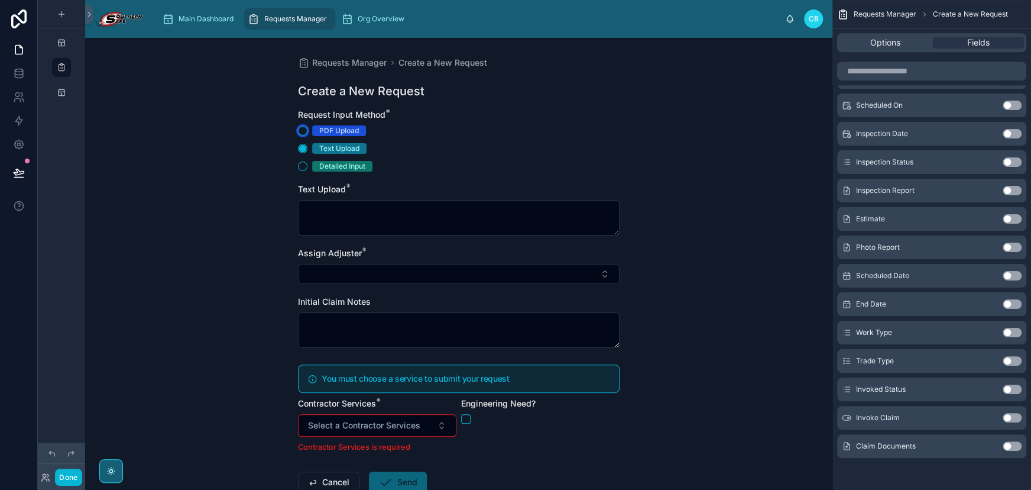
click at [301, 131] on button "PDF Upload" at bounding box center [302, 130] width 9 height 9
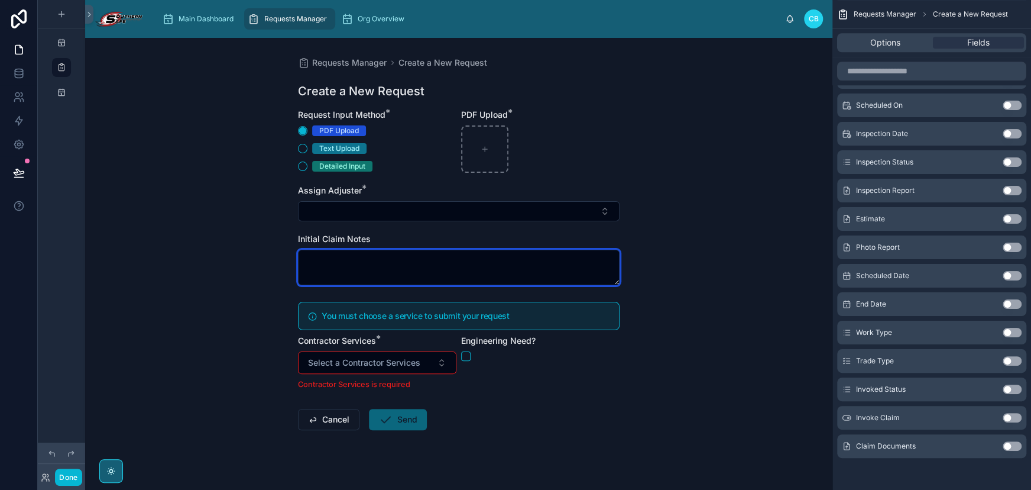
click at [363, 260] on textarea at bounding box center [459, 267] width 322 height 35
click at [361, 237] on span "Initial Claim Notes" at bounding box center [334, 239] width 73 height 10
click at [362, 267] on textarea at bounding box center [459, 267] width 322 height 35
click at [386, 299] on form "Request Input Method * PDF Upload Text Upload Detailed Input PDF Upload * Assig…" at bounding box center [459, 307] width 322 height 397
click at [391, 312] on h5 "You must choose a service to submit your request" at bounding box center [466, 316] width 288 height 8
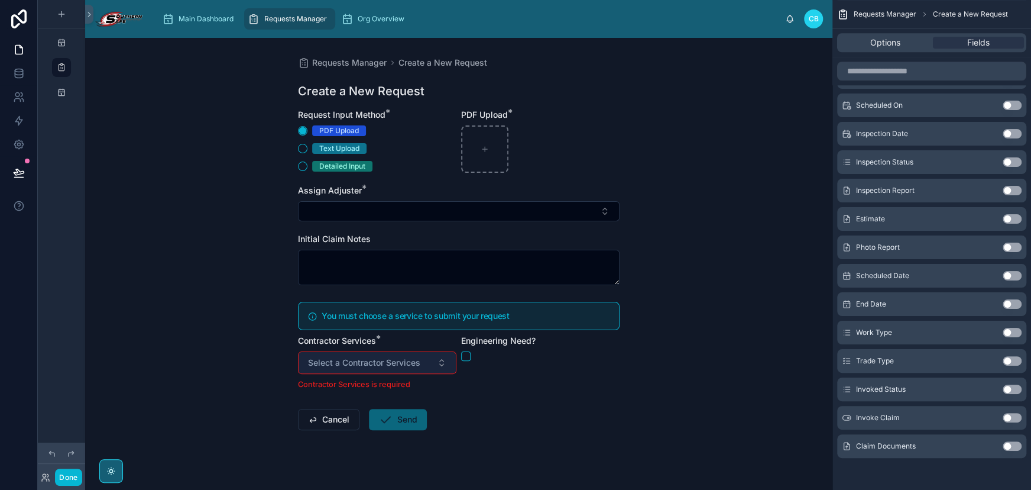
click at [400, 358] on span "Select a Contractor Services" at bounding box center [364, 363] width 112 height 12
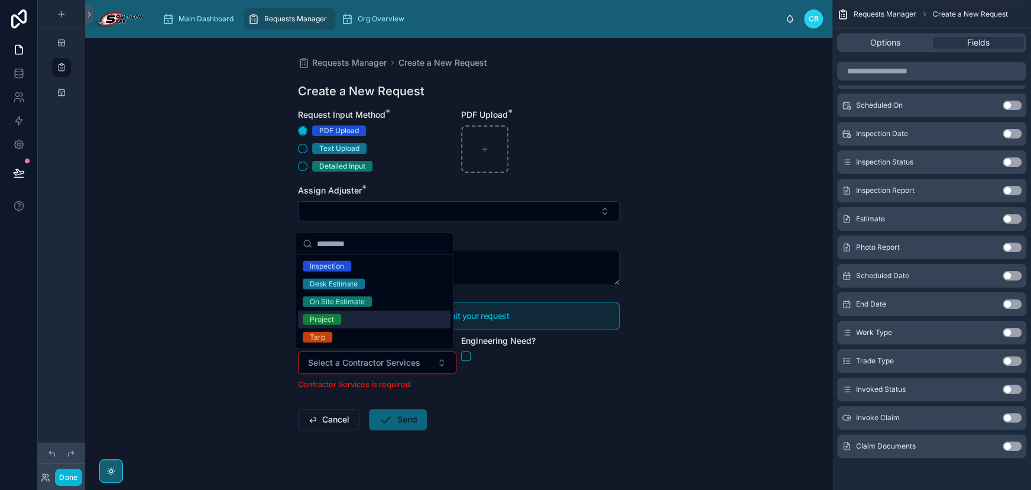
click at [384, 318] on div "Project" at bounding box center [374, 319] width 153 height 18
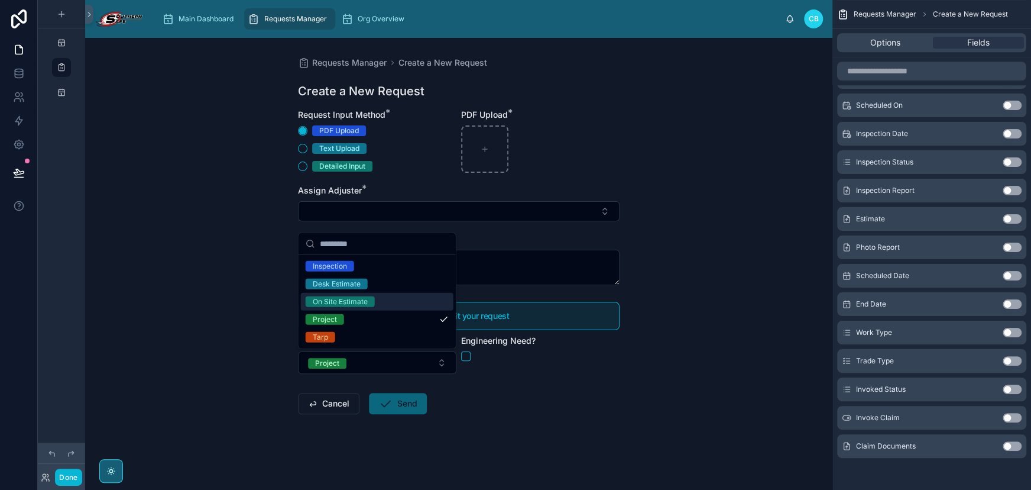
click at [269, 316] on div "Requests Manager Create a New Request Create a New Request Request Input Method…" at bounding box center [459, 264] width 748 height 452
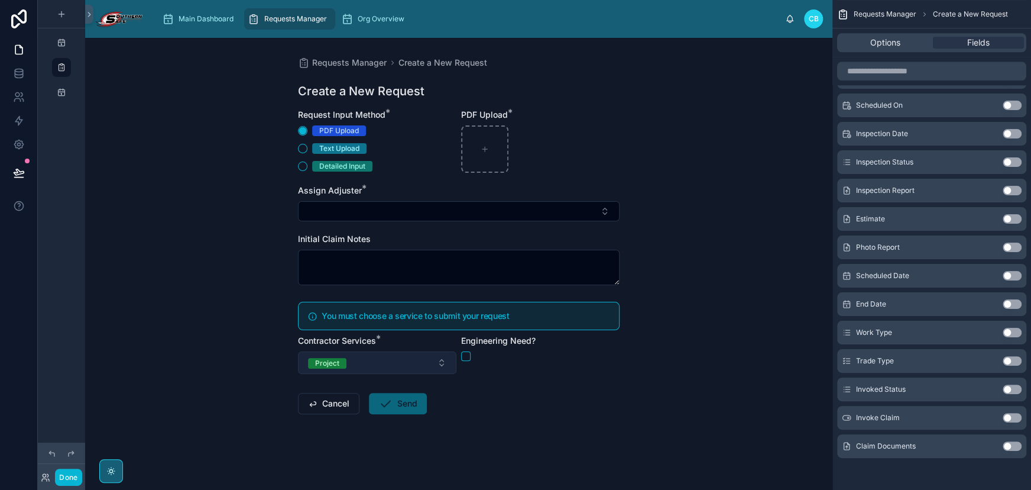
click at [408, 358] on button "Project" at bounding box center [377, 362] width 158 height 22
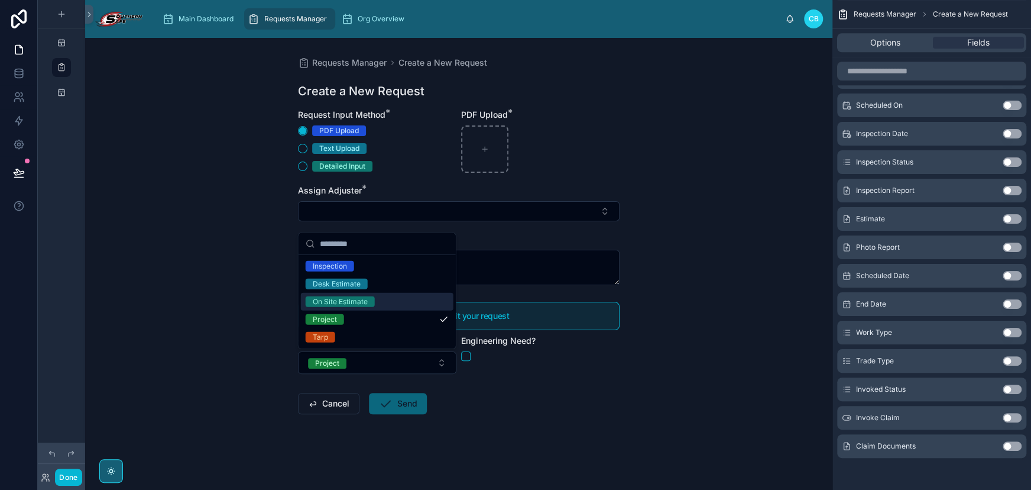
click at [678, 273] on div "Requests Manager Create a New Request Create a New Request Request Input Method…" at bounding box center [459, 264] width 748 height 452
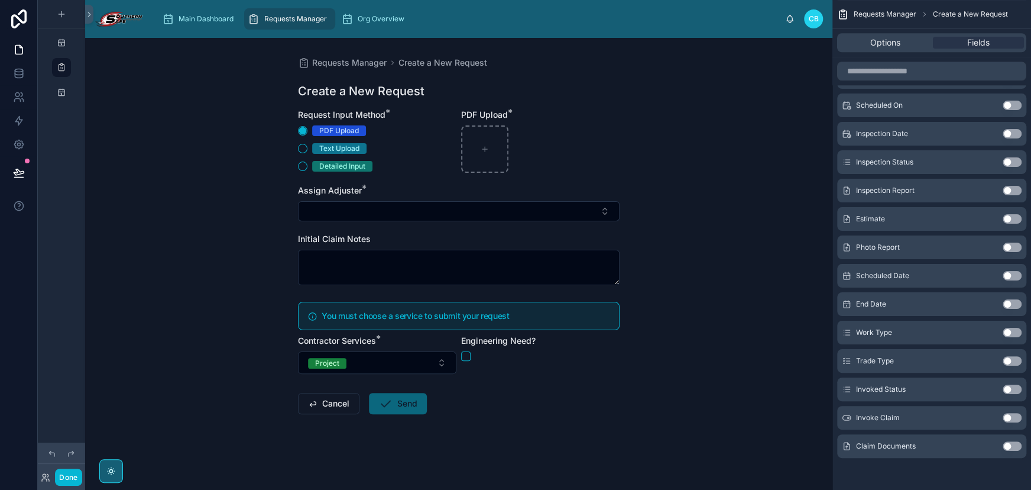
click at [445, 379] on form "Request Input Method * PDF Upload Text Upload Detailed Input PDF Upload * Assig…" at bounding box center [459, 299] width 322 height 381
click at [405, 380] on form "Request Input Method * PDF Upload Text Upload Detailed Input PDF Upload * Assig…" at bounding box center [459, 299] width 322 height 381
click at [420, 360] on button "Project" at bounding box center [377, 362] width 158 height 22
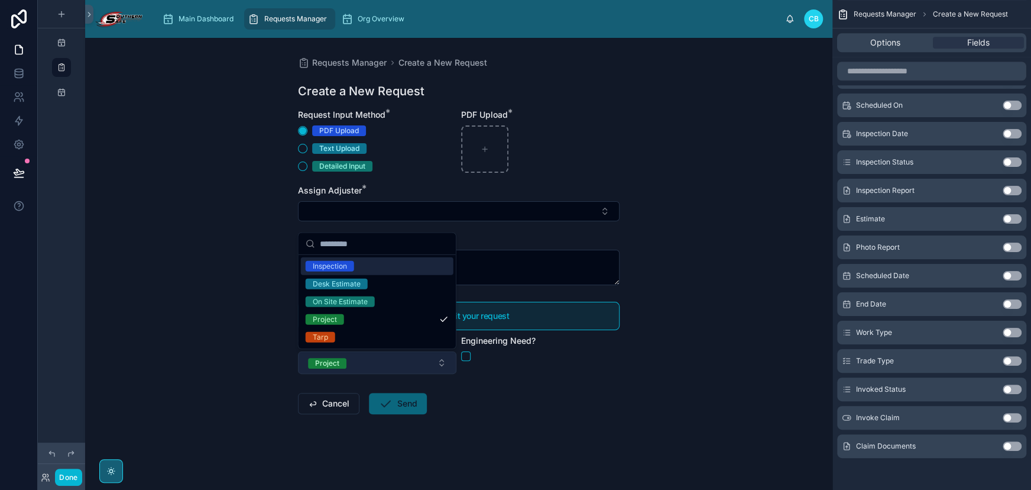
click at [422, 365] on button "Project" at bounding box center [377, 362] width 158 height 22
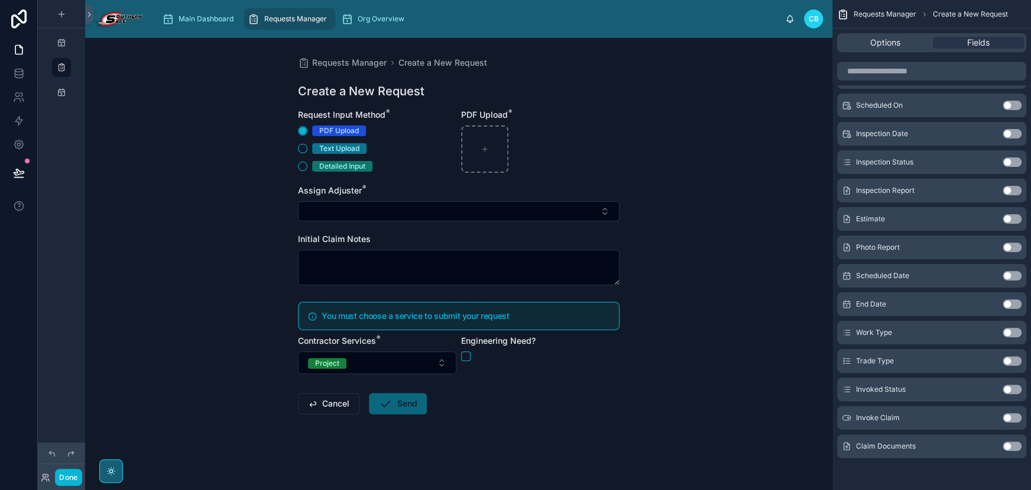
click at [538, 366] on div "Engineering Need?" at bounding box center [540, 354] width 158 height 39
click at [382, 365] on span "Select a Contractor Services" at bounding box center [364, 363] width 112 height 12
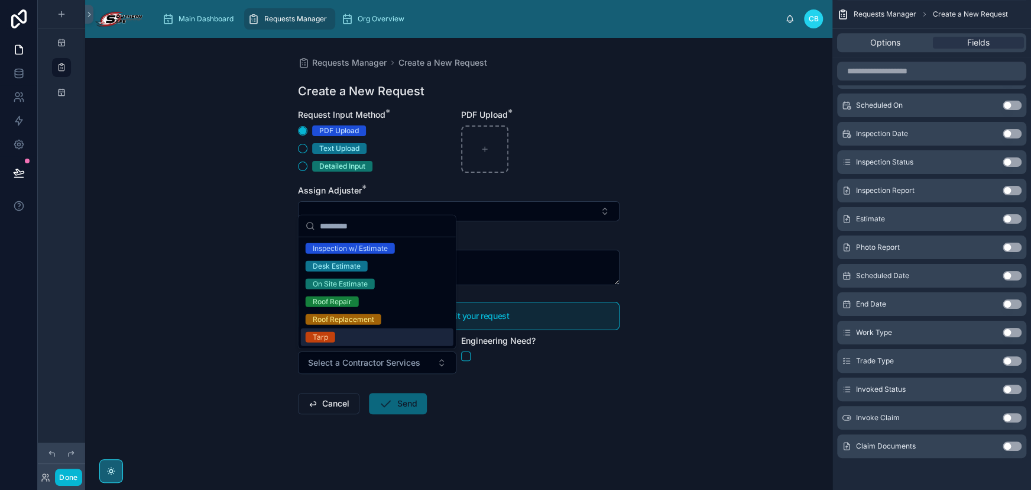
click at [557, 397] on form "Request Input Method * PDF Upload Text Upload Detailed Input PDF Upload * Assig…" at bounding box center [459, 299] width 322 height 381
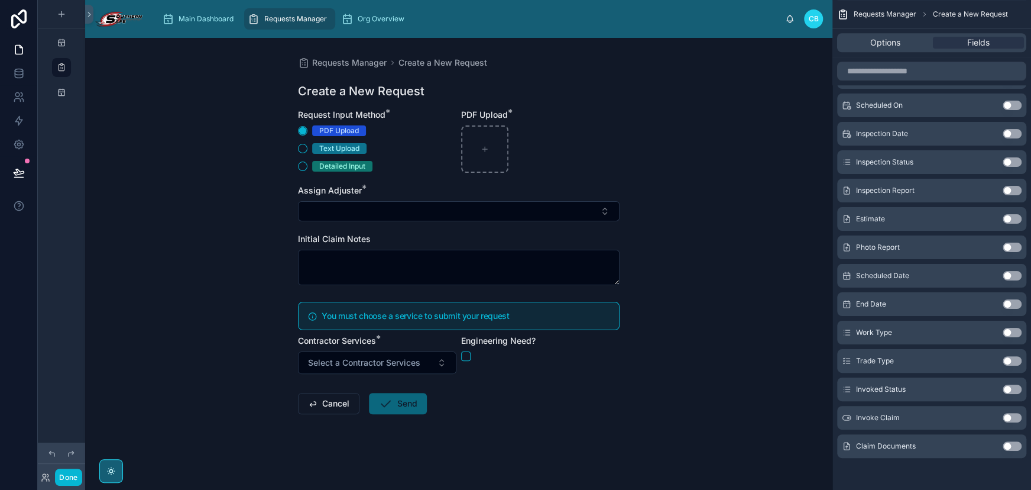
click at [425, 374] on form "Request Input Method * PDF Upload Text Upload Detailed Input PDF Upload * Assig…" at bounding box center [459, 299] width 322 height 381
click at [468, 357] on button "button" at bounding box center [465, 355] width 9 height 9
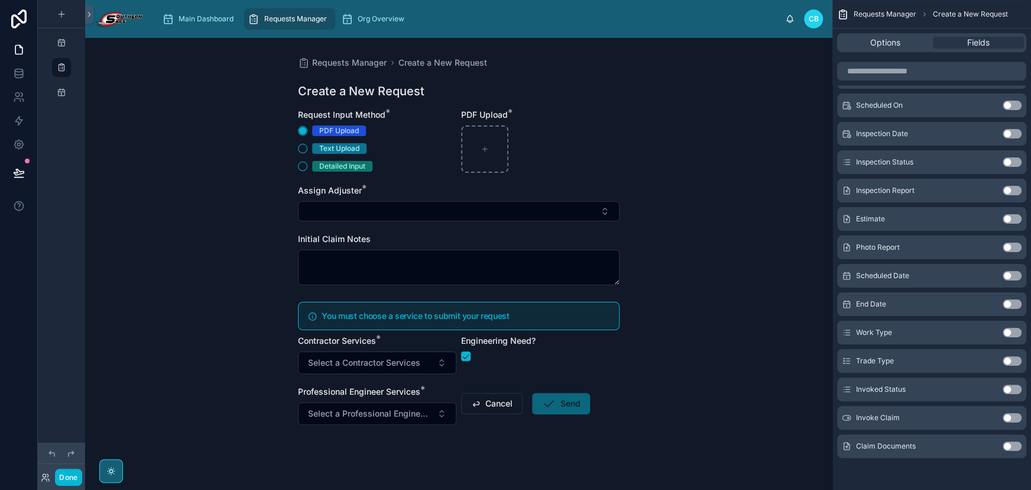
click at [432, 391] on div "Professional Engineer Services *" at bounding box center [377, 392] width 158 height 12
click at [428, 396] on div "Professional Engineer Services *" at bounding box center [377, 392] width 158 height 12
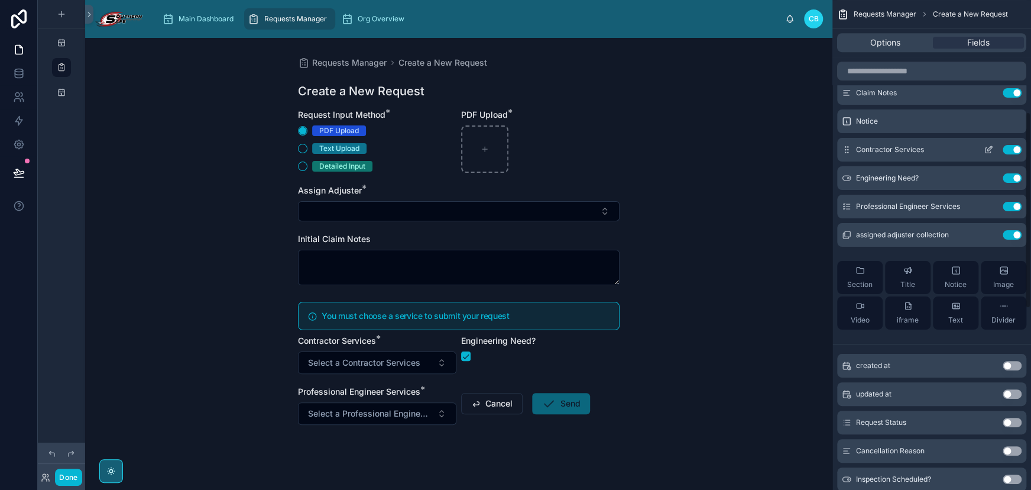
scroll to position [245, 0]
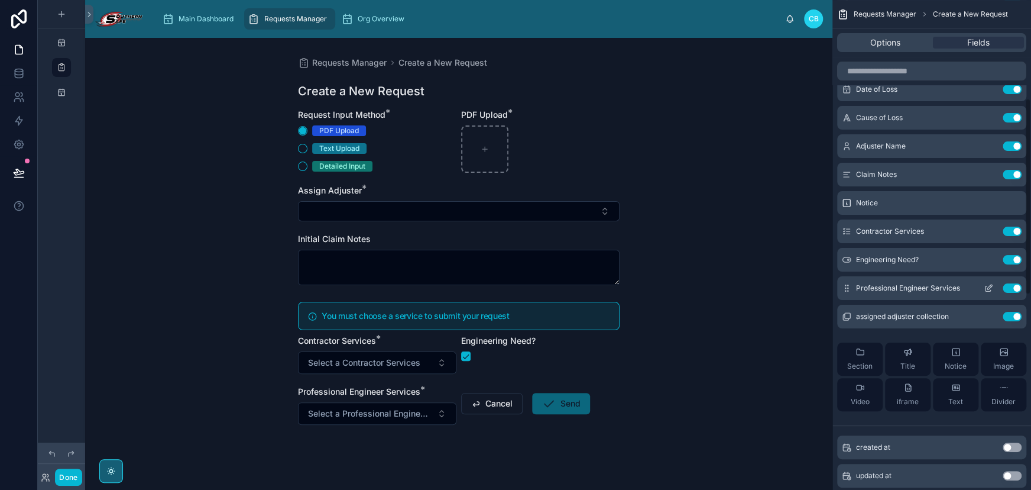
click at [991, 289] on icon "scrollable content" at bounding box center [988, 287] width 9 height 9
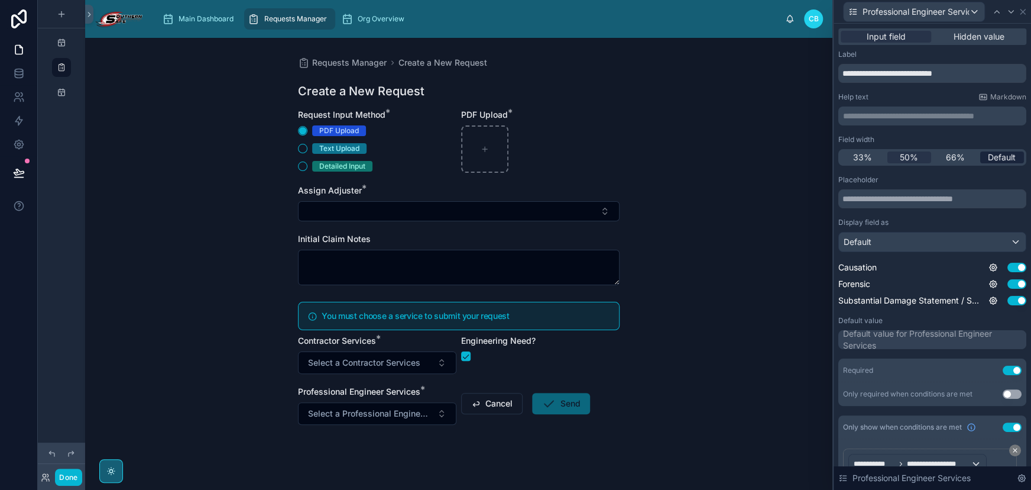
click at [994, 157] on span "Default" at bounding box center [1002, 157] width 28 height 12
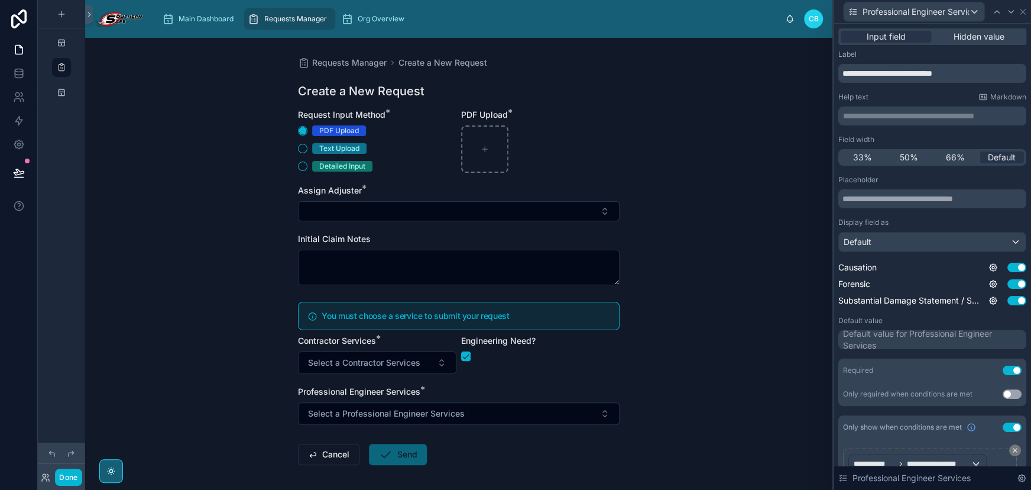
click at [707, 218] on div "Requests Manager Create a New Request Create a New Request Request Input Method…" at bounding box center [459, 264] width 748 height 452
click at [1021, 12] on icon at bounding box center [1022, 11] width 9 height 9
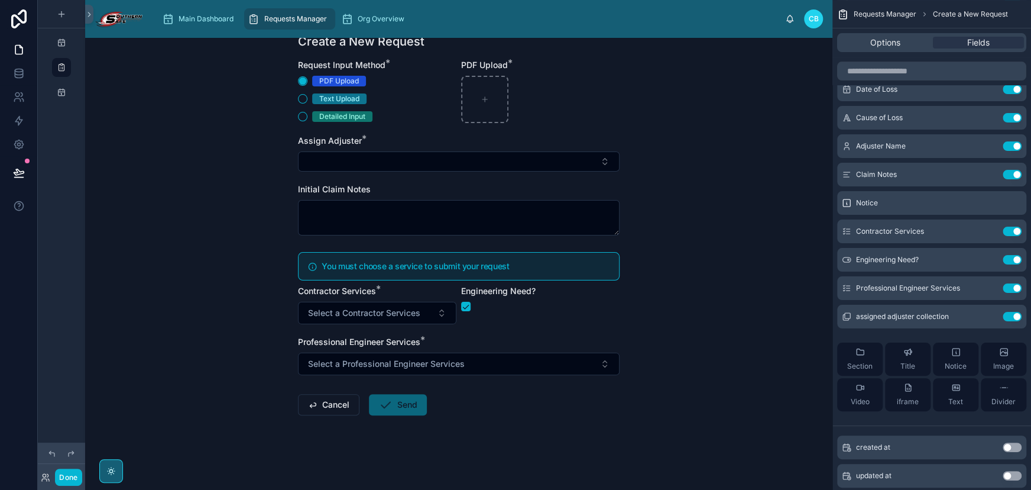
scroll to position [0, 0]
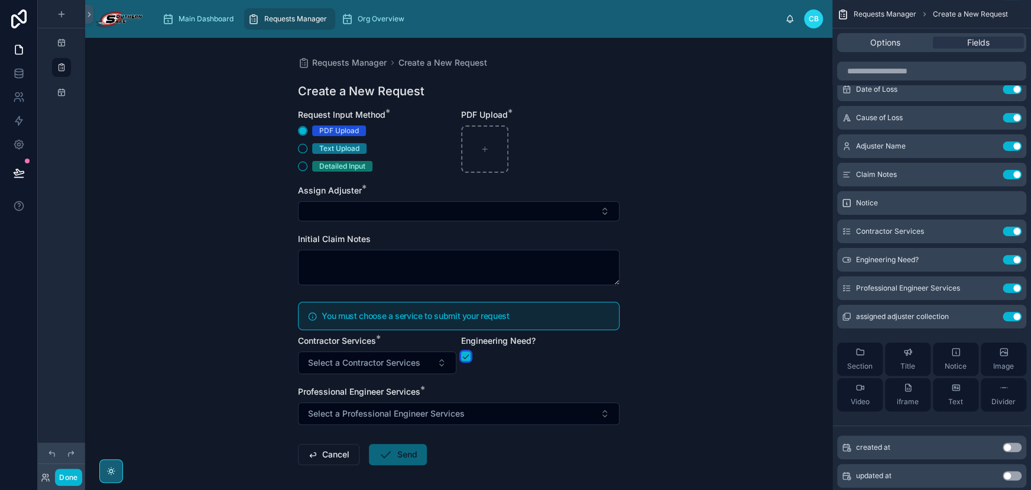
click at [463, 354] on button "button" at bounding box center [465, 355] width 9 height 9
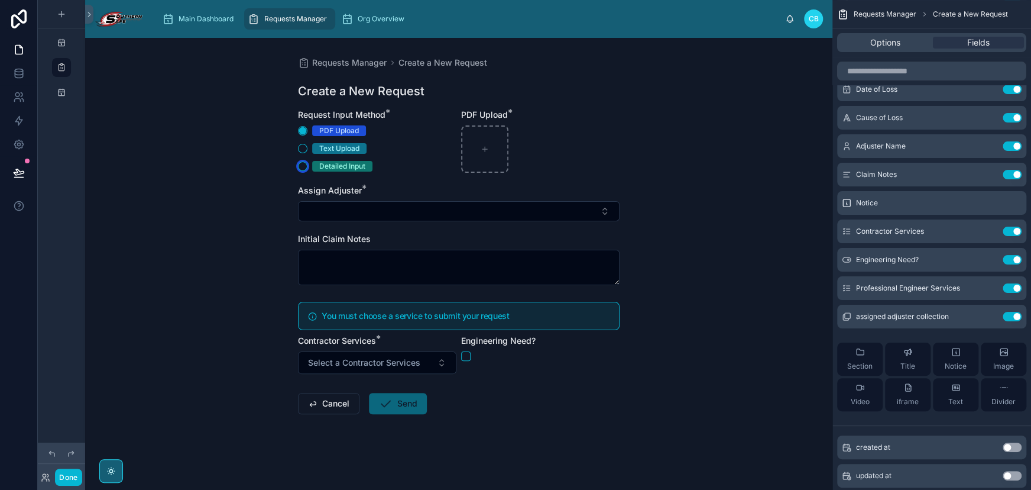
click at [303, 167] on button "Detailed Input" at bounding box center [302, 165] width 9 height 9
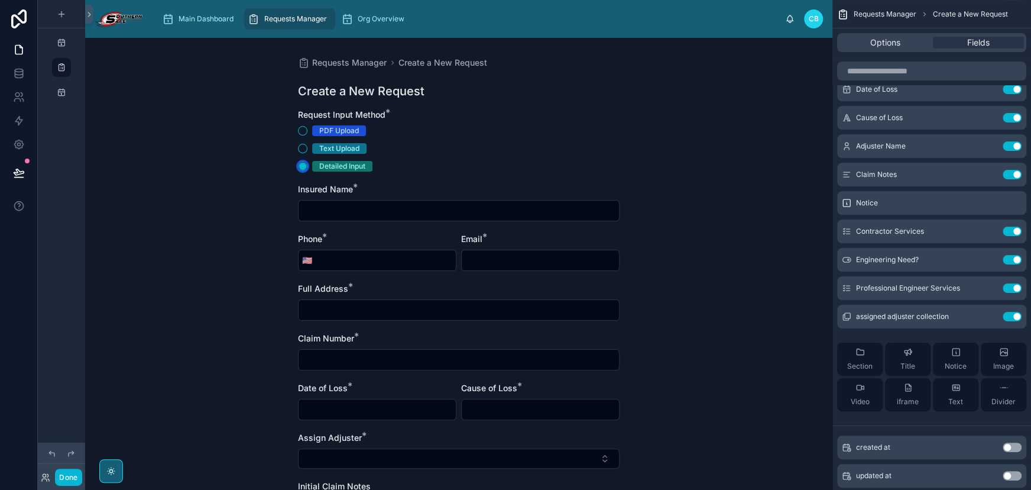
click at [299, 162] on icon "button" at bounding box center [303, 166] width 8 height 8
click at [298, 142] on div "PDF Upload Text Upload Detailed Input" at bounding box center [377, 148] width 158 height 46
click at [303, 127] on button "PDF Upload" at bounding box center [302, 130] width 9 height 9
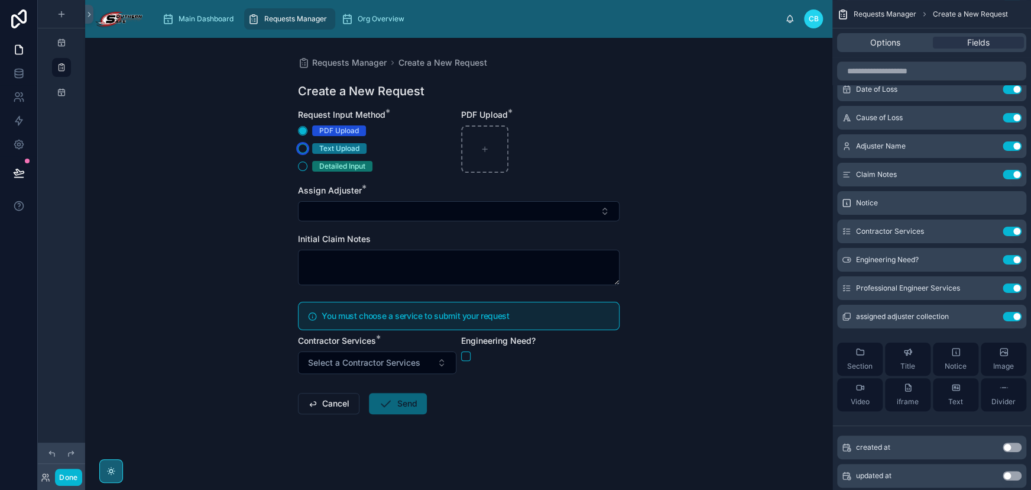
click at [303, 144] on button "Text Upload" at bounding box center [302, 148] width 9 height 9
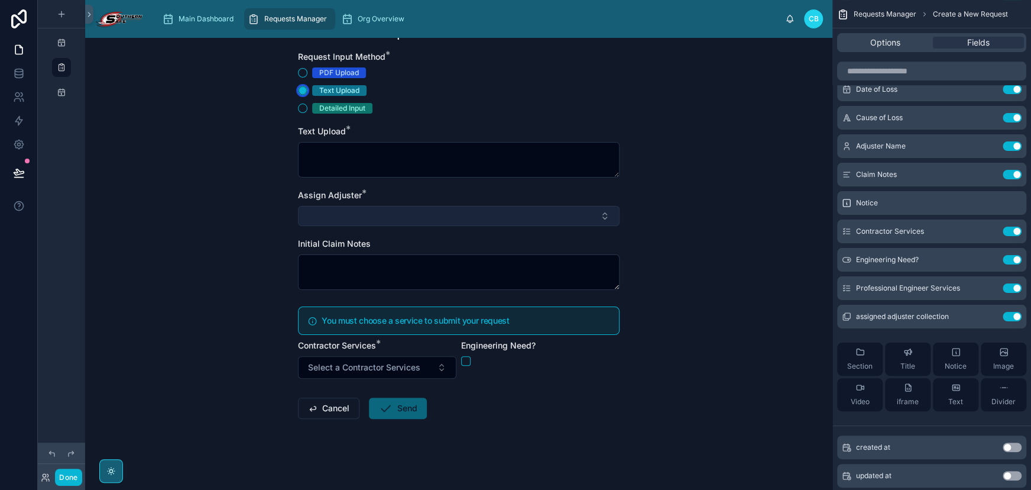
scroll to position [62, 0]
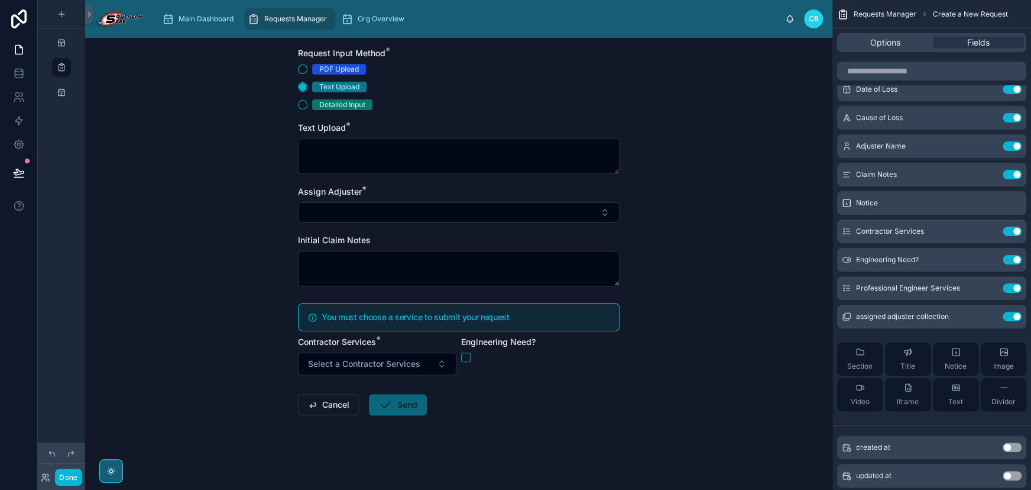
click at [613, 373] on div "Engineering Need?" at bounding box center [540, 355] width 158 height 39
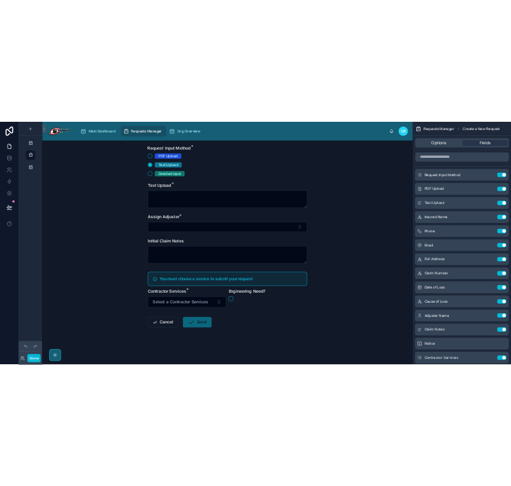
scroll to position [0, 0]
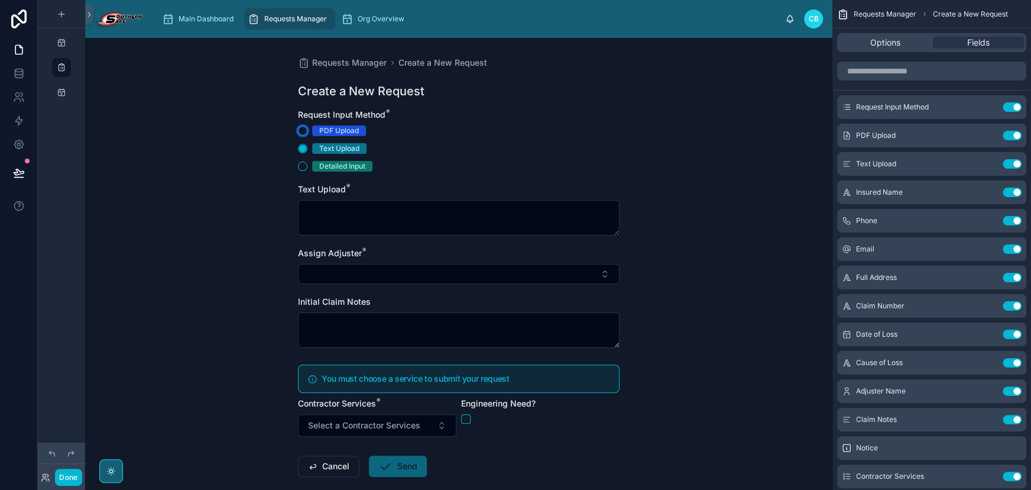
click at [300, 132] on button "PDF Upload" at bounding box center [302, 130] width 9 height 9
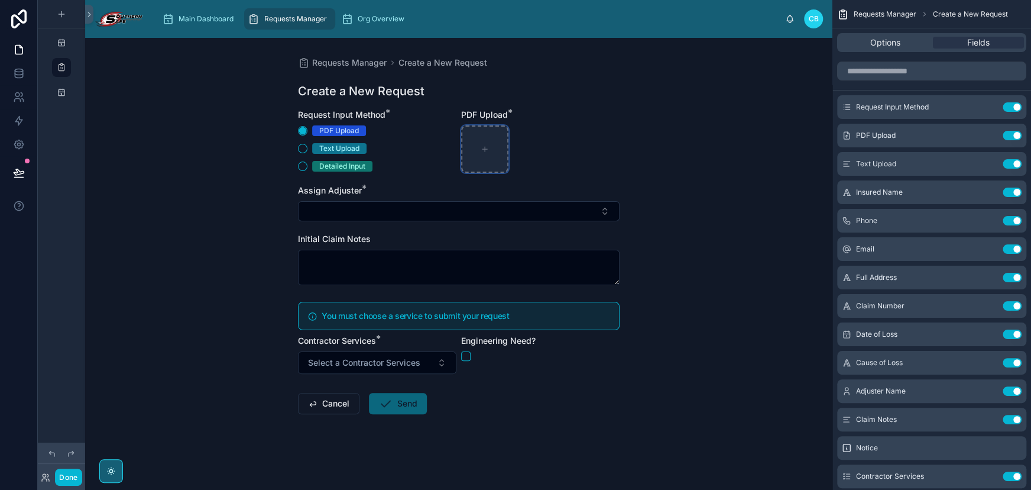
click at [503, 154] on div at bounding box center [484, 148] width 47 height 47
click at [678, 373] on div "Requests Manager Create a New Request Create a New Request Request Input Method…" at bounding box center [459, 264] width 748 height 452
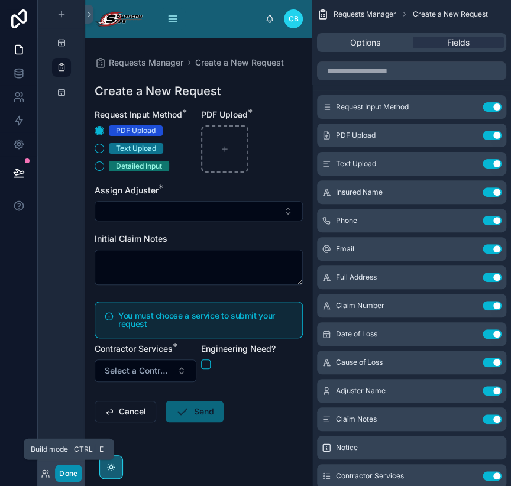
click at [72, 470] on button "Done" at bounding box center [68, 473] width 27 height 17
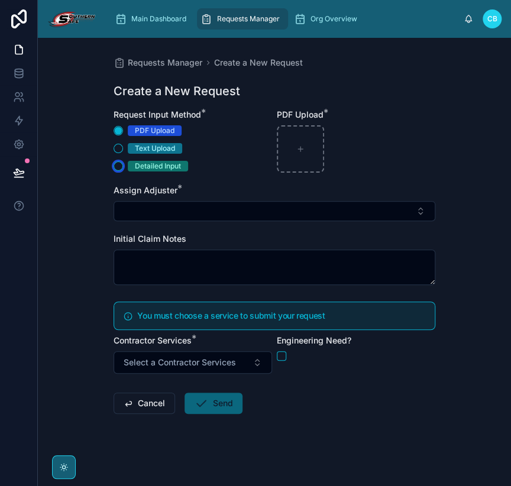
click at [116, 163] on button "Detailed Input" at bounding box center [118, 165] width 9 height 9
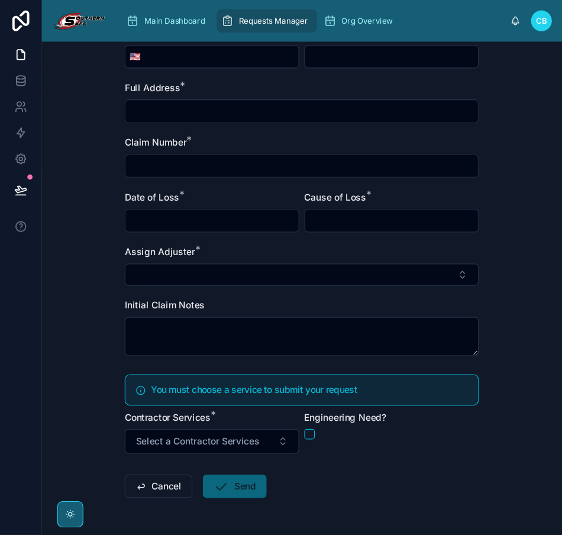
scroll to position [215, 0]
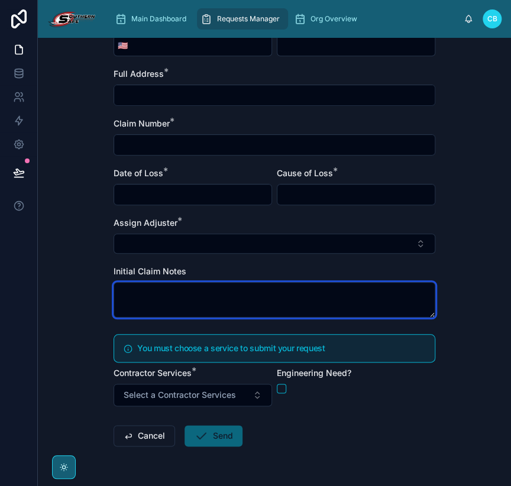
click at [361, 300] on textarea at bounding box center [275, 299] width 322 height 35
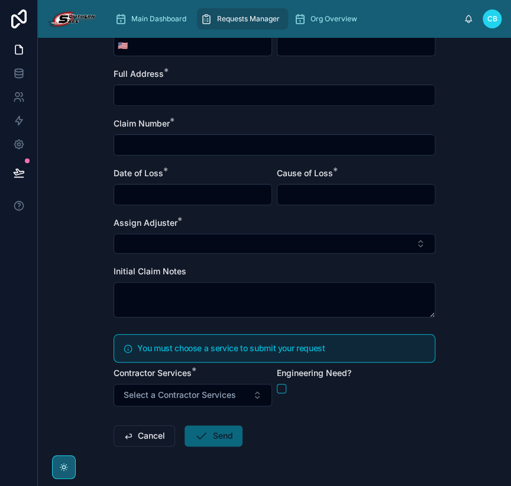
click at [441, 378] on div "Requests Manager Create a New Request Create a New Request Request Input Method…" at bounding box center [274, 172] width 341 height 699
drag, startPoint x: 454, startPoint y: 227, endPoint x: 465, endPoint y: 229, distance: 10.9
click at [465, 229] on div "Requests Manager Create a New Request Create a New Request Request Input Method…" at bounding box center [274, 262] width 473 height 448
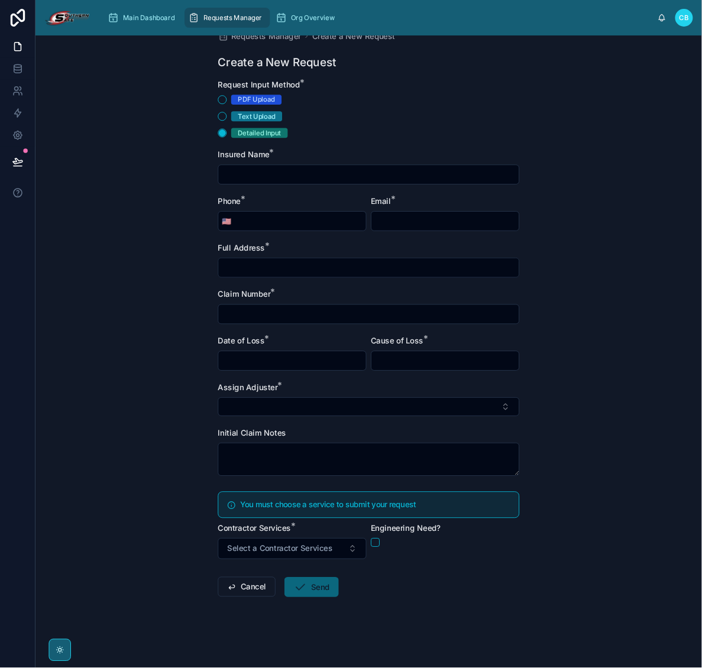
scroll to position [0, 0]
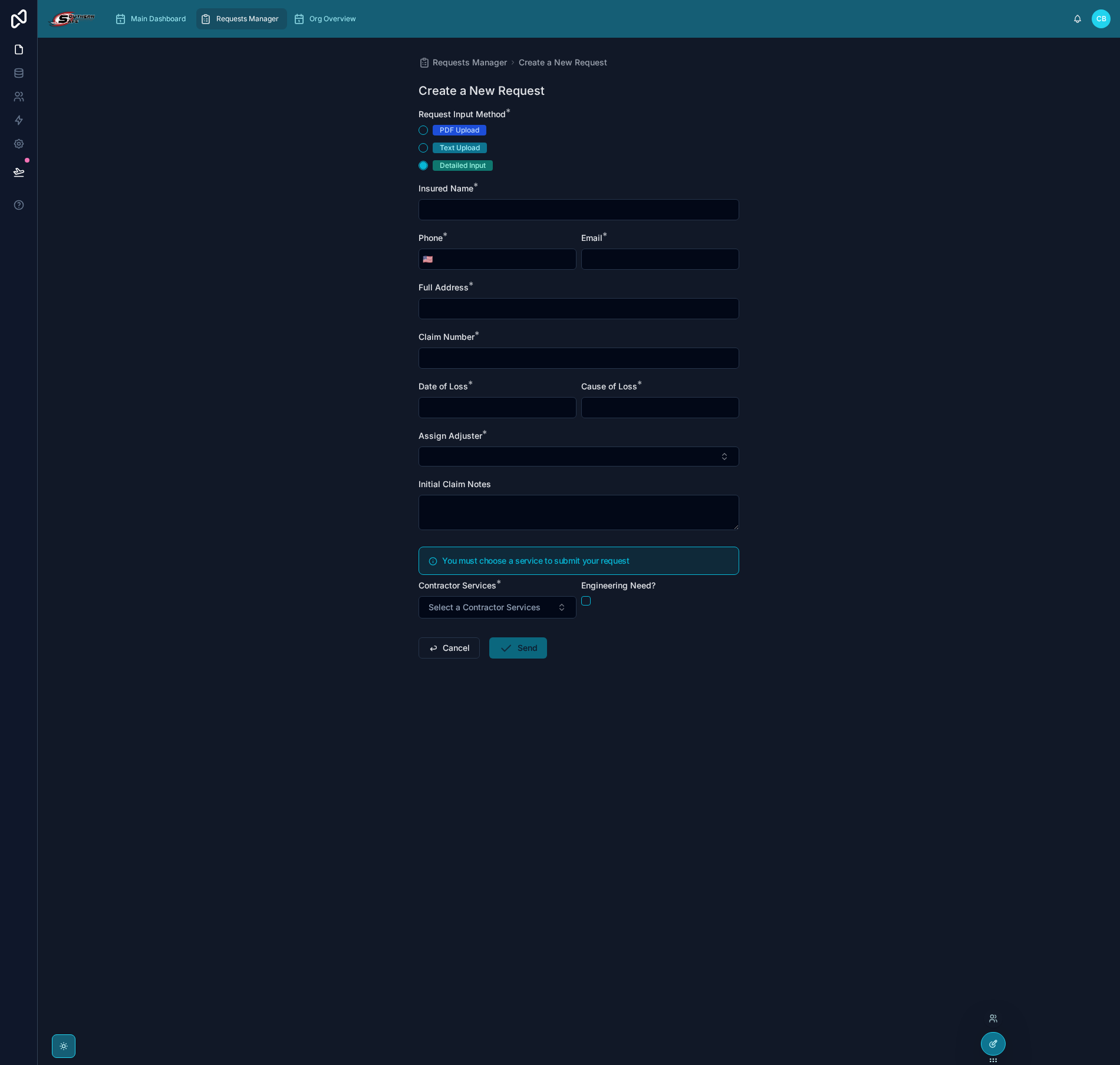
click at [986, 487] on div at bounding box center [993, 1044] width 24 height 22
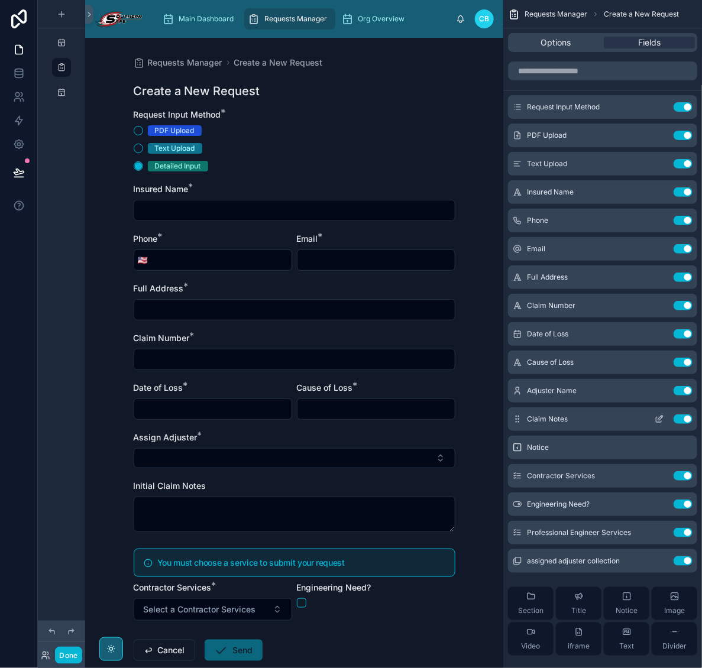
click at [661, 416] on icon "scrollable content" at bounding box center [661, 416] width 1 height 1
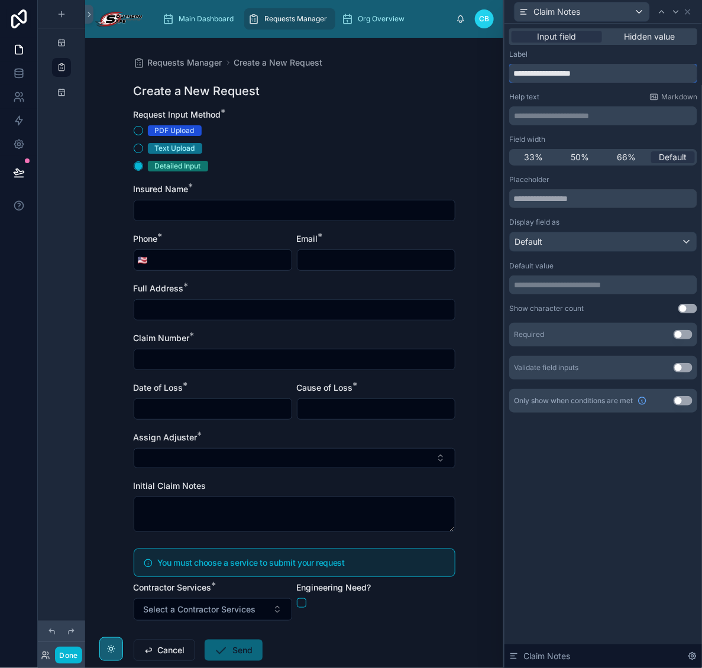
click at [583, 66] on input "**********" at bounding box center [603, 73] width 188 height 19
type input "**********"
click at [550, 480] on div "**********" at bounding box center [603, 346] width 198 height 645
click at [468, 489] on div "Requests Manager Create a New Request Create a New Request Request Input Method…" at bounding box center [294, 353] width 418 height 630
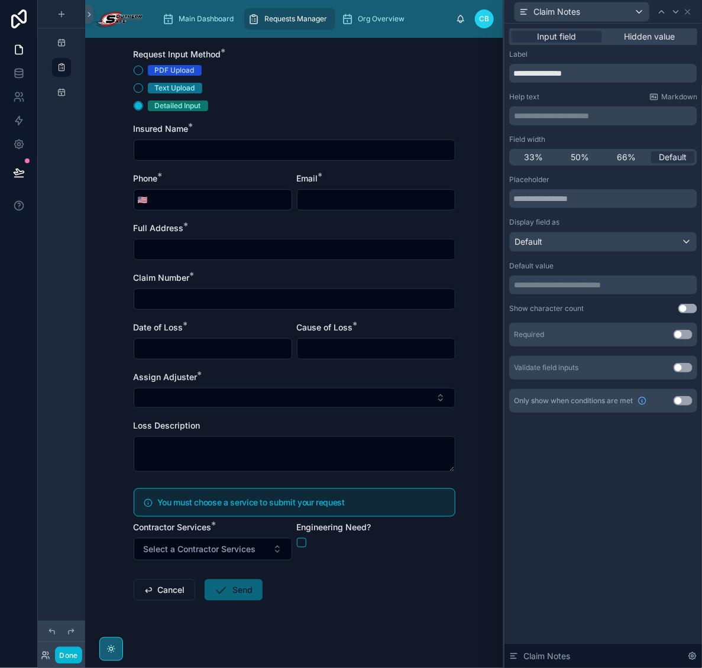
scroll to position [69, 0]
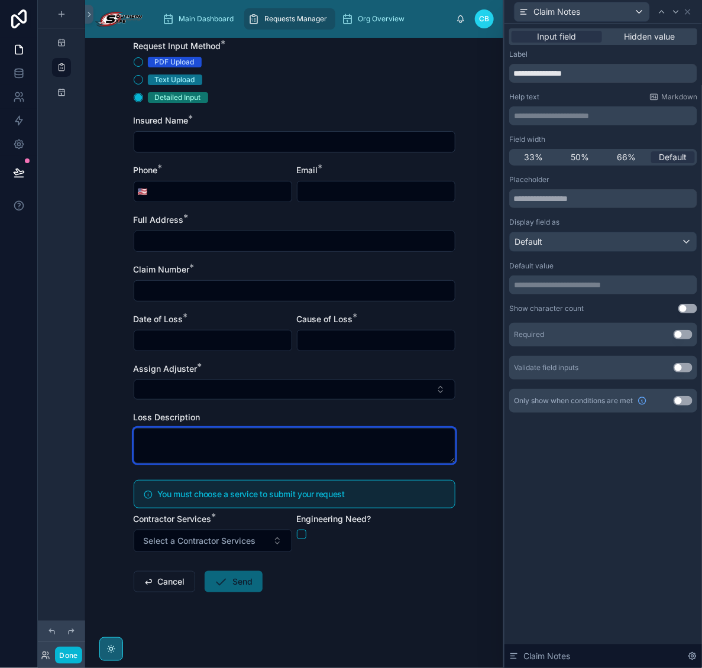
click at [374, 448] on textarea at bounding box center [295, 445] width 322 height 35
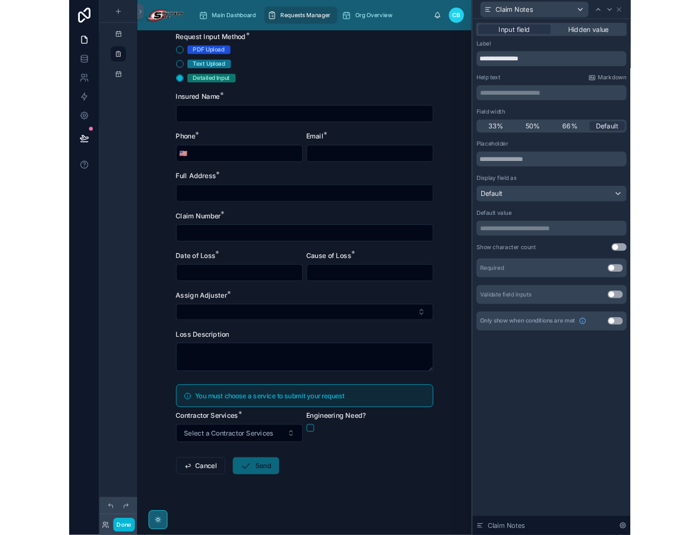
scroll to position [0, 0]
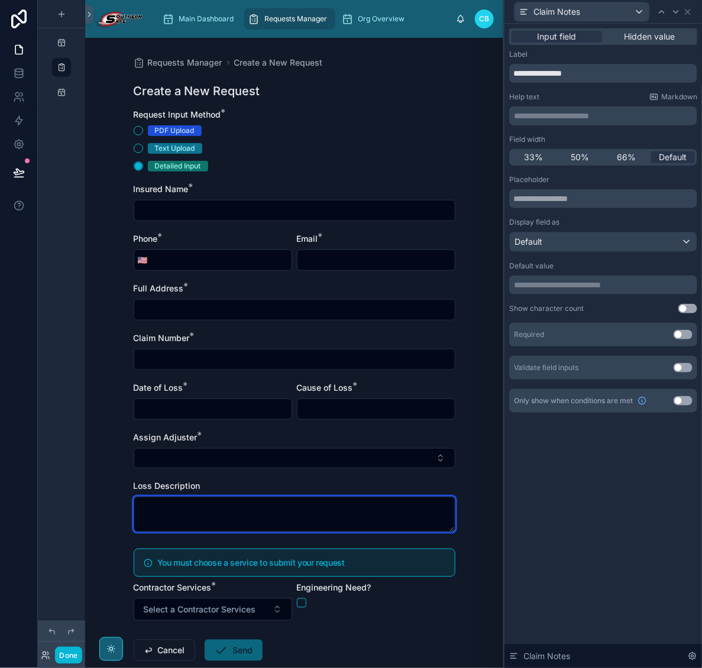
click at [376, 489] on textarea at bounding box center [295, 514] width 322 height 35
click at [686, 332] on button "Use setting" at bounding box center [683, 334] width 19 height 9
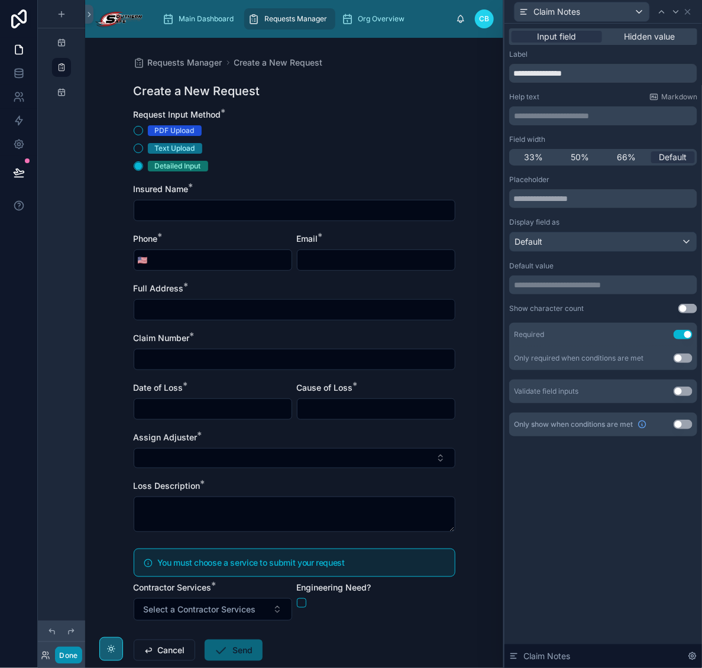
click at [65, 489] on button "Done" at bounding box center [68, 655] width 27 height 17
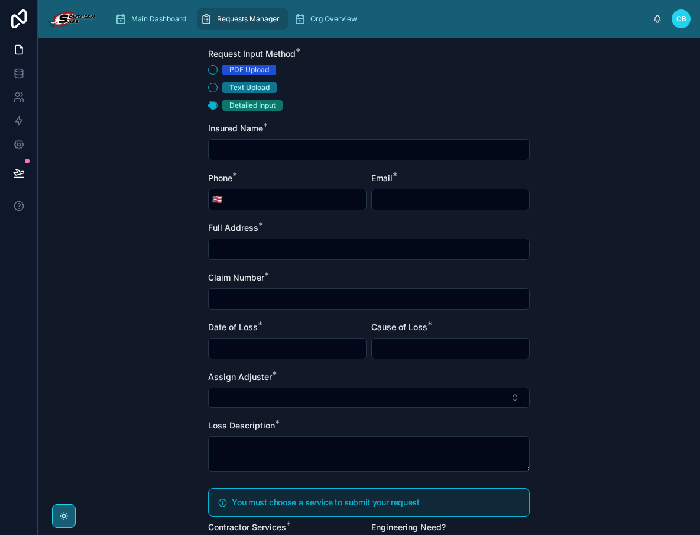
scroll to position [59, 0]
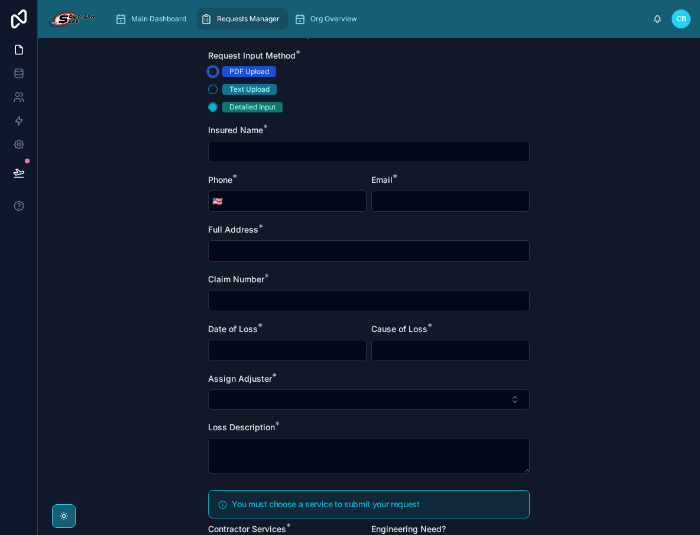
click at [209, 72] on button "PDF Upload" at bounding box center [212, 71] width 9 height 9
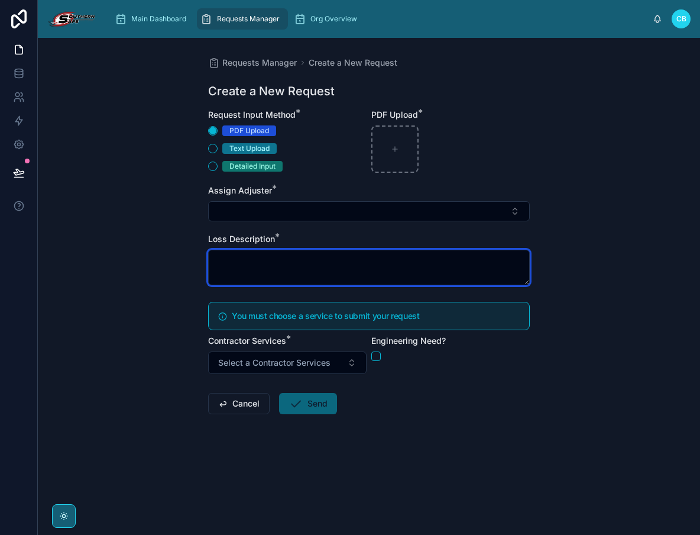
click at [457, 262] on textarea at bounding box center [369, 267] width 322 height 35
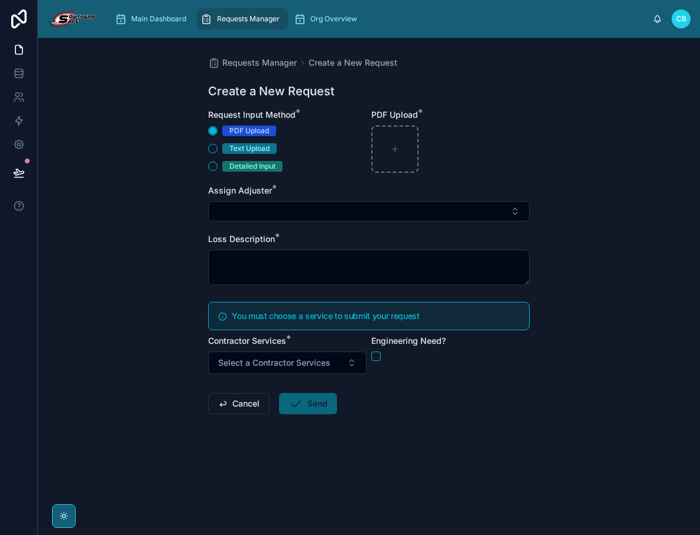
click at [567, 417] on div "Requests Manager Create a New Request Create a New Request Request Input Method…" at bounding box center [369, 286] width 662 height 497
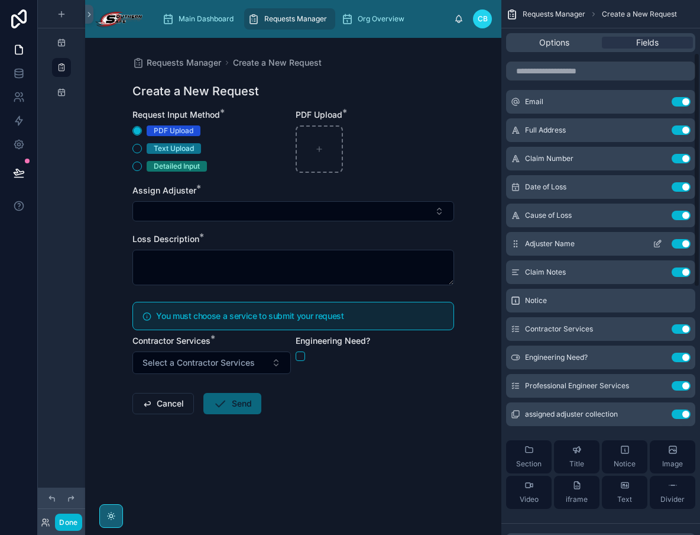
scroll to position [118, 0]
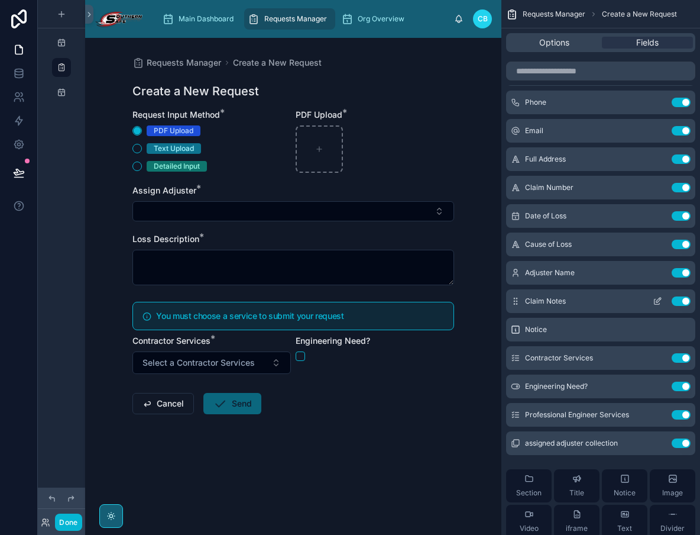
click at [660, 300] on icon "scrollable content" at bounding box center [657, 300] width 9 height 9
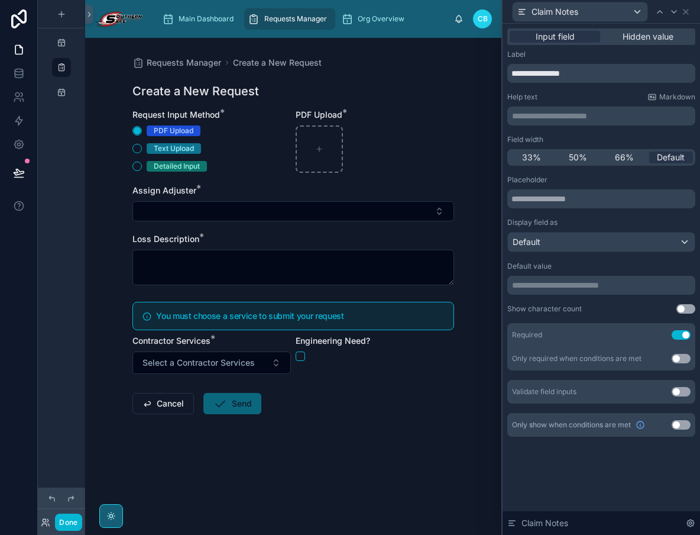
click at [676, 423] on button "Use setting" at bounding box center [681, 424] width 19 height 9
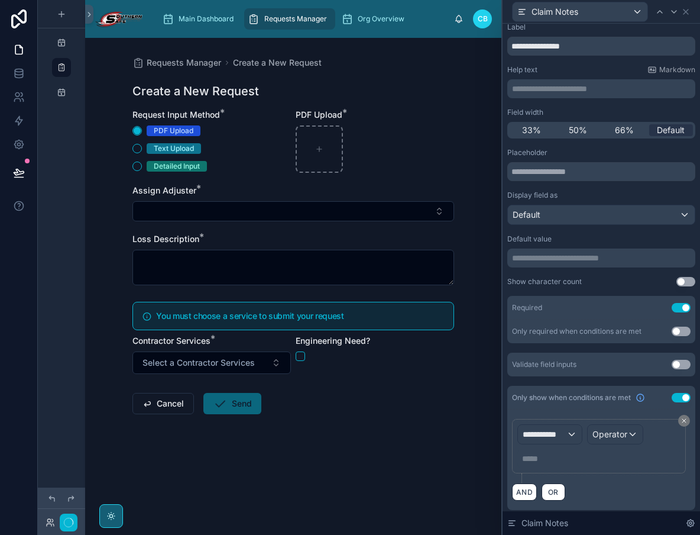
scroll to position [31, 0]
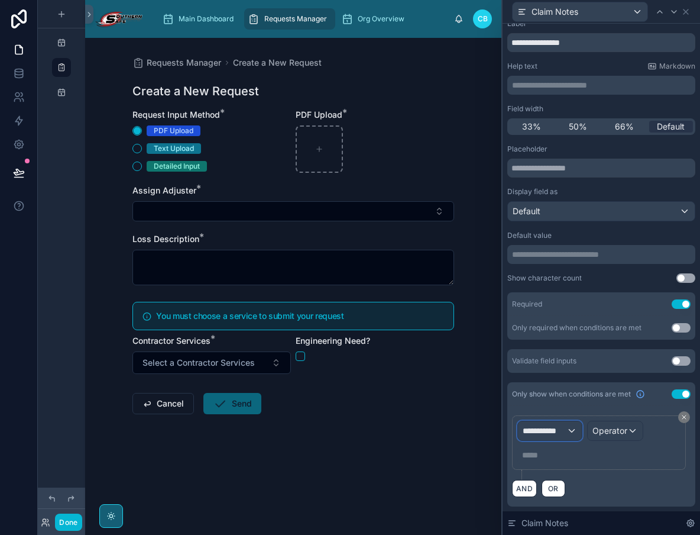
click at [566, 425] on span "**********" at bounding box center [545, 431] width 44 height 12
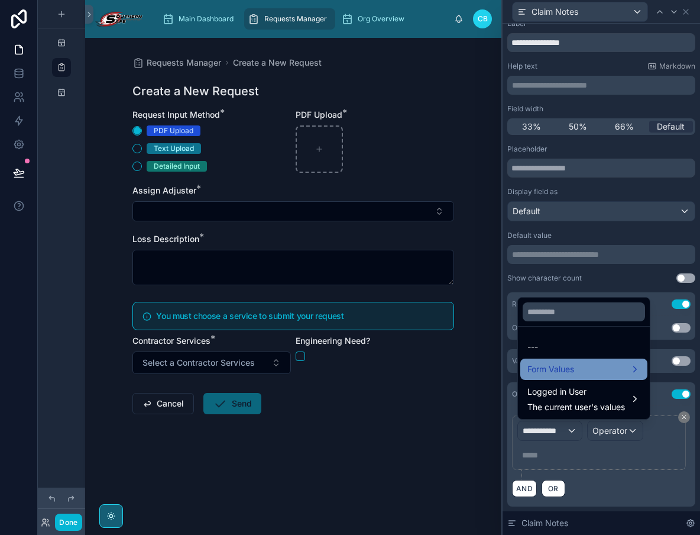
click at [569, 373] on span "Form Values" at bounding box center [551, 369] width 47 height 14
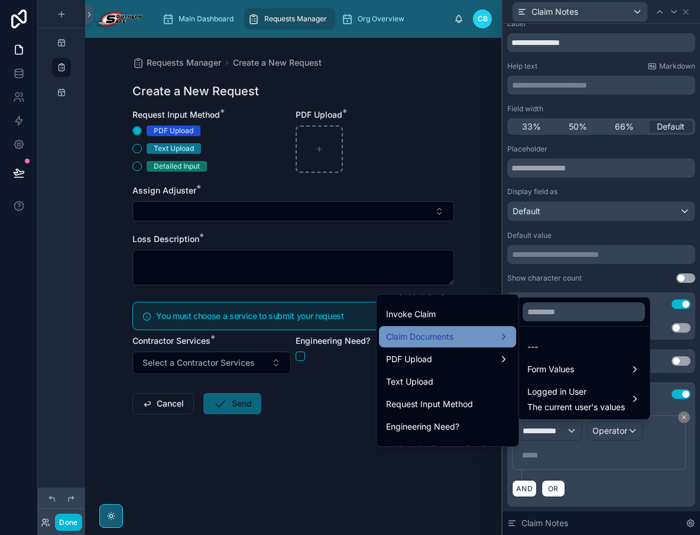
scroll to position [706, 0]
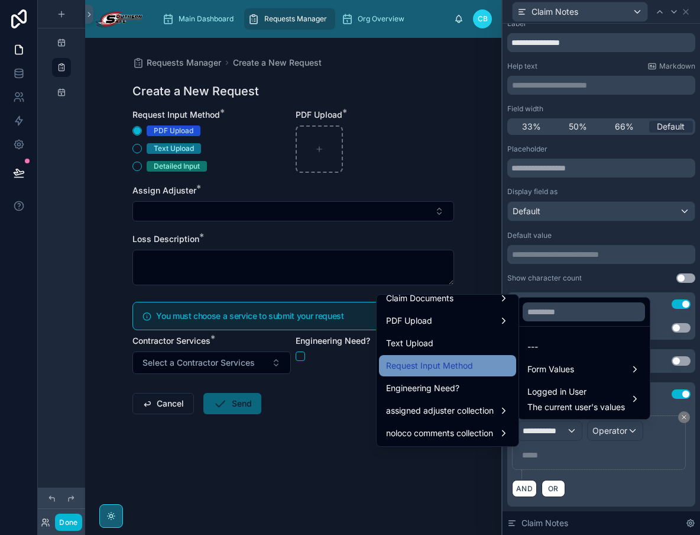
click at [459, 367] on span "Request Input Method" at bounding box center [429, 365] width 87 height 14
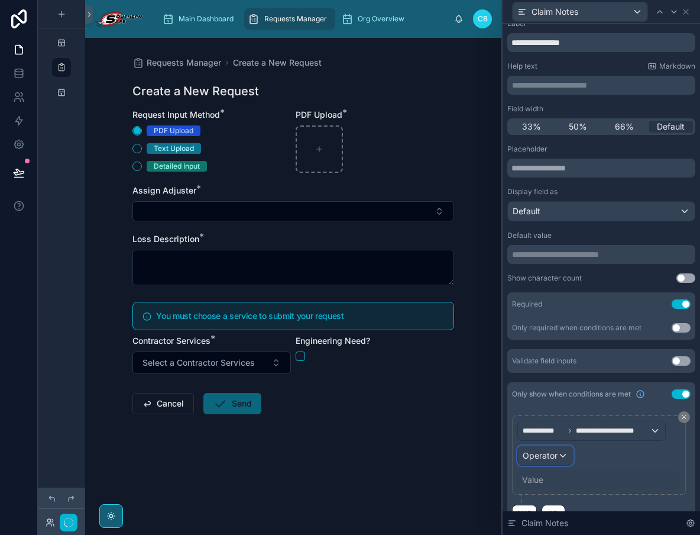
click at [550, 458] on span "Operator" at bounding box center [540, 455] width 35 height 10
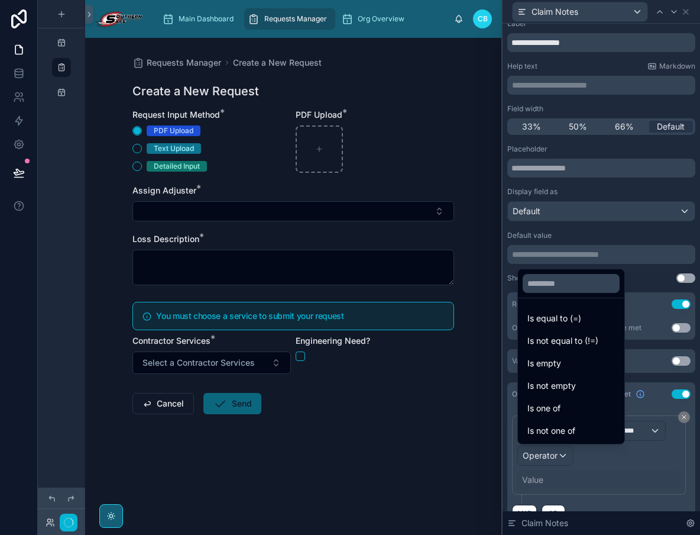
click at [536, 325] on span "Is equal to (=)" at bounding box center [555, 318] width 54 height 14
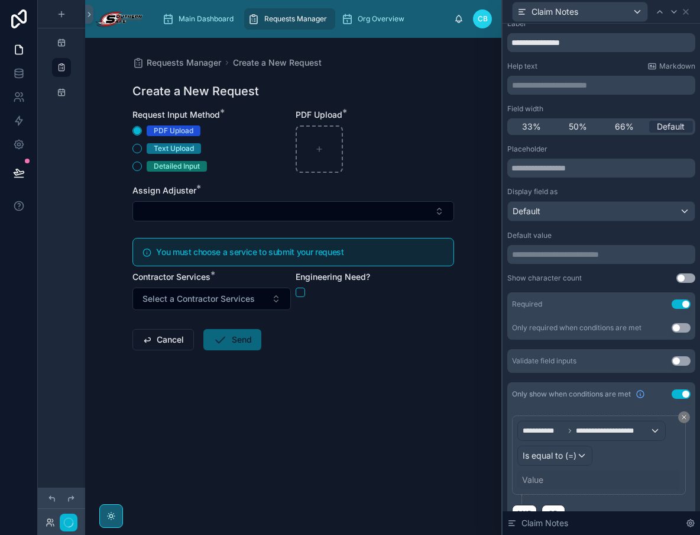
click at [527, 475] on div "Value" at bounding box center [532, 480] width 21 height 12
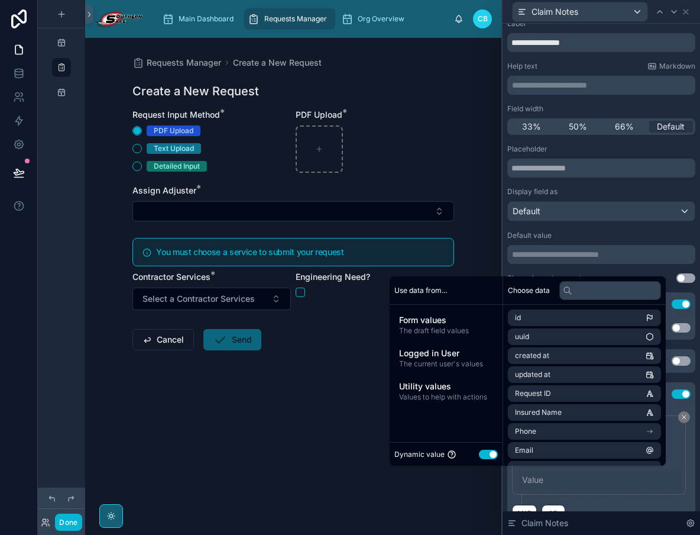
click at [487, 453] on button "Use setting" at bounding box center [488, 453] width 19 height 9
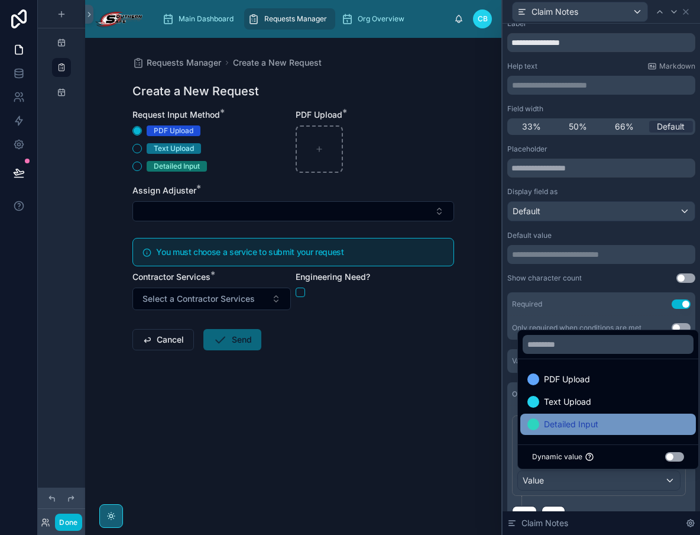
click at [554, 422] on span "Detailed Input" at bounding box center [571, 424] width 54 height 14
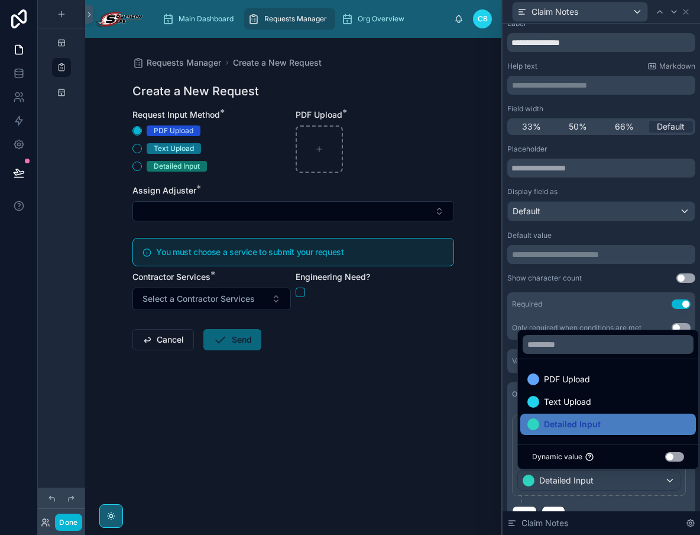
click at [442, 432] on div "Requests Manager Create a New Request Create a New Request Request Input Method…" at bounding box center [293, 286] width 416 height 497
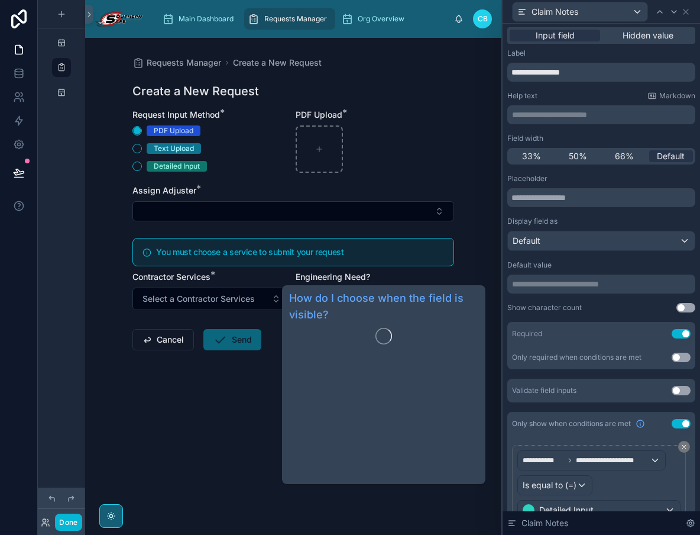
scroll to position [0, 0]
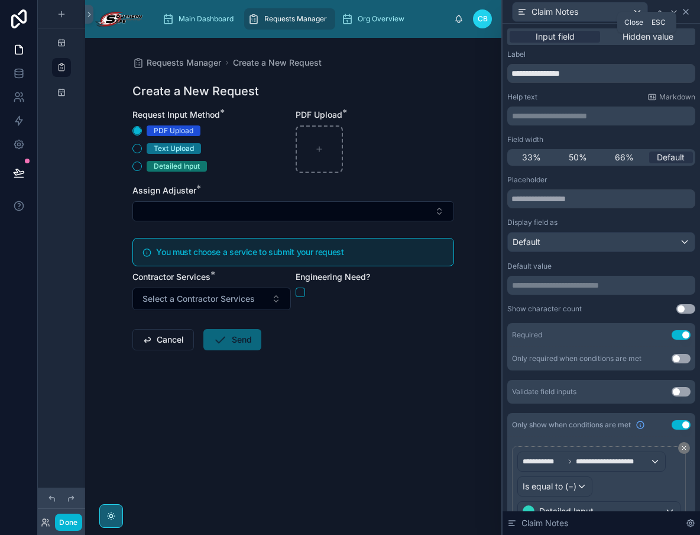
click at [688, 9] on icon at bounding box center [686, 11] width 5 height 5
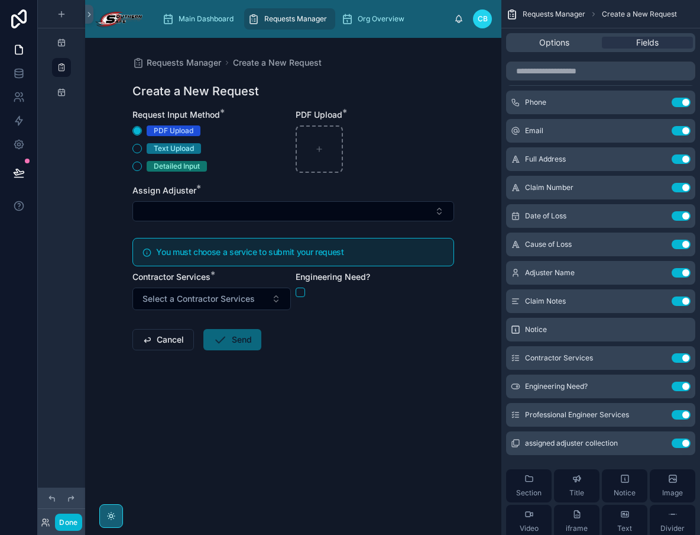
click at [400, 250] on h5 "You must choose a service to submit your request" at bounding box center [300, 252] width 288 height 8
click at [681, 331] on icon "scrollable content" at bounding box center [681, 330] width 0 height 2
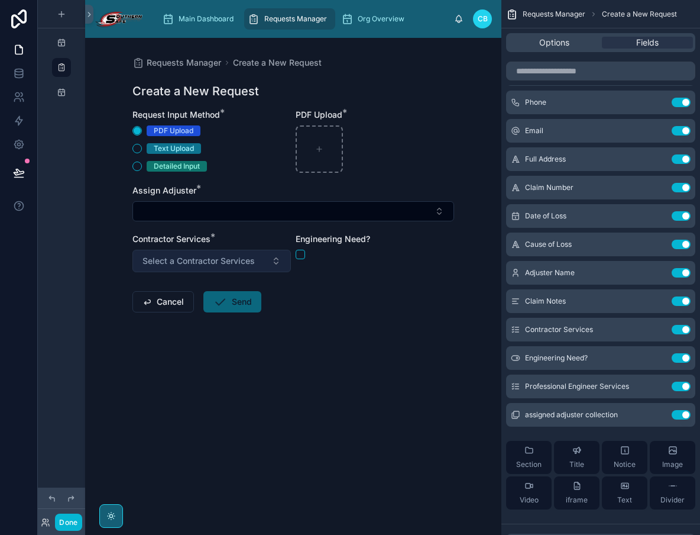
click at [196, 261] on span "Select a Contractor Services" at bounding box center [199, 261] width 112 height 12
click at [361, 297] on form "Request Input Method * PDF Upload Text Upload Detailed Input PDF Upload * Assig…" at bounding box center [293, 248] width 322 height 279
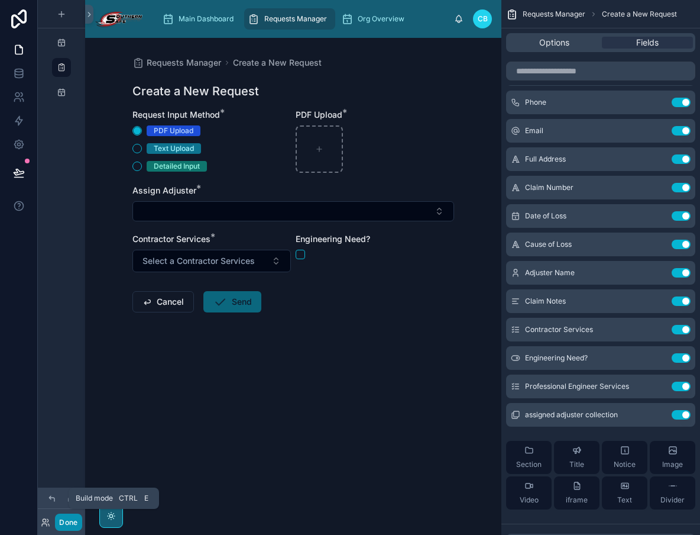
click at [76, 489] on button "Done" at bounding box center [68, 521] width 27 height 17
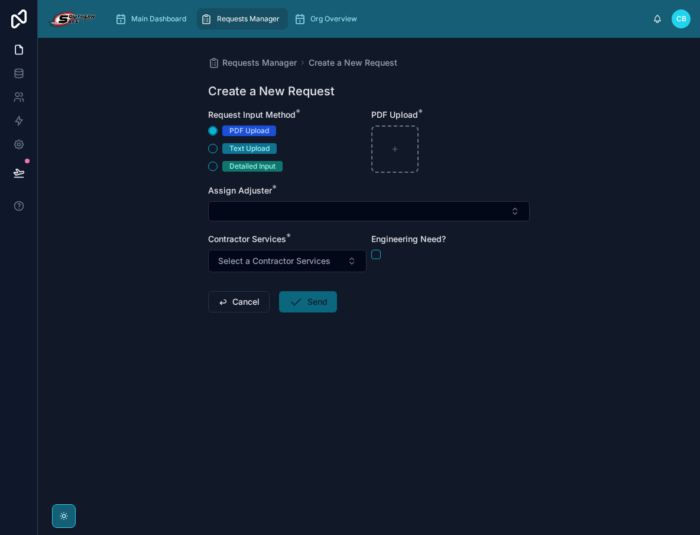
click at [154, 455] on div "Requests Manager Create a New Request Create a New Request Request Input Method…" at bounding box center [369, 286] width 662 height 497
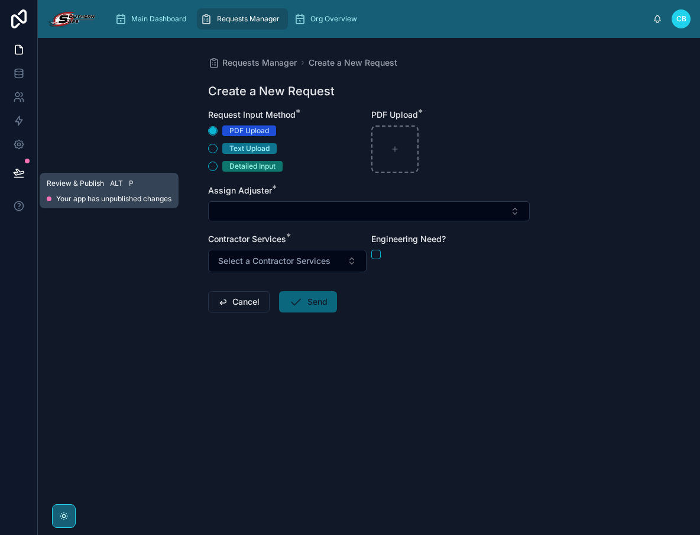
click at [26, 169] on button at bounding box center [19, 172] width 26 height 33
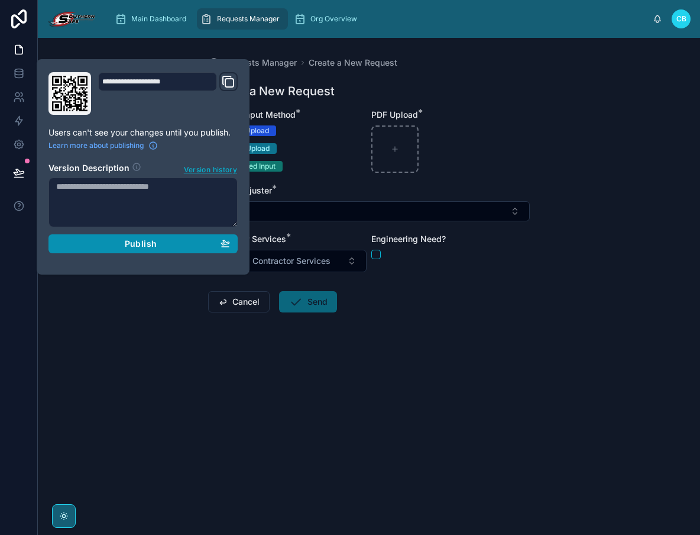
click at [85, 243] on div "Publish" at bounding box center [143, 243] width 174 height 11
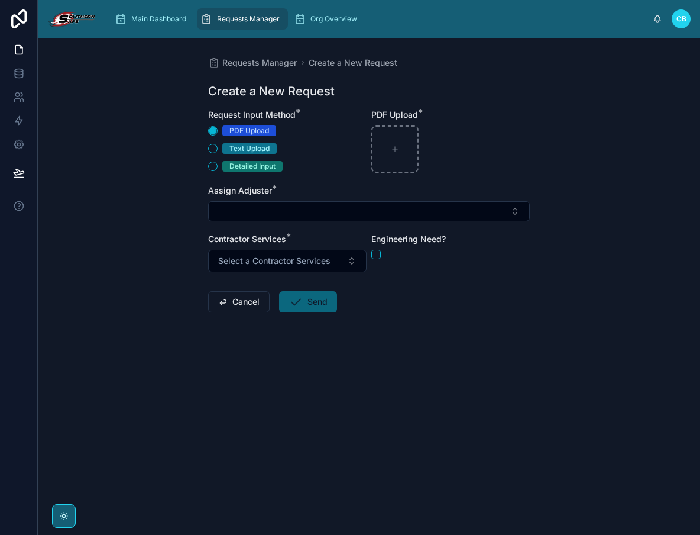
click at [114, 43] on div "Requests Manager Create a New Request Create a New Request Request Input Method…" at bounding box center [369, 286] width 662 height 497
click at [357, 306] on form "Request Input Method * PDF Upload Text Upload Detailed Input PDF Upload * Assig…" at bounding box center [369, 248] width 322 height 279
click at [380, 132] on div at bounding box center [394, 148] width 47 height 47
type input "**********"
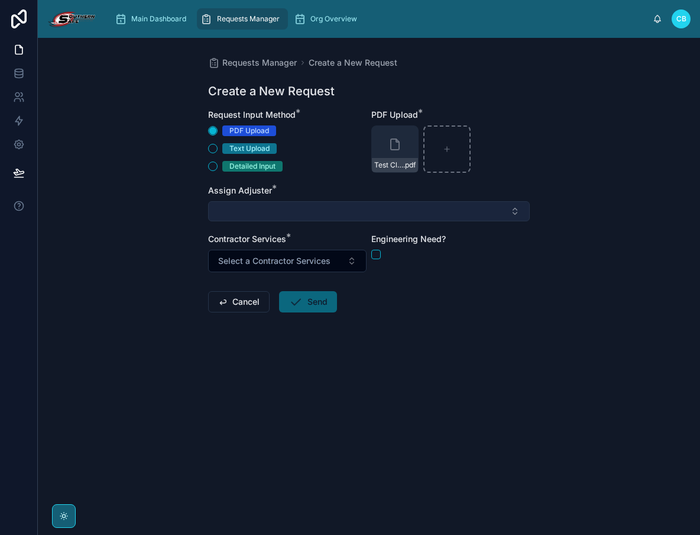
click at [298, 220] on button "Select Button" at bounding box center [369, 211] width 322 height 20
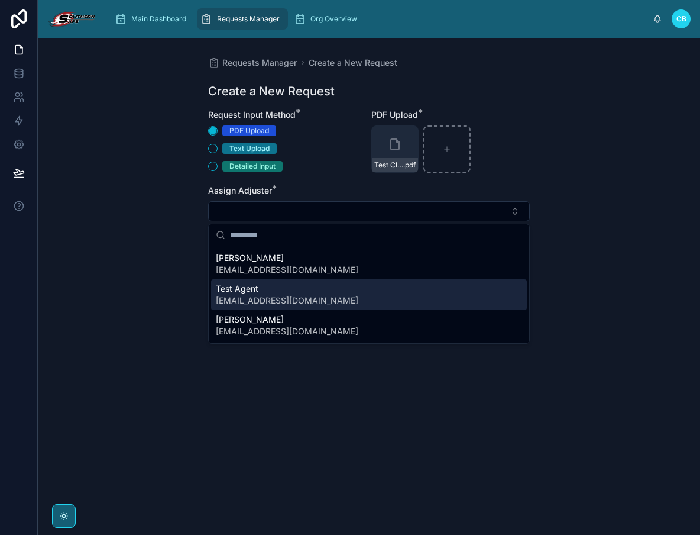
click at [301, 296] on span "[EMAIL_ADDRESS][DOMAIN_NAME]" at bounding box center [287, 301] width 143 height 12
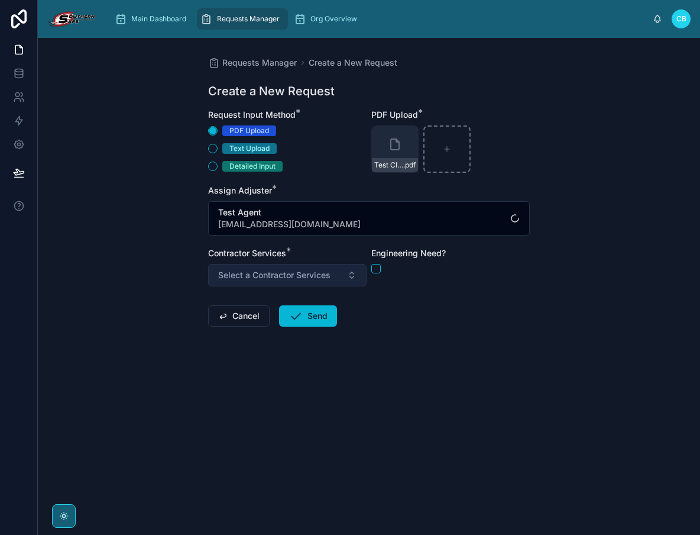
click at [284, 270] on span "Select a Contractor Services" at bounding box center [274, 275] width 112 height 12
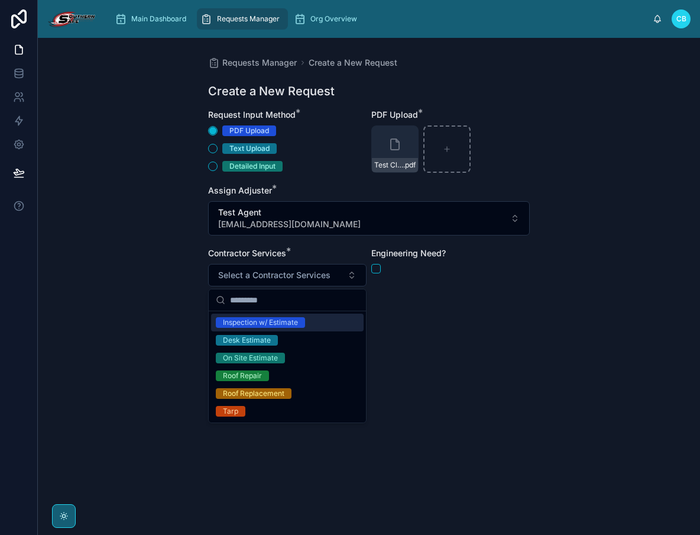
click at [313, 323] on div "Inspection w/ Estimate" at bounding box center [287, 322] width 153 height 18
click at [330, 320] on div "Inspection w/ Estimate" at bounding box center [287, 322] width 153 height 18
click at [313, 319] on div "Inspection w/ Estimate" at bounding box center [287, 322] width 153 height 18
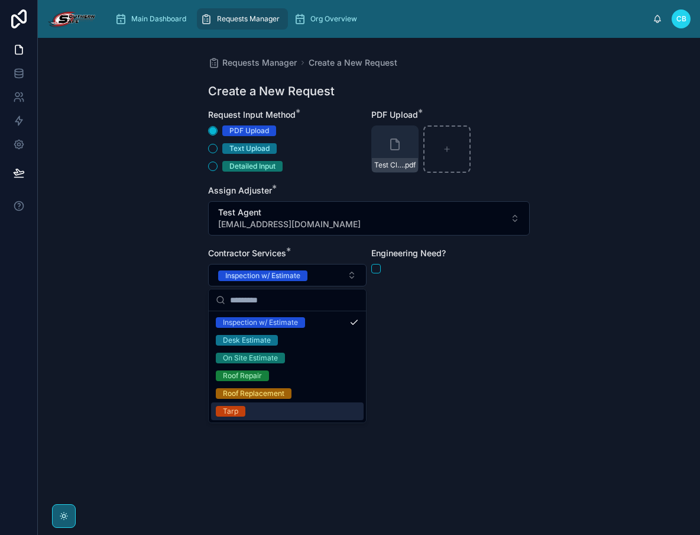
click at [277, 409] on div "Tarp" at bounding box center [287, 411] width 153 height 18
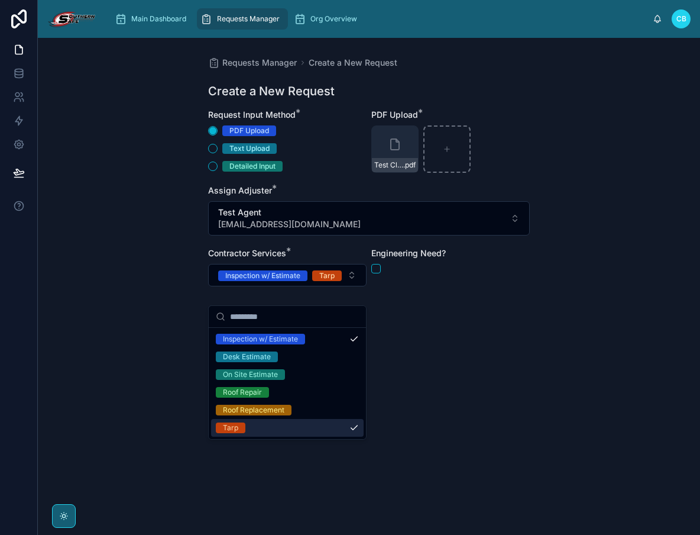
click at [273, 449] on div "Requests Manager Create a New Request Create a New Request Request Input Method…" at bounding box center [369, 286] width 662 height 497
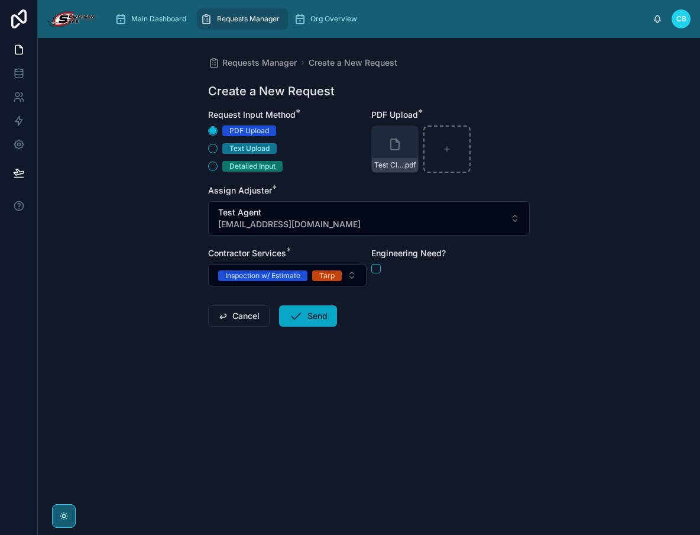
click at [302, 323] on icon at bounding box center [296, 316] width 14 height 14
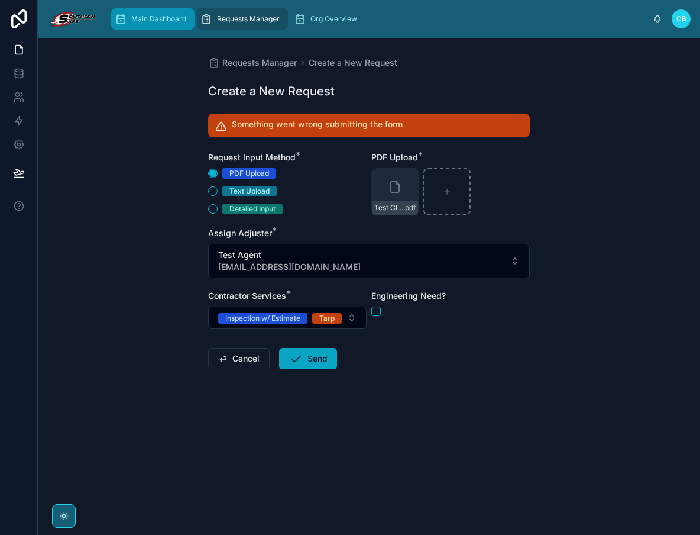
click at [156, 25] on div "Main Dashboard" at bounding box center [153, 18] width 76 height 19
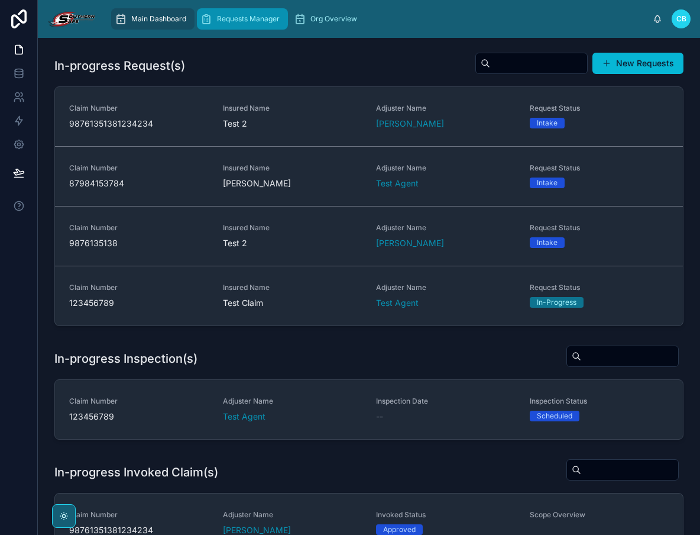
click at [225, 22] on span "Requests Manager" at bounding box center [248, 18] width 63 height 9
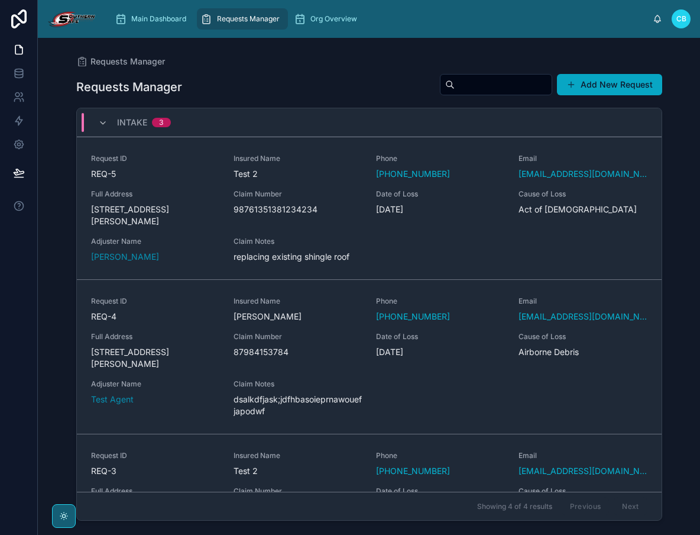
click at [624, 80] on button "Add New Request" at bounding box center [609, 84] width 105 height 21
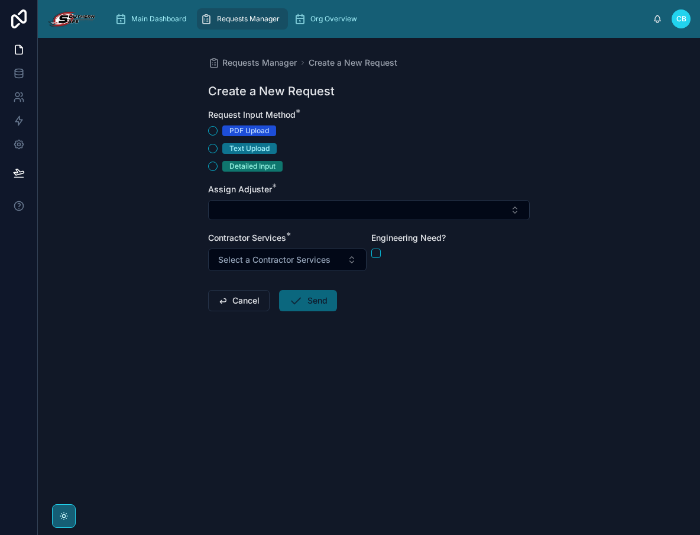
click at [234, 128] on div "PDF Upload" at bounding box center [249, 130] width 40 height 11
click at [218, 128] on button "PDF Upload" at bounding box center [212, 130] width 9 height 9
click at [438, 143] on div at bounding box center [450, 148] width 158 height 47
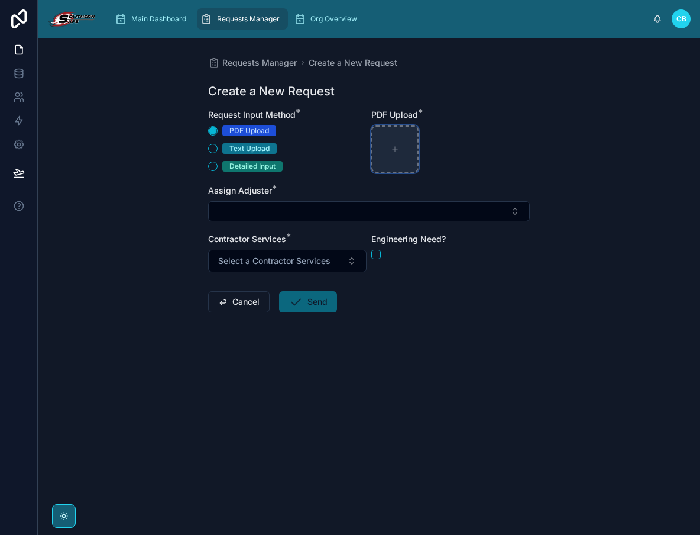
click at [410, 145] on div at bounding box center [394, 148] width 47 height 47
type input "**********"
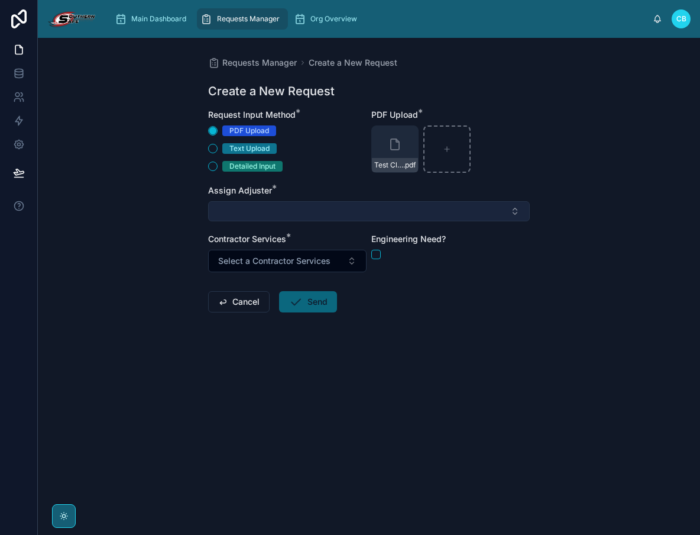
click at [266, 215] on button "Select Button" at bounding box center [369, 211] width 322 height 20
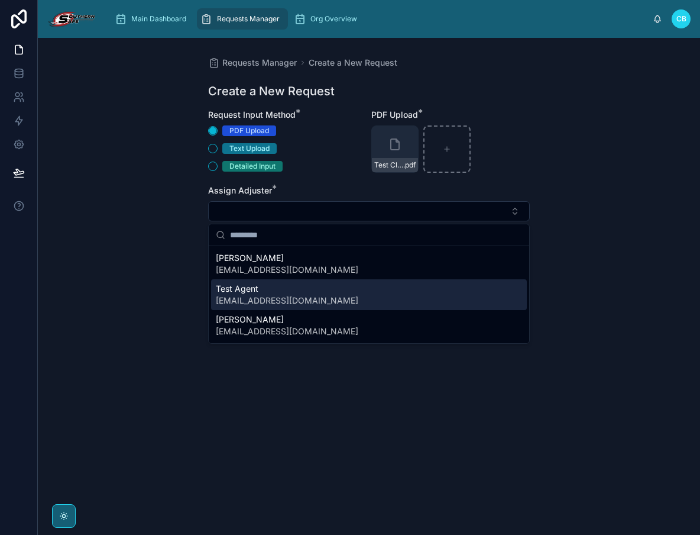
click at [274, 289] on span "Test Agent" at bounding box center [287, 289] width 143 height 12
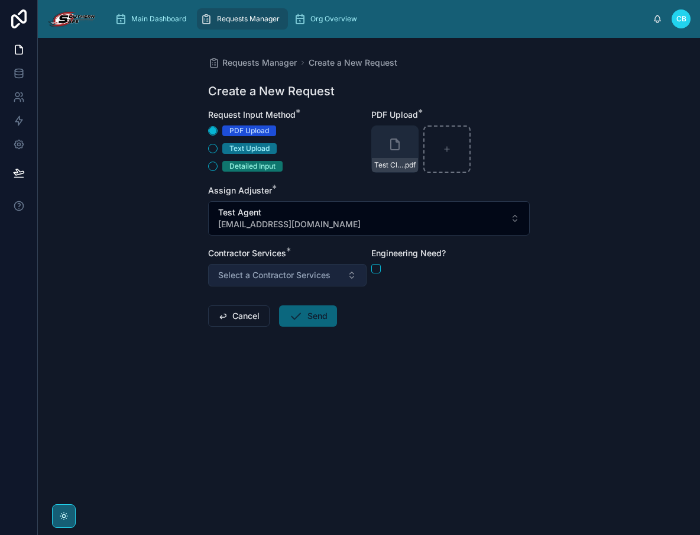
click at [271, 277] on span "Select a Contractor Services" at bounding box center [274, 275] width 112 height 12
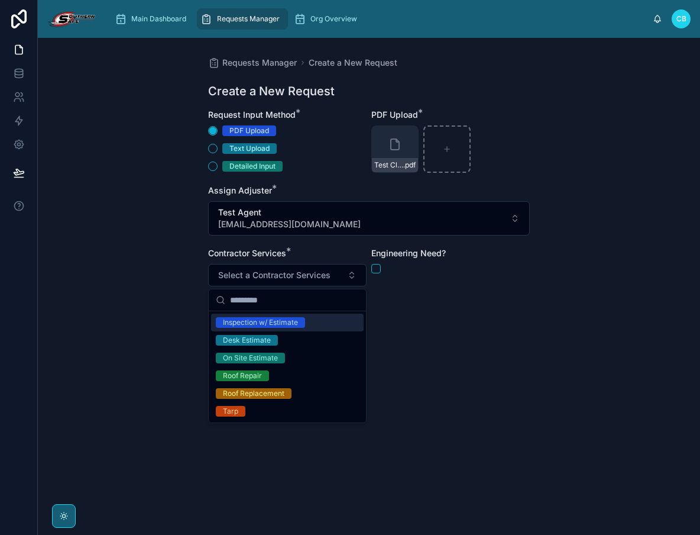
click at [271, 319] on div "Inspection w/ Estimate" at bounding box center [260, 322] width 75 height 11
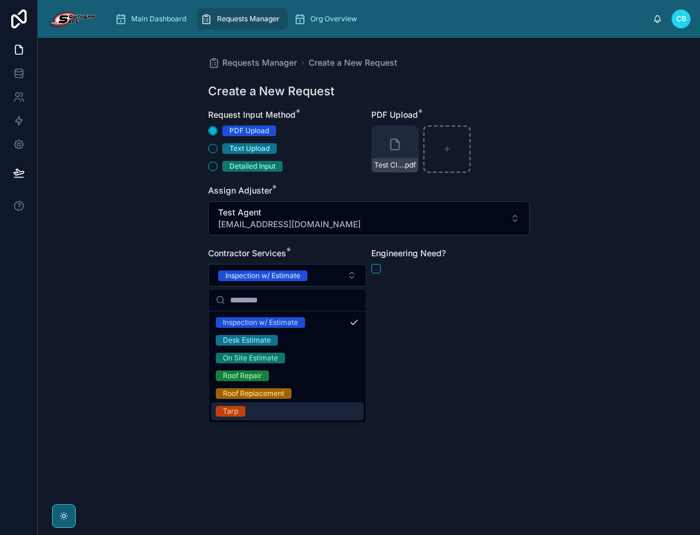
click at [267, 405] on div "Tarp" at bounding box center [287, 411] width 153 height 18
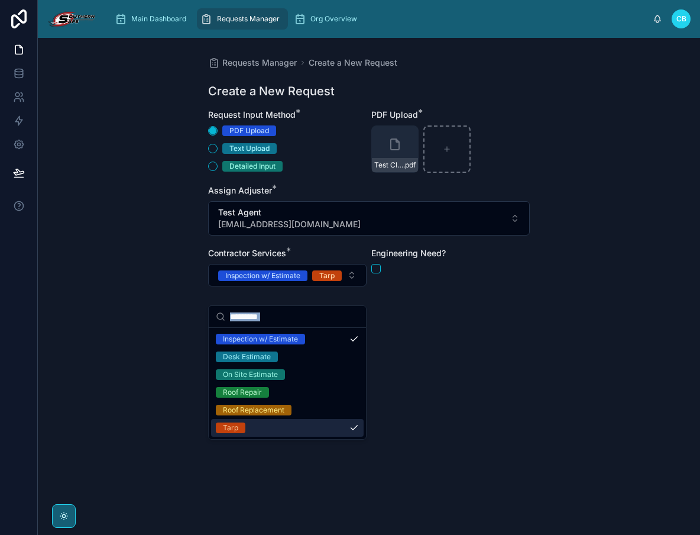
click at [274, 439] on div "Main Dashboard Requests Manager Org Overview [PERSON_NAME] Requests Manager Cre…" at bounding box center [369, 267] width 662 height 535
click at [274, 456] on div "Requests Manager Create a New Request Create a New Request Request Input Method…" at bounding box center [369, 286] width 662 height 497
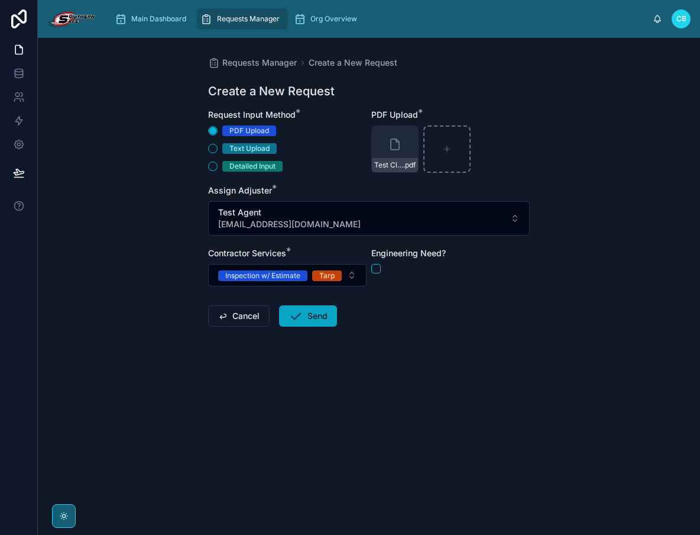
click at [296, 323] on icon at bounding box center [296, 316] width 14 height 14
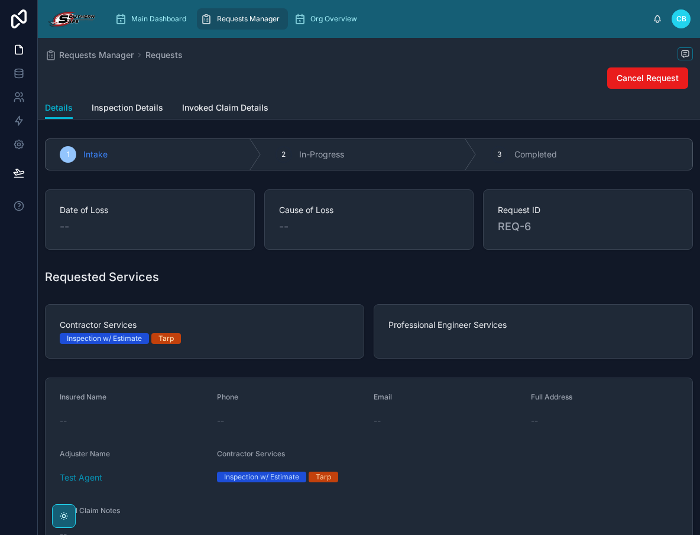
drag, startPoint x: 147, startPoint y: 75, endPoint x: 145, endPoint y: 83, distance: 8.6
click at [147, 75] on div "Cancel Request" at bounding box center [369, 78] width 648 height 22
click at [161, 15] on span "Main Dashboard" at bounding box center [158, 18] width 55 height 9
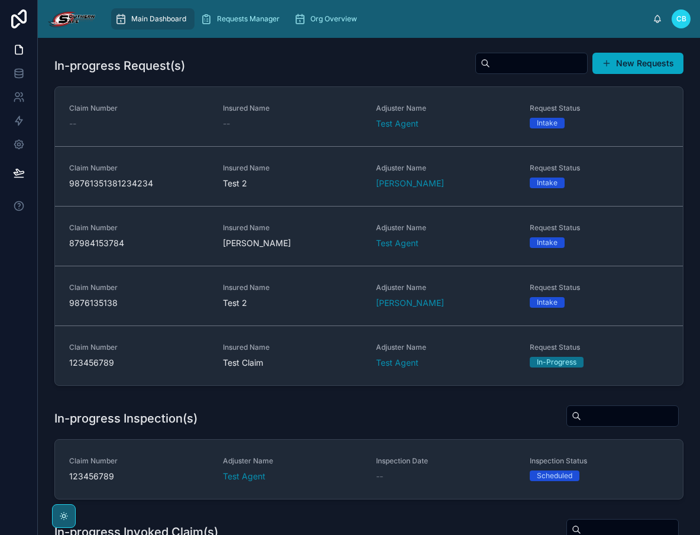
click at [651, 68] on button "New Requests" at bounding box center [638, 63] width 91 height 21
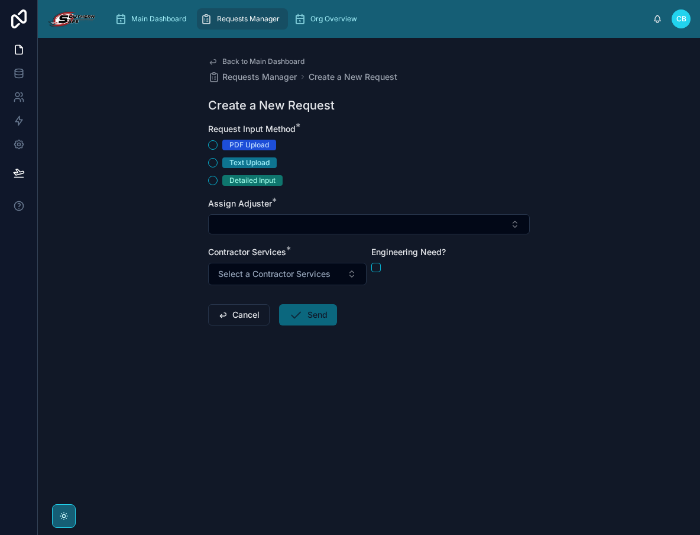
click at [231, 159] on div "Text Upload" at bounding box center [249, 162] width 40 height 11
click at [218, 159] on button "Text Upload" at bounding box center [212, 162] width 9 height 9
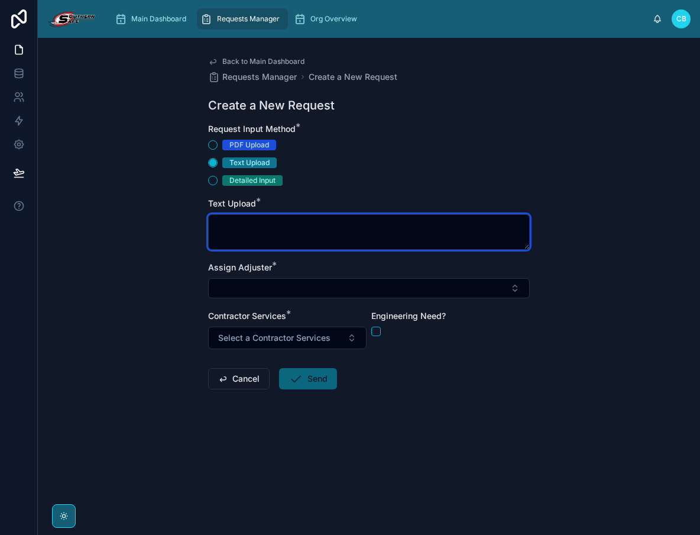
click at [251, 226] on textarea at bounding box center [369, 231] width 322 height 35
paste textarea "**********"
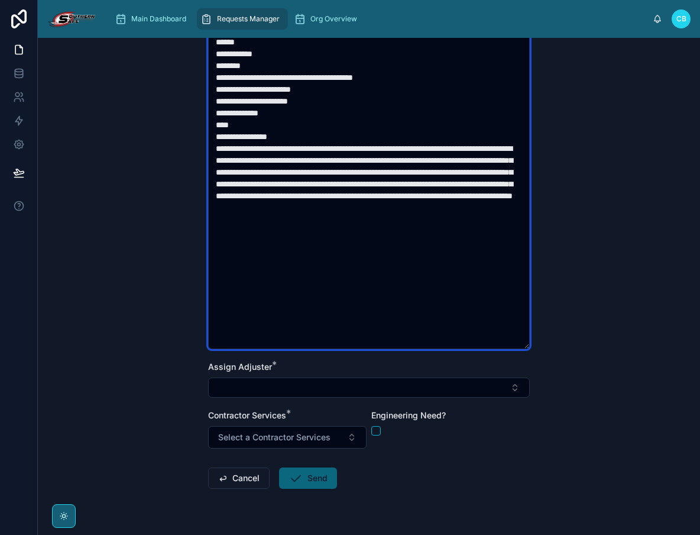
scroll to position [237, 0]
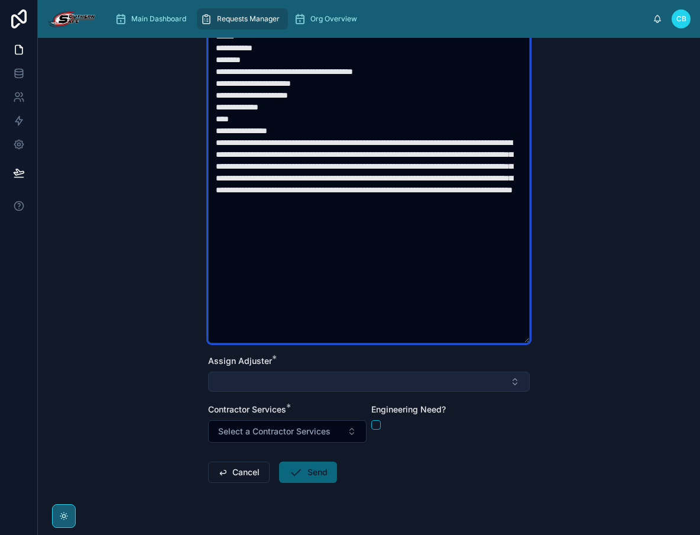
type textarea "**********"
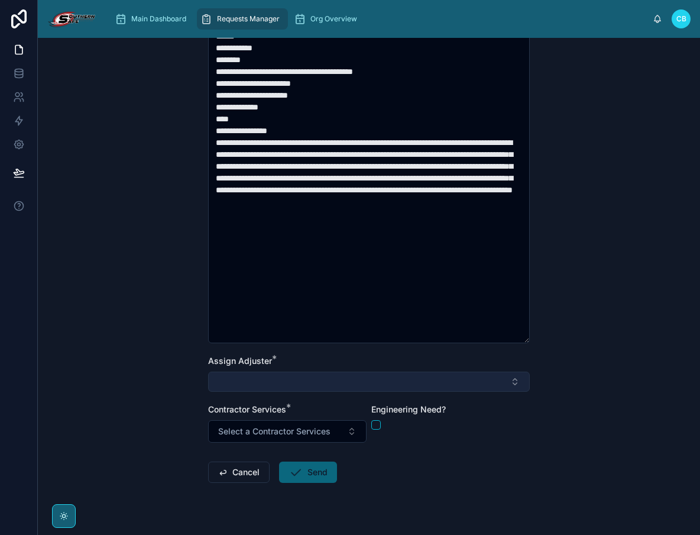
click at [275, 383] on button "Select Button" at bounding box center [369, 381] width 322 height 20
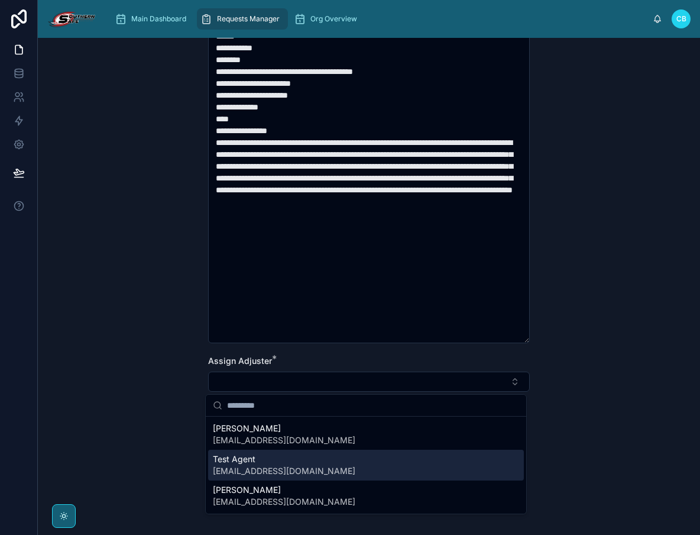
click at [300, 458] on span "Test Agent" at bounding box center [284, 459] width 143 height 12
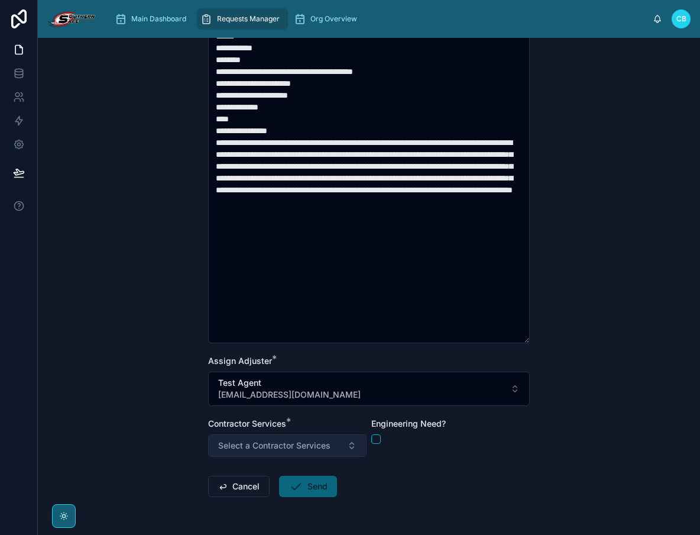
click at [300, 442] on span "Select a Contractor Services" at bounding box center [274, 445] width 112 height 12
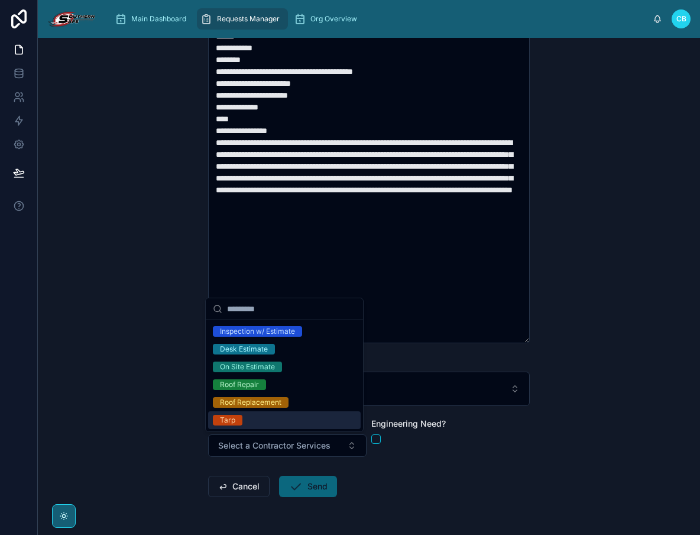
click at [281, 416] on div "Tarp" at bounding box center [284, 420] width 153 height 18
drag, startPoint x: 409, startPoint y: 465, endPoint x: 386, endPoint y: 458, distance: 23.6
click at [407, 462] on form "**********" at bounding box center [369, 229] width 322 height 686
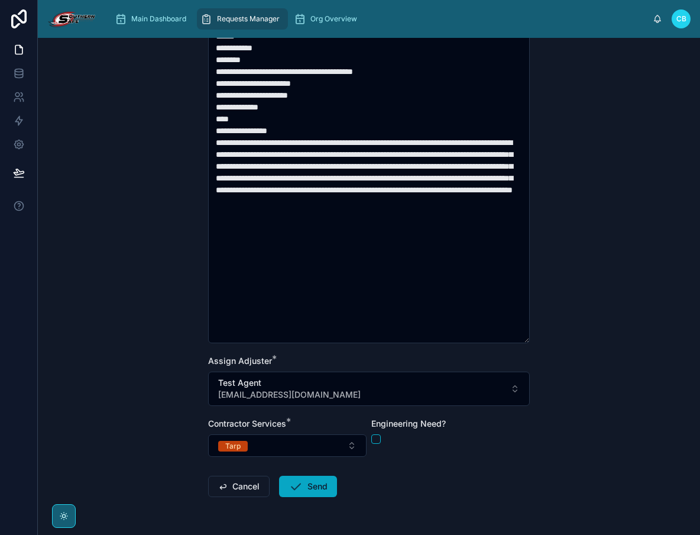
click at [310, 489] on button "Send" at bounding box center [308, 485] width 58 height 21
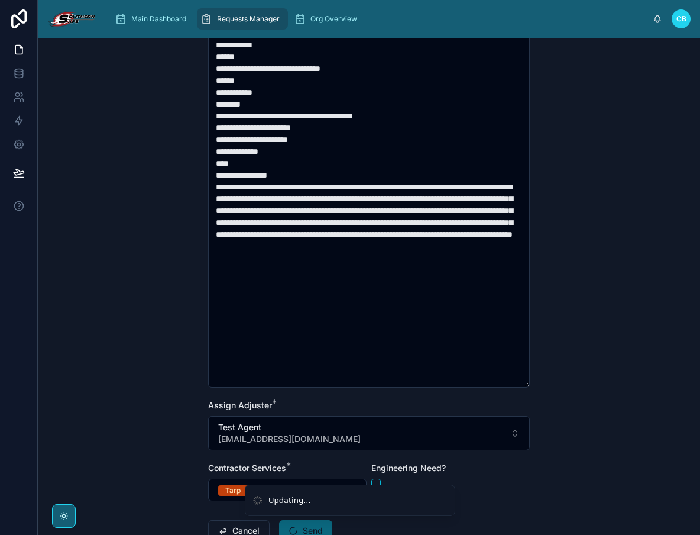
scroll to position [134, 0]
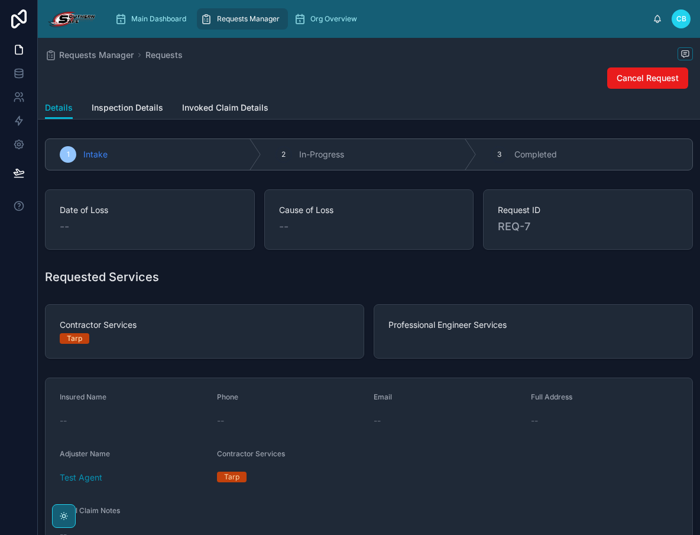
click at [381, 76] on div "Cancel Request" at bounding box center [369, 78] width 648 height 22
drag, startPoint x: 178, startPoint y: 77, endPoint x: 177, endPoint y: 83, distance: 6.0
click at [177, 79] on div "Cancel Request" at bounding box center [369, 78] width 648 height 22
click at [134, 108] on span "Inspection Details" at bounding box center [128, 108] width 72 height 12
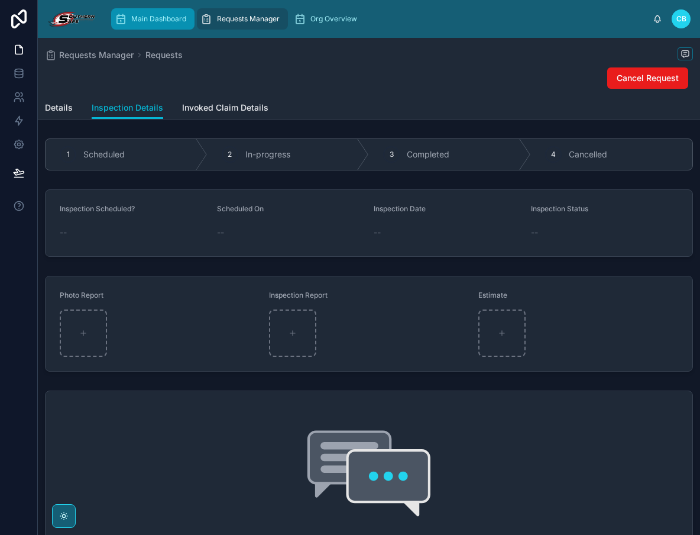
click at [146, 23] on div "Main Dashboard" at bounding box center [153, 18] width 76 height 19
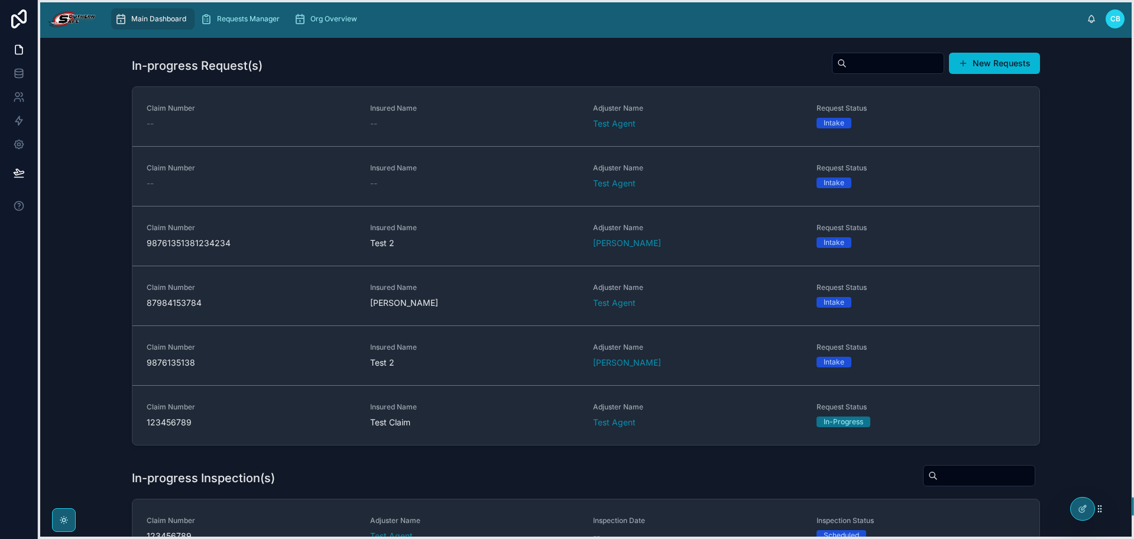
drag, startPoint x: 996, startPoint y: 534, endPoint x: 1082, endPoint y: 529, distance: 86.5
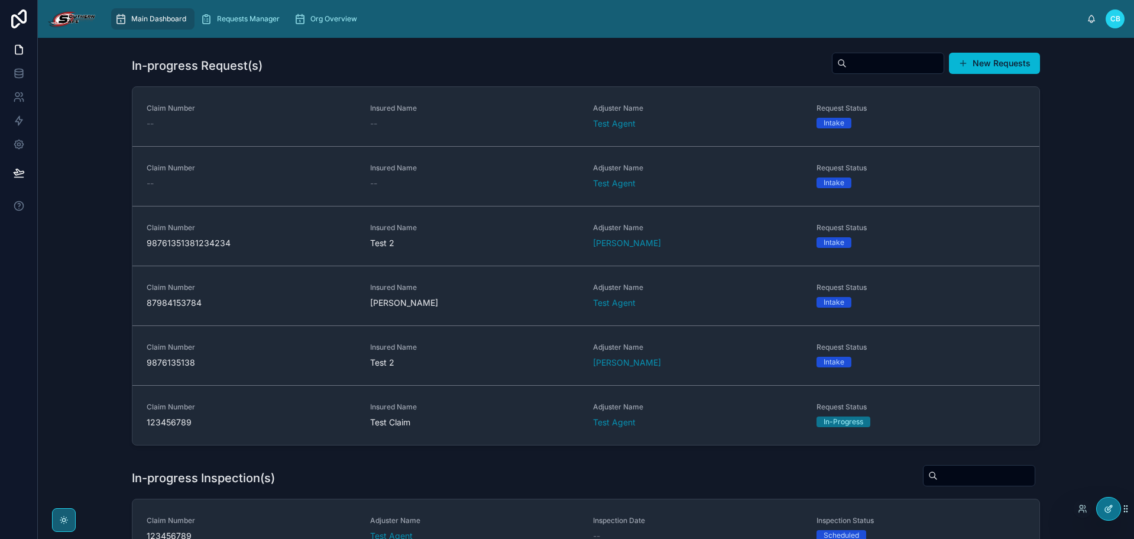
click at [1031, 489] on icon at bounding box center [1107, 509] width 5 height 5
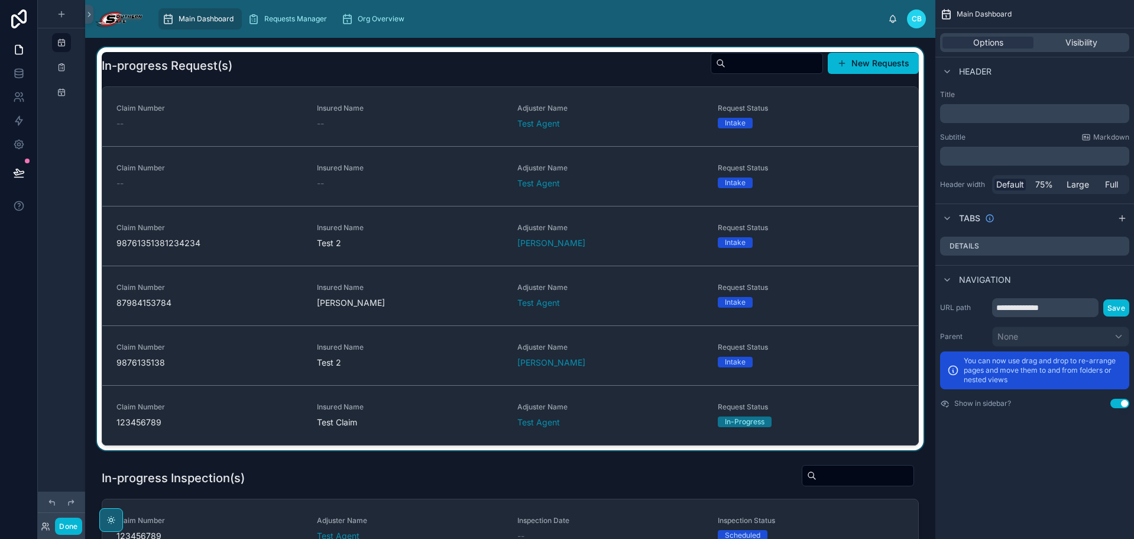
click at [493, 60] on div at bounding box center [510, 248] width 831 height 403
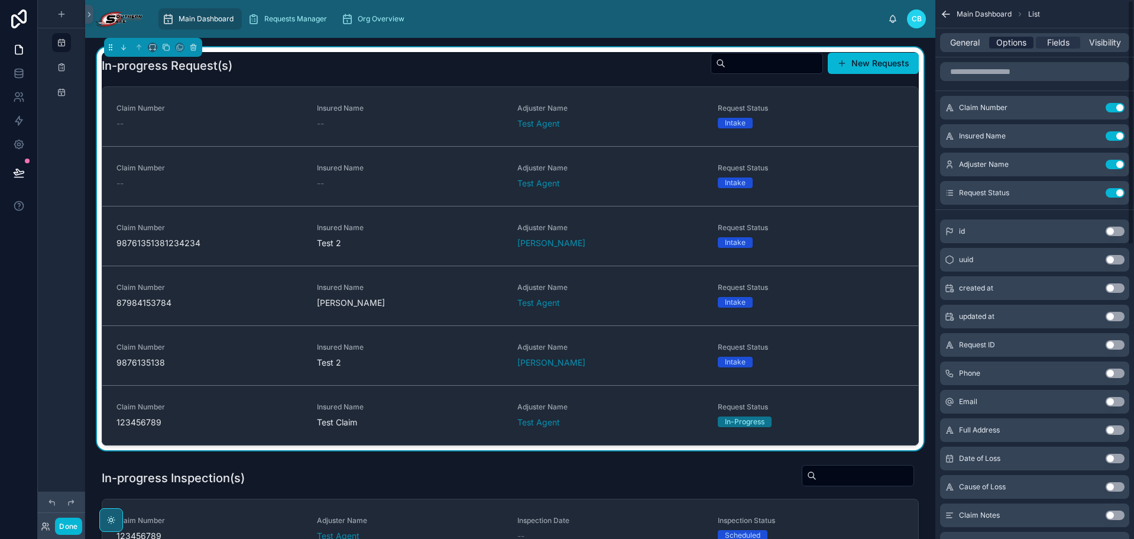
click at [1002, 40] on span "Options" at bounding box center [1011, 43] width 30 height 12
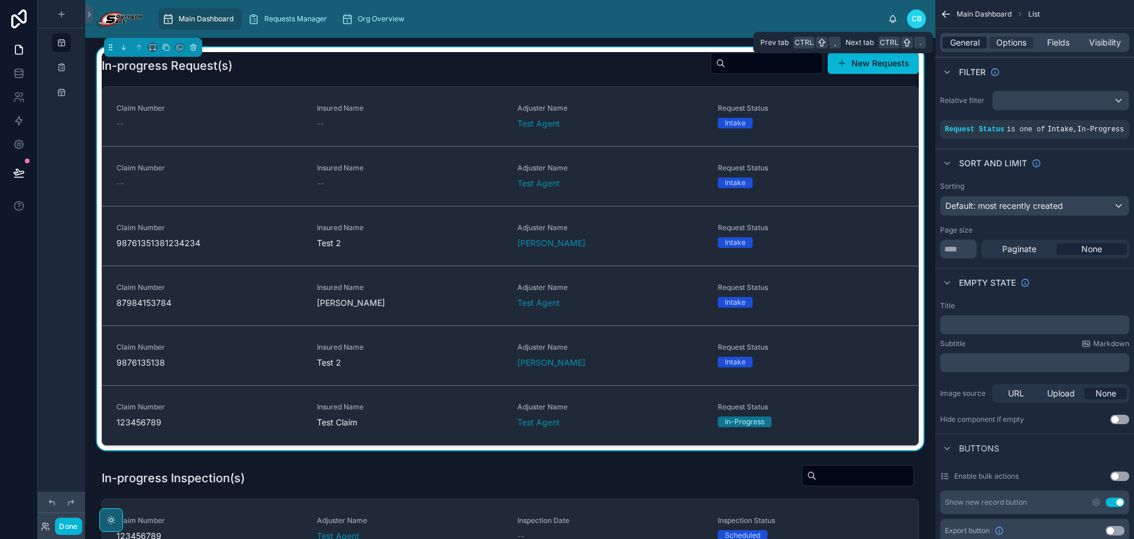
click at [954, 41] on span "General" at bounding box center [965, 43] width 30 height 12
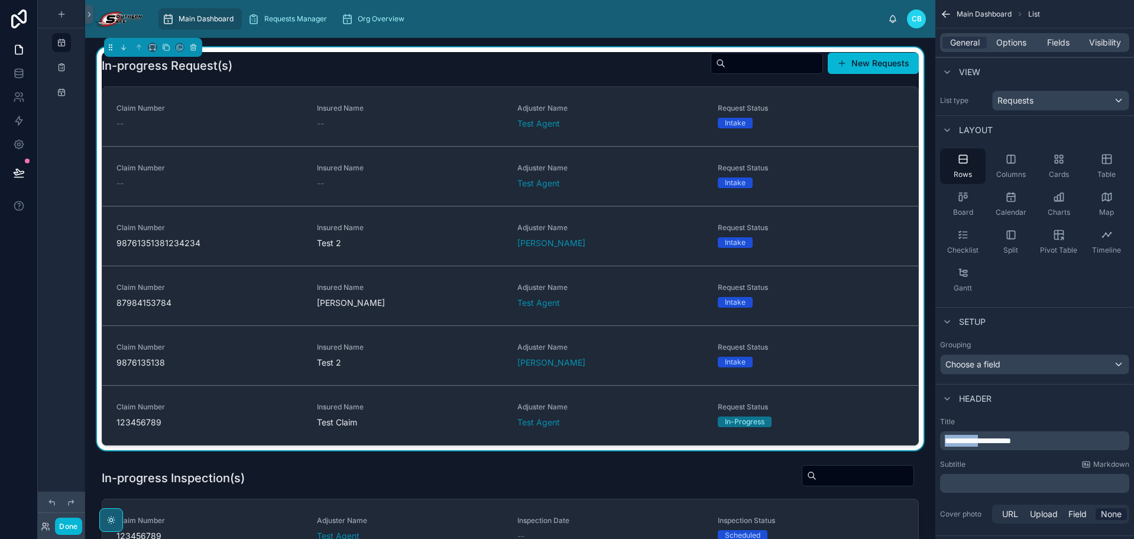
drag, startPoint x: 991, startPoint y: 442, endPoint x: 928, endPoint y: 435, distance: 63.1
click at [928, 435] on div "Main Dashboard Requests Manager Org Overview [PERSON_NAME] In-progress Request(…" at bounding box center [609, 269] width 1049 height 539
click at [1008, 42] on span "Options" at bounding box center [1011, 43] width 30 height 12
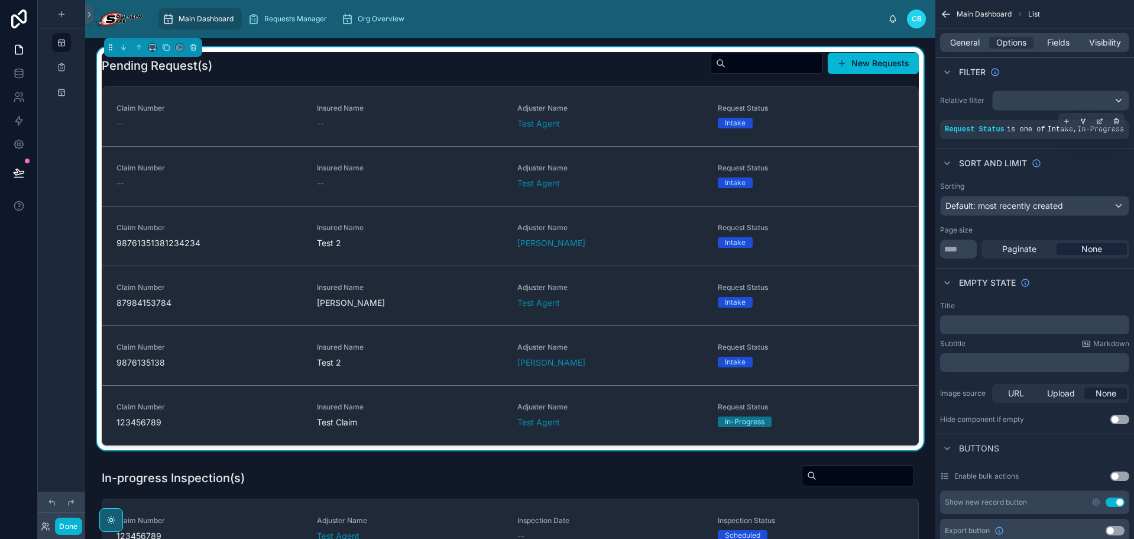
click at [1025, 130] on span "is one of" at bounding box center [1026, 129] width 38 height 8
click at [1031, 121] on div "scrollable content" at bounding box center [1100, 121] width 17 height 17
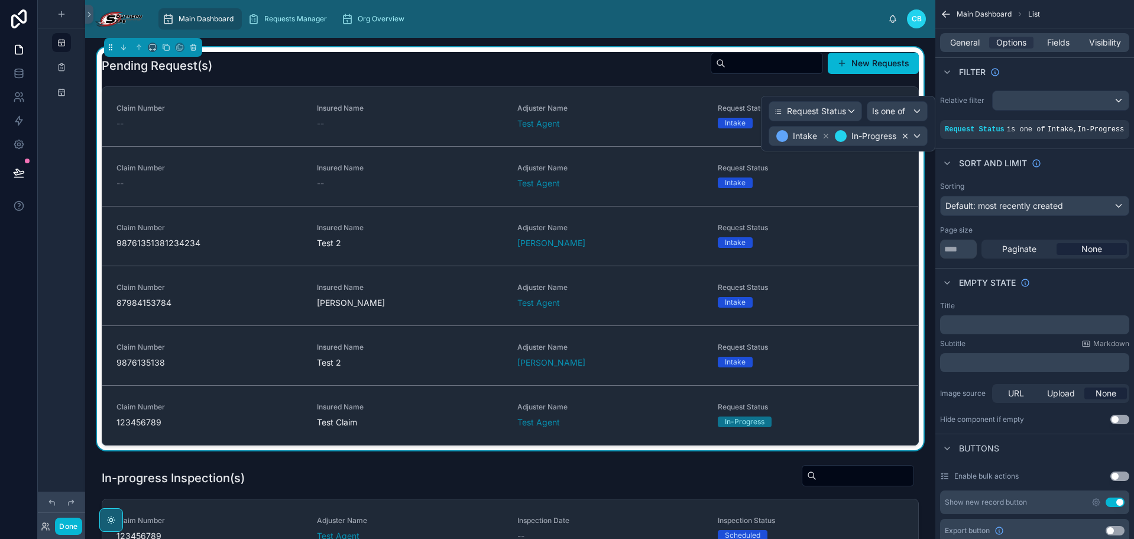
click at [901, 135] on icon at bounding box center [905, 136] width 8 height 8
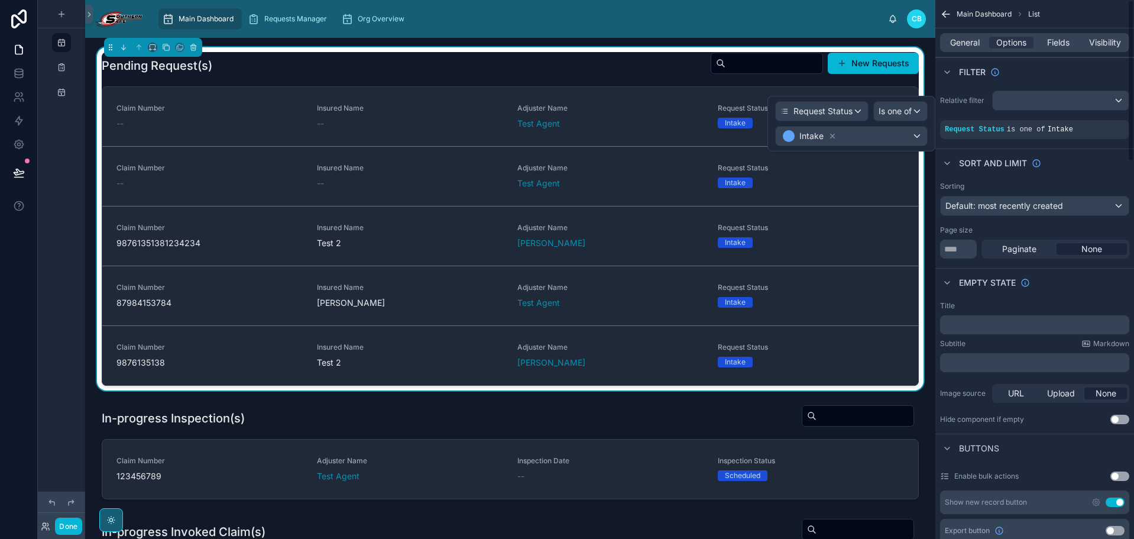
click at [968, 85] on div "Filter" at bounding box center [1035, 71] width 199 height 28
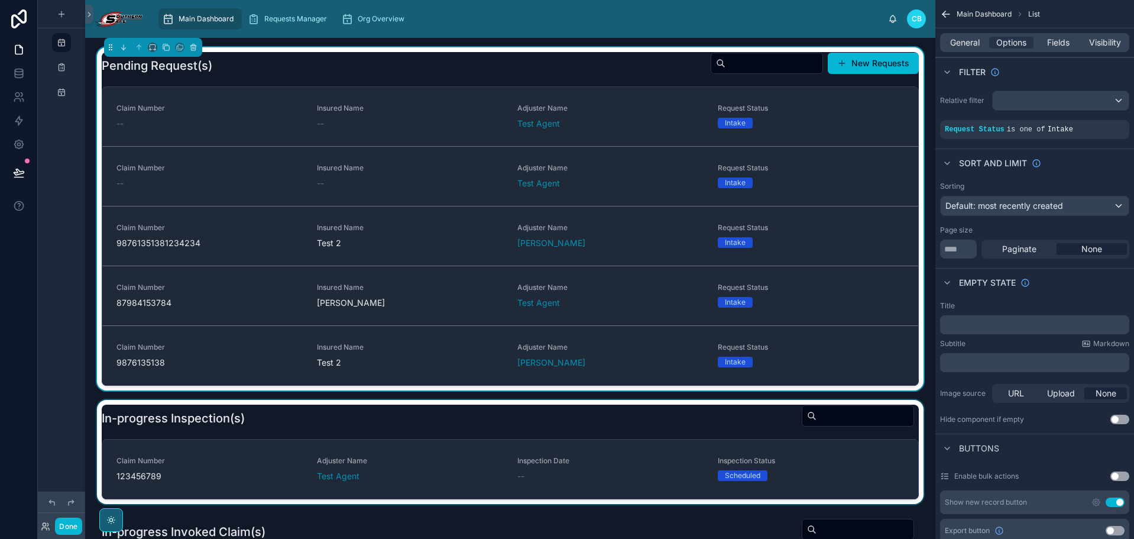
click at [584, 414] on div at bounding box center [510, 452] width 831 height 104
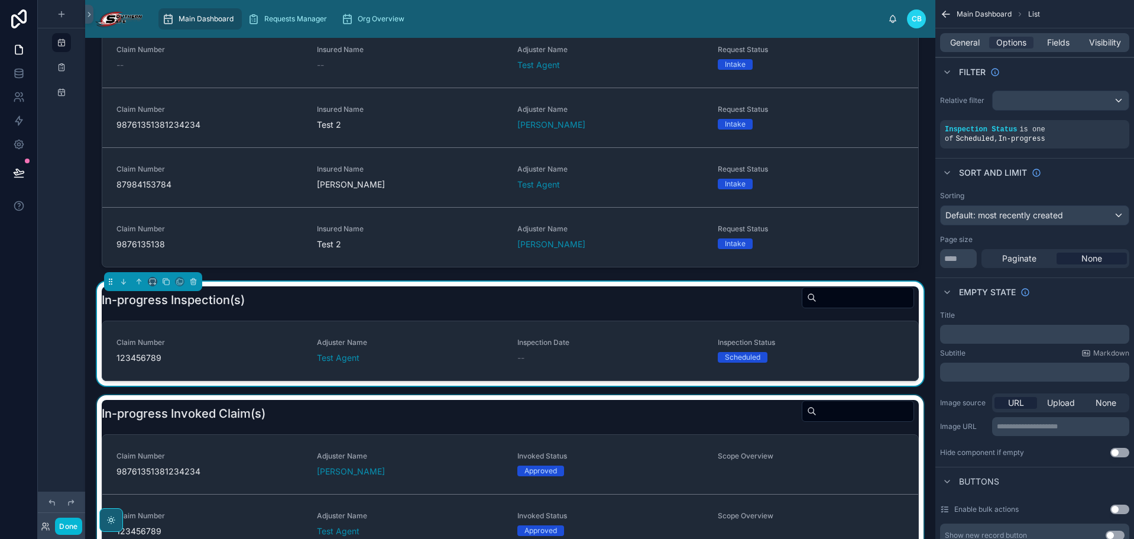
scroll to position [177, 0]
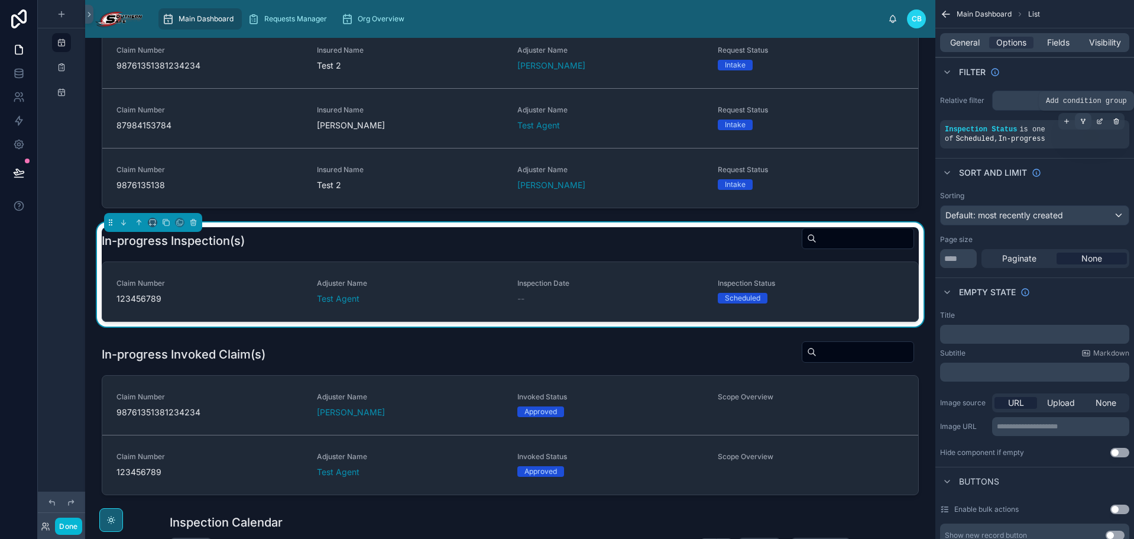
click at [1031, 119] on div "scrollable content" at bounding box center [1083, 121] width 17 height 17
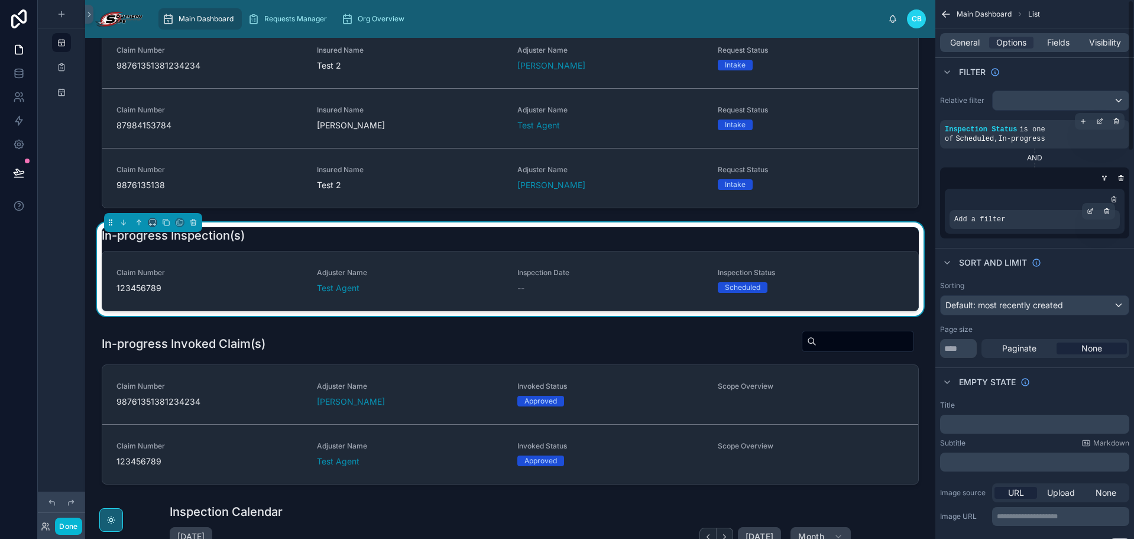
click at [1014, 221] on div "Add a filter" at bounding box center [1035, 219] width 170 height 19
click at [1031, 215] on div "scrollable content" at bounding box center [1090, 211] width 17 height 17
click at [1031, 176] on div "scrollable content" at bounding box center [1105, 178] width 12 height 12
click at [1031, 179] on icon "scrollable content" at bounding box center [1104, 177] width 7 height 7
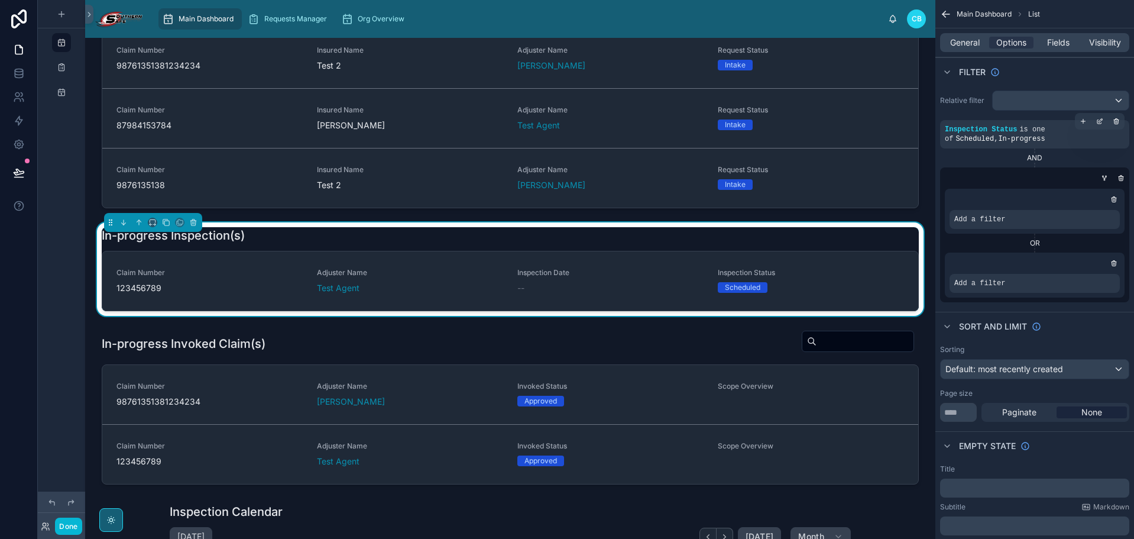
click at [1031, 129] on div "Inspection Status is one of Scheduled , In-progress" at bounding box center [1035, 134] width 180 height 19
click at [0, 0] on div "scrollable content" at bounding box center [0, 0] width 0 height 0
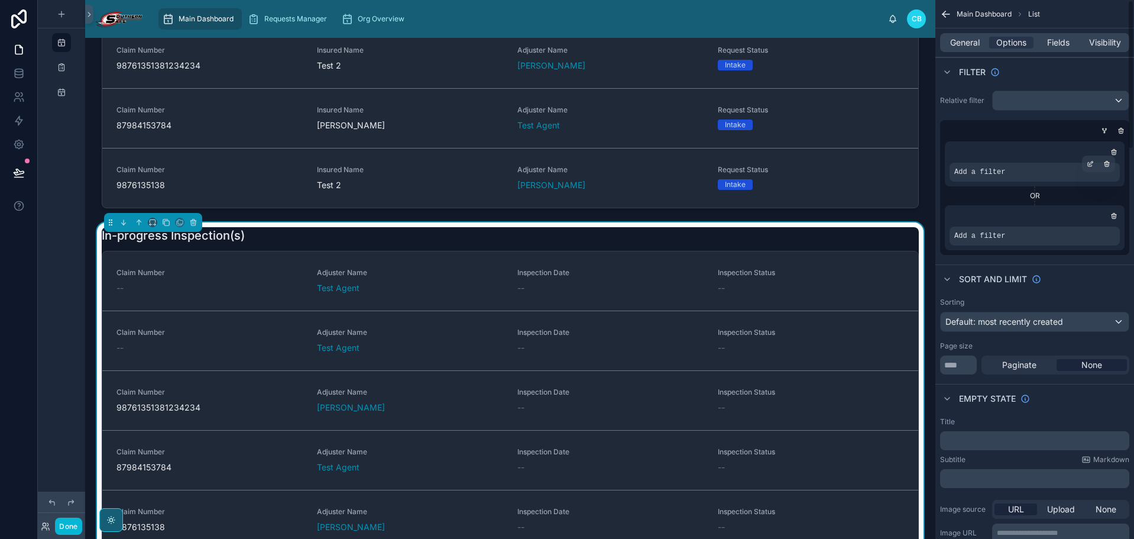
click at [1031, 167] on div "Add a filter" at bounding box center [1035, 172] width 170 height 19
click at [1031, 167] on div "scrollable content" at bounding box center [1090, 164] width 17 height 17
click at [843, 151] on span "Select a field" at bounding box center [830, 154] width 50 height 10
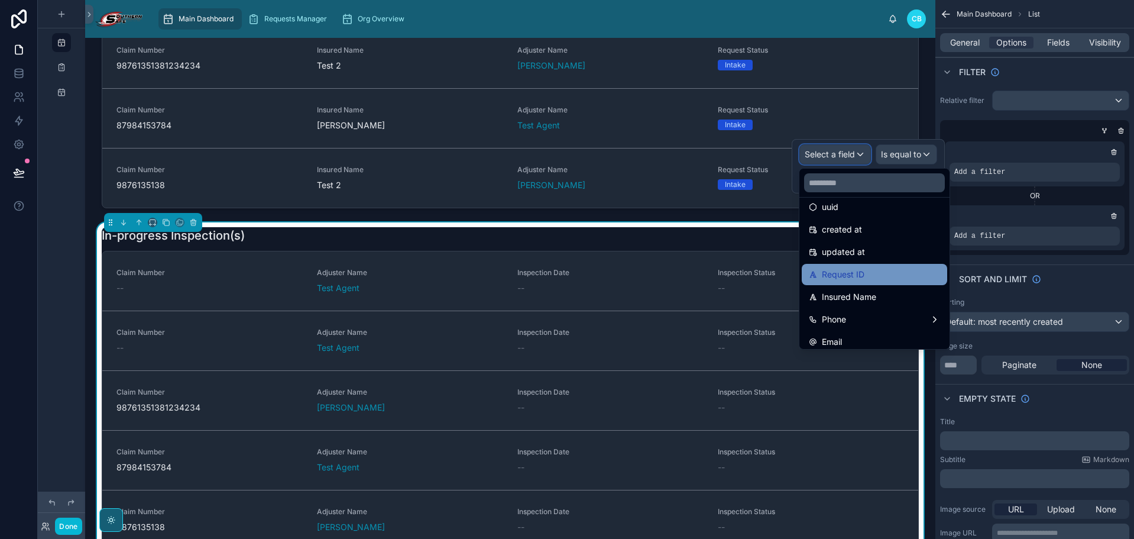
scroll to position [118, 0]
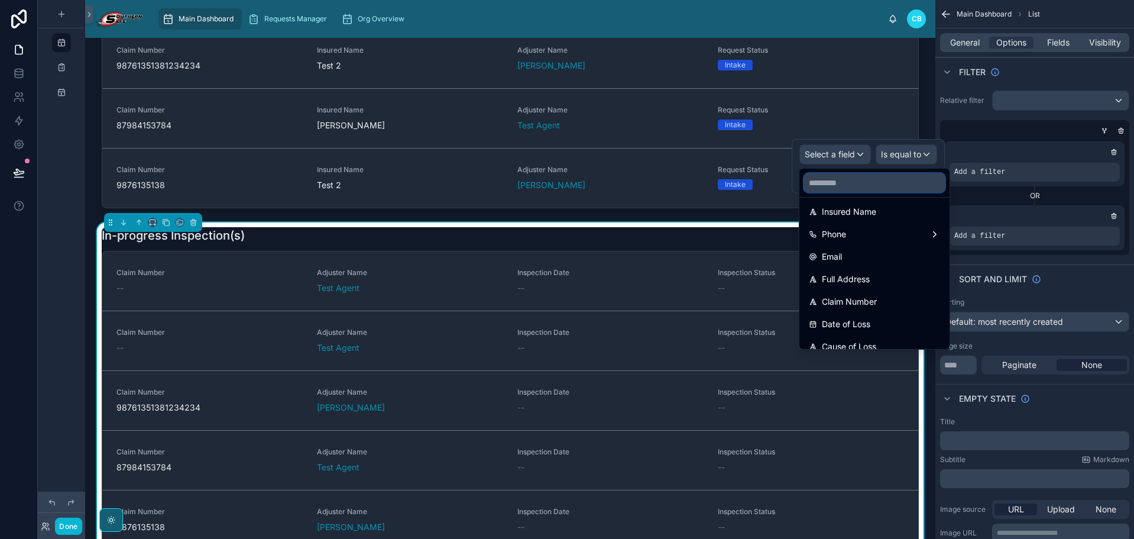
click at [874, 183] on input "text" at bounding box center [874, 182] width 141 height 19
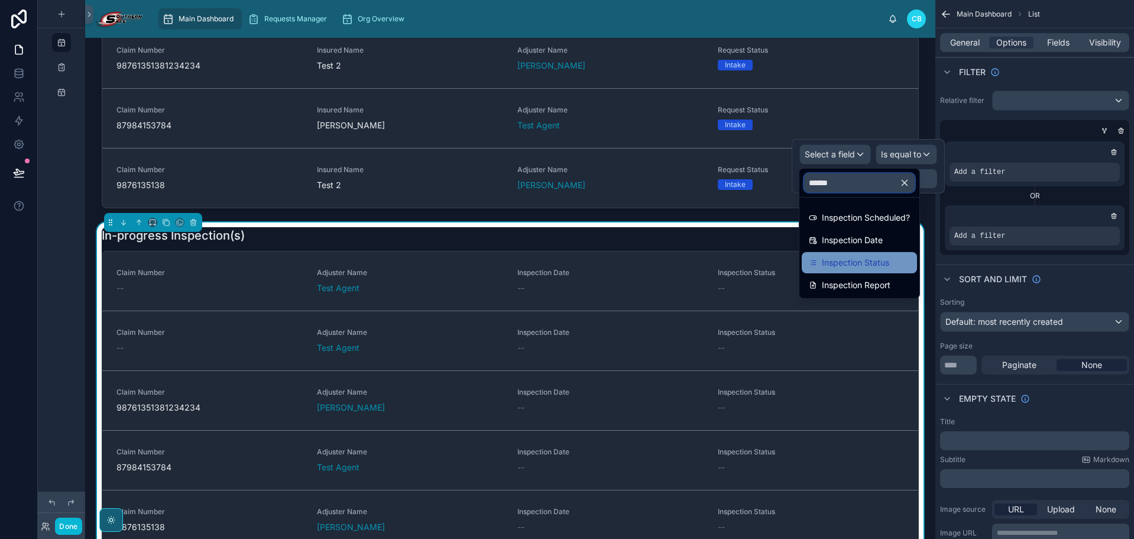
type input "******"
click at [881, 264] on span "Inspection Status" at bounding box center [855, 262] width 67 height 14
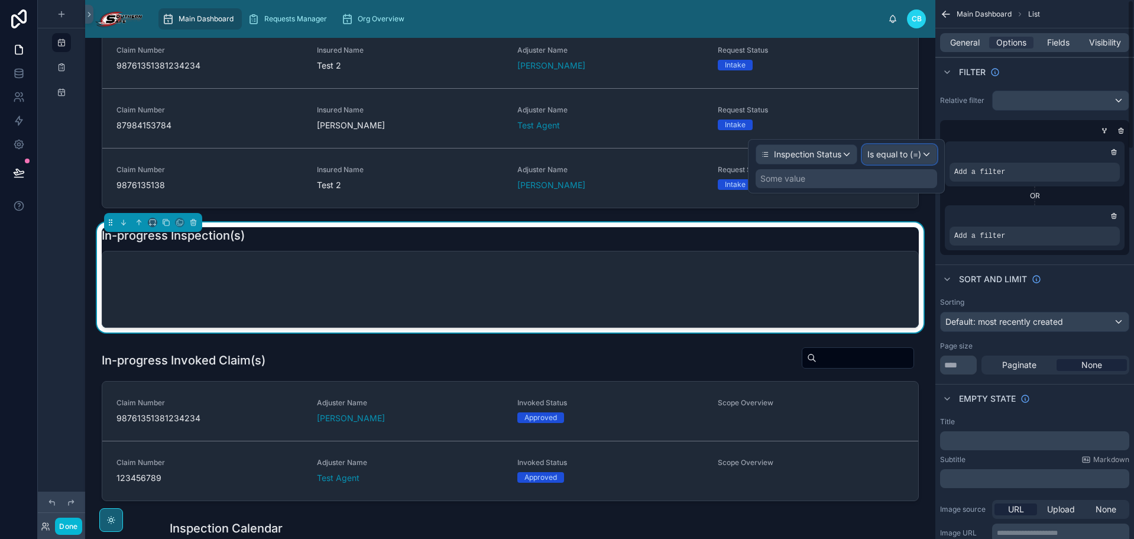
click at [909, 155] on span "Is equal to (=)" at bounding box center [895, 154] width 54 height 12
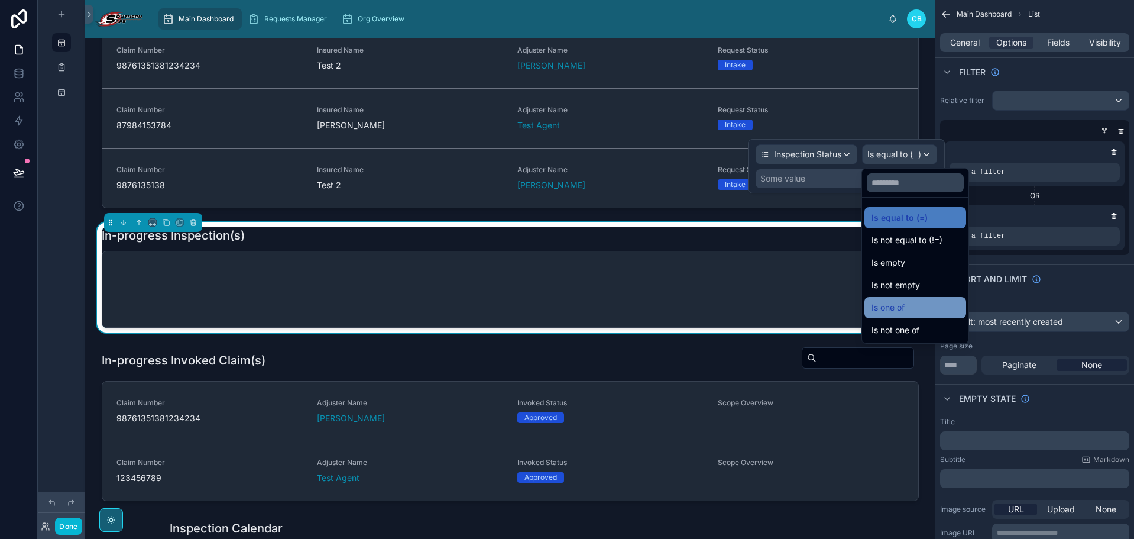
click at [890, 310] on span "Is one of" at bounding box center [888, 307] width 33 height 14
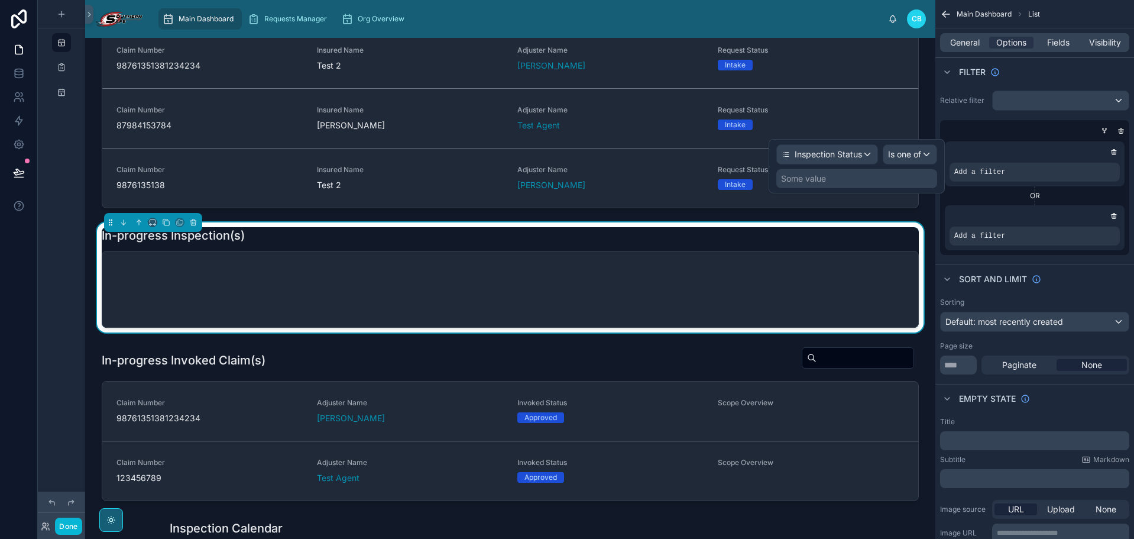
click at [851, 188] on div "Inspection Status Is one of Some value" at bounding box center [857, 166] width 176 height 54
click at [849, 185] on div "Some value" at bounding box center [856, 178] width 161 height 19
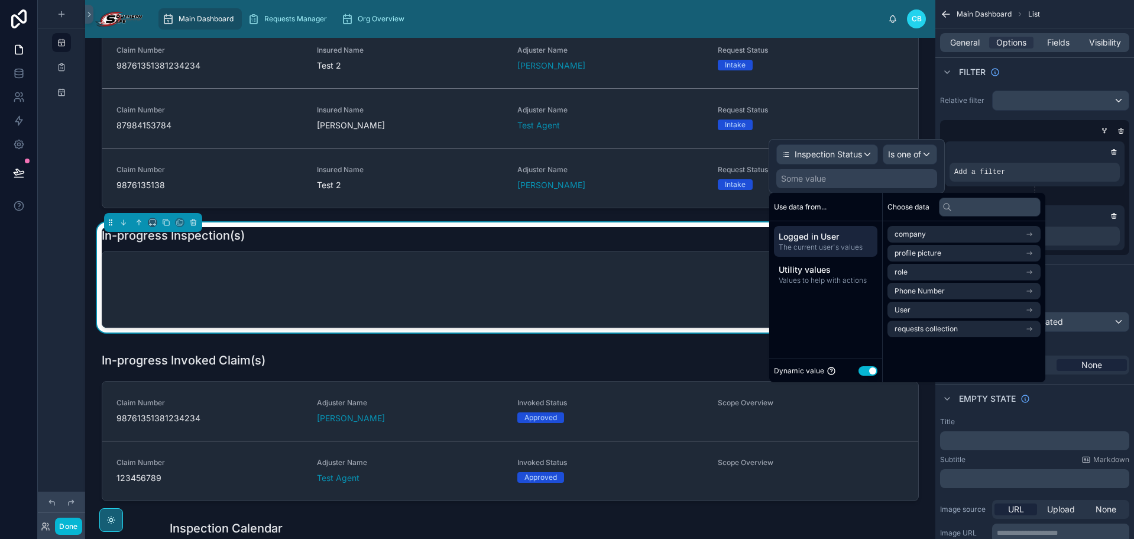
click at [868, 366] on button "Use setting" at bounding box center [868, 370] width 19 height 9
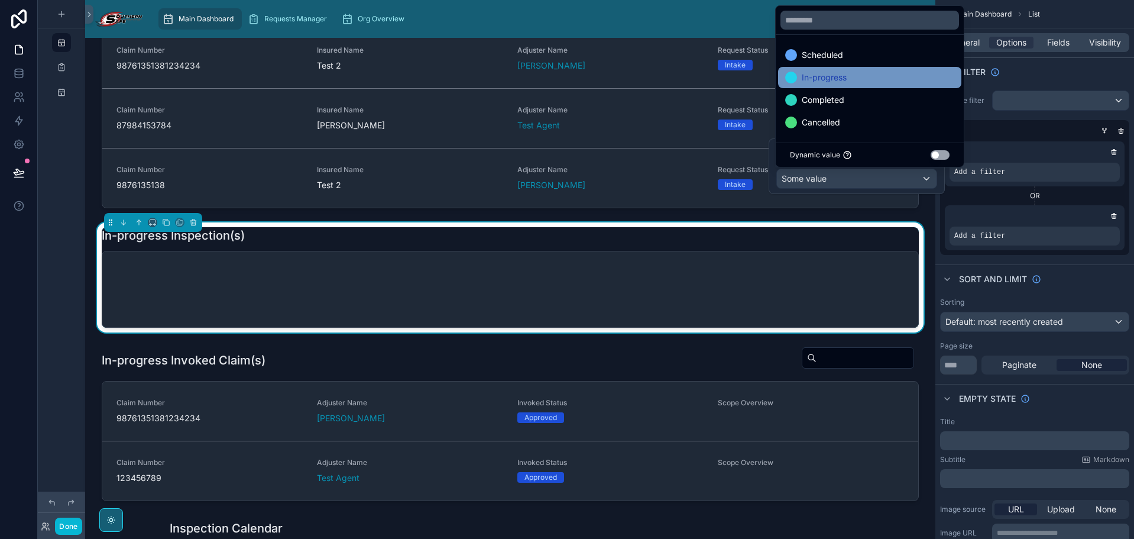
click at [883, 75] on div "In-progress" at bounding box center [869, 77] width 169 height 14
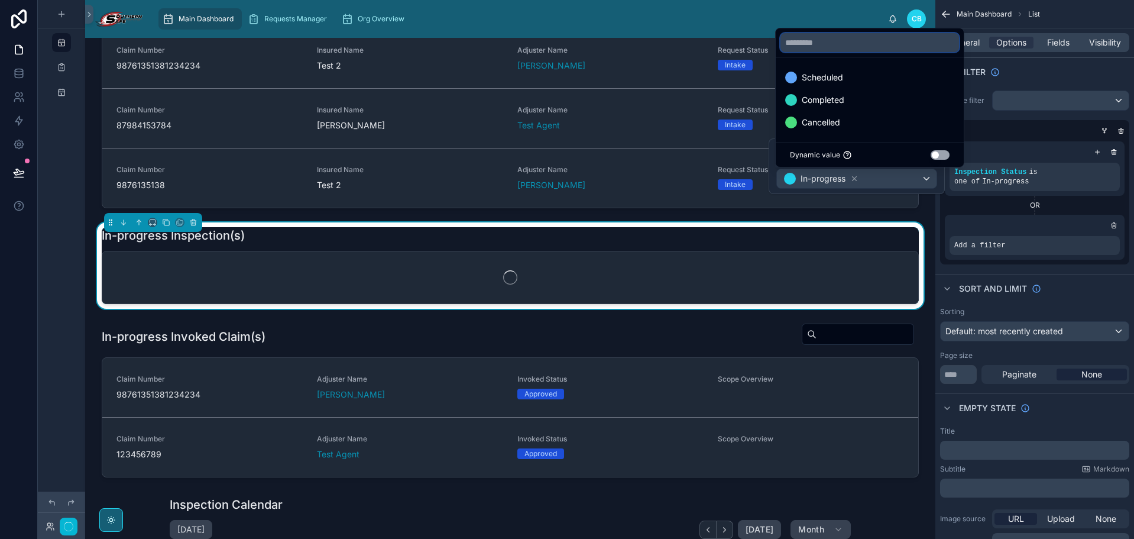
click at [880, 51] on input "text" at bounding box center [870, 42] width 179 height 19
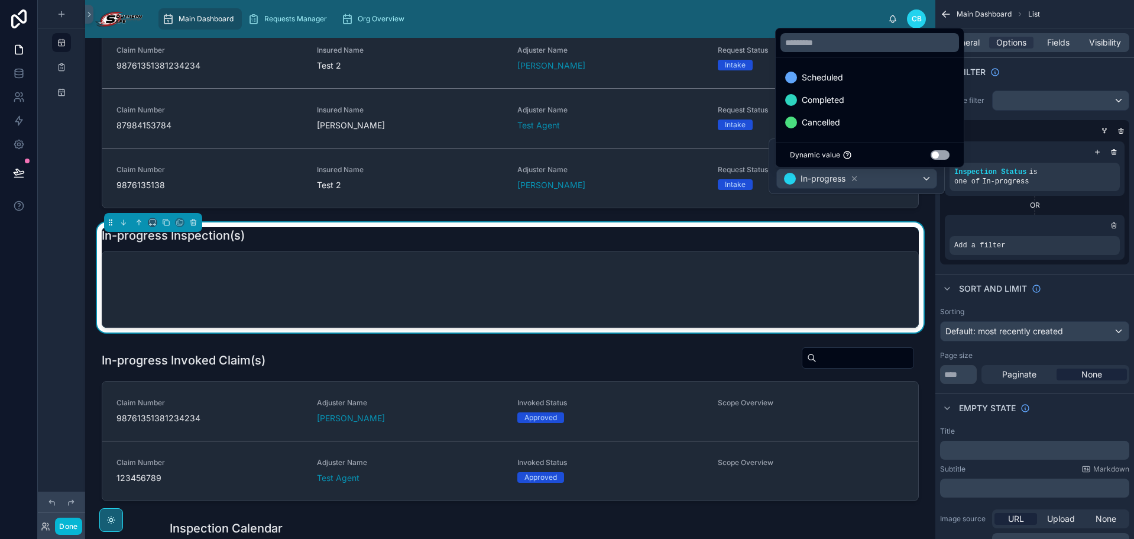
click at [879, 76] on div "Scheduled" at bounding box center [869, 77] width 169 height 14
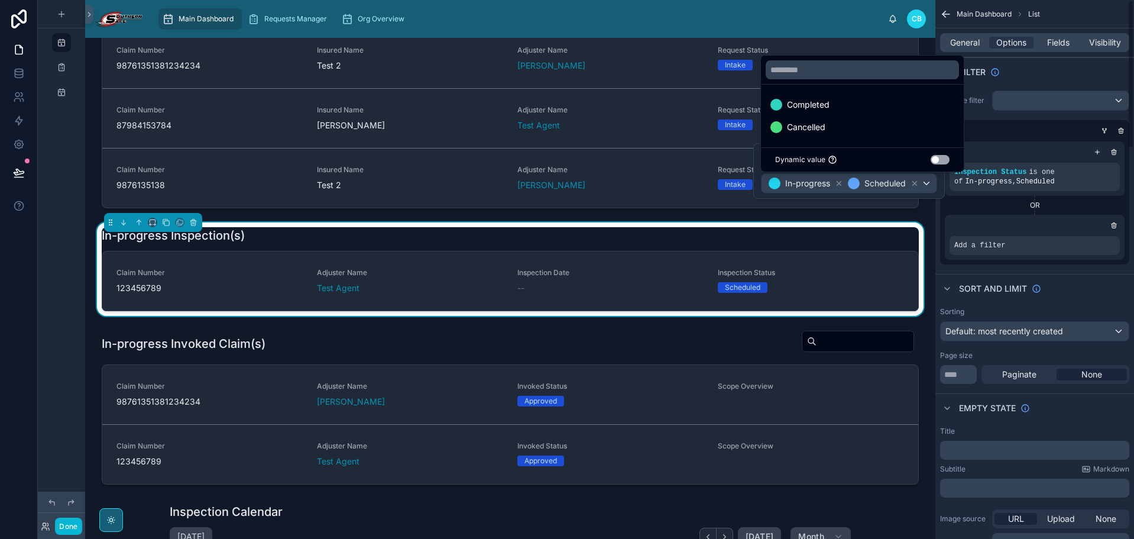
click at [995, 137] on div "Inspection Status is one of In-progress , Scheduled OR Add a filter" at bounding box center [1034, 201] width 189 height 128
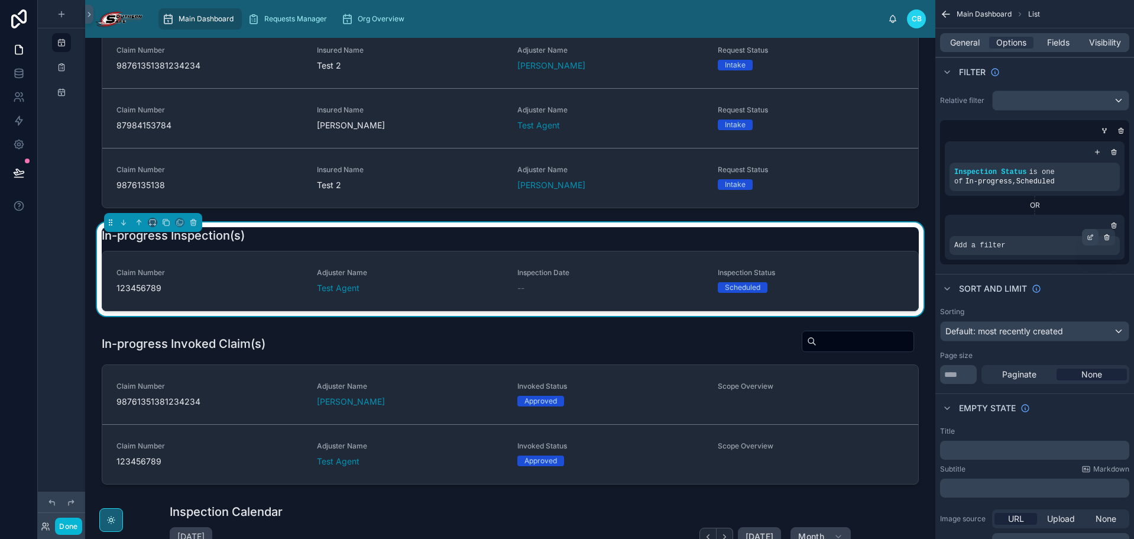
click at [1031, 238] on div "scrollable content" at bounding box center [1090, 237] width 17 height 17
click at [861, 229] on div "Select a field" at bounding box center [835, 227] width 70 height 19
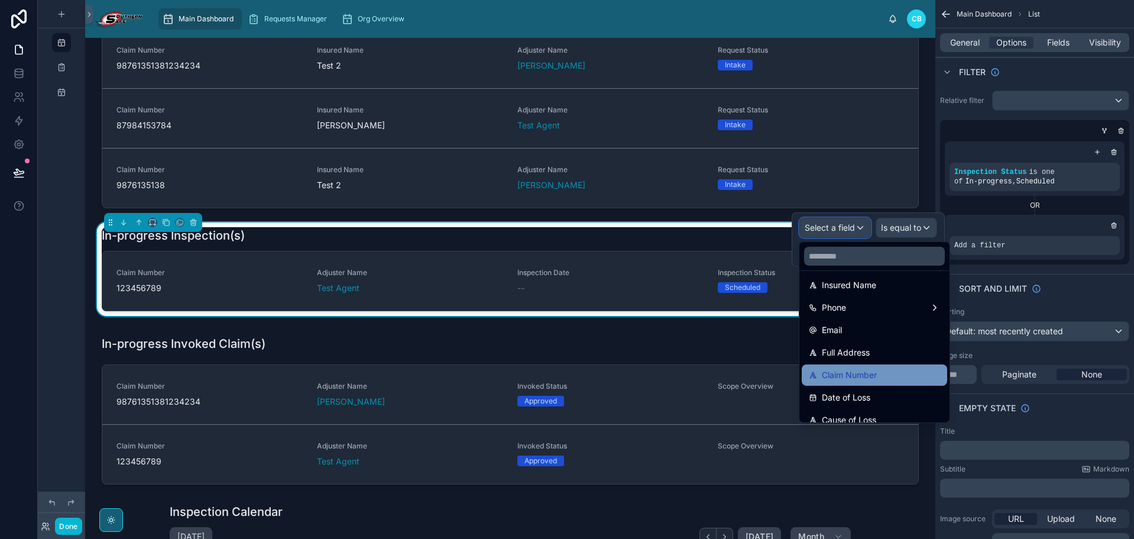
scroll to position [59, 0]
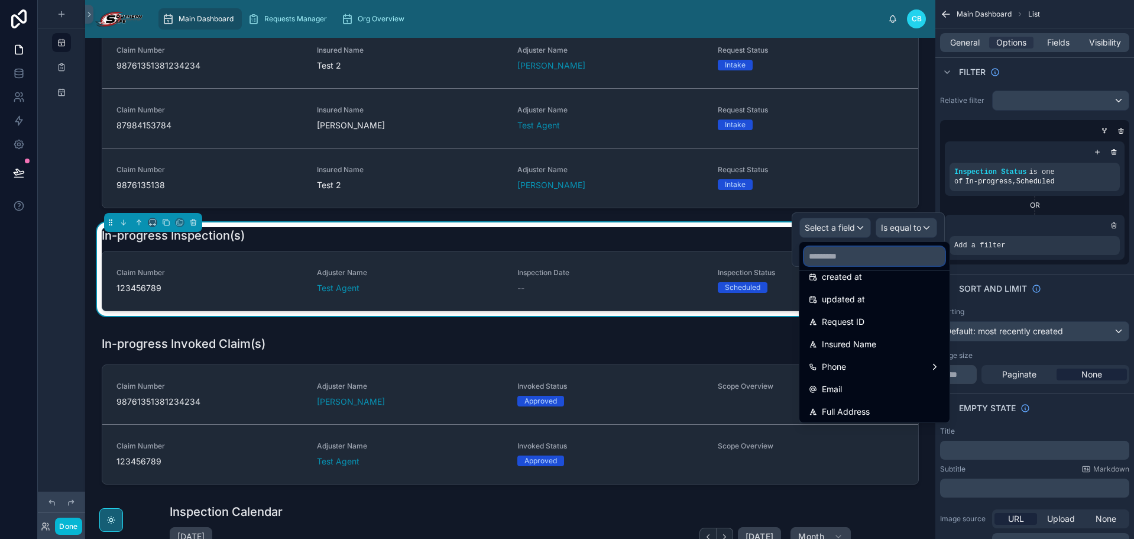
click at [858, 258] on input "text" at bounding box center [874, 256] width 141 height 19
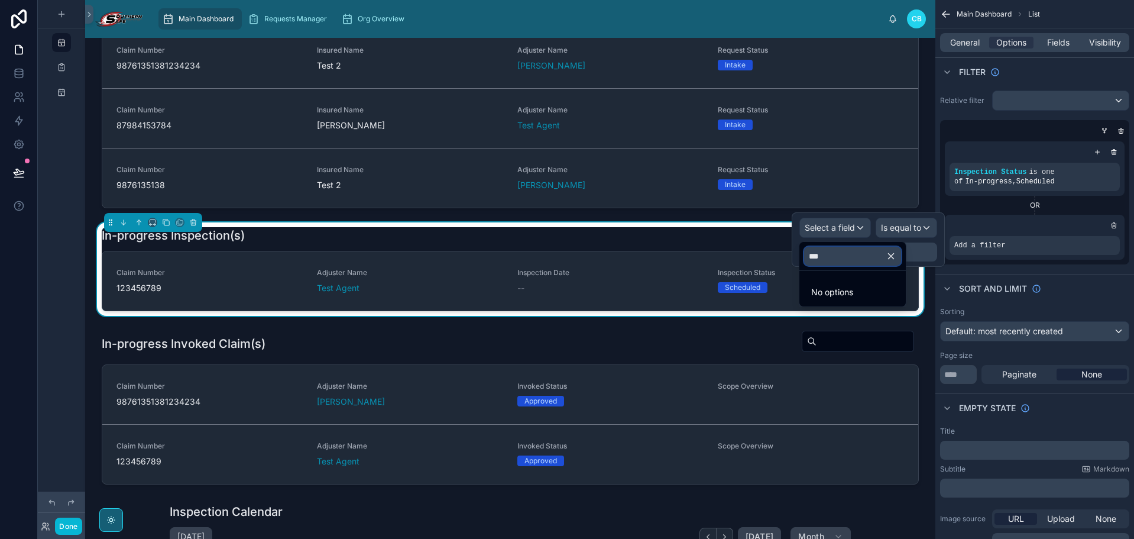
scroll to position [0, 0]
type input "***"
click at [869, 317] on span "Request Status" at bounding box center [851, 313] width 59 height 14
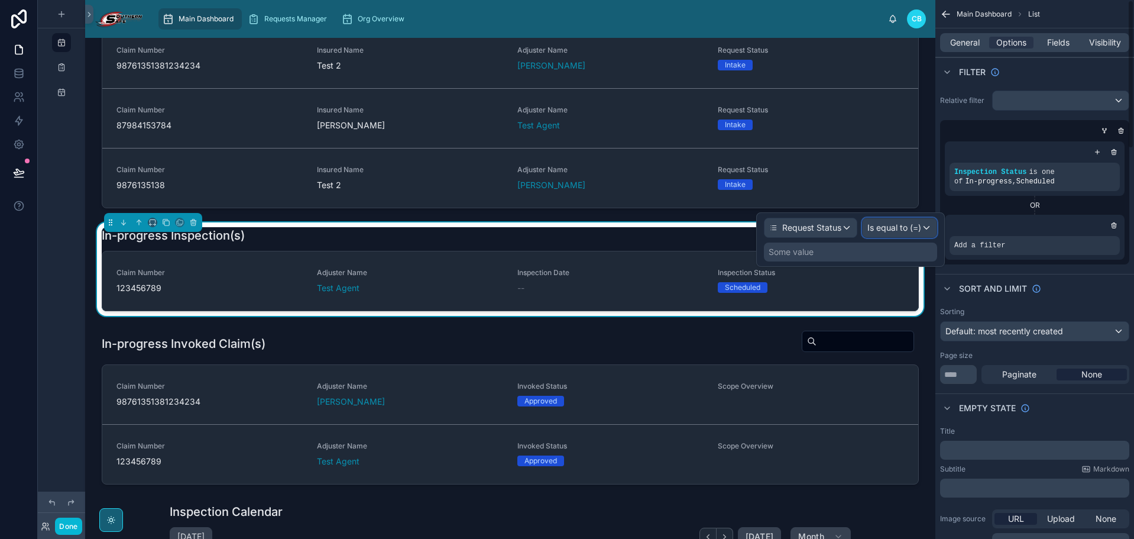
click at [904, 231] on span "Is equal to (=)" at bounding box center [895, 228] width 54 height 12
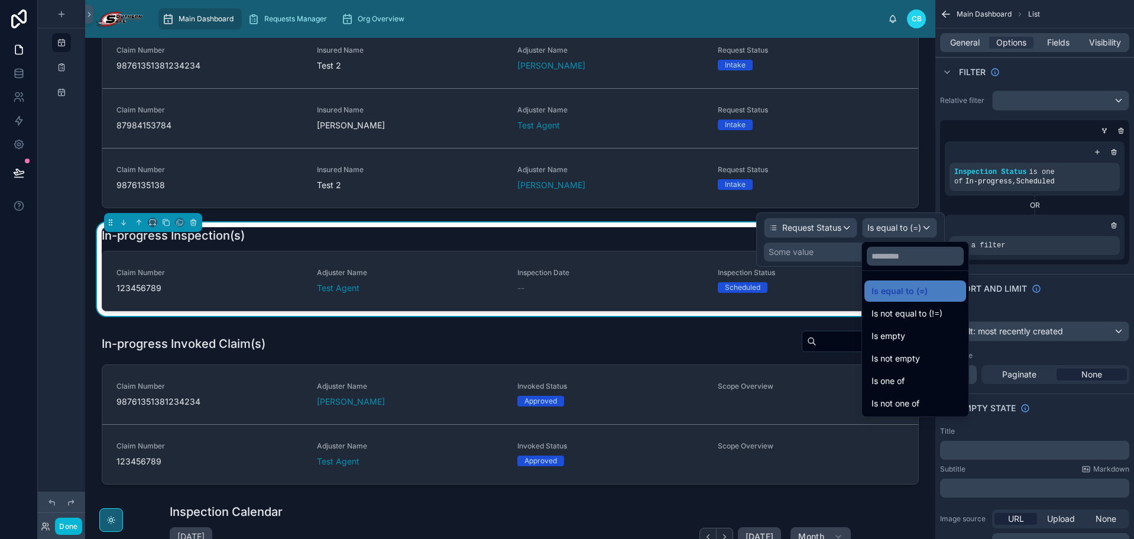
click at [846, 238] on div at bounding box center [850, 239] width 189 height 54
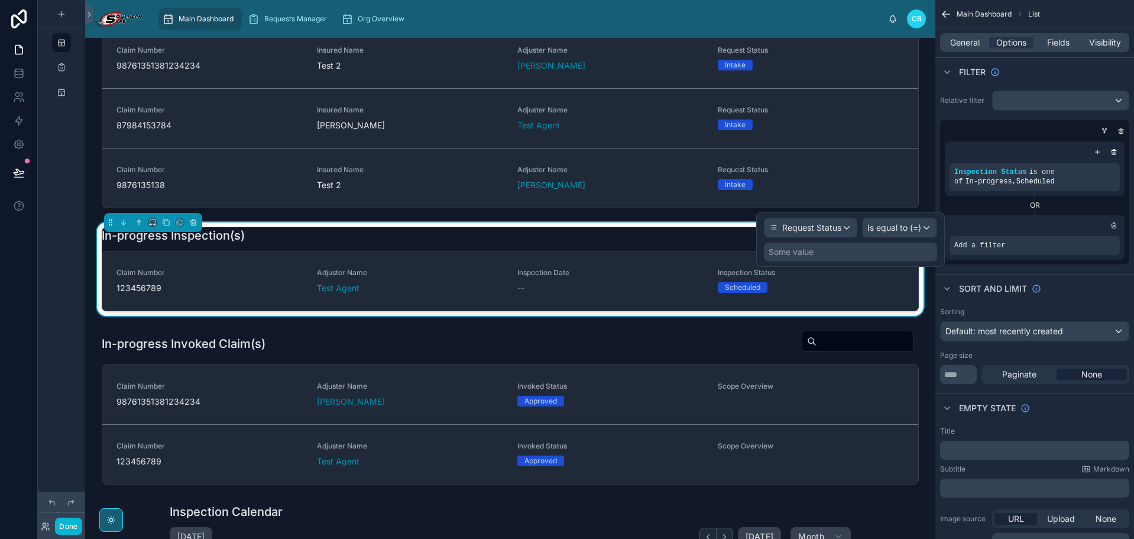
click at [848, 249] on div "Some value" at bounding box center [850, 251] width 173 height 19
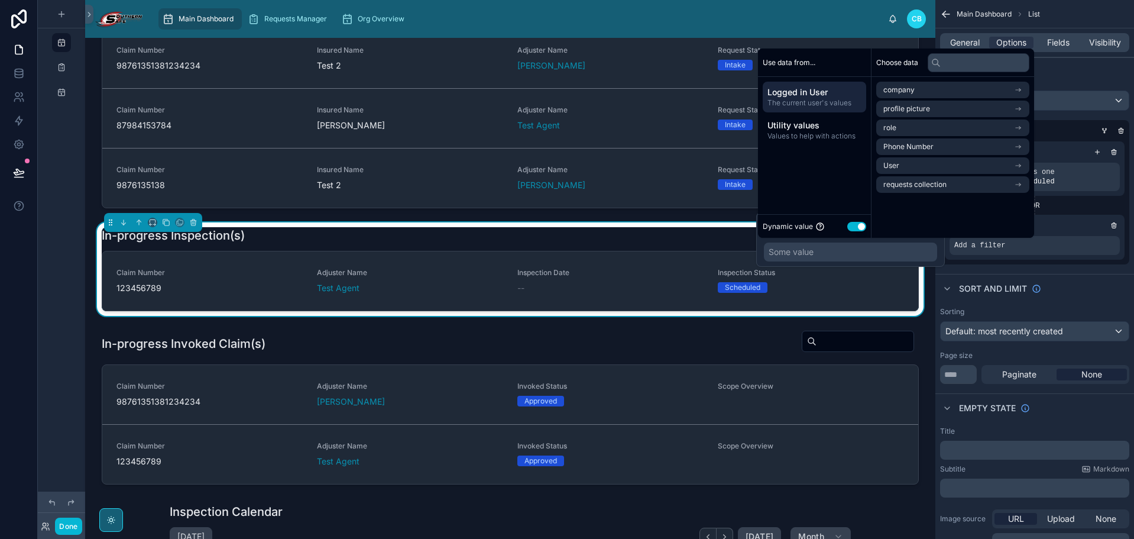
click at [858, 226] on button "Use setting" at bounding box center [856, 226] width 19 height 9
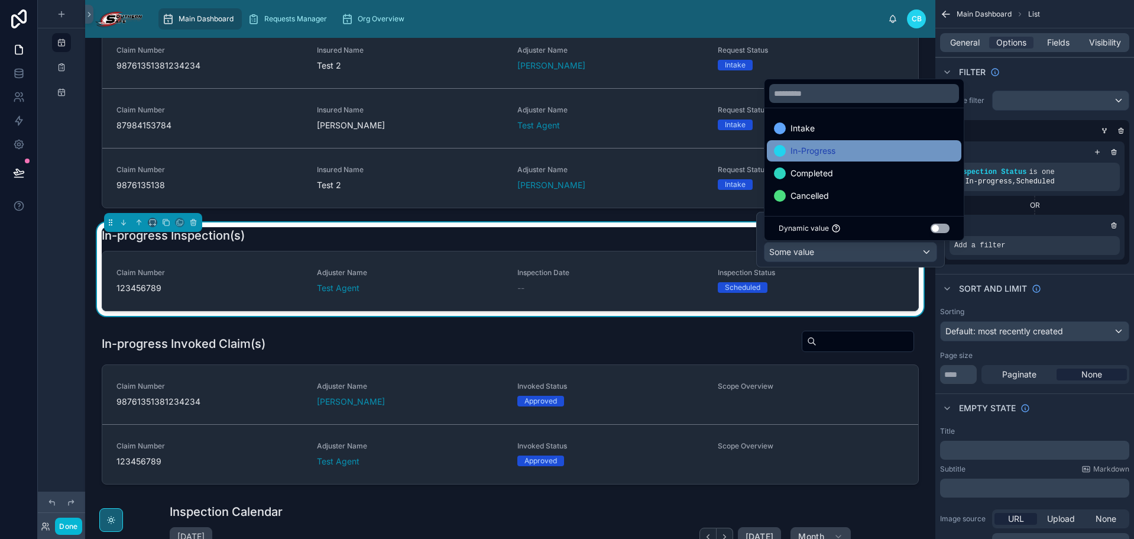
click at [865, 147] on div "In-Progress" at bounding box center [864, 151] width 180 height 14
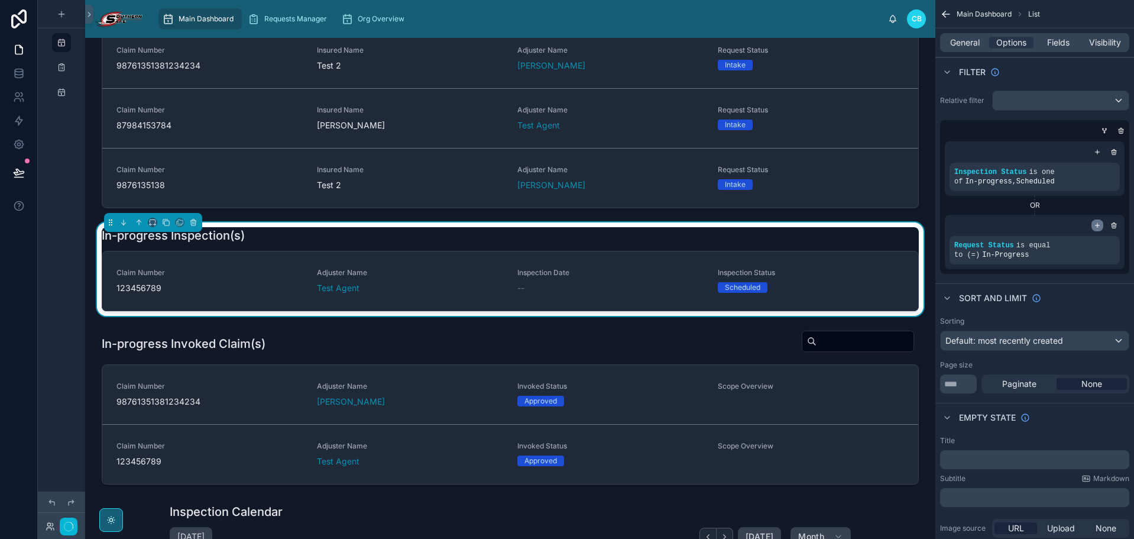
click at [1031, 222] on div "scrollable content" at bounding box center [1098, 225] width 12 height 12
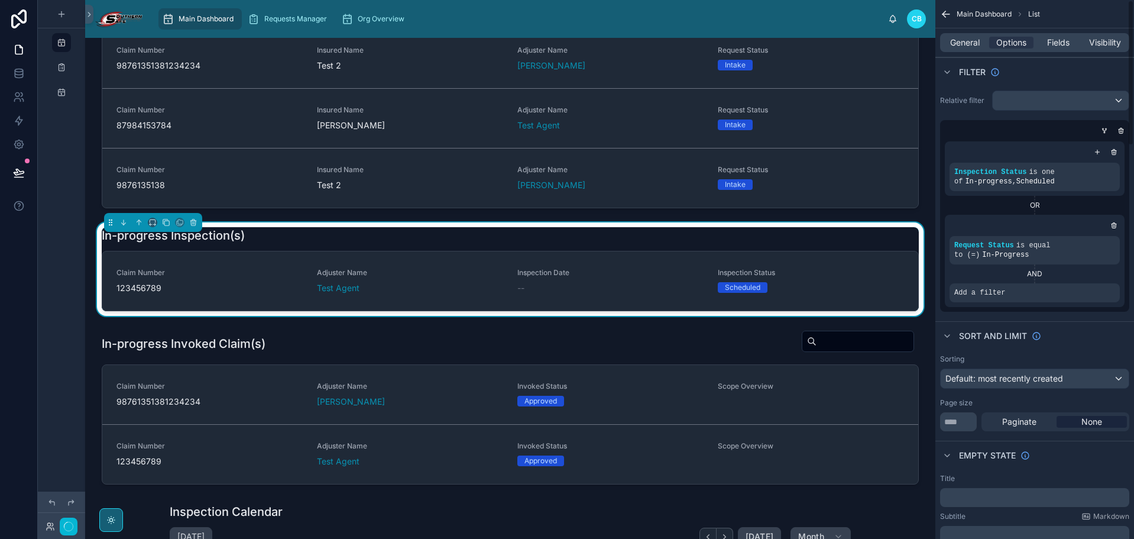
click at [1002, 293] on div "Request Status is equal to (=) In-Progress AND Add a filter" at bounding box center [1035, 261] width 180 height 92
click at [1031, 276] on div "scrollable content" at bounding box center [1090, 284] width 17 height 17
click at [865, 265] on div "Select a field" at bounding box center [835, 265] width 70 height 19
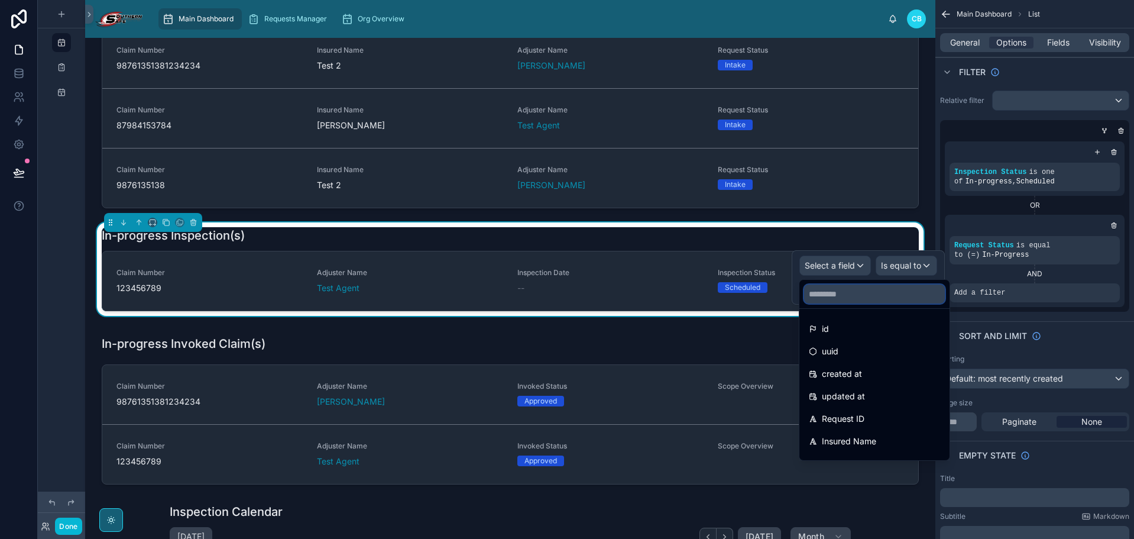
click at [857, 287] on input "text" at bounding box center [874, 293] width 141 height 19
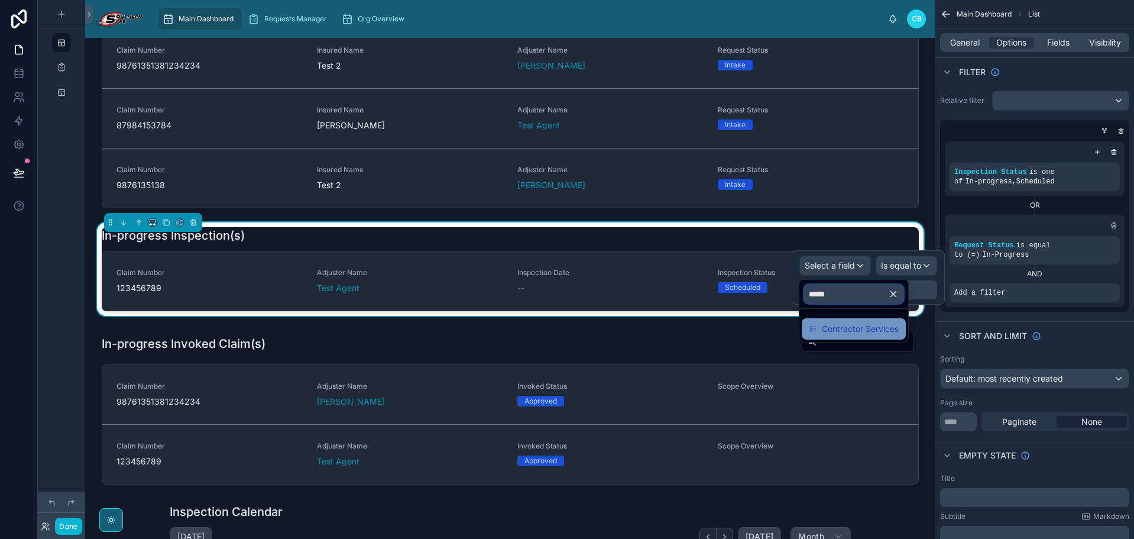
type input "*****"
click at [856, 322] on span "Contractor Services" at bounding box center [860, 329] width 77 height 14
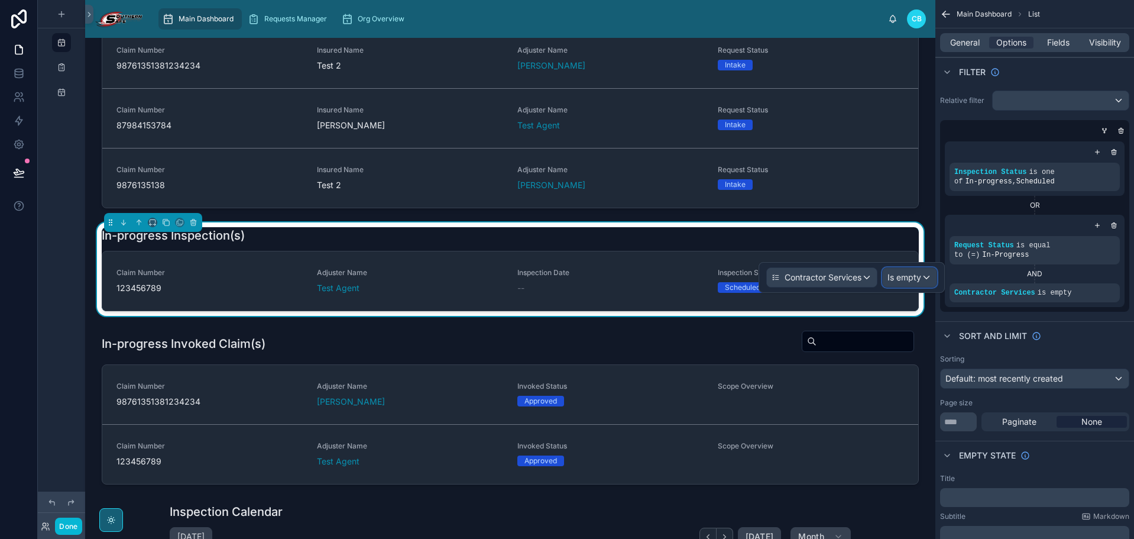
click at [898, 279] on span "Is empty" at bounding box center [905, 277] width 34 height 12
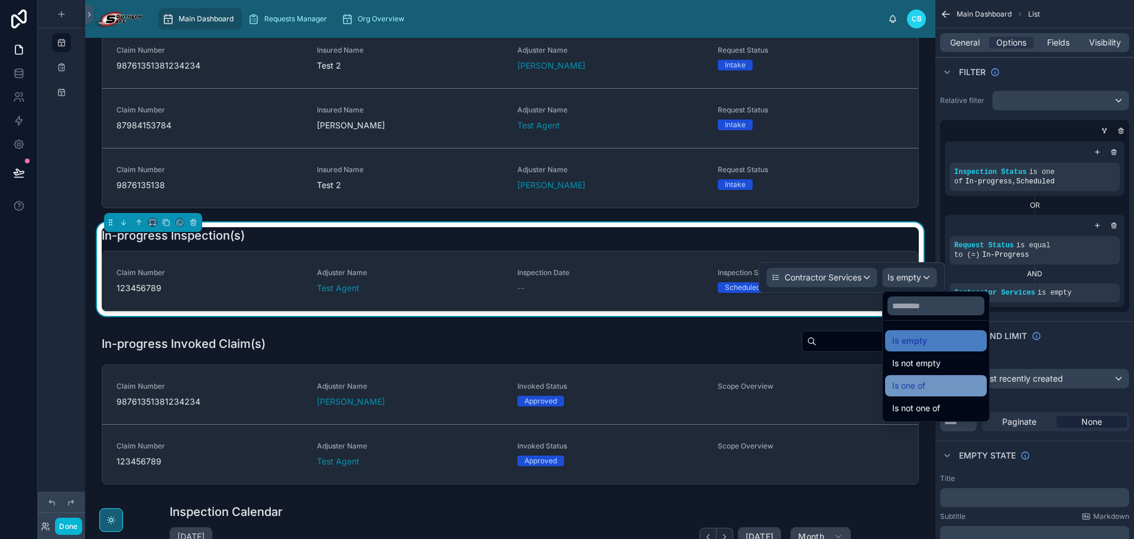
click at [896, 386] on span "Is one of" at bounding box center [908, 385] width 33 height 14
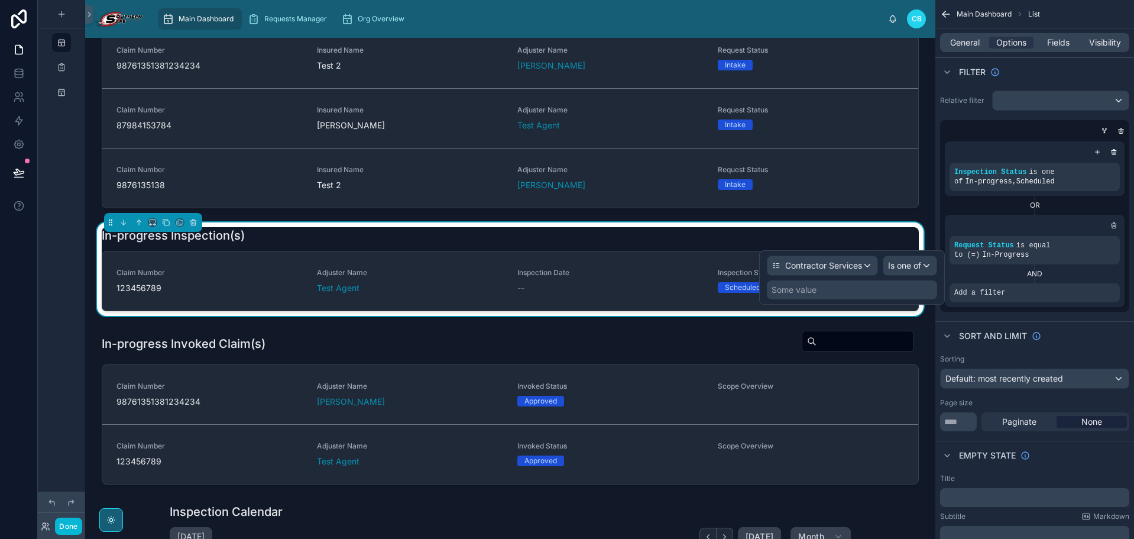
click at [837, 290] on div "Some value" at bounding box center [852, 289] width 170 height 19
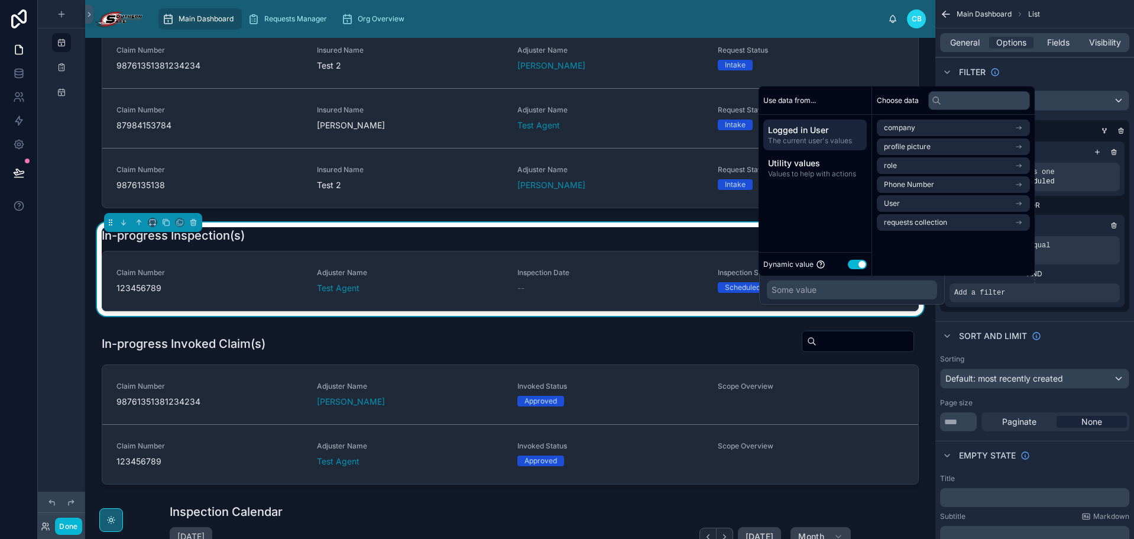
click at [852, 264] on button "Use setting" at bounding box center [857, 264] width 19 height 9
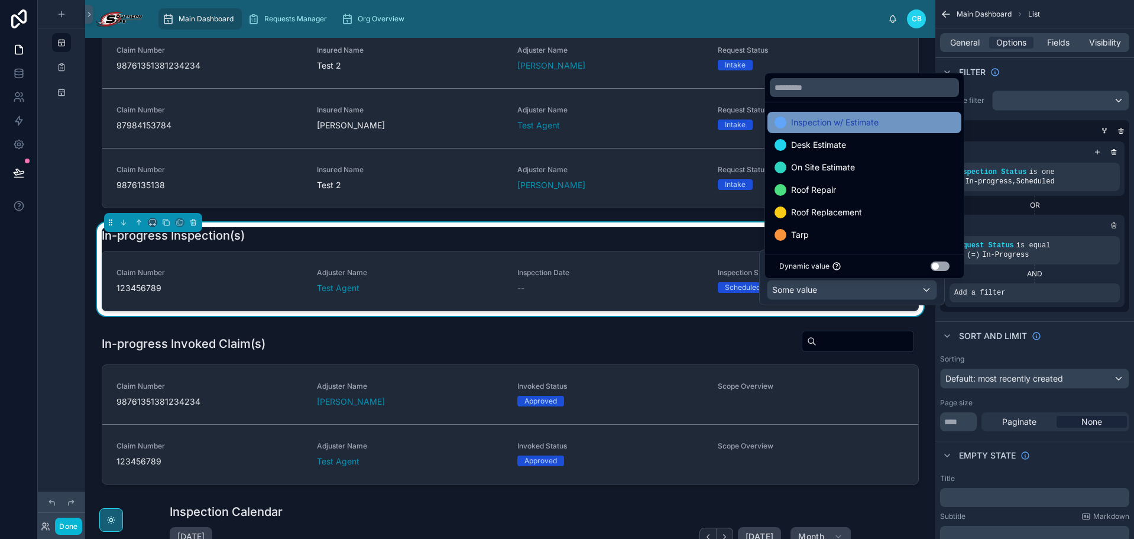
click at [856, 121] on span "Inspection w/ Estimate" at bounding box center [835, 122] width 88 height 14
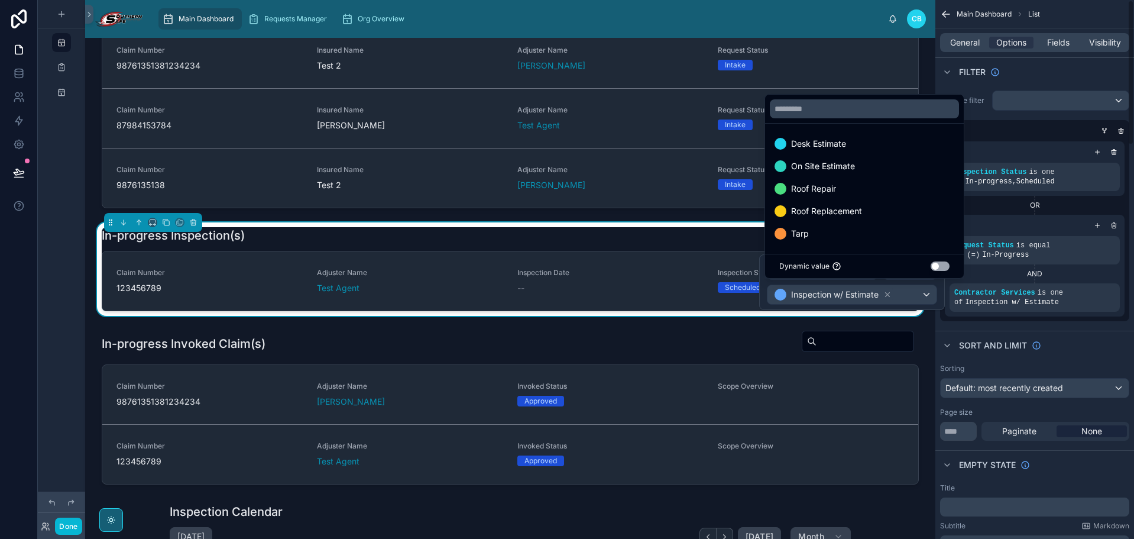
click at [981, 269] on div "AND" at bounding box center [1035, 273] width 170 height 9
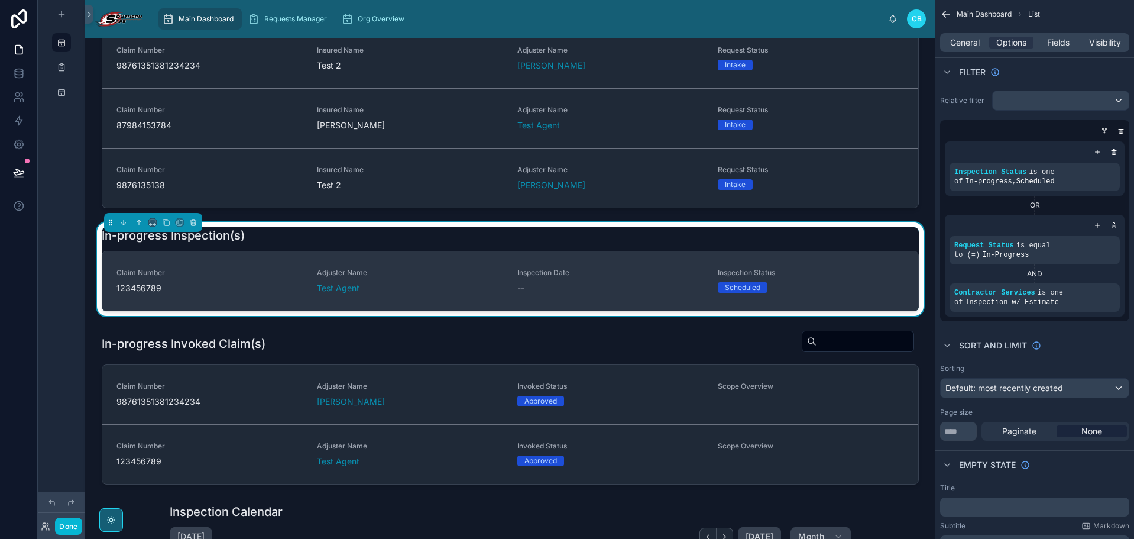
click at [468, 280] on div "Adjuster Name Test Agent" at bounding box center [410, 281] width 186 height 26
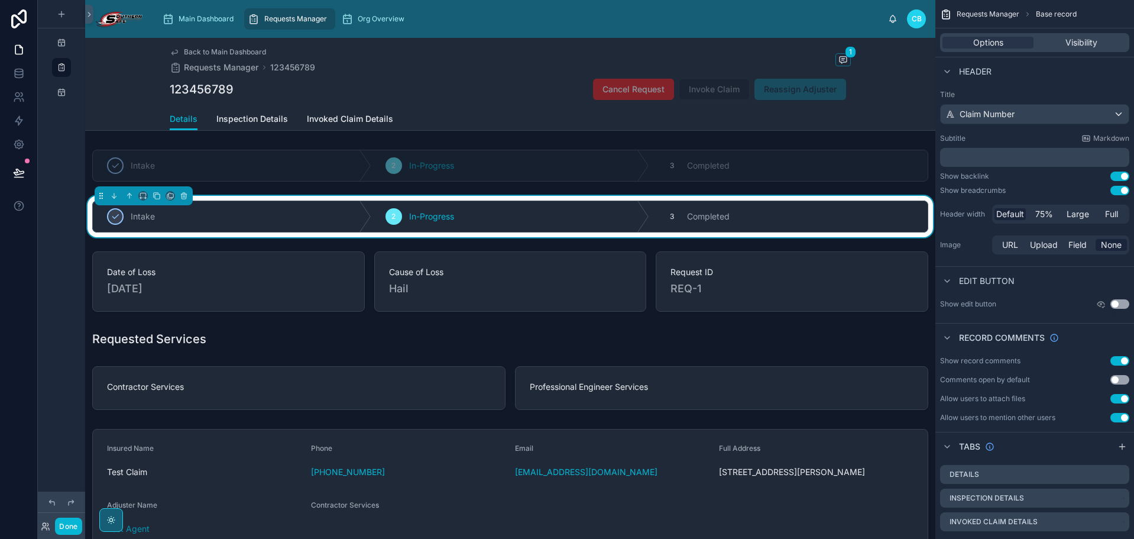
click at [186, 54] on span "Back to Main Dashboard" at bounding box center [225, 51] width 82 height 9
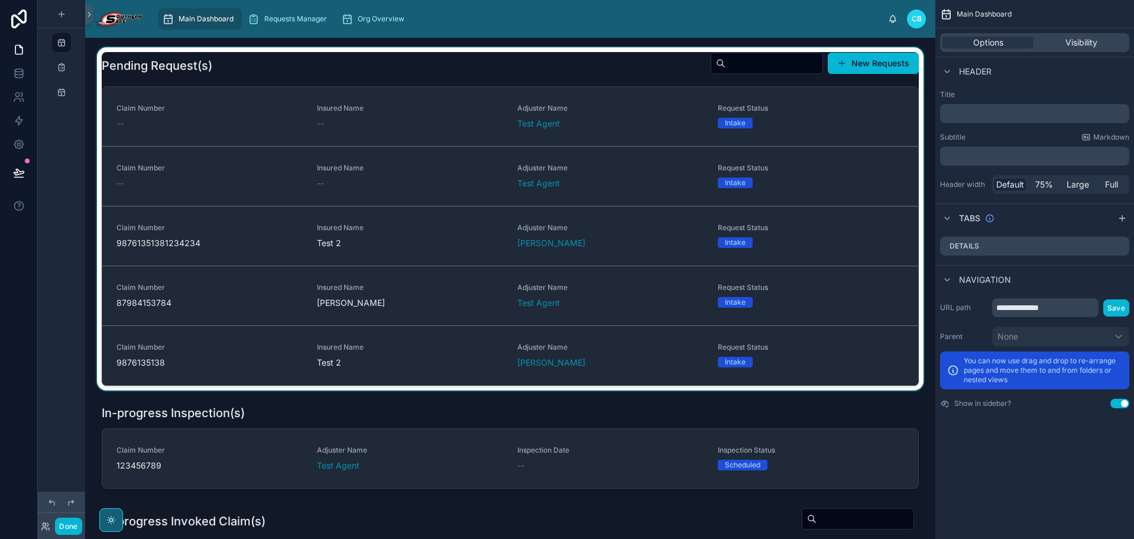
click at [662, 64] on div at bounding box center [510, 218] width 831 height 343
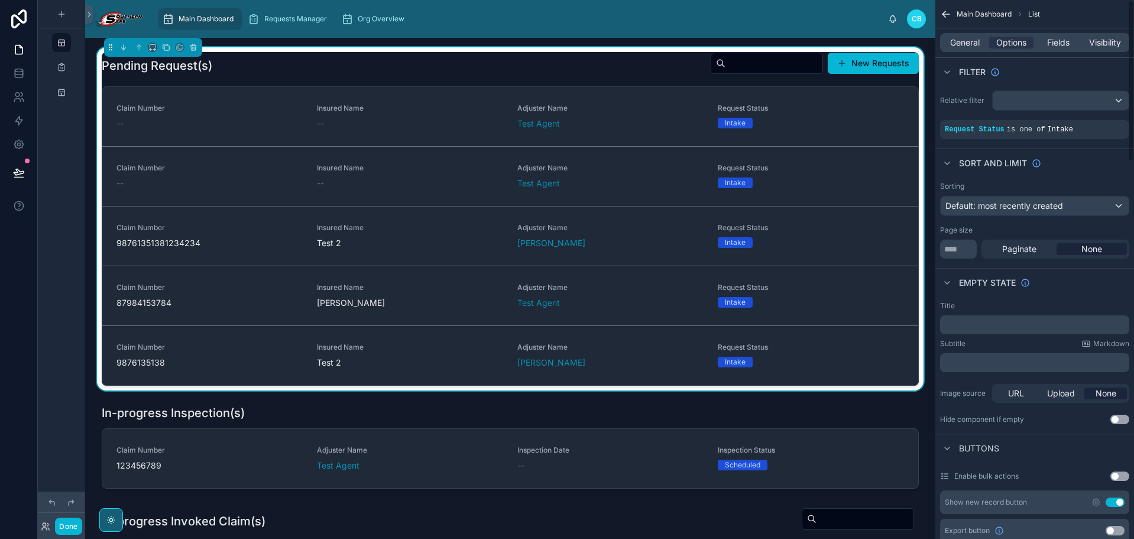
click at [981, 35] on div "General Options Fields Visibility" at bounding box center [1034, 42] width 189 height 19
click at [978, 39] on span "General" at bounding box center [965, 43] width 30 height 12
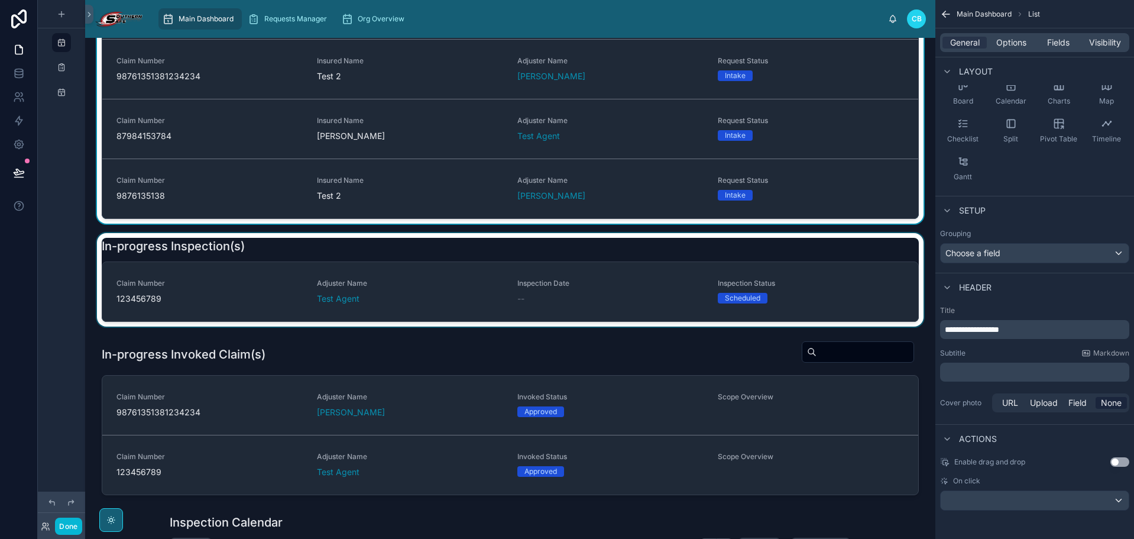
scroll to position [177, 0]
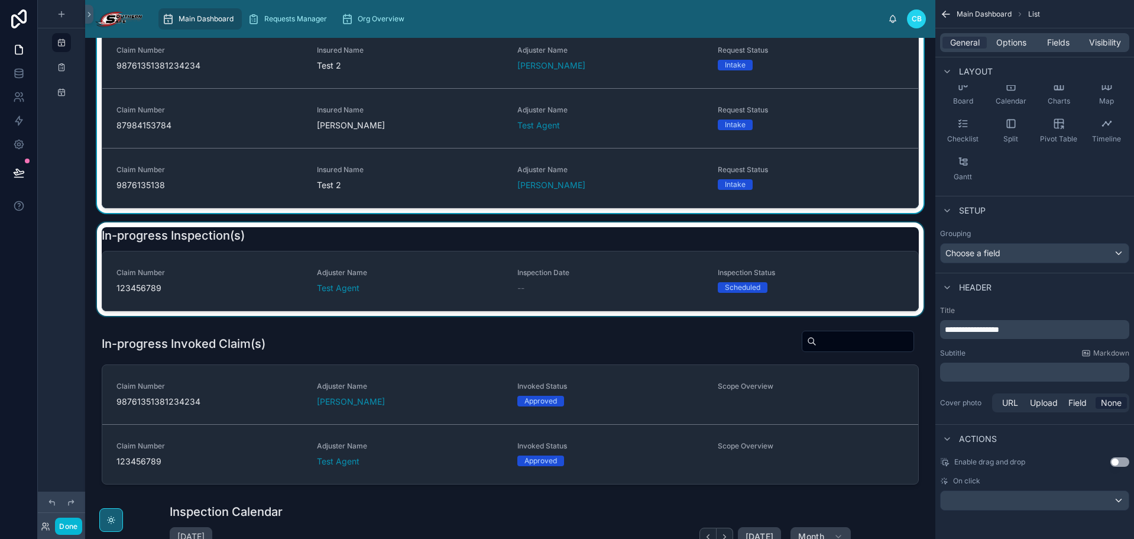
click at [484, 241] on div at bounding box center [510, 268] width 831 height 93
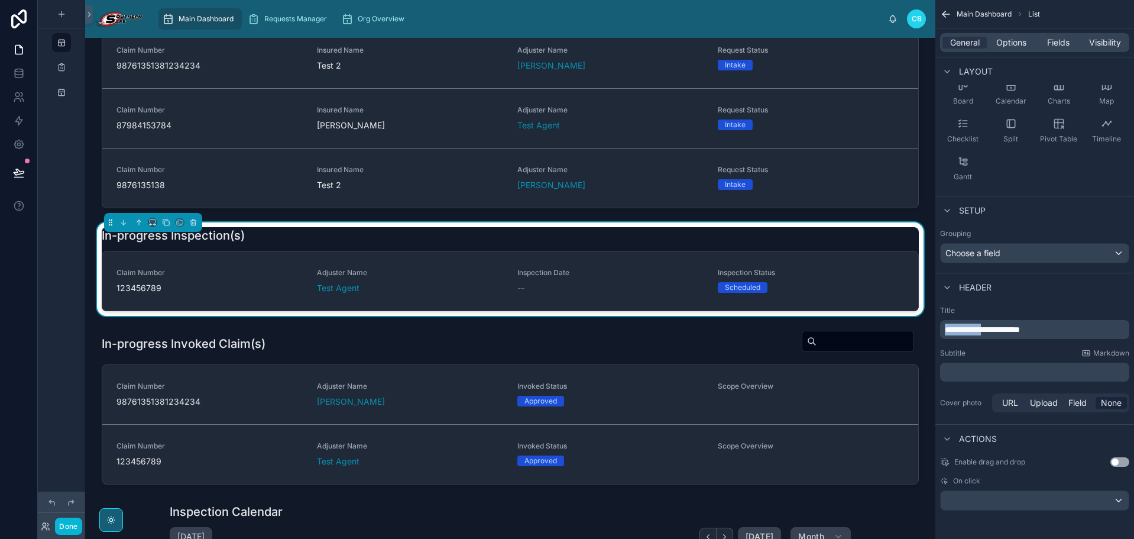
drag, startPoint x: 993, startPoint y: 332, endPoint x: 922, endPoint y: 323, distance: 71.4
click at [922, 323] on div "Main Dashboard Requests Manager Org Overview [PERSON_NAME] Pending Request(s) N…" at bounding box center [609, 269] width 1049 height 539
click at [986, 309] on label "Title" at bounding box center [1034, 310] width 189 height 9
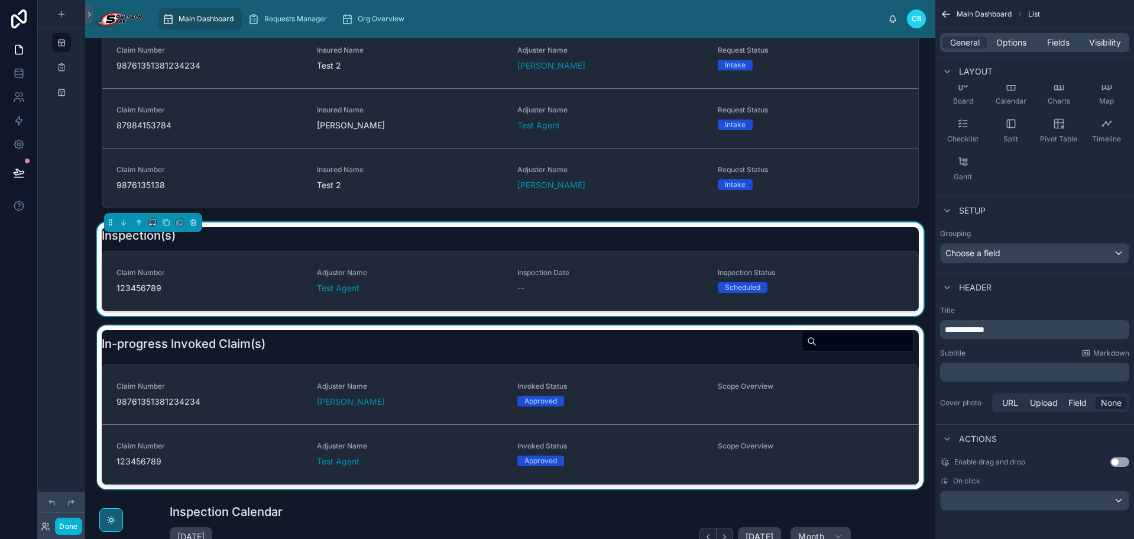
click at [712, 344] on div at bounding box center [510, 407] width 831 height 164
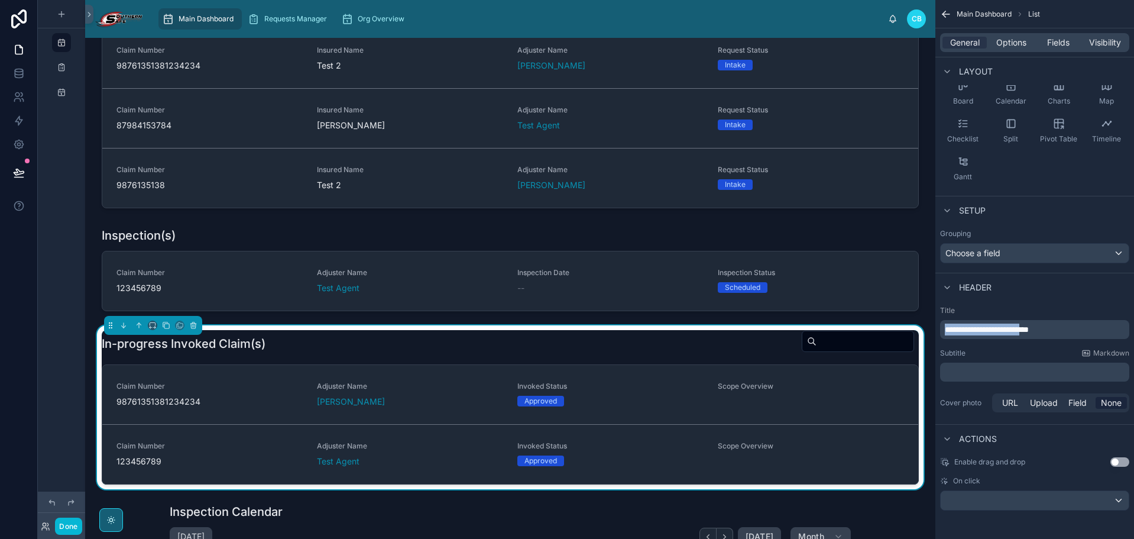
drag, startPoint x: 1048, startPoint y: 329, endPoint x: 866, endPoint y: 327, distance: 182.2
click at [866, 327] on div "Main Dashboard Requests Manager Org Overview [PERSON_NAME] Pending Request(s) N…" at bounding box center [609, 269] width 1049 height 539
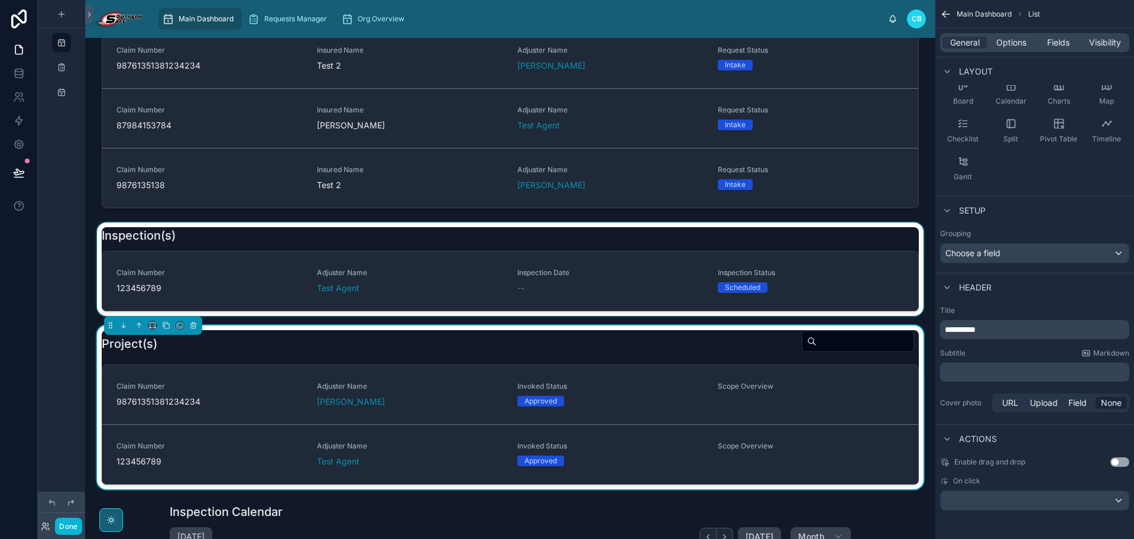
drag, startPoint x: 668, startPoint y: 215, endPoint x: 669, endPoint y: 225, distance: 9.5
click at [652, 312] on div at bounding box center [510, 268] width 831 height 93
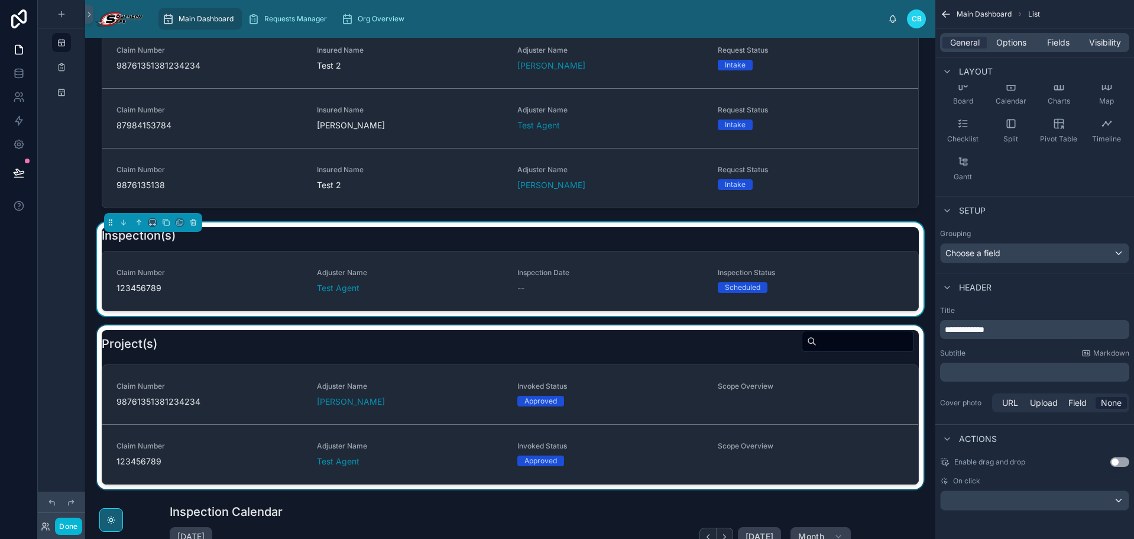
click at [568, 339] on div at bounding box center [510, 407] width 831 height 164
click at [541, 238] on div at bounding box center [510, 268] width 831 height 93
click at [536, 241] on div "Inspection(s)" at bounding box center [510, 235] width 817 height 17
click at [532, 242] on div "Inspection(s)" at bounding box center [510, 235] width 817 height 17
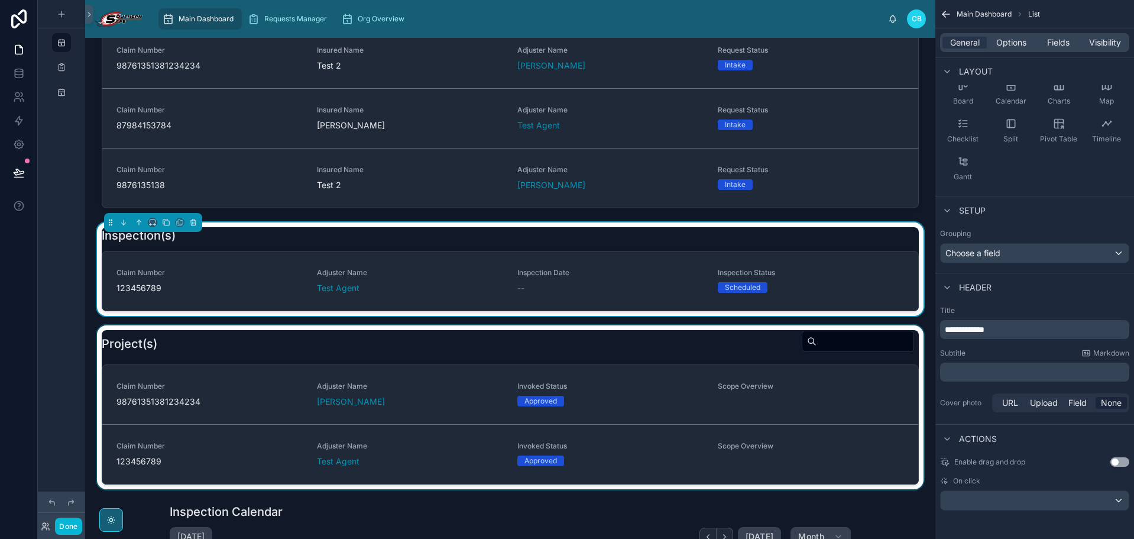
click at [943, 329] on div "**********" at bounding box center [1034, 329] width 189 height 19
click at [946, 329] on span "**********" at bounding box center [965, 329] width 40 height 8
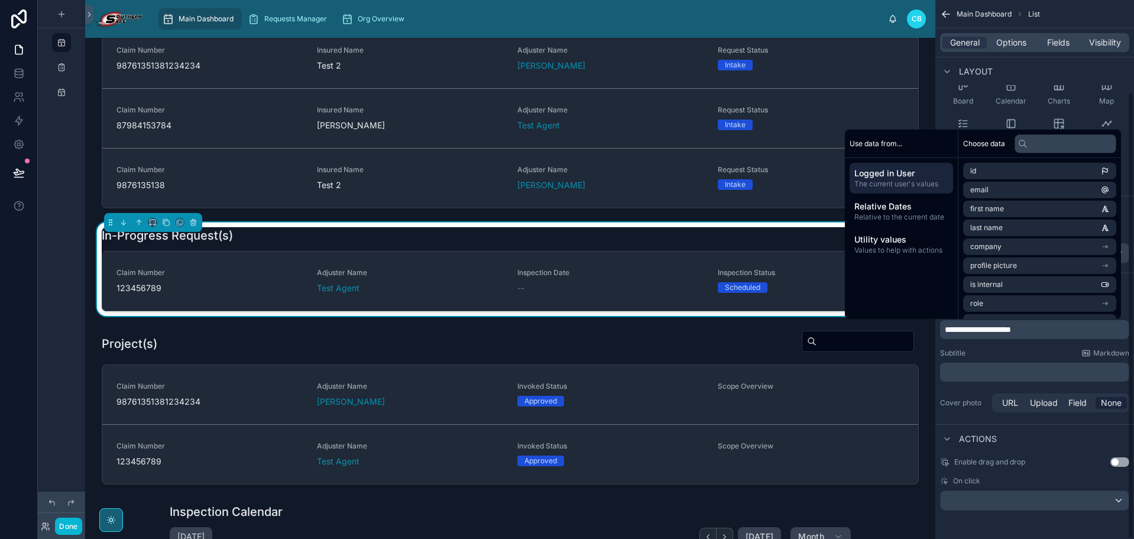
click at [1031, 356] on div "Subtitle Markdown" at bounding box center [1034, 352] width 189 height 9
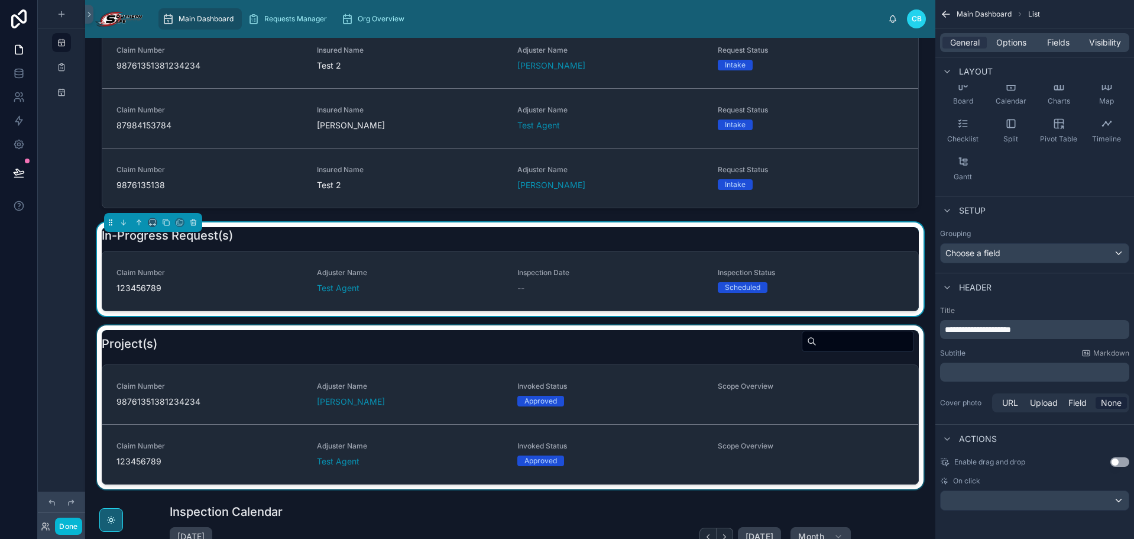
click at [737, 344] on div at bounding box center [510, 407] width 831 height 164
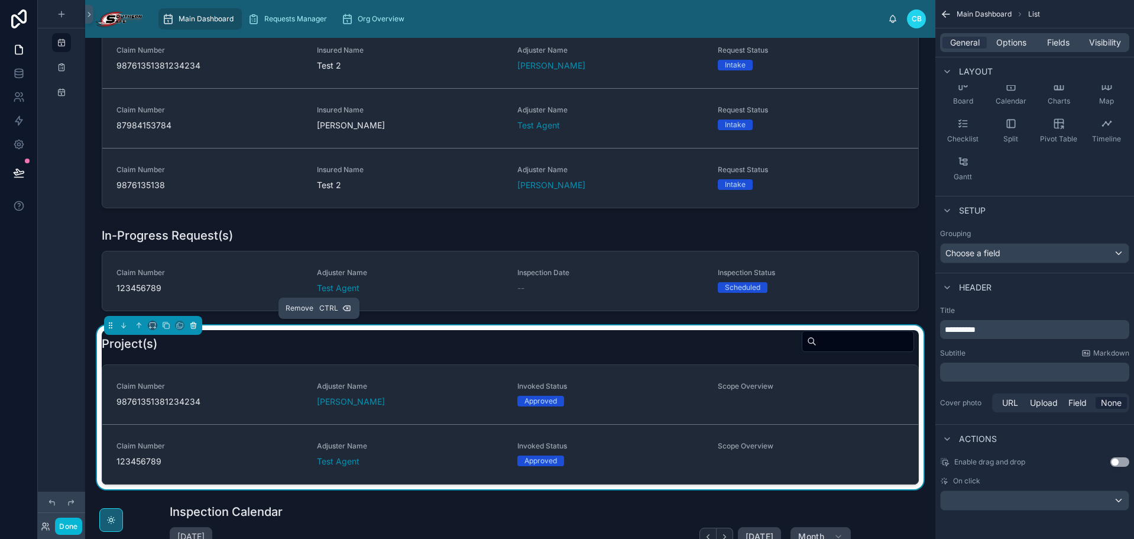
click at [193, 325] on icon at bounding box center [193, 326] width 0 height 2
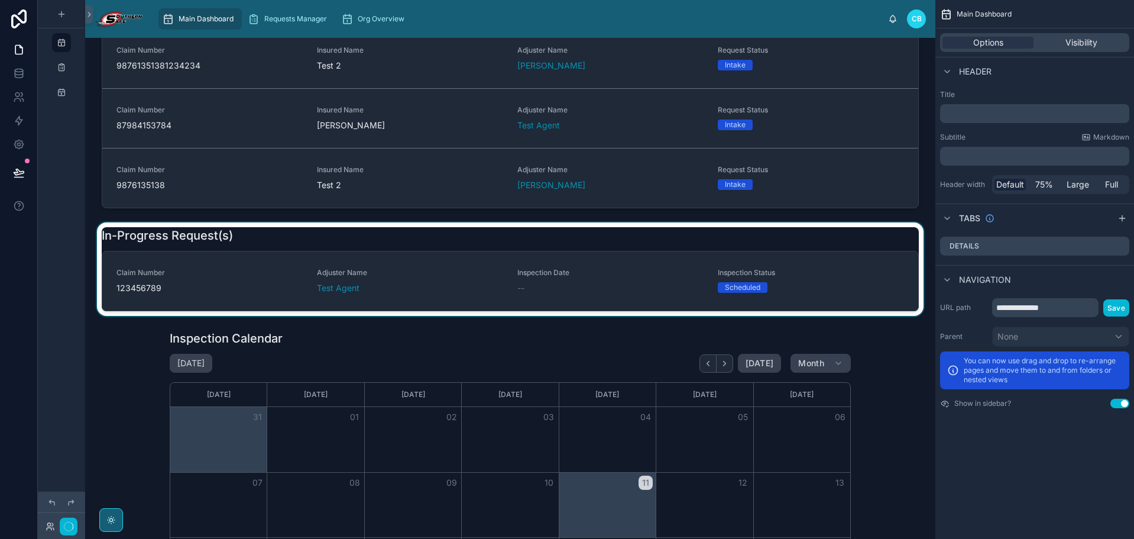
scroll to position [0, 0]
click at [357, 240] on div at bounding box center [510, 268] width 831 height 93
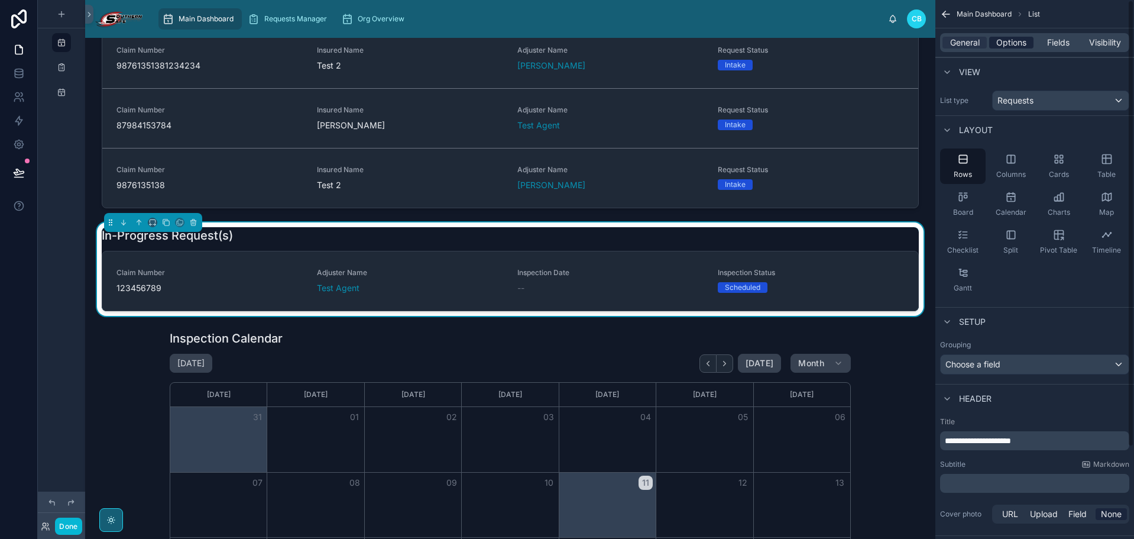
click at [1018, 44] on span "Options" at bounding box center [1011, 43] width 30 height 12
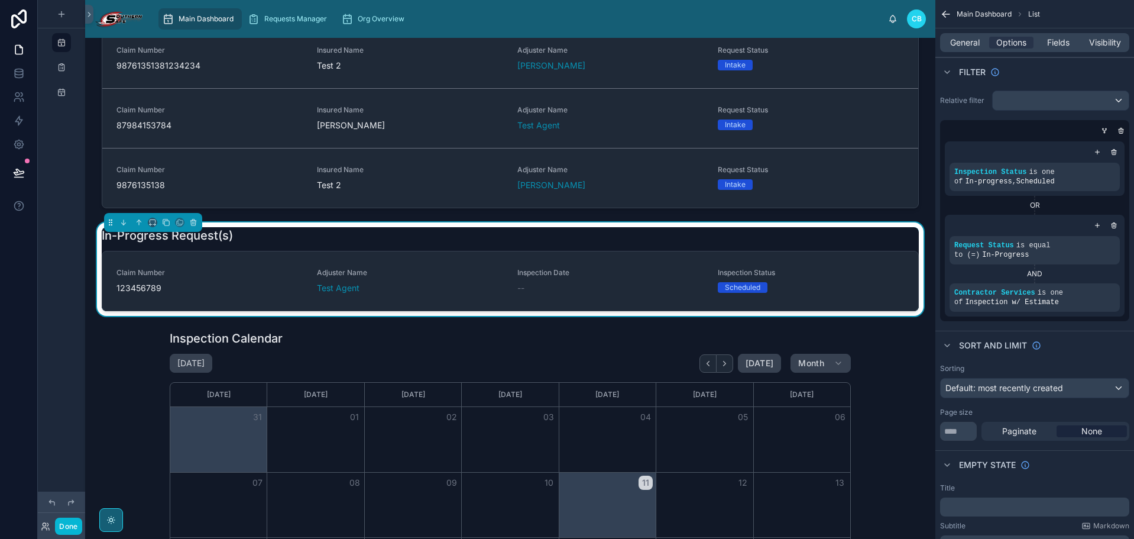
click at [768, 247] on div "In-Progress Request(s) Claim Number 123456789 Adjuster Name Test Agent Inspecti…" at bounding box center [510, 269] width 817 height 84
drag, startPoint x: 780, startPoint y: 284, endPoint x: 768, endPoint y: 240, distance: 45.9
click at [768, 240] on div "In-Progress Request(s)" at bounding box center [510, 235] width 817 height 17
click at [973, 44] on span "General" at bounding box center [965, 43] width 30 height 12
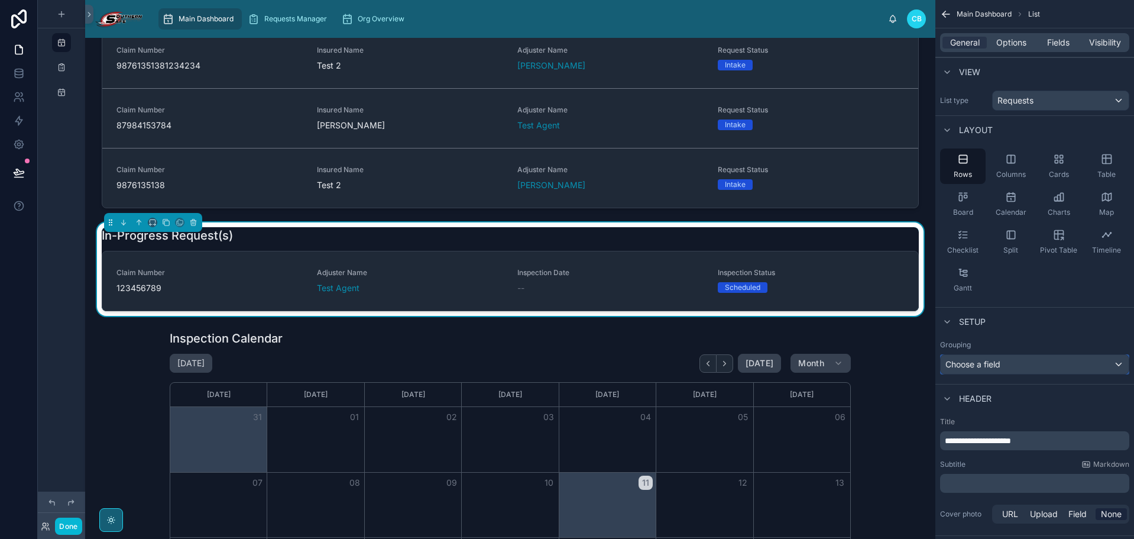
click at [996, 363] on span "Choose a field" at bounding box center [973, 364] width 55 height 10
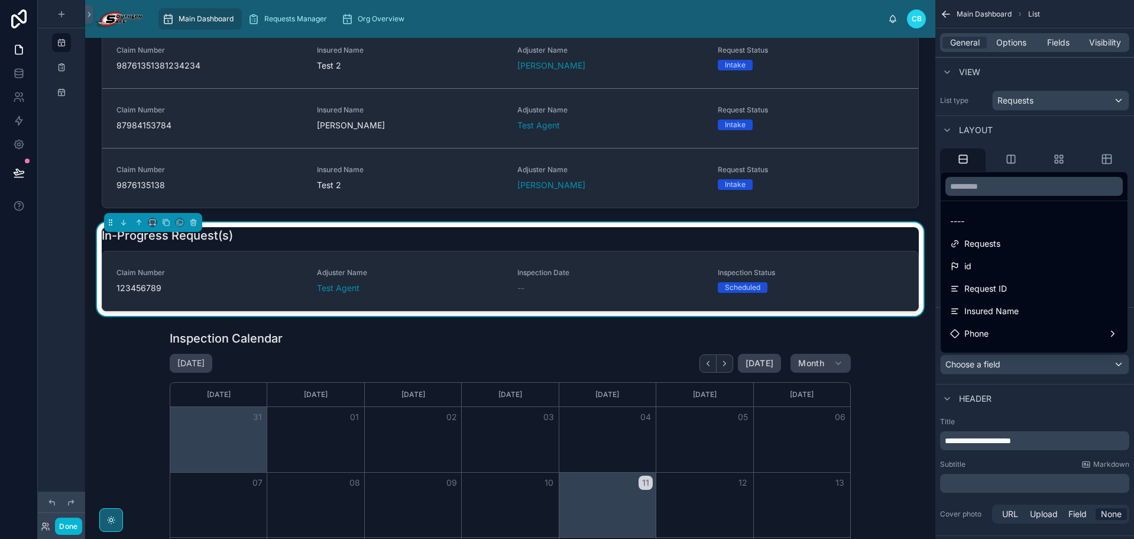
click at [996, 363] on div "scrollable content" at bounding box center [567, 269] width 1134 height 539
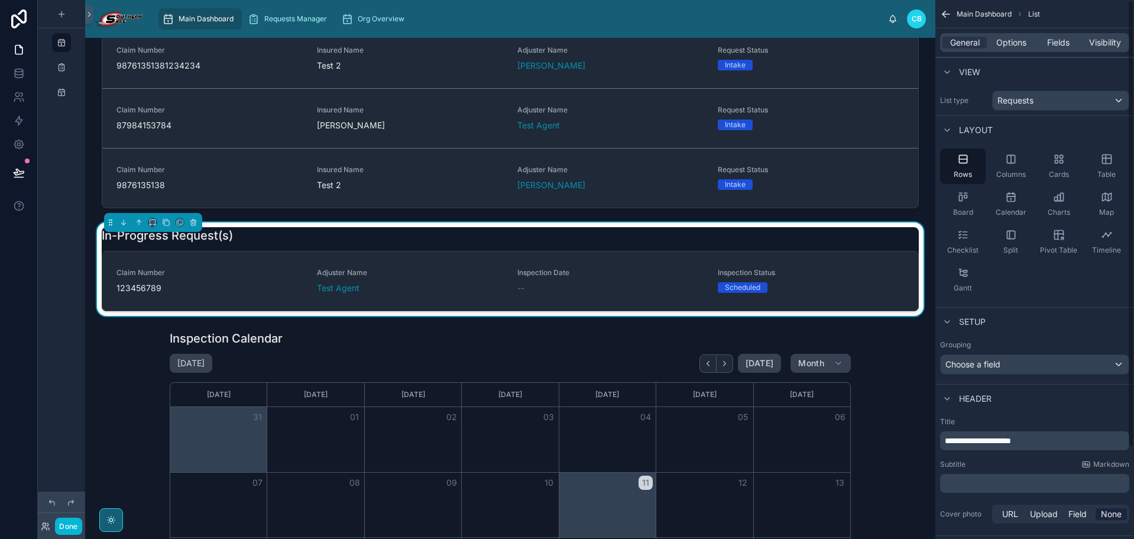
click at [1028, 342] on div "Grouping" at bounding box center [1034, 344] width 189 height 9
click at [1031, 42] on span "Fields" at bounding box center [1058, 43] width 22 height 12
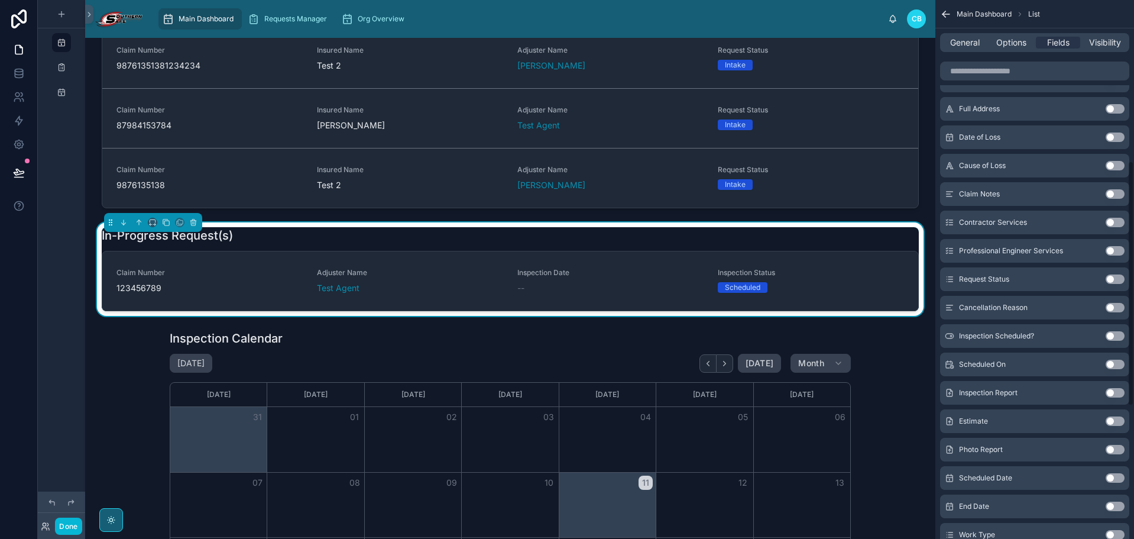
scroll to position [355, 0]
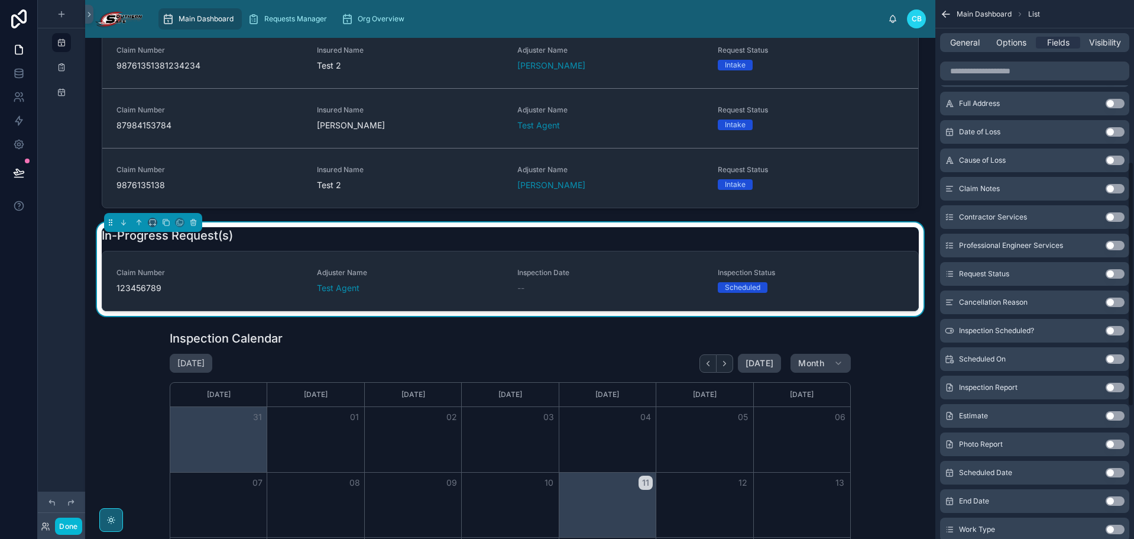
click at [1031, 278] on div "Request Status Use setting" at bounding box center [1034, 274] width 189 height 24
click at [1031, 275] on button "Use setting" at bounding box center [1115, 273] width 19 height 9
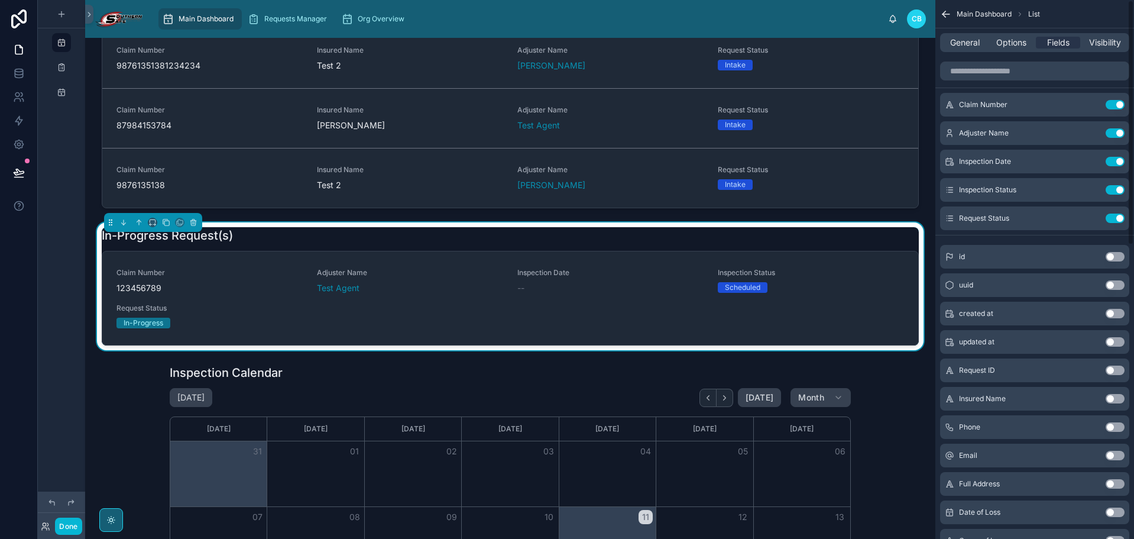
scroll to position [0, 0]
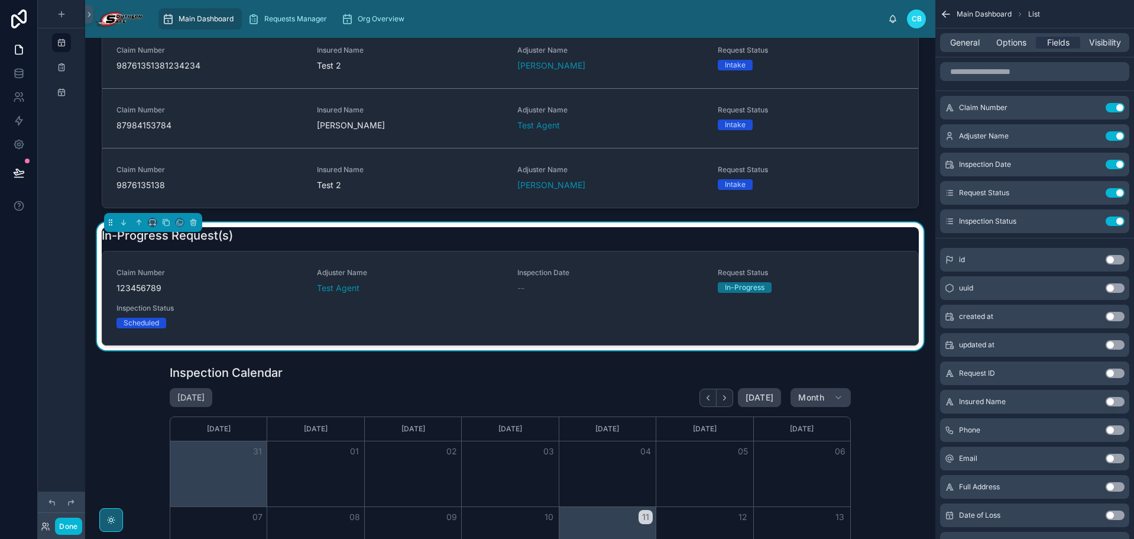
click at [1031, 402] on button "Use setting" at bounding box center [1115, 401] width 19 height 9
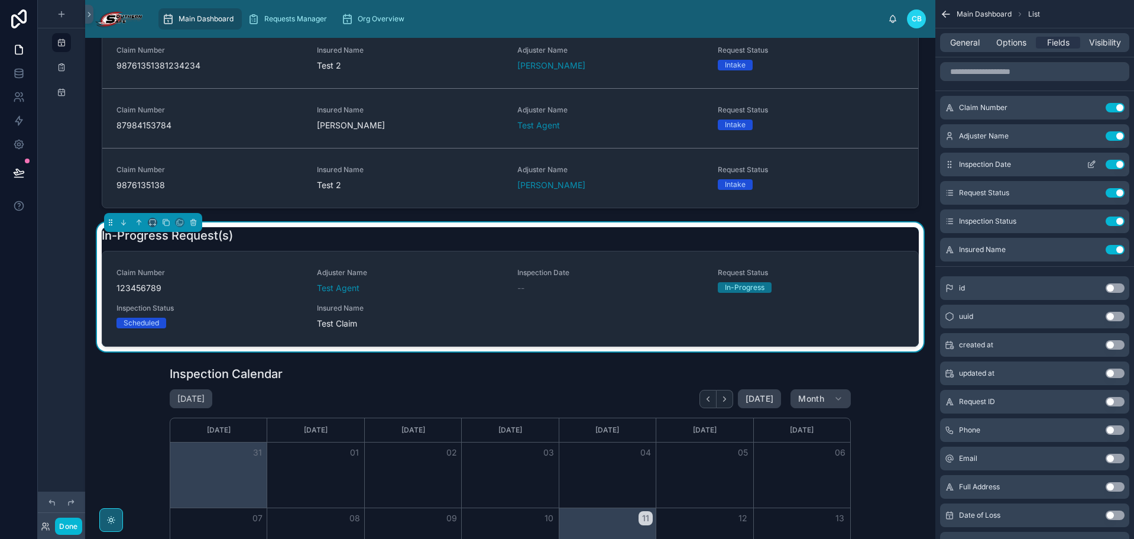
click at [1031, 164] on button "Use setting" at bounding box center [1115, 164] width 19 height 9
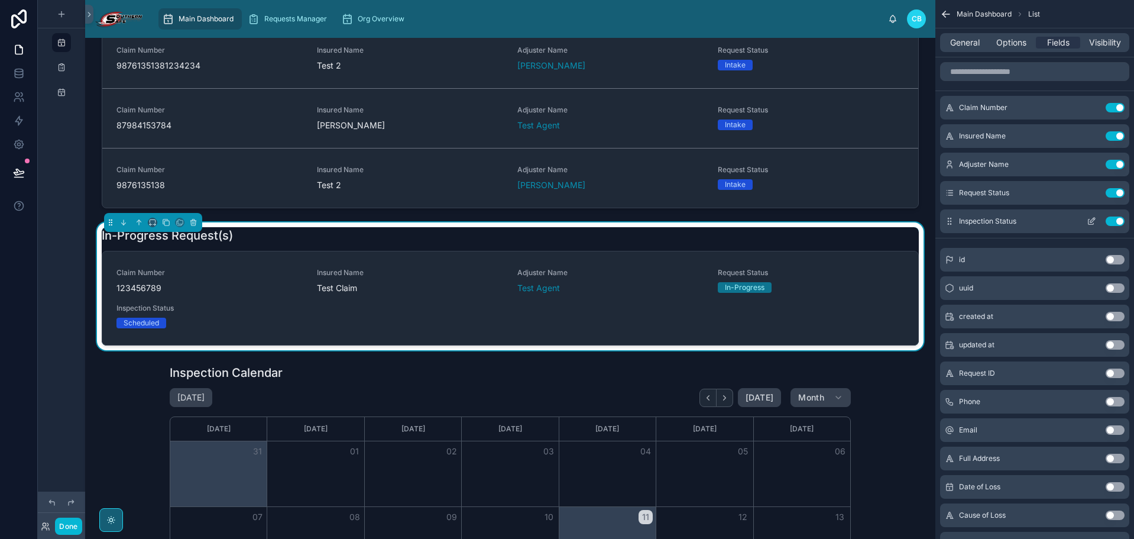
click at [1031, 219] on button "Use setting" at bounding box center [1115, 220] width 19 height 9
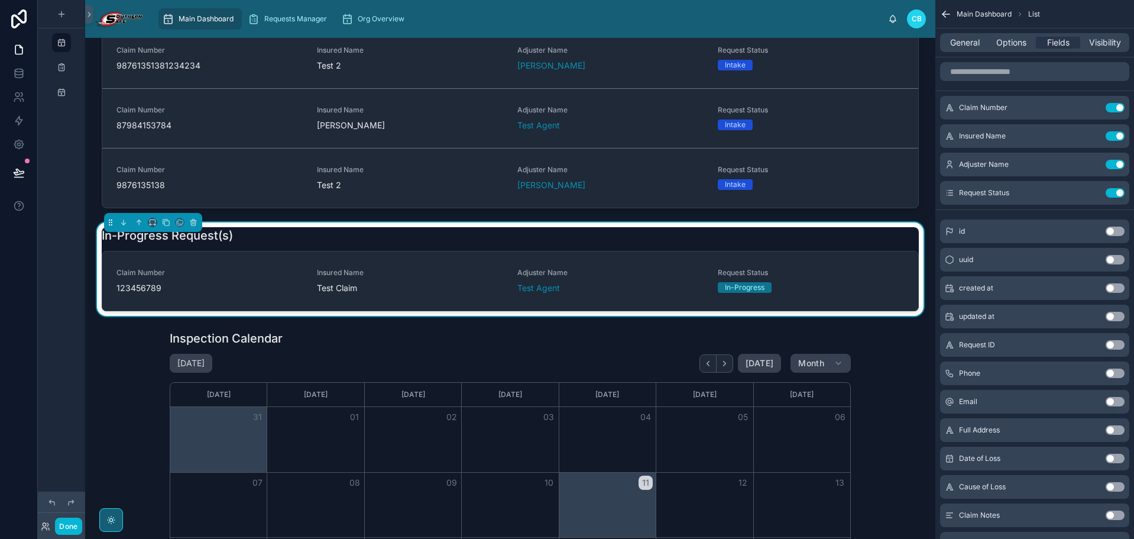
click at [888, 241] on div "In-Progress Request(s)" at bounding box center [510, 235] width 817 height 17
click at [1004, 42] on span "Options" at bounding box center [1011, 43] width 30 height 12
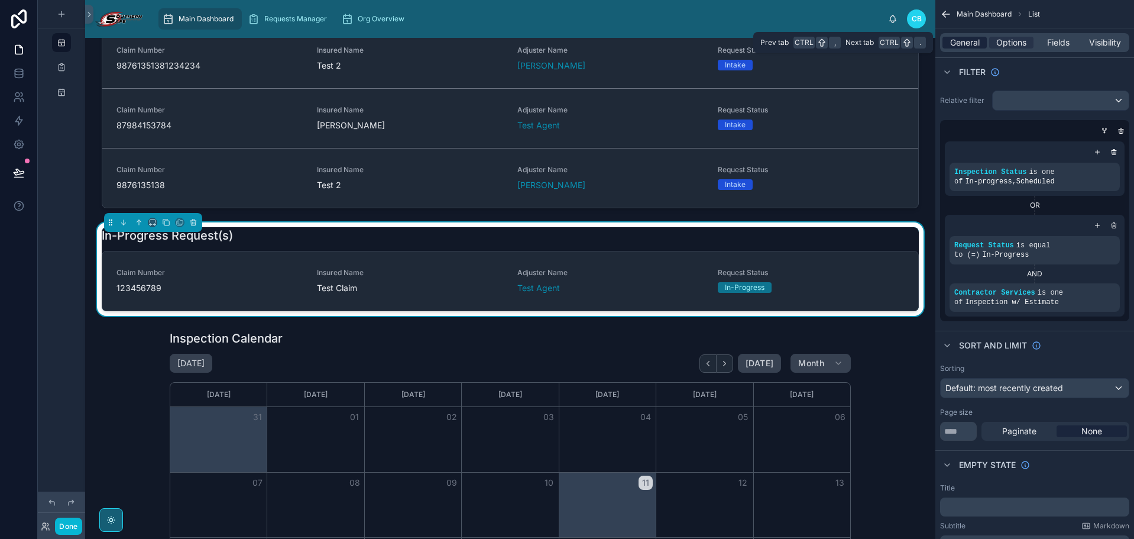
click at [979, 37] on span "General" at bounding box center [965, 43] width 30 height 12
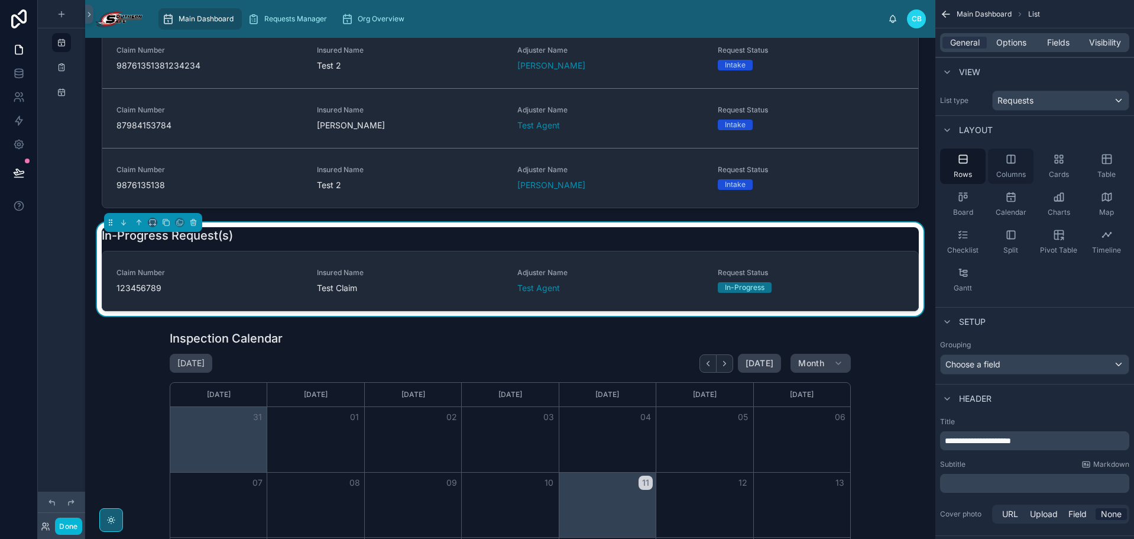
click at [1001, 158] on div "Columns" at bounding box center [1011, 165] width 46 height 35
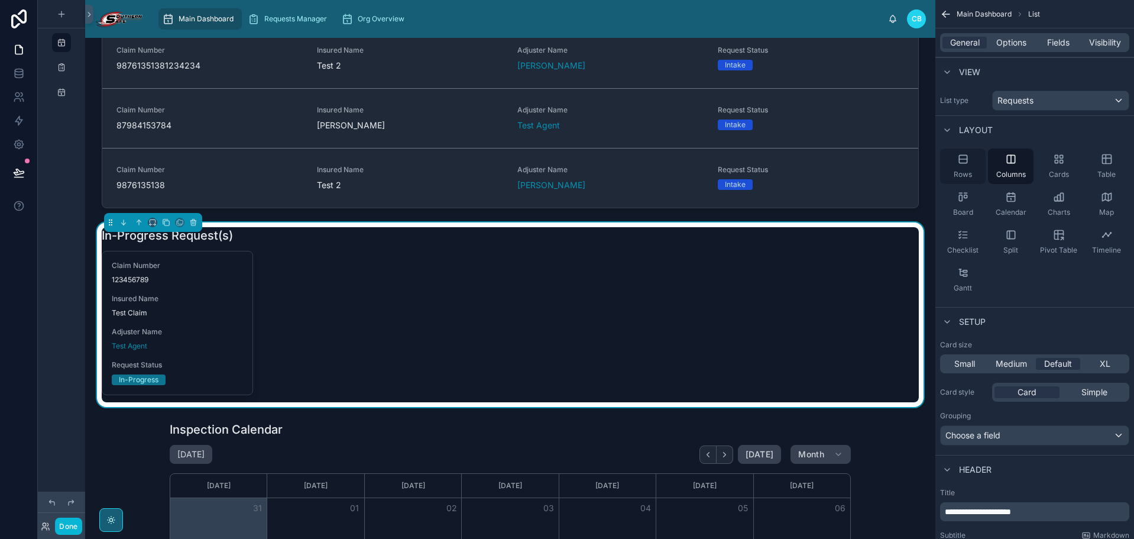
click at [963, 161] on icon "scrollable content" at bounding box center [963, 159] width 12 height 12
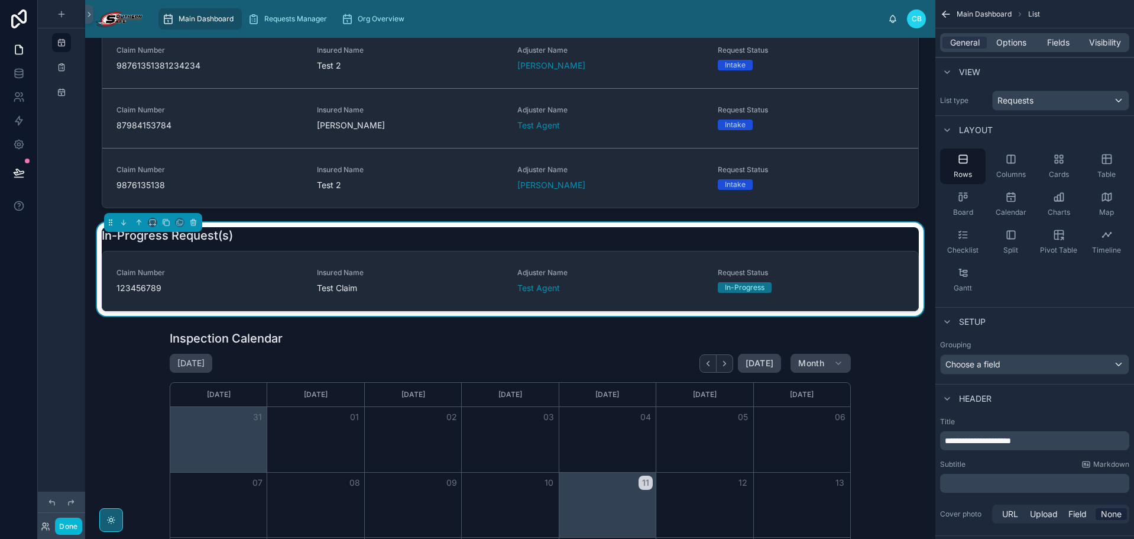
click at [1021, 120] on div "Layout" at bounding box center [1035, 129] width 199 height 28
click at [1005, 237] on icon "scrollable content" at bounding box center [1011, 235] width 12 height 12
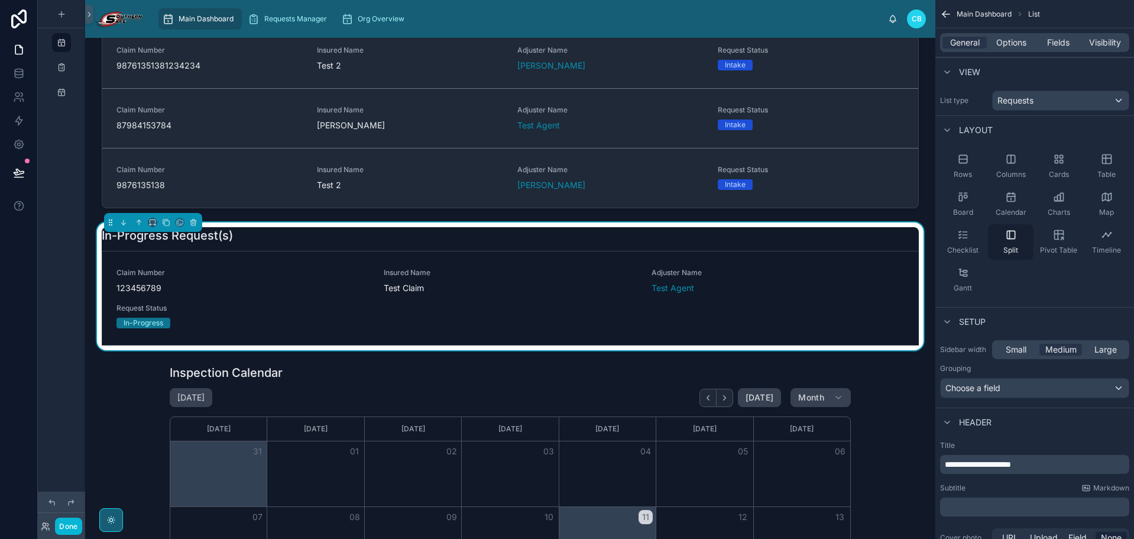
click at [1005, 237] on icon "scrollable content" at bounding box center [1011, 235] width 12 height 12
click at [1031, 347] on div "Large" at bounding box center [1106, 350] width 43 height 12
click at [1031, 349] on span "Medium" at bounding box center [1061, 350] width 31 height 12
click at [1018, 349] on span "Small" at bounding box center [1016, 350] width 21 height 12
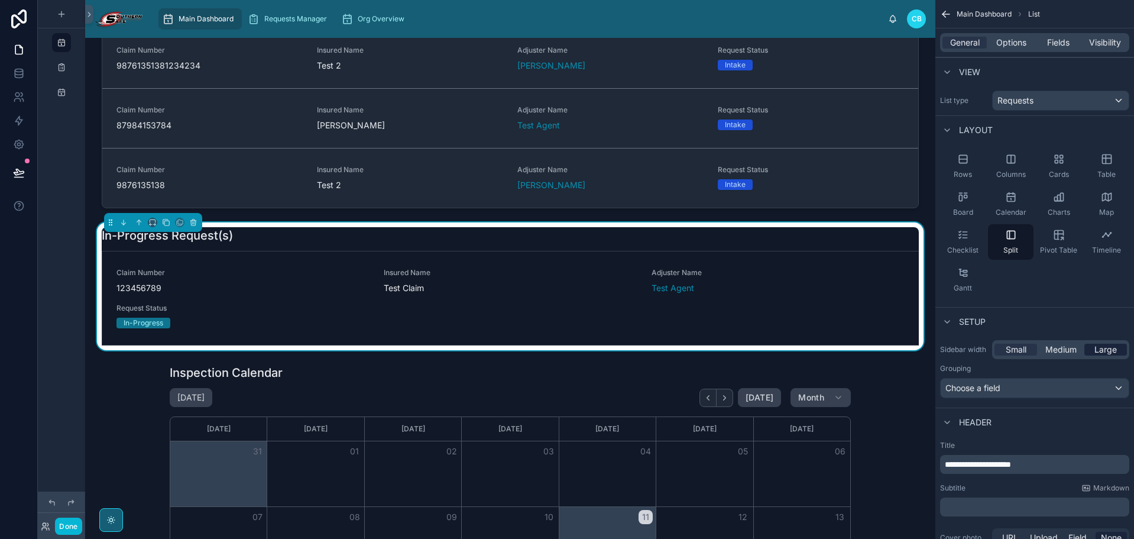
click at [1031, 346] on span "Large" at bounding box center [1106, 350] width 22 height 12
click at [1031, 378] on button "Choose a field" at bounding box center [1034, 388] width 189 height 20
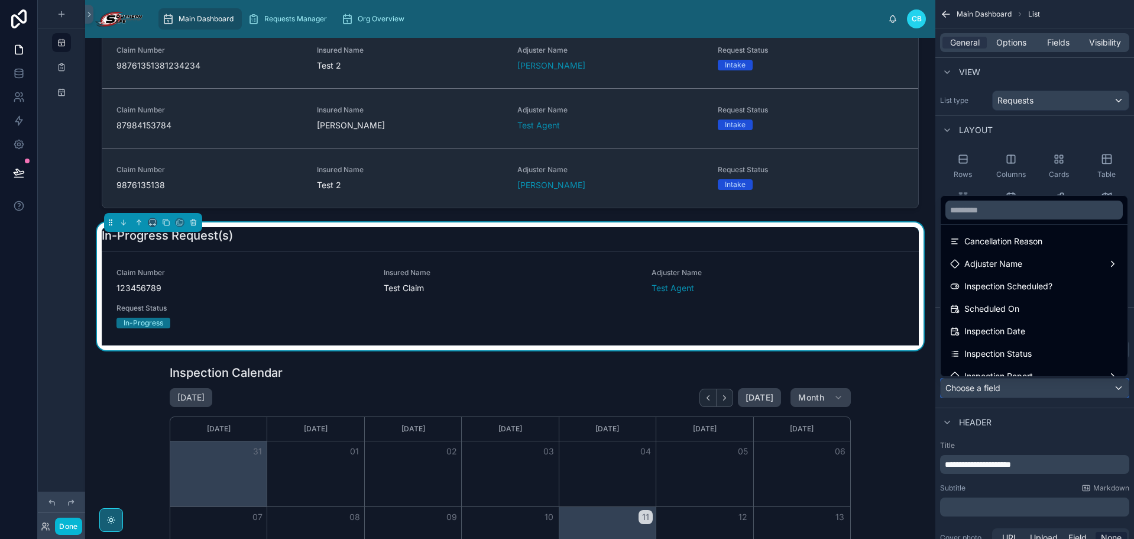
scroll to position [355, 0]
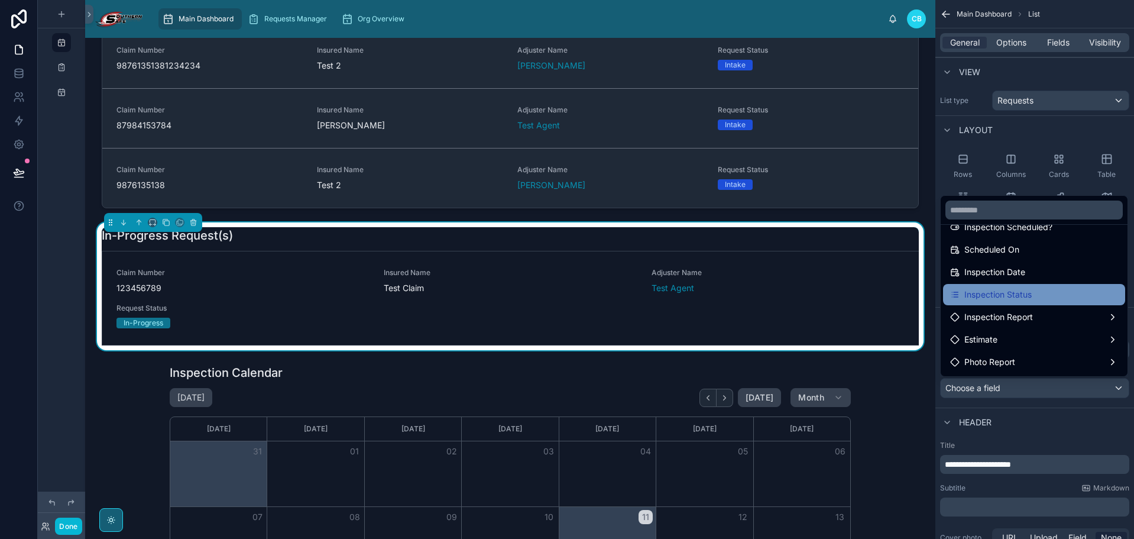
click at [1031, 295] on div "Inspection Status" at bounding box center [1034, 294] width 168 height 14
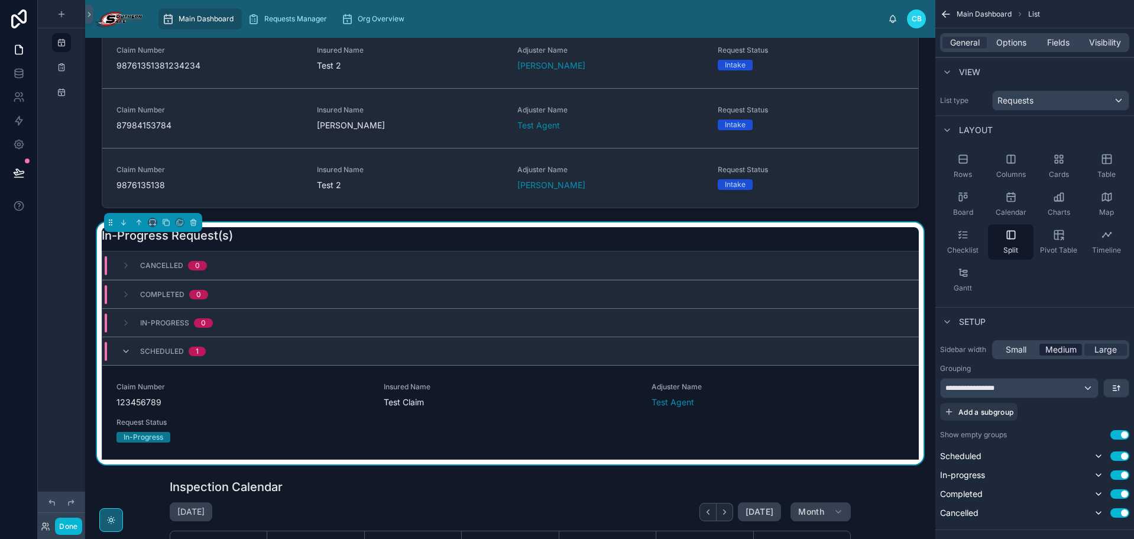
click at [1031, 348] on span "Medium" at bounding box center [1061, 350] width 31 height 12
click at [1030, 347] on div "Small" at bounding box center [1016, 350] width 43 height 12
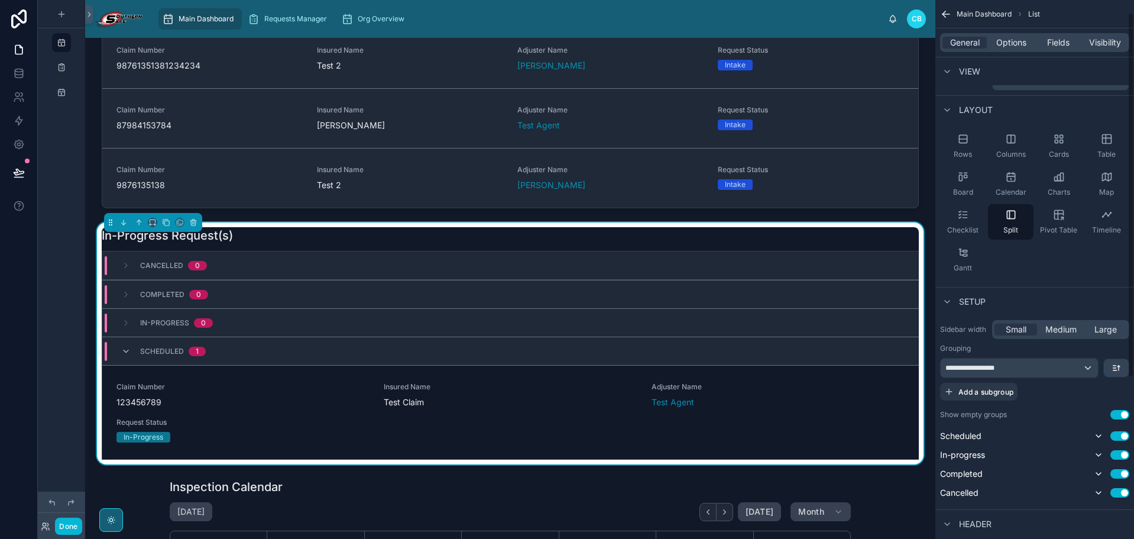
scroll to position [0, 0]
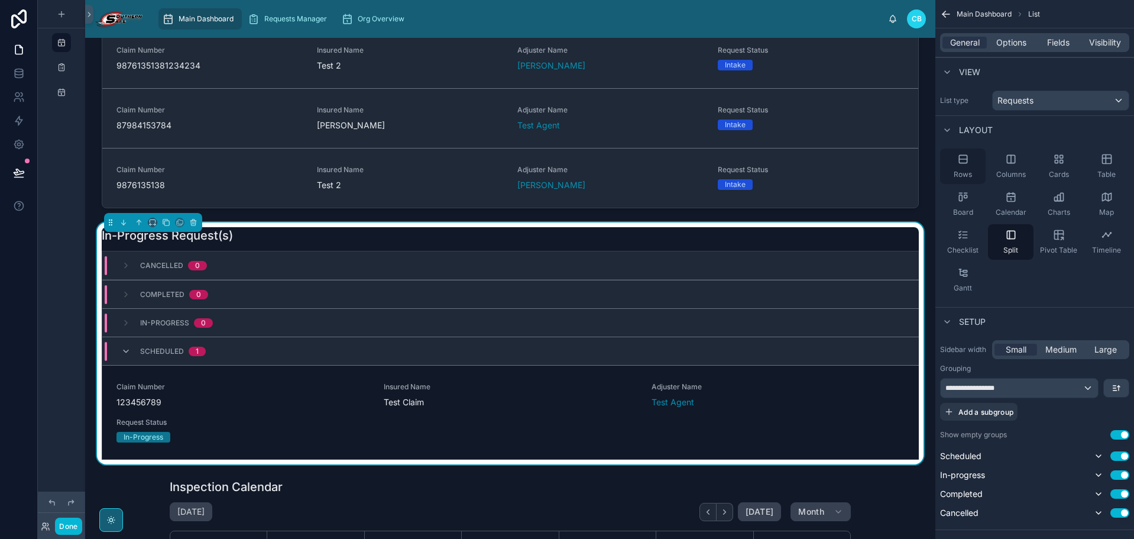
click at [964, 158] on icon "scrollable content" at bounding box center [963, 159] width 12 height 12
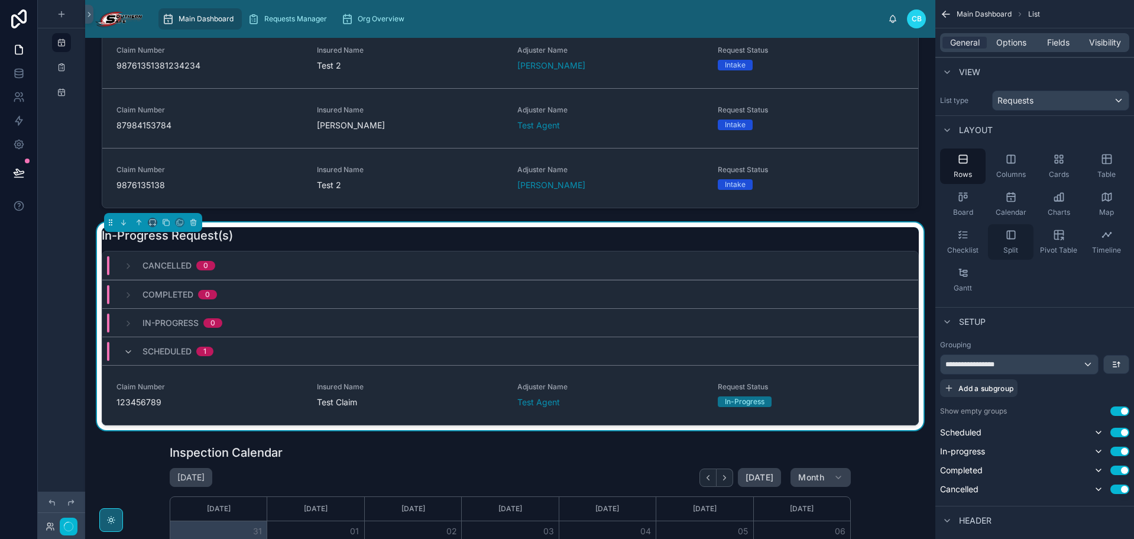
click at [1008, 233] on icon "scrollable content" at bounding box center [1011, 235] width 12 height 12
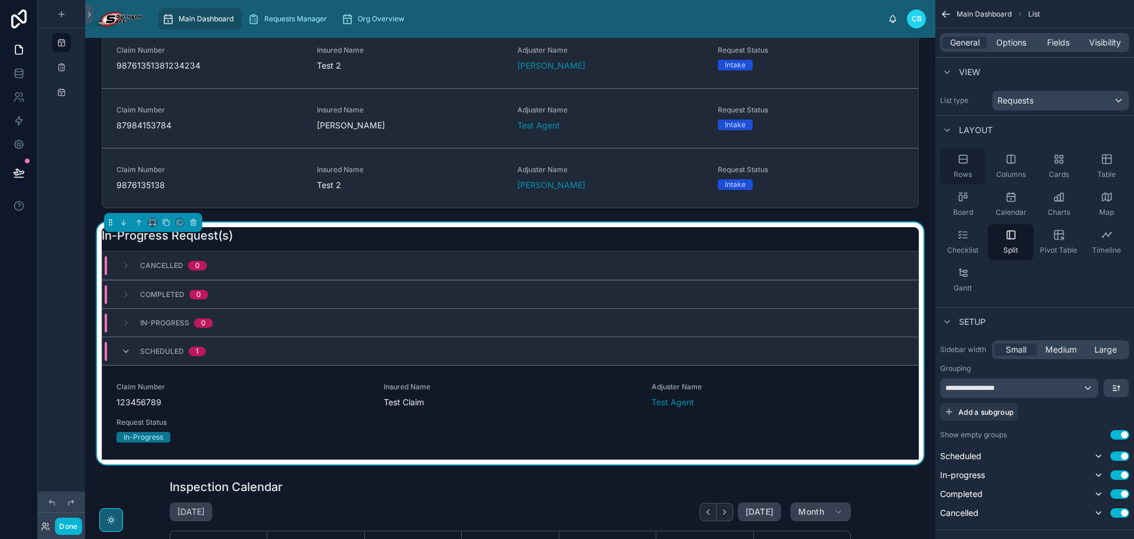
click at [960, 159] on icon "scrollable content" at bounding box center [963, 159] width 8 height 0
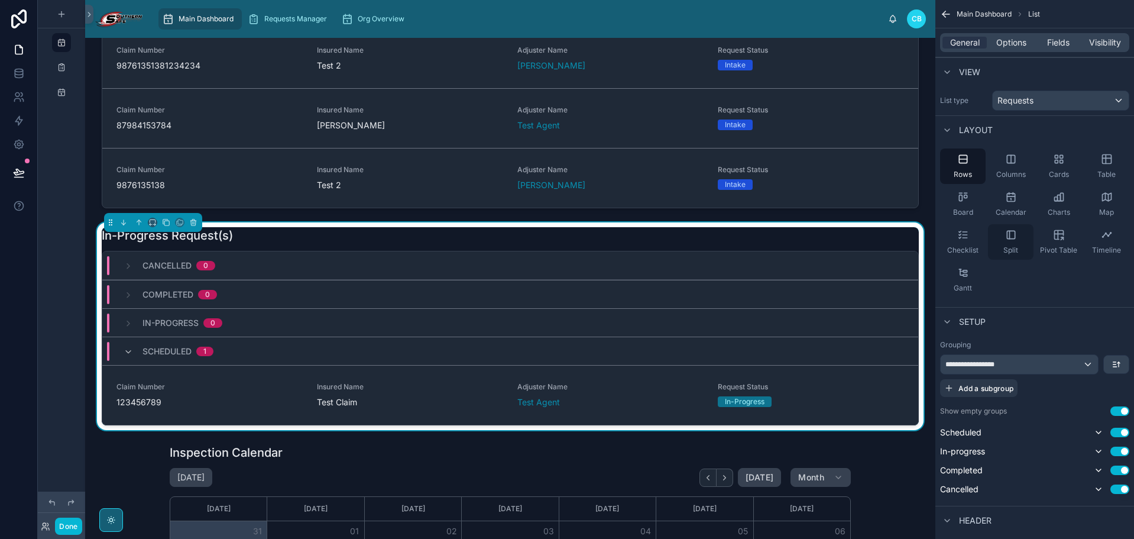
click at [1007, 244] on div "Split" at bounding box center [1011, 241] width 46 height 35
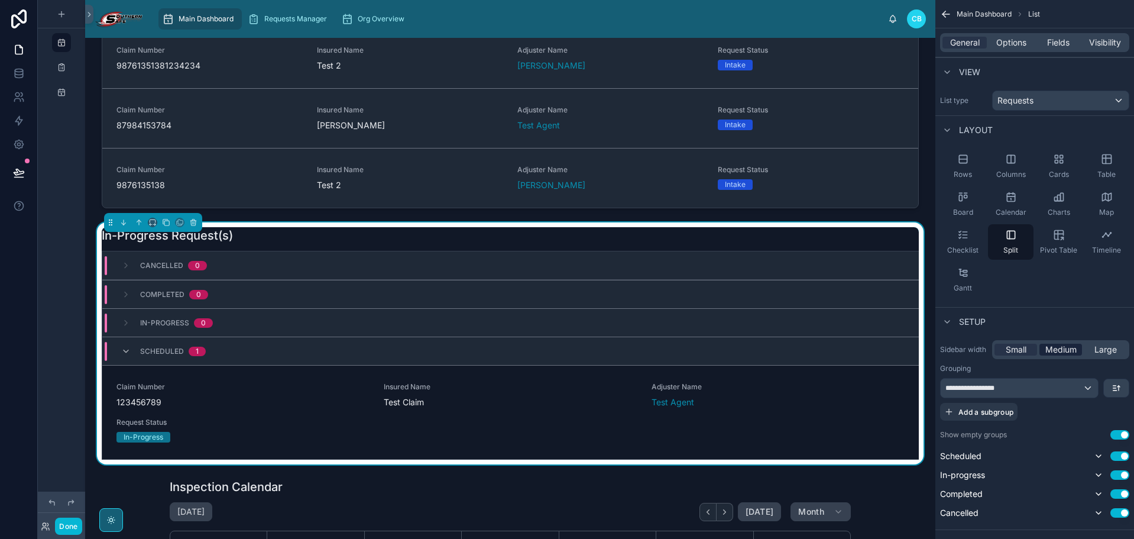
click at [1031, 351] on span "Medium" at bounding box center [1061, 350] width 31 height 12
drag, startPoint x: 1100, startPoint y: 347, endPoint x: 1030, endPoint y: 347, distance: 69.8
click at [1031, 347] on span "Large" at bounding box center [1106, 350] width 22 height 12
click at [1021, 349] on span "Small" at bounding box center [1016, 350] width 21 height 12
click at [1031, 383] on button "scrollable content" at bounding box center [1116, 388] width 25 height 18
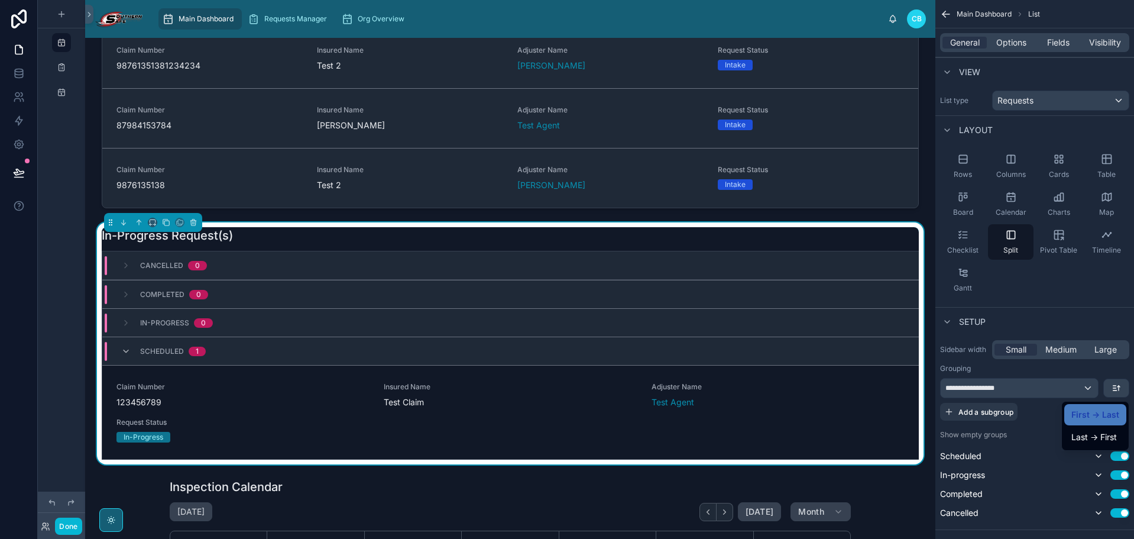
click at [1031, 389] on div "scrollable content" at bounding box center [567, 269] width 1134 height 539
click at [1024, 44] on span "Options" at bounding box center [1011, 43] width 30 height 12
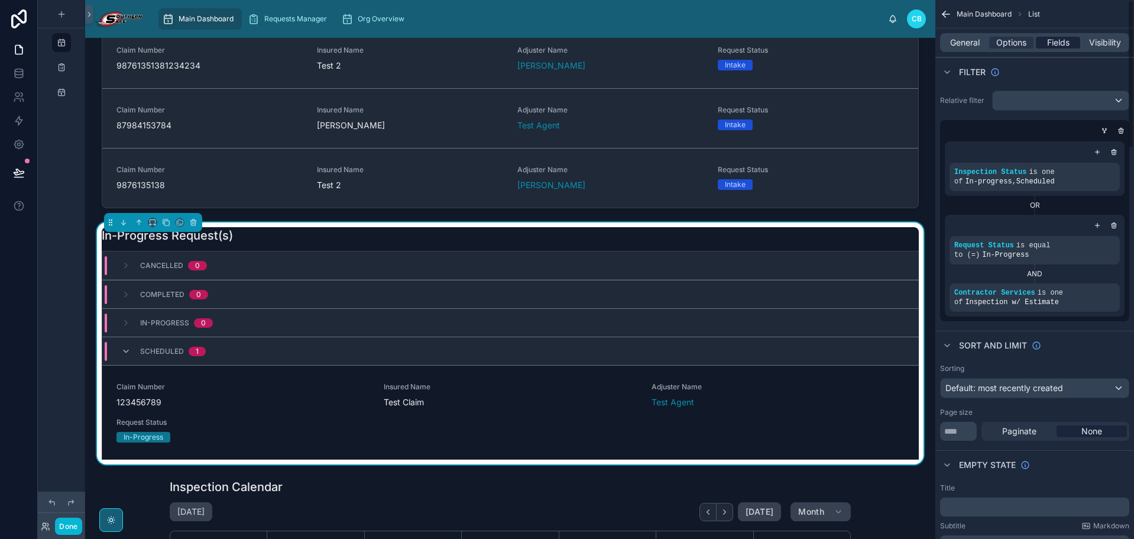
click at [1031, 42] on span "Fields" at bounding box center [1058, 43] width 22 height 12
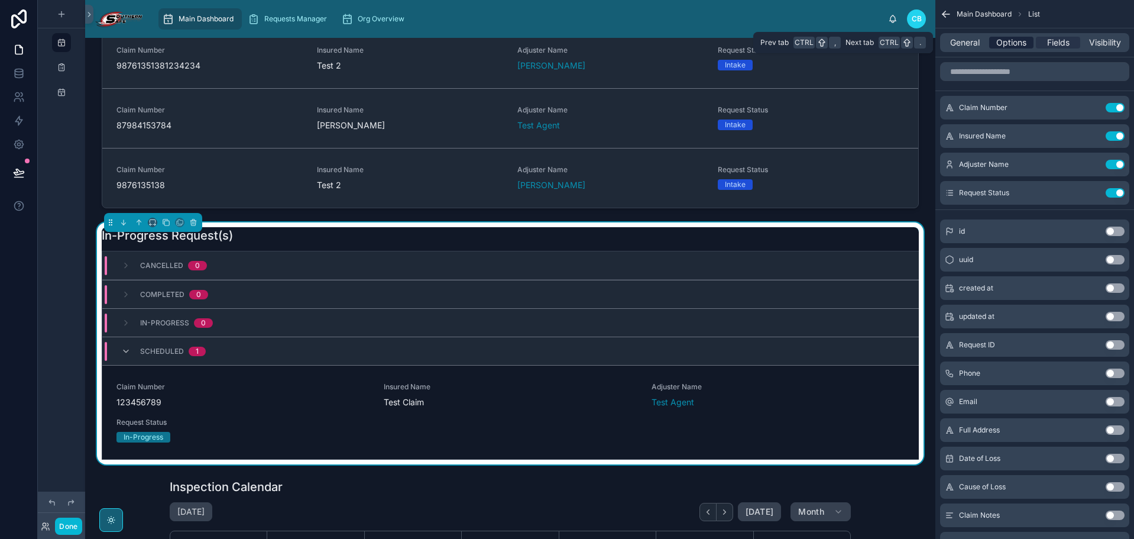
click at [999, 43] on span "Options" at bounding box center [1011, 43] width 30 height 12
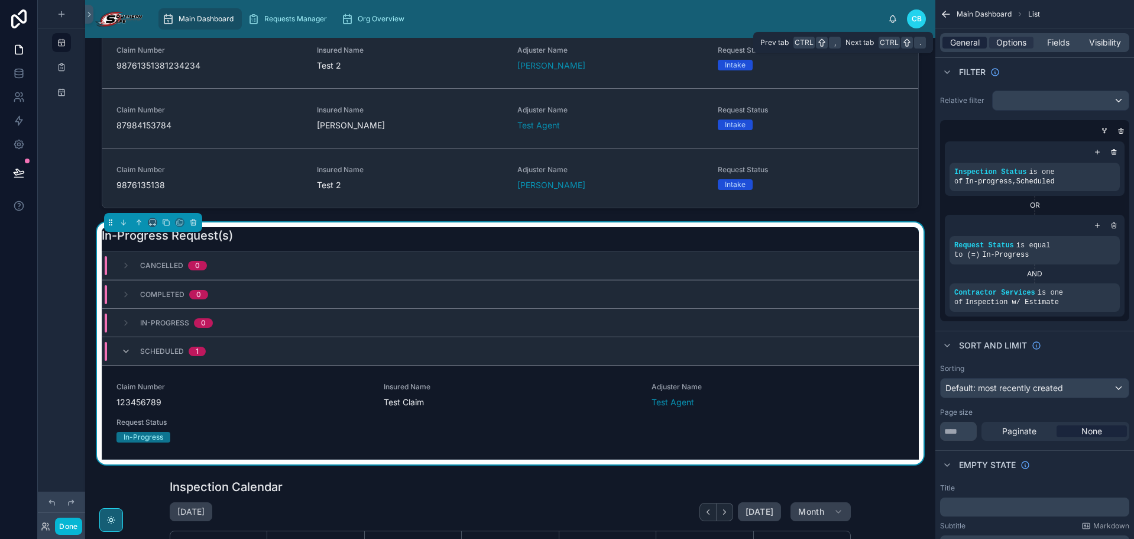
click at [969, 42] on span "General" at bounding box center [965, 43] width 30 height 12
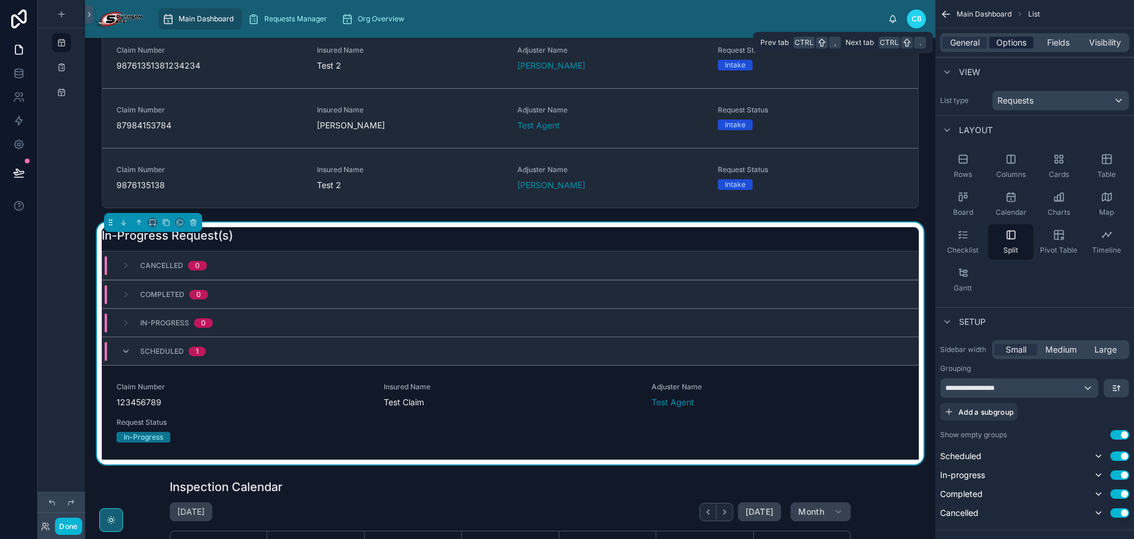
click at [1005, 42] on span "Options" at bounding box center [1011, 43] width 30 height 12
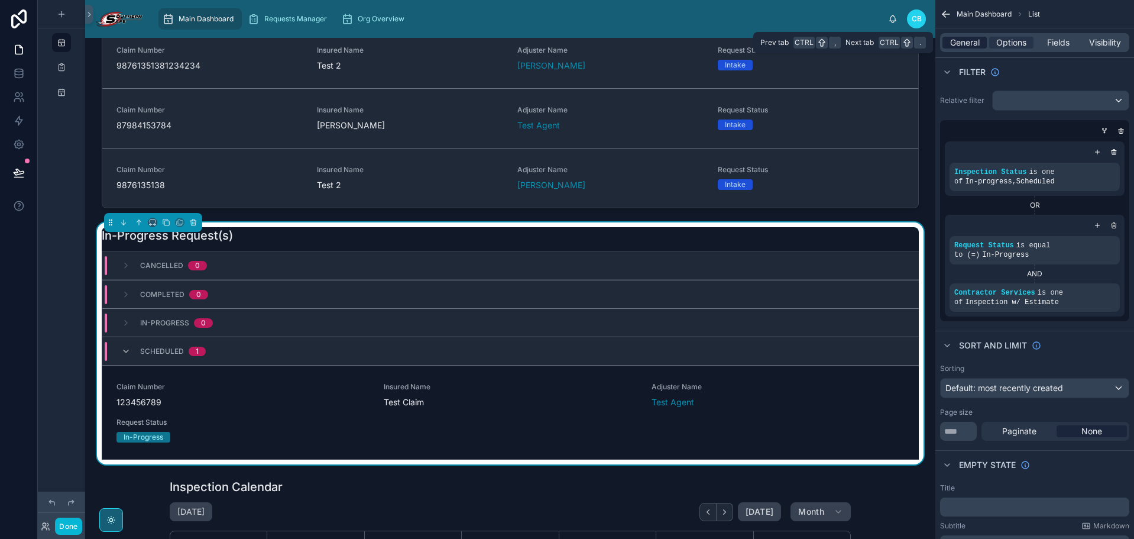
click at [975, 41] on span "General" at bounding box center [965, 43] width 30 height 12
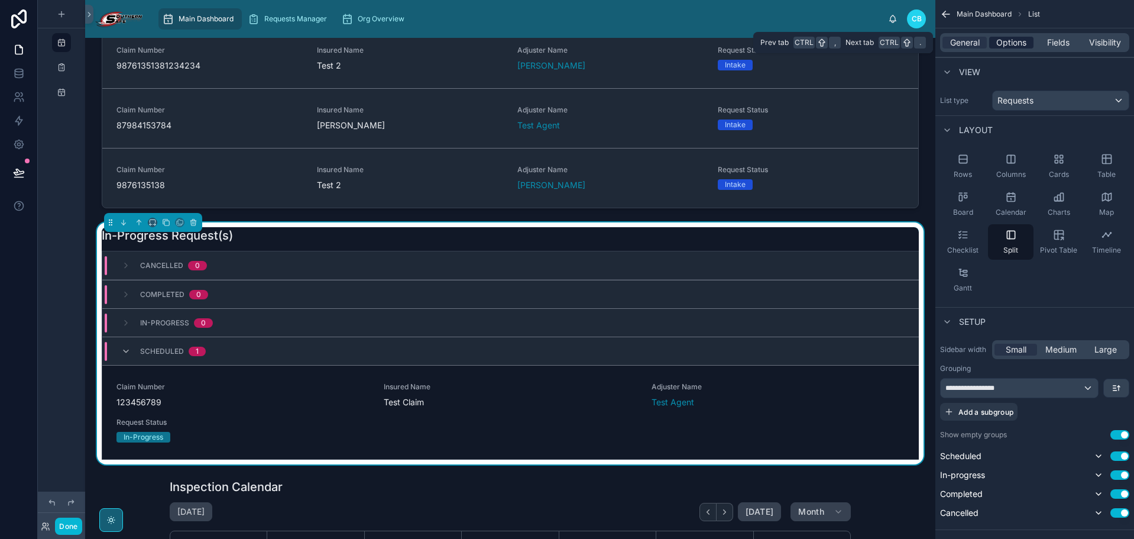
click at [1015, 44] on span "Options" at bounding box center [1011, 43] width 30 height 12
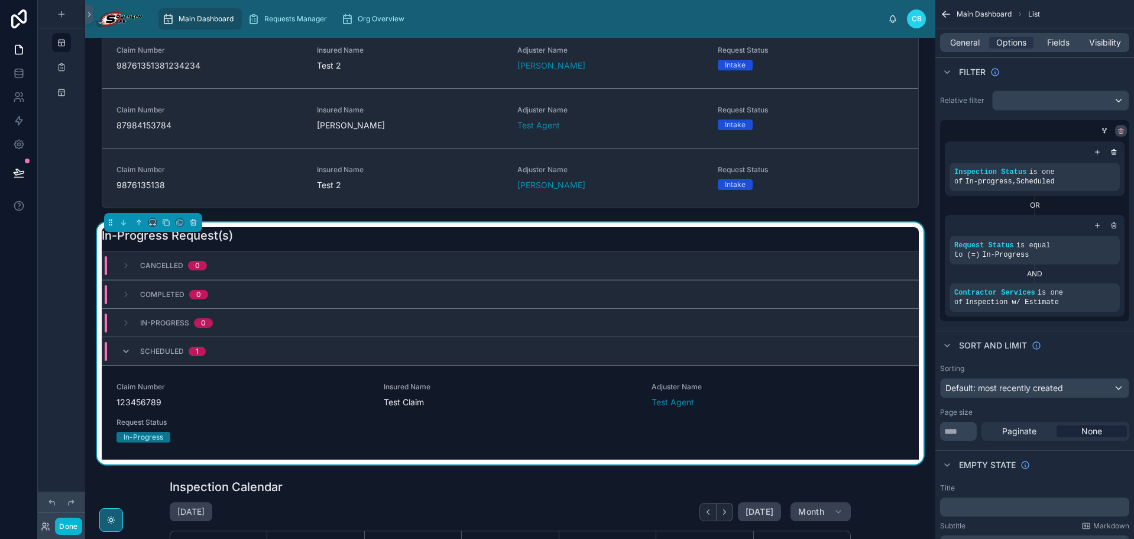
click at [1031, 130] on icon "scrollable content" at bounding box center [1121, 130] width 7 height 7
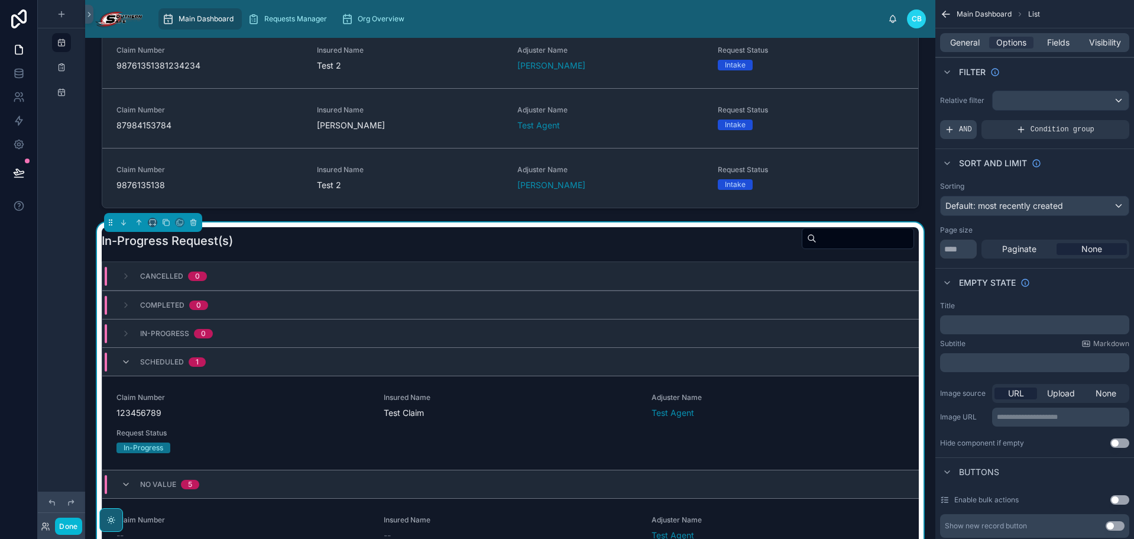
click at [960, 125] on span "AND" at bounding box center [965, 129] width 13 height 9
click at [1031, 119] on icon "scrollable content" at bounding box center [1099, 121] width 7 height 7
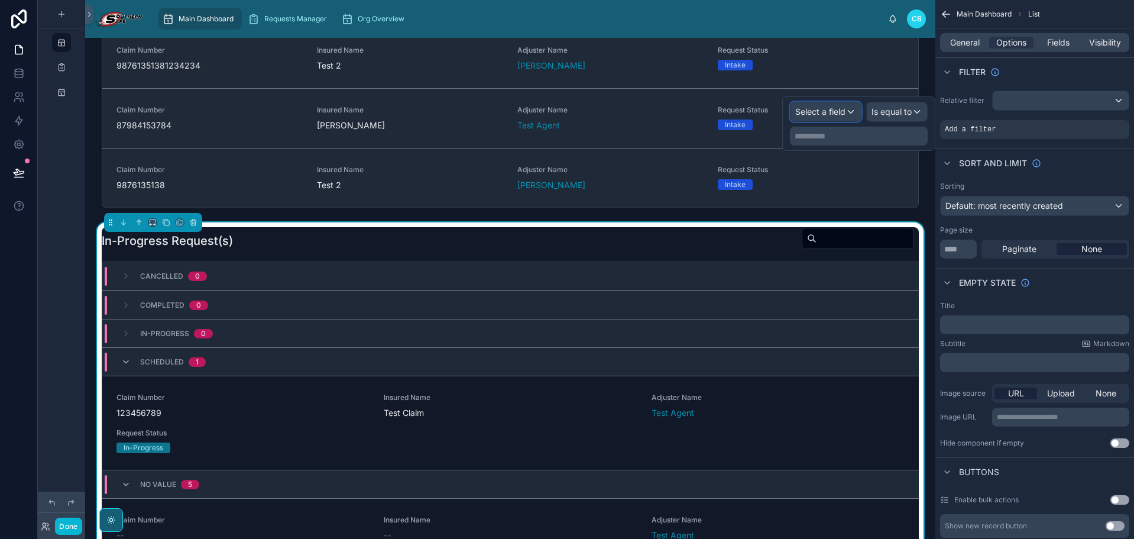
click at [820, 107] on span "Select a field" at bounding box center [820, 111] width 50 height 10
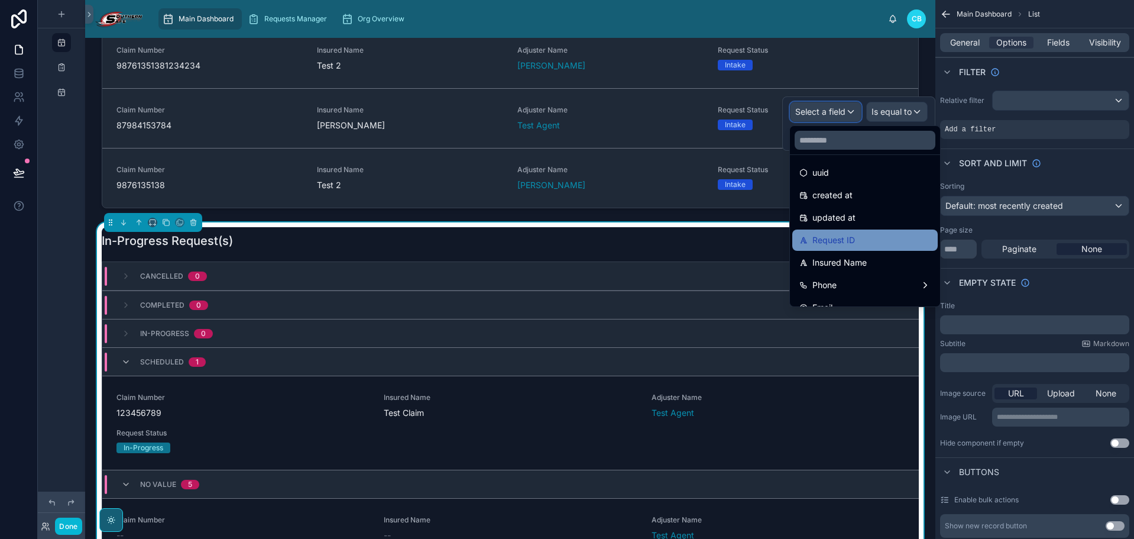
scroll to position [59, 0]
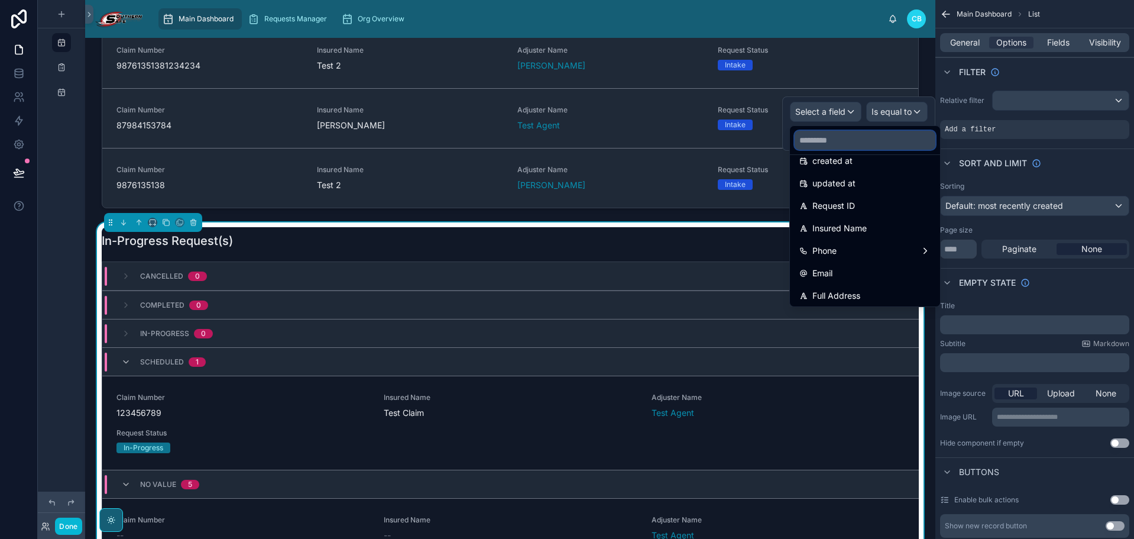
click at [872, 144] on input "text" at bounding box center [865, 140] width 141 height 19
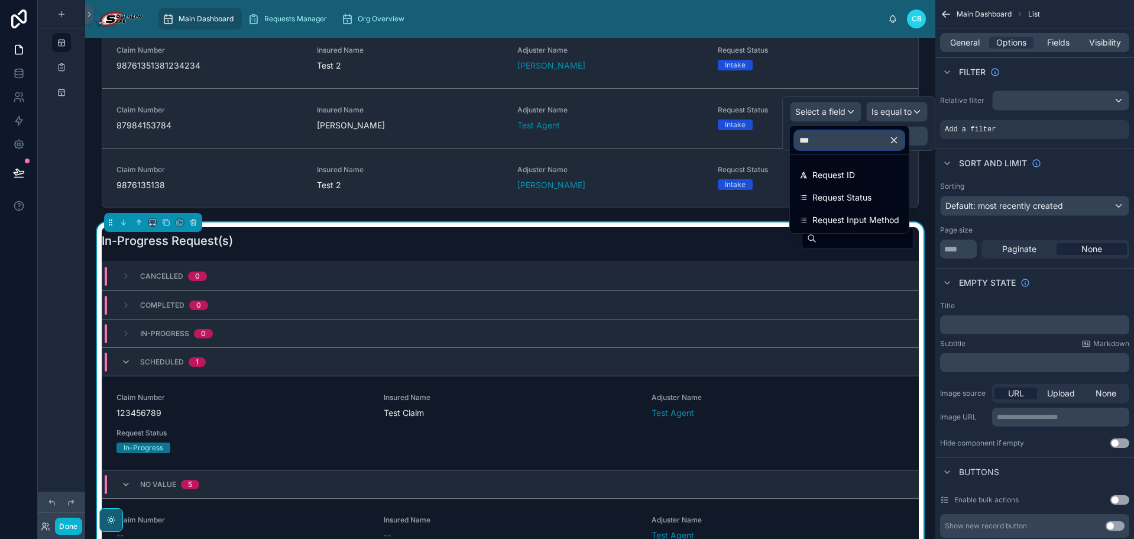
scroll to position [0, 0]
type input "***"
click at [877, 198] on div "Request Status" at bounding box center [850, 197] width 100 height 14
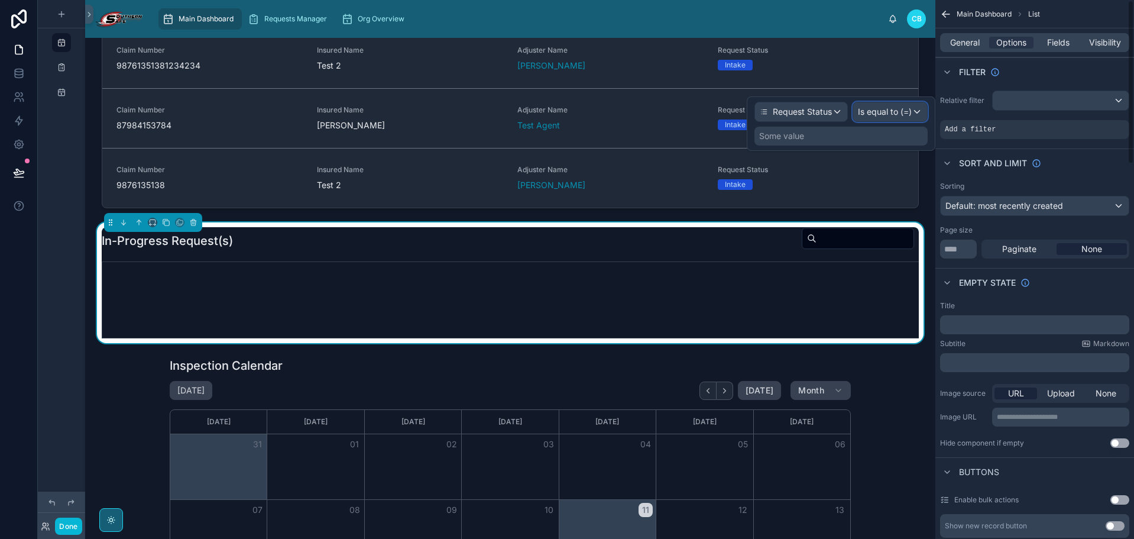
click at [885, 114] on span "Is equal to (=)" at bounding box center [885, 112] width 54 height 12
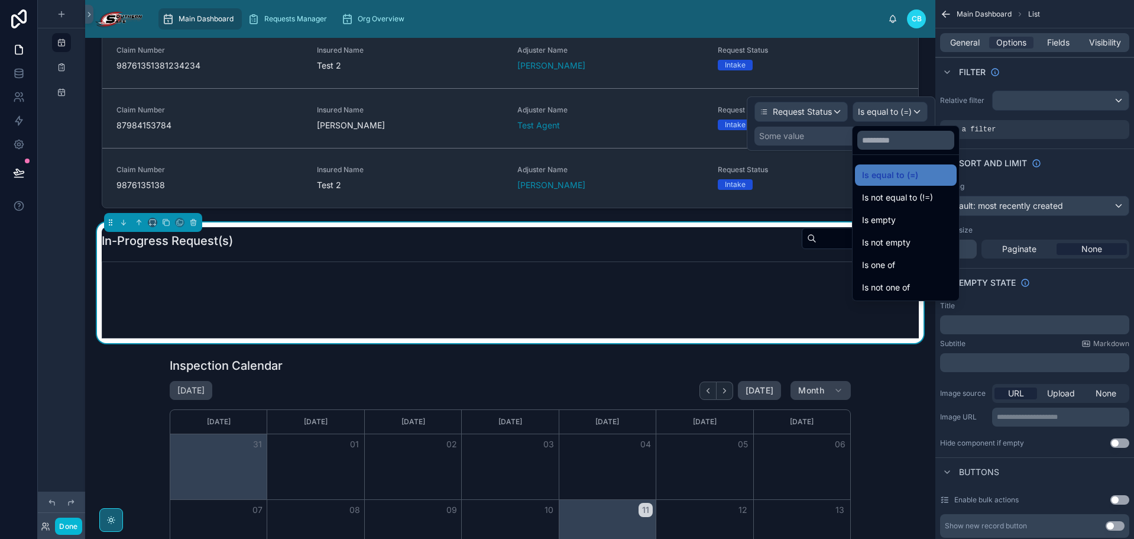
click at [831, 140] on div at bounding box center [841, 123] width 189 height 54
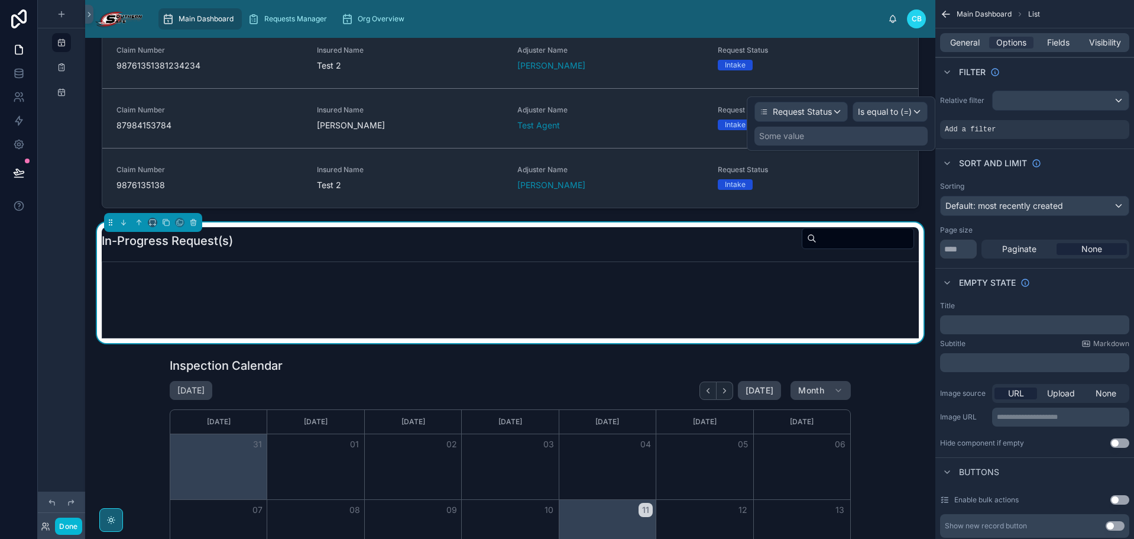
click at [831, 140] on div "Some value" at bounding box center [841, 136] width 173 height 19
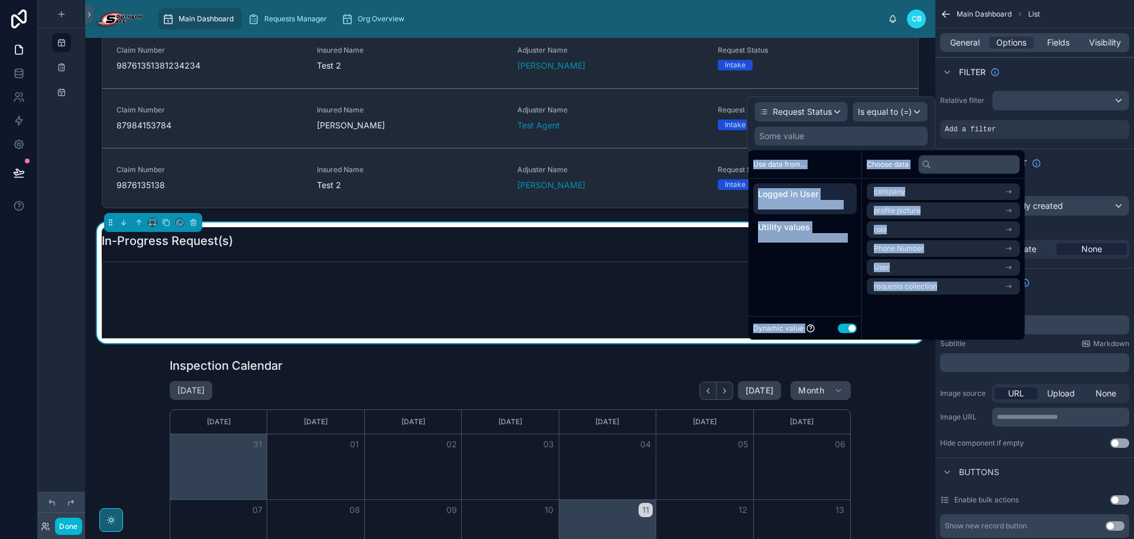
click at [823, 136] on div "Some value" at bounding box center [841, 136] width 173 height 19
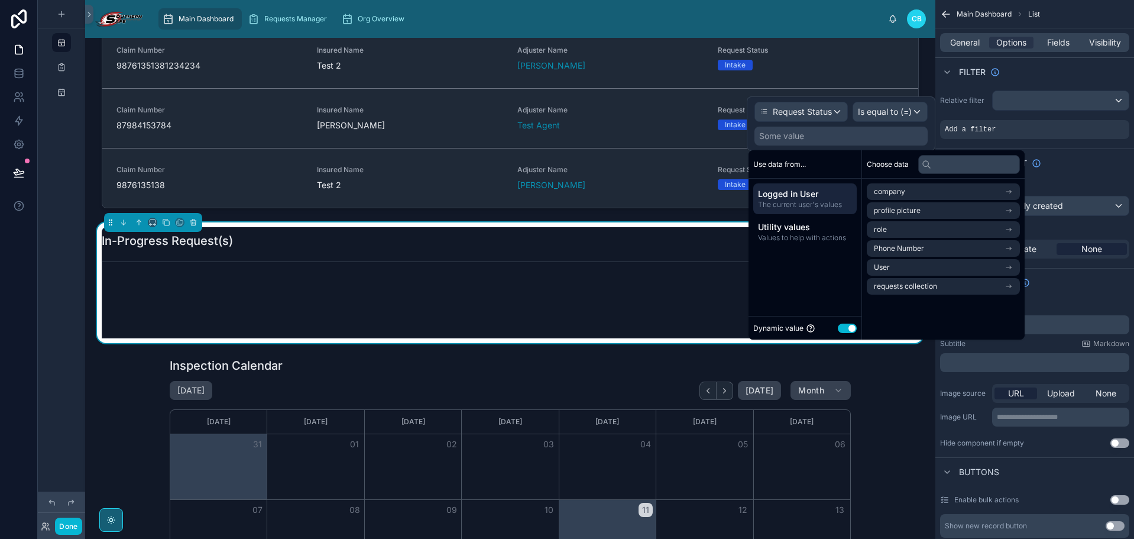
click at [820, 135] on div "Some value" at bounding box center [841, 136] width 173 height 19
click at [847, 323] on button "Use setting" at bounding box center [847, 327] width 19 height 9
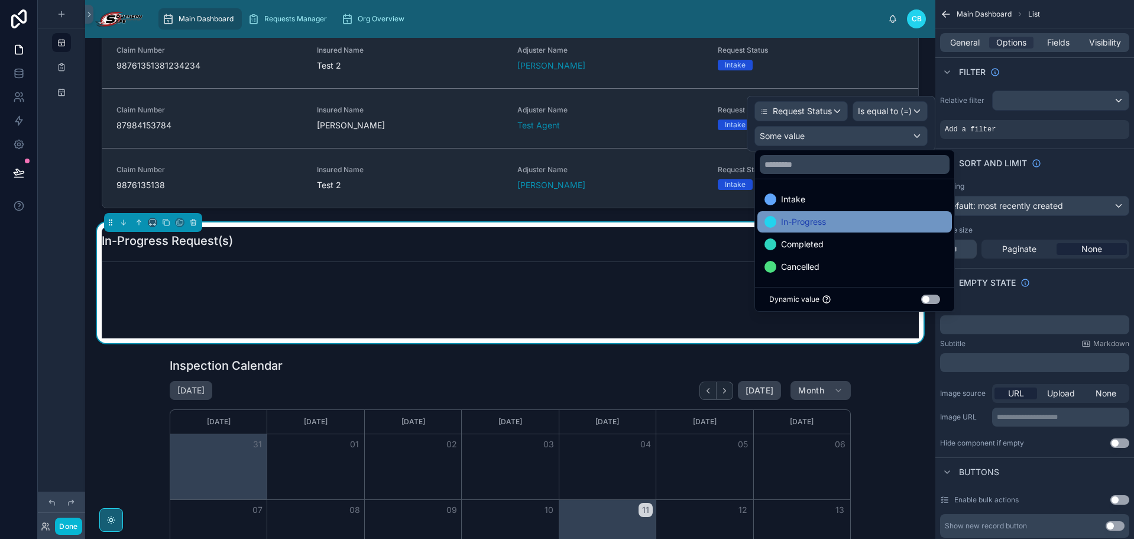
click at [844, 216] on div "In-Progress" at bounding box center [855, 222] width 180 height 14
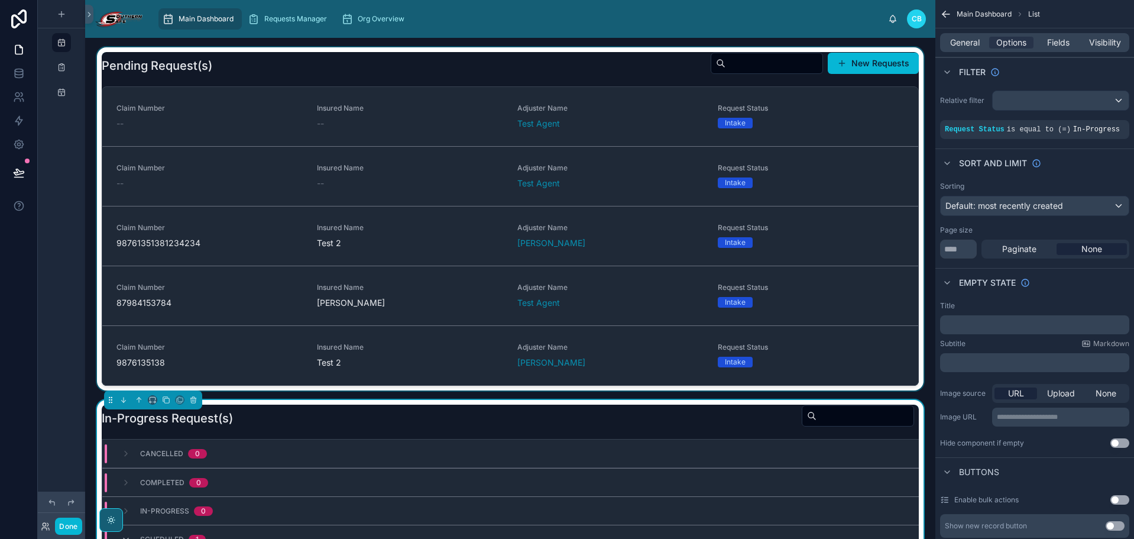
click at [545, 75] on div at bounding box center [510, 218] width 831 height 343
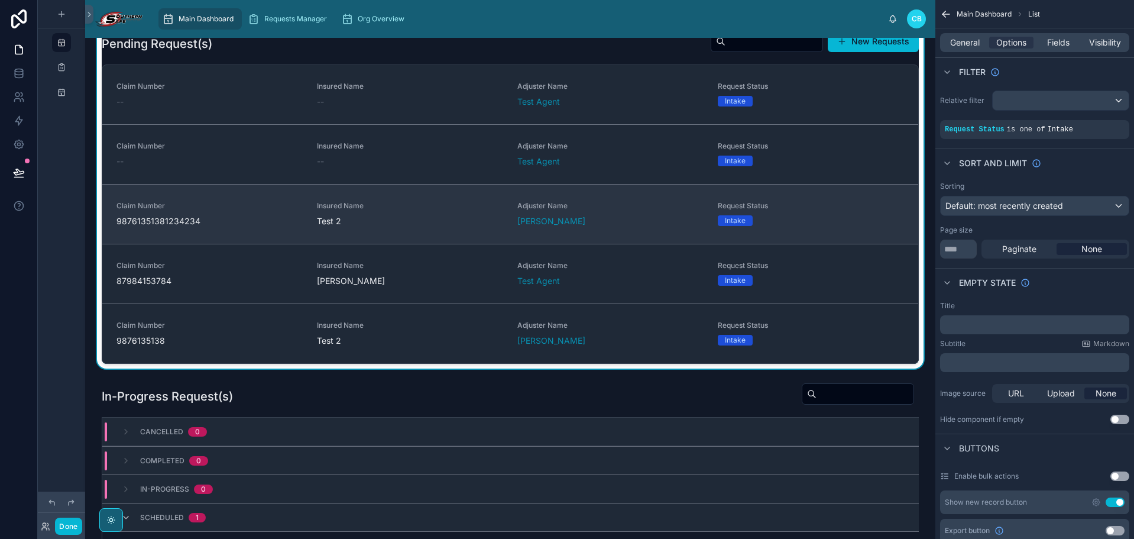
scroll to position [59, 0]
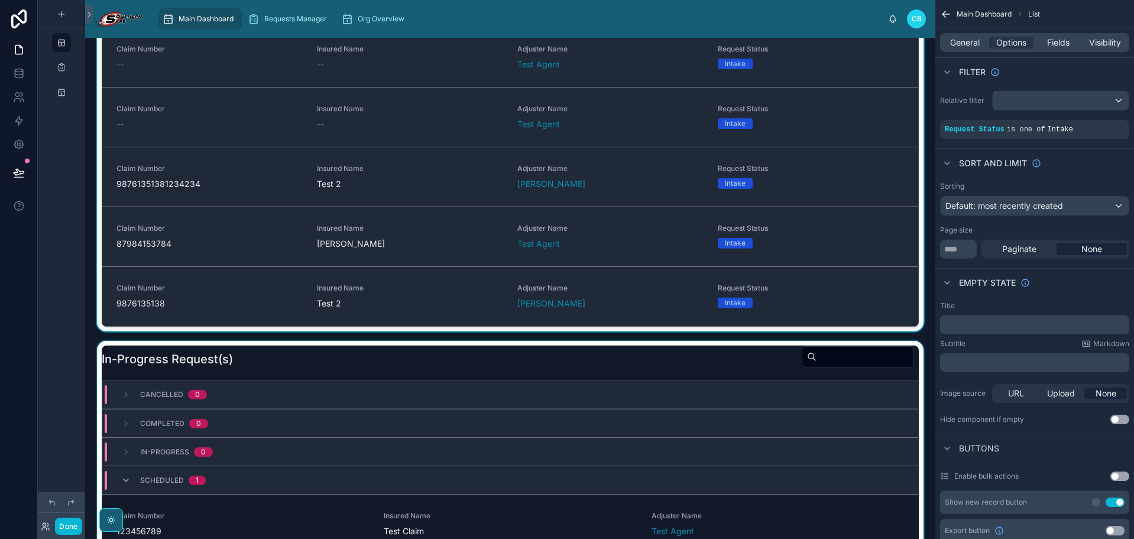
click at [583, 367] on div at bounding box center [510, 467] width 831 height 253
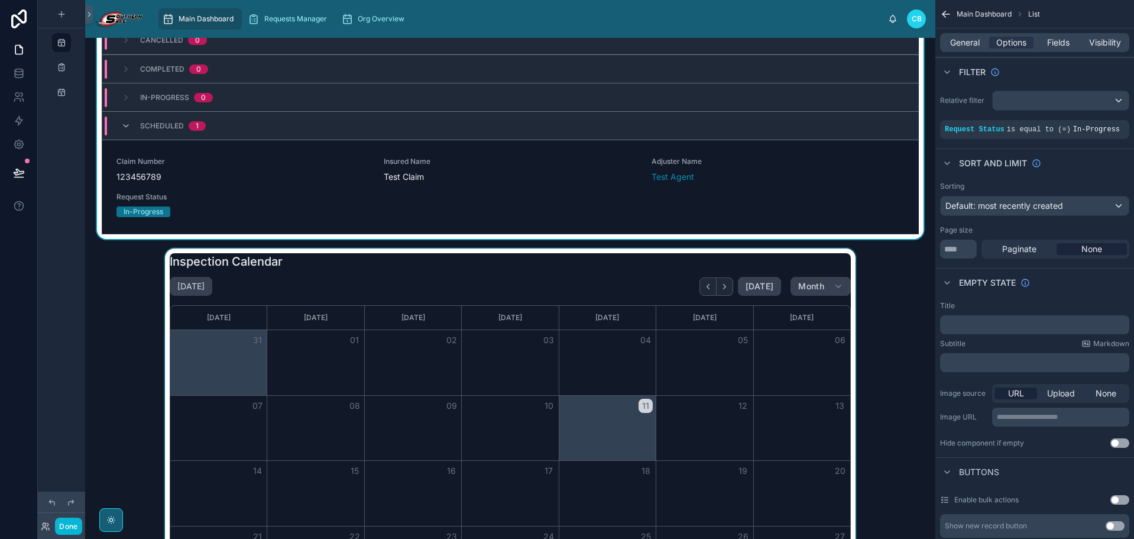
scroll to position [414, 0]
click at [580, 267] on div at bounding box center [510, 454] width 831 height 413
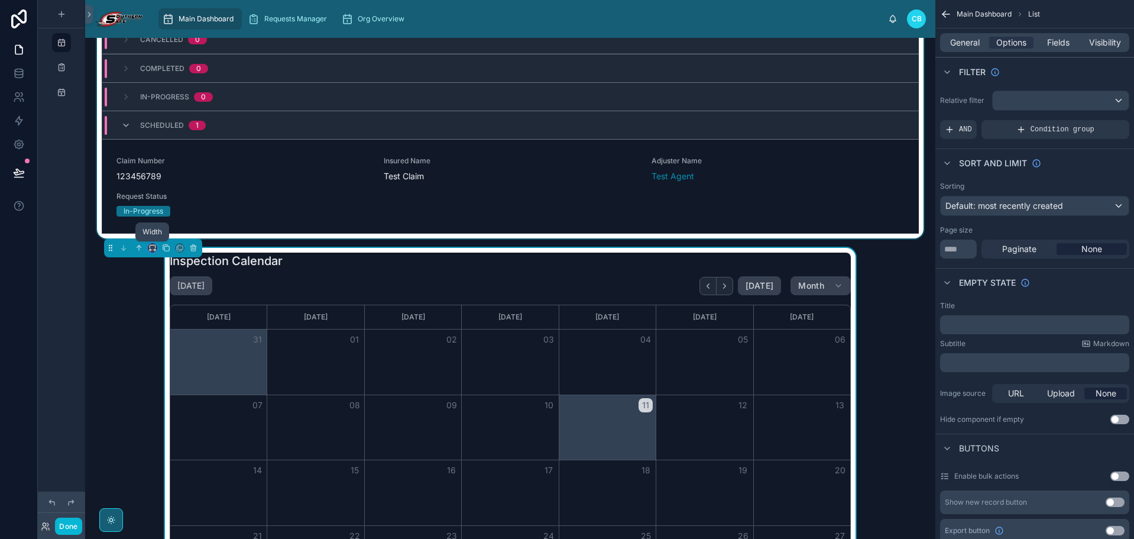
click at [153, 246] on icon at bounding box center [152, 248] width 8 height 8
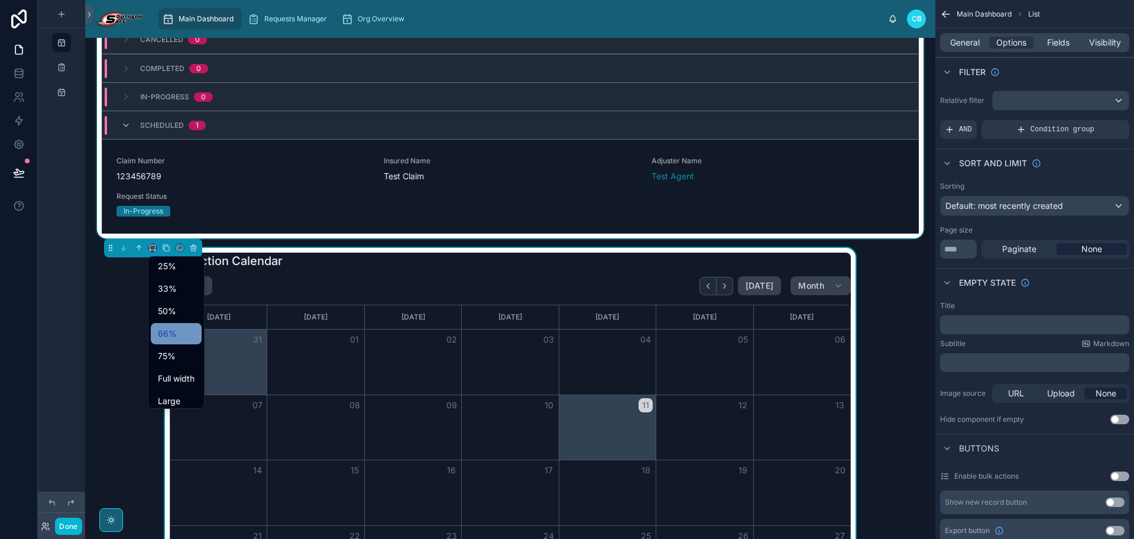
scroll to position [32, 0]
click at [175, 390] on span "Large" at bounding box center [169, 395] width 22 height 14
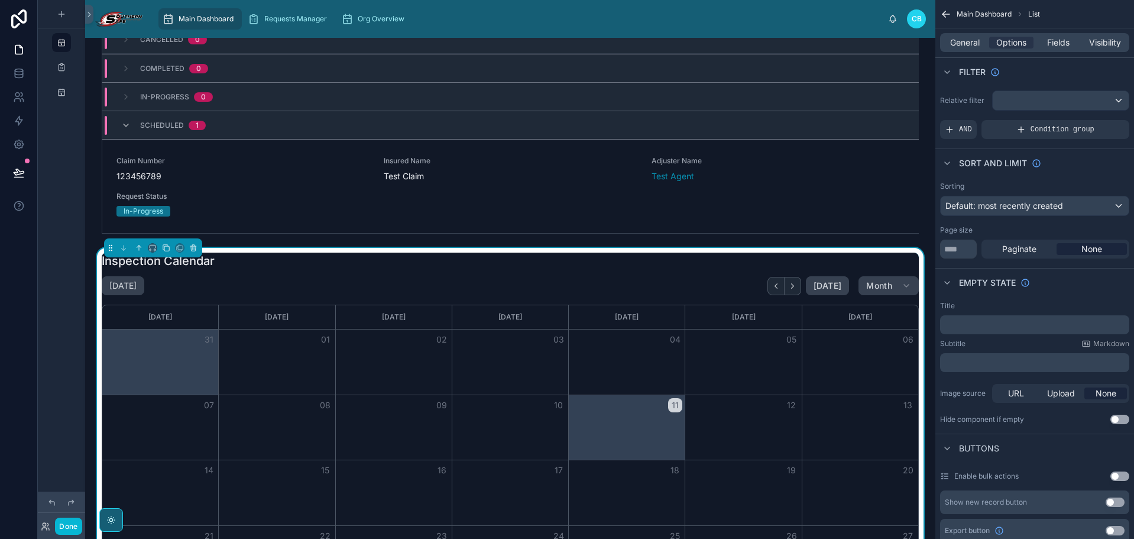
click at [234, 237] on div at bounding box center [510, 112] width 831 height 253
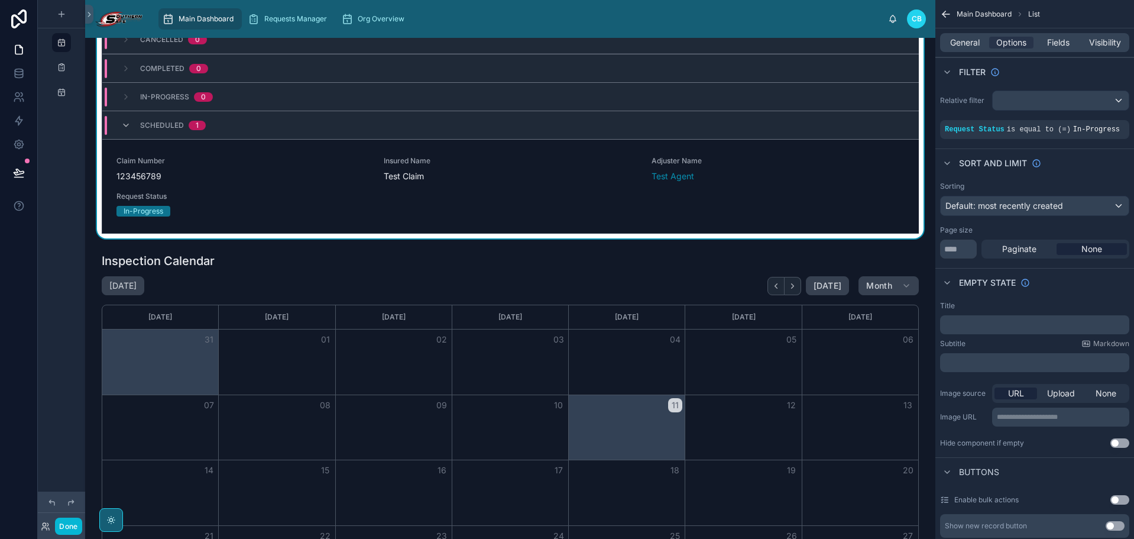
click at [235, 244] on div "Pending Request(s) New Requests Claim Number -- Insured Name -- Adjuster Name T…" at bounding box center [510, 414] width 850 height 1581
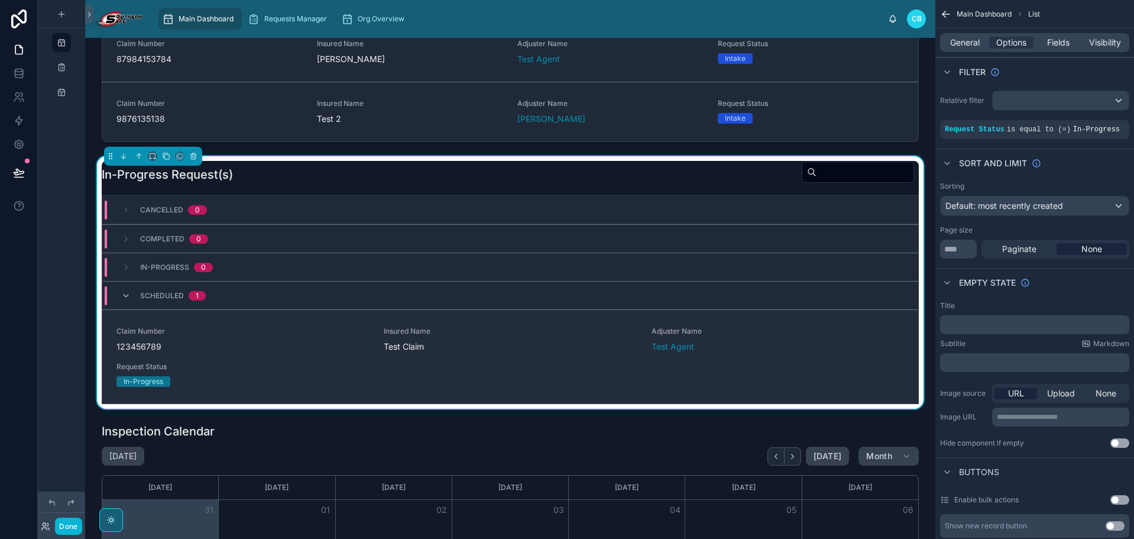
scroll to position [237, 0]
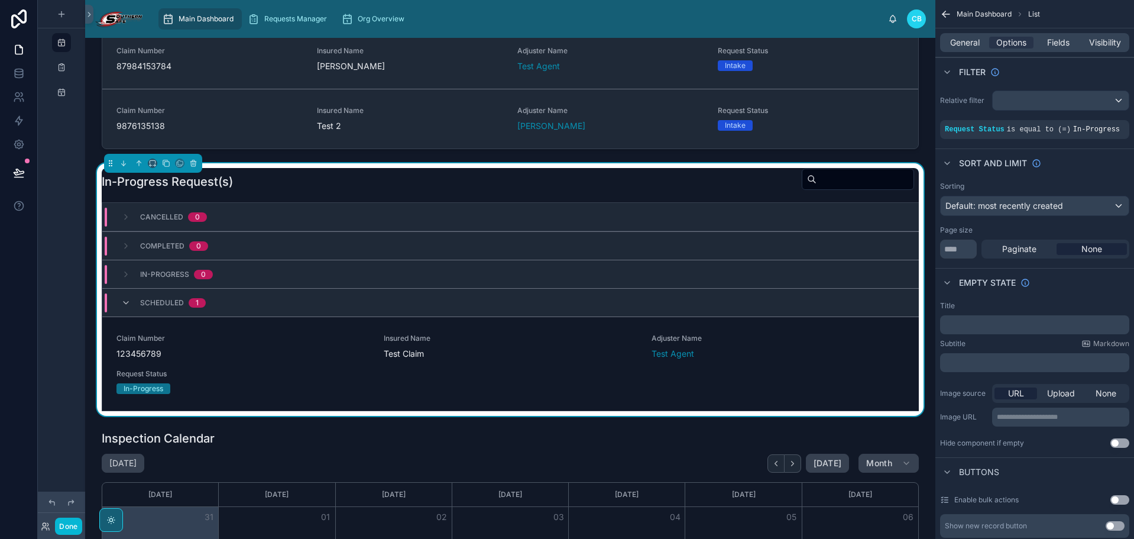
click at [267, 183] on div "In-Progress Request(s)" at bounding box center [510, 181] width 817 height 27
click at [970, 38] on span "General" at bounding box center [965, 43] width 30 height 12
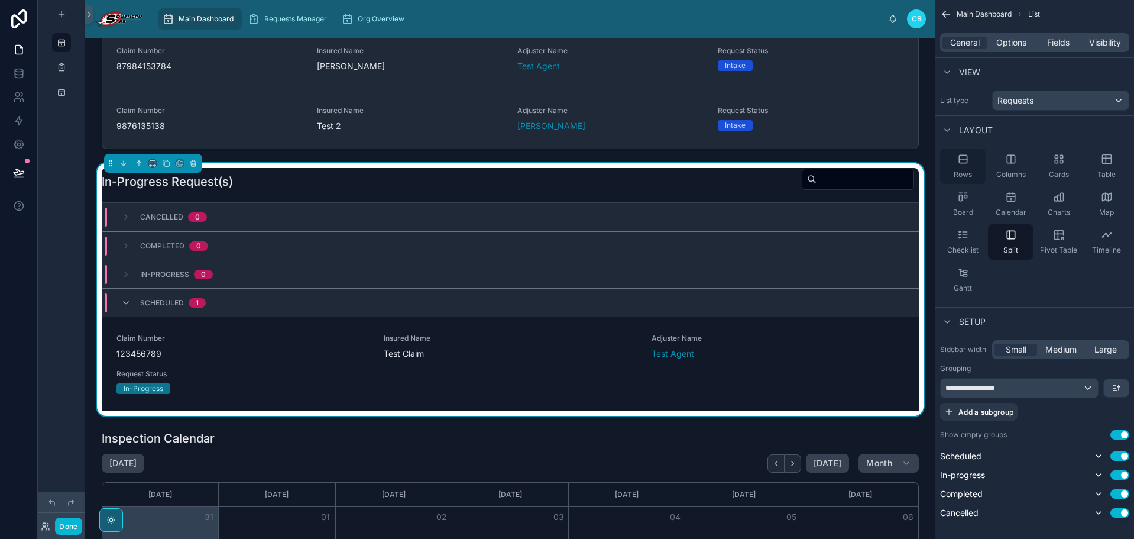
click at [973, 162] on div "Rows" at bounding box center [963, 165] width 46 height 35
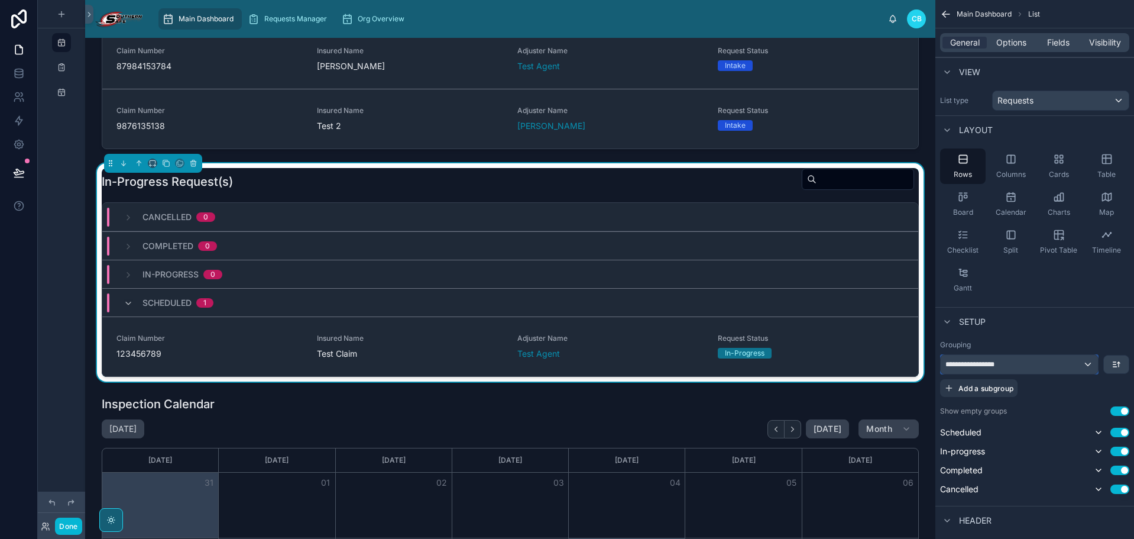
click at [1031, 358] on div "**********" at bounding box center [1019, 364] width 157 height 19
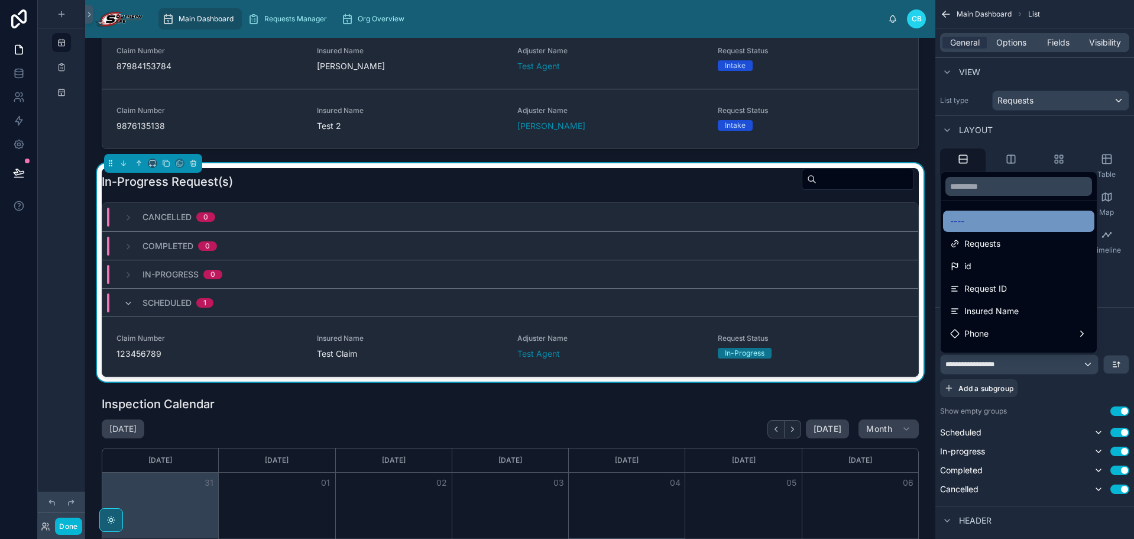
click at [1031, 216] on div "----" at bounding box center [1018, 221] width 137 height 14
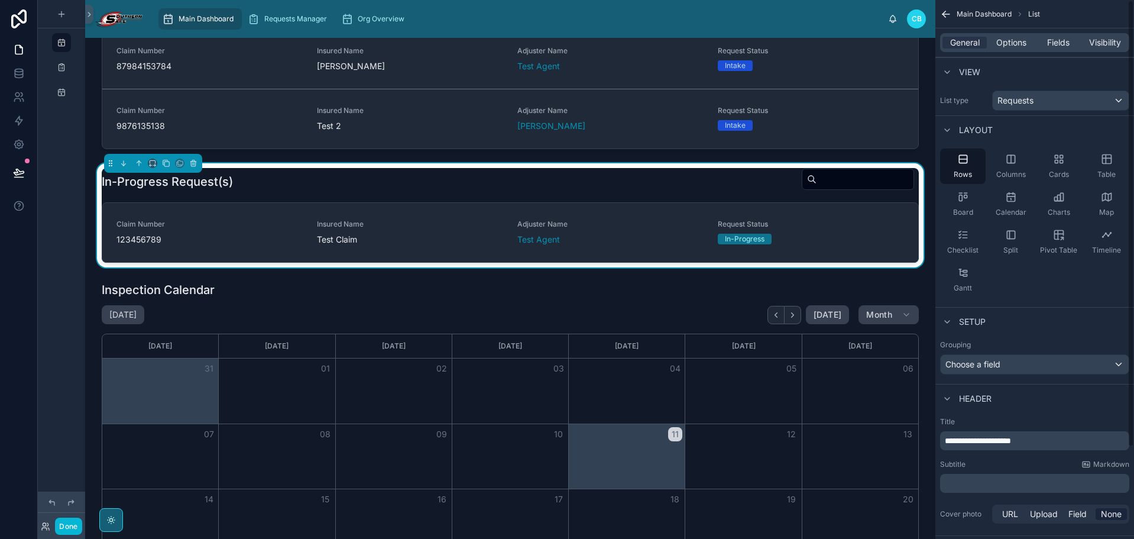
click at [1031, 294] on div "Rows Columns Cards Table Board Calendar Charts Map Checklist Split Pivot Table …" at bounding box center [1035, 223] width 199 height 158
click at [1031, 313] on div "Setup" at bounding box center [1035, 321] width 199 height 28
click at [962, 271] on icon "scrollable content" at bounding box center [961, 271] width 3 height 0
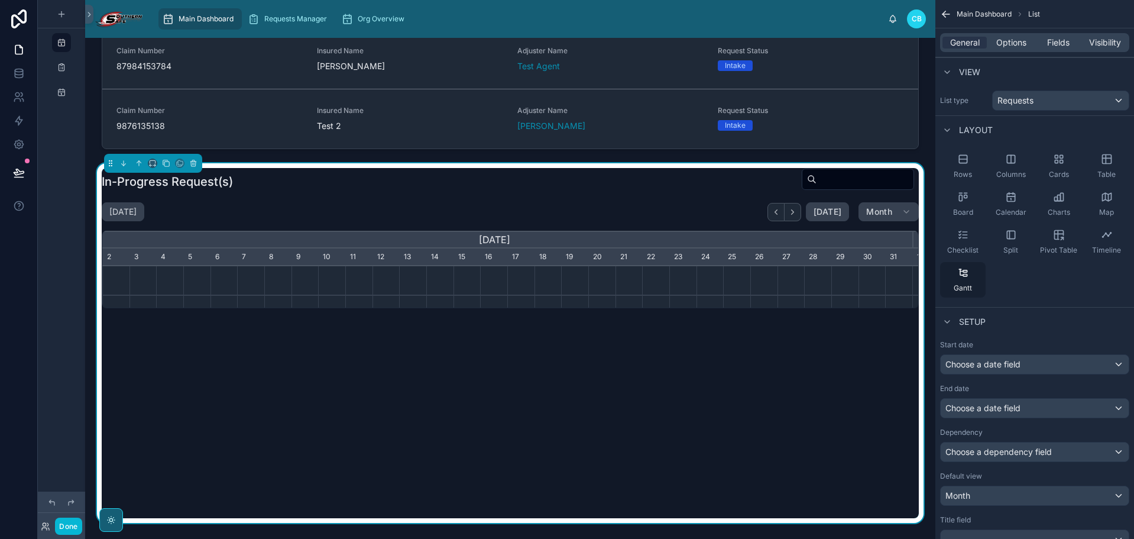
scroll to position [0, 810]
click at [956, 164] on div "Rows" at bounding box center [963, 165] width 46 height 35
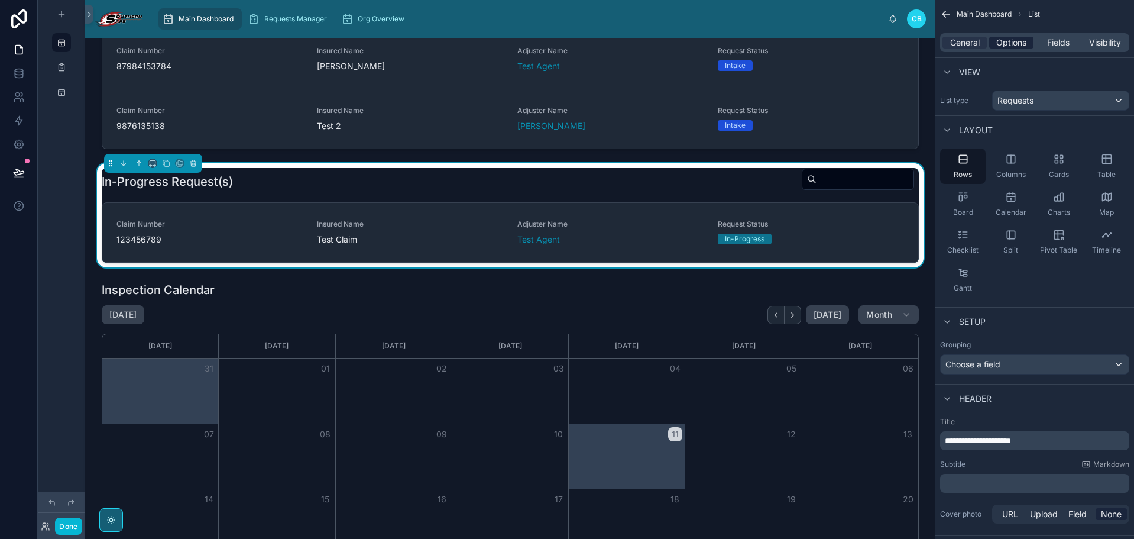
click at [1002, 45] on span "Options" at bounding box center [1011, 43] width 30 height 12
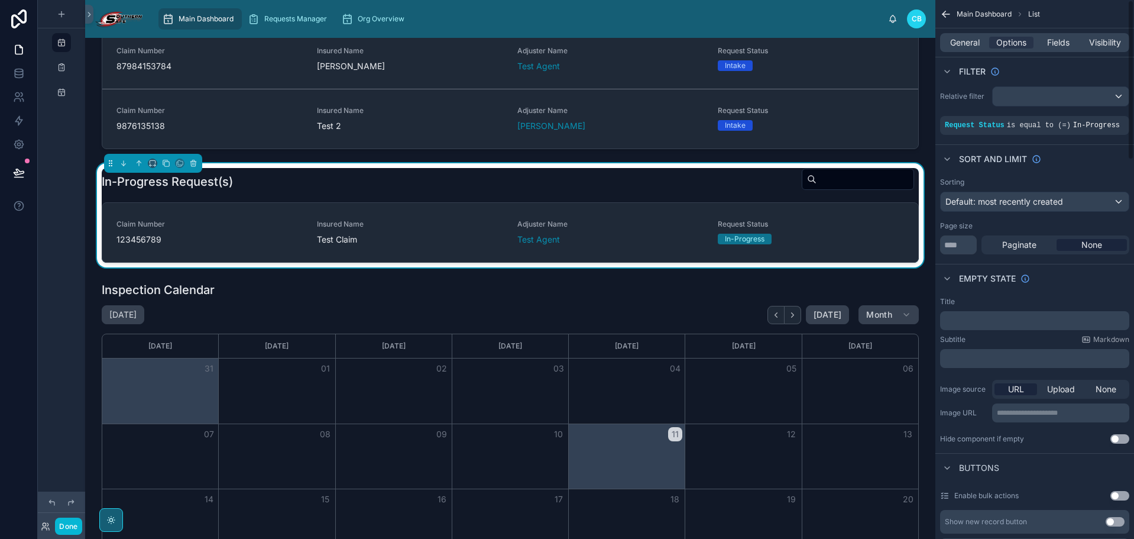
scroll to position [0, 0]
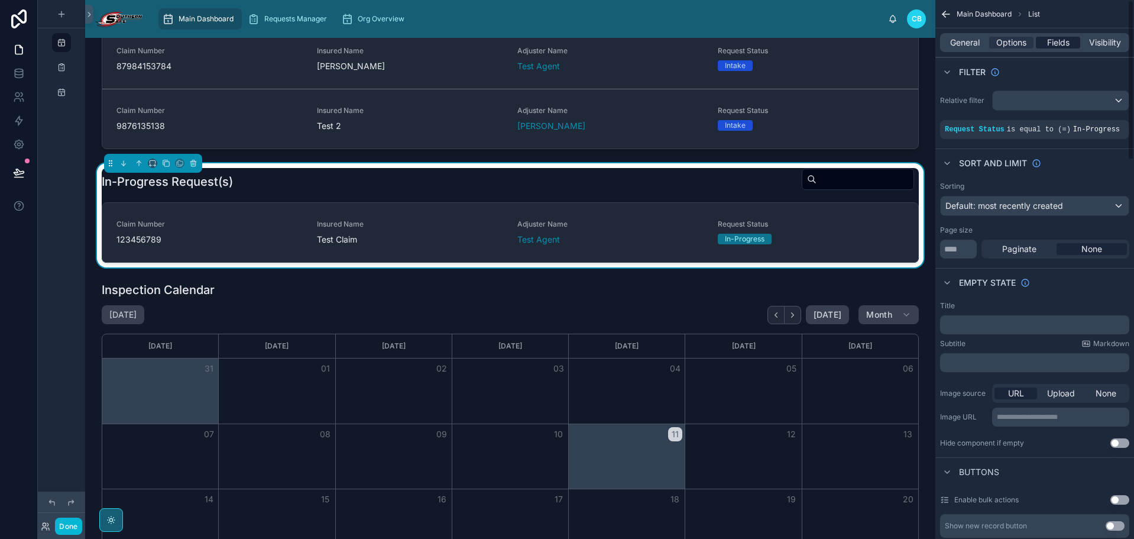
click at [1031, 39] on div "Fields" at bounding box center [1058, 43] width 44 height 12
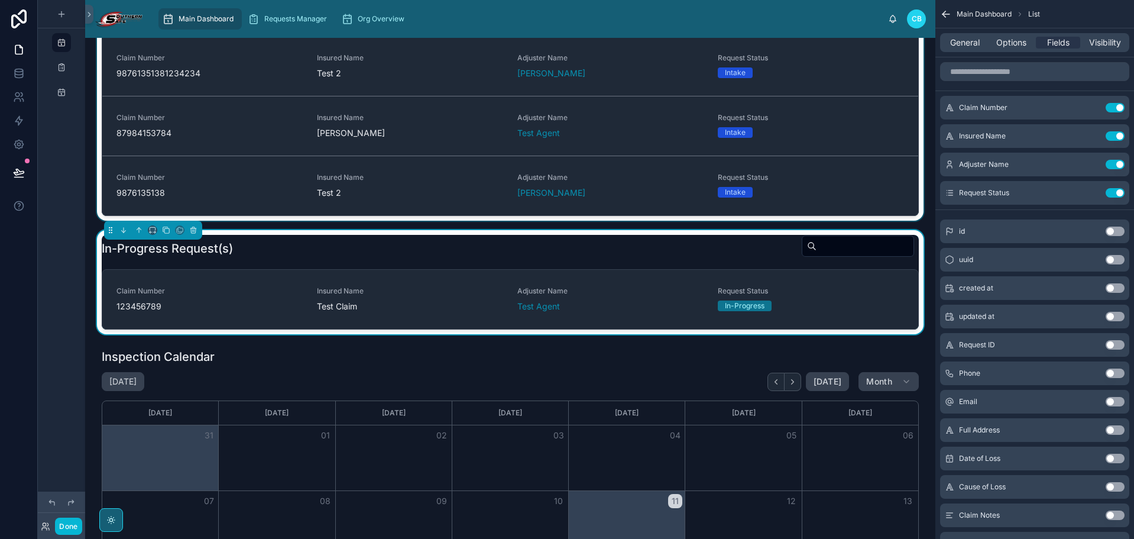
scroll to position [177, 0]
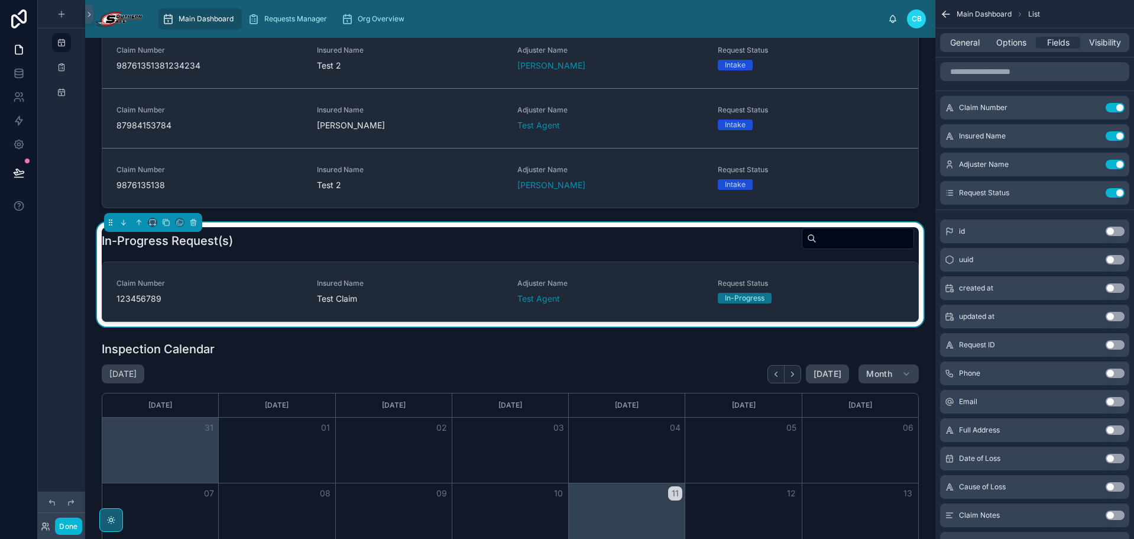
click at [730, 247] on div "In-Progress Request(s)" at bounding box center [510, 240] width 817 height 27
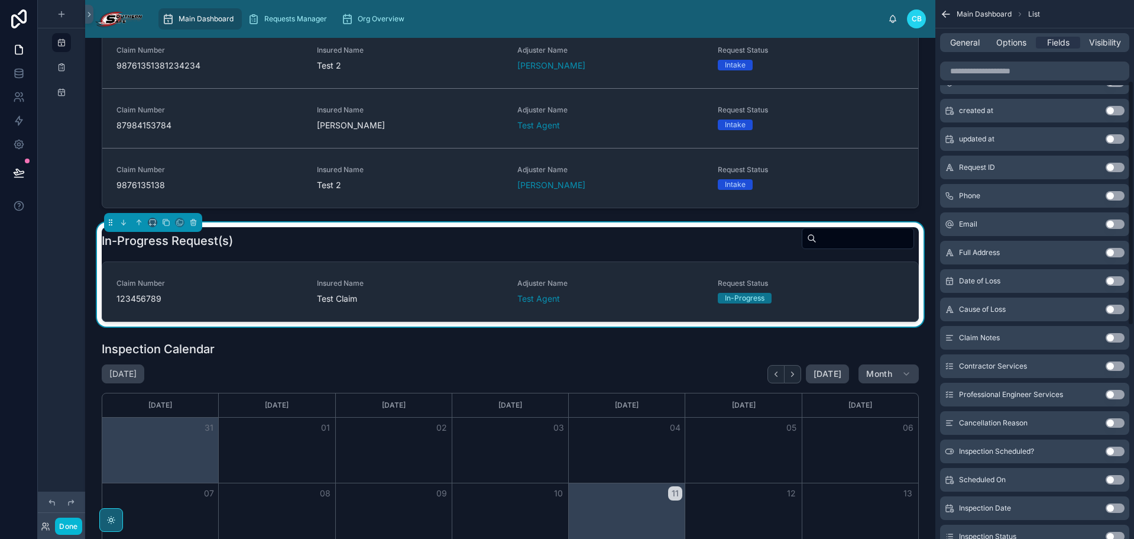
scroll to position [237, 0]
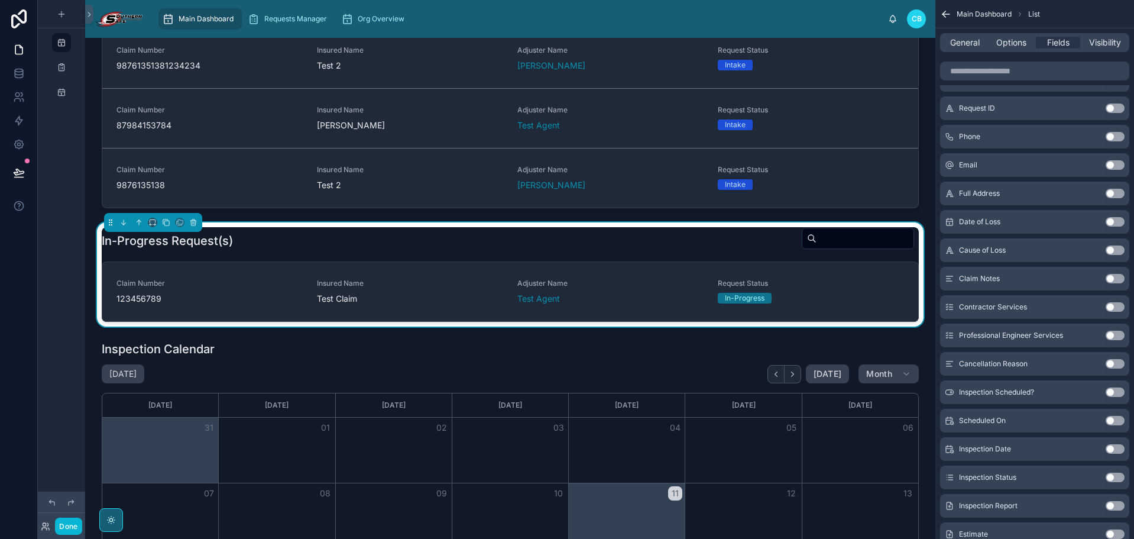
click at [1031, 476] on button "Use setting" at bounding box center [1115, 477] width 19 height 9
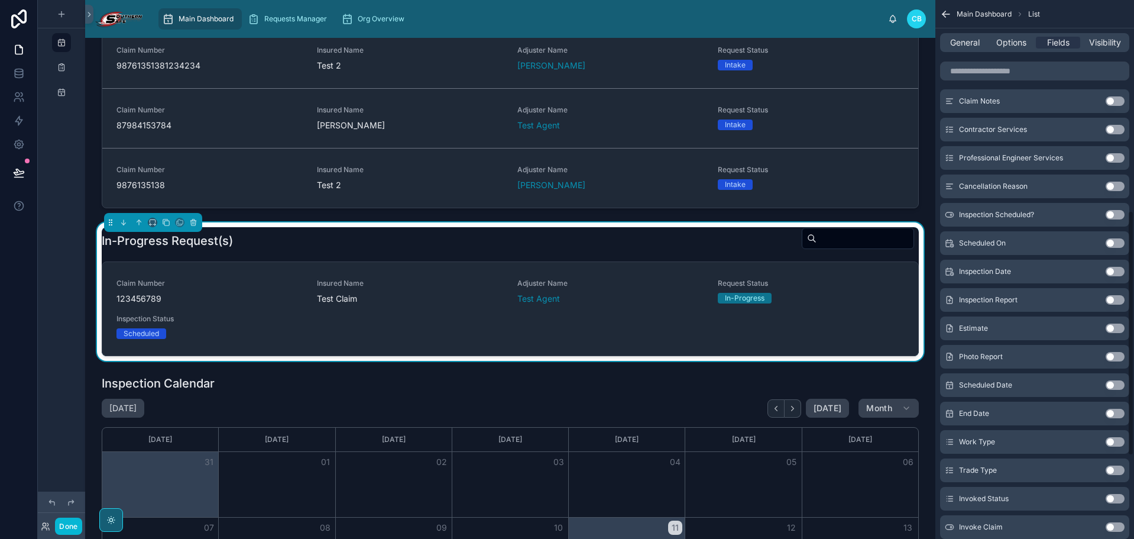
scroll to position [501, 0]
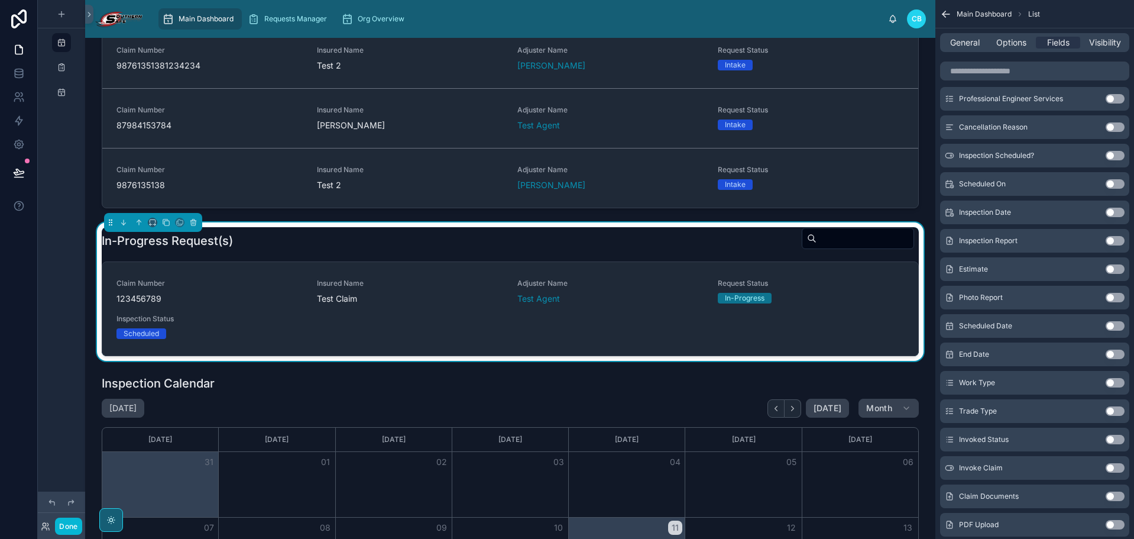
click at [1031, 441] on button "Use setting" at bounding box center [1115, 439] width 19 height 9
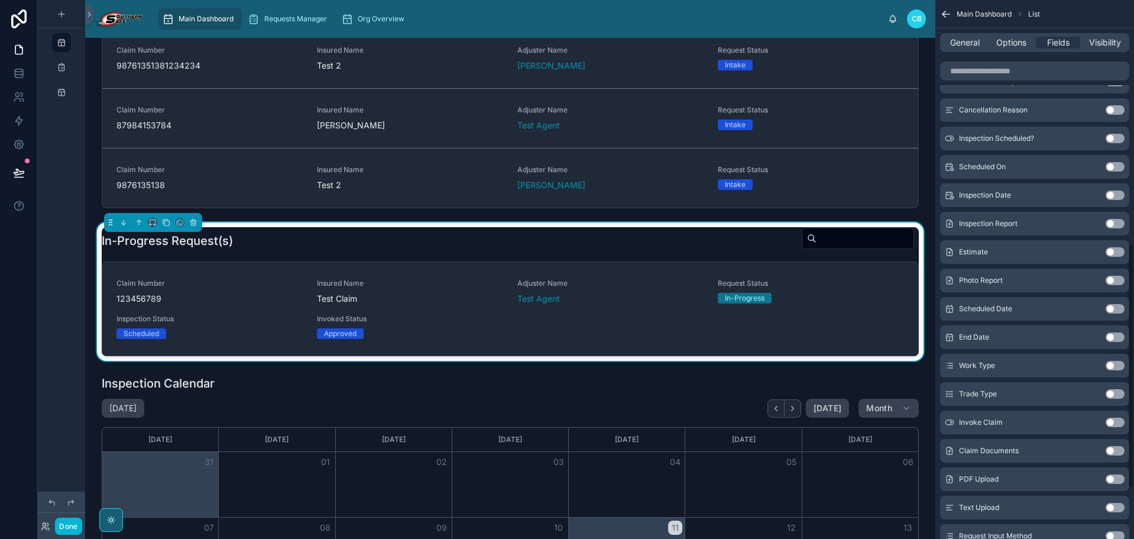
scroll to position [528, 0]
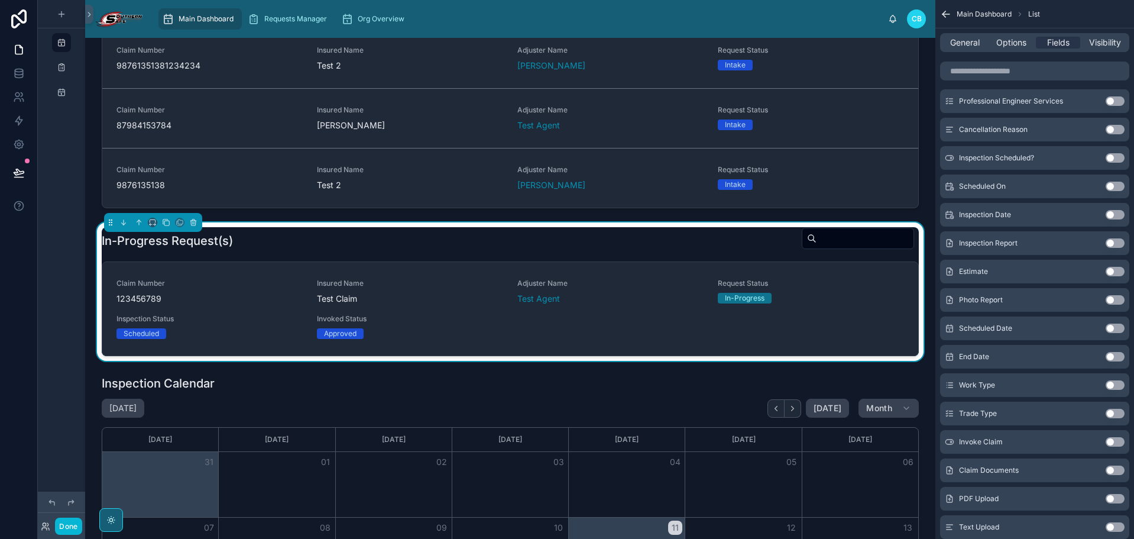
click at [1031, 187] on button "Use setting" at bounding box center [1115, 186] width 19 height 9
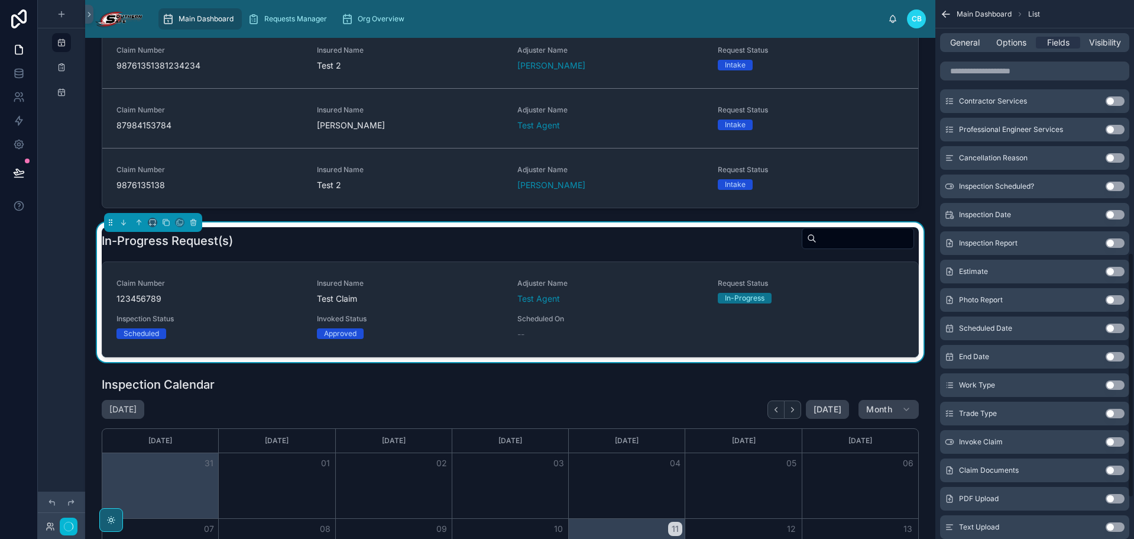
scroll to position [556, 0]
click at [1031, 188] on button "Use setting" at bounding box center [1115, 186] width 19 height 9
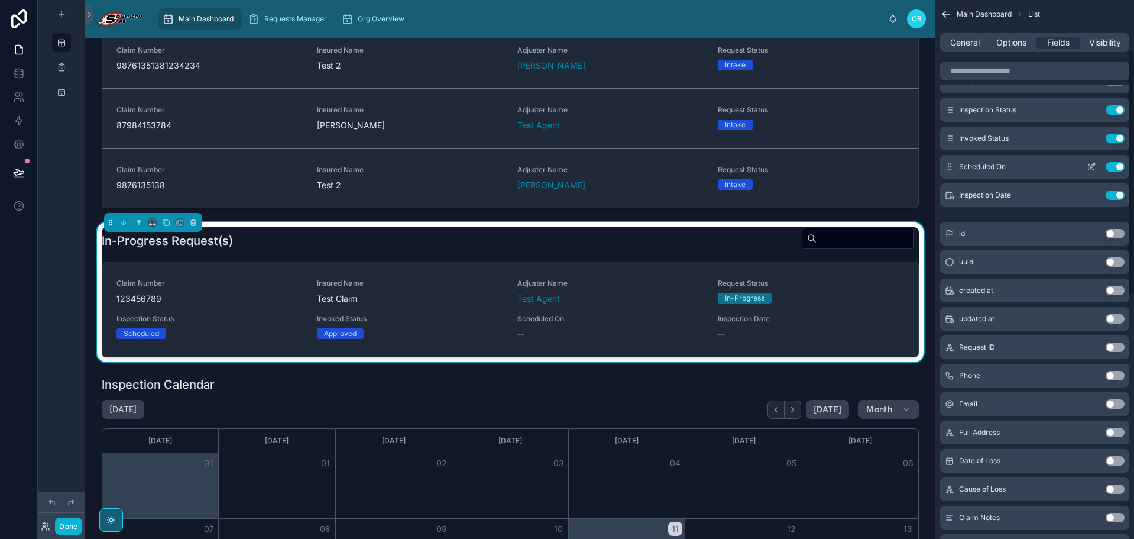
scroll to position [52, 0]
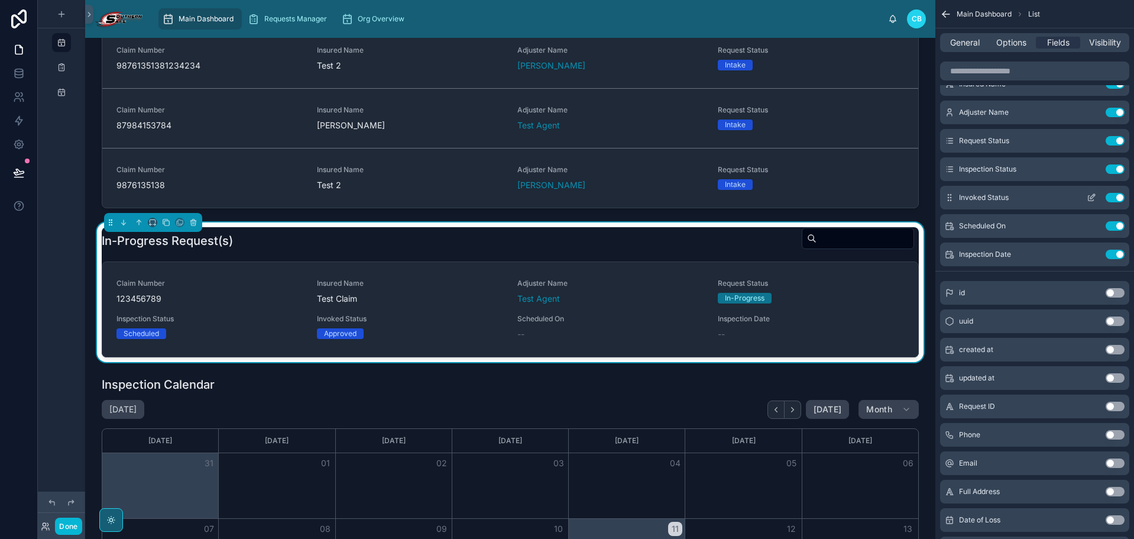
click at [1031, 195] on button "Use setting" at bounding box center [1115, 197] width 19 height 9
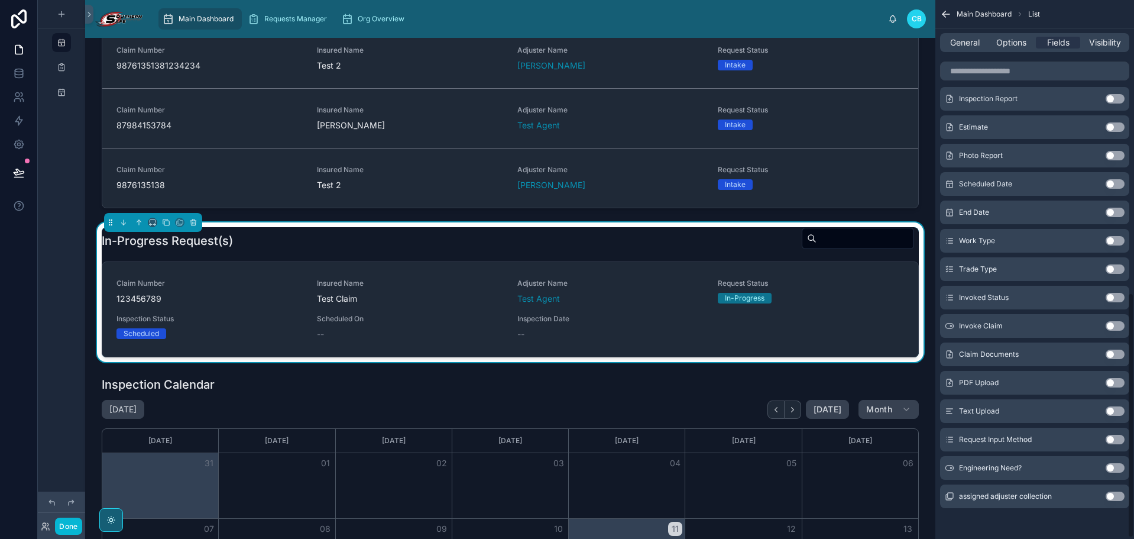
scroll to position [646, 0]
click at [605, 244] on div "In-Progress Request(s)" at bounding box center [510, 240] width 817 height 27
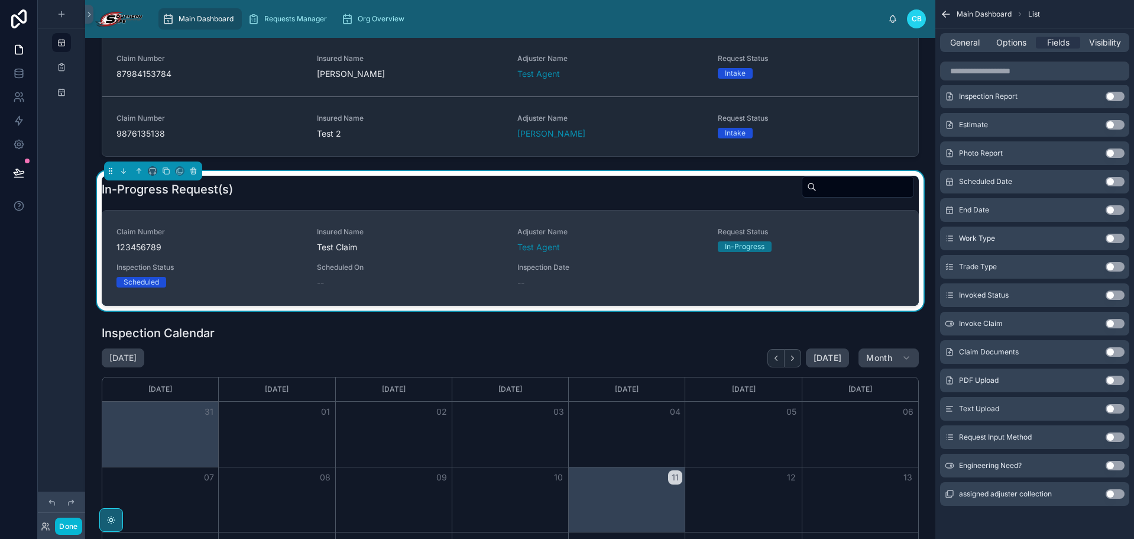
scroll to position [237, 0]
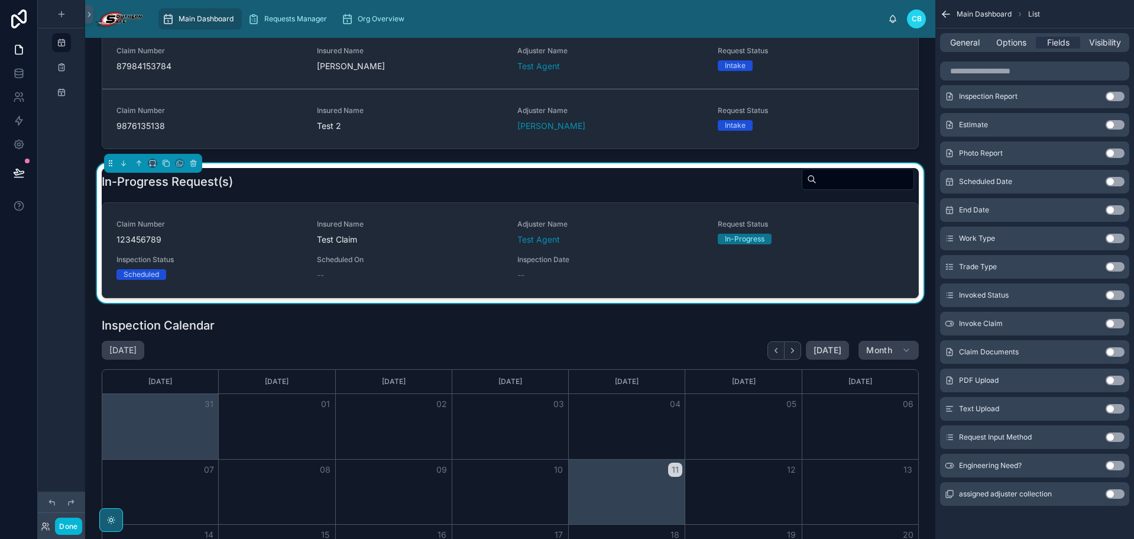
click at [651, 175] on div "In-Progress Request(s)" at bounding box center [510, 181] width 817 height 27
click at [572, 171] on div "In-Progress Request(s)" at bounding box center [510, 181] width 817 height 27
click at [1031, 294] on button "Use setting" at bounding box center [1115, 294] width 19 height 9
click at [1031, 264] on button "Use setting" at bounding box center [1115, 266] width 19 height 9
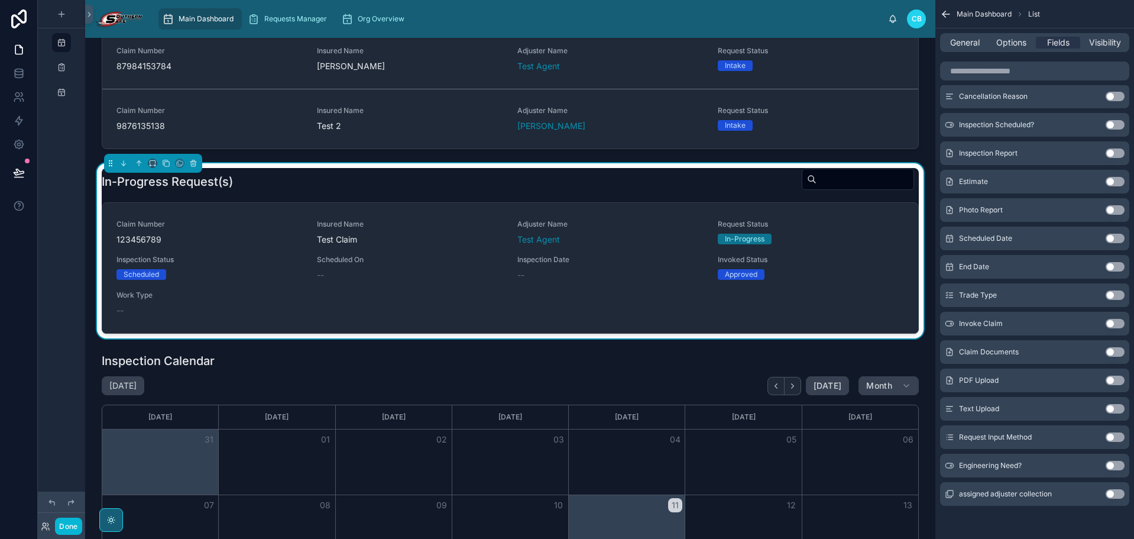
click at [1031, 299] on button "Use setting" at bounding box center [1115, 294] width 19 height 9
click at [1031, 267] on button "Use setting" at bounding box center [1115, 266] width 19 height 9
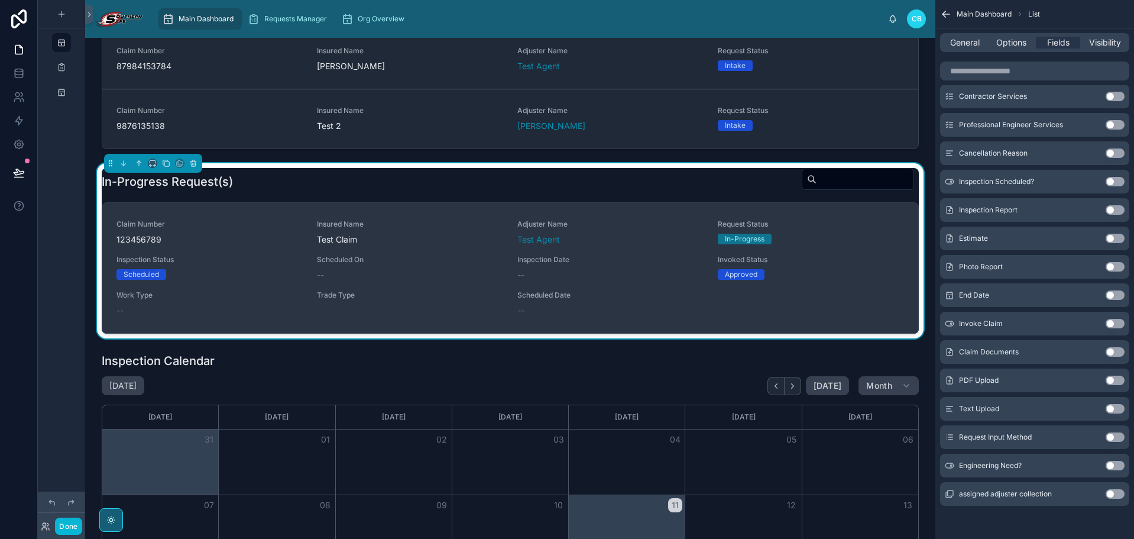
click at [865, 274] on div "Approved" at bounding box center [811, 274] width 186 height 11
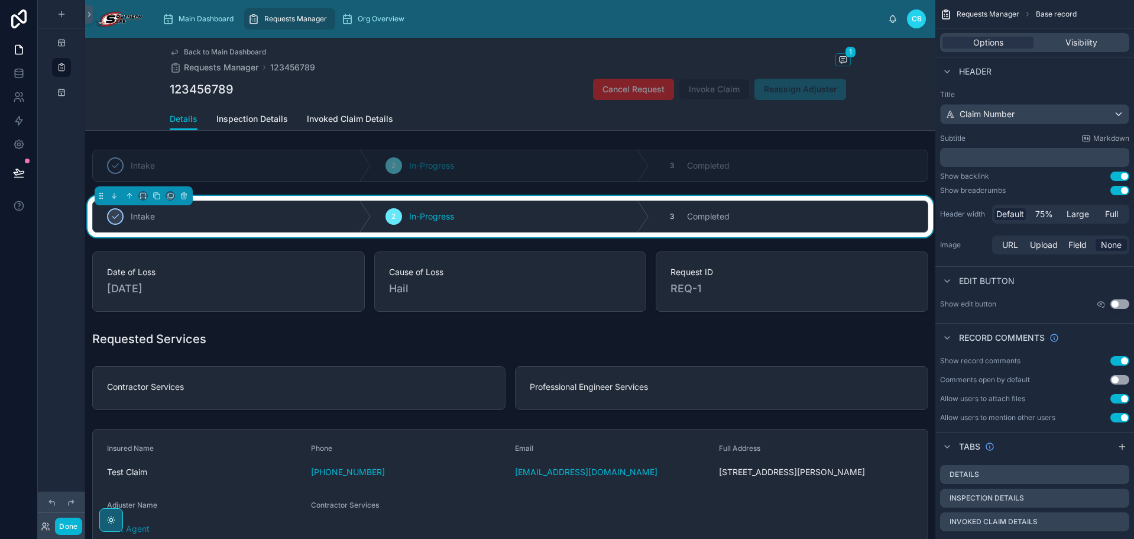
click at [224, 51] on span "Back to Main Dashboard" at bounding box center [225, 51] width 82 height 9
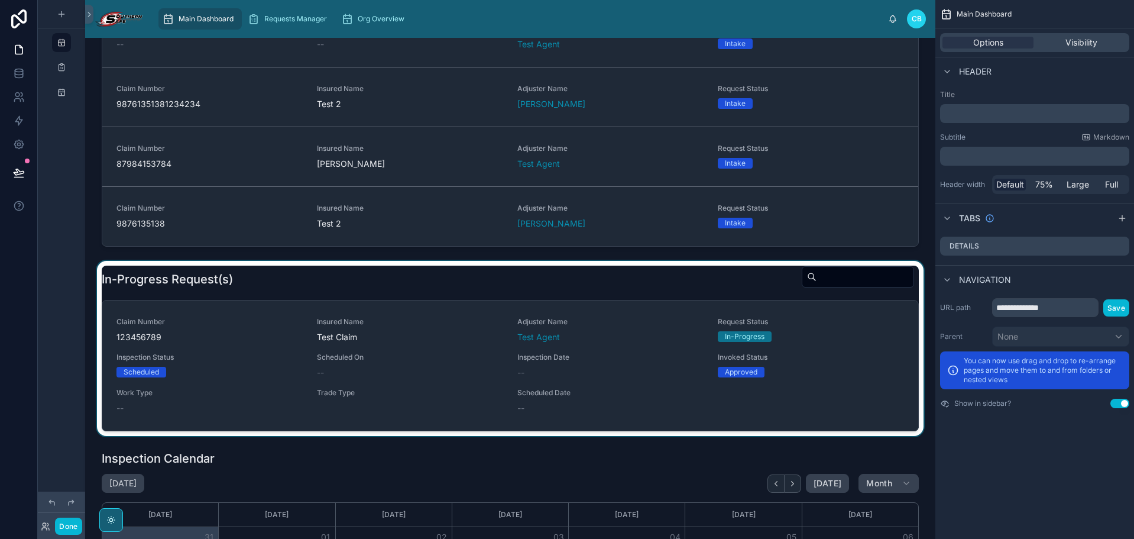
scroll to position [177, 0]
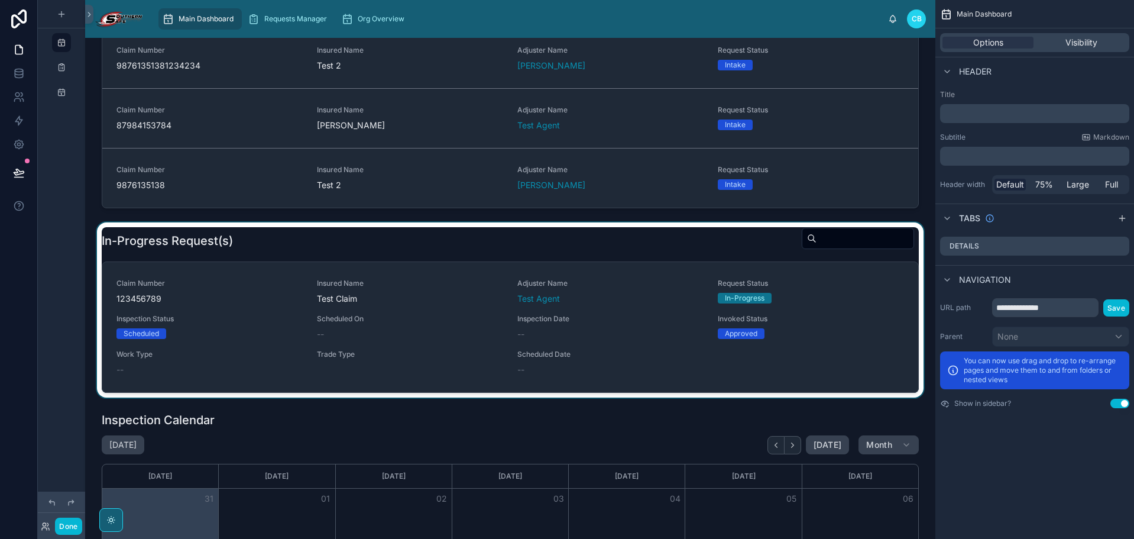
click at [515, 246] on div at bounding box center [510, 309] width 831 height 175
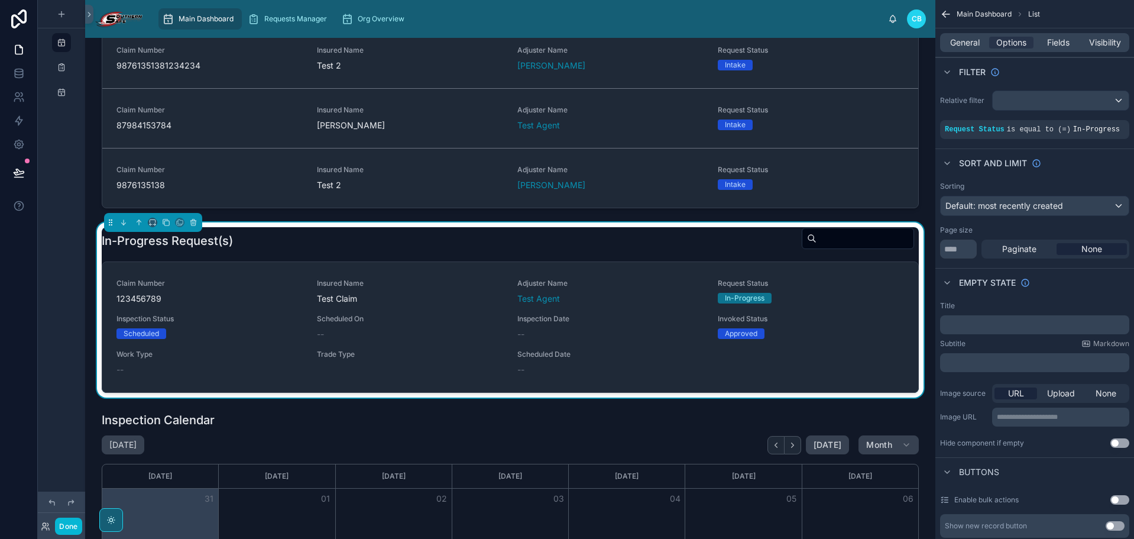
click at [640, 250] on div "In-Progress Request(s)" at bounding box center [510, 240] width 817 height 27
click at [1031, 48] on span "Fields" at bounding box center [1058, 43] width 22 height 12
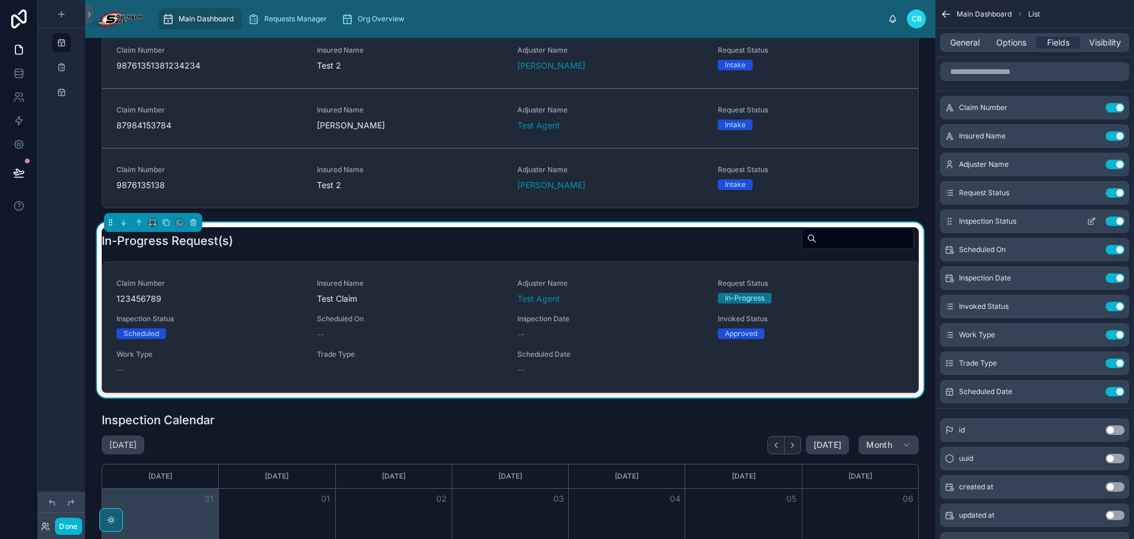
click at [1031, 222] on icon "scrollable content" at bounding box center [1093, 220] width 5 height 5
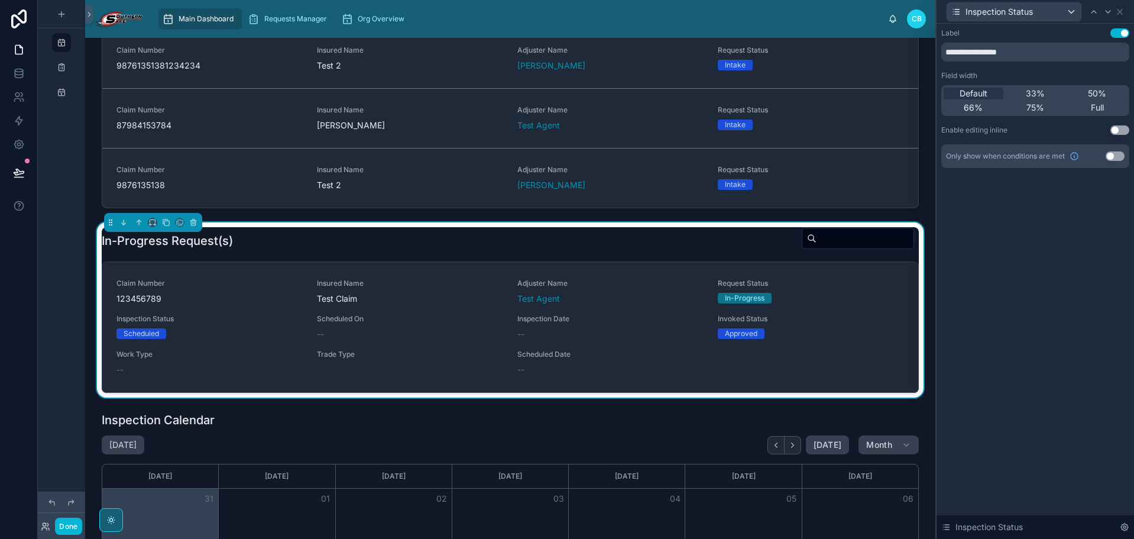
click at [1031, 153] on button "Use setting" at bounding box center [1115, 155] width 19 height 9
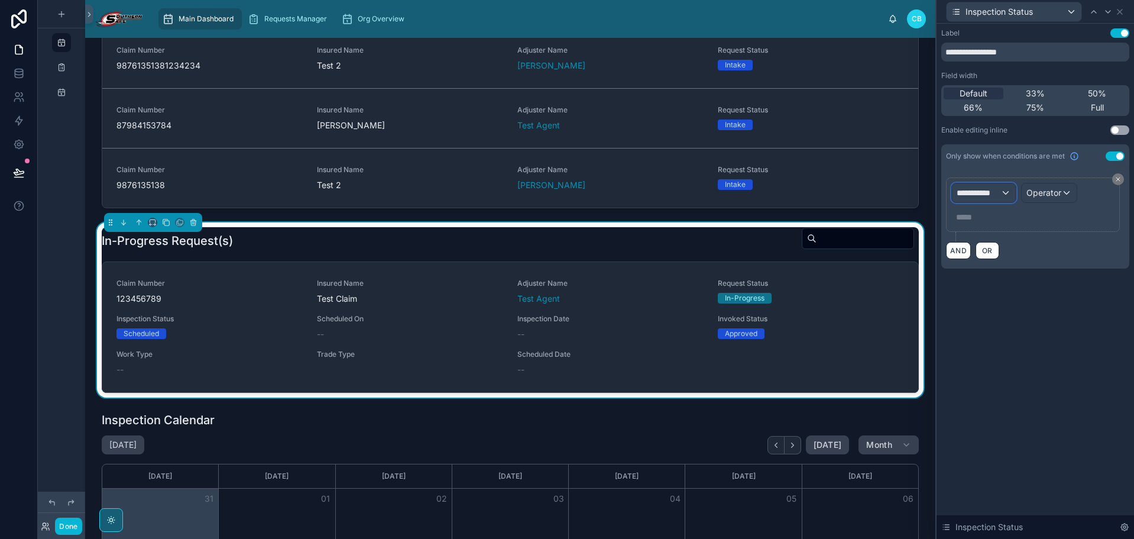
click at [1015, 189] on div "**********" at bounding box center [984, 192] width 64 height 19
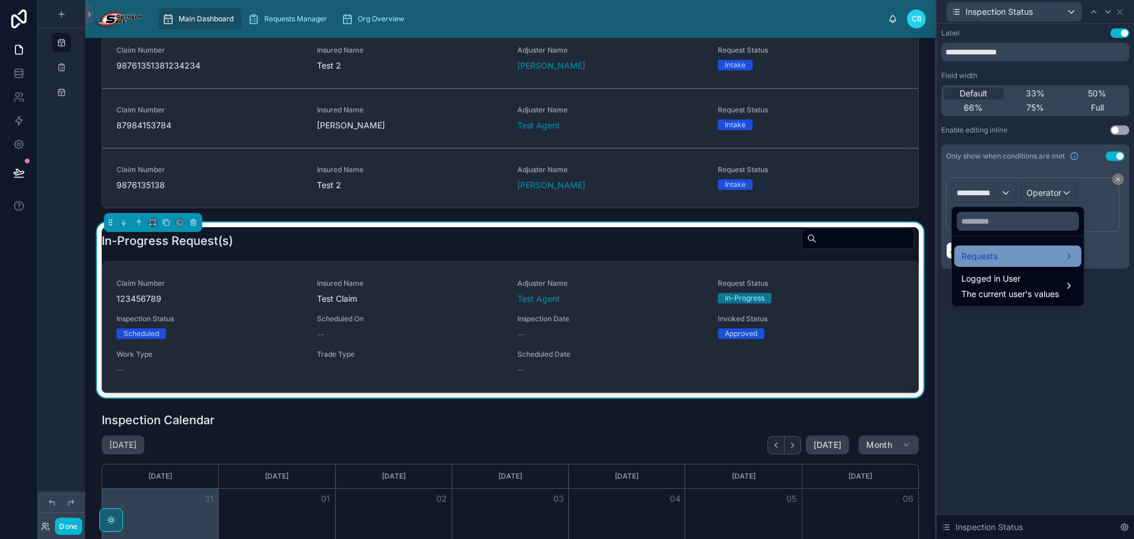
click at [1016, 259] on div "Requests" at bounding box center [1018, 256] width 113 height 14
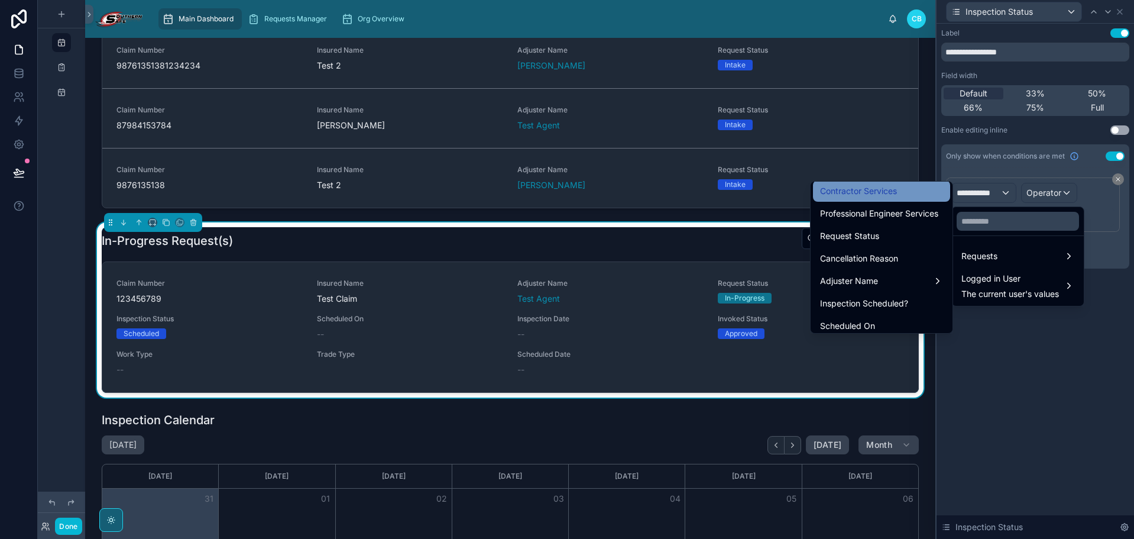
scroll to position [355, 0]
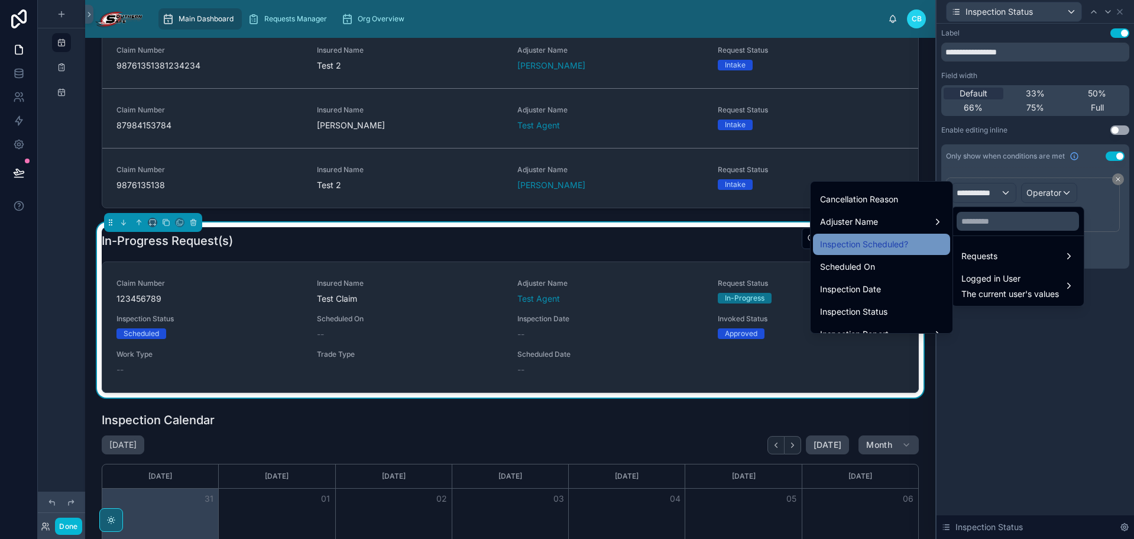
click at [884, 240] on span "Inspection Scheduled?" at bounding box center [864, 244] width 88 height 14
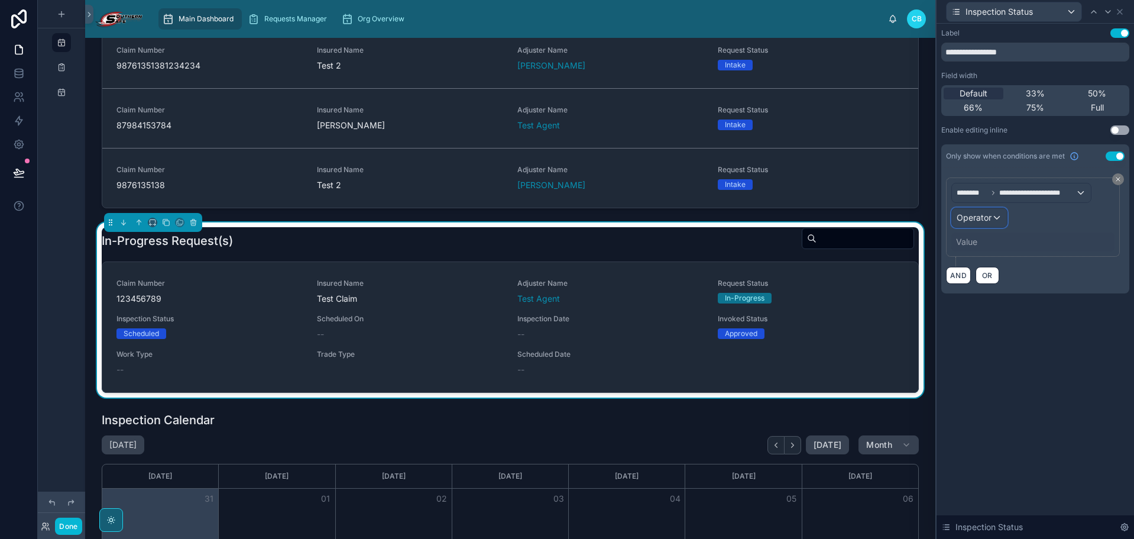
click at [984, 217] on span "Operator" at bounding box center [974, 217] width 35 height 10
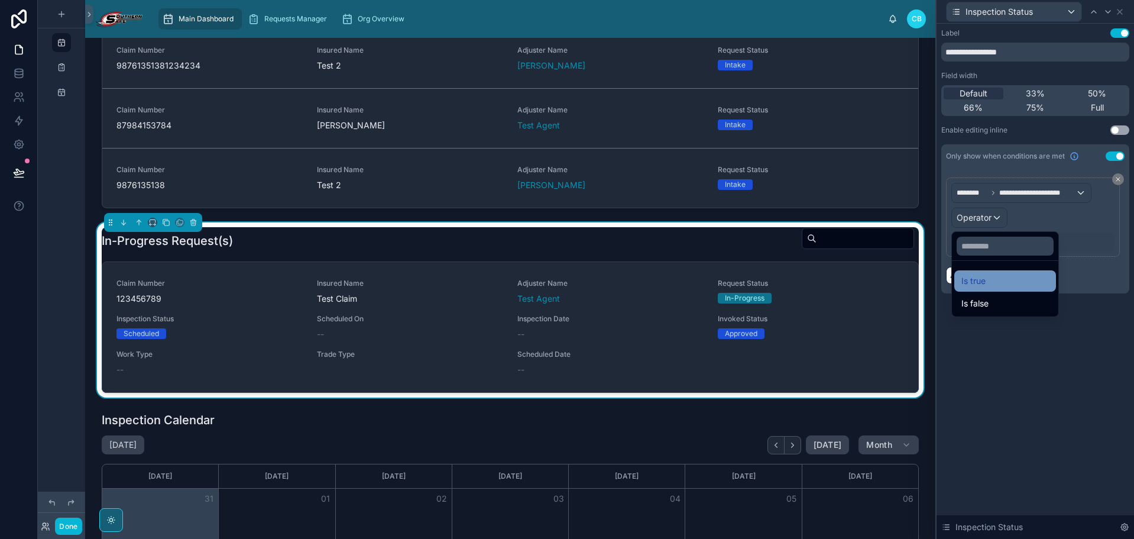
click at [977, 279] on span "Is true" at bounding box center [974, 281] width 24 height 14
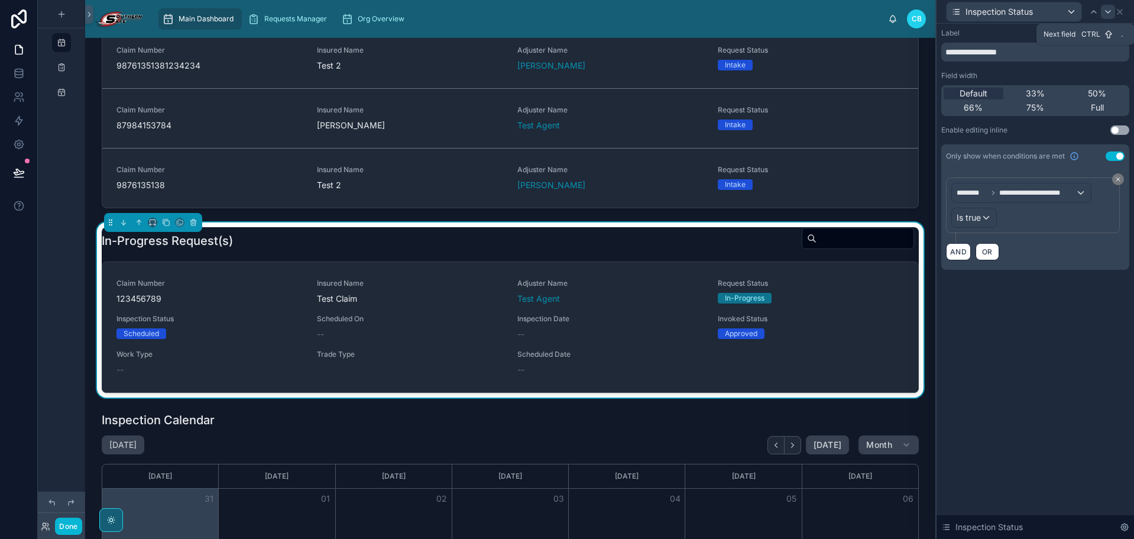
click at [1031, 8] on icon at bounding box center [1108, 11] width 9 height 9
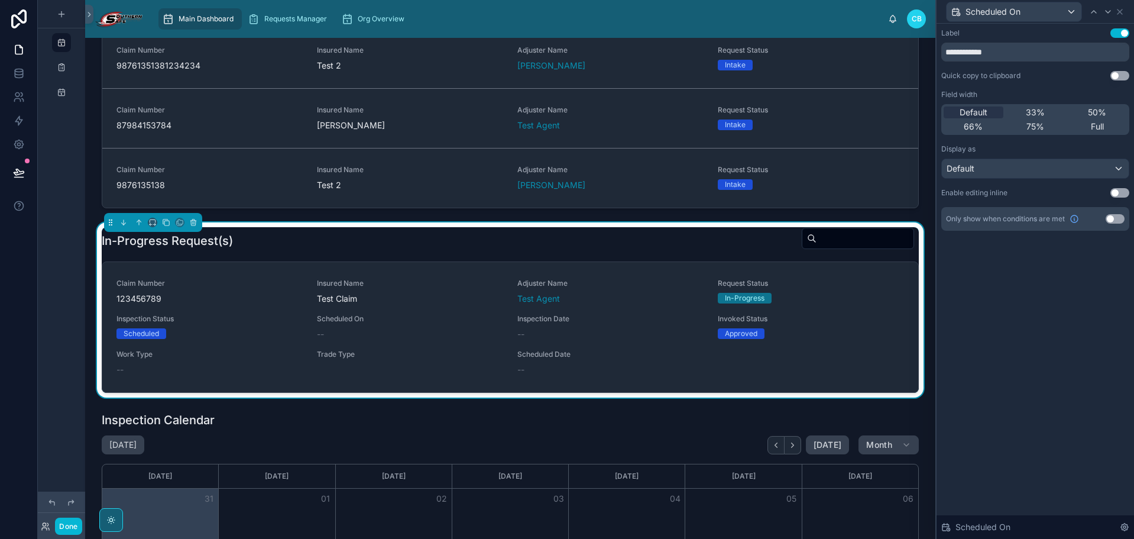
click at [1031, 219] on button "Use setting" at bounding box center [1115, 218] width 19 height 9
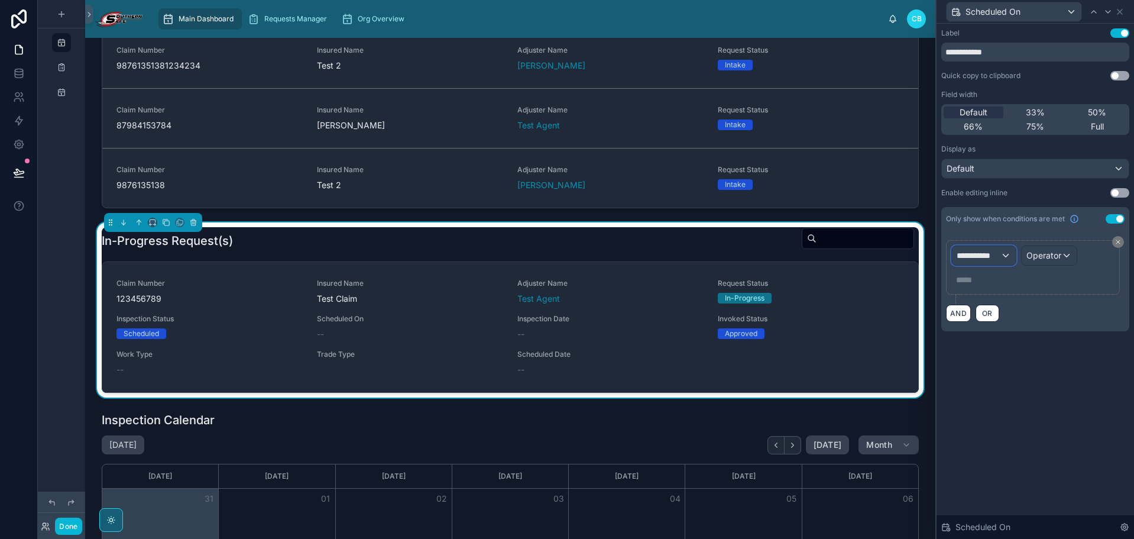
click at [991, 254] on span "**********" at bounding box center [979, 256] width 44 height 12
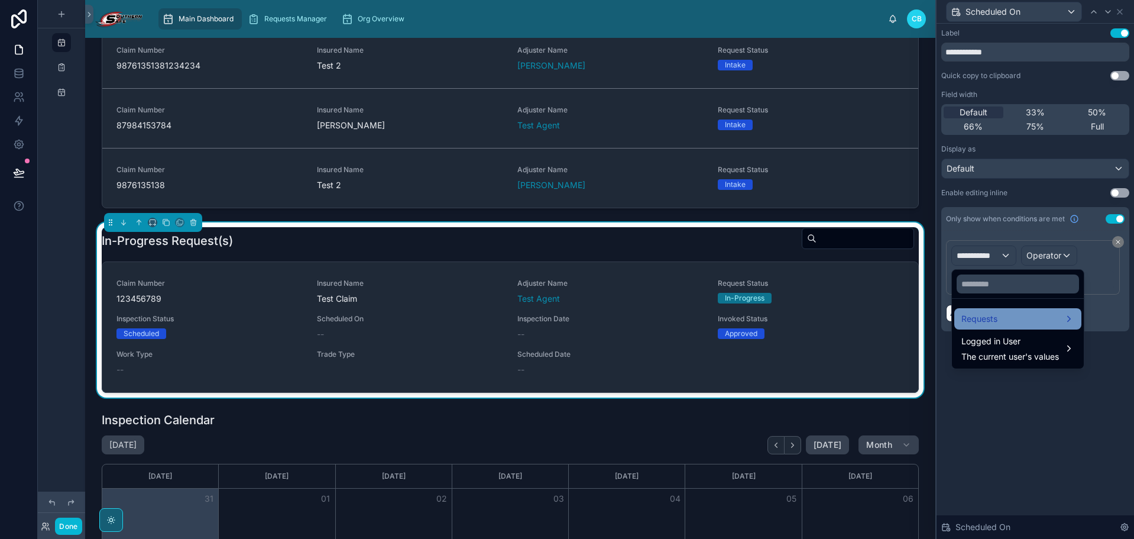
click at [994, 315] on span "Requests" at bounding box center [980, 319] width 36 height 14
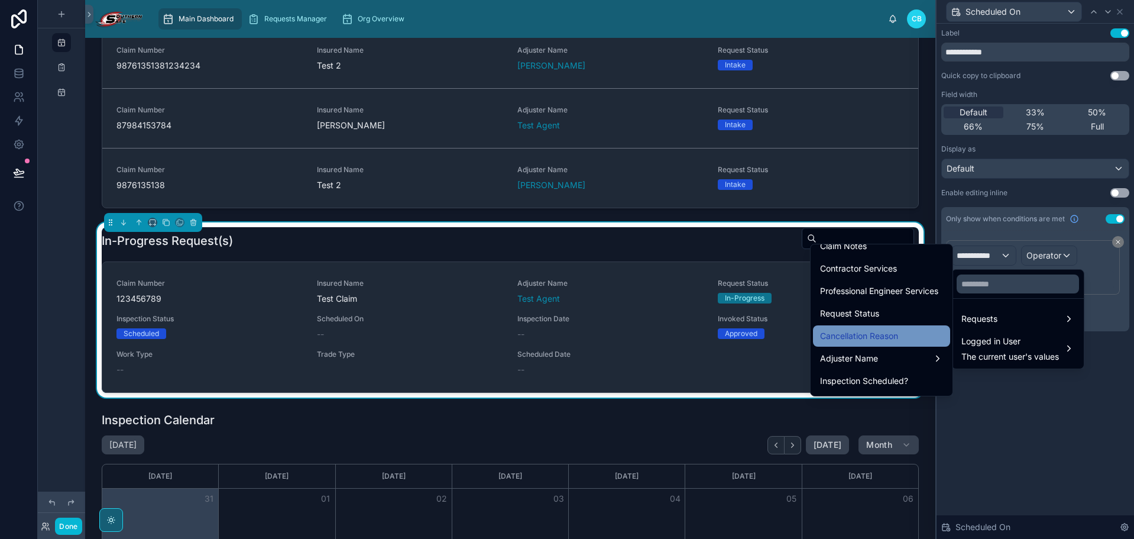
scroll to position [296, 0]
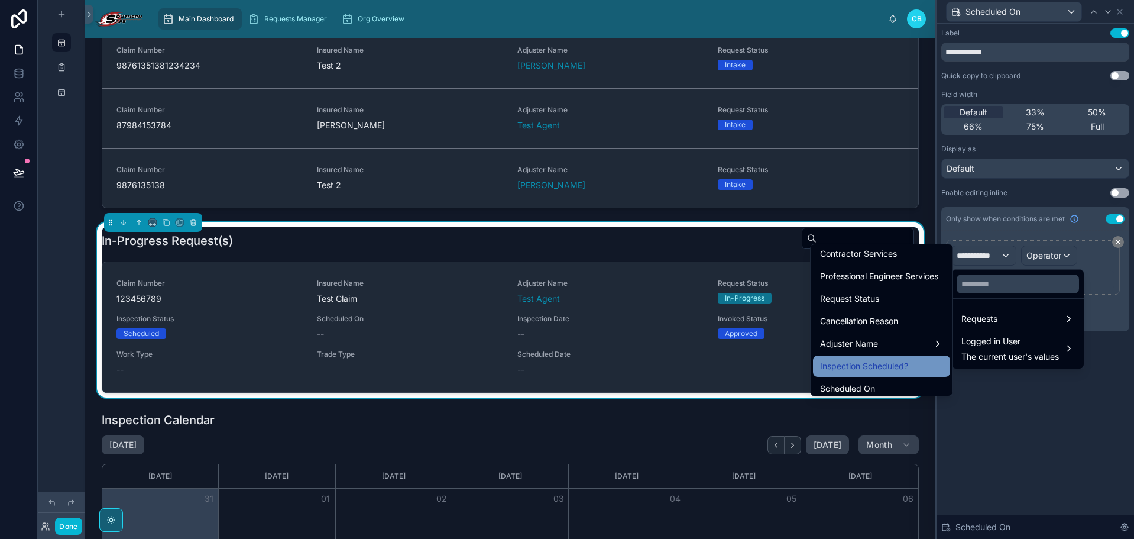
click at [892, 363] on span "Inspection Scheduled?" at bounding box center [864, 366] width 88 height 14
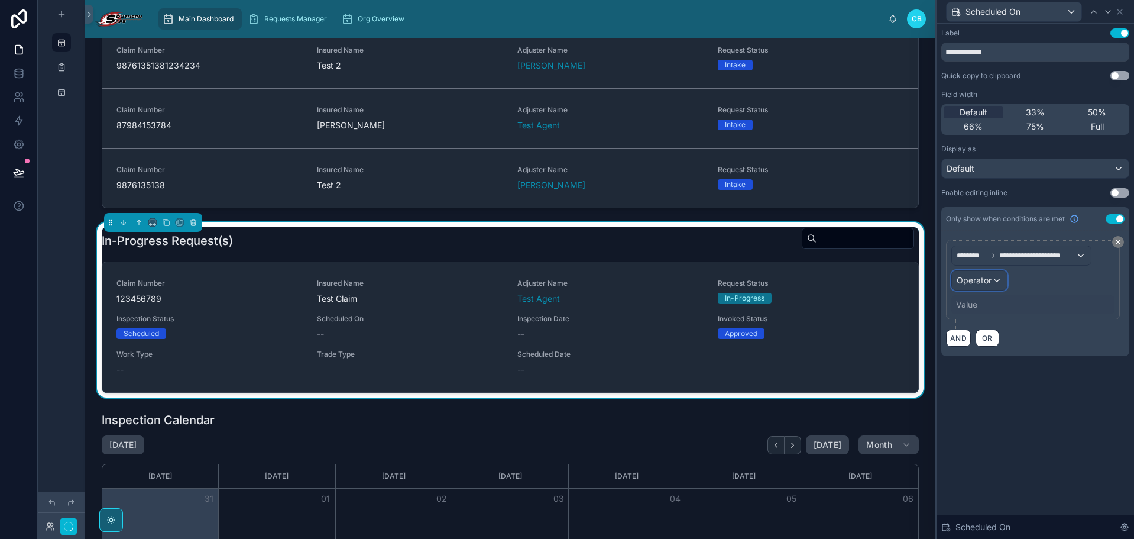
click at [966, 287] on div "Operator" at bounding box center [979, 280] width 55 height 19
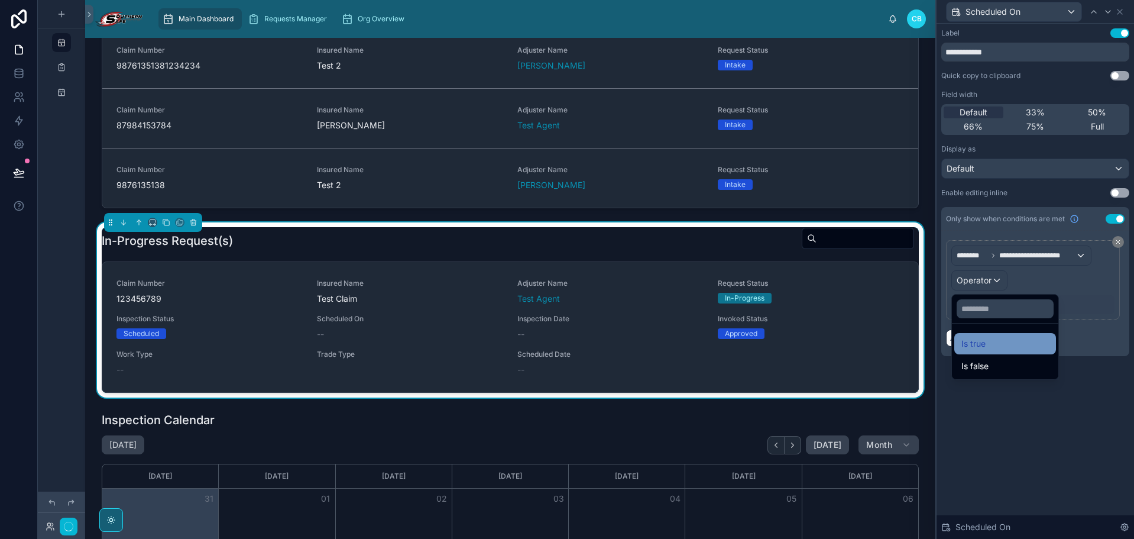
click at [986, 344] on span "Is true" at bounding box center [974, 343] width 24 height 14
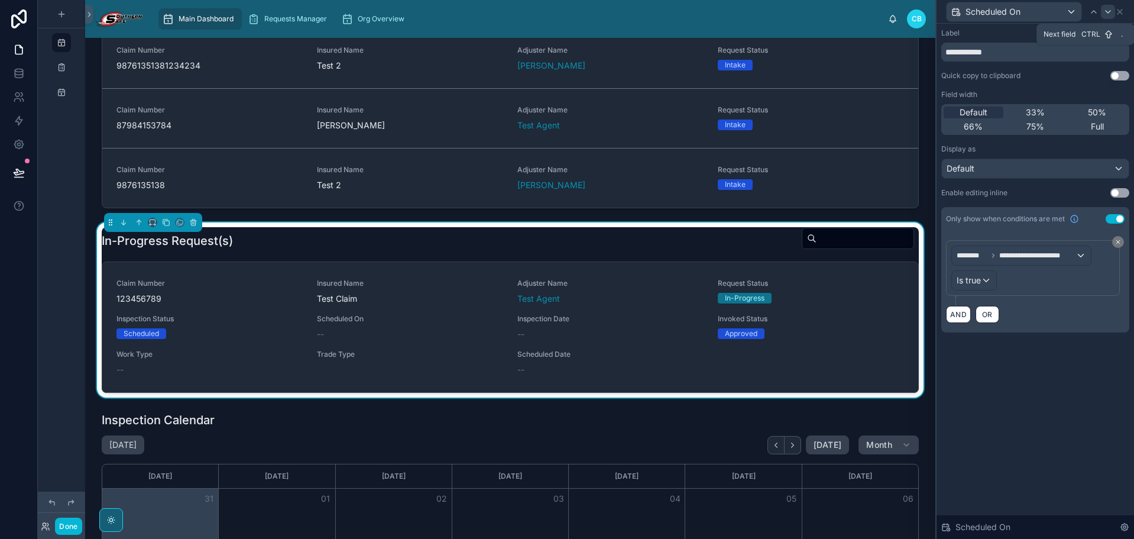
click at [1031, 11] on icon at bounding box center [1108, 11] width 9 height 9
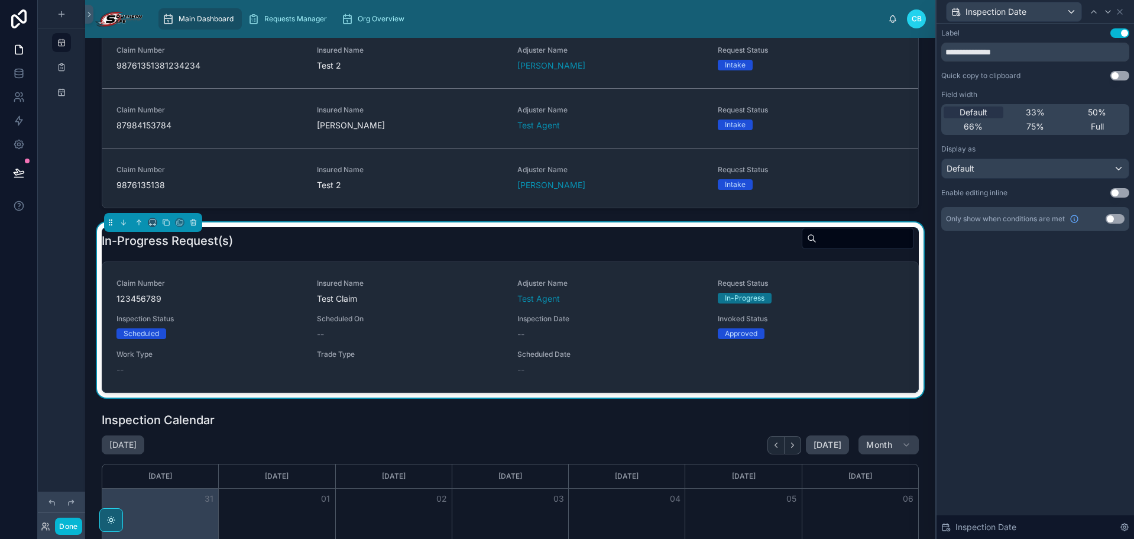
click at [1031, 218] on button "Use setting" at bounding box center [1115, 218] width 19 height 9
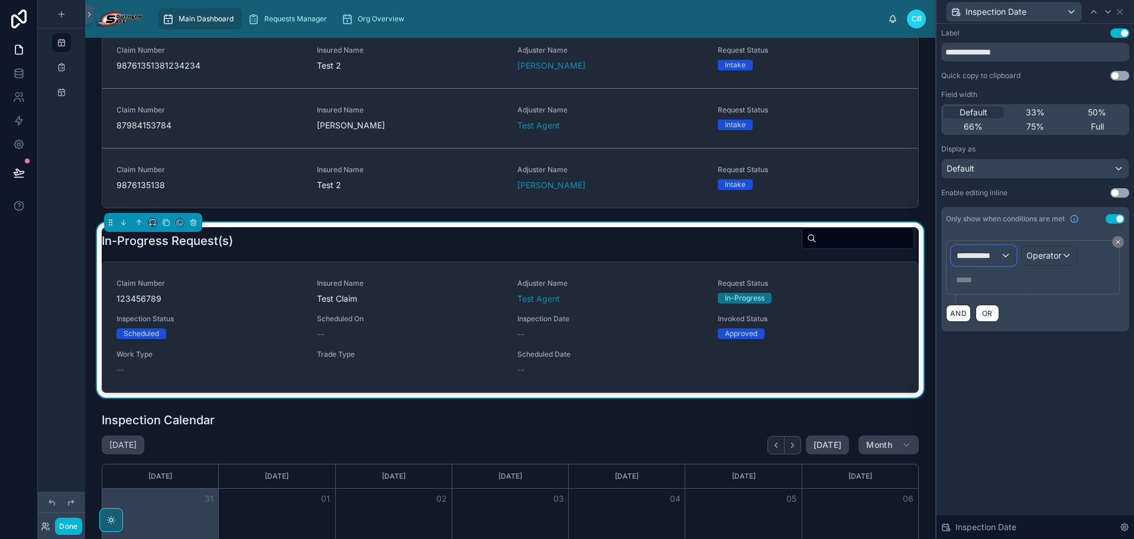
click at [1001, 246] on div "**********" at bounding box center [984, 255] width 64 height 19
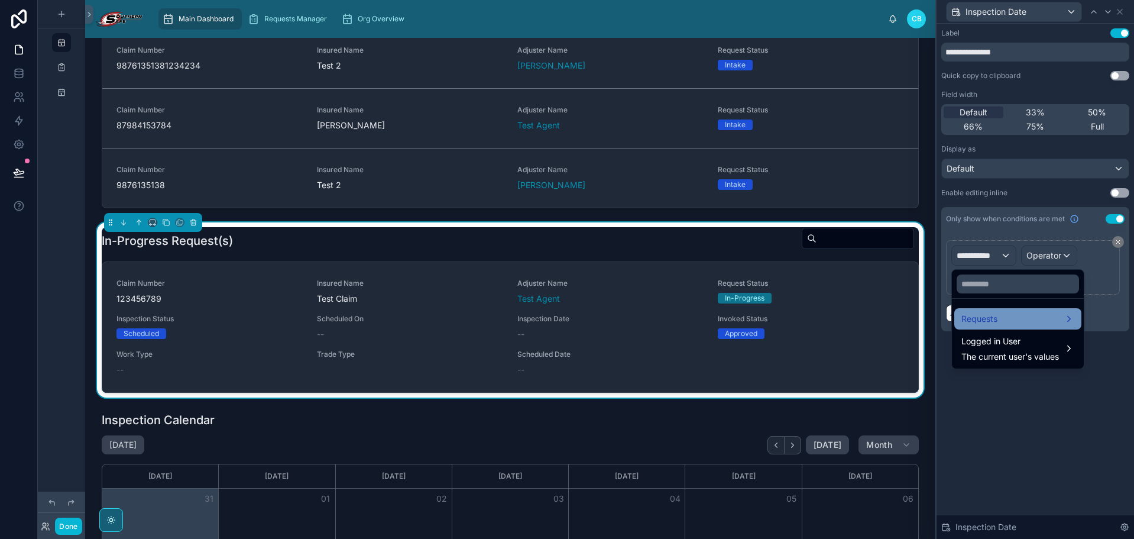
click at [999, 317] on div "Requests" at bounding box center [1018, 319] width 113 height 14
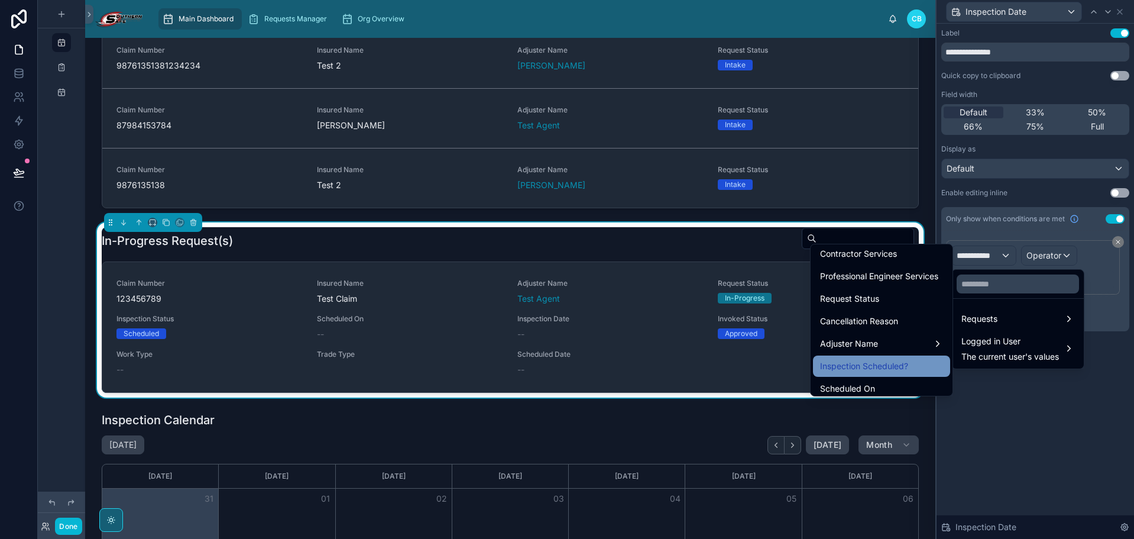
click at [915, 360] on div "Inspection Scheduled?" at bounding box center [881, 366] width 123 height 14
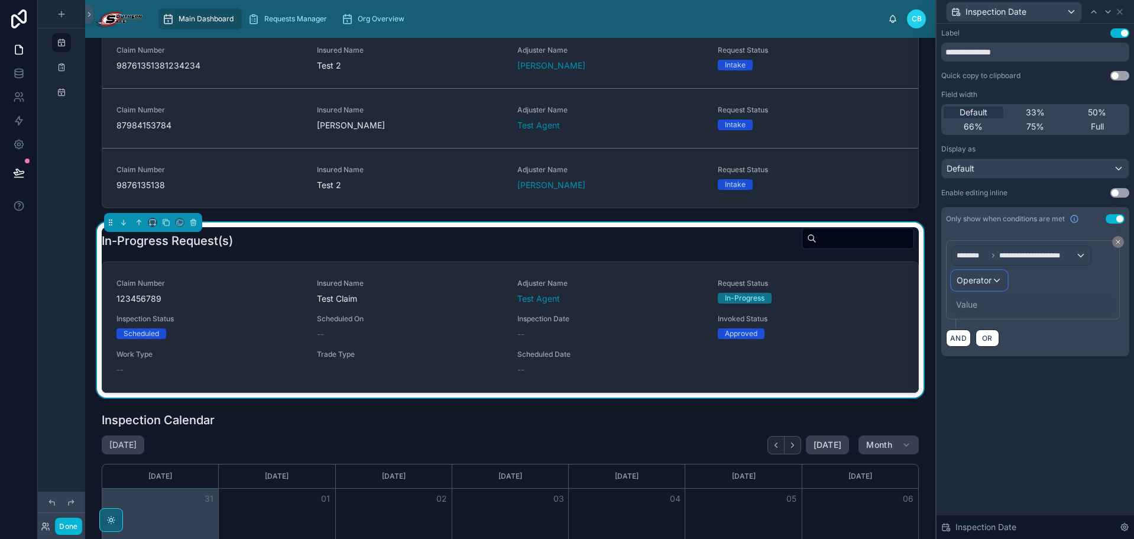
click at [981, 286] on div "Operator" at bounding box center [979, 280] width 55 height 19
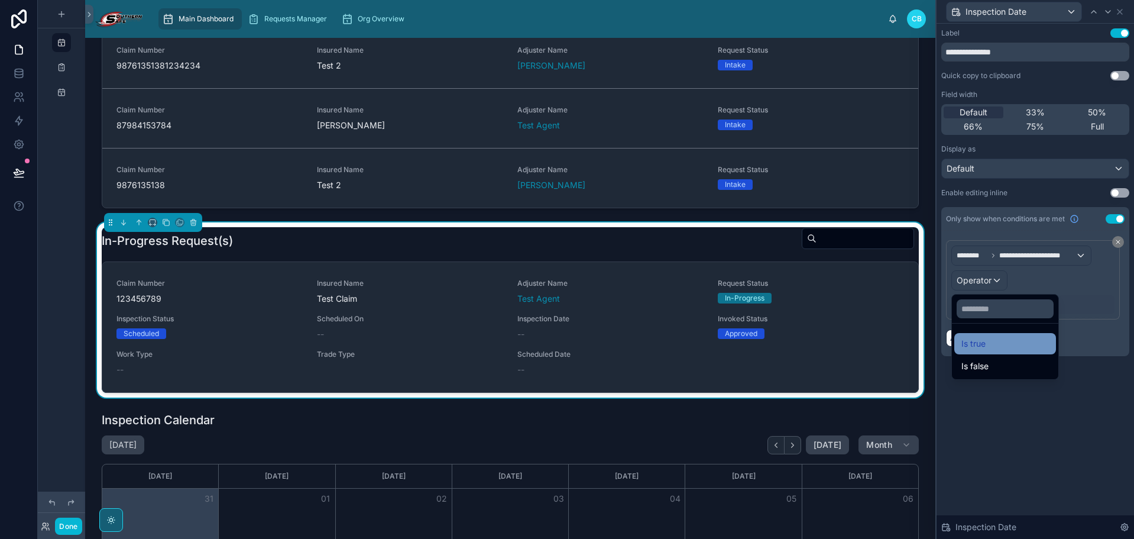
click at [988, 335] on ul "Is true Is false" at bounding box center [1005, 351] width 106 height 56
click at [987, 339] on div "Is true" at bounding box center [1006, 343] width 88 height 14
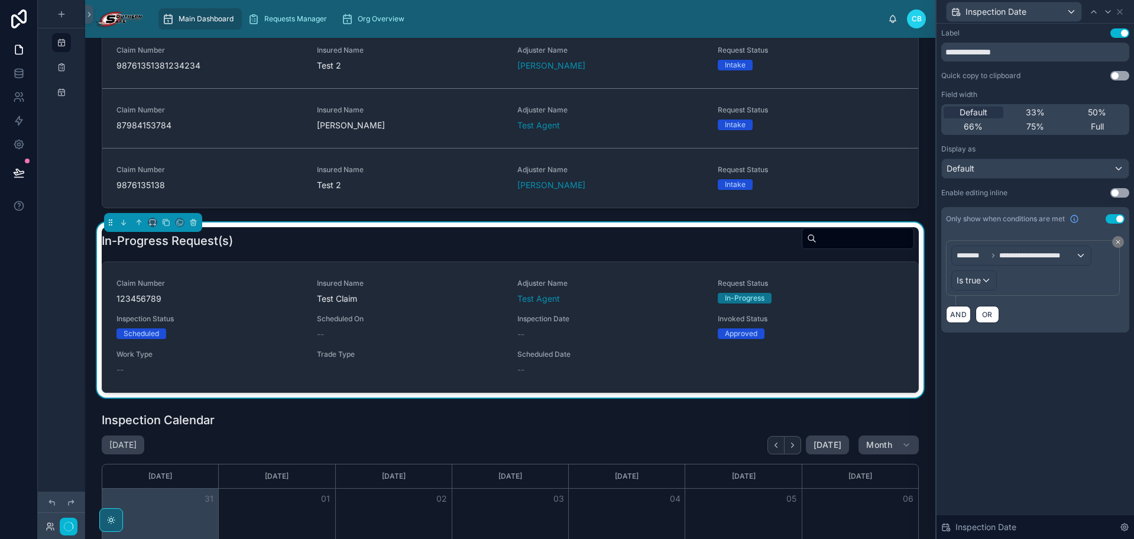
click at [1023, 391] on div "**********" at bounding box center [1036, 281] width 198 height 515
click at [1031, 108] on span "50%" at bounding box center [1097, 112] width 18 height 12
click at [1031, 12] on icon at bounding box center [1093, 11] width 9 height 9
click at [1031, 13] on div at bounding box center [1094, 12] width 14 height 14
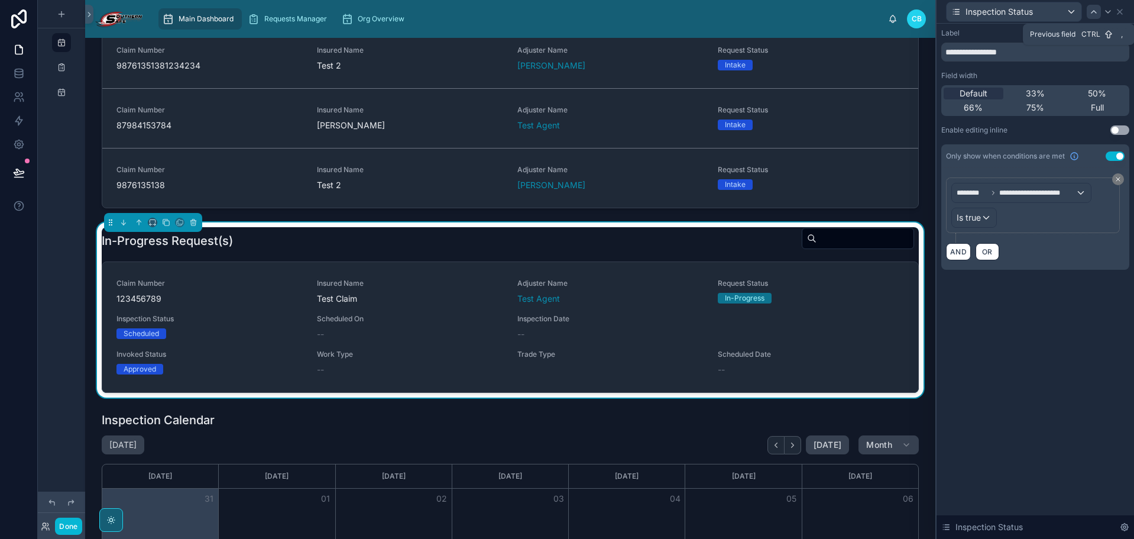
click at [1031, 13] on icon at bounding box center [1093, 11] width 9 height 9
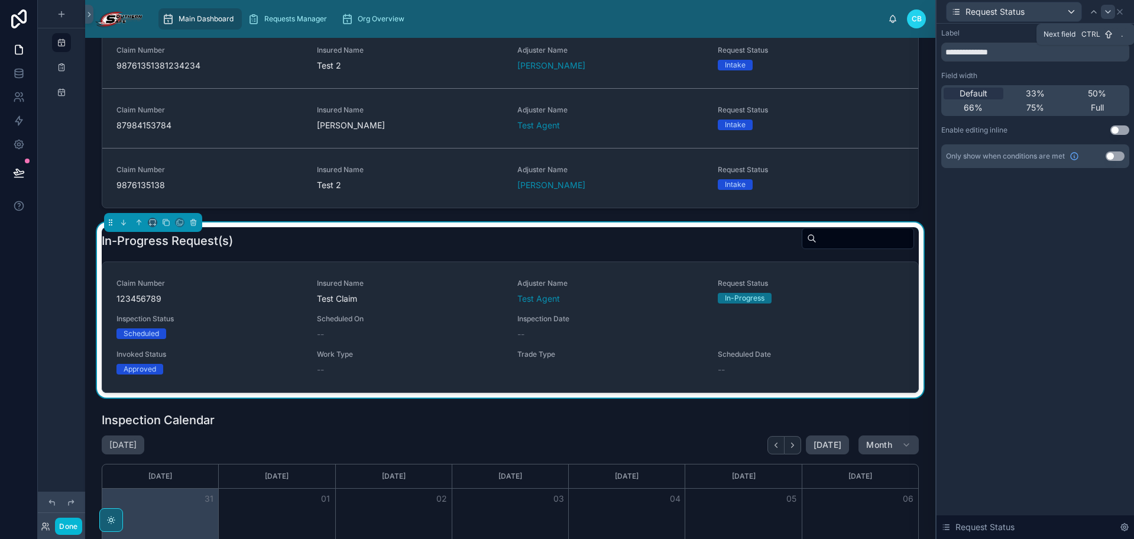
click at [1031, 14] on icon at bounding box center [1108, 11] width 9 height 9
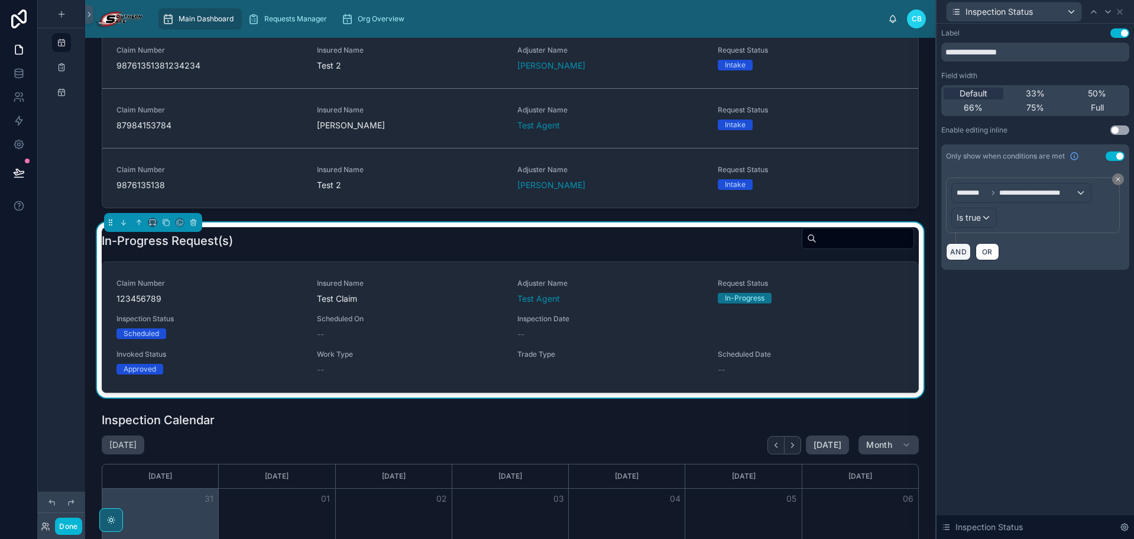
click at [960, 252] on button "AND" at bounding box center [958, 251] width 25 height 17
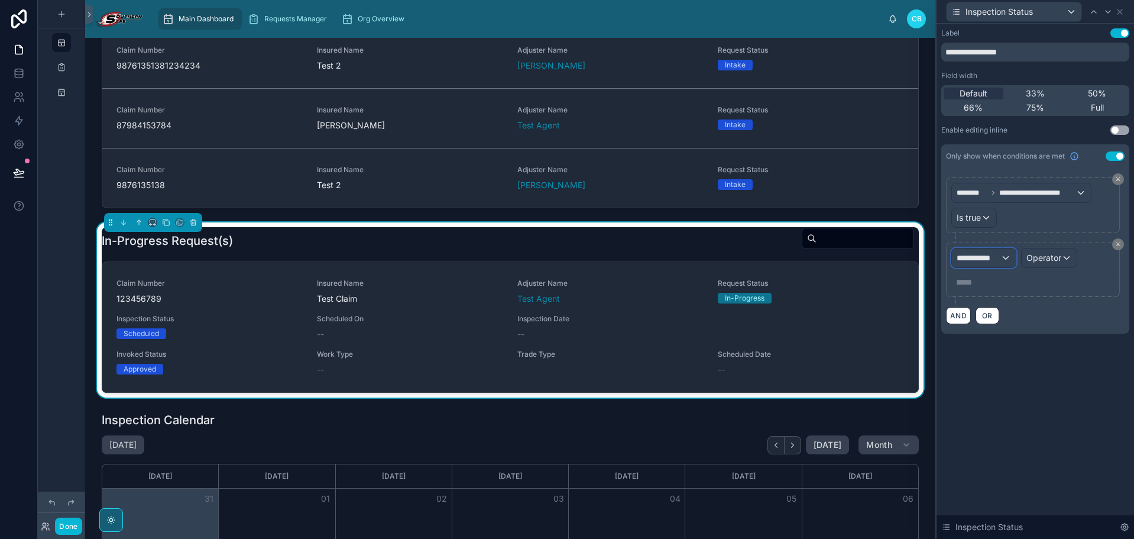
click at [986, 263] on span "**********" at bounding box center [979, 258] width 44 height 12
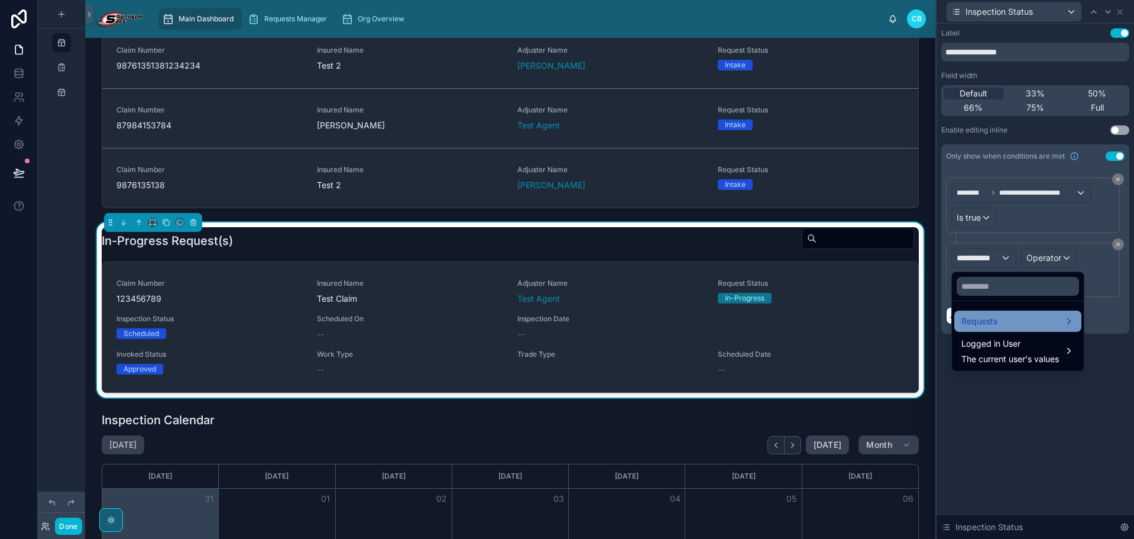
click at [998, 319] on div "Requests" at bounding box center [1018, 321] width 113 height 14
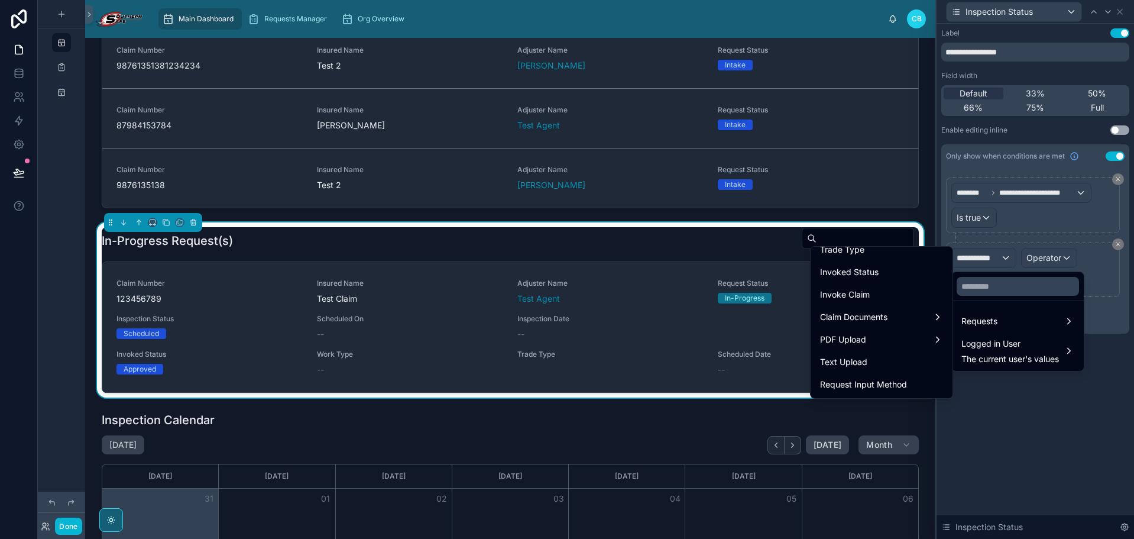
scroll to position [651, 0]
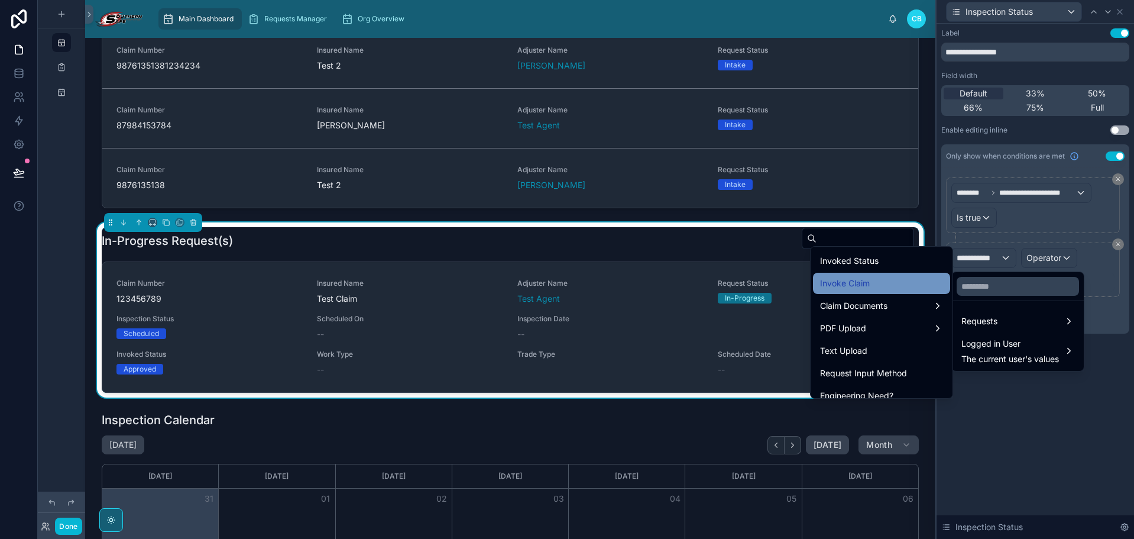
click at [881, 280] on div "Invoke Claim" at bounding box center [881, 283] width 123 height 14
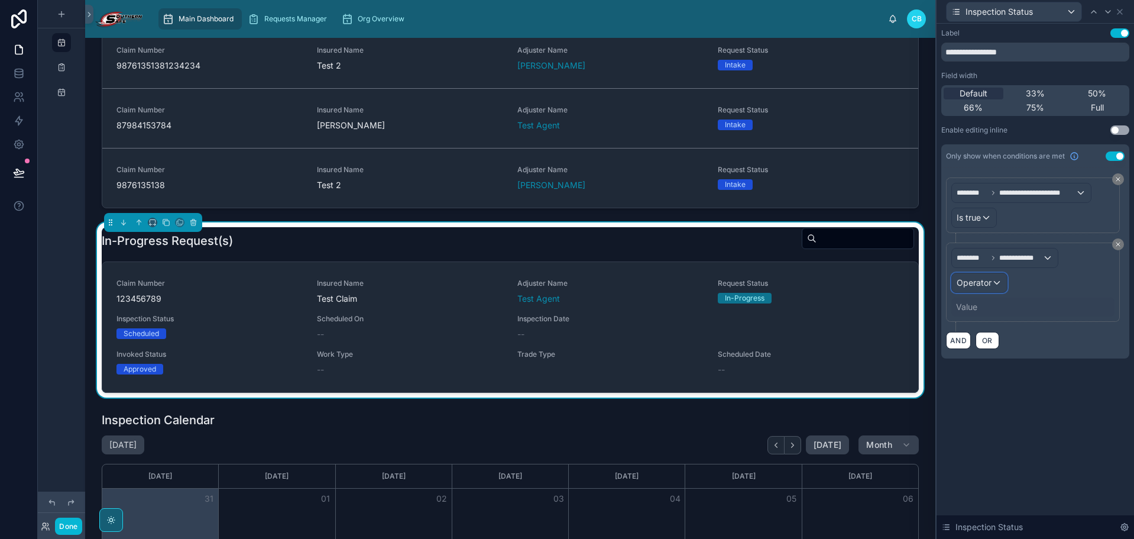
click at [975, 287] on span "Operator" at bounding box center [974, 282] width 35 height 10
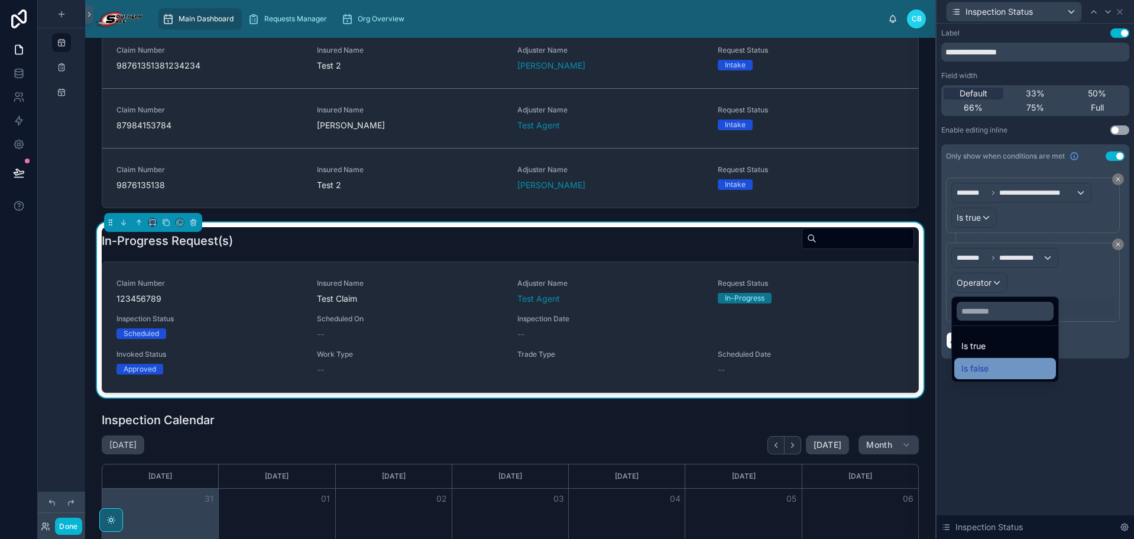
click at [970, 370] on span "Is false" at bounding box center [975, 368] width 27 height 14
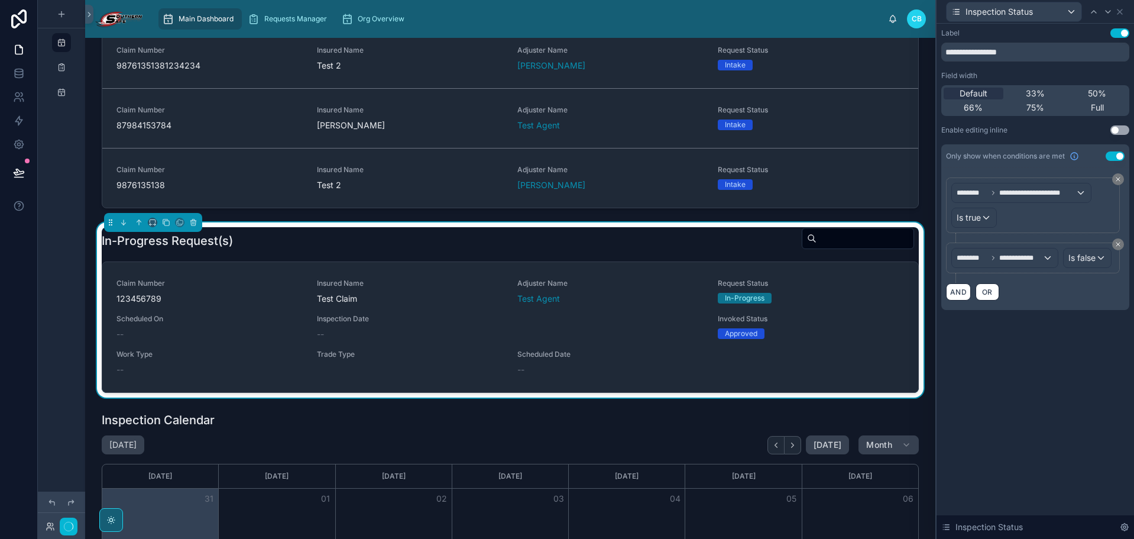
click at [996, 389] on div "**********" at bounding box center [1036, 281] width 198 height 515
click at [1031, 12] on icon at bounding box center [1108, 11] width 9 height 9
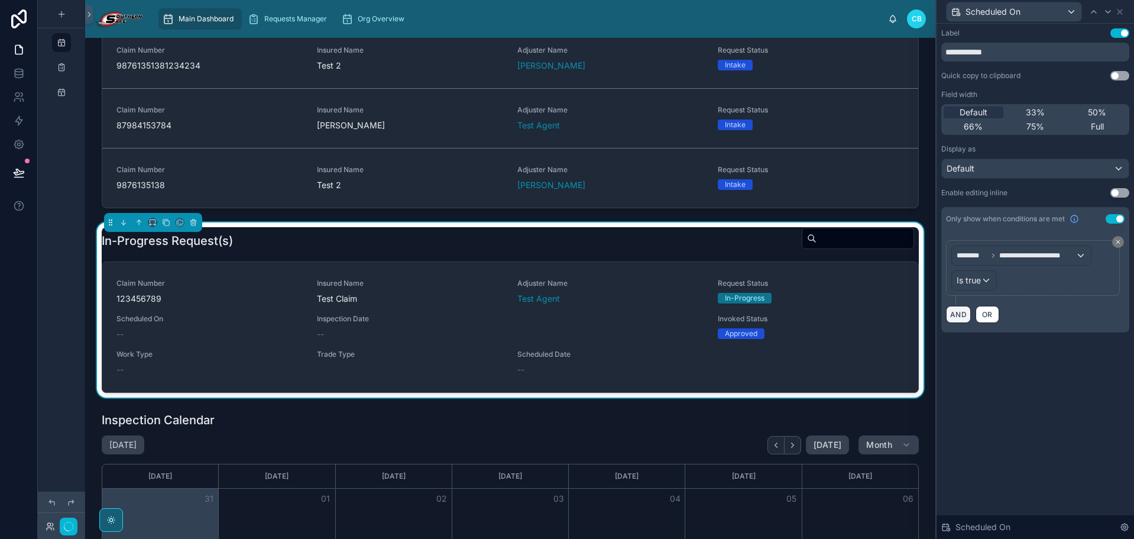
click at [959, 319] on button "AND" at bounding box center [958, 314] width 25 height 17
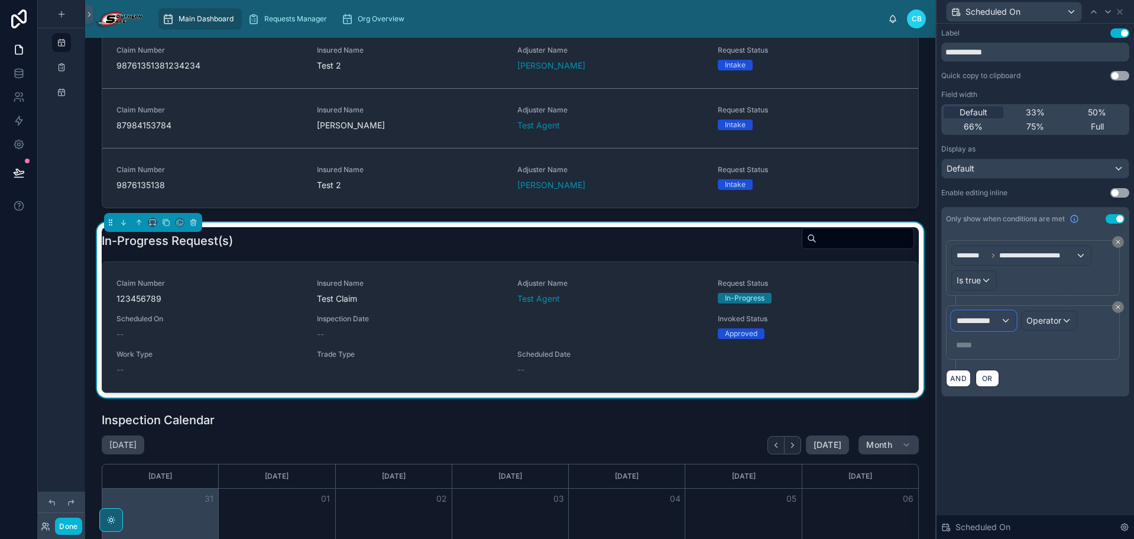
click at [986, 317] on span "**********" at bounding box center [979, 321] width 44 height 12
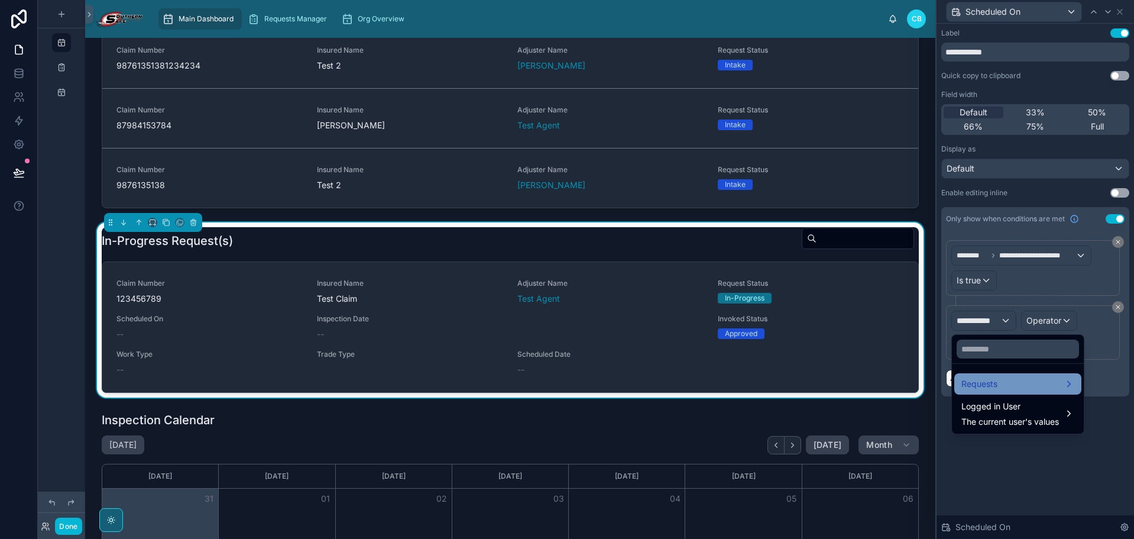
click at [990, 381] on span "Requests" at bounding box center [980, 384] width 36 height 14
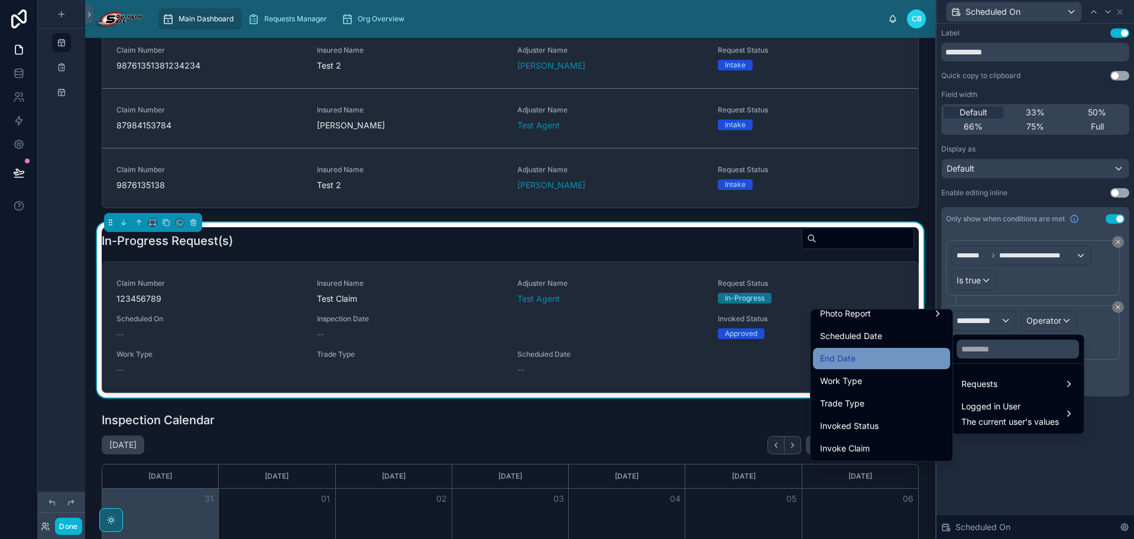
scroll to position [591, 0]
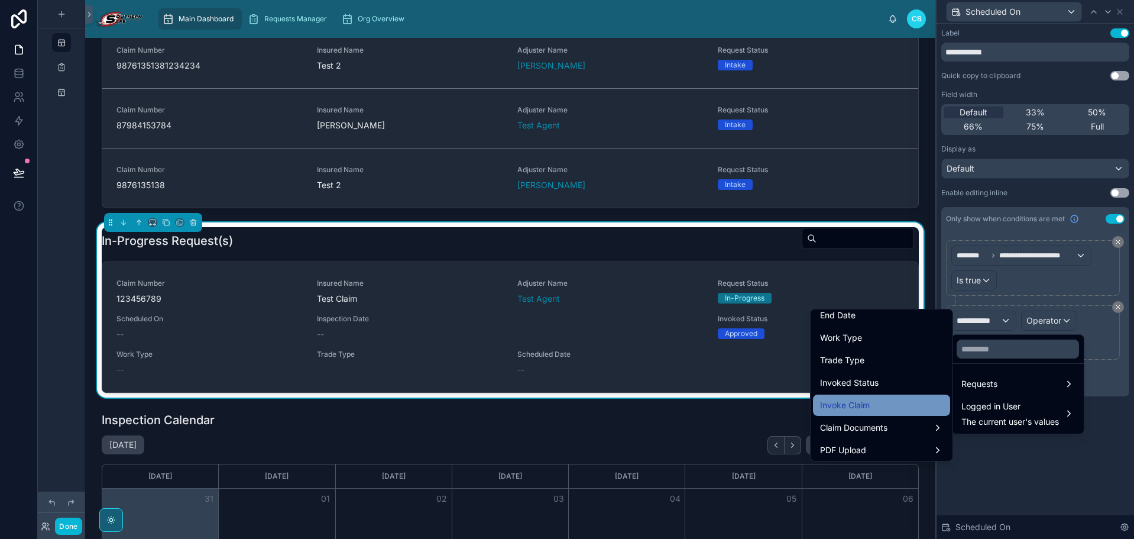
click at [883, 400] on div "Invoke Claim" at bounding box center [881, 405] width 123 height 14
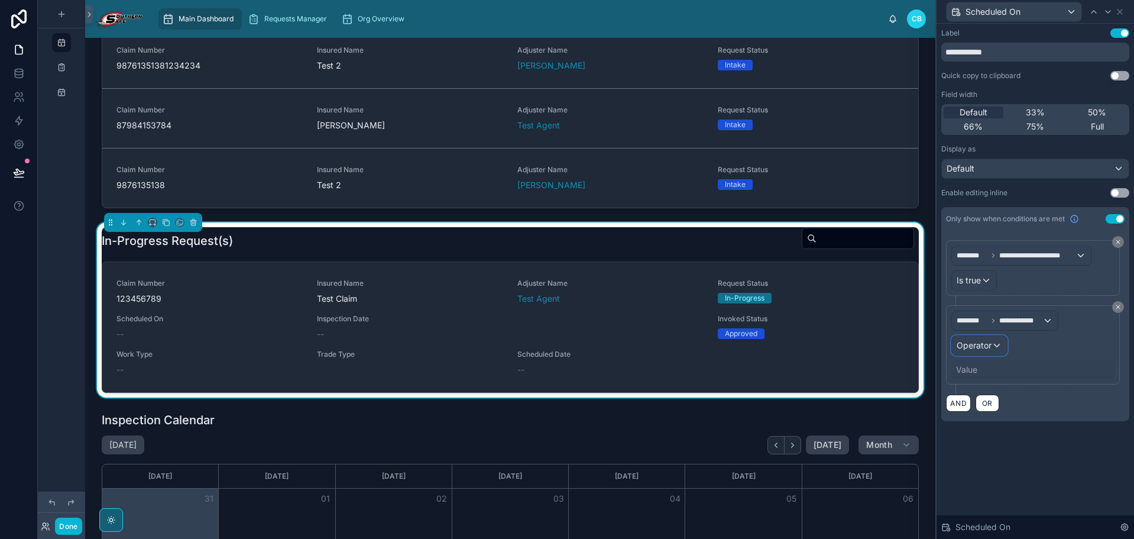
click at [962, 347] on span "Operator" at bounding box center [974, 345] width 35 height 10
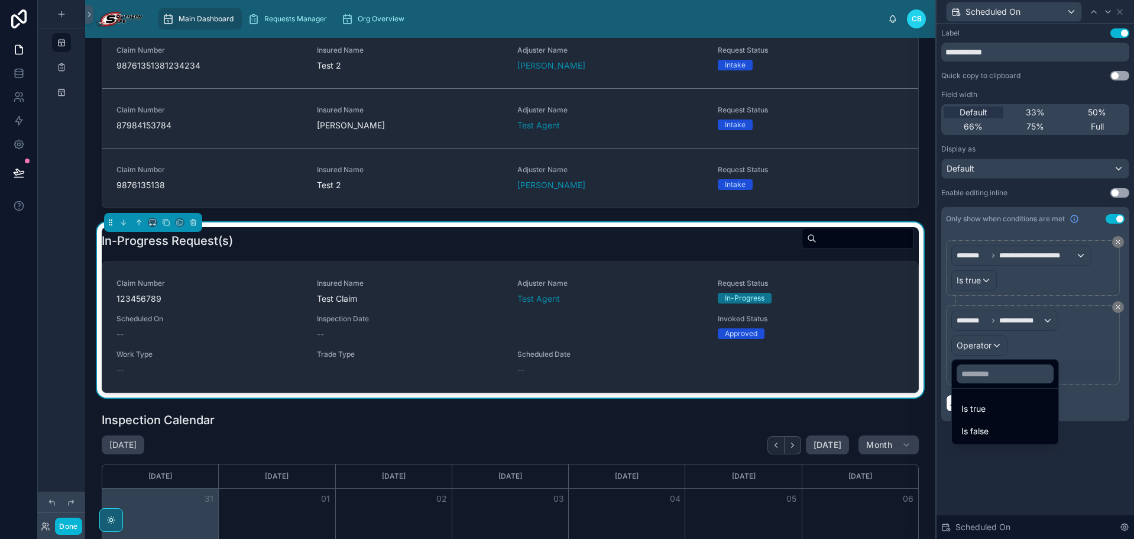
click at [952, 433] on ul "Is true Is false" at bounding box center [1005, 417] width 106 height 56
click at [965, 430] on span "Is false" at bounding box center [975, 431] width 27 height 14
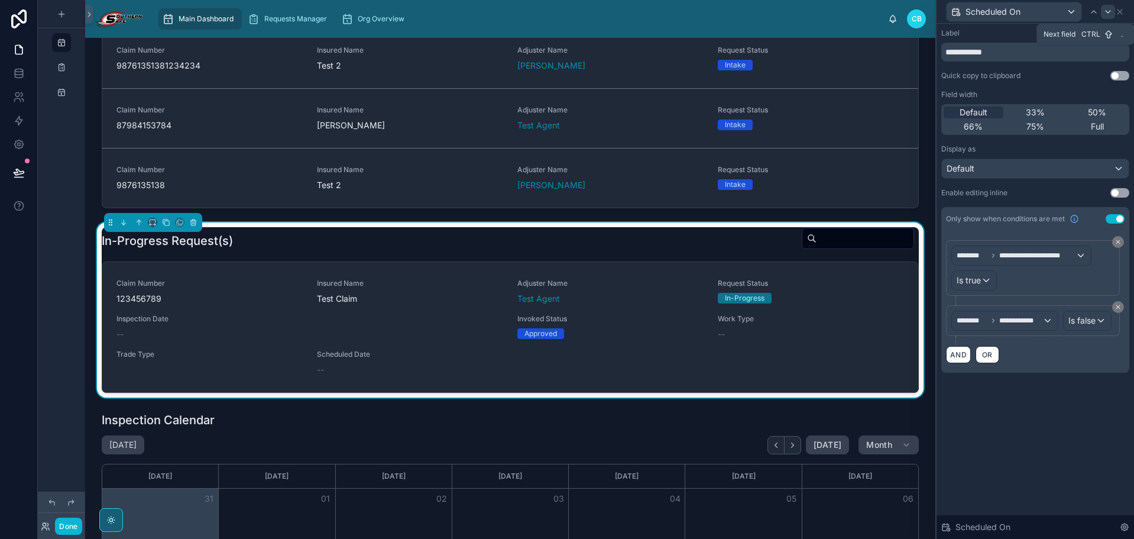
click at [1031, 14] on icon at bounding box center [1108, 11] width 9 height 9
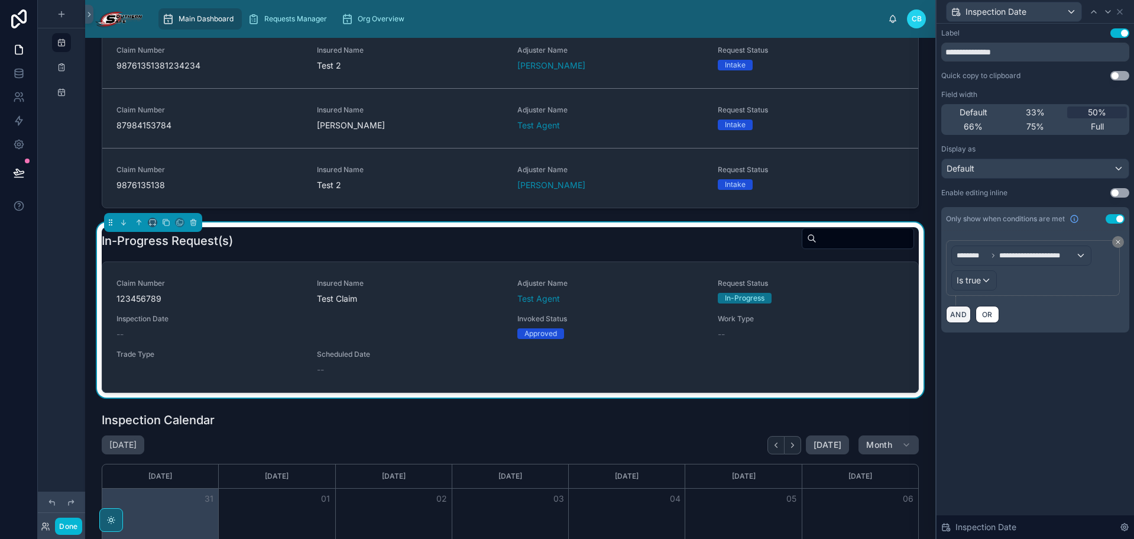
click at [961, 319] on button "AND" at bounding box center [958, 314] width 25 height 17
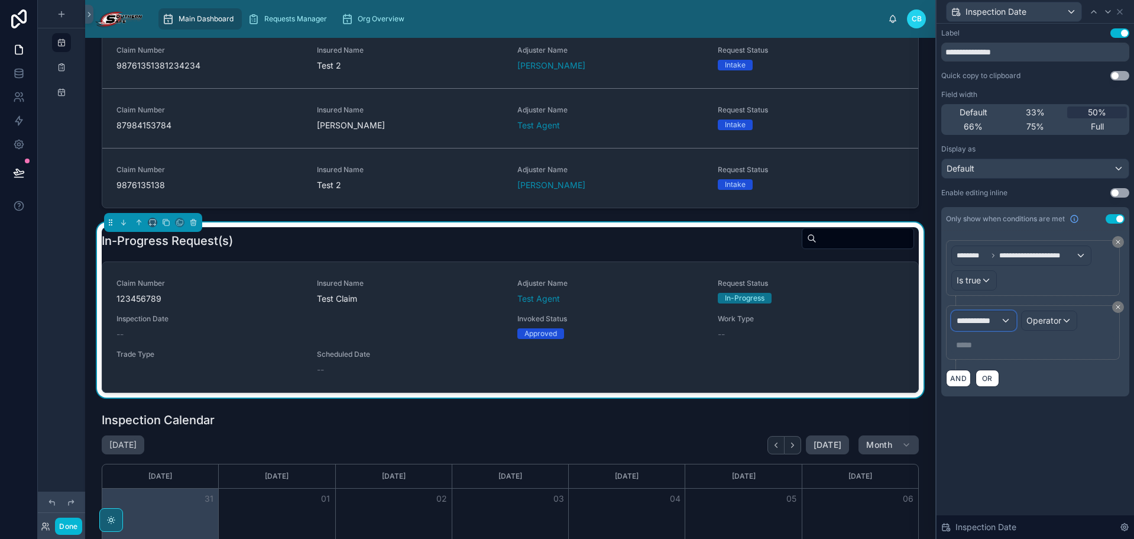
click at [978, 319] on span "**********" at bounding box center [979, 321] width 44 height 12
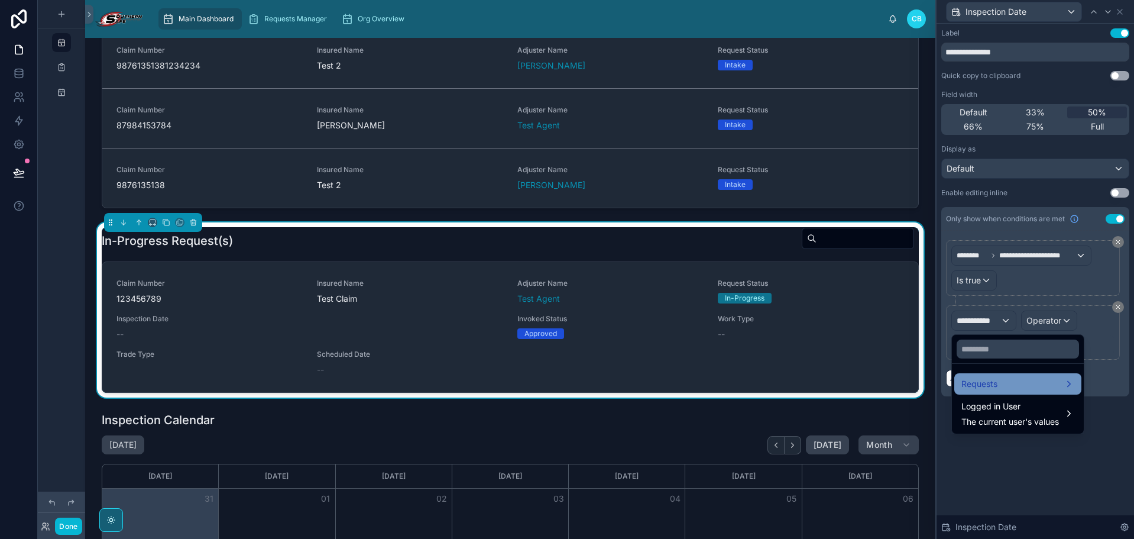
click at [979, 384] on span "Requests" at bounding box center [980, 384] width 36 height 14
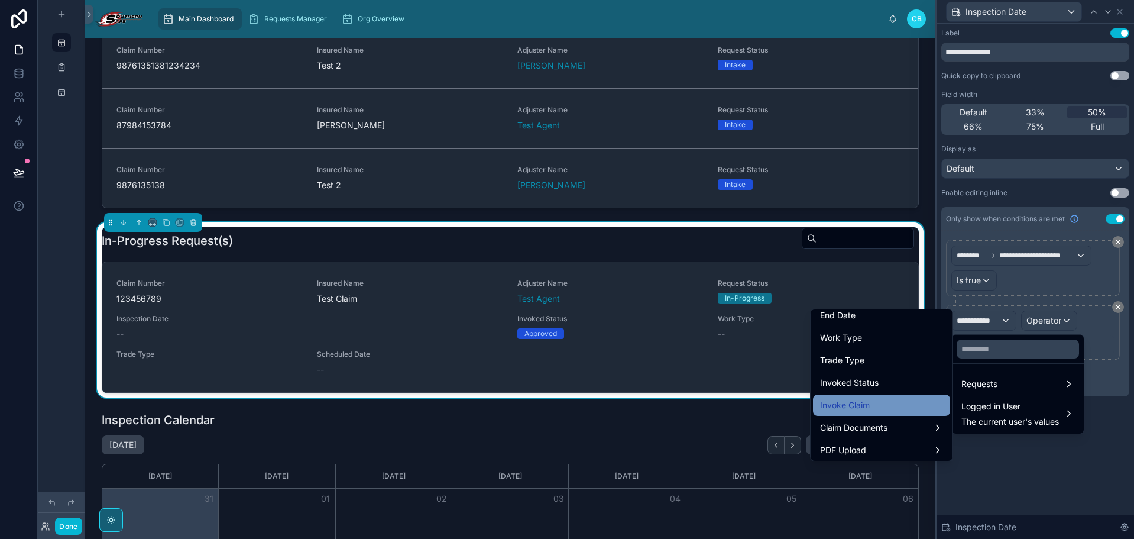
click at [875, 403] on div "Invoke Claim" at bounding box center [881, 405] width 123 height 14
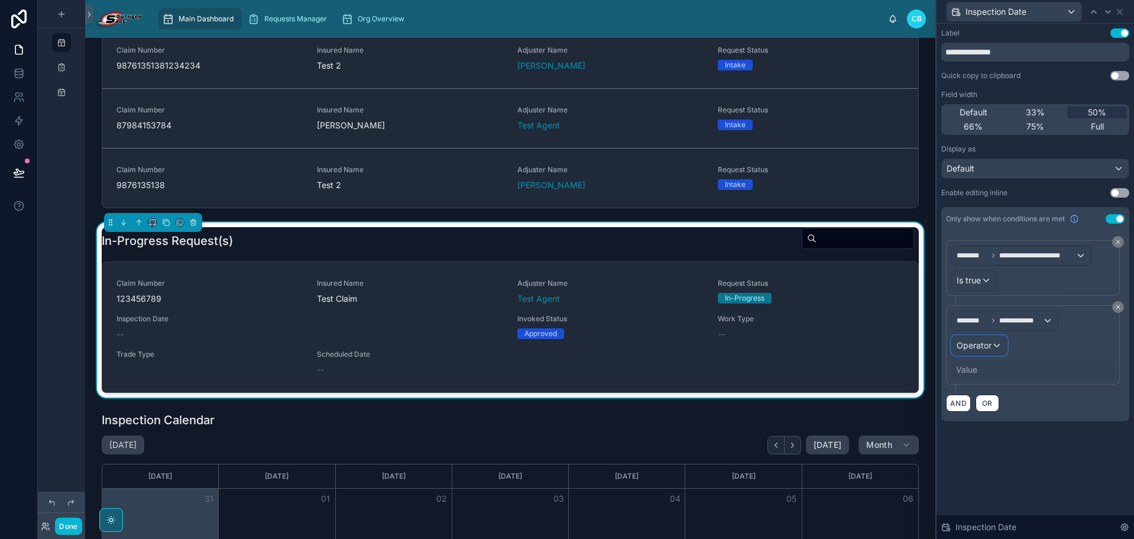
click at [958, 347] on span "Operator" at bounding box center [974, 345] width 35 height 10
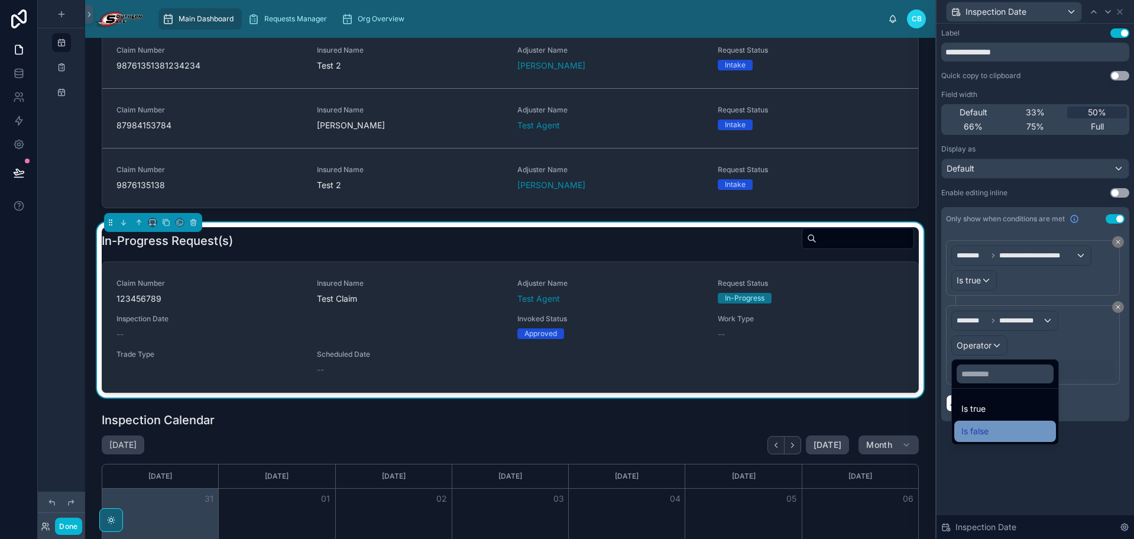
click at [982, 431] on span "Is false" at bounding box center [975, 431] width 27 height 14
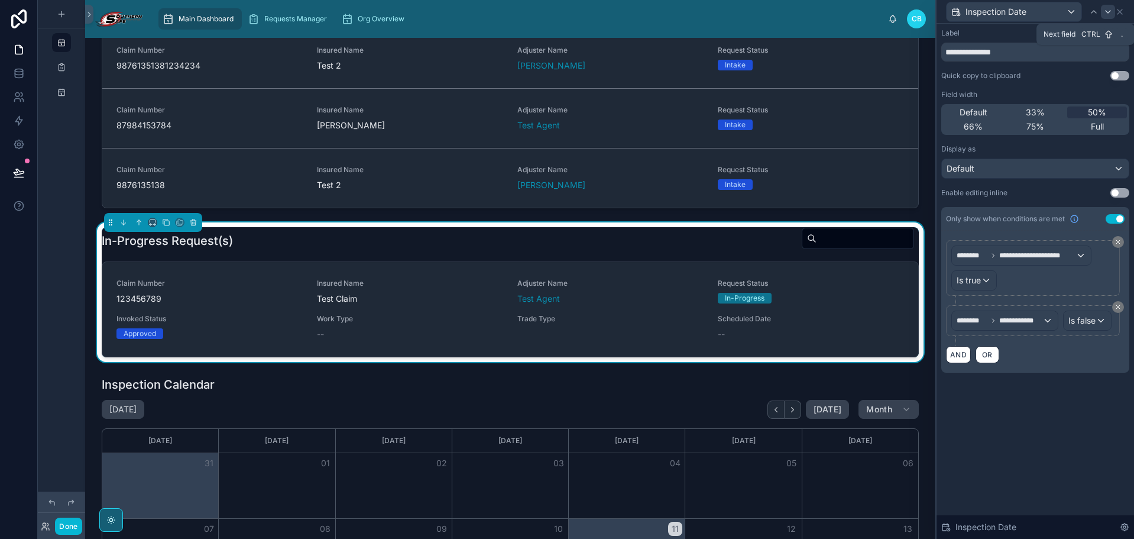
click at [1031, 8] on icon at bounding box center [1108, 11] width 9 height 9
